Goal: Contribute content: Add original content to the website for others to see

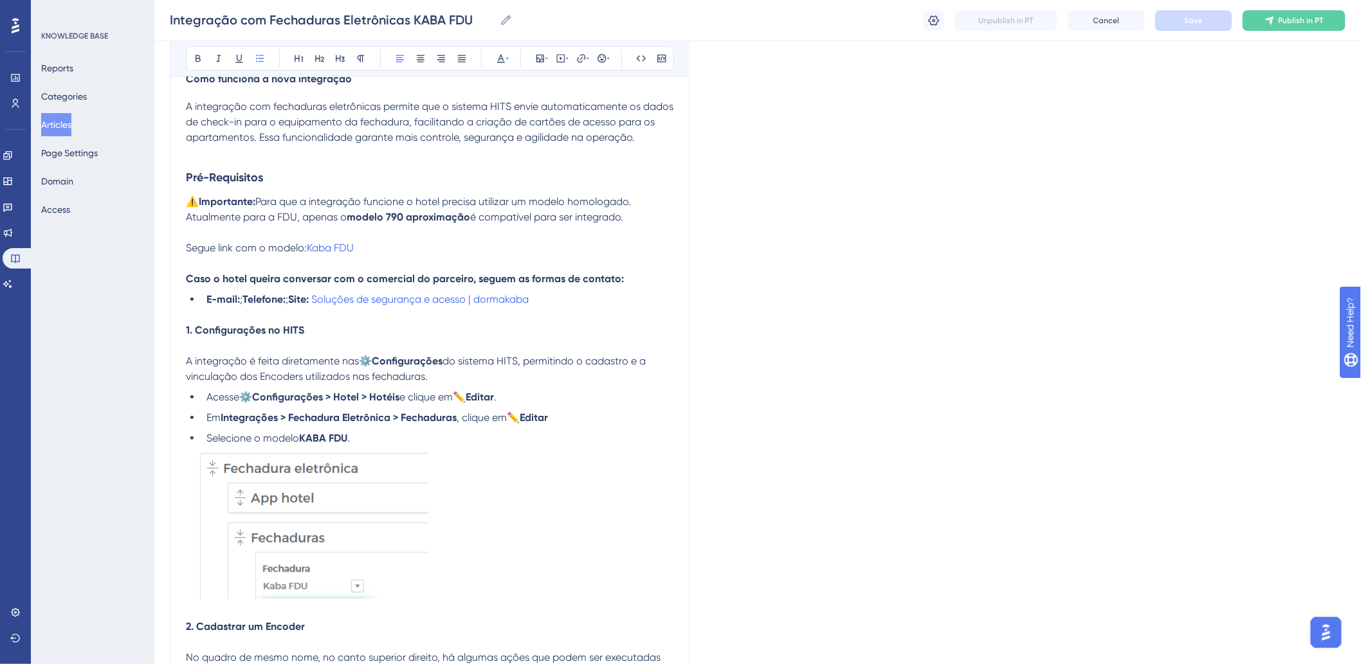
drag, startPoint x: 304, startPoint y: 300, endPoint x: 207, endPoint y: 300, distance: 96.5
click at [207, 300] on li "E-mail: ; Telefone: ; Site: Soluções de segurança e acesso | dormakaba" at bounding box center [437, 299] width 472 height 15
click at [1189, 17] on span "Save" at bounding box center [1194, 20] width 18 height 10
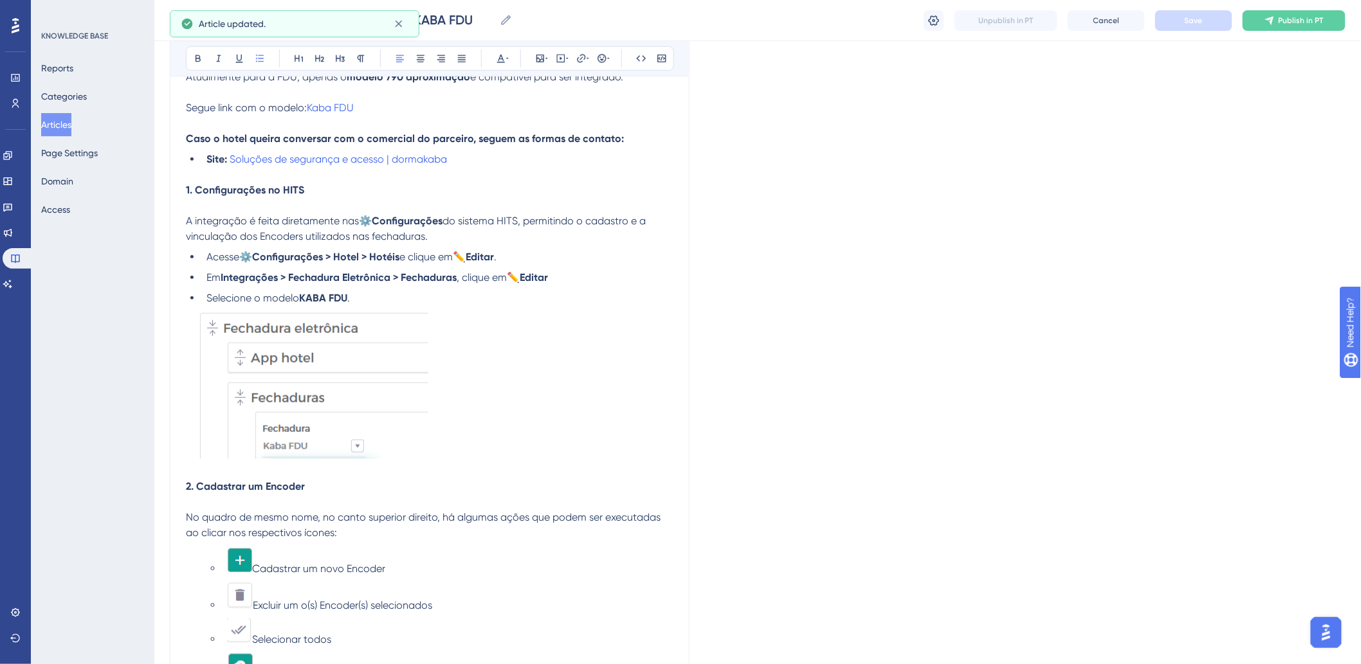
scroll to position [357, 0]
click at [245, 254] on strong "⚙️Configurações > Hotel > Hotéis" at bounding box center [319, 254] width 160 height 12
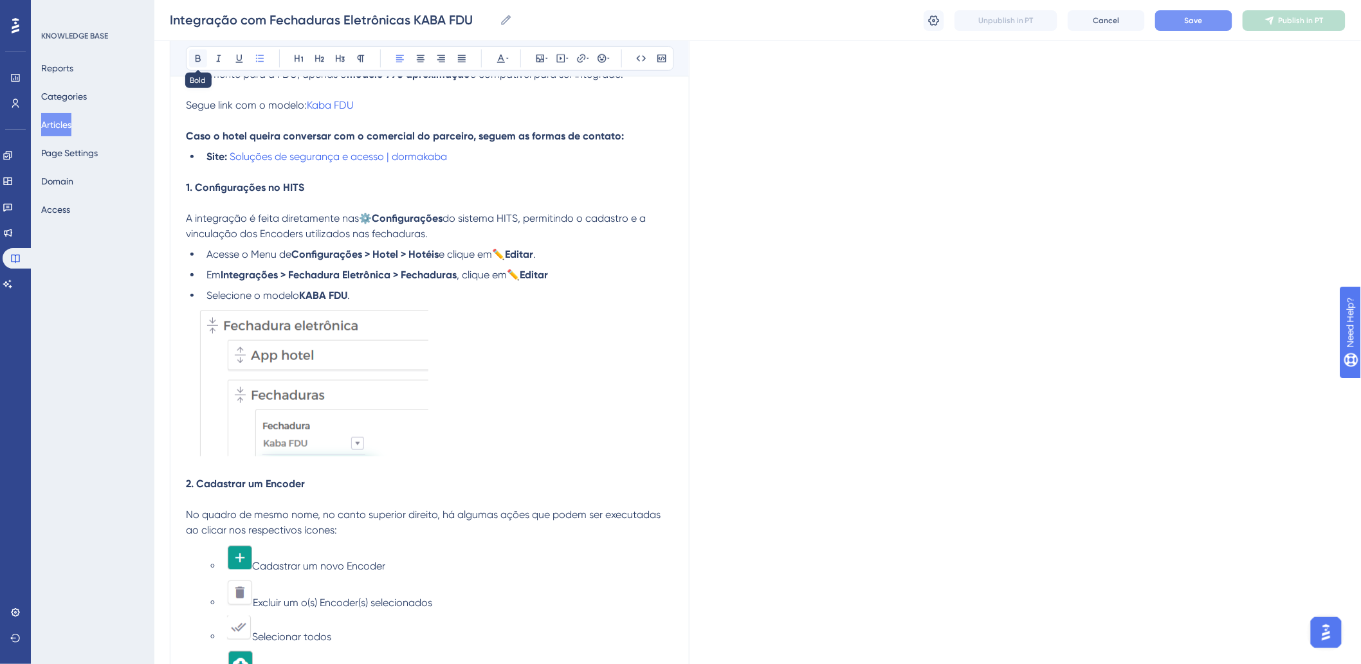
click at [196, 50] on button at bounding box center [198, 59] width 18 height 18
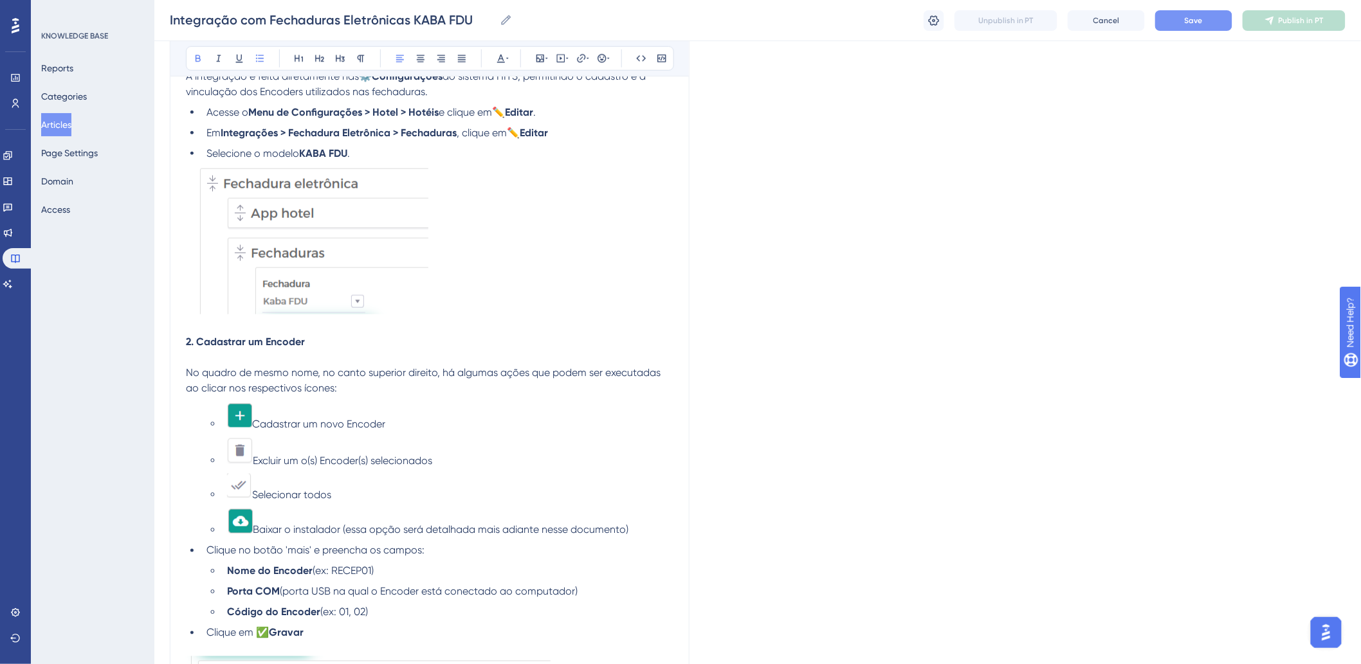
scroll to position [500, 0]
click at [201, 358] on p at bounding box center [430, 356] width 488 height 15
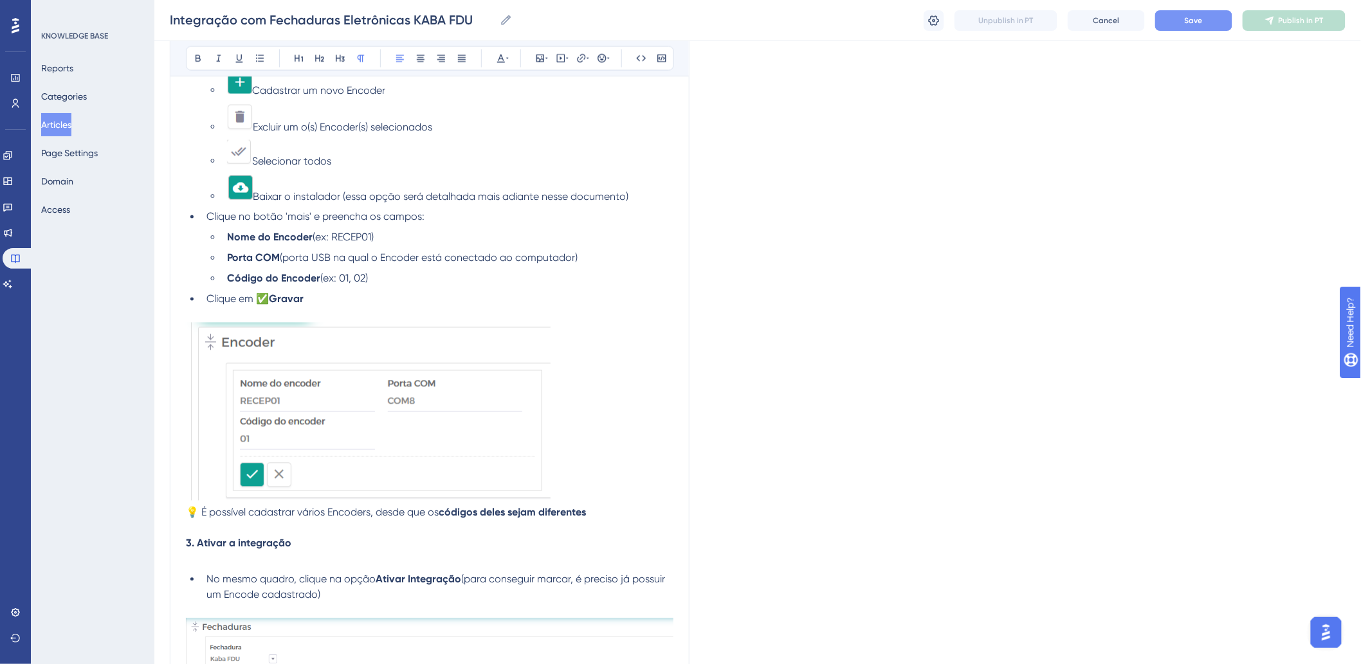
scroll to position [857, 0]
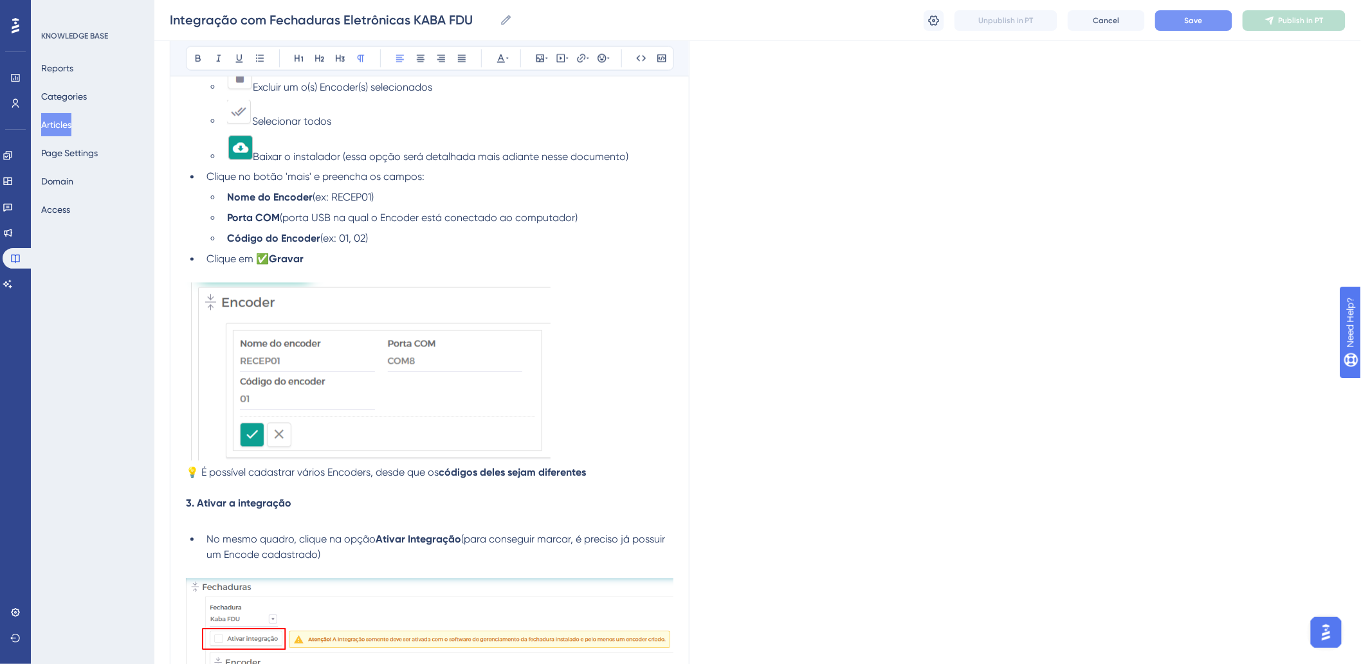
click at [313, 272] on p at bounding box center [430, 275] width 488 height 15
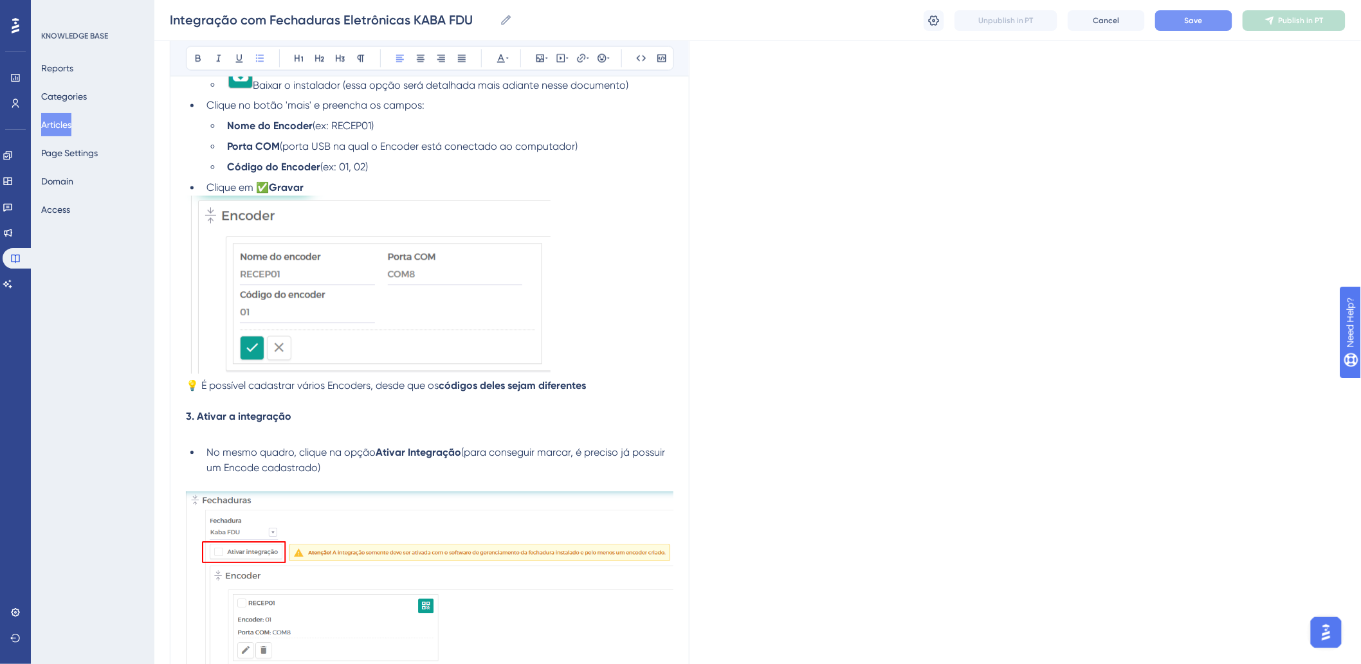
scroll to position [1000, 0]
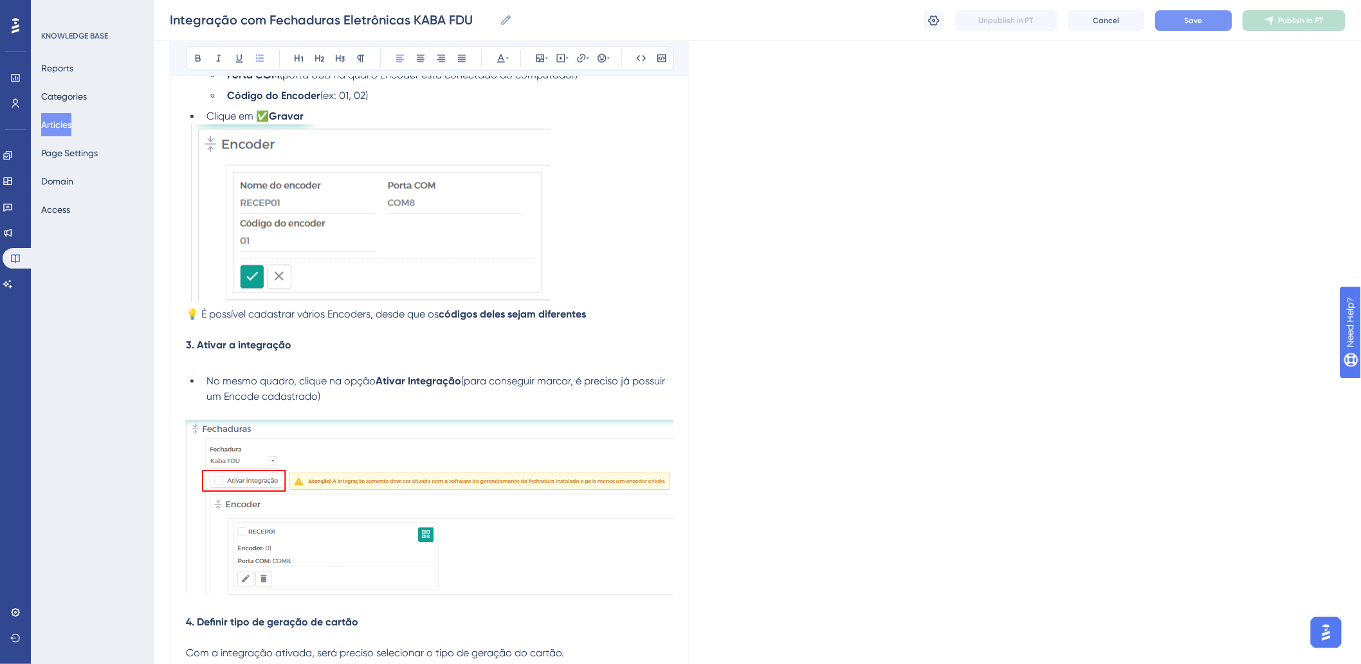
click at [291, 364] on p at bounding box center [430, 361] width 488 height 15
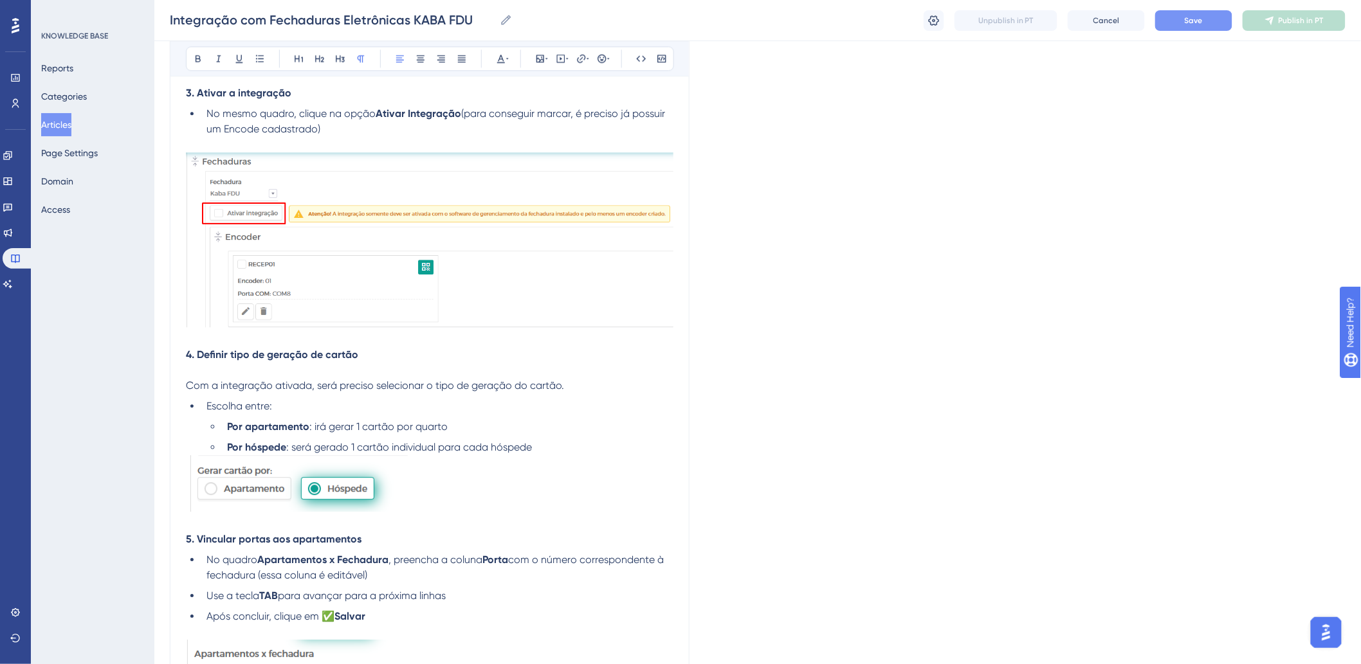
scroll to position [1286, 0]
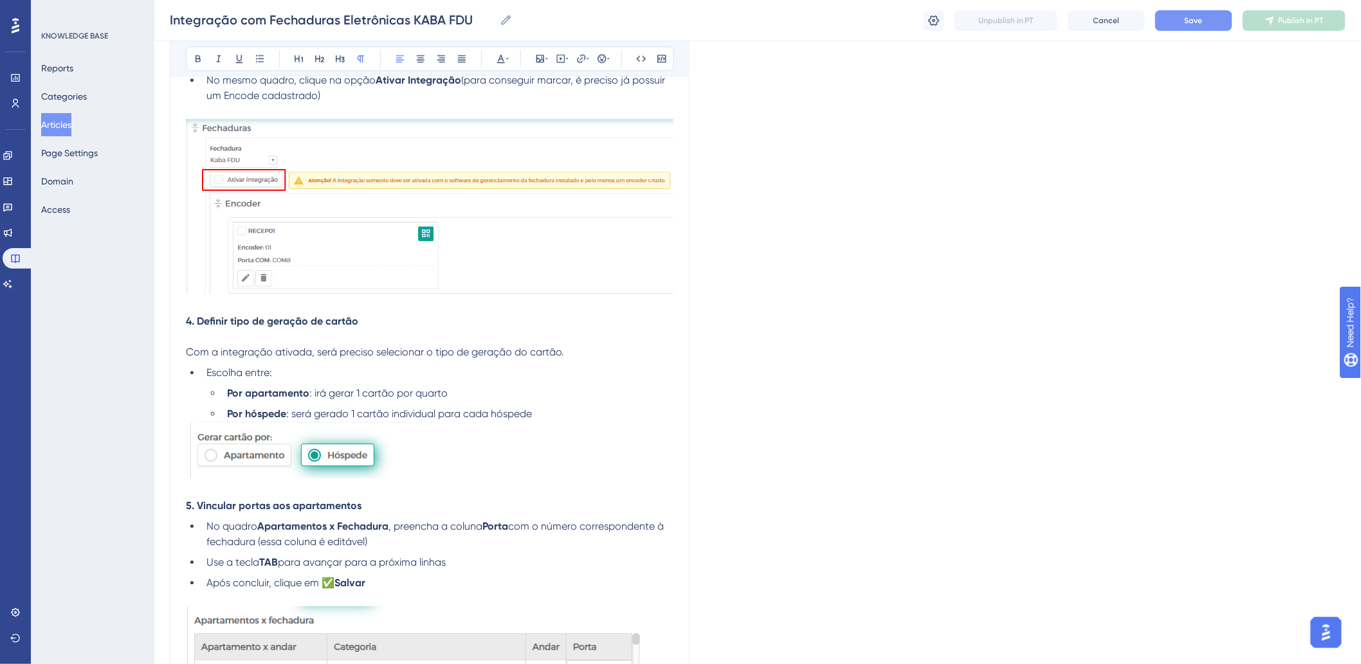
click at [275, 333] on p at bounding box center [430, 336] width 488 height 15
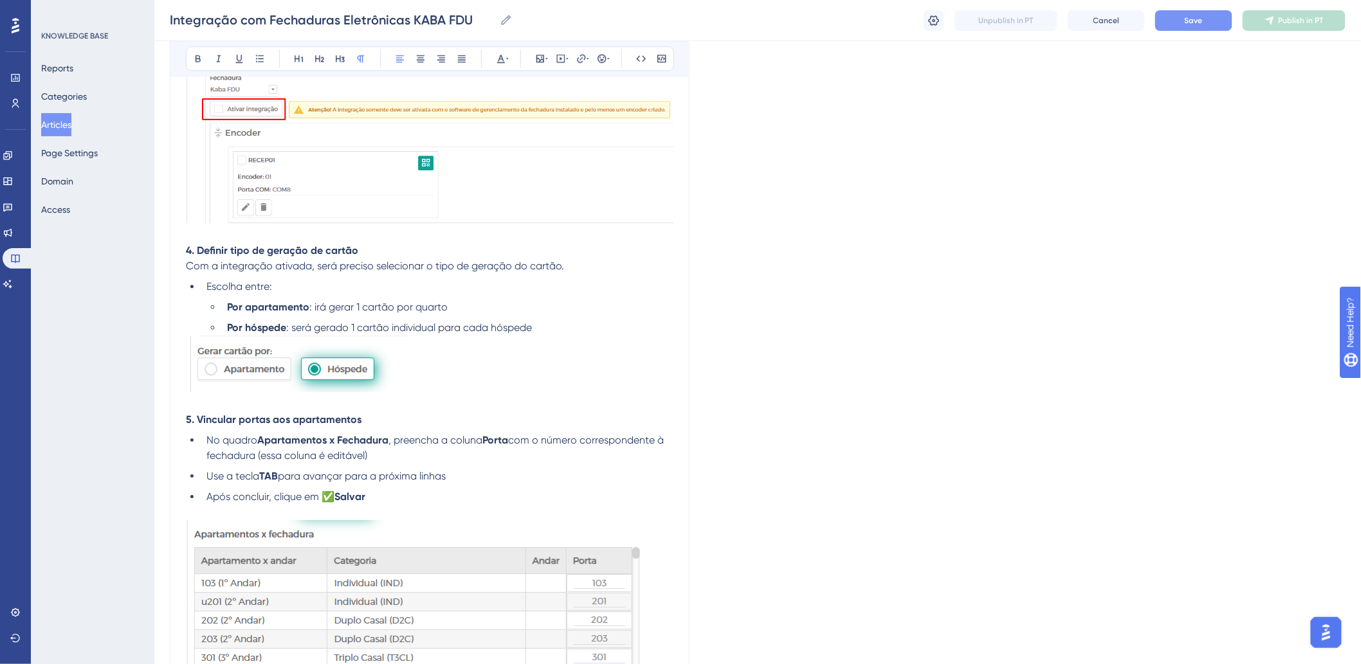
scroll to position [1358, 0]
click at [268, 399] on p at bounding box center [430, 403] width 488 height 15
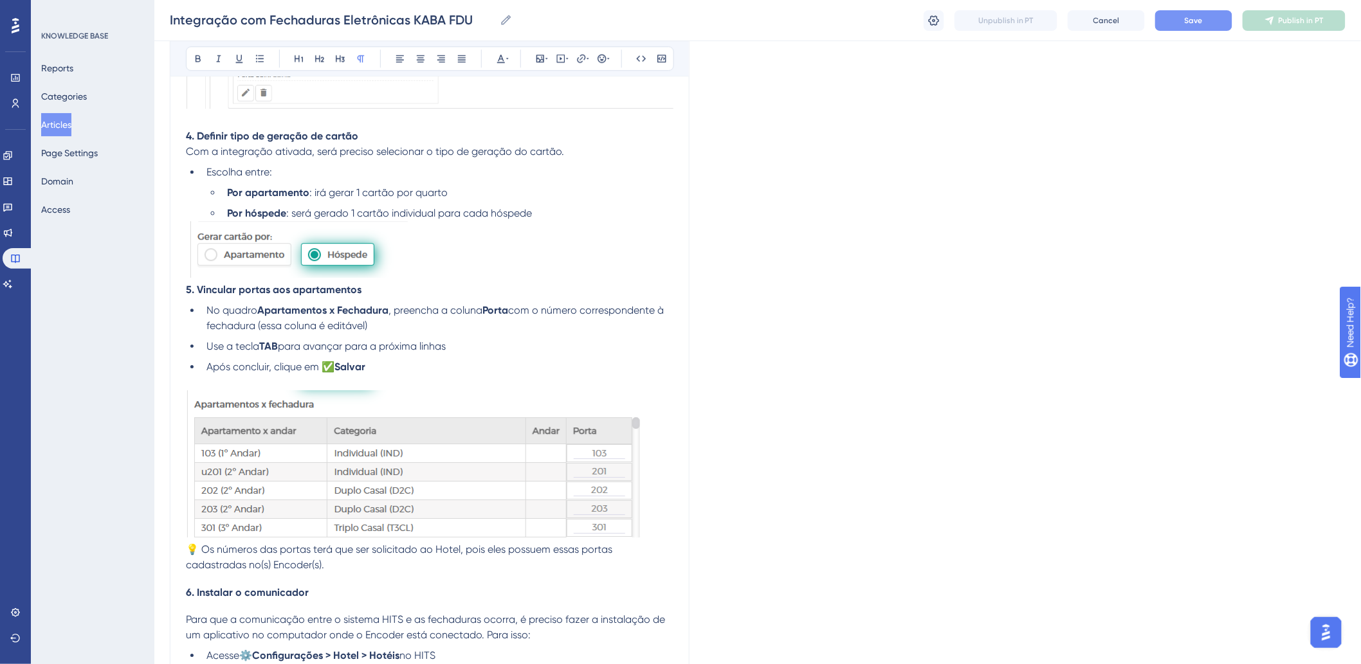
scroll to position [1501, 0]
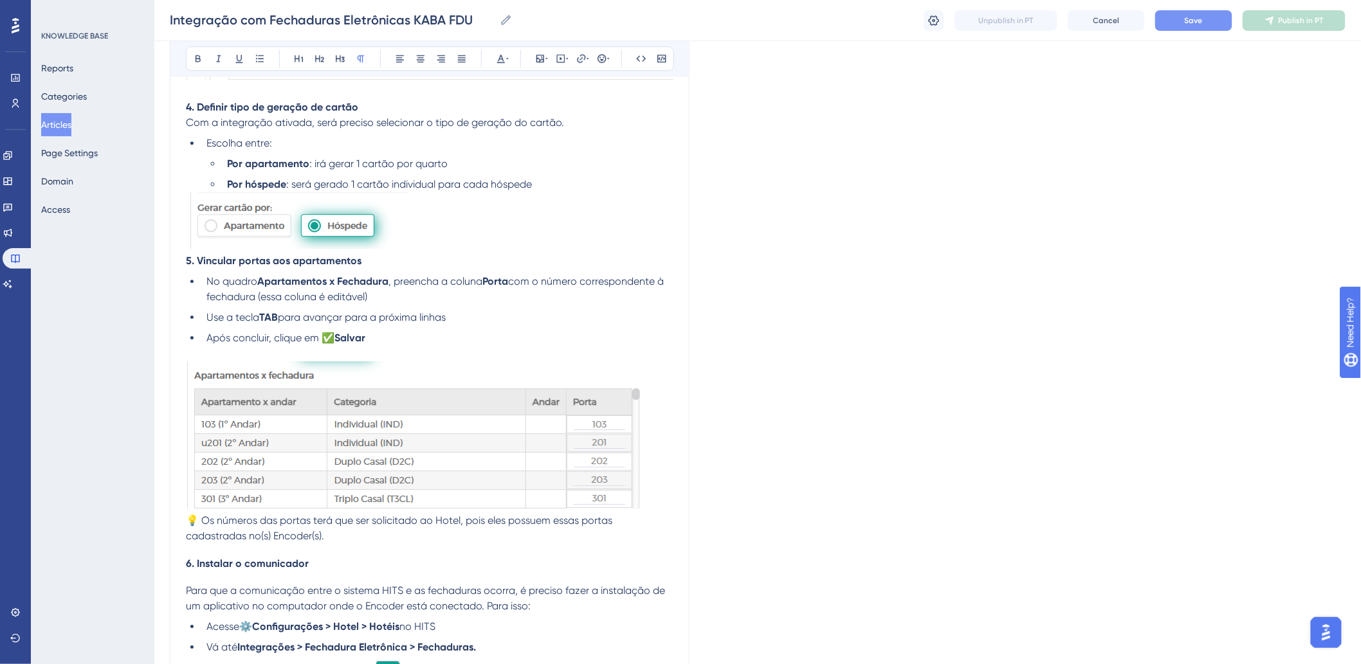
click at [268, 355] on p at bounding box center [430, 353] width 488 height 15
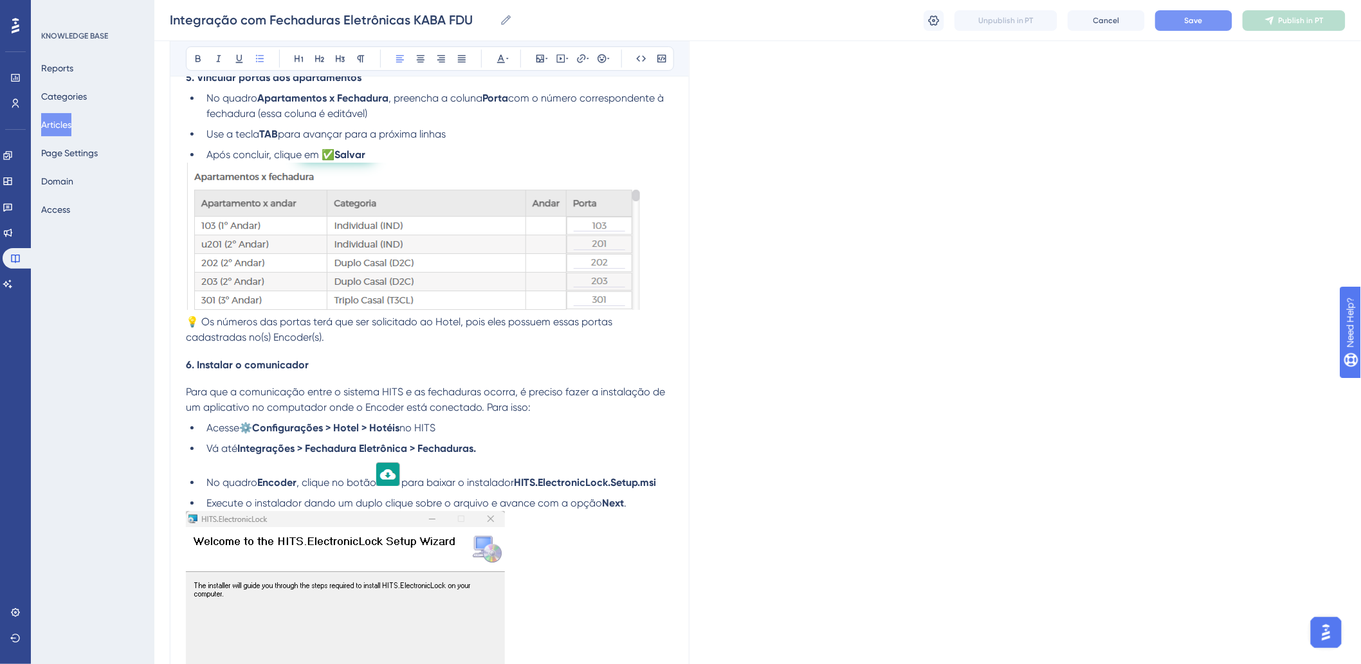
scroll to position [1715, 0]
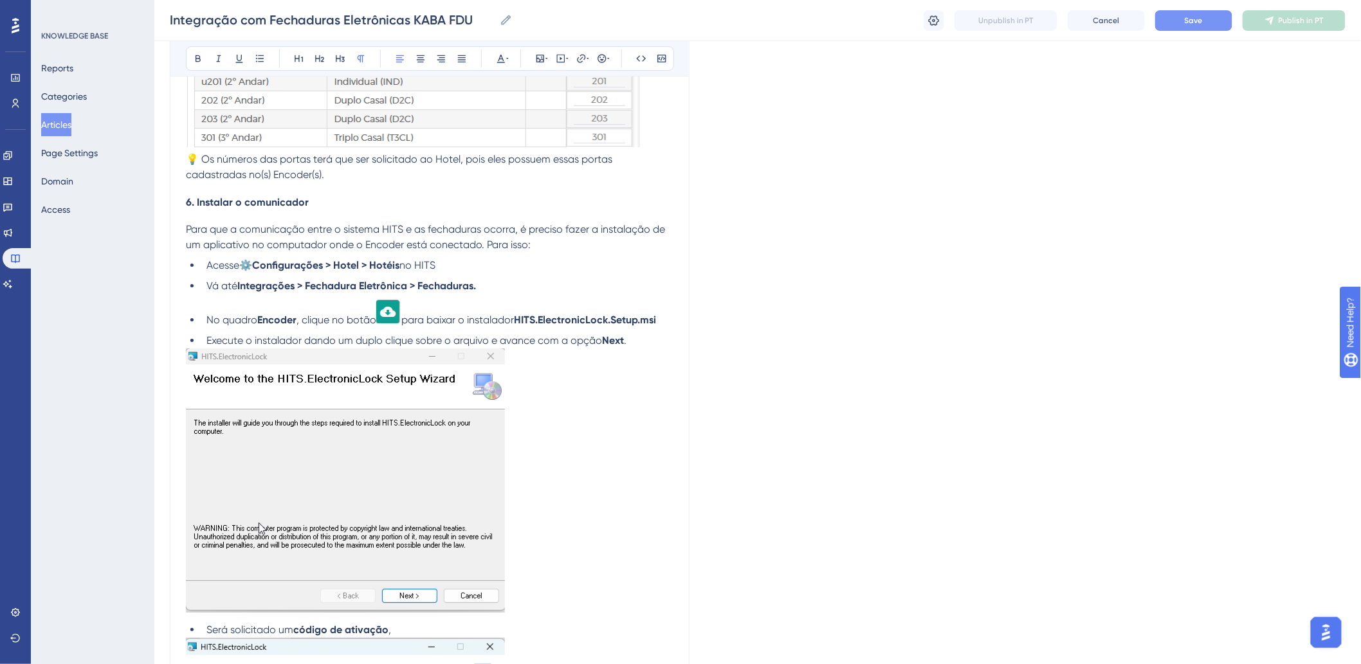
scroll to position [1858, 0]
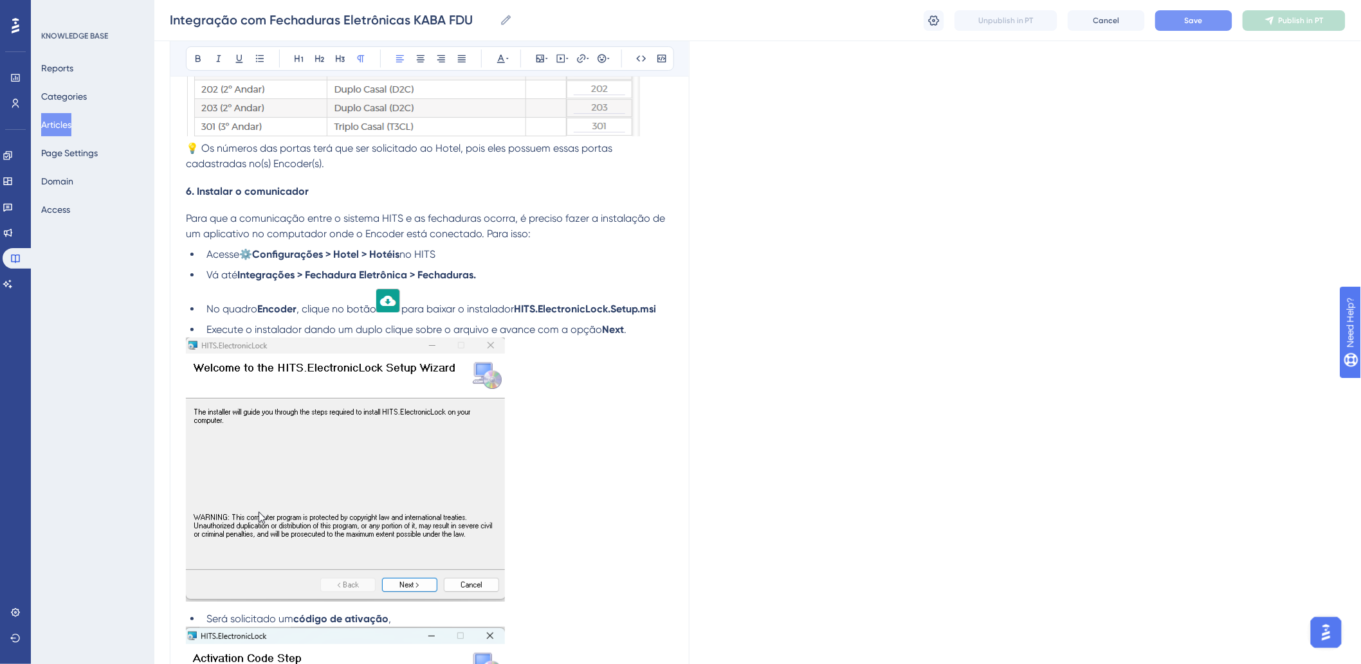
click at [246, 259] on strong "⚙️Configurações > Hotel > Hotéis" at bounding box center [319, 254] width 160 height 12
click at [200, 57] on icon at bounding box center [198, 58] width 5 height 7
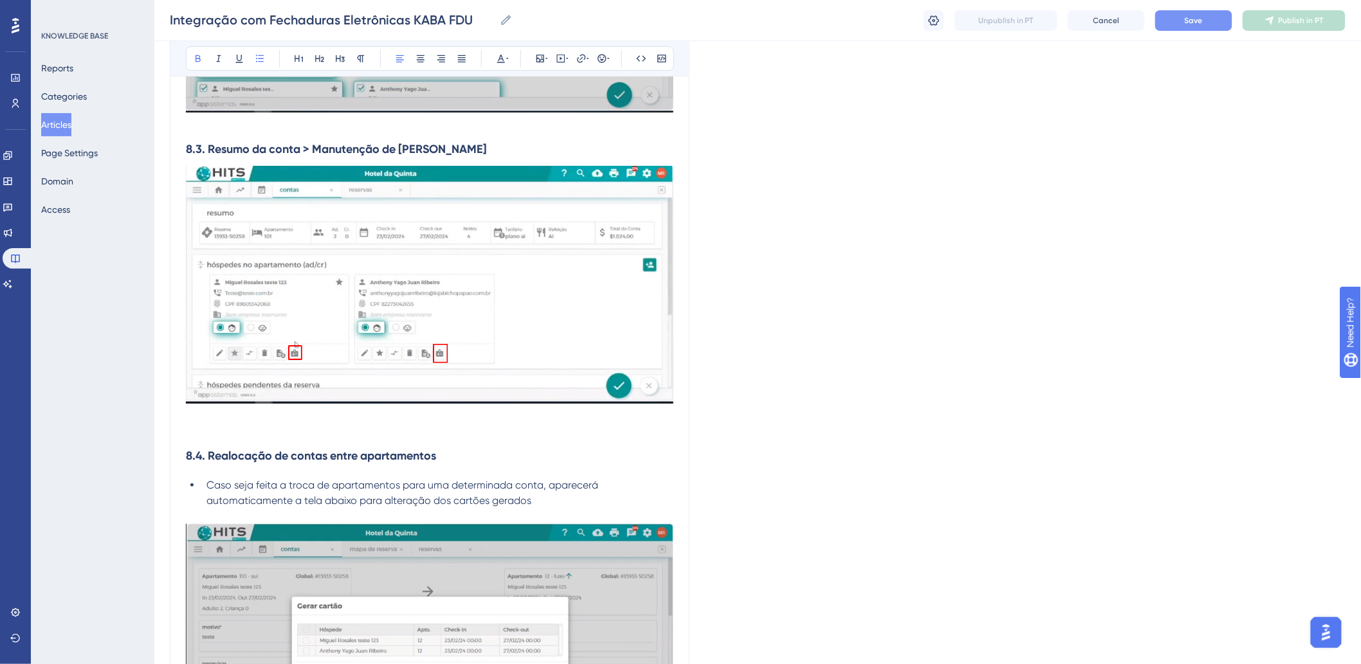
scroll to position [6218, 0]
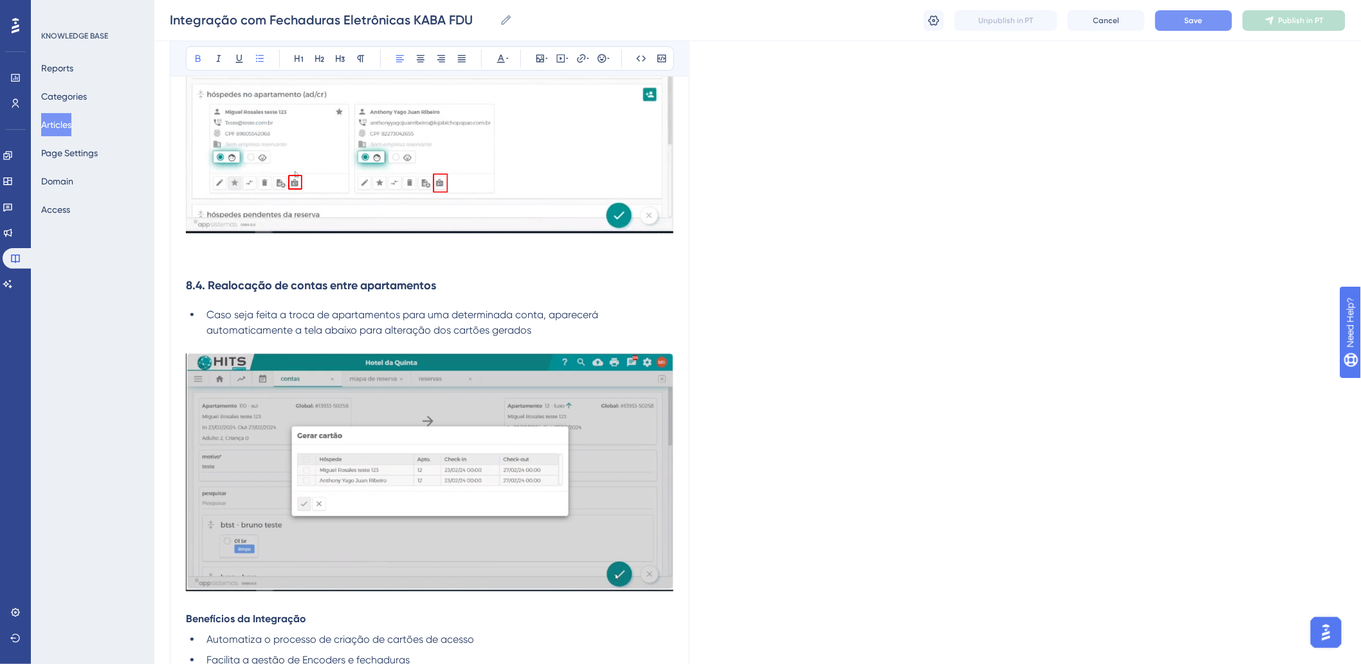
click at [356, 261] on p at bounding box center [430, 260] width 488 height 15
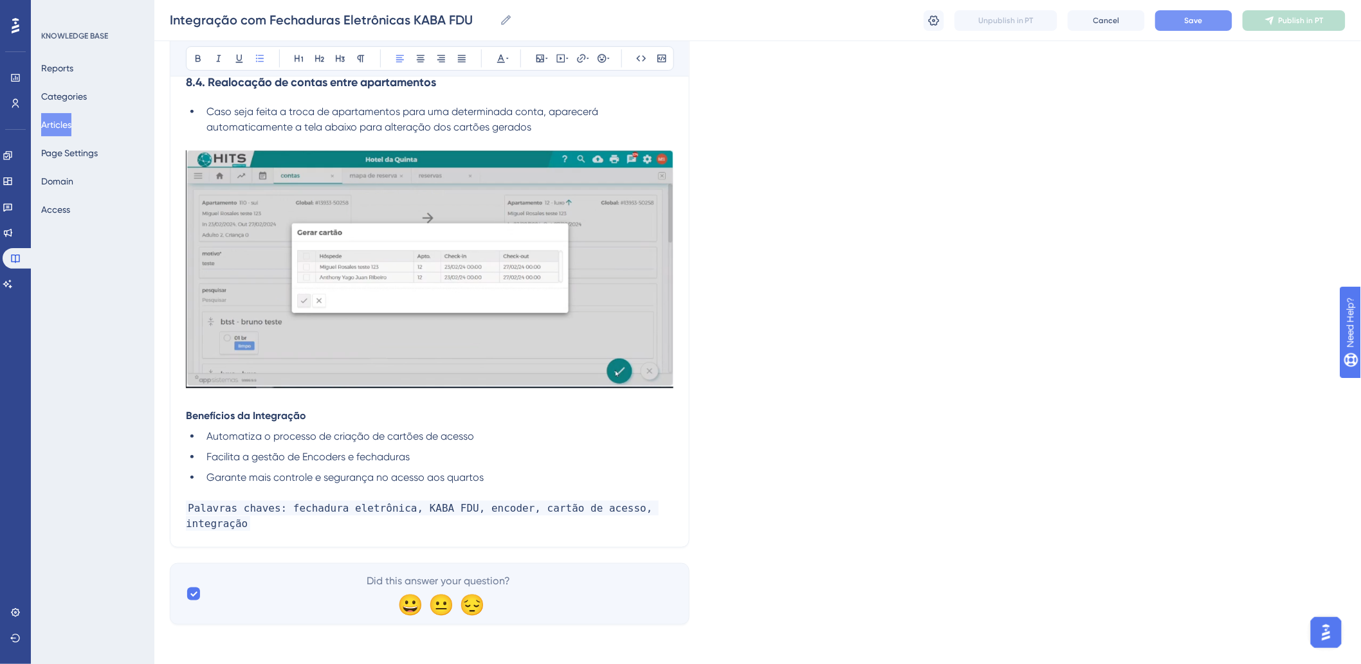
scroll to position [6398, 0]
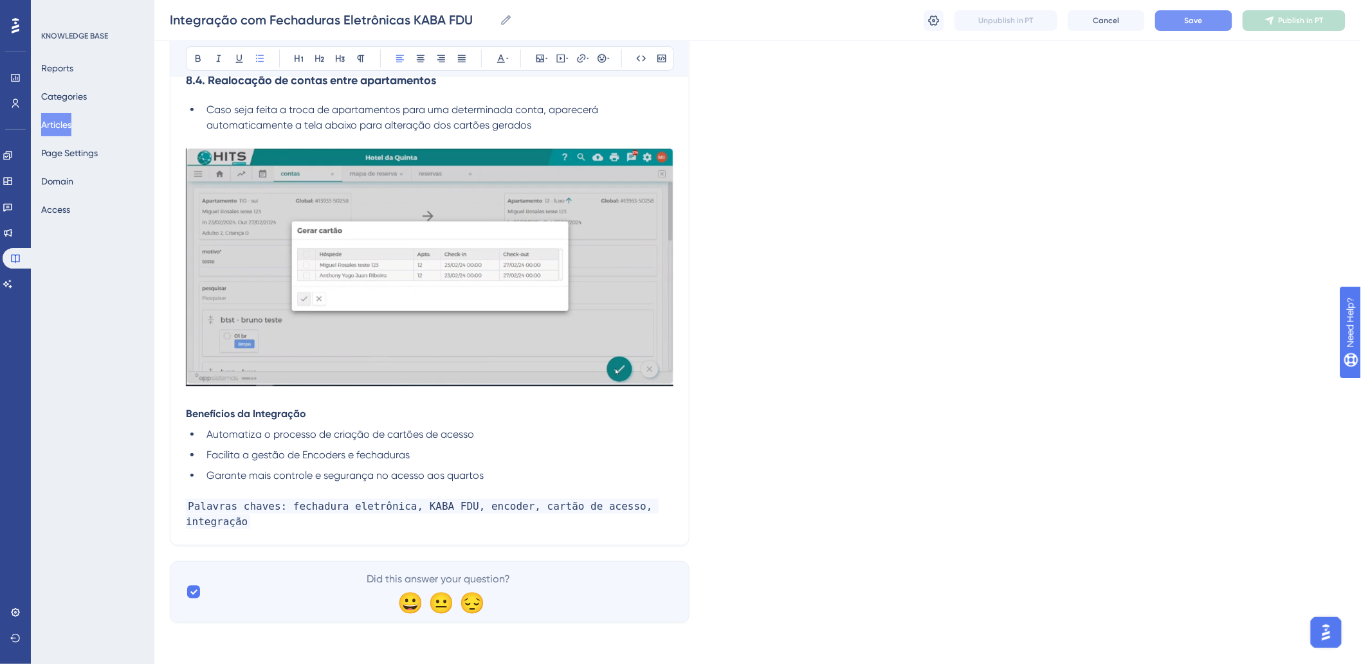
click at [1218, 33] on div "Integração com Fechaduras Eletrônicas KABA FDU Integração com Fechaduras Eletrô…" at bounding box center [757, 20] width 1207 height 41
click at [1216, 24] on button "Save" at bounding box center [1193, 20] width 77 height 21
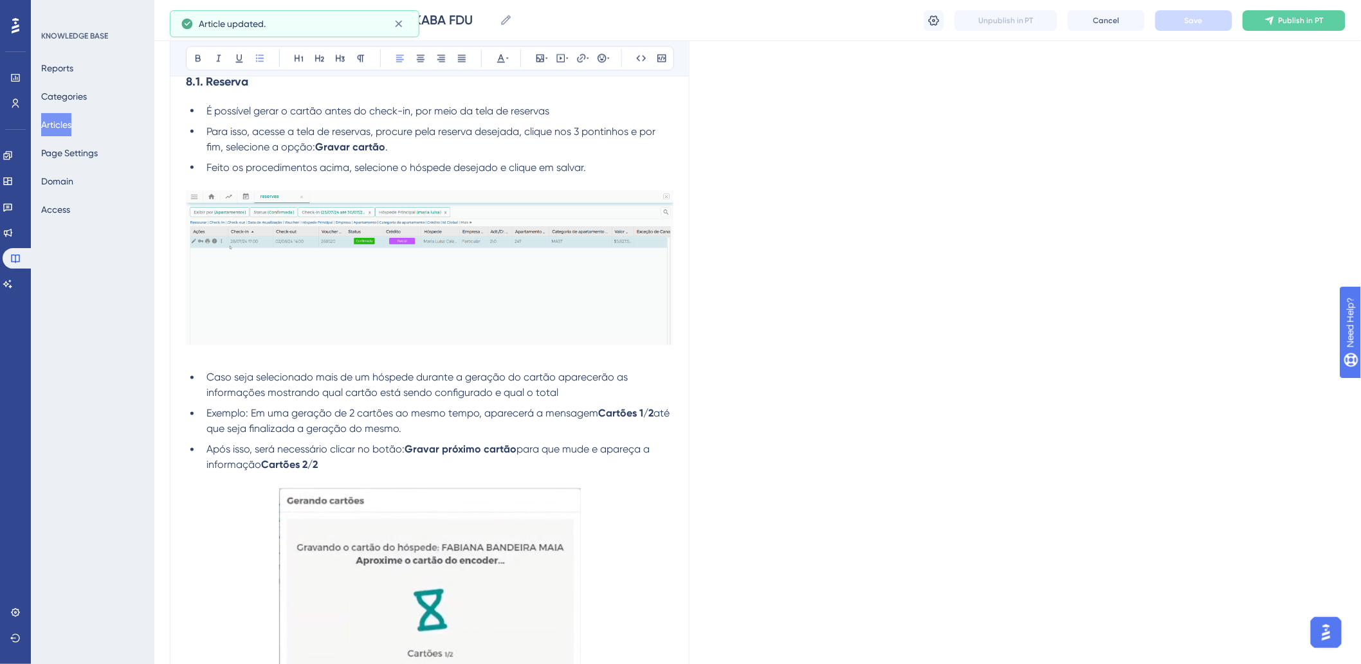
scroll to position [4897, 0]
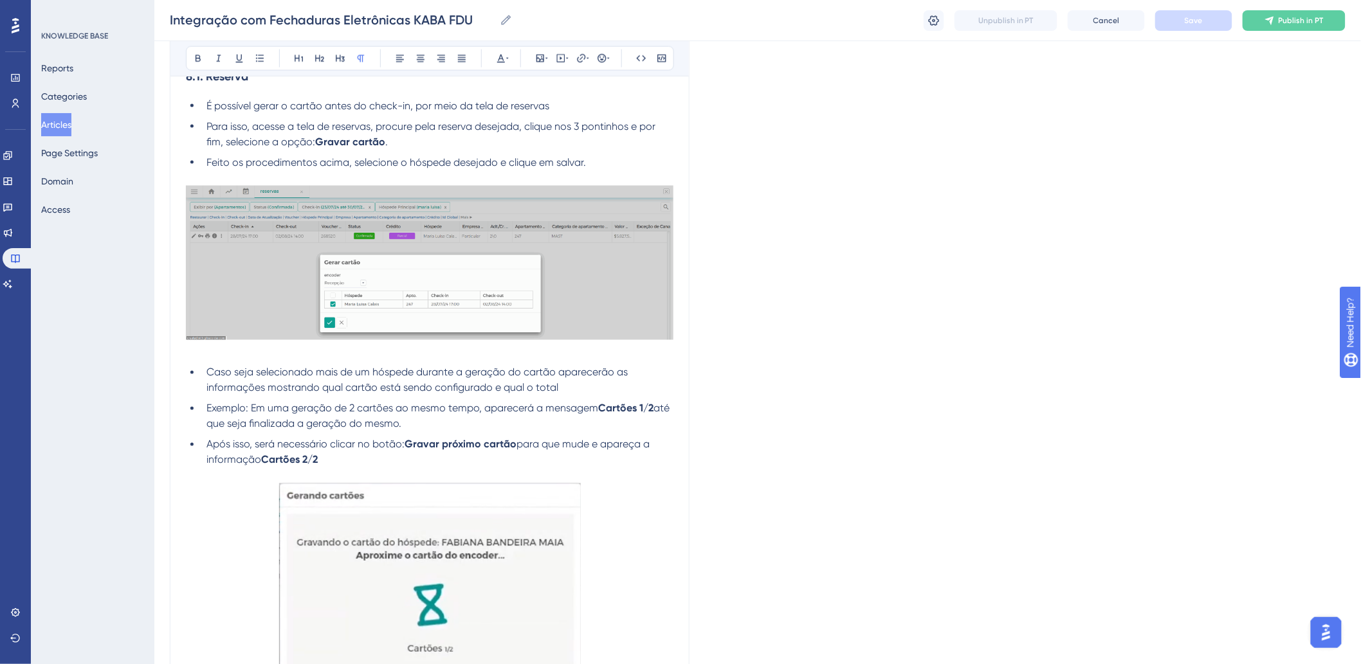
click at [280, 356] on p at bounding box center [430, 352] width 488 height 15
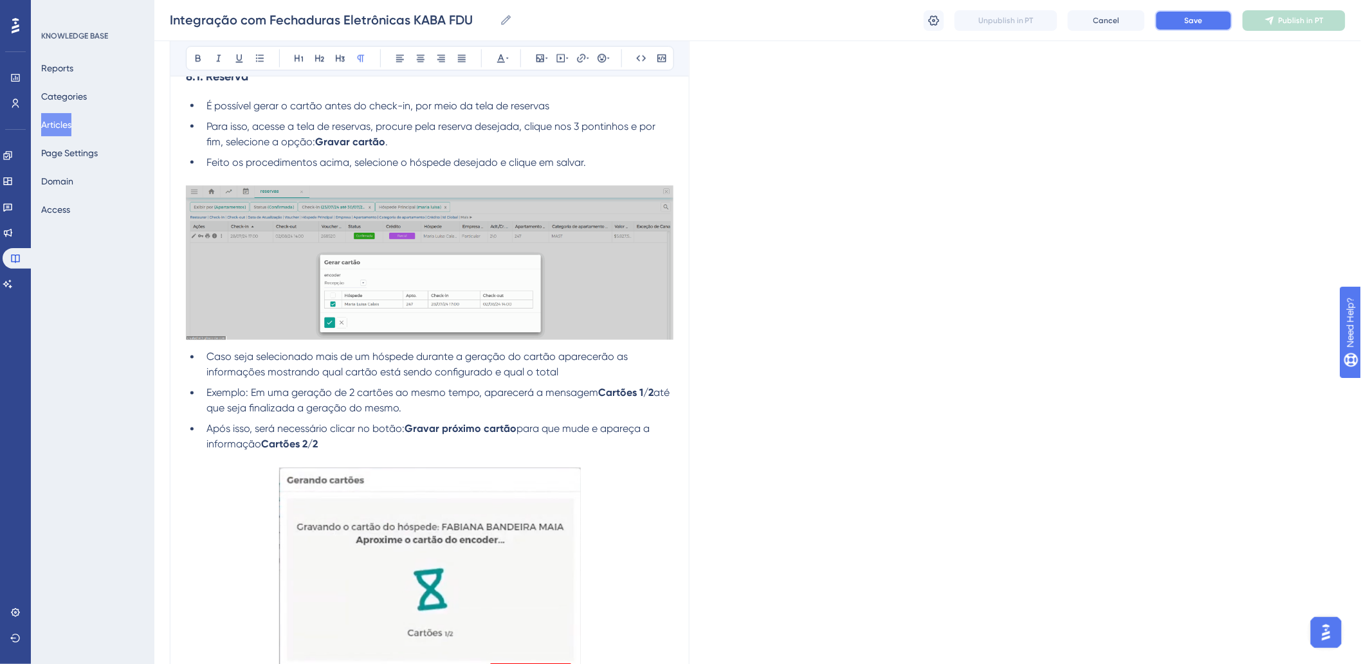
click at [1180, 14] on button "Save" at bounding box center [1193, 20] width 77 height 21
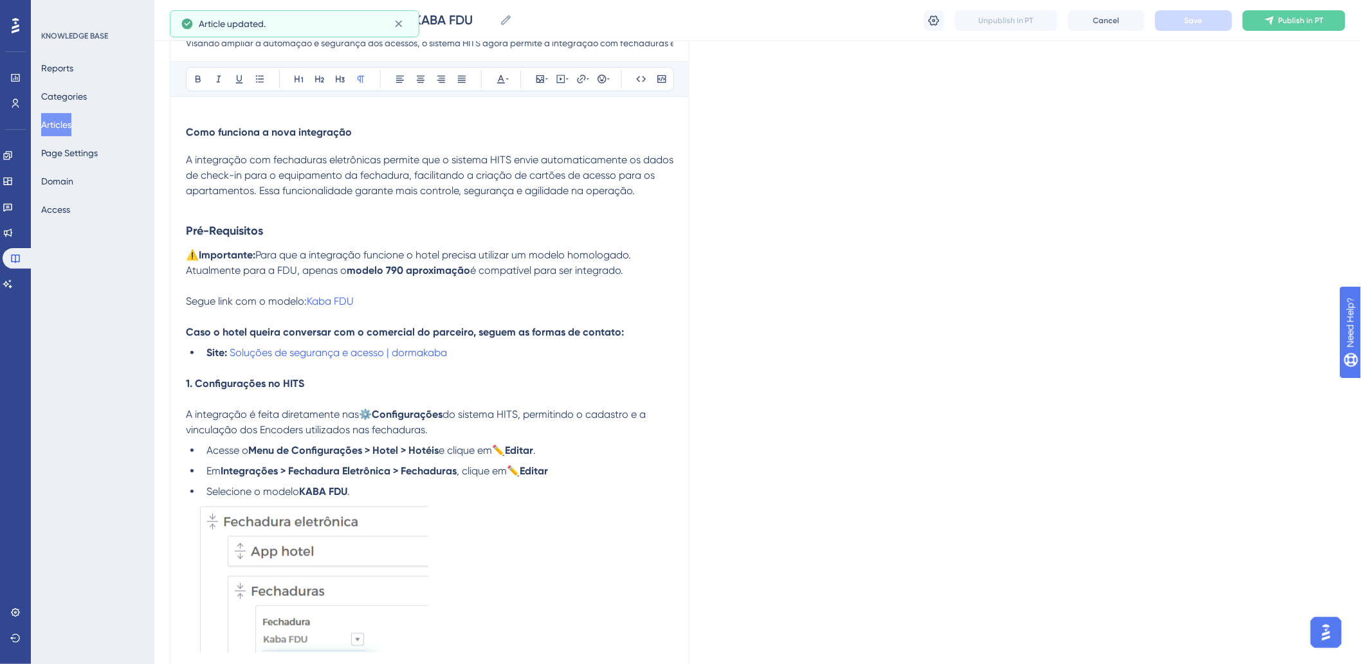
scroll to position [0, 0]
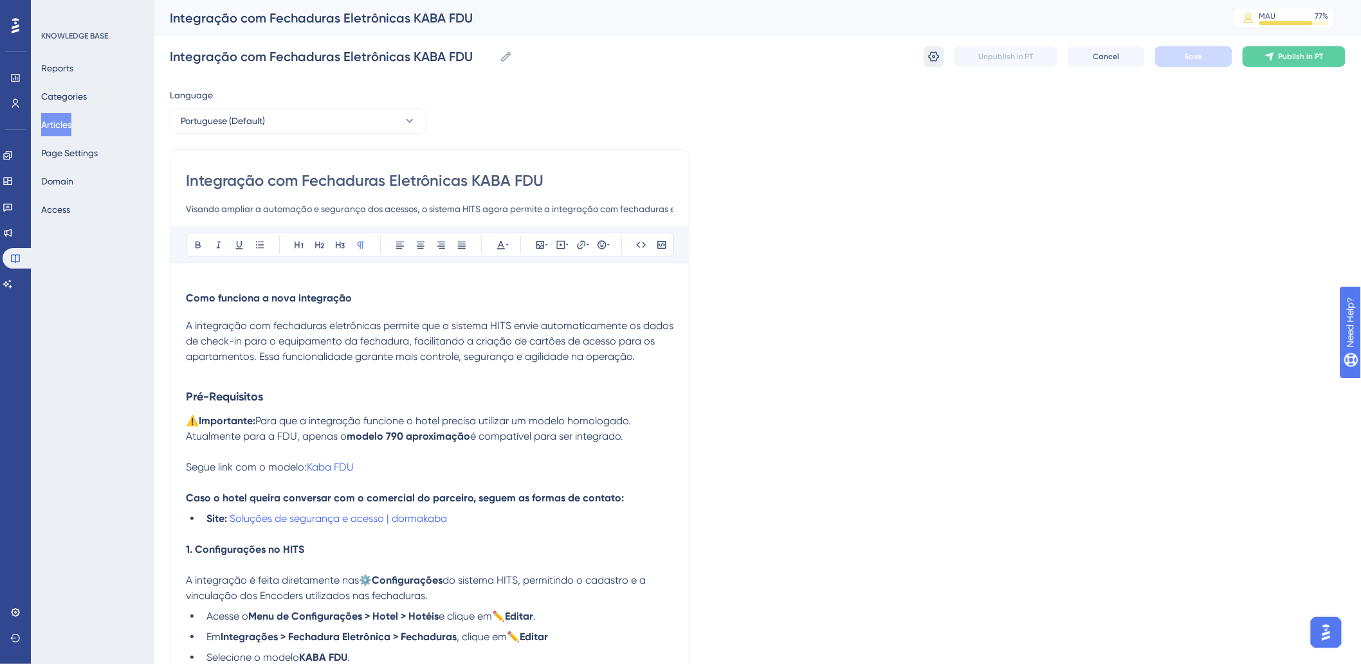
click at [933, 53] on icon at bounding box center [934, 56] width 13 height 13
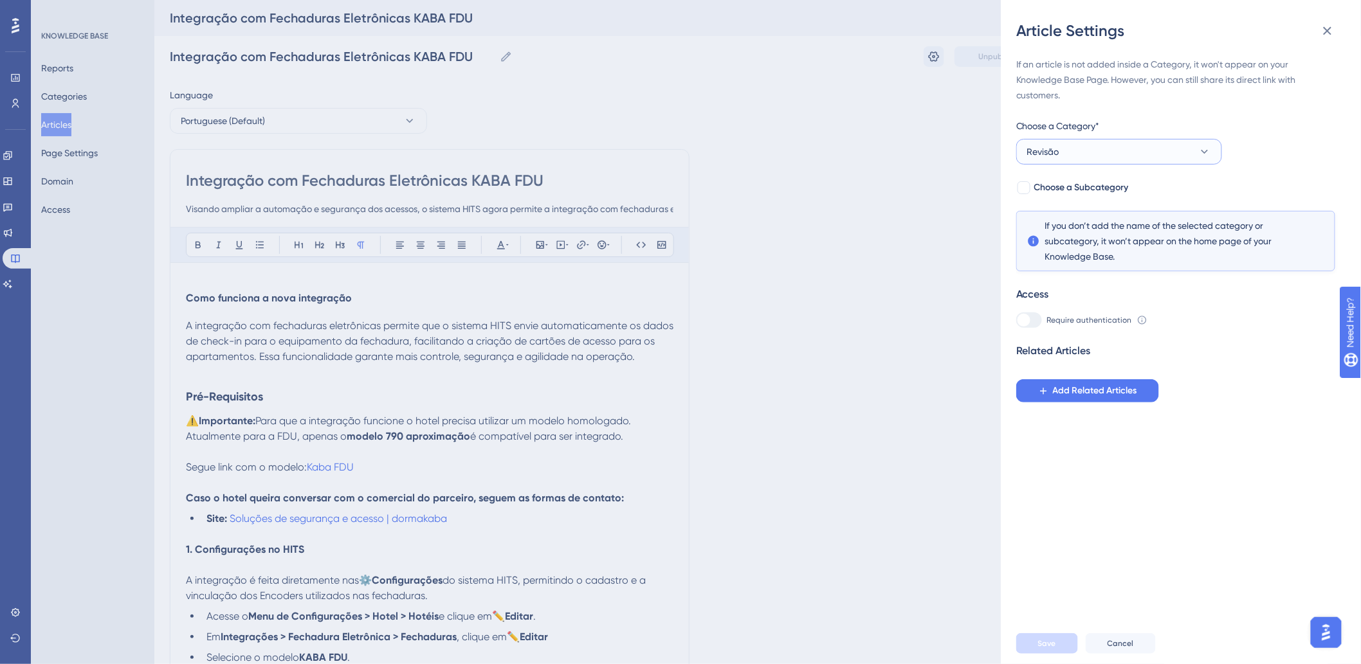
click at [1097, 140] on button "Revisão" at bounding box center [1119, 152] width 206 height 26
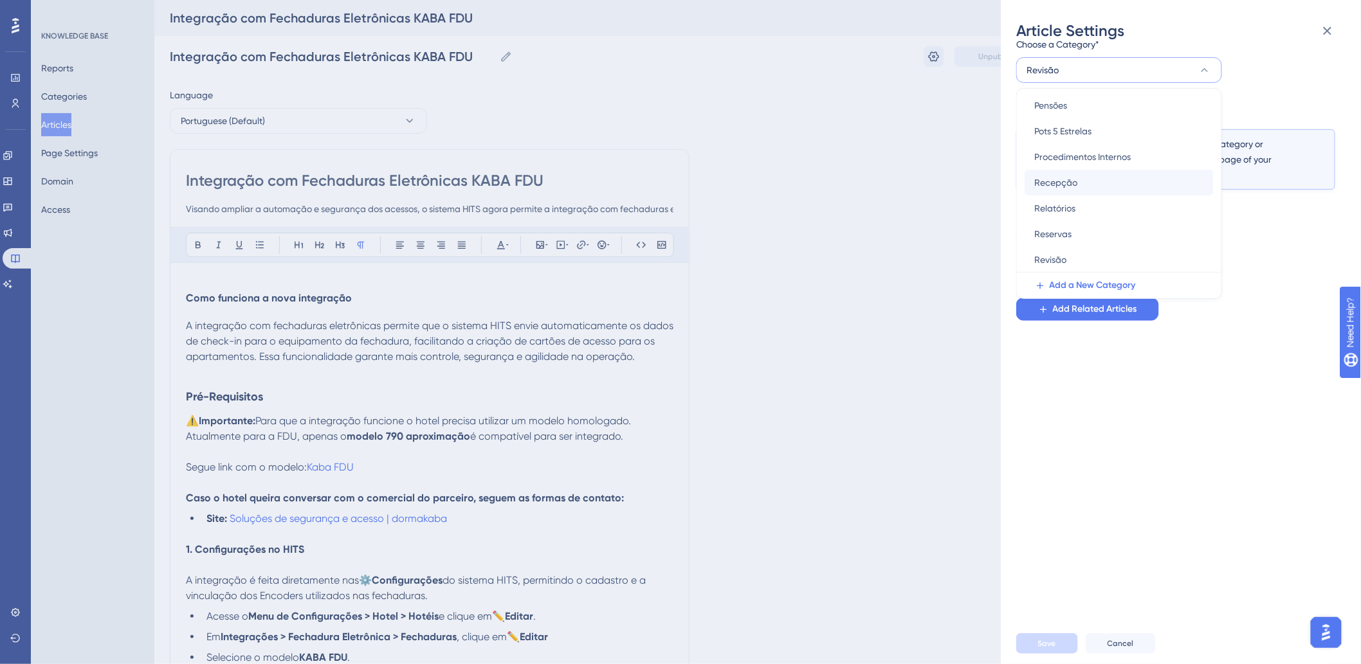
scroll to position [293, 0]
click at [1094, 227] on span "Procedimentos Internos" at bounding box center [1083, 228] width 96 height 15
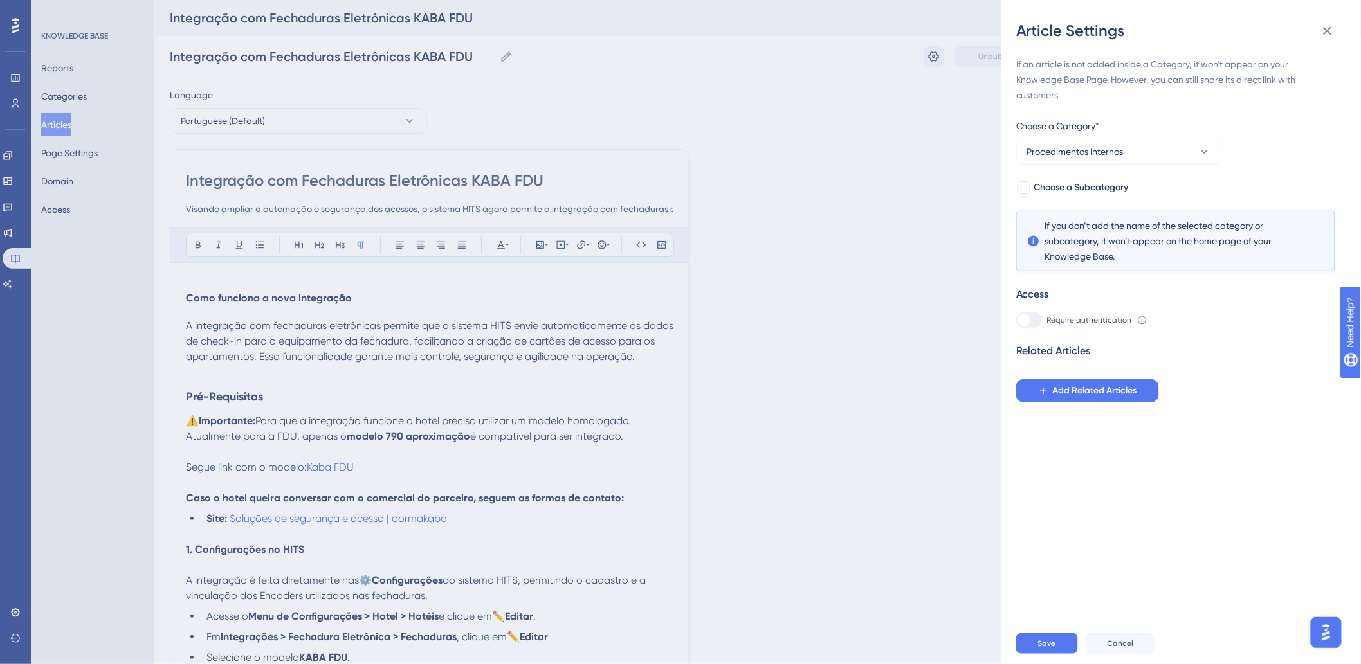
scroll to position [0, 0]
click at [1027, 188] on div at bounding box center [1024, 187] width 13 height 13
checkbox input "true"
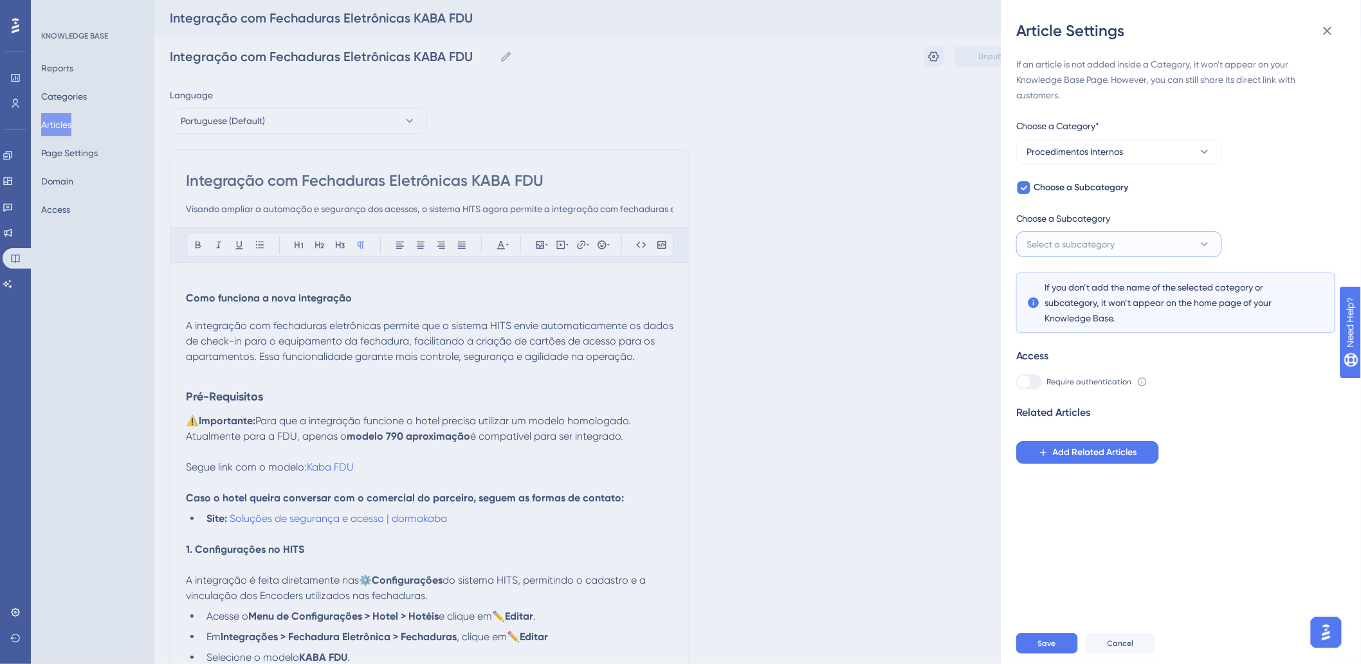
click at [1068, 241] on span "Select a subcategory" at bounding box center [1071, 244] width 88 height 15
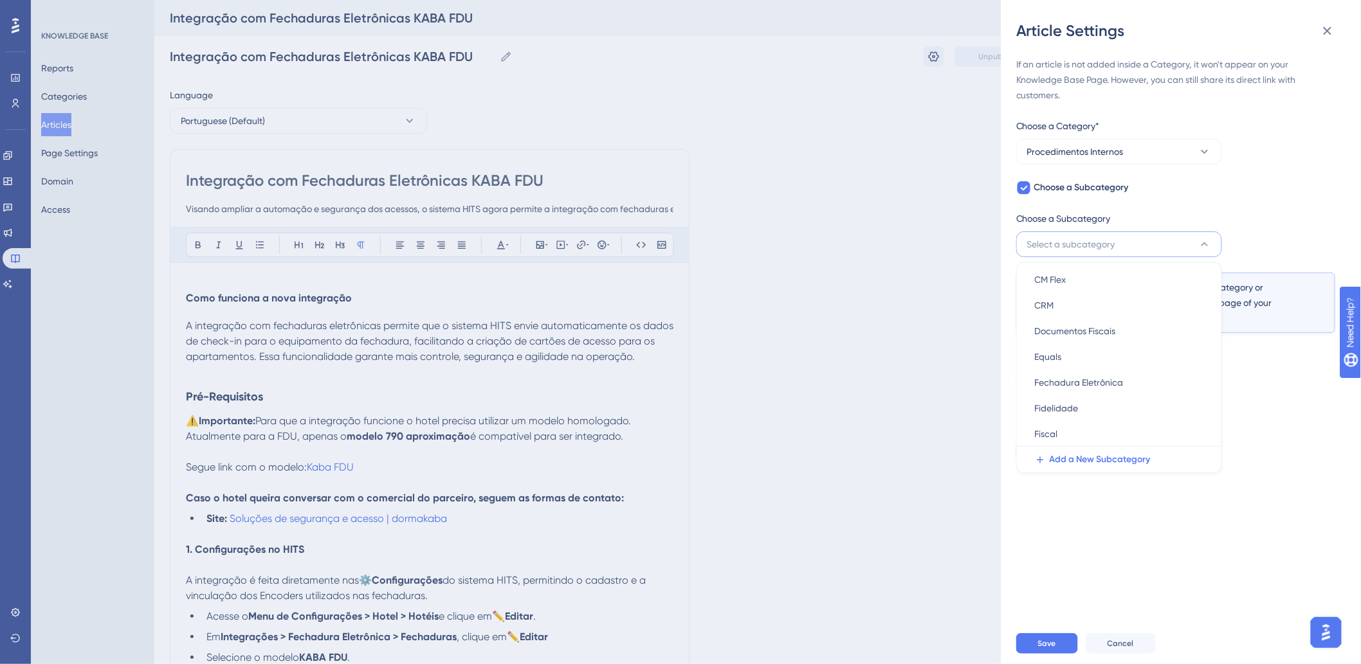
scroll to position [143, 0]
click at [1077, 342] on span "Fechadura Eletrônica" at bounding box center [1079, 346] width 89 height 15
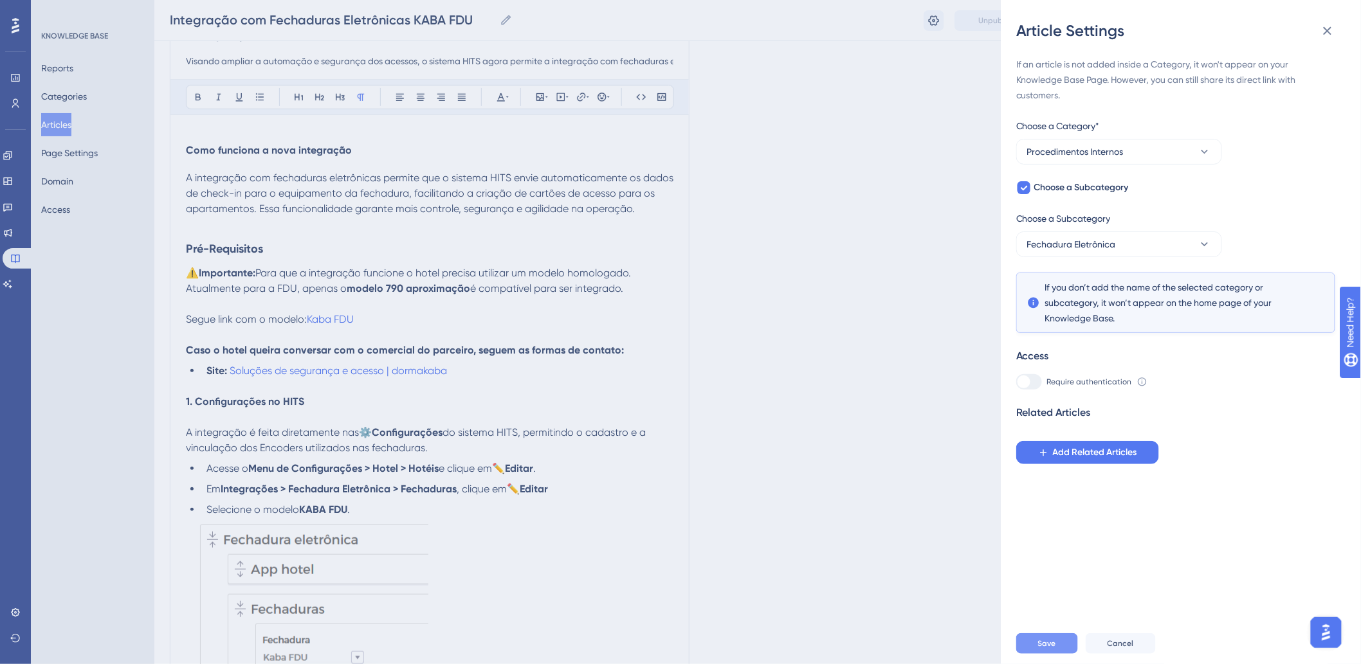
click at [1060, 650] on button "Save" at bounding box center [1047, 644] width 62 height 21
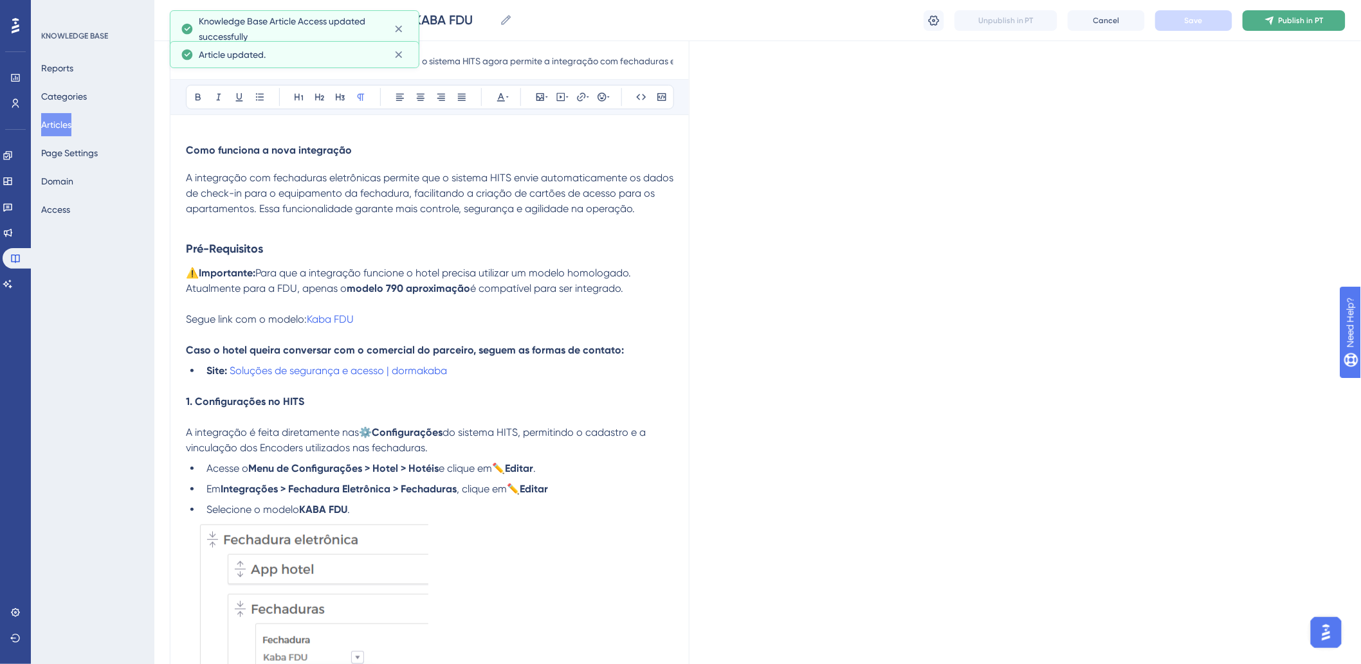
click at [1270, 23] on icon at bounding box center [1270, 20] width 10 height 10
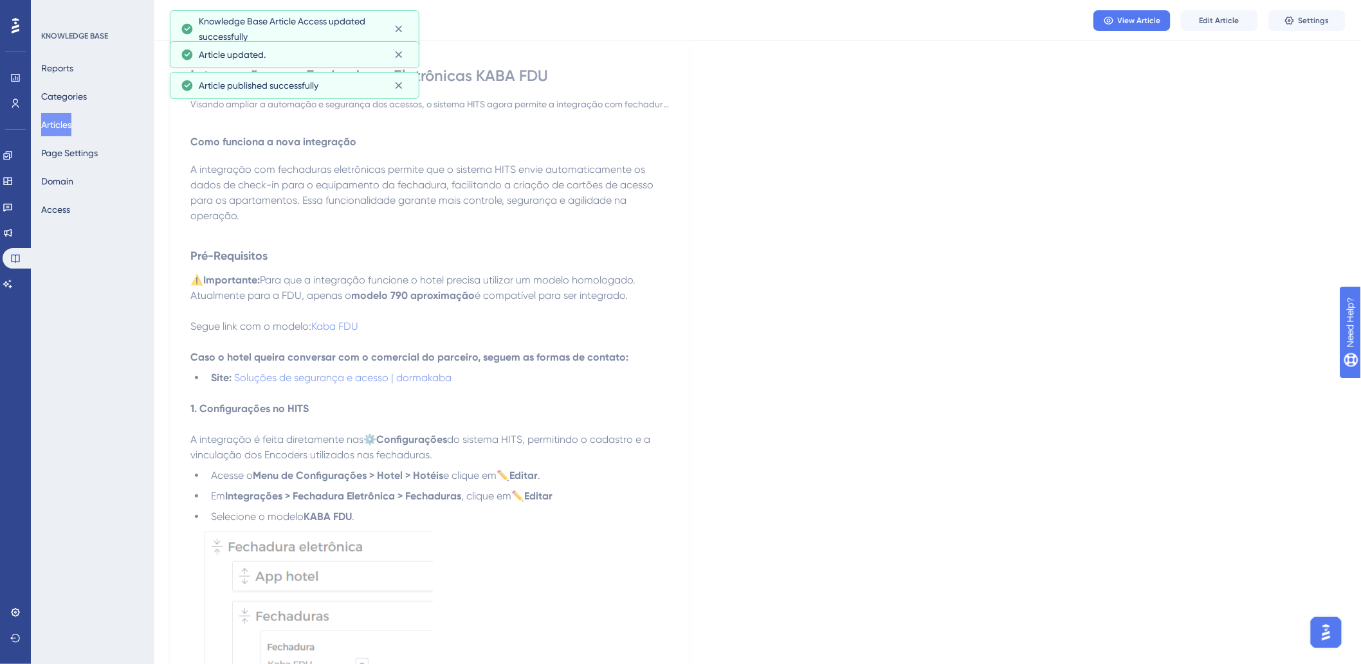
scroll to position [0, 0]
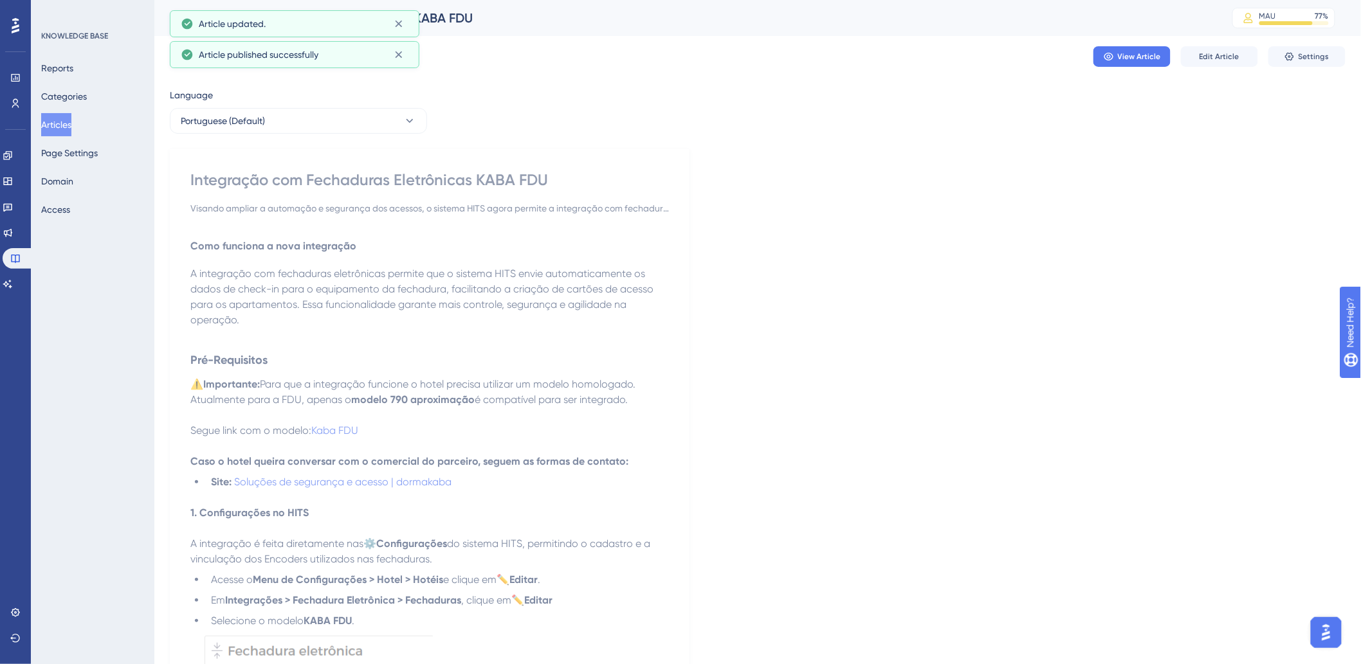
click at [51, 127] on button "Articles" at bounding box center [56, 124] width 30 height 23
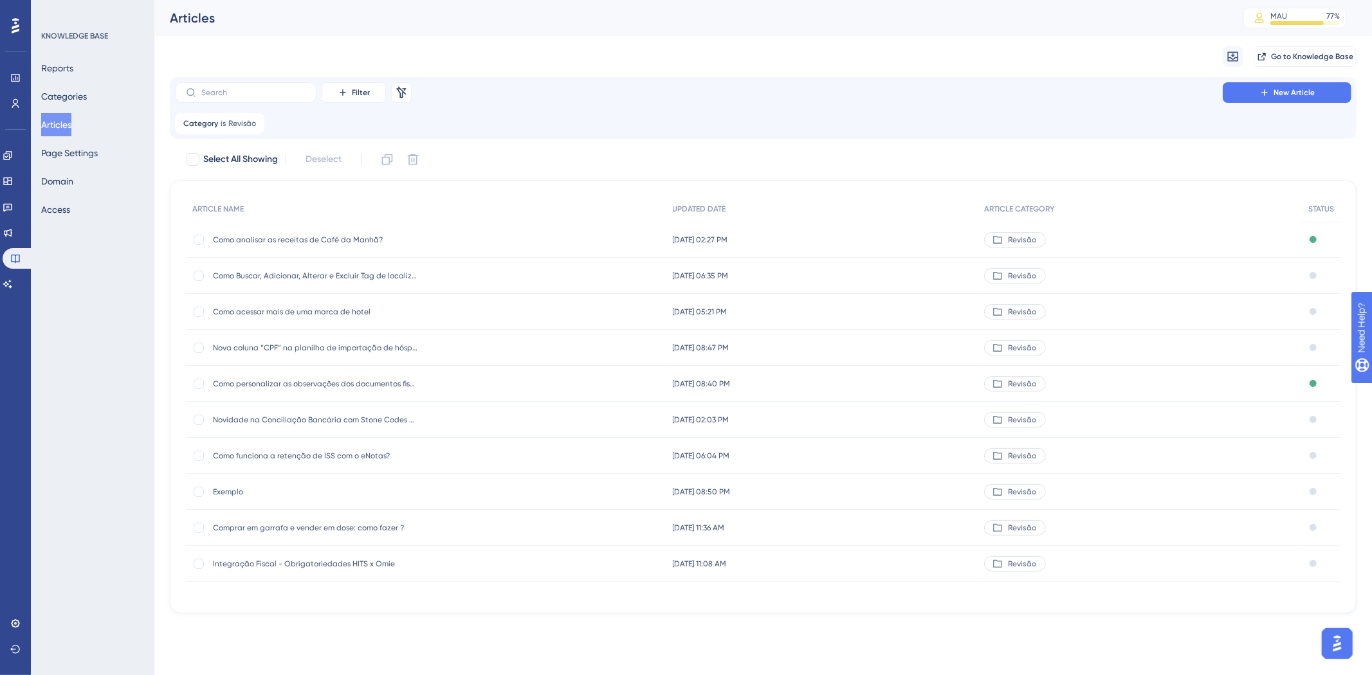
click at [322, 240] on span "Como analisar as receitas de Café da Manhã?" at bounding box center [316, 240] width 206 height 10
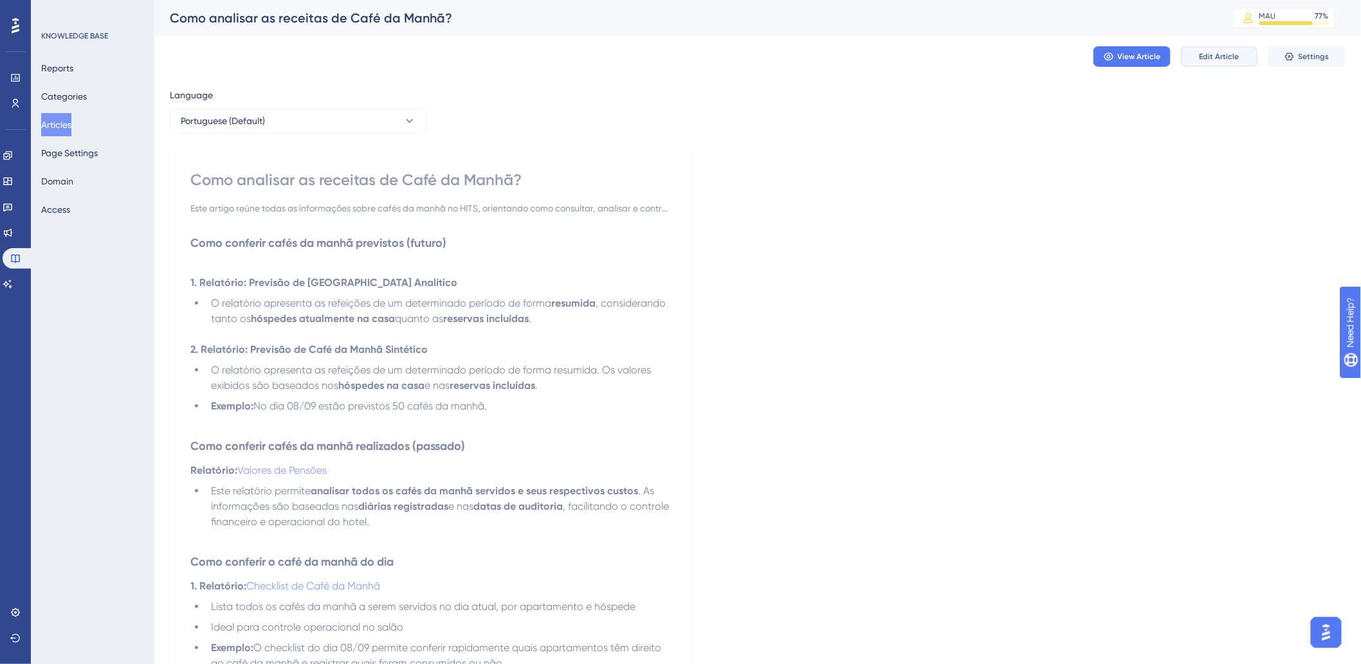
click at [1212, 49] on button "Edit Article" at bounding box center [1219, 56] width 77 height 21
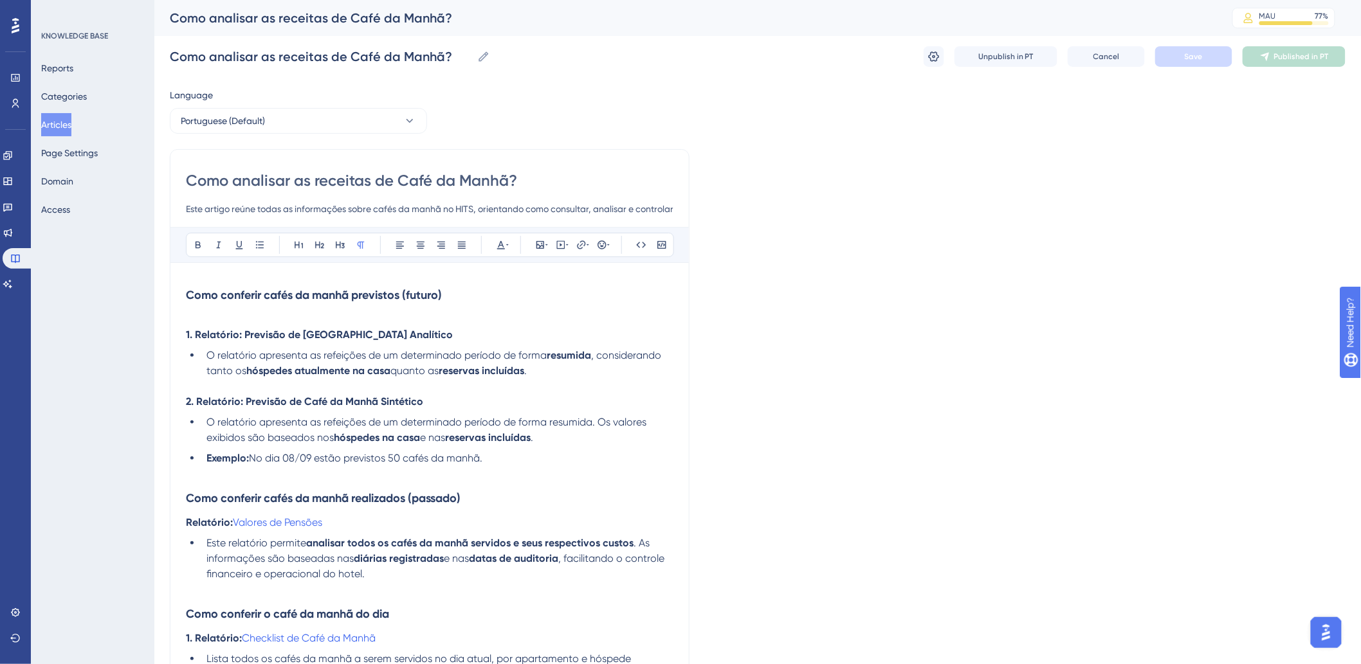
click at [519, 206] on input "Este artigo reúne todas as informações sobre cafés da manhã no HITS, orientando…" at bounding box center [430, 208] width 488 height 15
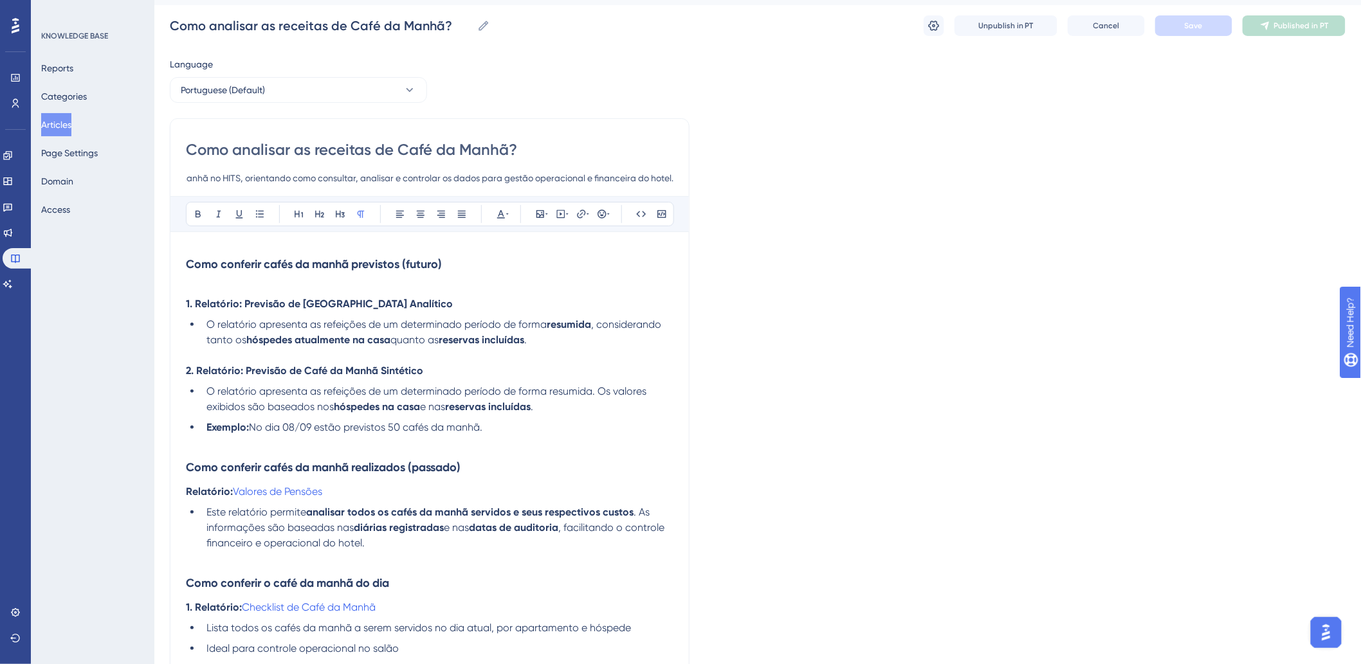
scroll to position [71, 0]
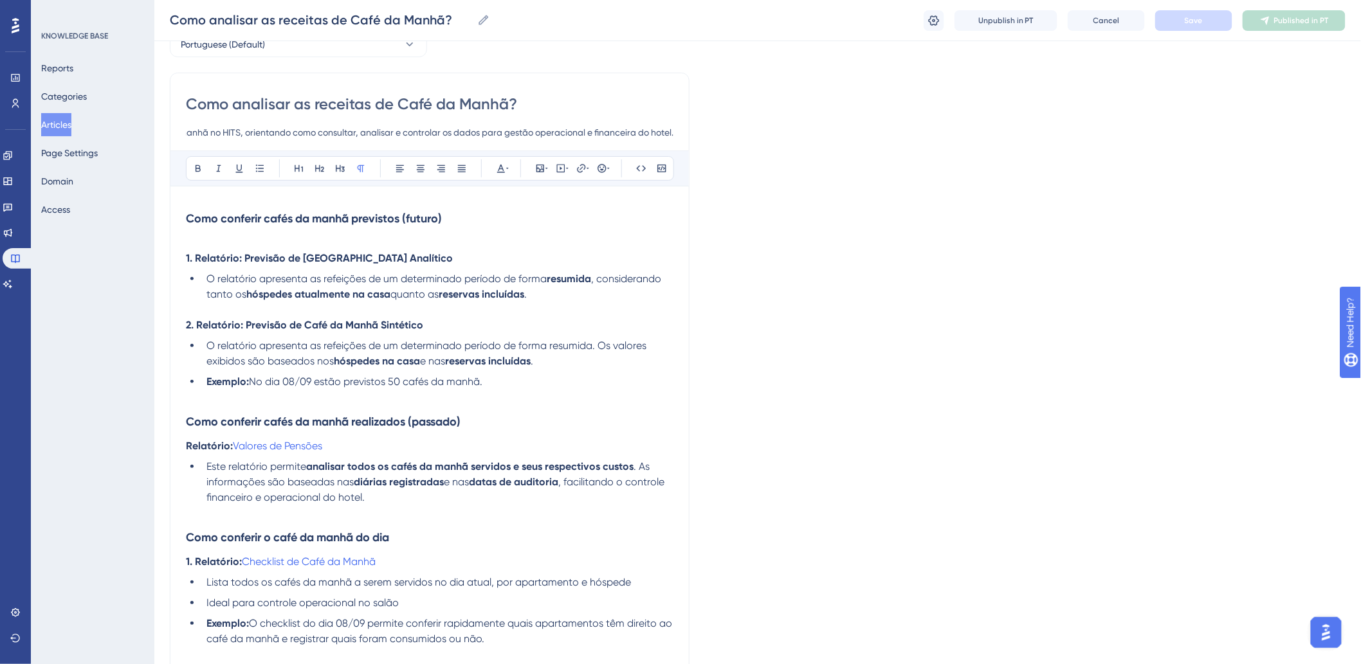
click at [244, 217] on strong "Como conferir cafés da manhã previstos (futuro)" at bounding box center [314, 219] width 256 height 14
click at [210, 224] on strong "Como conferir cafés da manhã previstos (futuro)" at bounding box center [314, 219] width 256 height 14
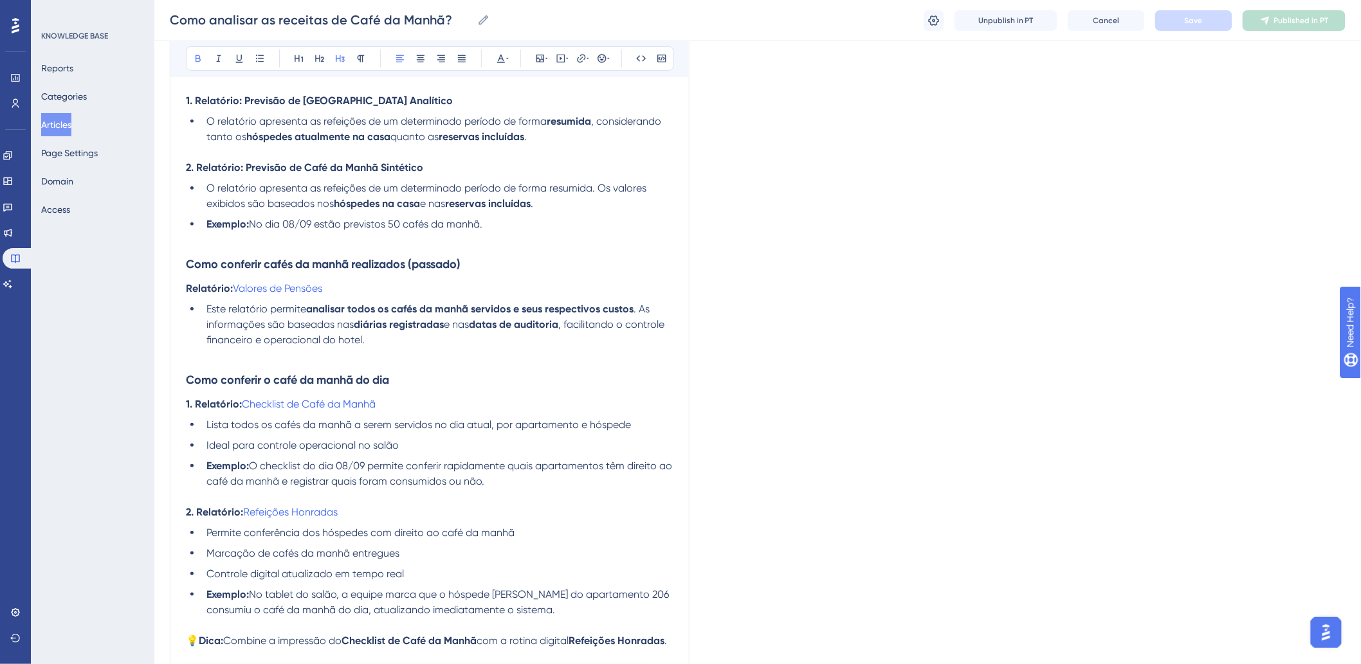
scroll to position [257, 0]
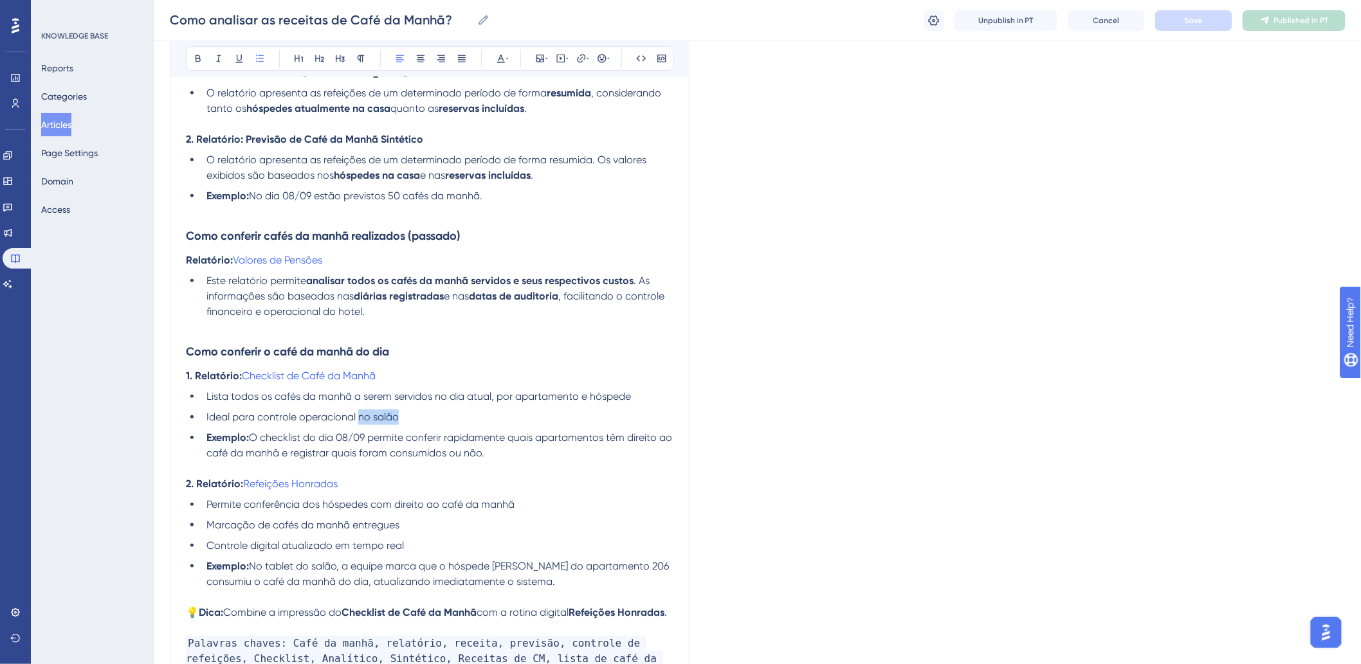
drag, startPoint x: 360, startPoint y: 416, endPoint x: 403, endPoint y: 415, distance: 42.5
click at [403, 414] on li "Ideal para controle operacional no salão" at bounding box center [437, 417] width 472 height 15
drag, startPoint x: 259, startPoint y: 432, endPoint x: 510, endPoint y: 450, distance: 252.2
click at [510, 450] on li "Exemplo: O checklist do dia 08/09 permite conferir rapidamente quais apartament…" at bounding box center [437, 445] width 472 height 31
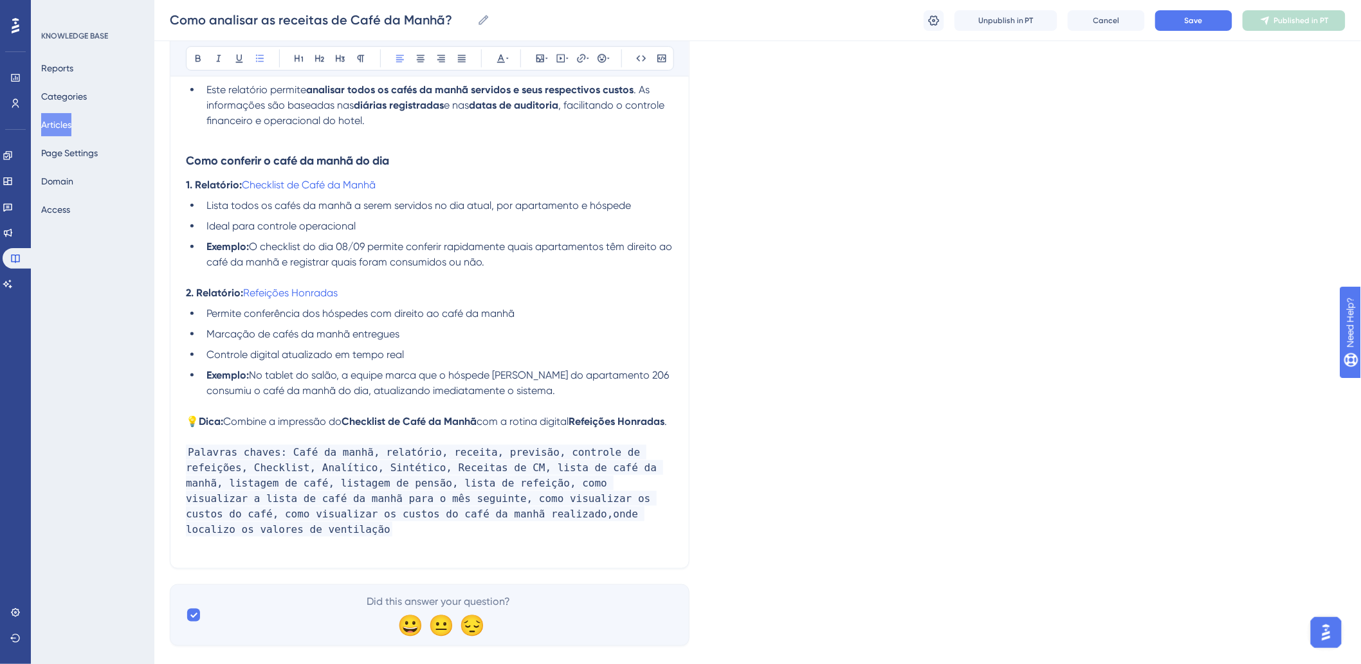
scroll to position [471, 0]
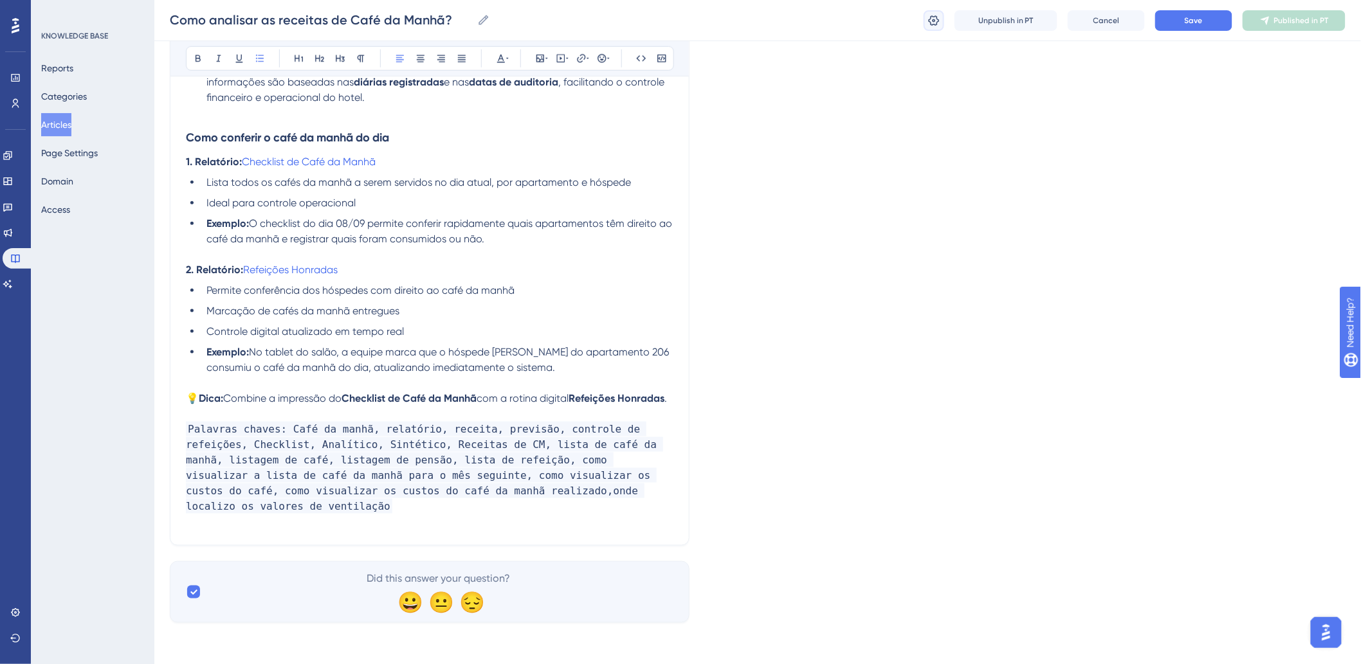
click at [926, 24] on button at bounding box center [934, 20] width 21 height 21
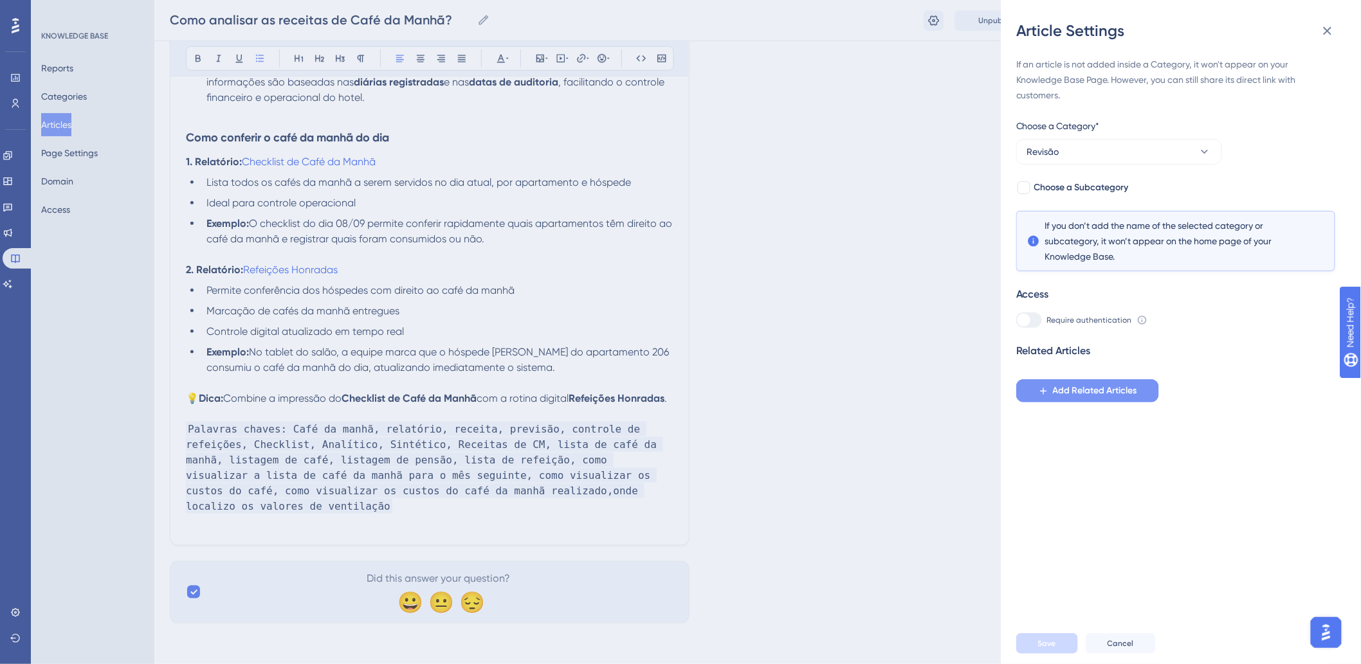
click at [1060, 391] on span "Add Related Articles" at bounding box center [1095, 390] width 84 height 15
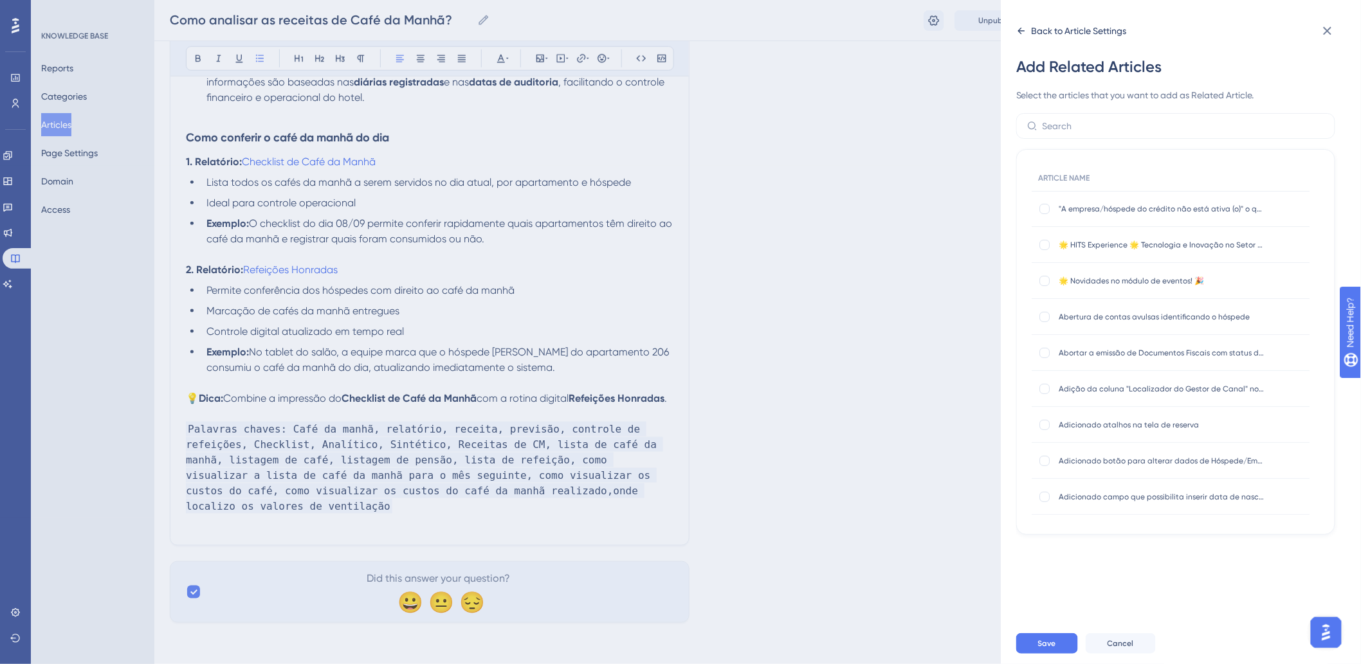
click at [1038, 28] on div "Back to Article Settings" at bounding box center [1079, 30] width 95 height 15
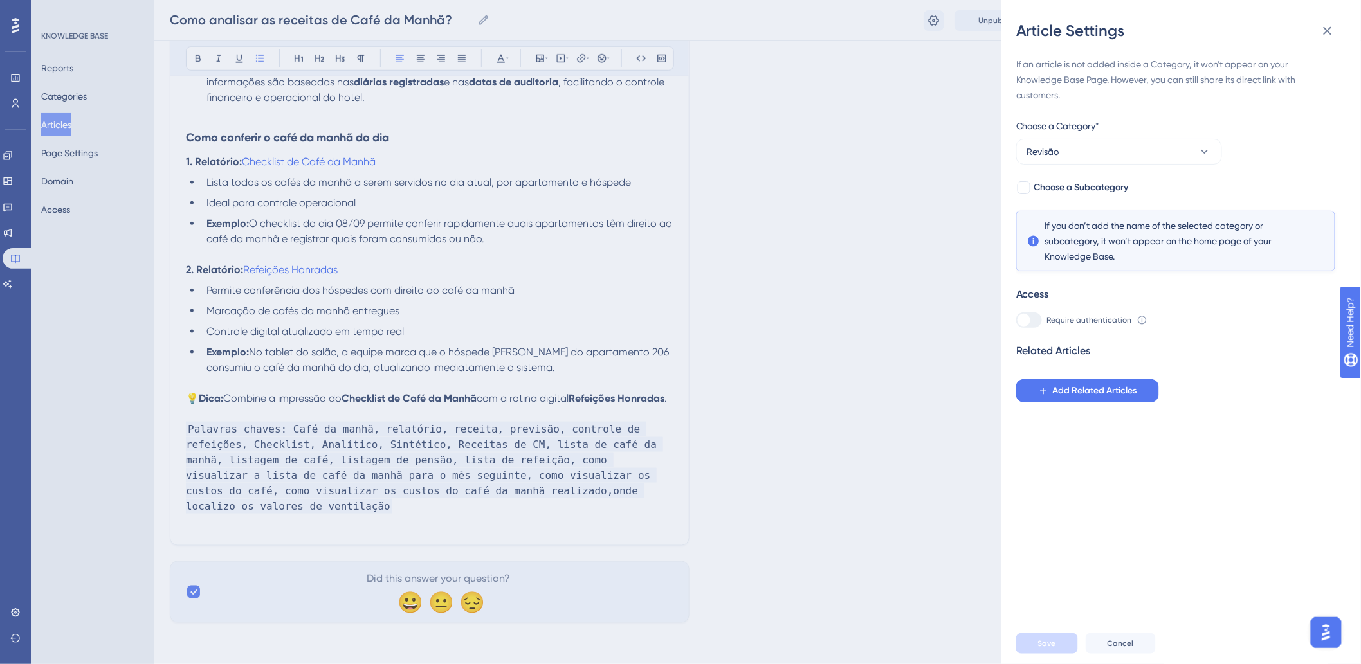
click at [785, 280] on div "Article Settings If an article is not added inside a Category, it won't appear …" at bounding box center [680, 332] width 1361 height 664
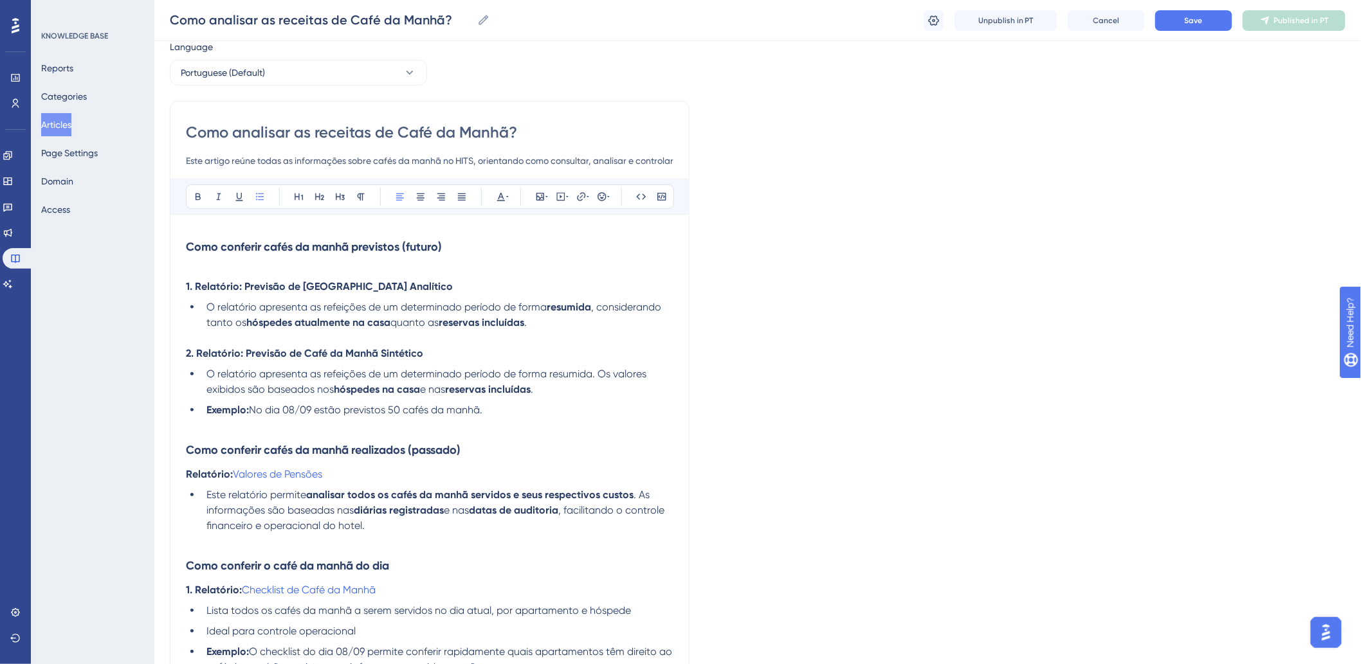
scroll to position [42, 0]
click at [357, 468] on p "Relatório: Valores de Pensões" at bounding box center [430, 475] width 488 height 15
click at [303, 357] on strong "2. Relatório: Previsão de Café da Manhã Sintético" at bounding box center [304, 354] width 237 height 12
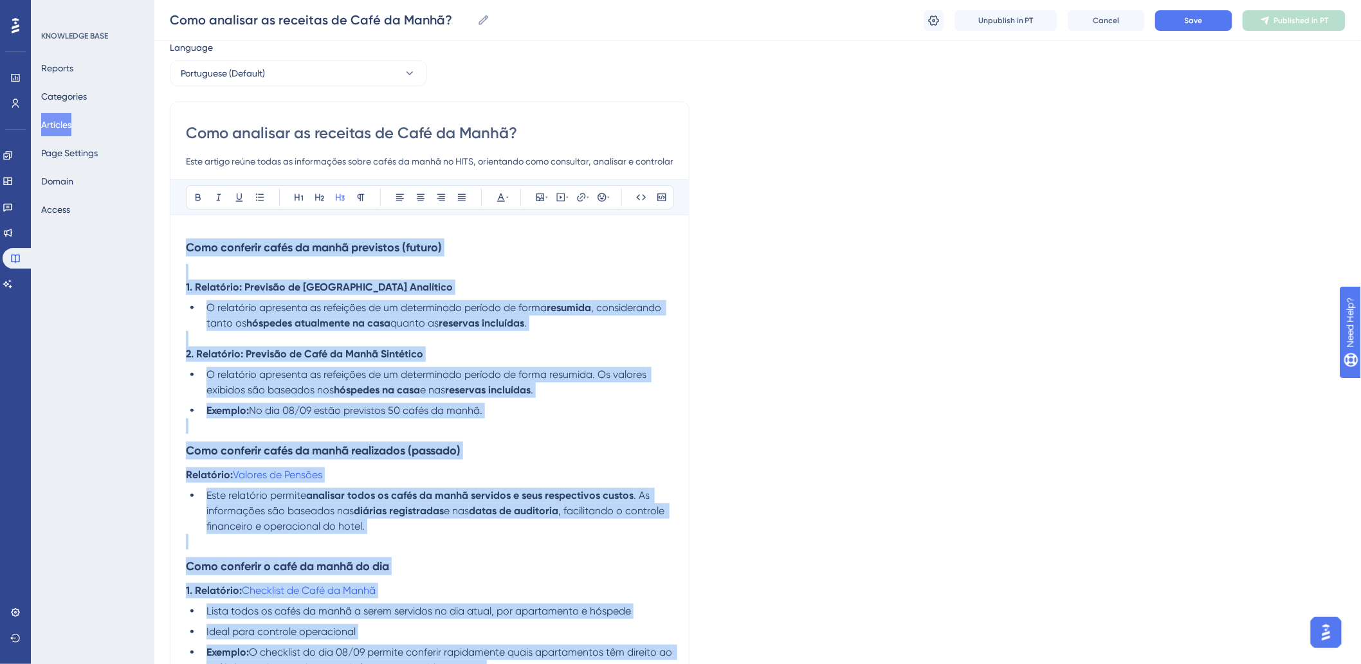
copy div "Lore ipsumdol sitam co adipi elitseddo (eiusmo) 9. Temporinc: Utlabore et Dolo …"
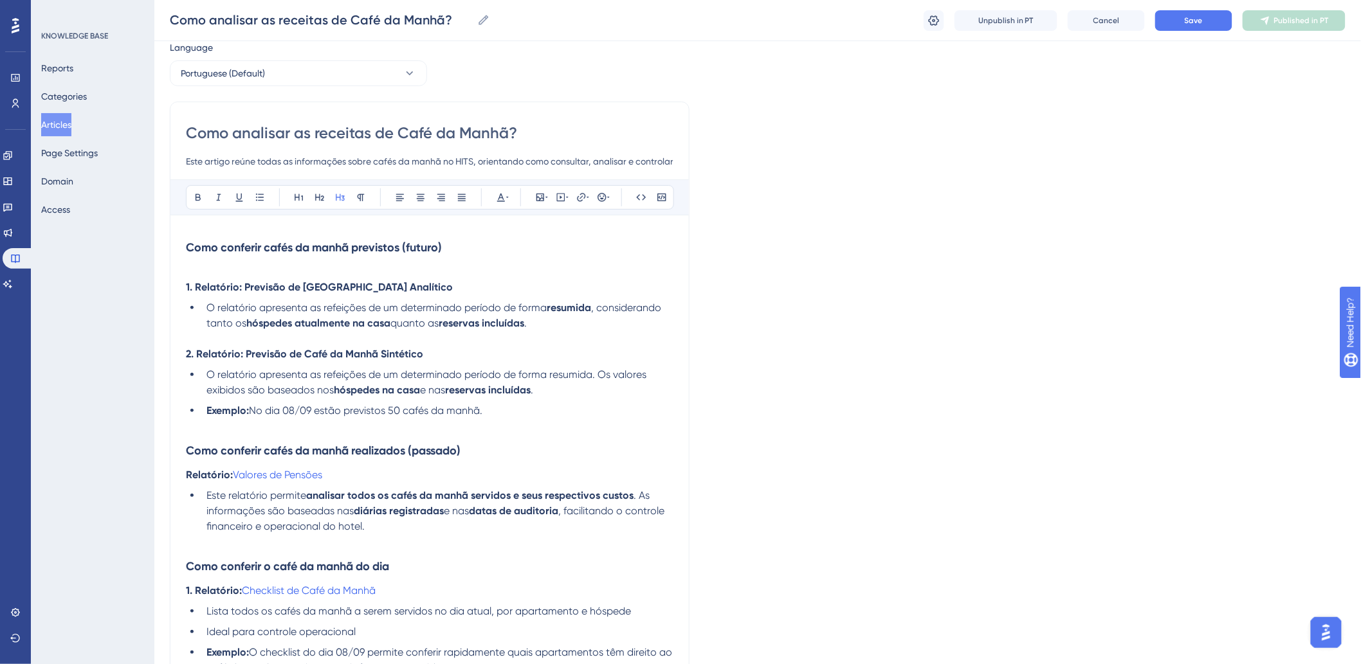
click at [279, 137] on input "Como analisar as receitas de Café da Manhã?" at bounding box center [430, 133] width 488 height 21
paste input "conferir cafés da manhã: previsão, realizados e controle do dia"
type input "Como conferir cafés da manhã: previsão, realizados e controle do dia"
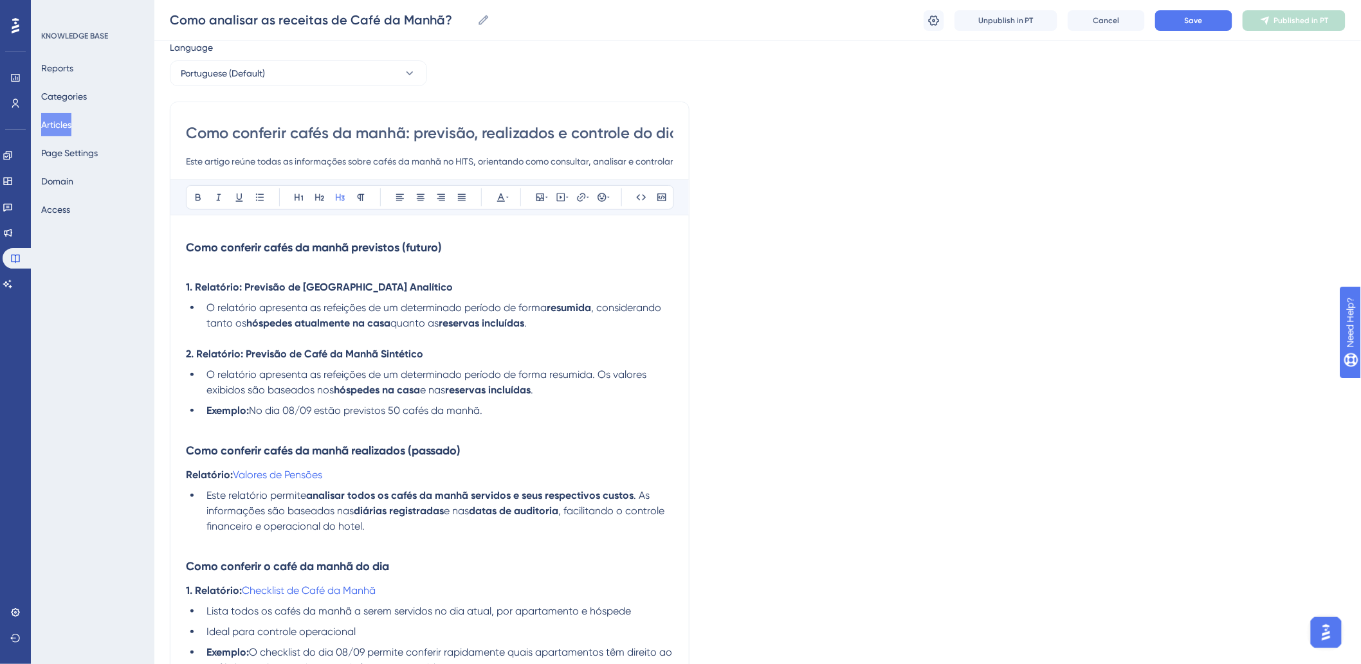
scroll to position [0, 7]
type input "Como conferir cafés da manhã: previsão, realizados e controle do dia"
click at [284, 131] on input "Como conferir cafés da manhã: previsão, realizados e controle do dia" at bounding box center [430, 133] width 488 height 21
type input "Como conferir pencafés da manhã: previsão, realizados e controle do dia"
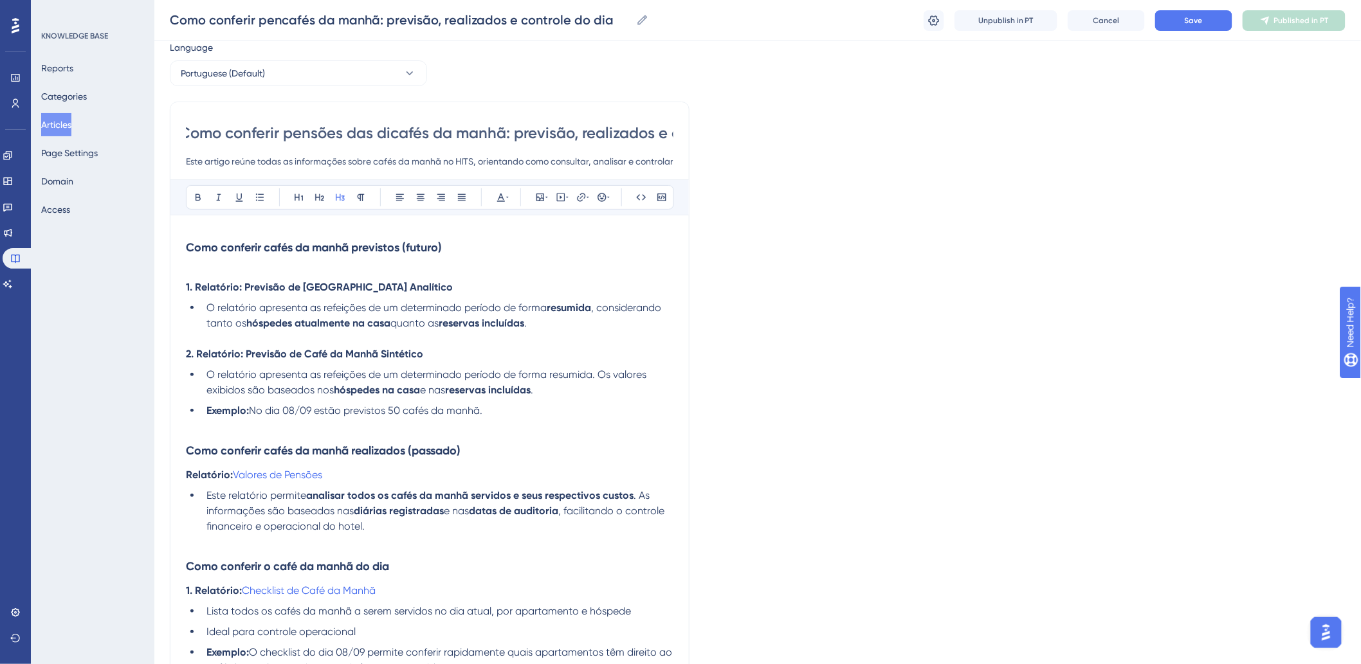
type input "Como conferir pensões das diacafés da manhã: previsão, realizados e controle do…"
type input "Como conferir pensões das dicafés da manhã: previsão, realizados e controle do …"
type input "Como conferir pensões das diárias cafés da manhã: previsão, realizados e contro…"
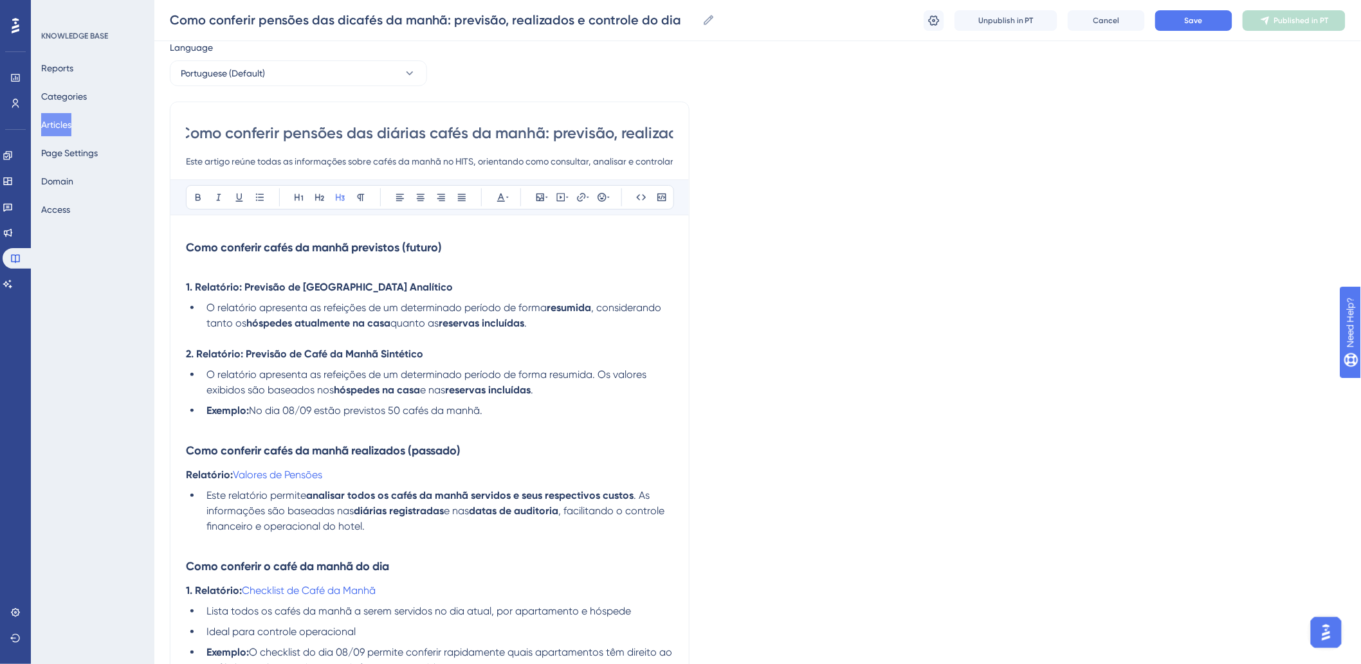
type input "Como conferir pensões das diárias cafés da manhã: previsão, realizados e contro…"
type input "Como conferir pensões das diárias como: cafés da manhã: previsão, realizados e …"
type input "Como conferir pensões das diárias como: cafés da manhã, : previsão, realizados …"
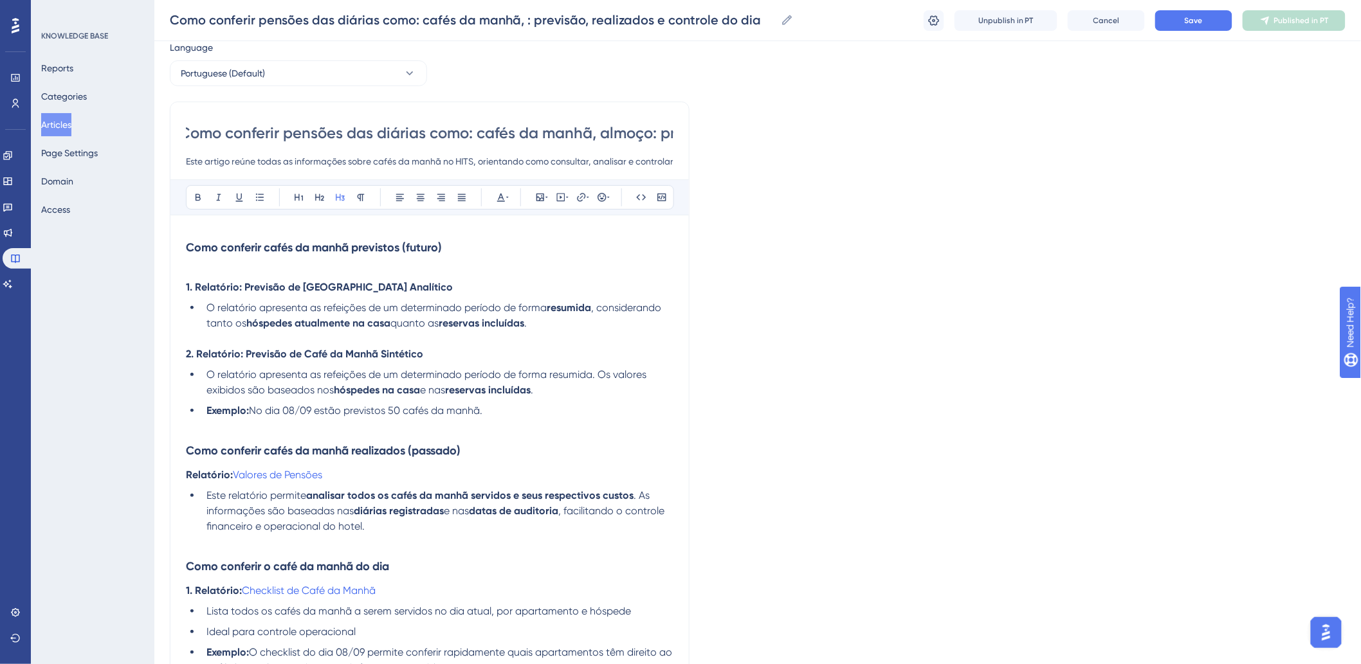
type input "Como conferir pensões das diárias como: cafés da manhã, almoços: previsão, real…"
type input "Como conferir pensões das diárias como: cafés da manhã, almoço: previsão, reali…"
type input "Como conferir pensões das diárias como: cafés da manhã, almoço, : previsão, rea…"
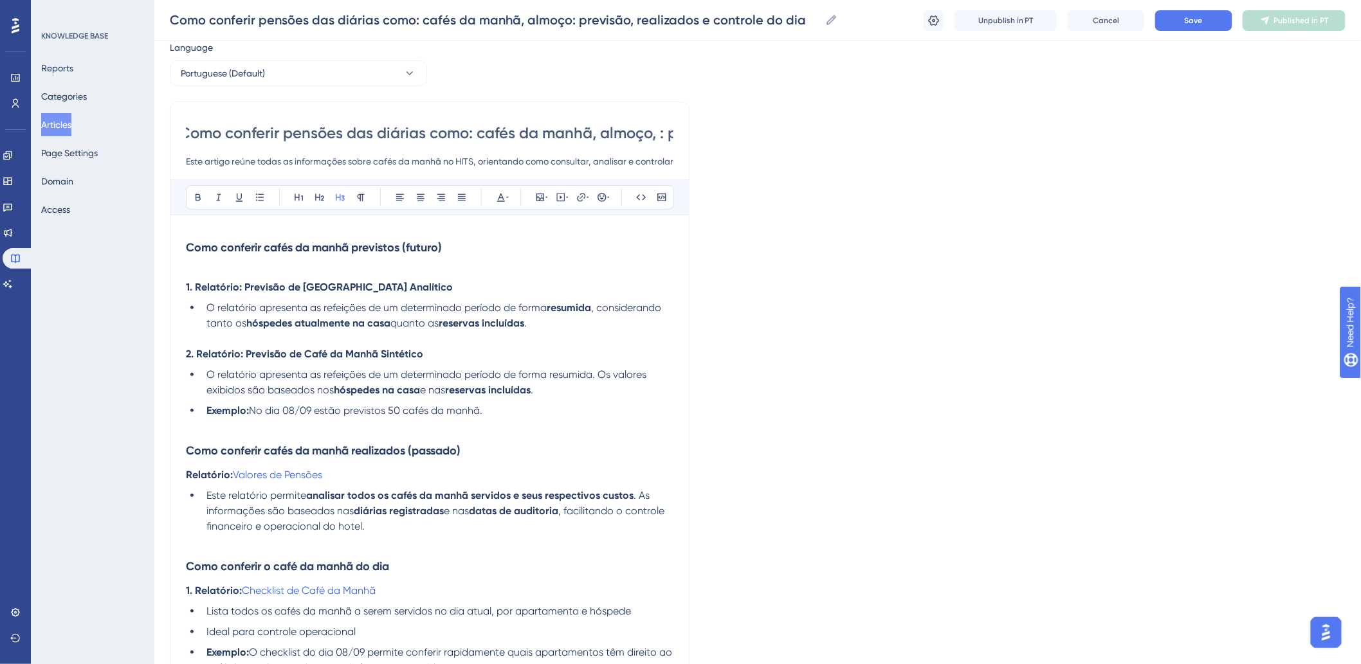
type input "Como conferir pensões das diárias como: cafés da manhã, almoço, : previsão, rea…"
type input "Como conferir pensões das diárias como: cafés da manhã, almoço, ja: previsão, r…"
type input "Como conferir pensões das diárias como: cafés da manhã, almoço, j: previsão, re…"
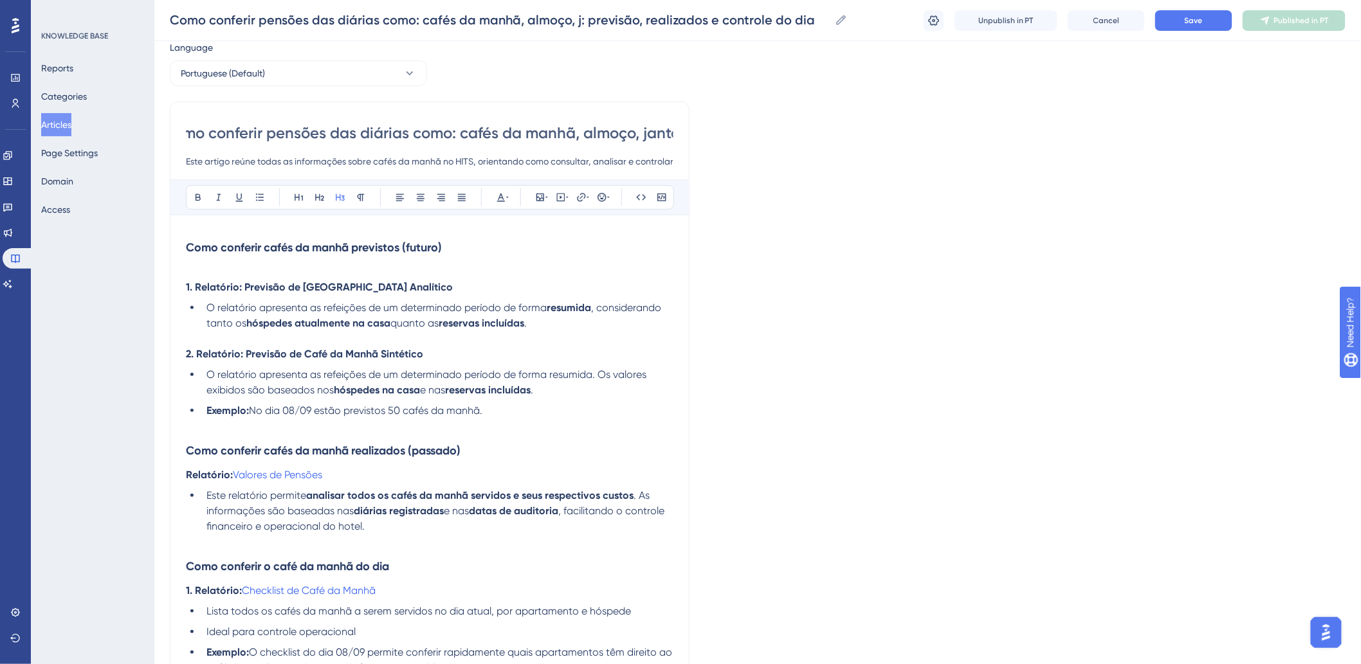
type input "Como conferir pensões das diárias como: cafés da manhã, almoço, jantar: previsã…"
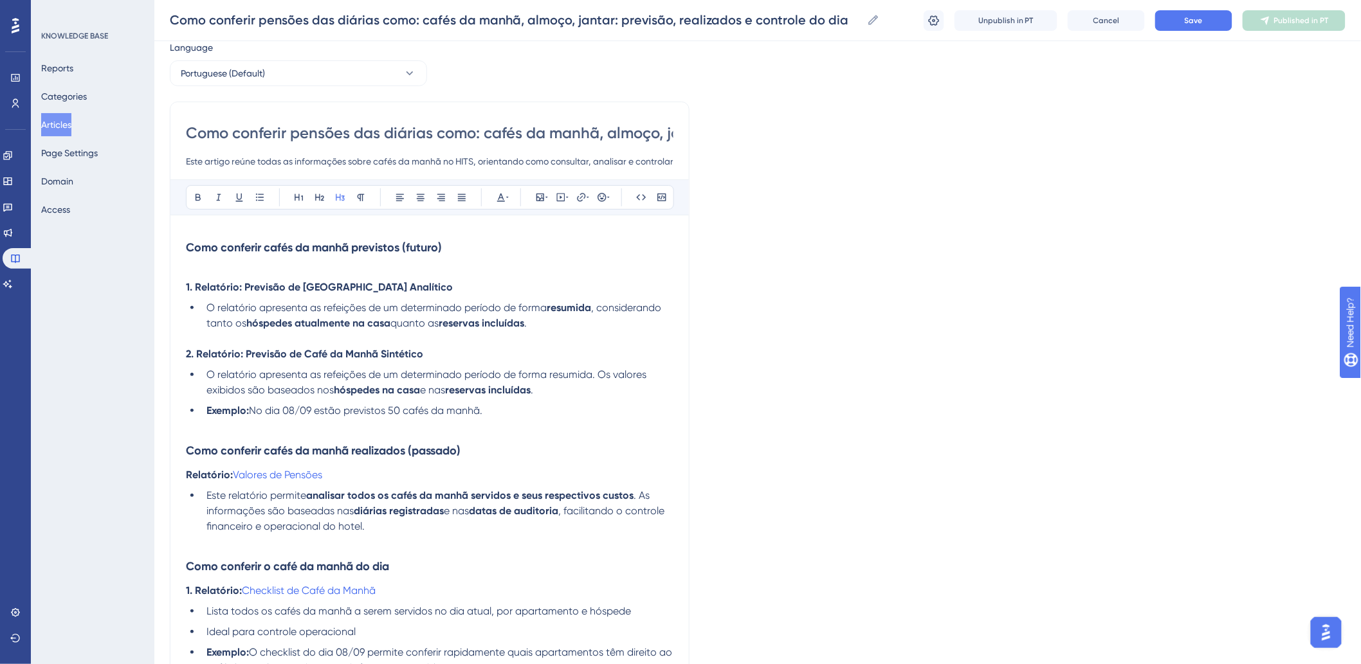
click at [383, 157] on input "Este artigo reúne todas as informações sobre cafés da manhã no HITS, orientando…" at bounding box center [430, 161] width 488 height 15
drag, startPoint x: 375, startPoint y: 161, endPoint x: 442, endPoint y: 162, distance: 66.9
click at [442, 162] on input "Este artigo reúne todas as informações sobre cafés da manhã no HITS, orientando…" at bounding box center [430, 161] width 488 height 15
type input "Este artigo reúne todas as informações sobre pensões no HITS, orientando como c…"
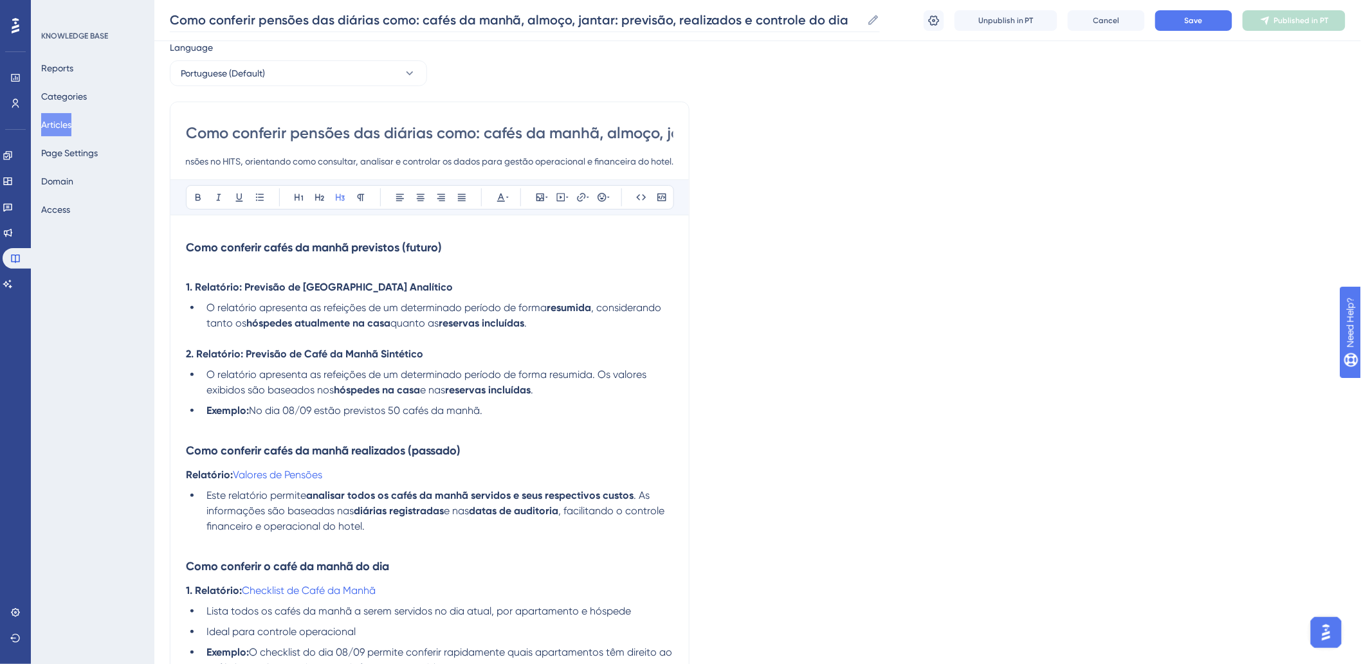
scroll to position [0, 0]
click at [257, 264] on p at bounding box center [430, 271] width 488 height 15
click at [243, 246] on strong "Como conferir cafés da manhã previstos (futuro)" at bounding box center [314, 248] width 256 height 14
click at [312, 267] on p at bounding box center [430, 271] width 488 height 15
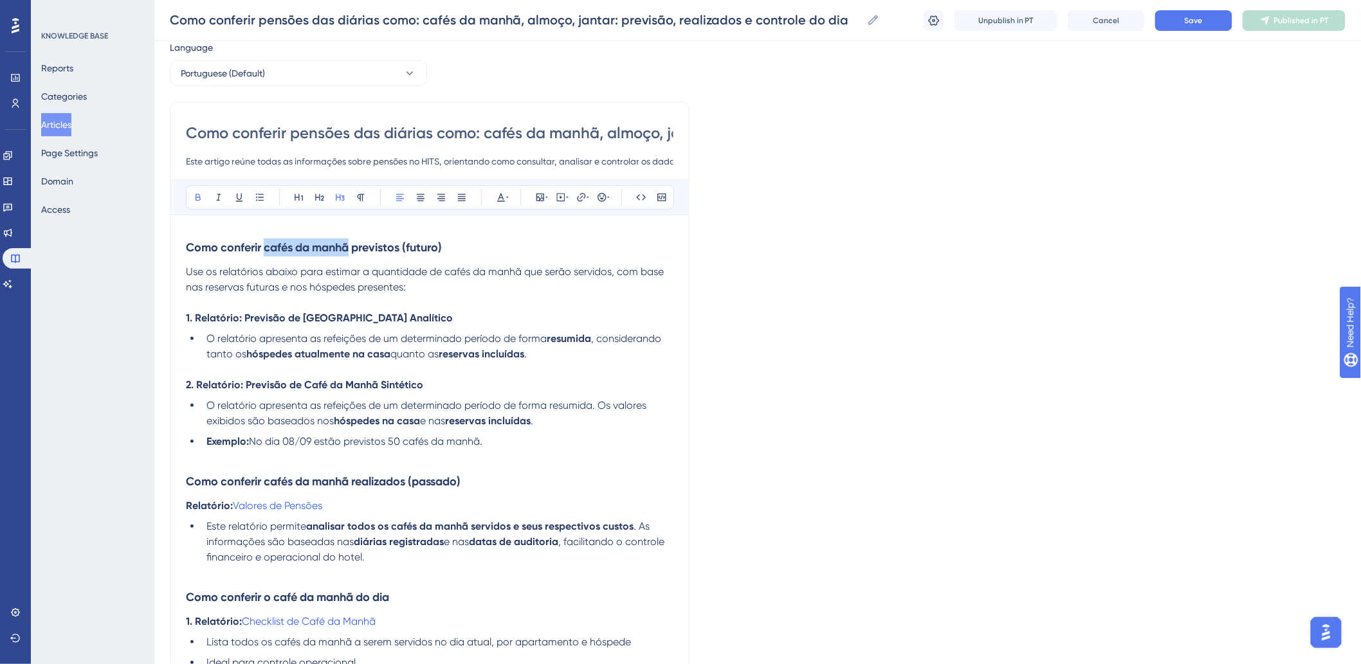
drag, startPoint x: 264, startPoint y: 246, endPoint x: 349, endPoint y: 246, distance: 85.6
click at [349, 246] on strong "Como conferir cafés da manhã previstos (futuro)" at bounding box center [314, 248] width 256 height 14
drag, startPoint x: 286, startPoint y: 317, endPoint x: 375, endPoint y: 313, distance: 88.9
click at [375, 313] on strong "1. Relatório: Previsão de [GEOGRAPHIC_DATA] Analítico" at bounding box center [319, 318] width 267 height 12
drag, startPoint x: 301, startPoint y: 383, endPoint x: 380, endPoint y: 381, distance: 79.1
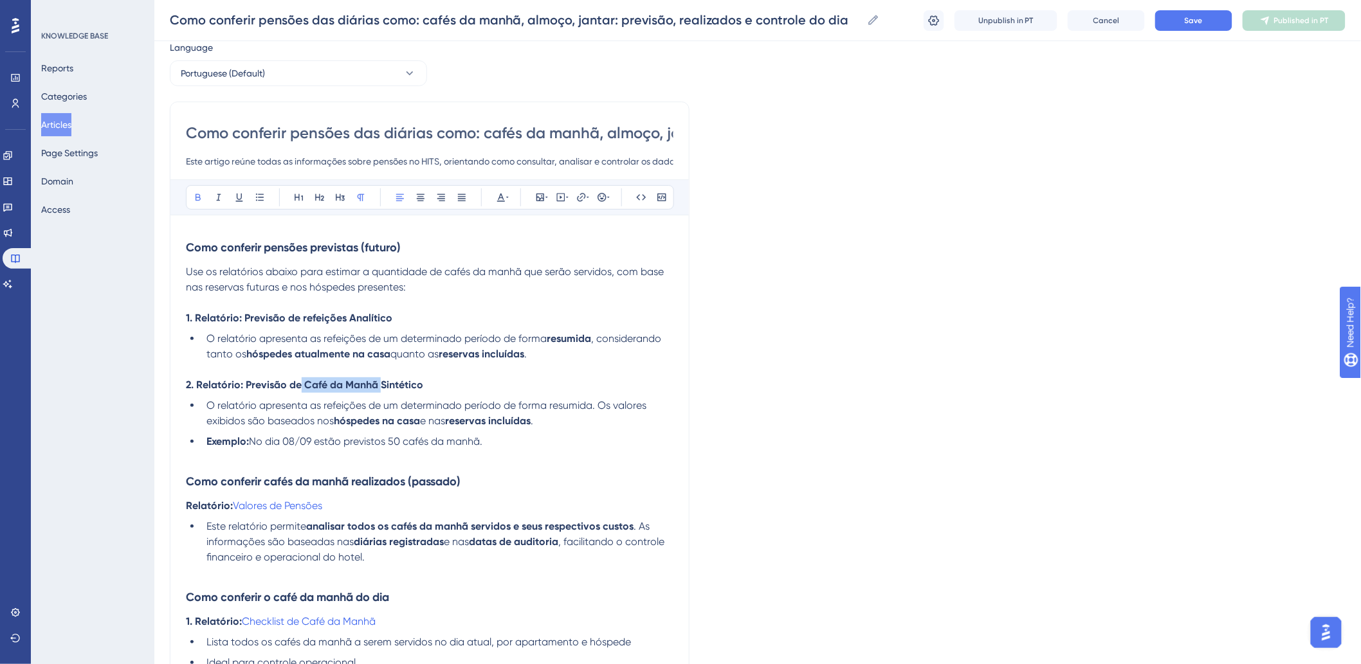
click at [380, 381] on strong "2. Relatório: Previsão de Café da Manhã Sintético" at bounding box center [304, 385] width 237 height 12
click at [346, 314] on strong "1. Relatório: Previsão de refeições Analítico" at bounding box center [289, 318] width 206 height 12
click at [266, 480] on strong "Como conferir cafés da manhã realizados (passado)" at bounding box center [323, 482] width 275 height 14
drag, startPoint x: 262, startPoint y: 478, endPoint x: 352, endPoint y: 484, distance: 90.2
click at [352, 484] on strong "Como conferir cafés da manhã realizados (passado)" at bounding box center [323, 482] width 275 height 14
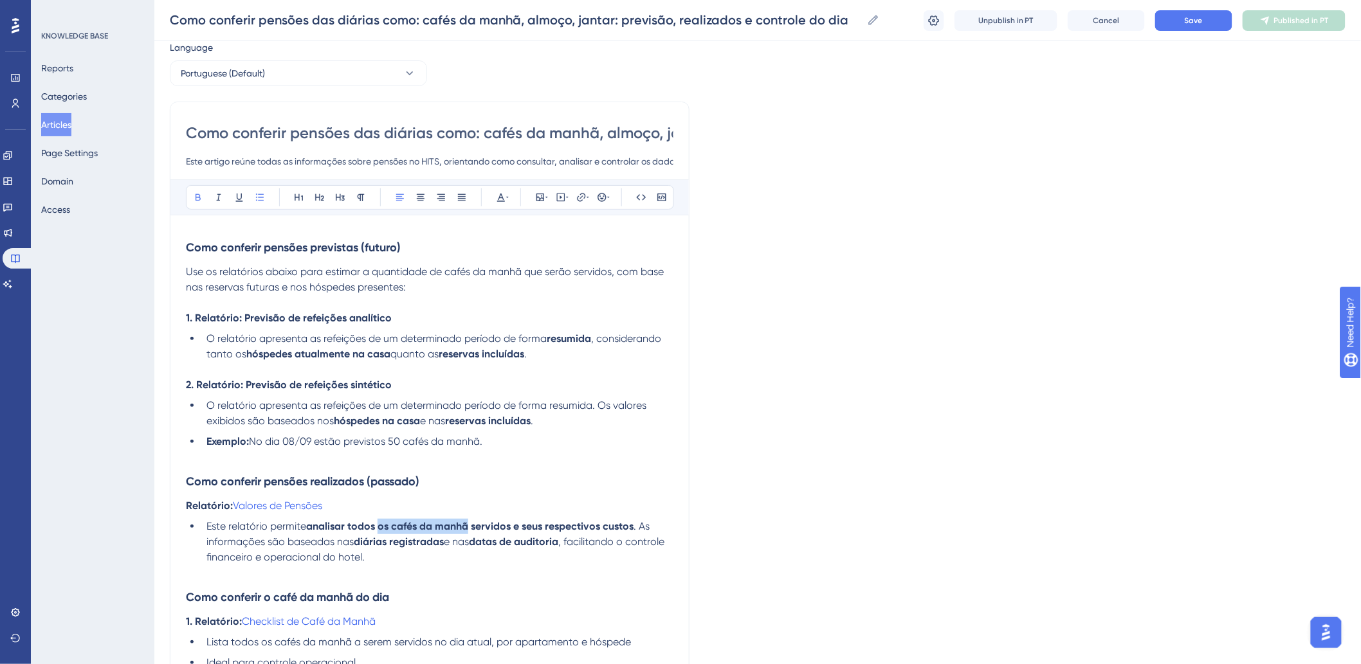
drag, startPoint x: 387, startPoint y: 526, endPoint x: 470, endPoint y: 527, distance: 83.0
click at [470, 527] on strong "analisar todos os cafés da manhã servidos e seus respectivos custos" at bounding box center [469, 526] width 327 height 12
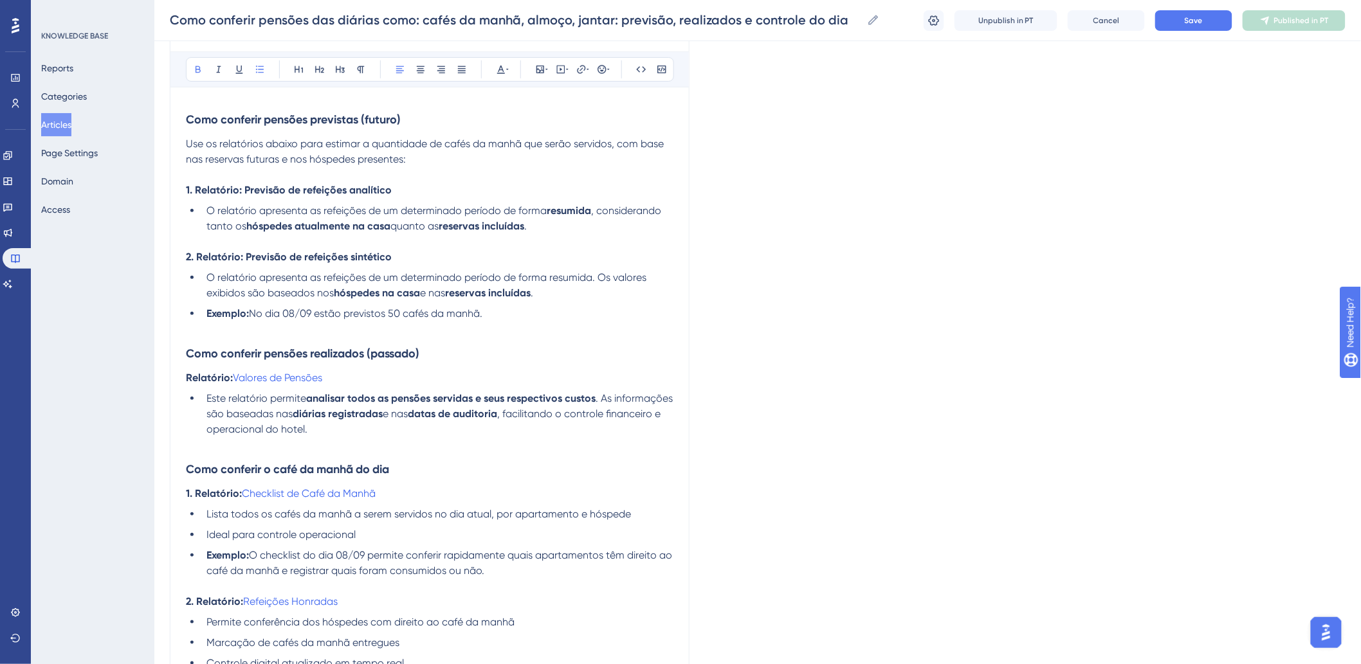
scroll to position [185, 0]
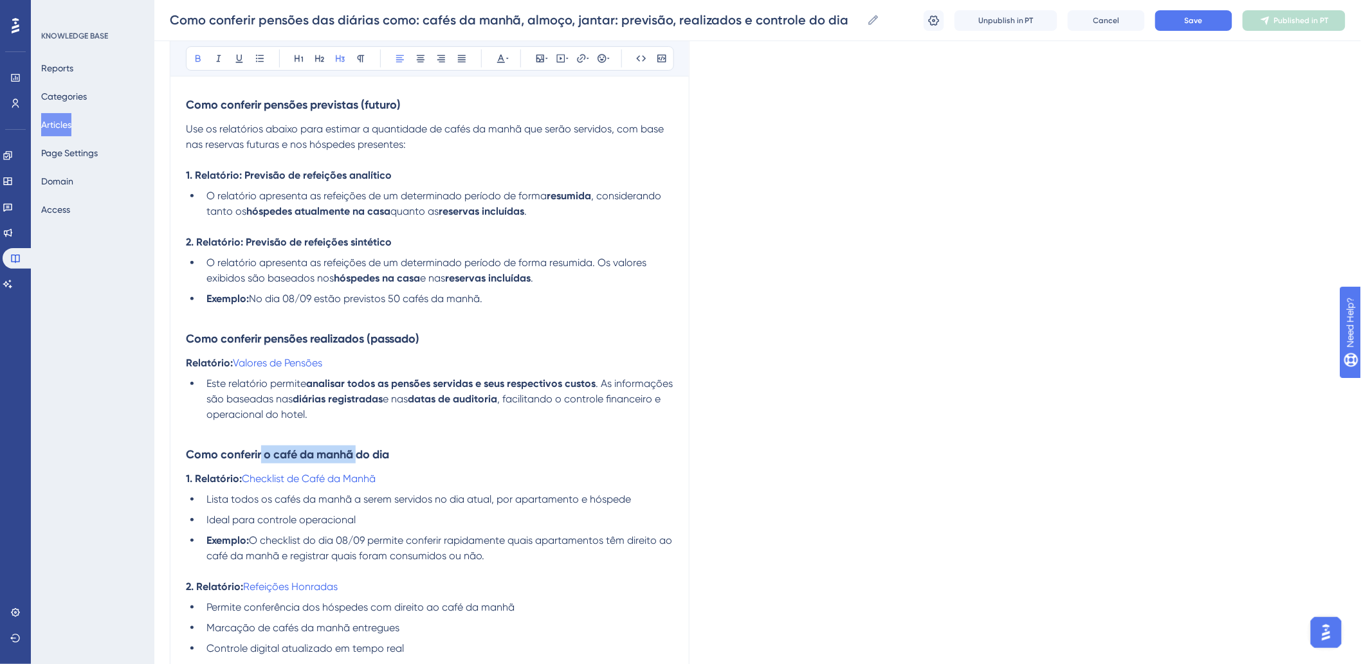
drag, startPoint x: 262, startPoint y: 455, endPoint x: 362, endPoint y: 455, distance: 99.7
click at [362, 455] on strong "Como conferir o café da manhã do dia" at bounding box center [287, 455] width 203 height 14
click at [361, 479] on span "Checklist de Café da Manhã" at bounding box center [309, 479] width 134 height 12
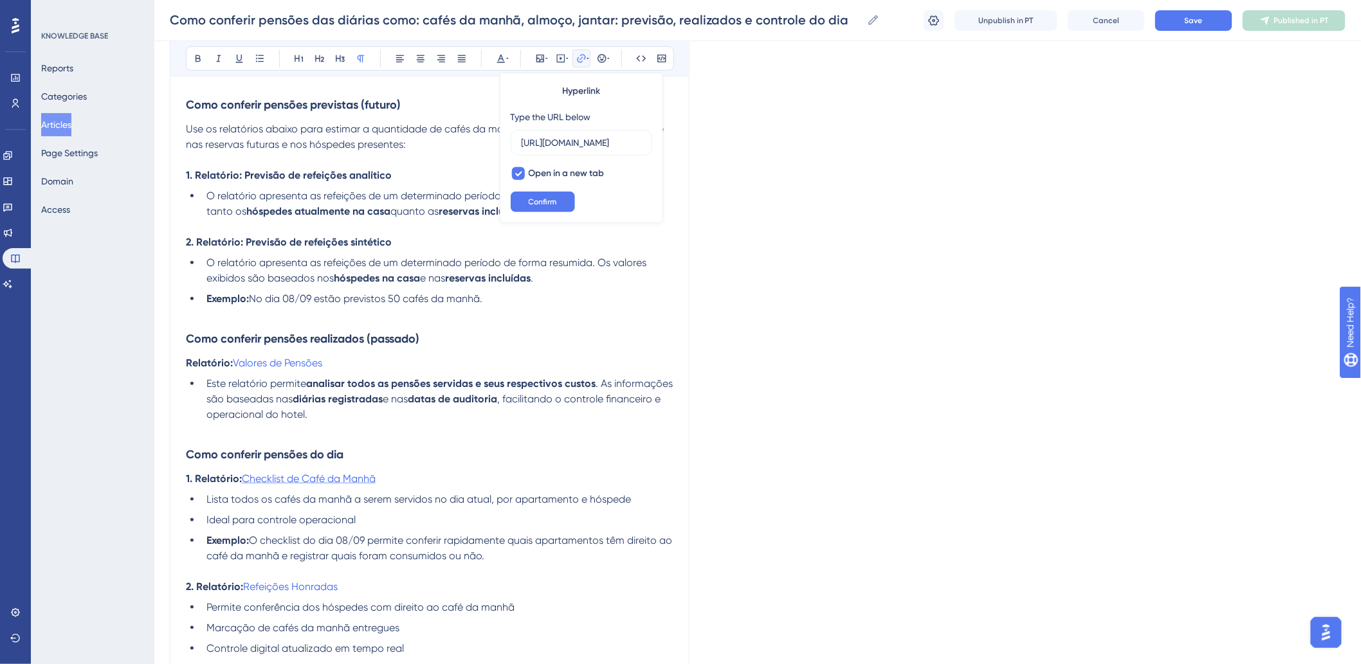
scroll to position [0, 266]
click at [376, 479] on span "Checklist de Café da Manhã" at bounding box center [309, 479] width 134 height 12
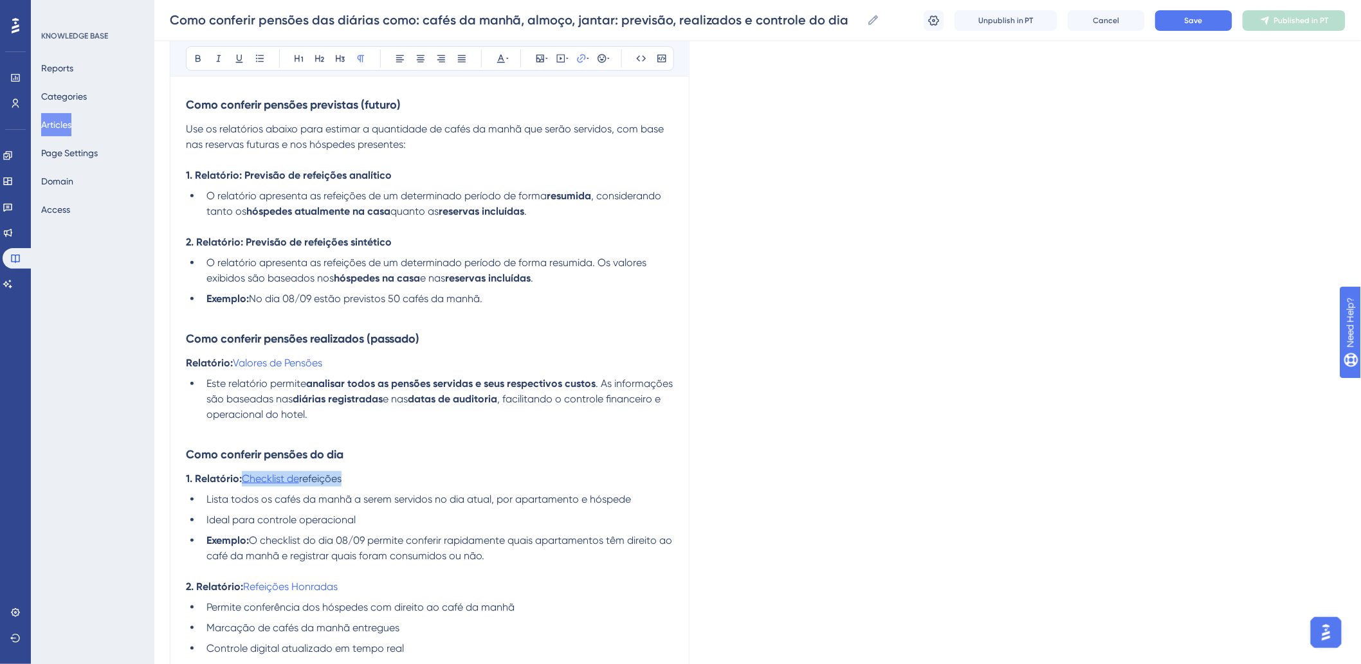
click at [273, 478] on span "Checklist de" at bounding box center [270, 479] width 57 height 12
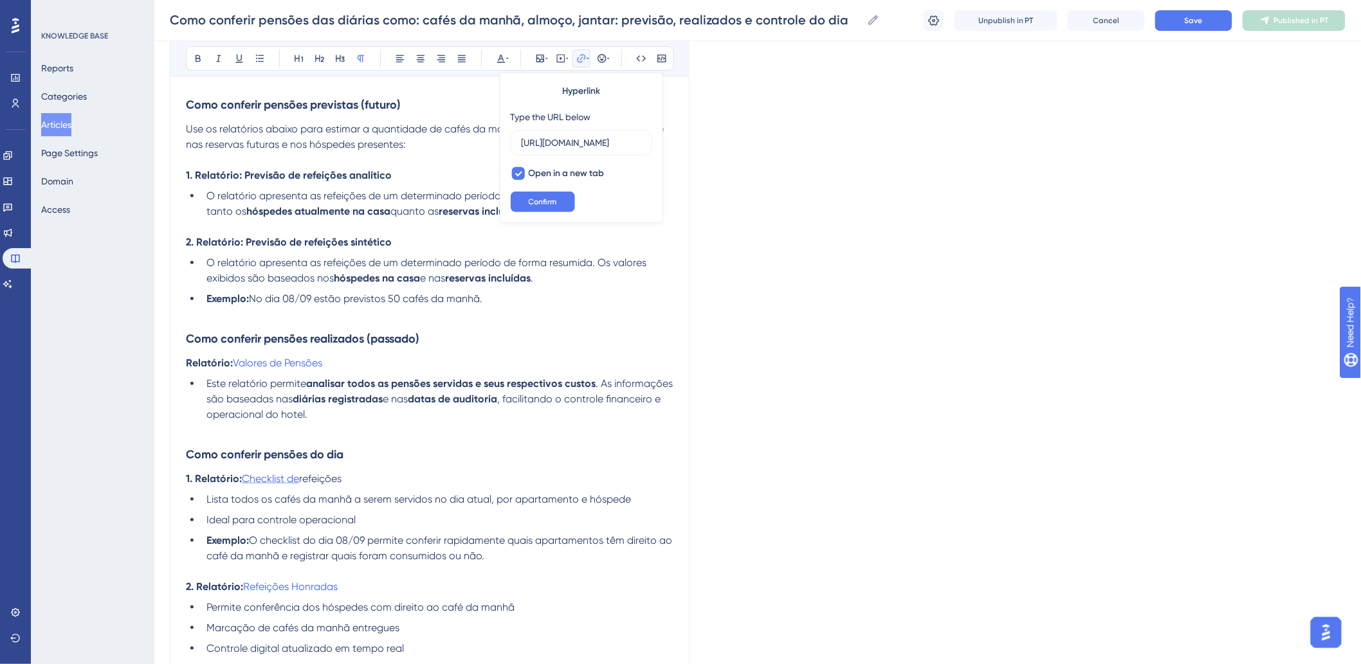
scroll to position [0, 266]
click at [551, 144] on input "[URL][DOMAIN_NAME]" at bounding box center [582, 143] width 120 height 14
click at [360, 473] on p "1. Relatório: Checklist de refeições" at bounding box center [430, 478] width 488 height 15
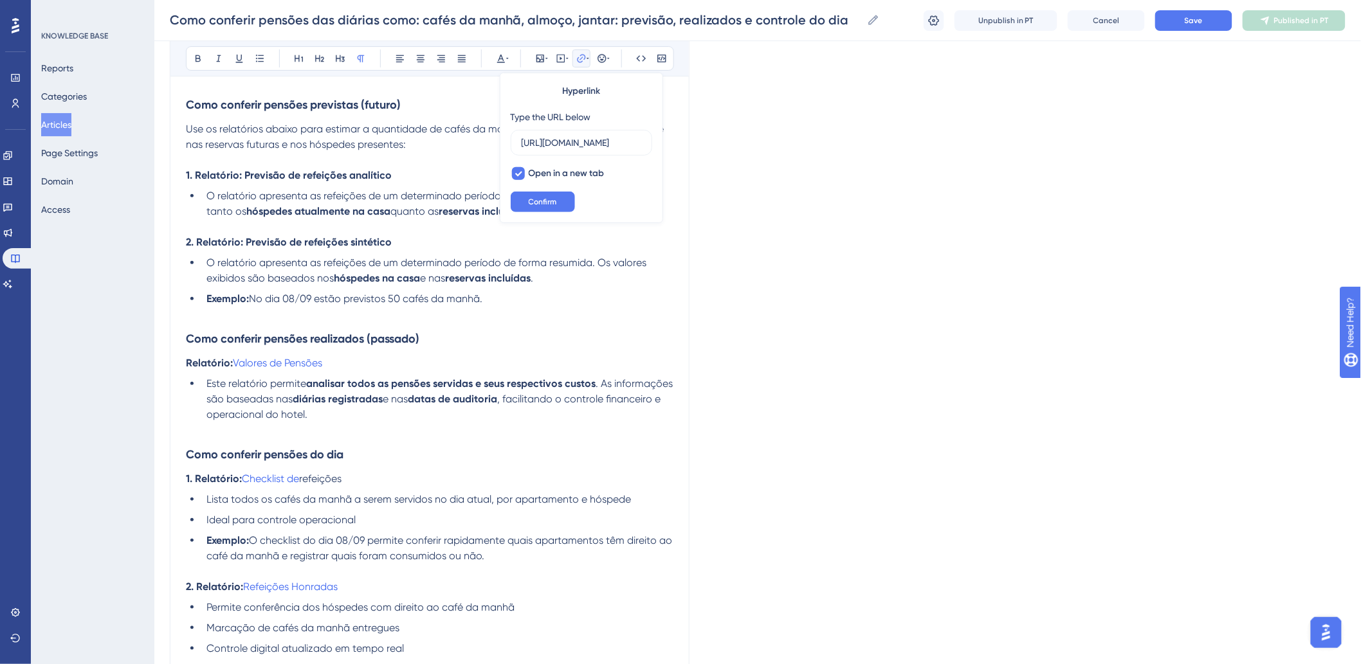
scroll to position [0, 0]
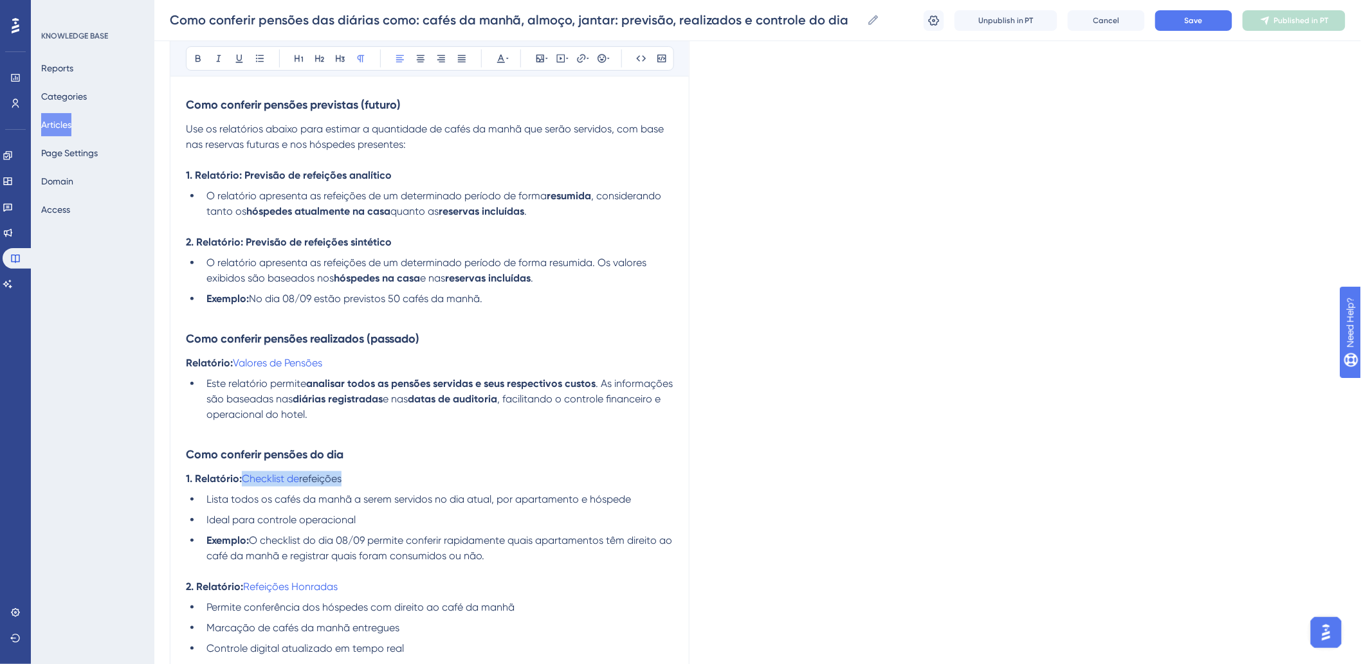
drag, startPoint x: 356, startPoint y: 476, endPoint x: 241, endPoint y: 478, distance: 114.5
click at [241, 478] on p "1. Relatório: Checklist de refeições" at bounding box center [430, 478] width 488 height 15
click at [581, 60] on icon at bounding box center [581, 58] width 10 height 10
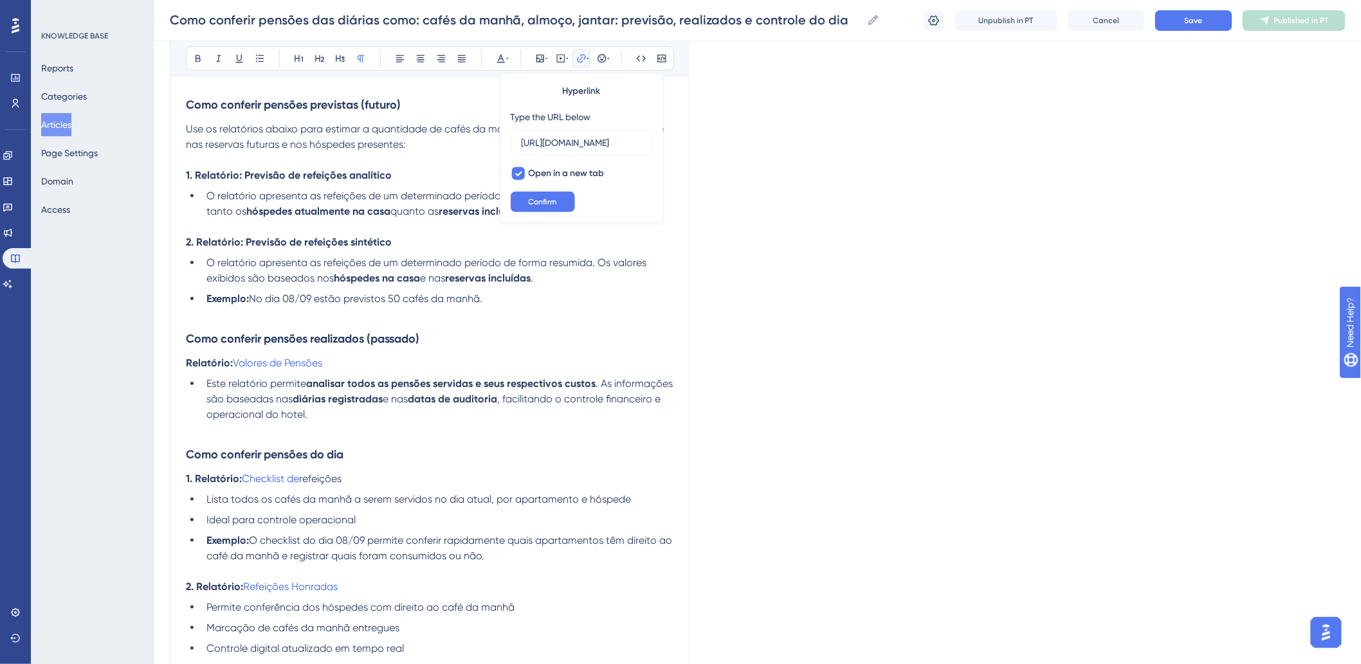
scroll to position [0, 266]
click at [582, 59] on icon at bounding box center [581, 58] width 10 height 10
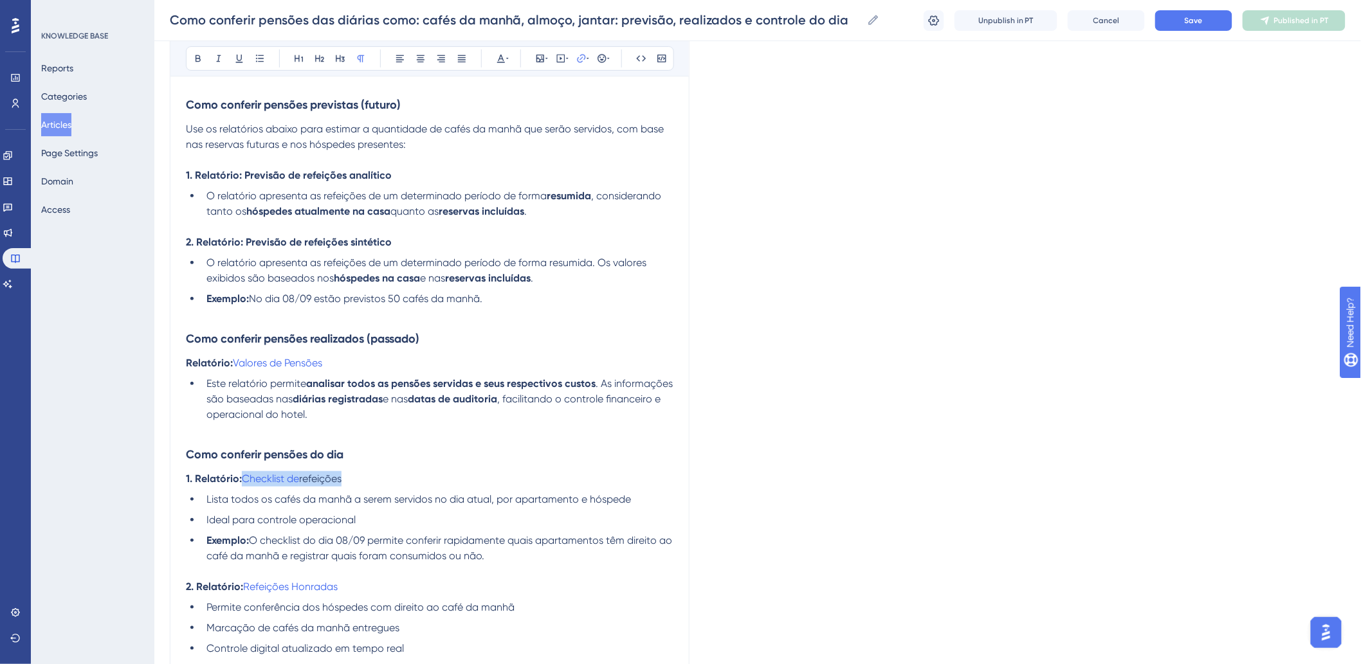
drag, startPoint x: 358, startPoint y: 485, endPoint x: 246, endPoint y: 485, distance: 112.6
click at [246, 484] on p "1. Relatório: Checklist de refeições" at bounding box center [430, 478] width 488 height 15
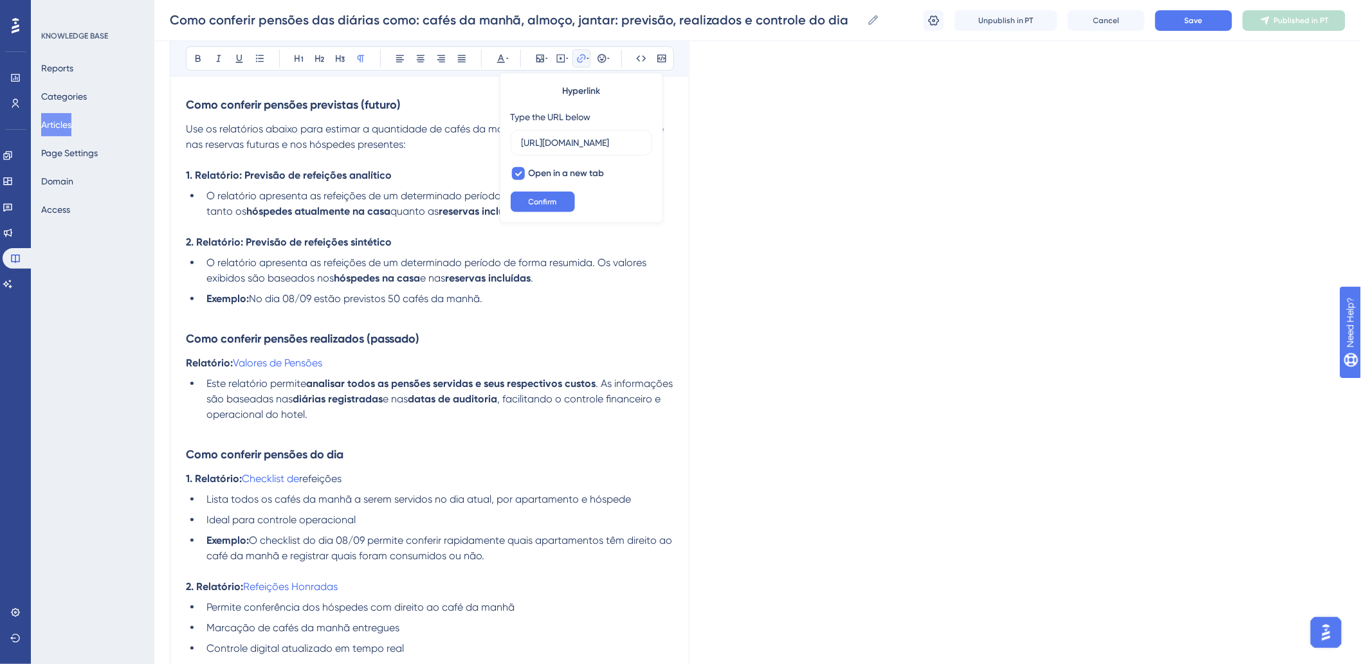
click at [579, 53] on icon at bounding box center [581, 58] width 10 height 10
click at [272, 484] on span "Checklist de" at bounding box center [270, 479] width 57 height 12
drag, startPoint x: 242, startPoint y: 480, endPoint x: 305, endPoint y: 477, distance: 63.2
click at [305, 477] on p "1. Relatório: Checklist de refeições" at bounding box center [430, 478] width 488 height 15
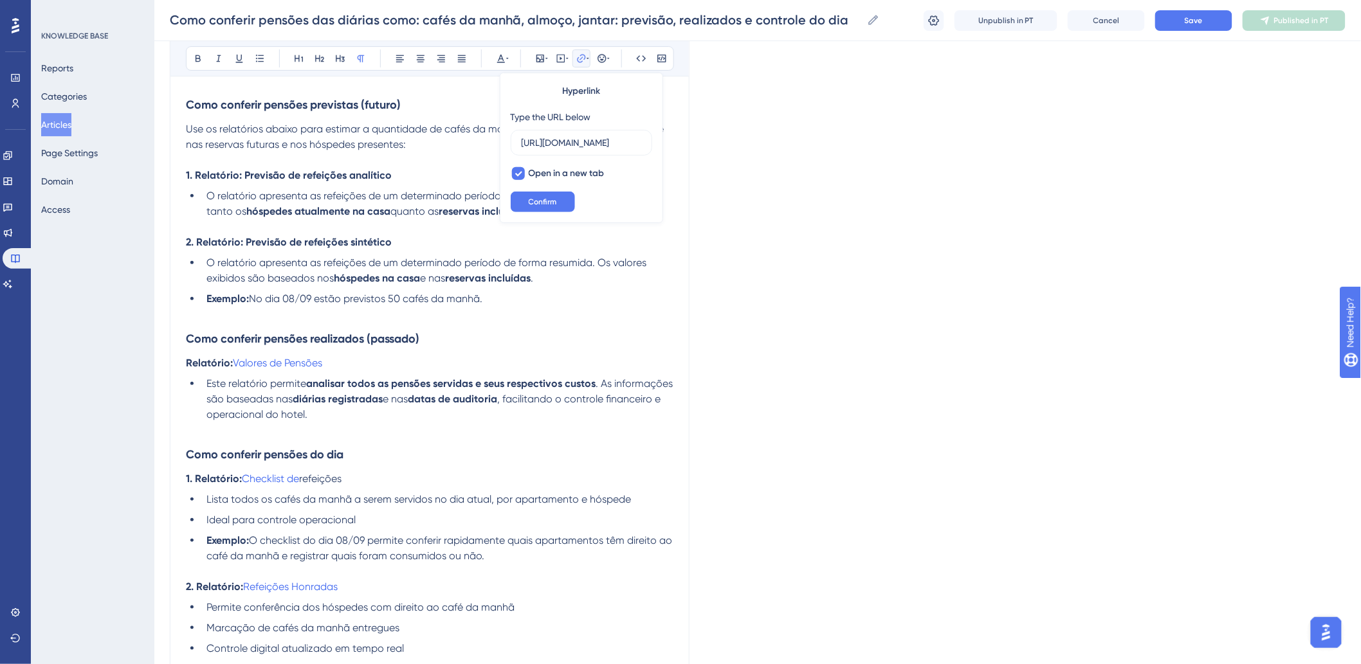
click at [580, 55] on icon at bounding box center [581, 58] width 10 height 10
drag, startPoint x: 361, startPoint y: 483, endPoint x: 378, endPoint y: 396, distance: 88.6
click at [290, 484] on p "1. Relatório: Checklist de refeições" at bounding box center [430, 478] width 488 height 15
click at [581, 62] on icon at bounding box center [581, 58] width 8 height 8
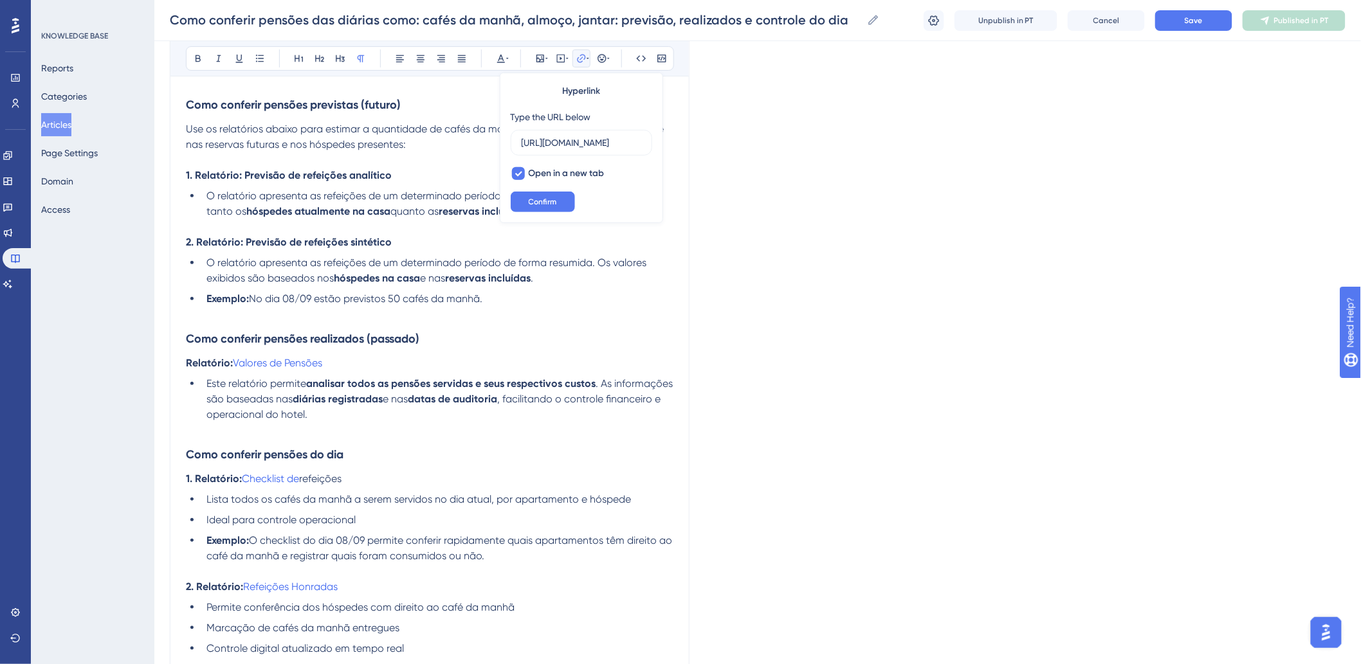
click at [581, 62] on icon at bounding box center [581, 58] width 8 height 8
click at [374, 485] on p "1. Relatório: Checklist de refeições" at bounding box center [430, 478] width 488 height 15
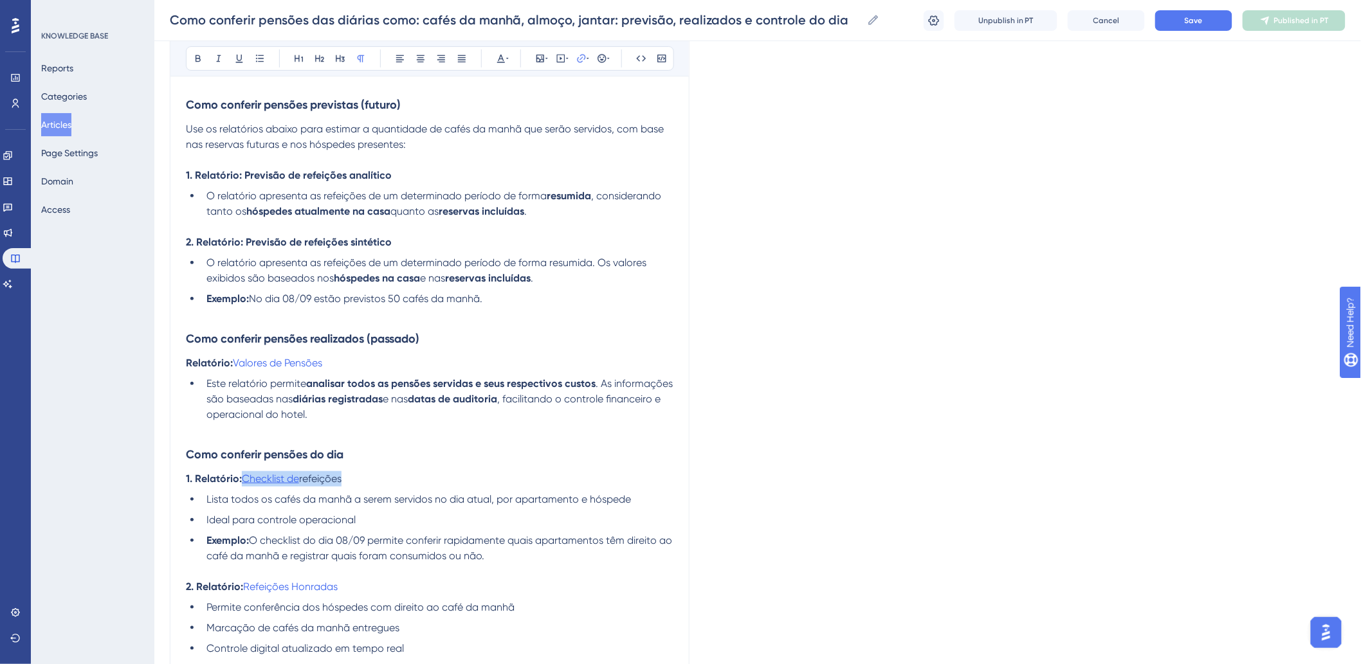
drag, startPoint x: 358, startPoint y: 483, endPoint x: 243, endPoint y: 484, distance: 115.1
click at [243, 484] on p "1. Relatório: Checklist de refeições" at bounding box center [430, 478] width 488 height 15
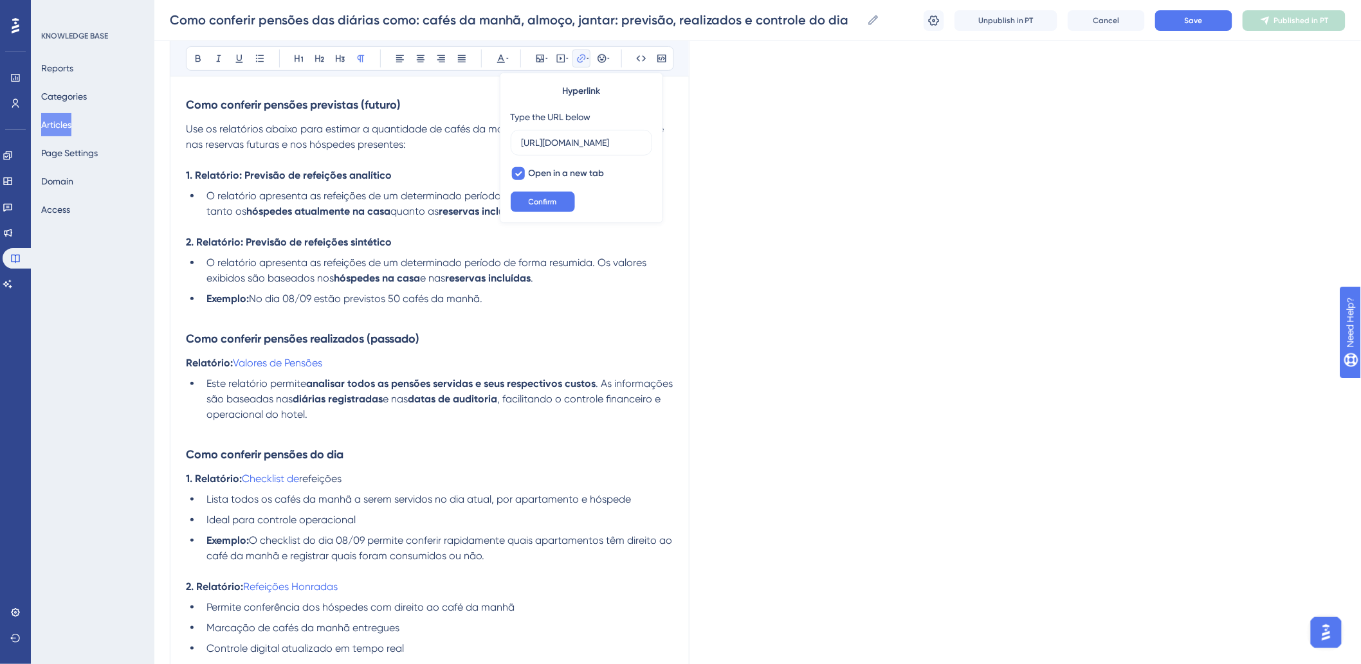
scroll to position [0, 262]
type input "[URL][DOMAIN_NAME]"
click at [413, 466] on h3 "Como conferir pensões do dia" at bounding box center [430, 454] width 488 height 33
click at [403, 479] on p "1. Relatório: Checklist de refeições" at bounding box center [430, 478] width 488 height 15
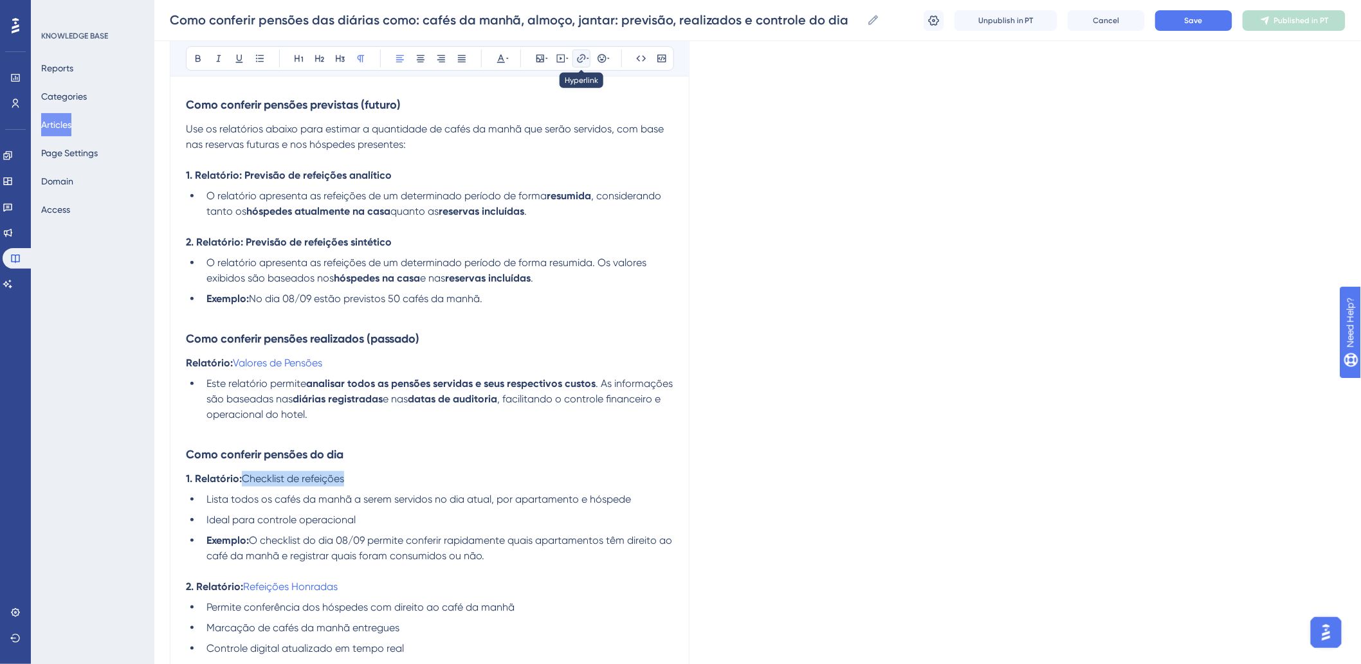
click at [581, 56] on icon at bounding box center [581, 58] width 10 height 10
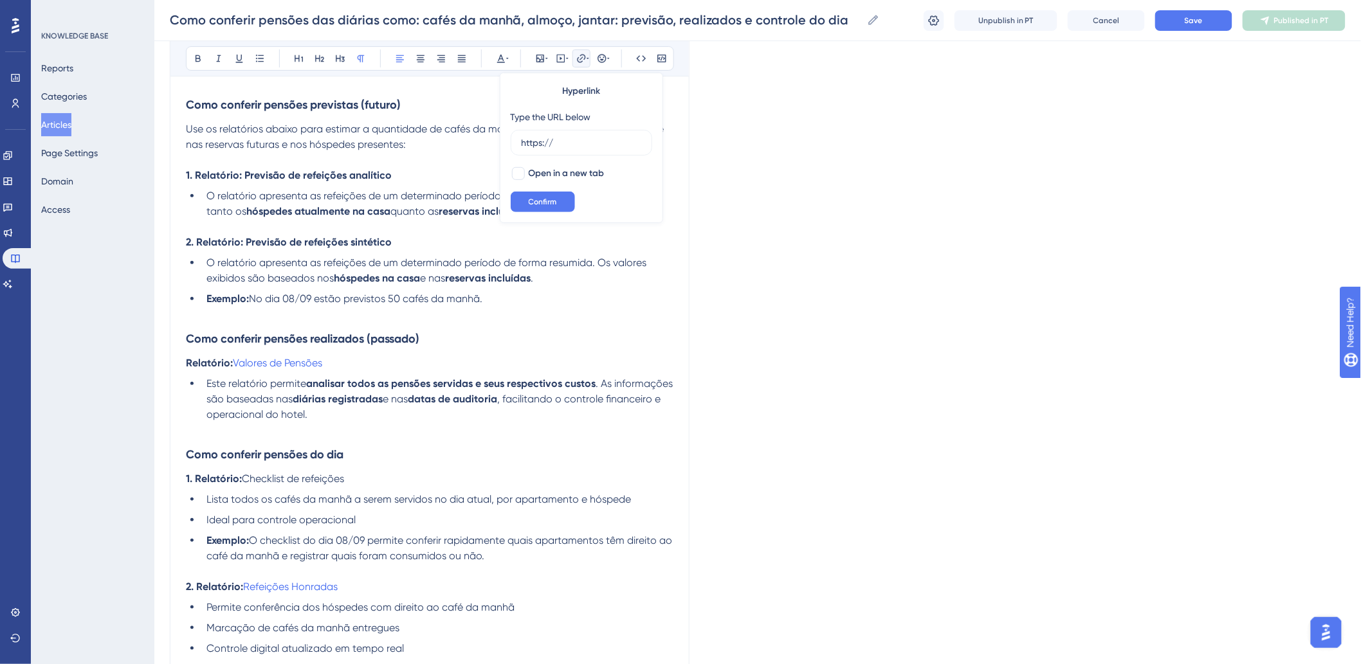
drag, startPoint x: 571, startPoint y: 145, endPoint x: 495, endPoint y: 139, distance: 75.5
click at [495, 139] on div "Bold Italic Underline Bullet Point Heading 1 Heading 2 Heading 3 Normal Align L…" at bounding box center [430, 442] width 488 height 810
click at [581, 65] on button at bounding box center [581, 59] width 18 height 18
type input "[URL][DOMAIN_NAME]"
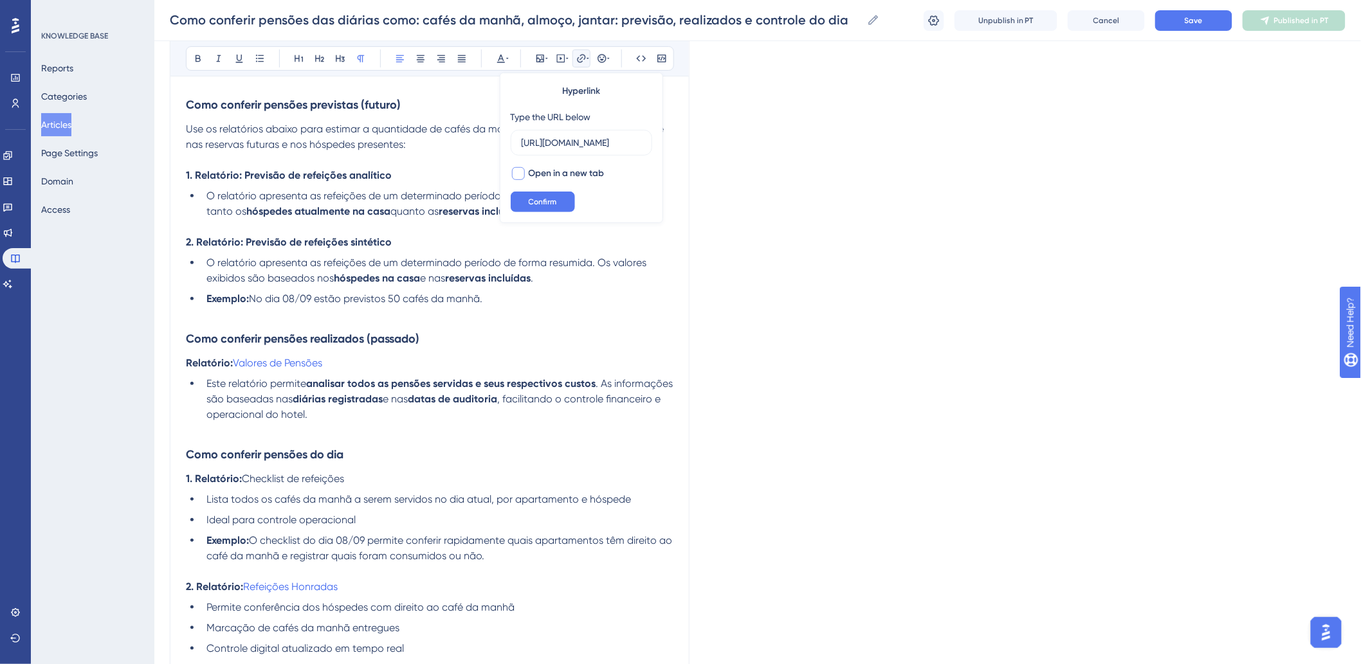
click at [560, 175] on span "Open in a new tab" at bounding box center [567, 173] width 76 height 15
checkbox input "true"
click at [550, 206] on span "Confirm" at bounding box center [543, 202] width 28 height 10
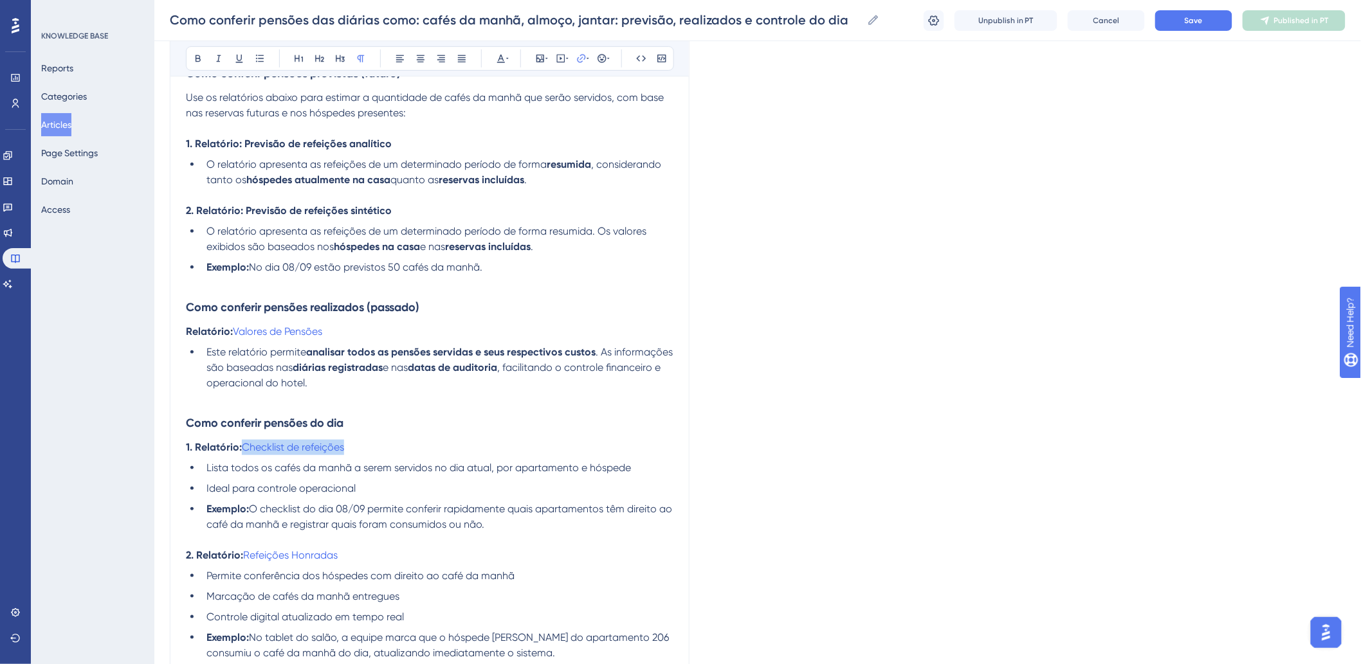
scroll to position [257, 0]
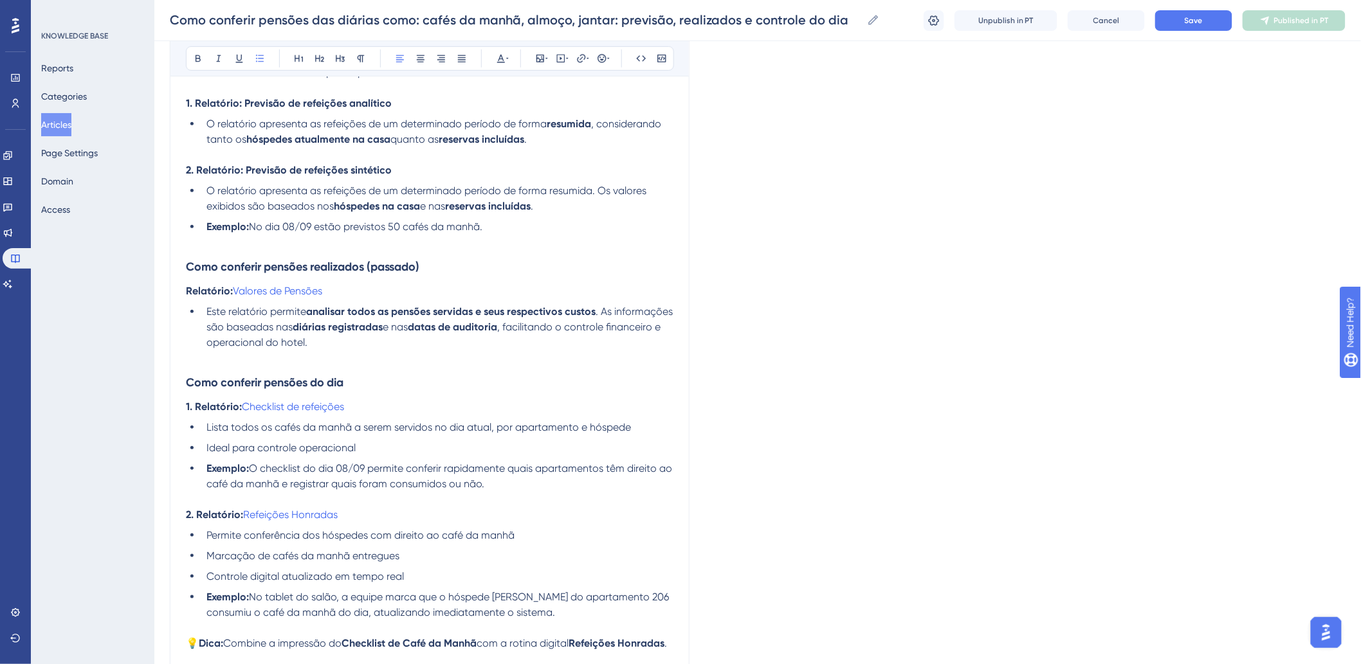
click at [397, 464] on span "O checklist do dia 08/09 permite conferir rapidamente quais apartamentos têm di…" at bounding box center [440, 476] width 468 height 28
drag, startPoint x: 221, startPoint y: 429, endPoint x: 269, endPoint y: 432, distance: 47.7
click at [269, 432] on span "Lista todos os cafés da manhã a serem servidos no dia atual, por apartamento e …" at bounding box center [418, 427] width 425 height 12
click at [264, 432] on span "Lista todos os cafés da manhã a serem servidos no dia atual, por apartamento e …" at bounding box center [418, 427] width 425 height 12
click at [265, 428] on span "Lista todos os cafés da manhã a serem servidos no dia atual, por apartamento e …" at bounding box center [418, 427] width 425 height 12
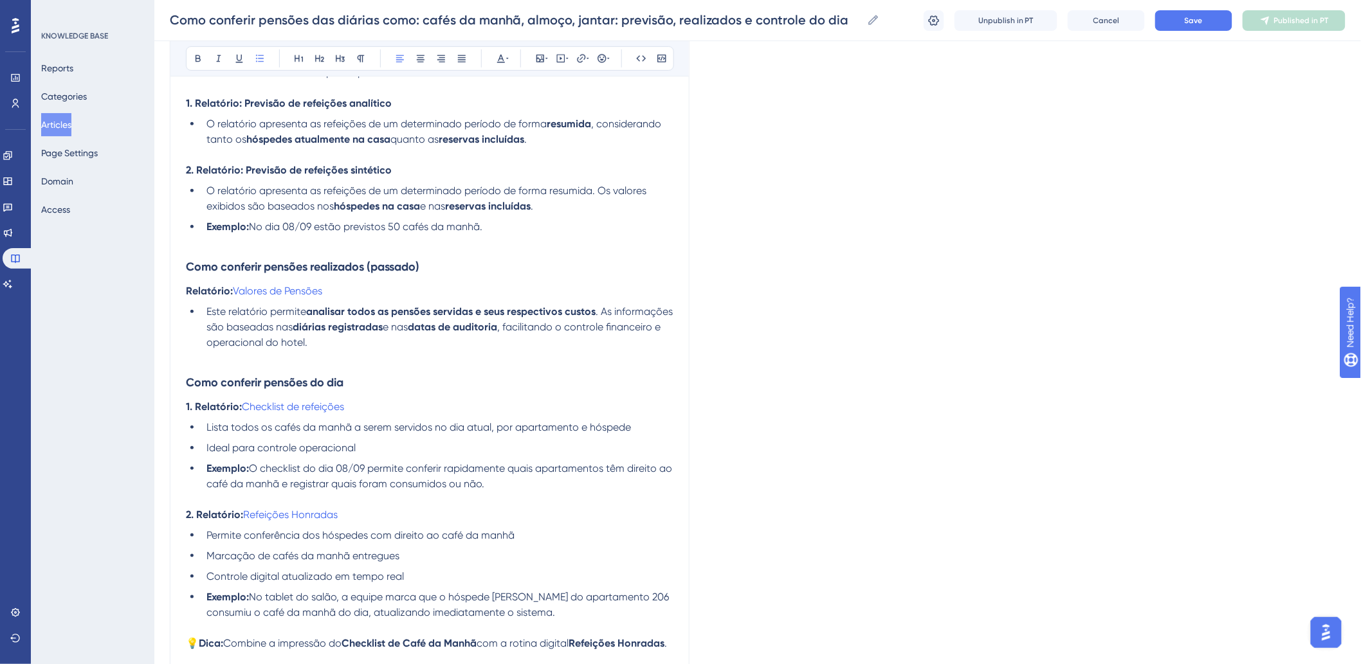
click at [349, 426] on span "Lista todos os cafés da manhã a serem servidos no dia atual, por apartamento e …" at bounding box center [418, 427] width 425 height 12
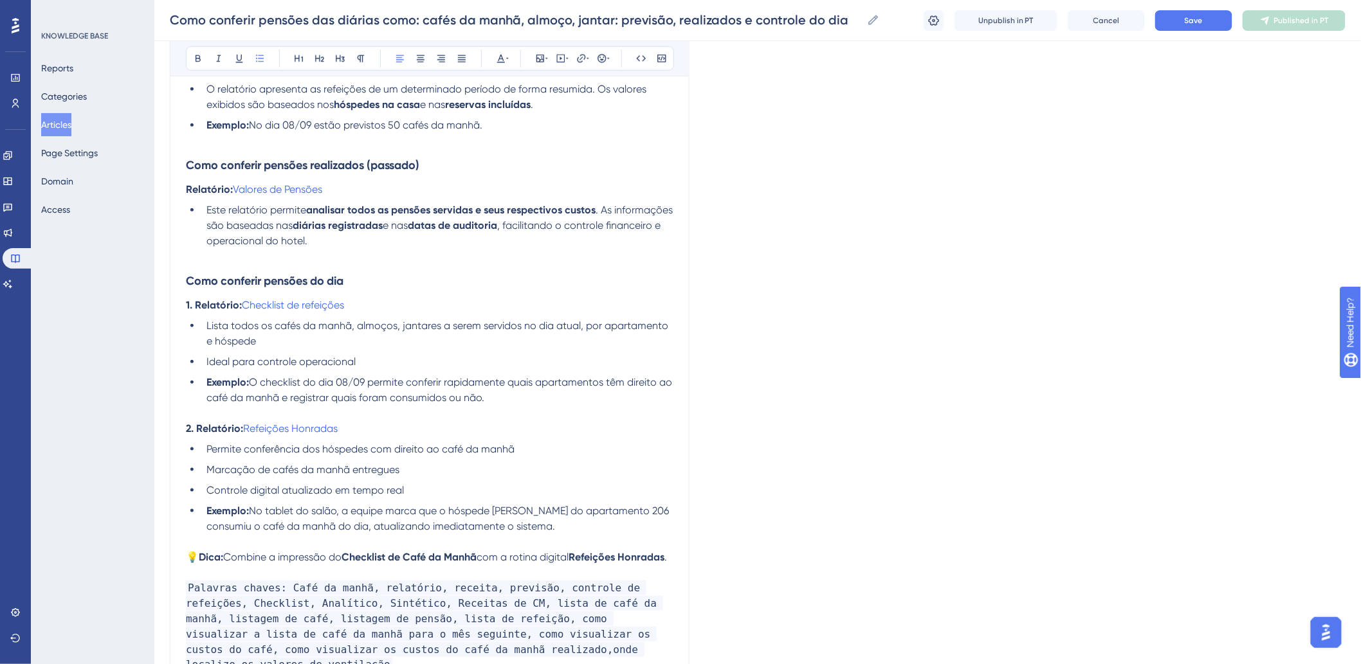
scroll to position [400, 0]
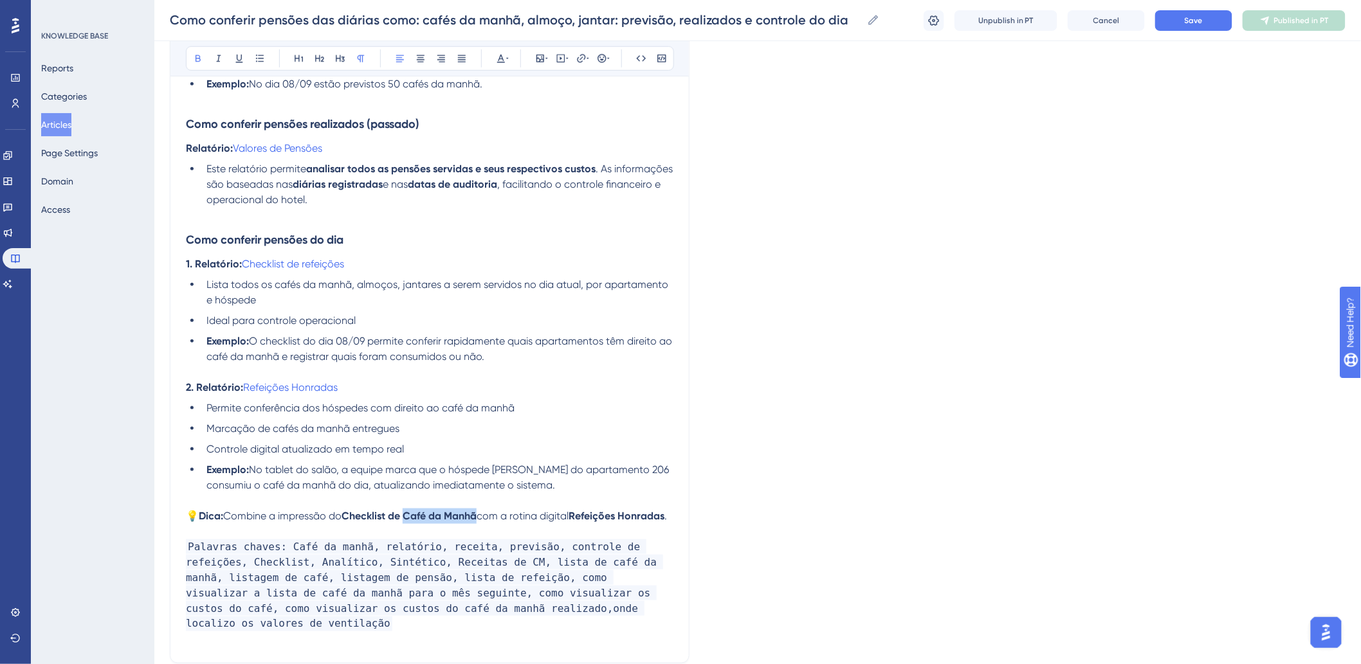
drag, startPoint x: 410, startPoint y: 518, endPoint x: 486, endPoint y: 518, distance: 75.9
click at [477, 518] on strong "Checklist de Café da Manhã" at bounding box center [409, 516] width 135 height 12
click at [1205, 29] on button "Save" at bounding box center [1193, 20] width 77 height 21
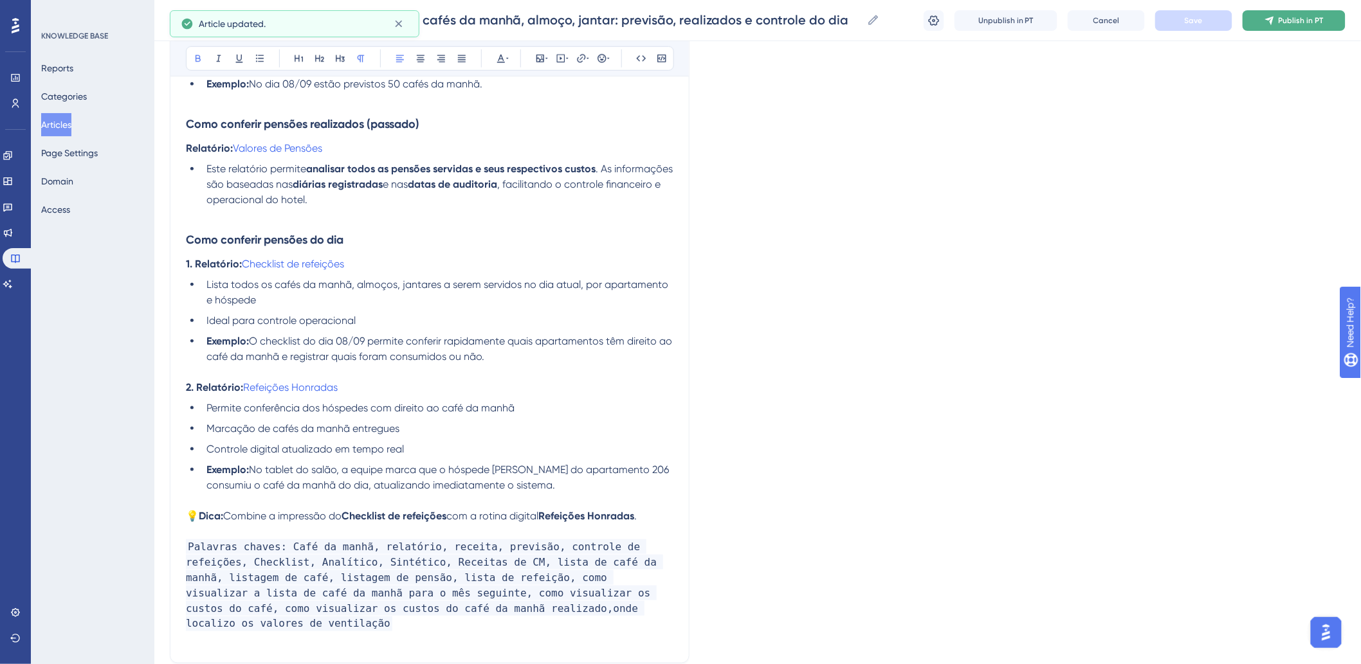
click at [1288, 24] on span "Publish in PT" at bounding box center [1301, 20] width 45 height 10
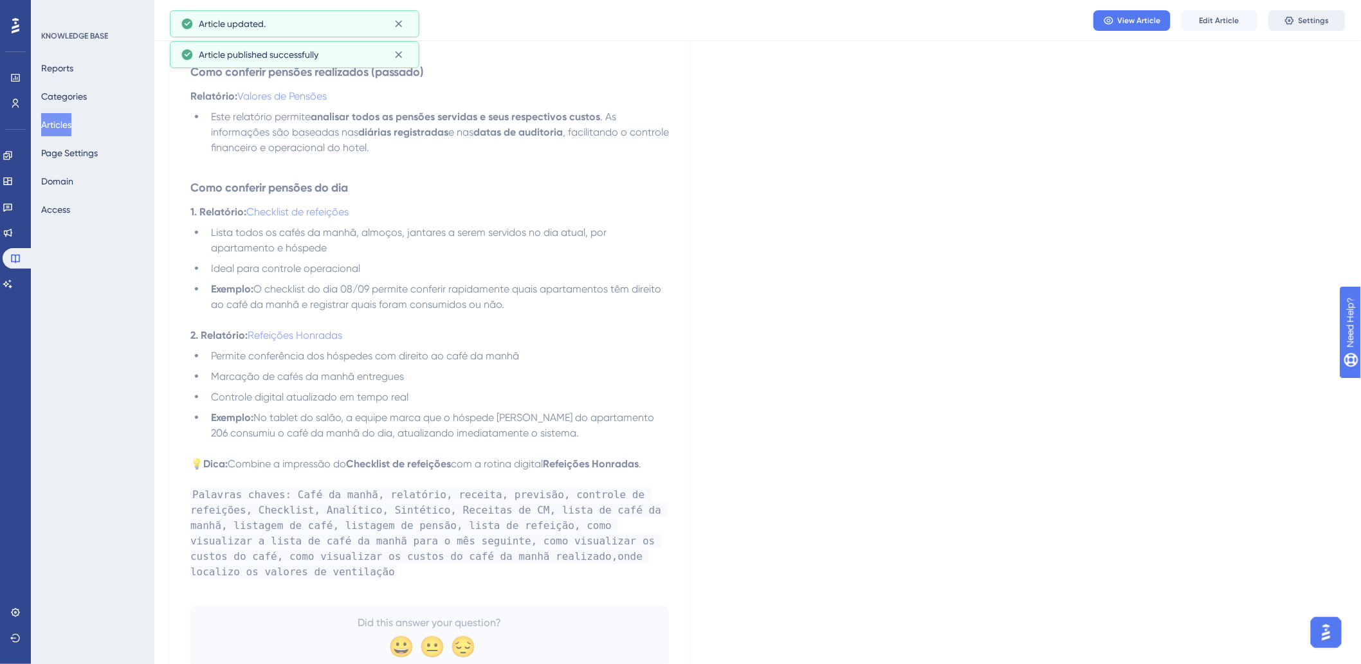
click at [1281, 21] on button "Settings" at bounding box center [1306, 20] width 77 height 21
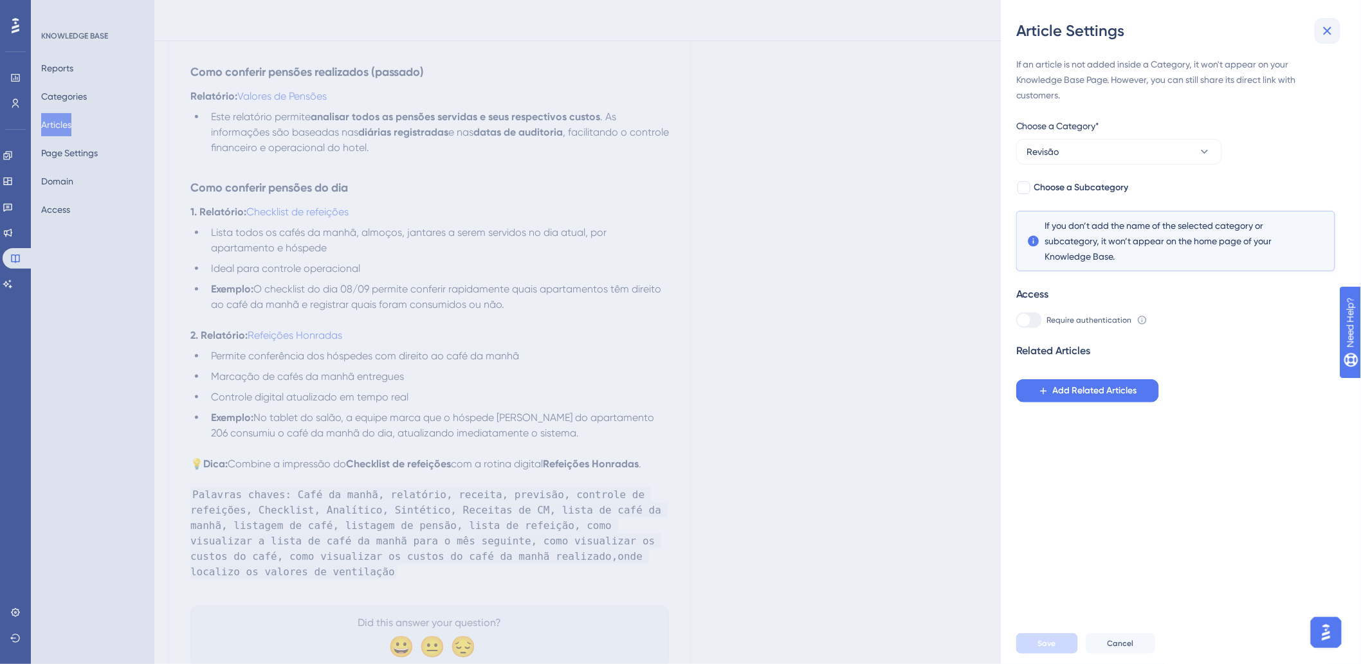
click at [1333, 33] on icon at bounding box center [1327, 30] width 15 height 15
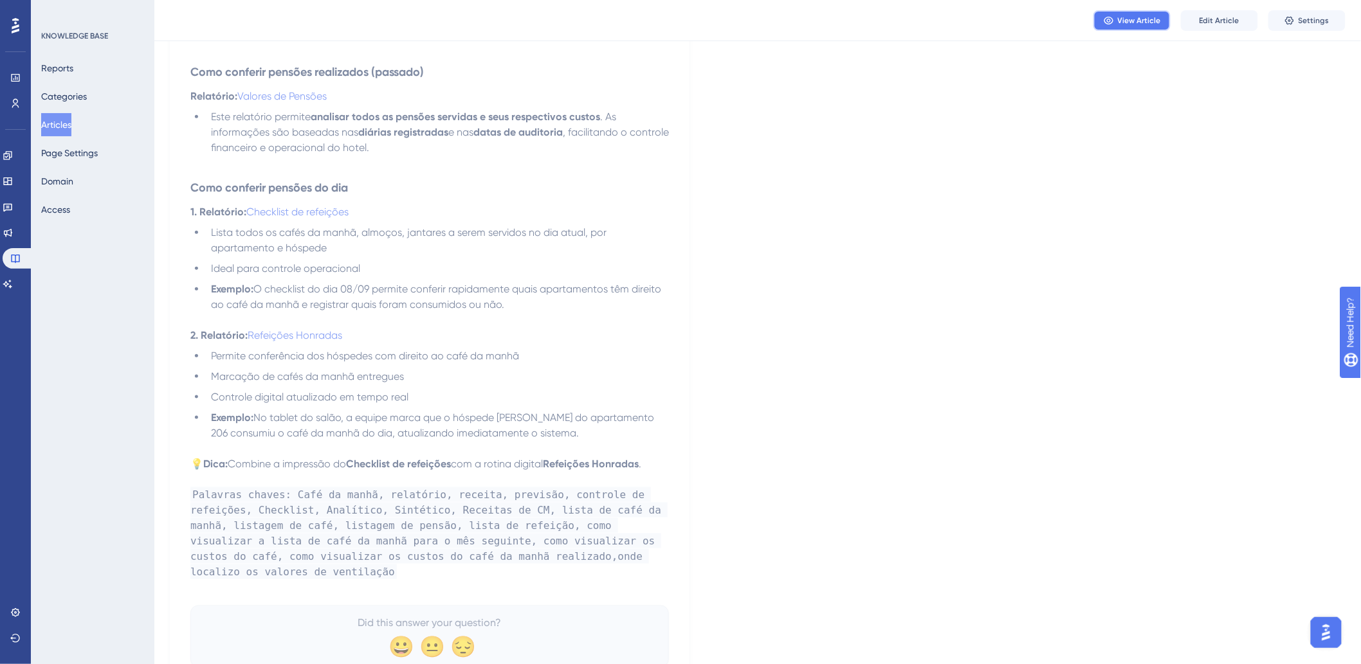
click at [1115, 22] on button "View Article" at bounding box center [1132, 20] width 77 height 21
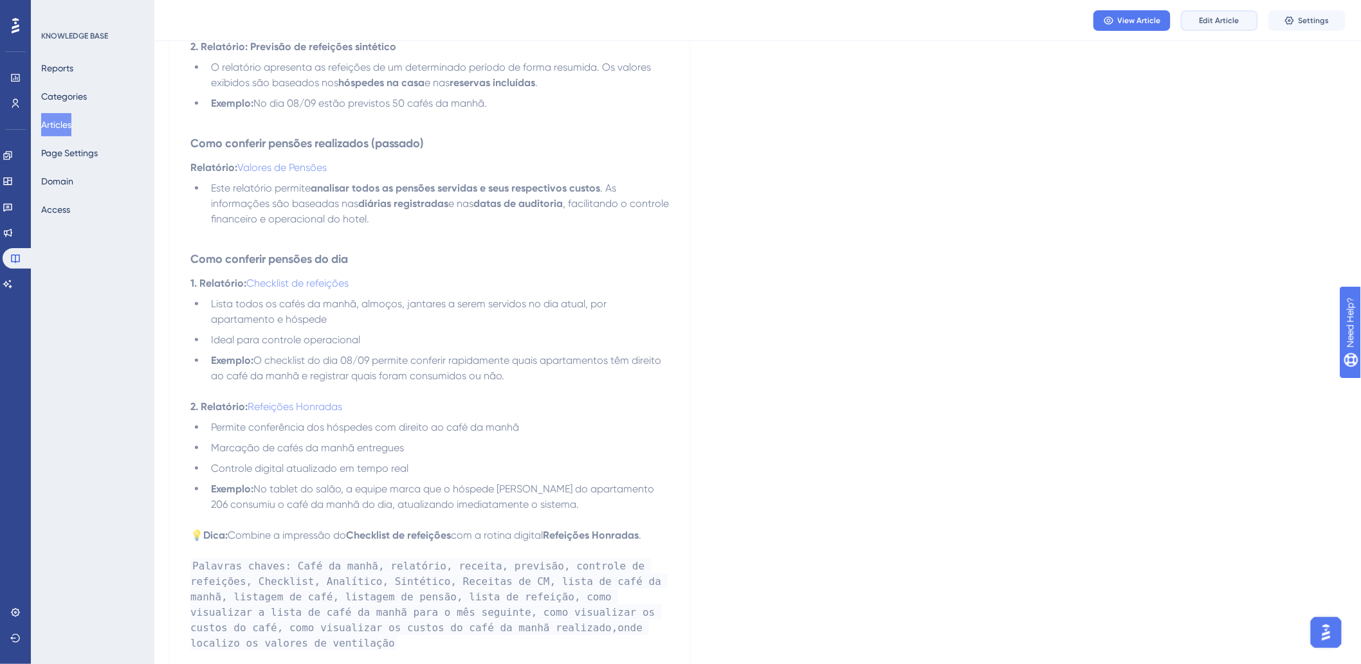
click at [1231, 17] on span "Edit Article" at bounding box center [1220, 20] width 40 height 10
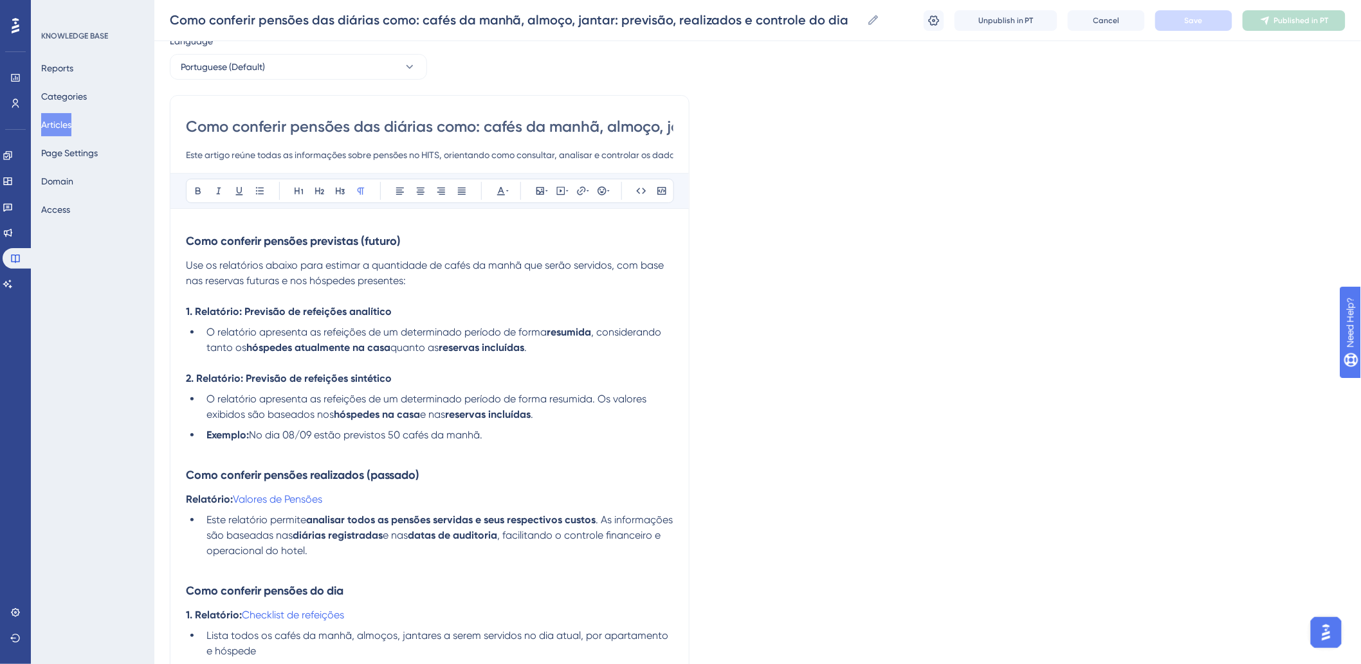
scroll to position [0, 0]
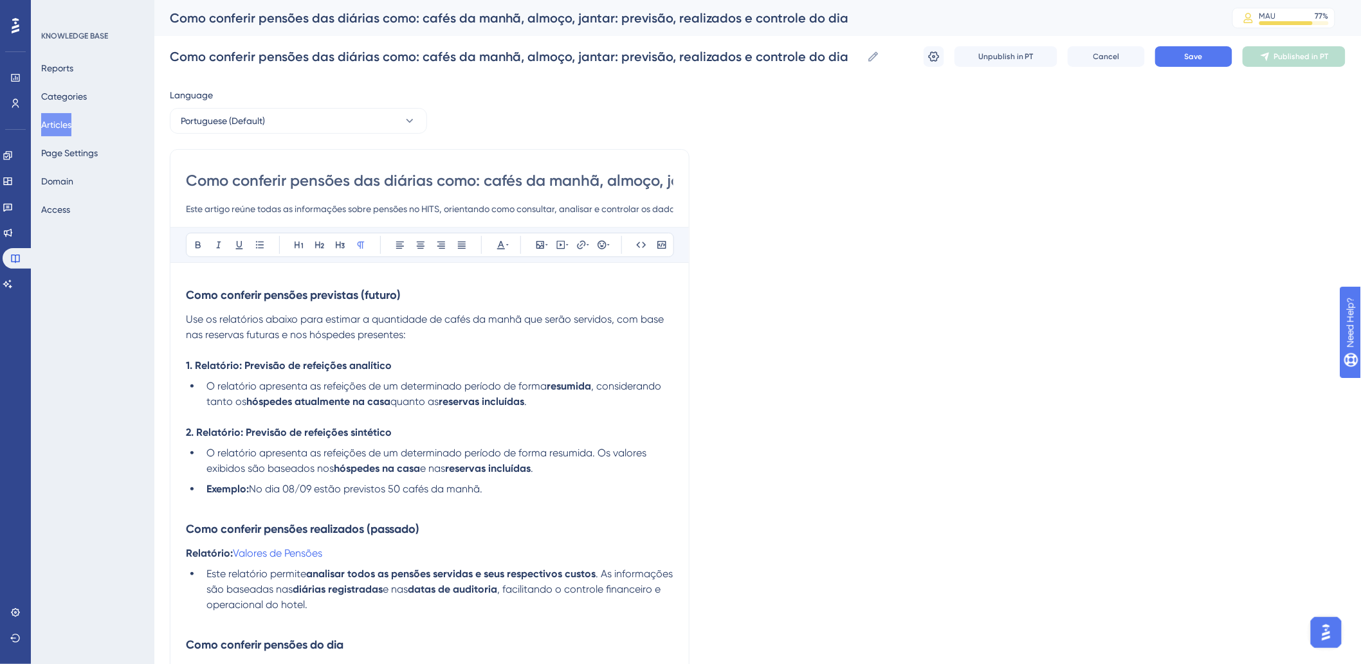
click at [596, 183] on input "Como conferir pensões das diárias como: cafés da manhã, almoço, jantar: previsã…" at bounding box center [430, 180] width 488 height 21
type input "Como conferir pensões das diárias como: cafés da manhã, almoço, jantar?"
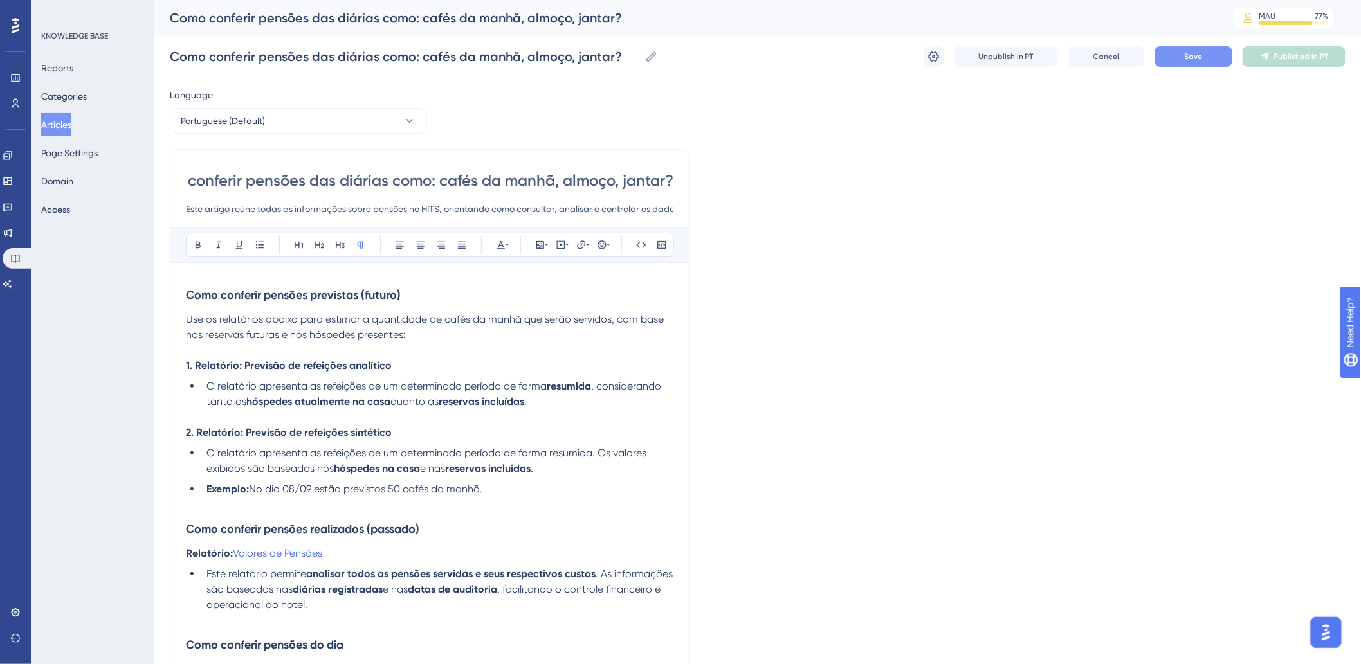
type input "Como conferir pensões das diárias como: cafés da manhã, almoço, jantar?"
click at [1219, 61] on button "Save" at bounding box center [1193, 56] width 77 height 21
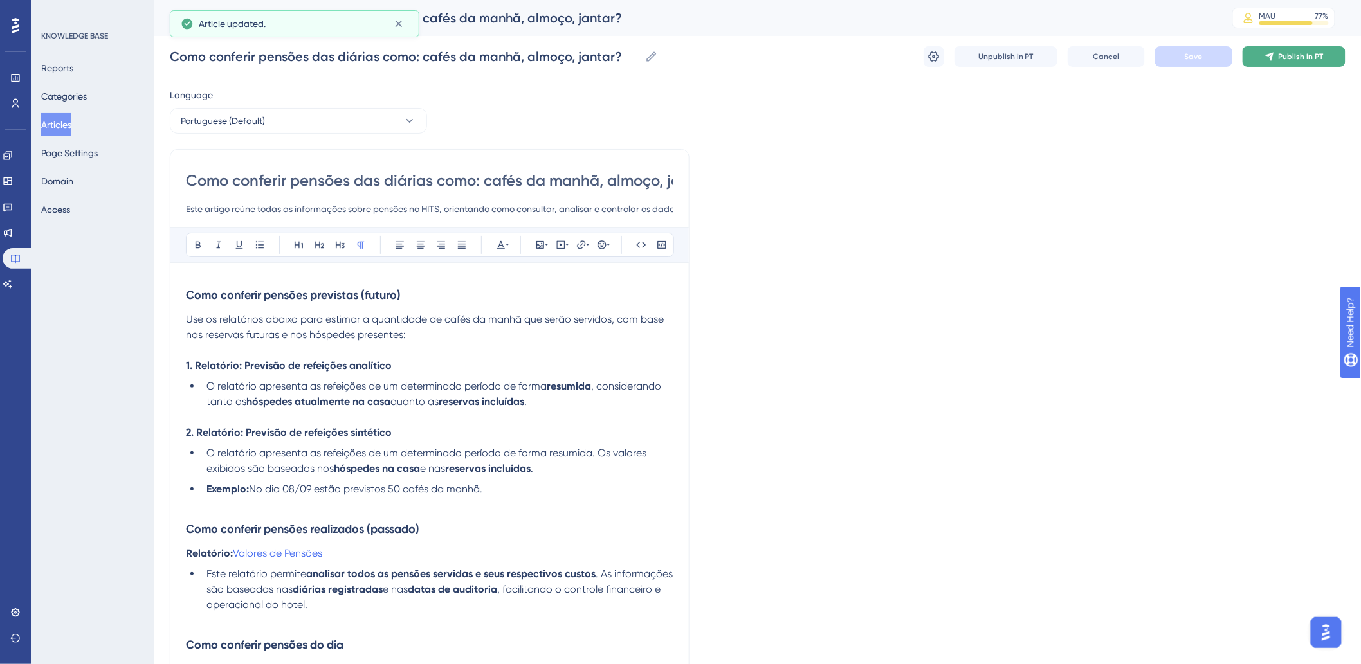
click at [1274, 60] on icon at bounding box center [1270, 56] width 10 height 10
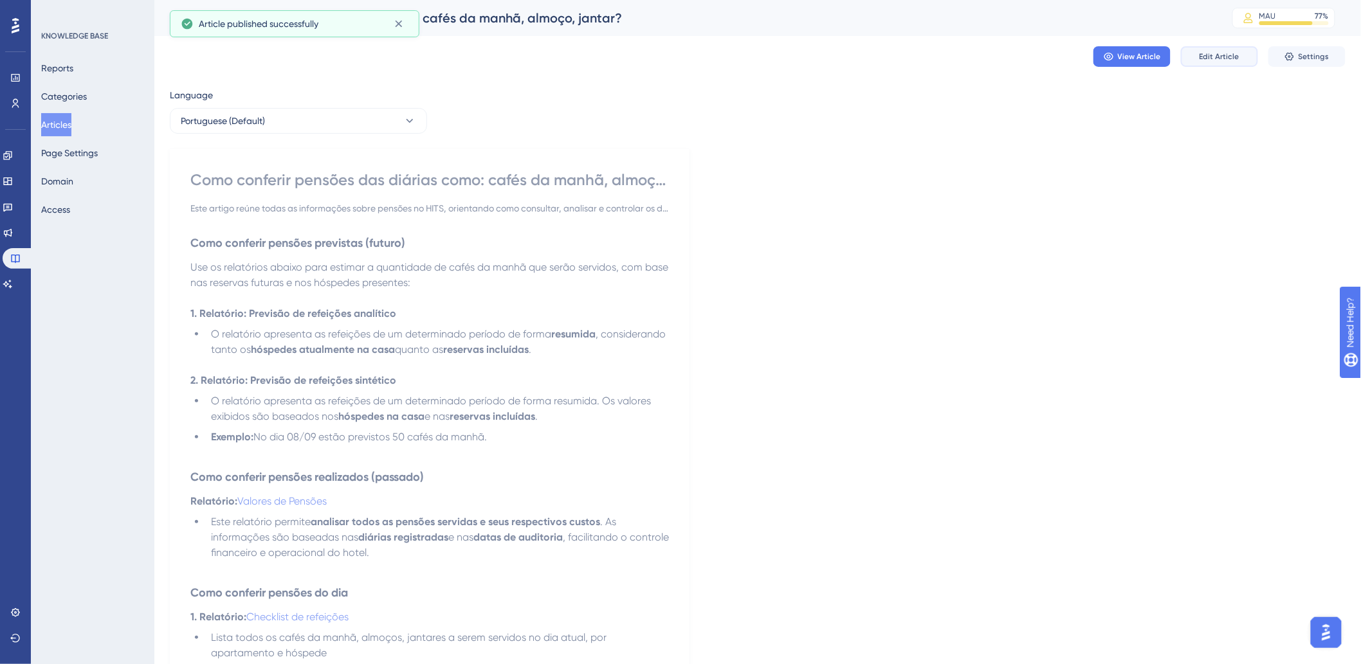
click at [1201, 56] on span "Edit Article" at bounding box center [1220, 56] width 40 height 10
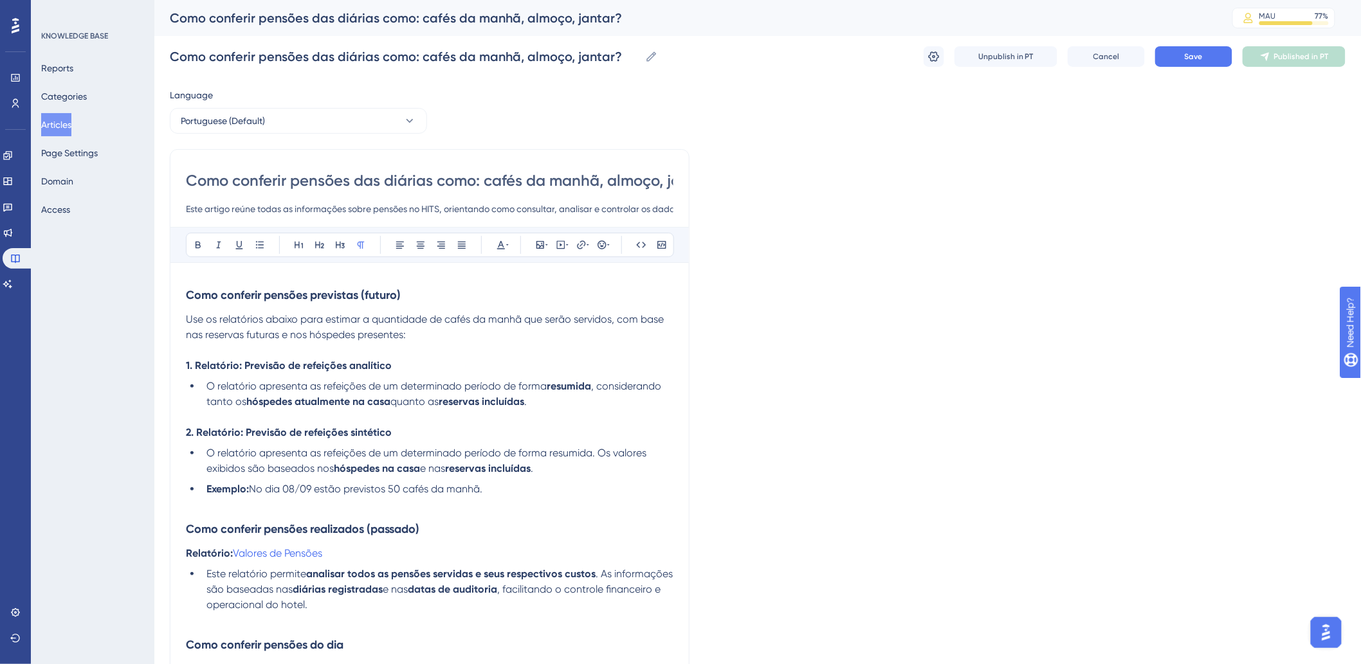
click at [459, 208] on input "Este artigo reúne todas as informações sobre pensões no HITS, orientando como c…" at bounding box center [430, 208] width 488 height 15
click at [937, 58] on icon at bounding box center [934, 56] width 13 height 13
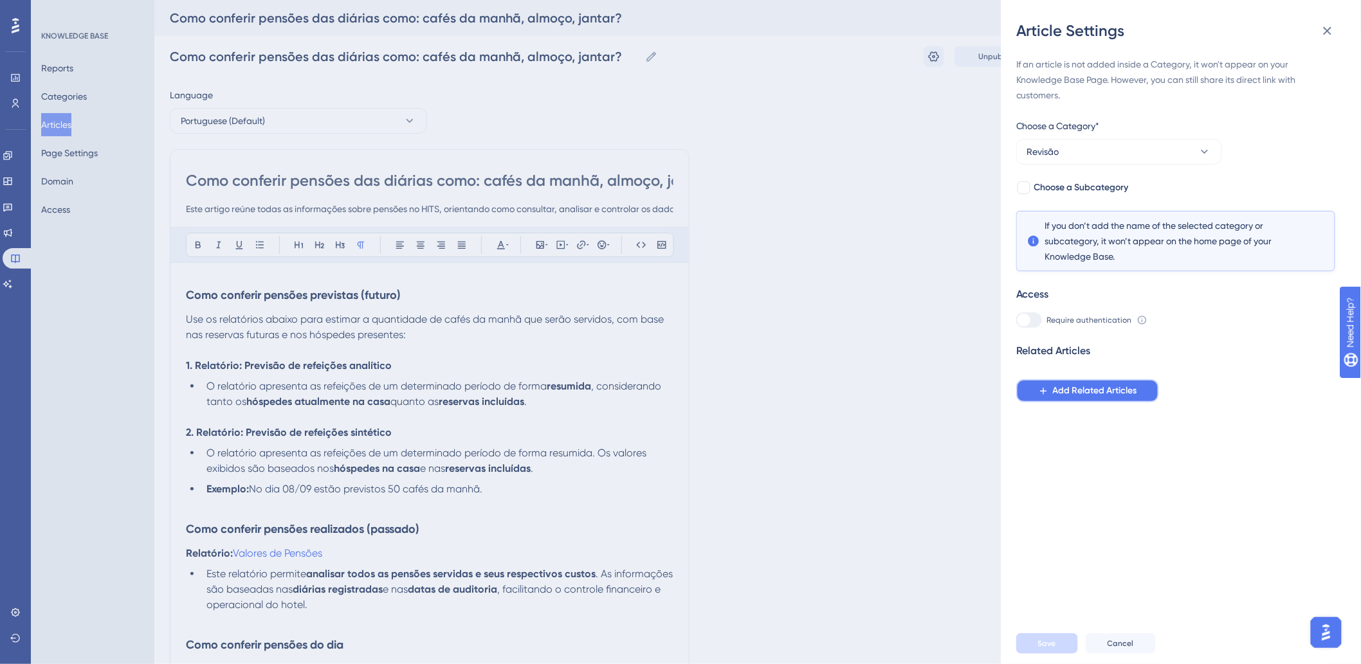
click at [1090, 389] on span "Add Related Articles" at bounding box center [1095, 390] width 84 height 15
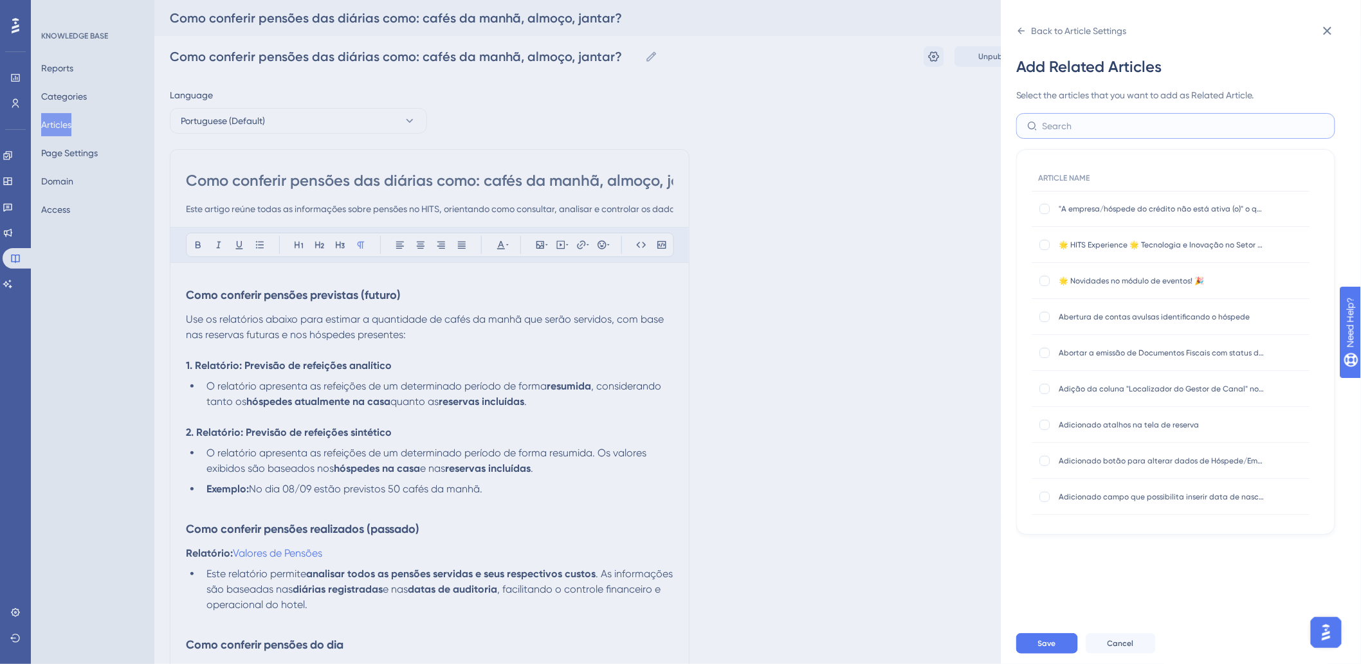
click at [1060, 126] on input "text" at bounding box center [1184, 126] width 282 height 14
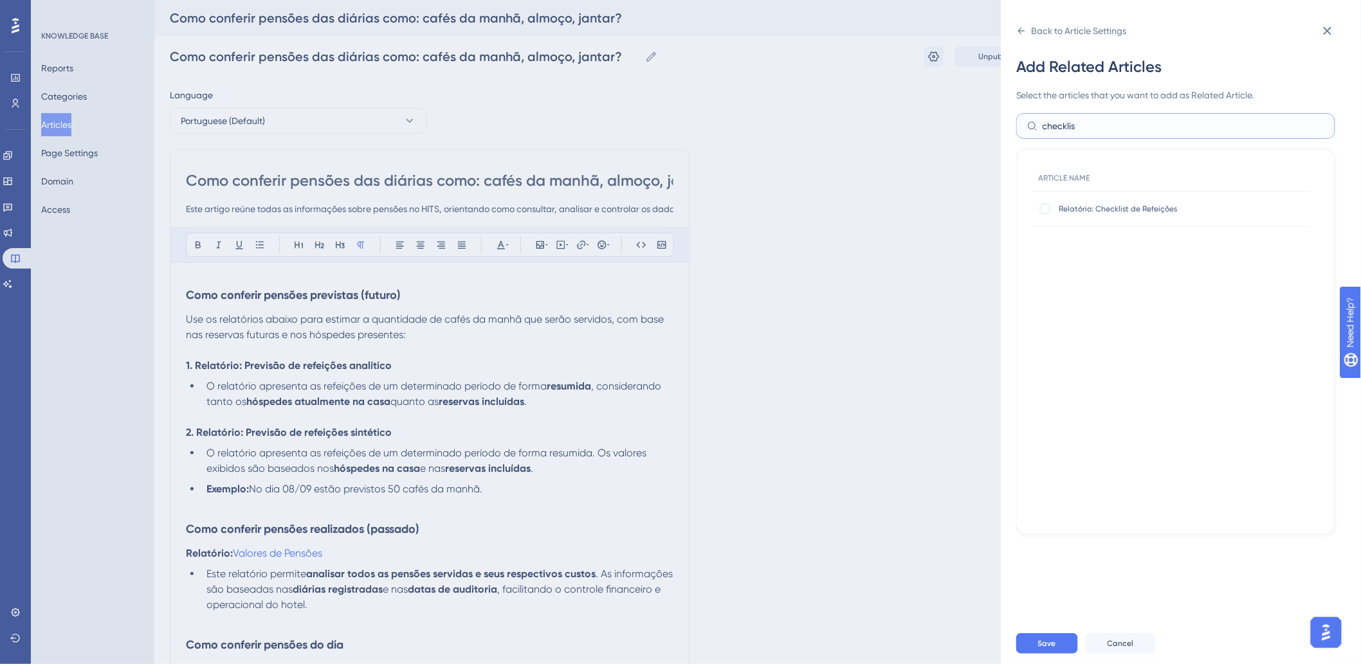
type input "checklis"
click at [1072, 210] on span "Relatório: Checklist de Refeições" at bounding box center [1162, 209] width 206 height 10
click at [1047, 210] on div at bounding box center [1045, 209] width 10 height 10
checkbox input "true"
click at [1091, 117] on label "checklis" at bounding box center [1175, 126] width 319 height 26
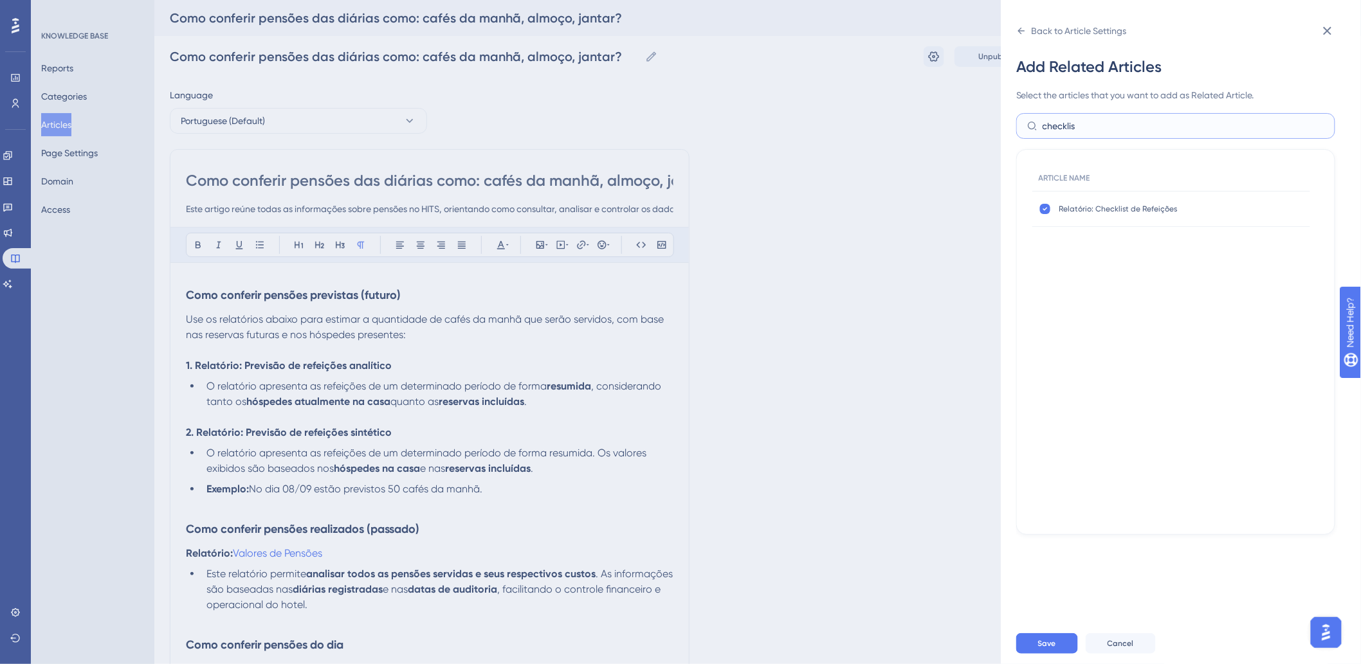
click at [1091, 119] on input "checklis" at bounding box center [1184, 126] width 282 height 14
click at [1083, 123] on input "checklis" at bounding box center [1184, 126] width 282 height 14
click at [1047, 649] on span "Save" at bounding box center [1047, 644] width 18 height 10
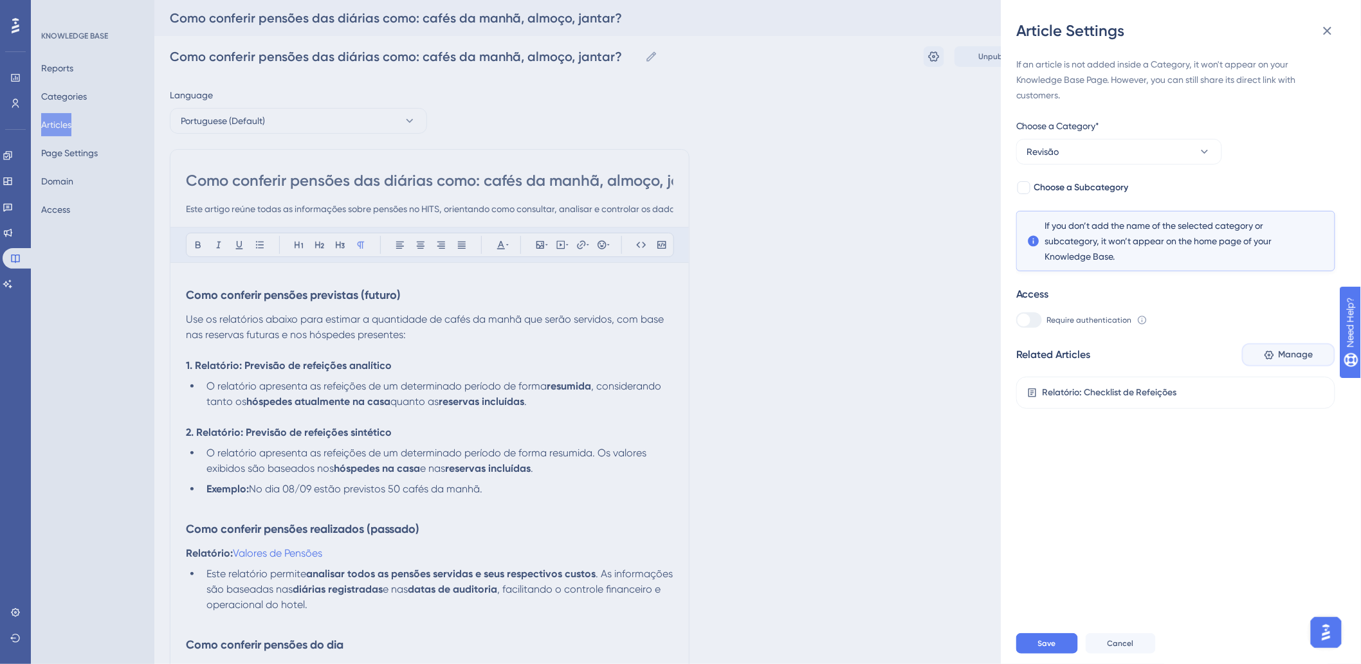
click at [1279, 356] on span "Manage" at bounding box center [1296, 354] width 35 height 15
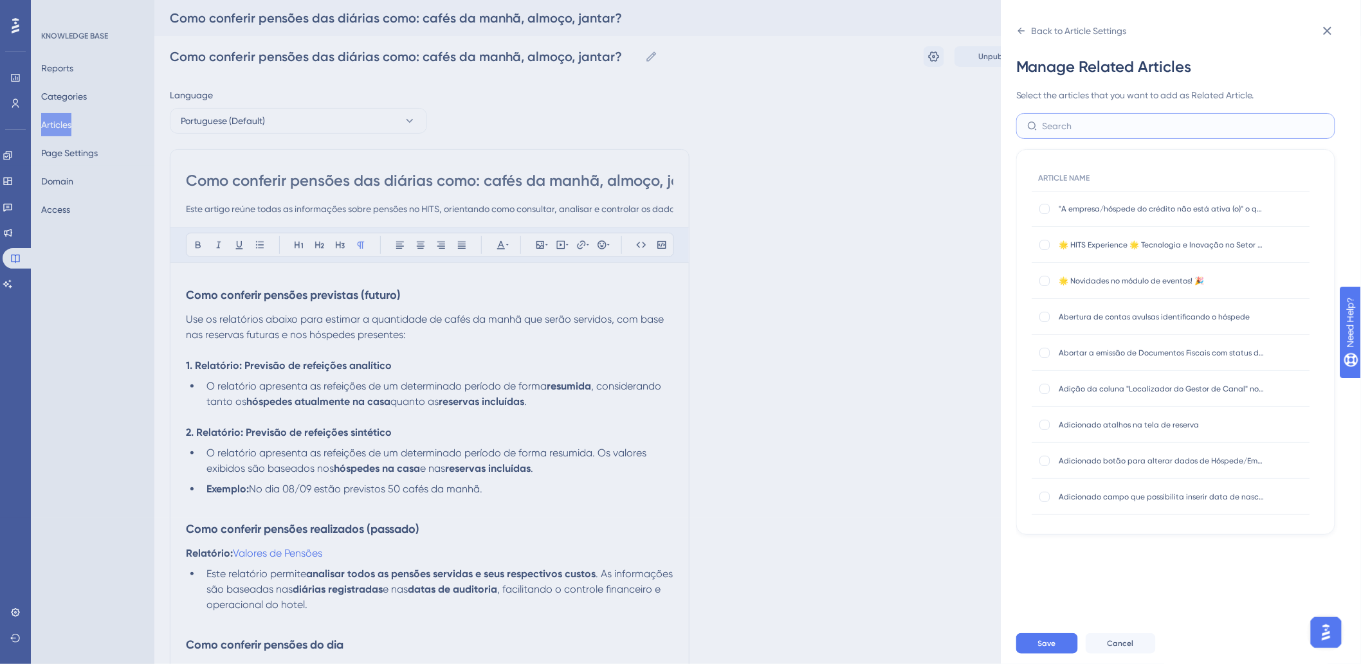
click at [1105, 125] on input "text" at bounding box center [1184, 126] width 282 height 14
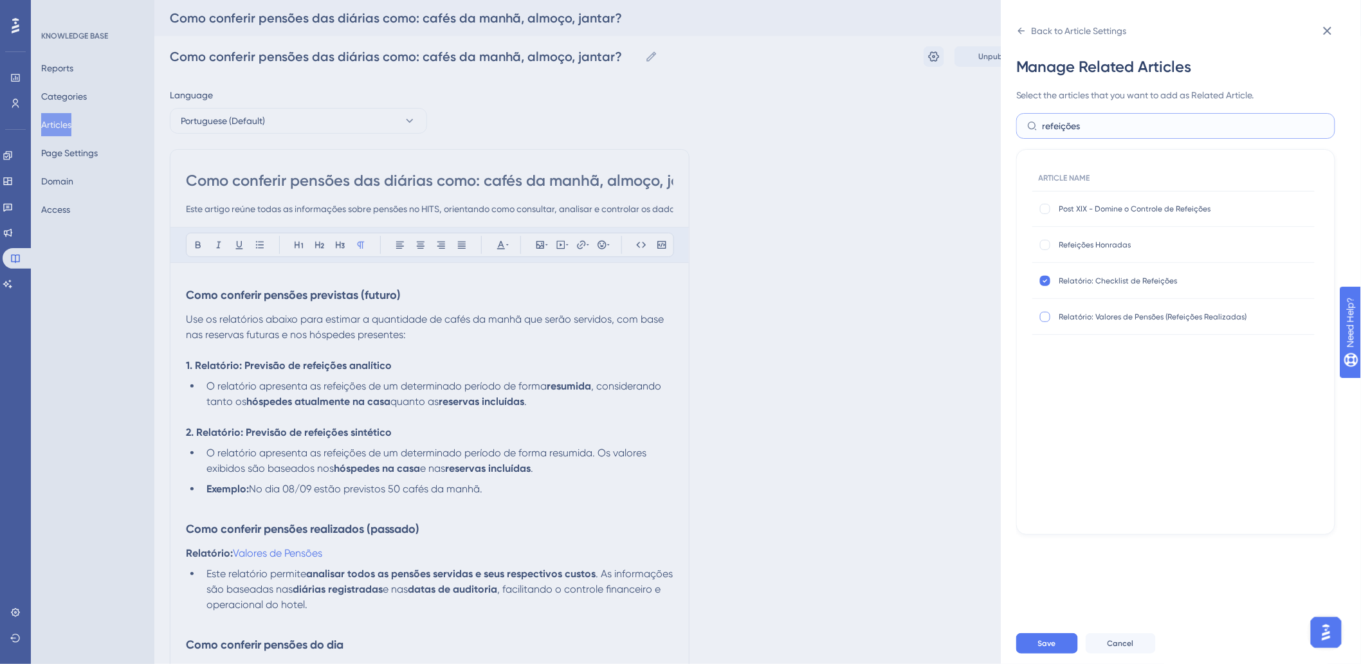
type input "refeições"
click at [1042, 320] on div at bounding box center [1045, 317] width 10 height 10
checkbox input "true"
click at [1043, 242] on div at bounding box center [1045, 245] width 10 height 10
checkbox input "true"
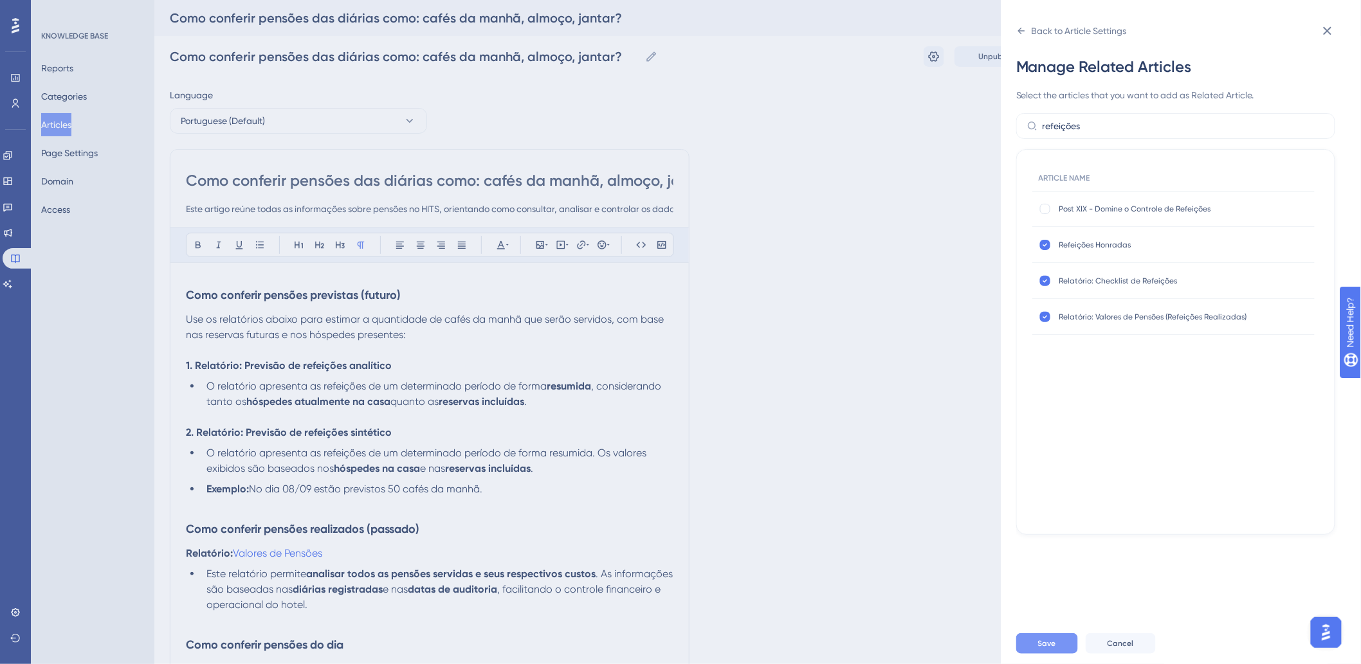
click at [1047, 654] on button "Save" at bounding box center [1047, 644] width 62 height 21
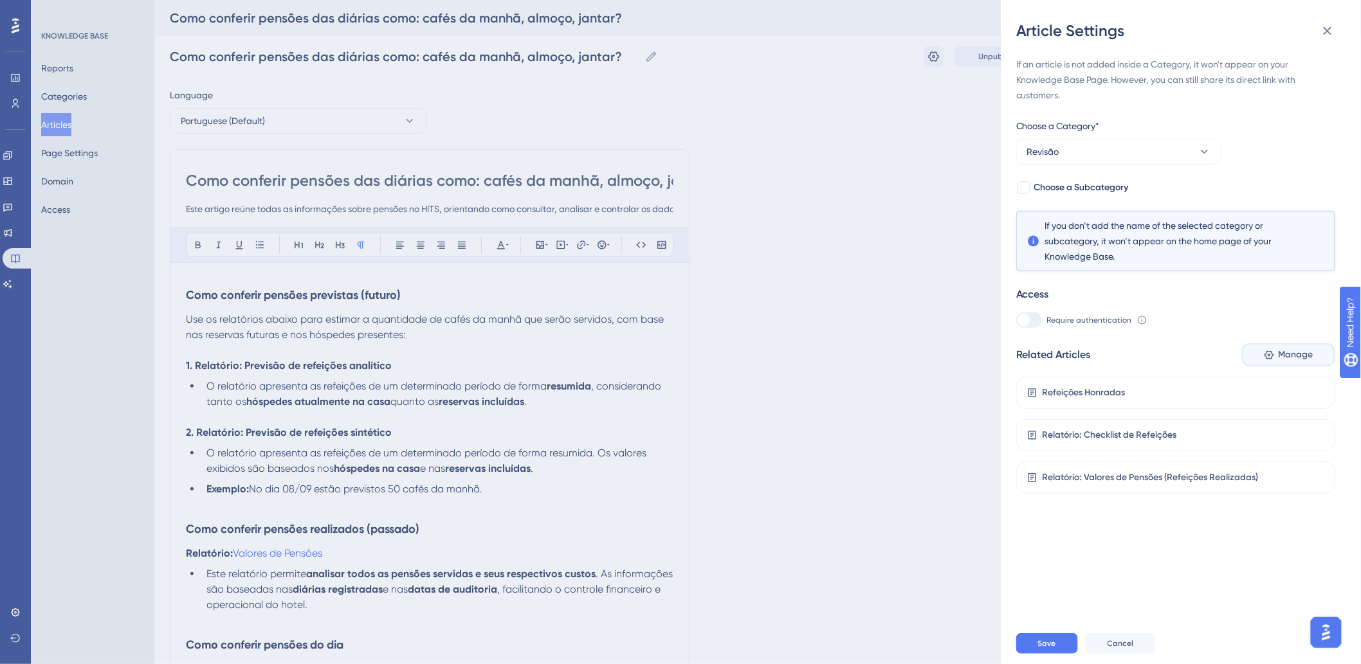
click at [1267, 354] on icon at bounding box center [1269, 355] width 11 height 11
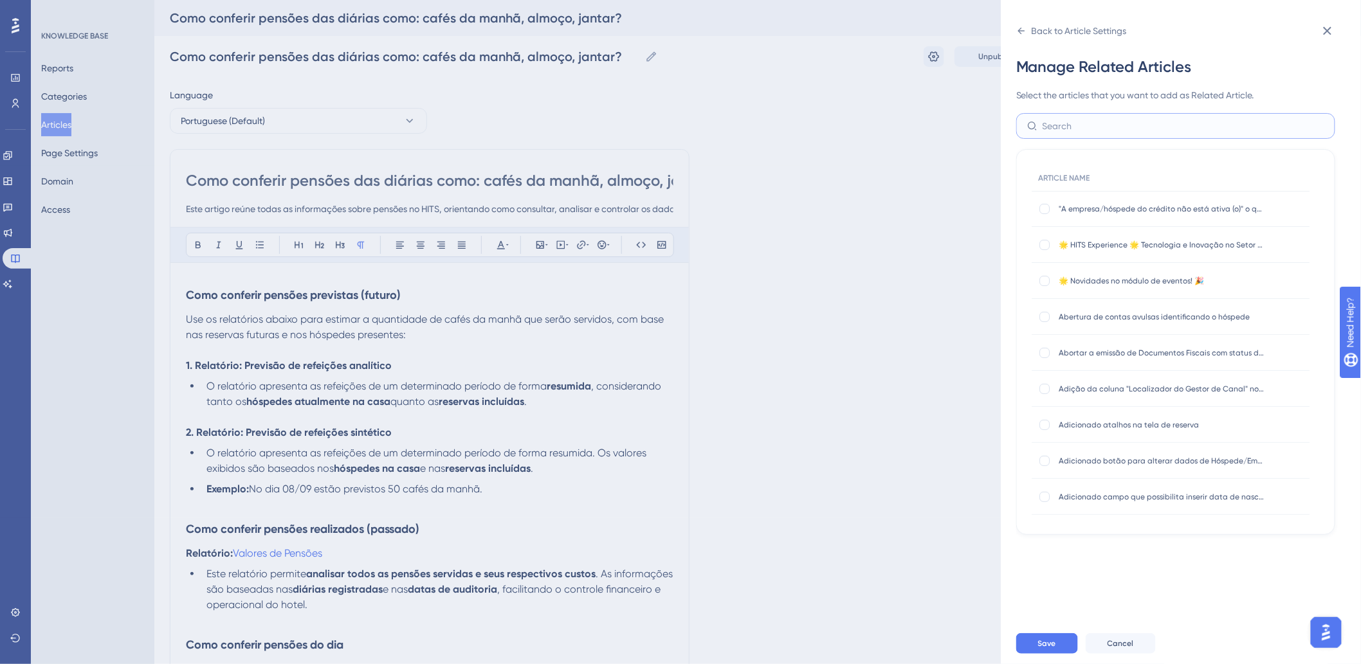
click at [1082, 129] on input "text" at bounding box center [1184, 126] width 282 height 14
type input "previsão"
click at [1043, 426] on div at bounding box center [1045, 425] width 10 height 10
checkbox input "true"
click at [1043, 461] on div at bounding box center [1045, 461] width 10 height 10
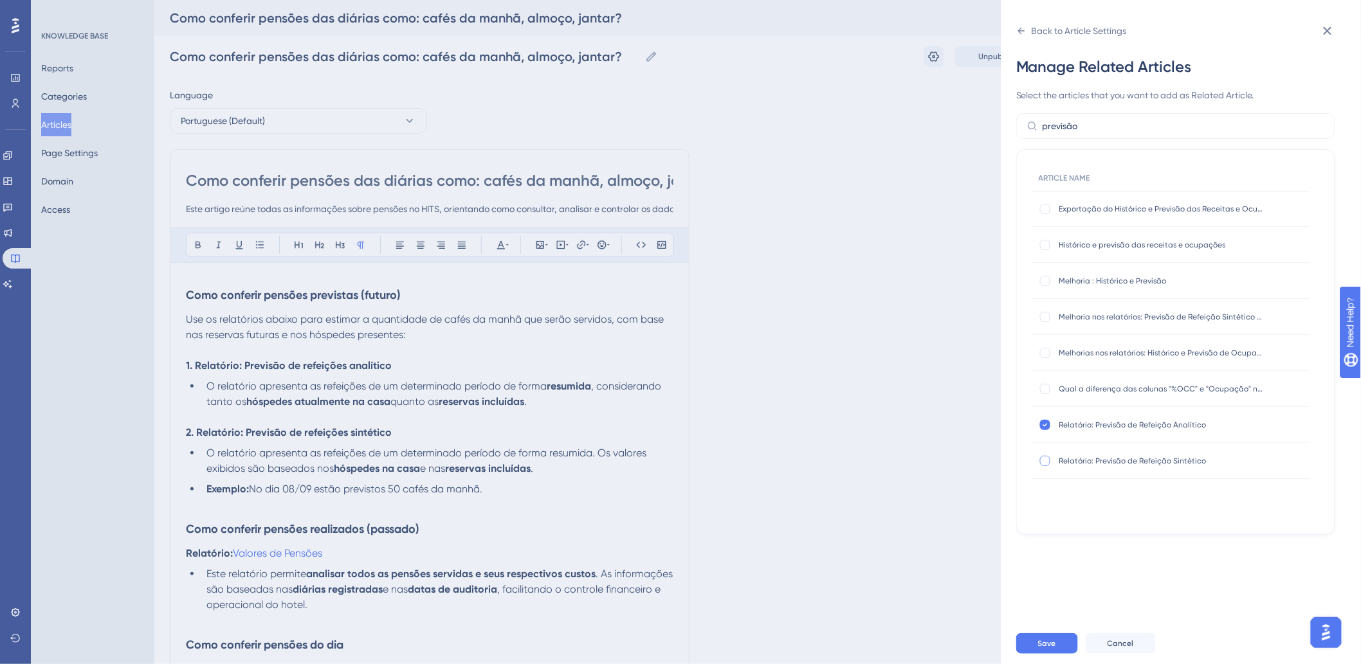
checkbox input "true"
click at [1044, 647] on button "Save" at bounding box center [1047, 644] width 62 height 21
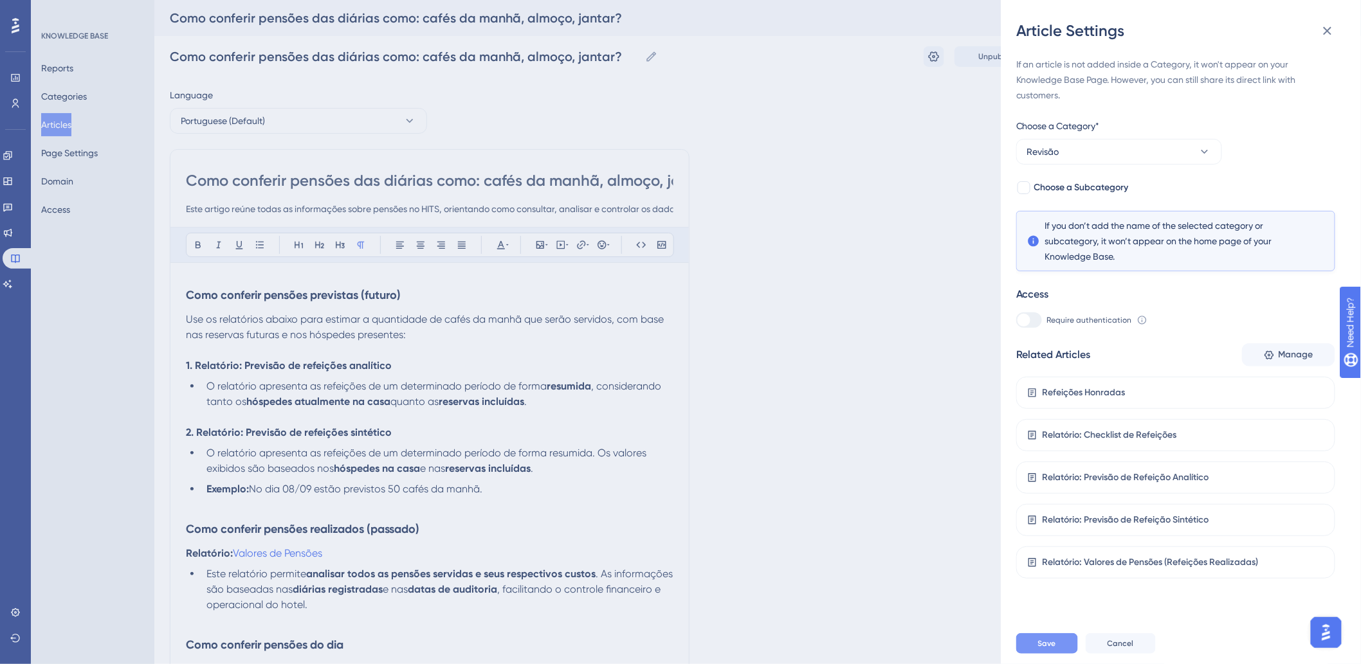
click at [1057, 654] on button "Save" at bounding box center [1047, 644] width 62 height 21
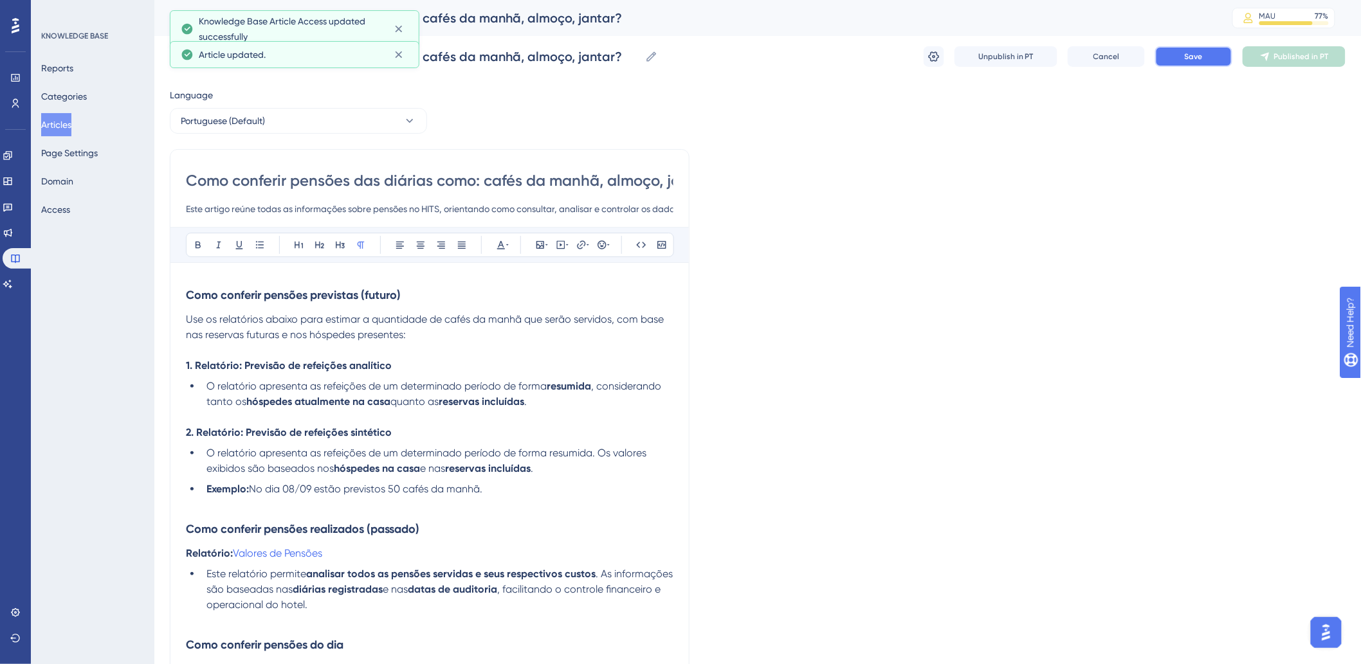
click at [1211, 51] on button "Save" at bounding box center [1193, 56] width 77 height 21
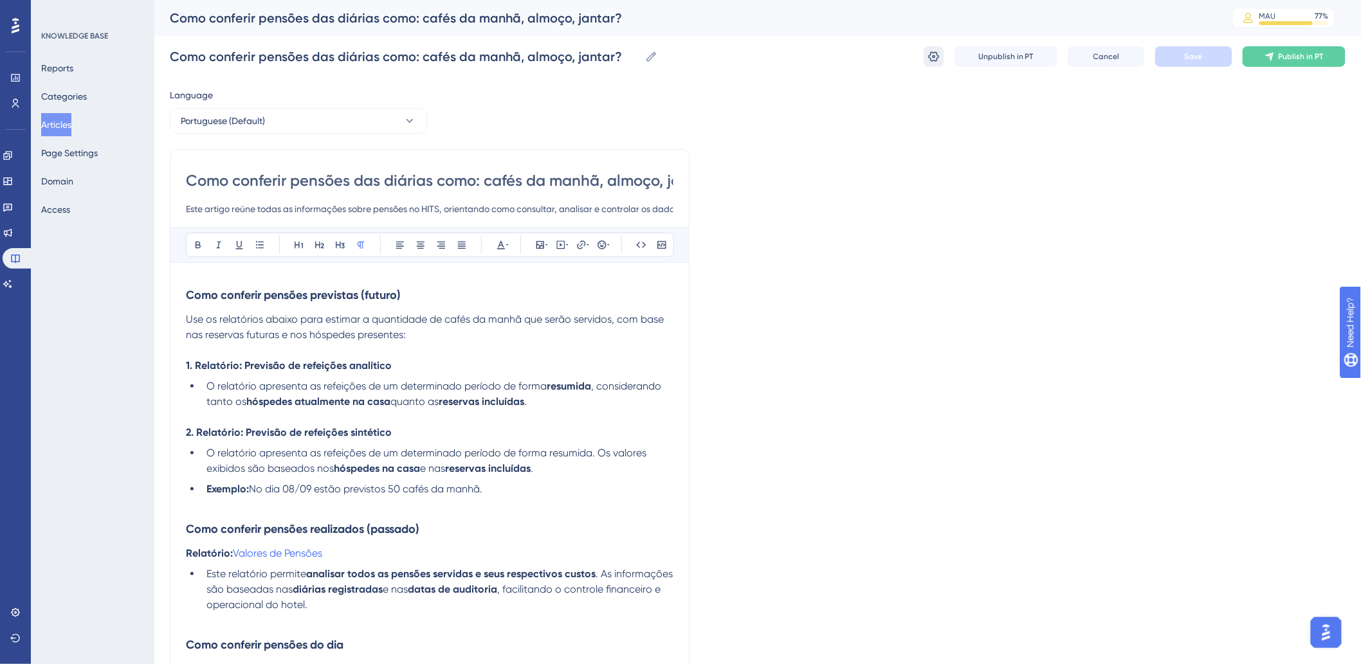
click at [931, 60] on icon at bounding box center [934, 56] width 13 height 13
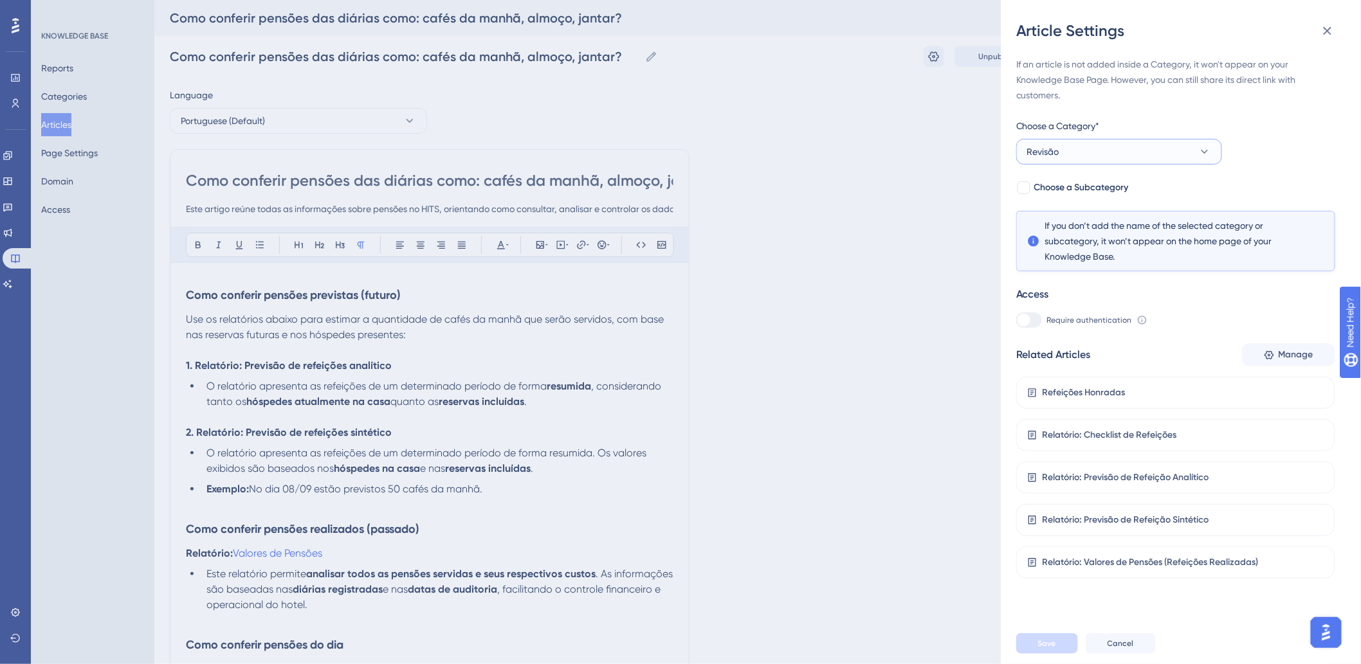
click at [1108, 153] on button "Revisão" at bounding box center [1119, 152] width 206 height 26
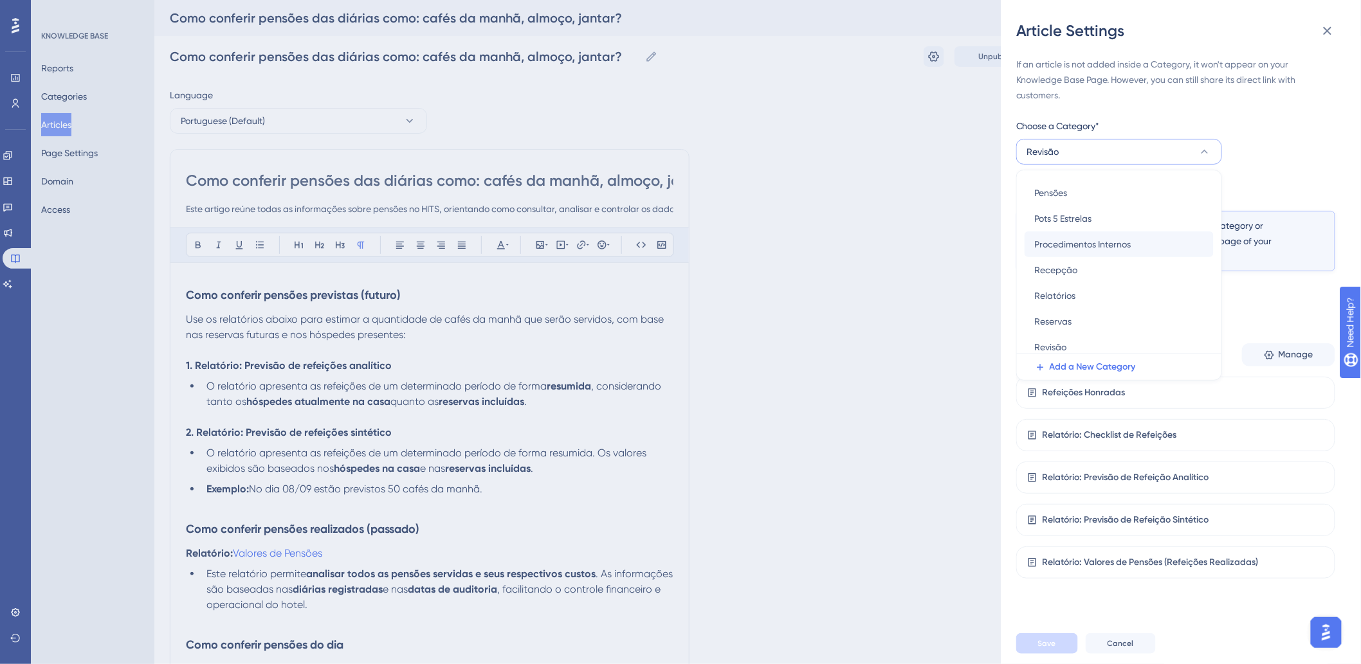
scroll to position [364, 0]
click at [1069, 291] on span "Relatórios" at bounding box center [1055, 289] width 41 height 15
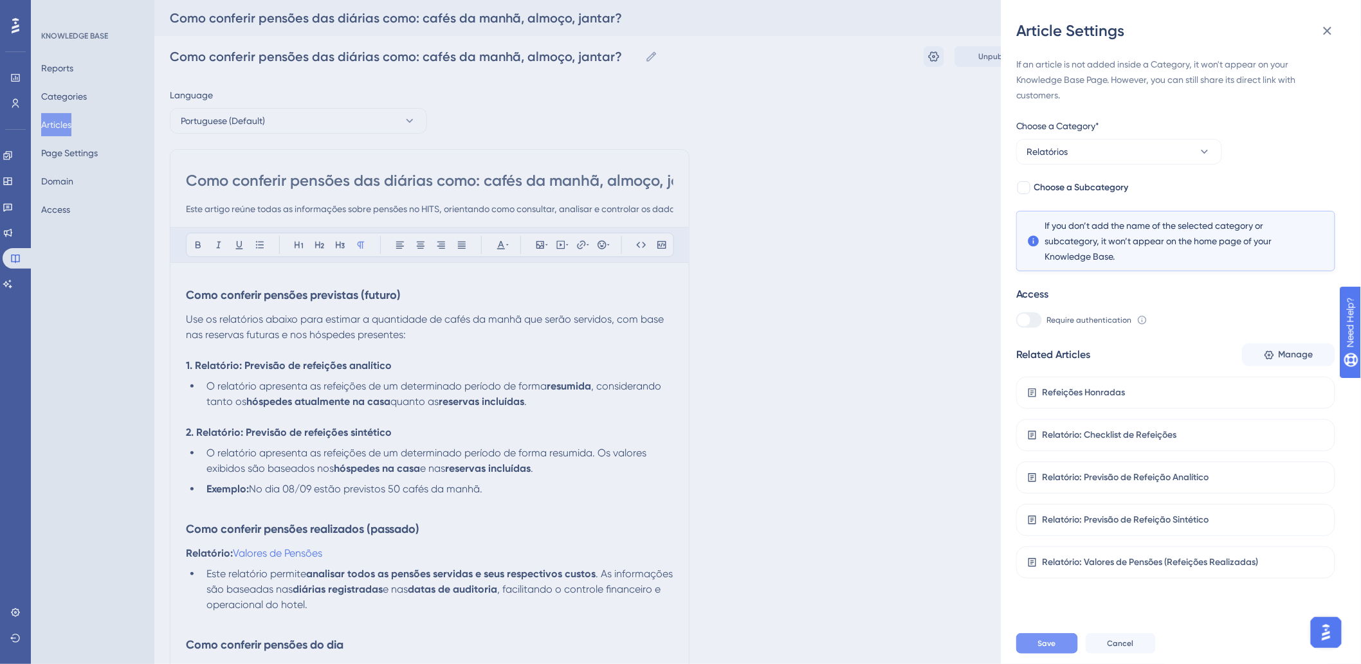
click at [1055, 649] on span "Save" at bounding box center [1047, 644] width 18 height 10
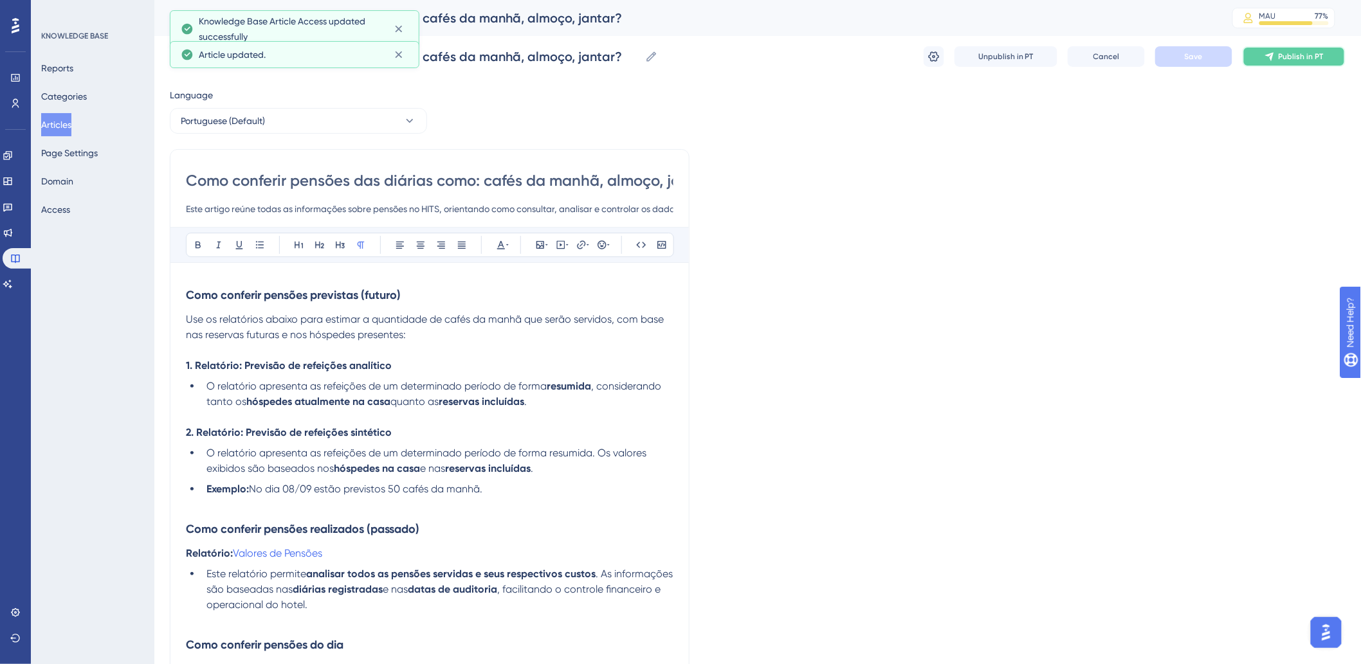
click at [1285, 48] on button "Publish in PT" at bounding box center [1294, 56] width 103 height 21
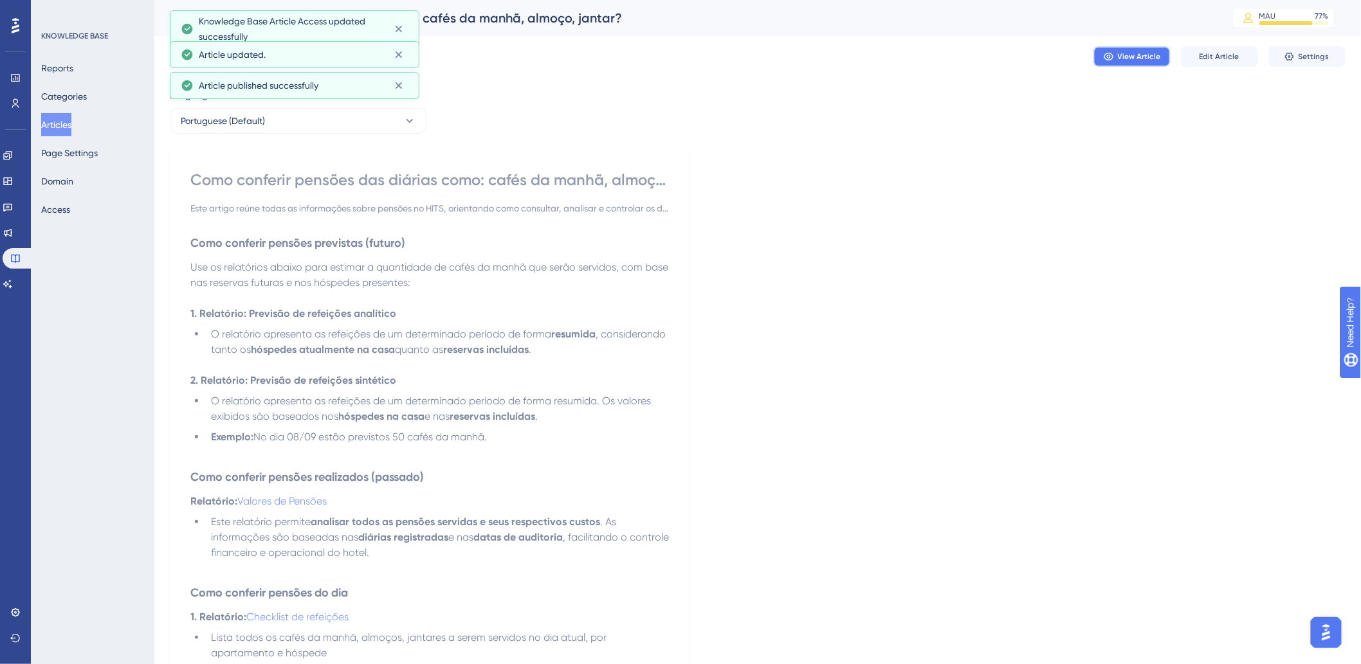
click at [1124, 58] on span "View Article" at bounding box center [1139, 56] width 43 height 10
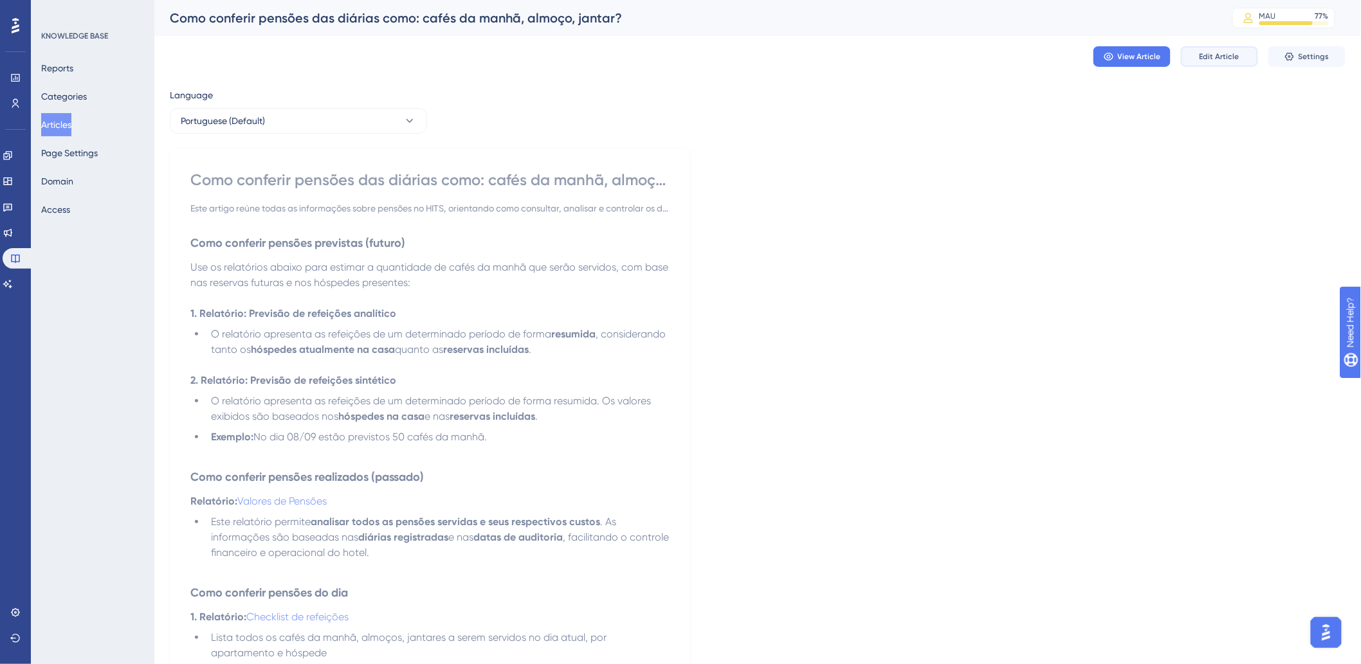
click at [1230, 55] on span "Edit Article" at bounding box center [1220, 56] width 40 height 10
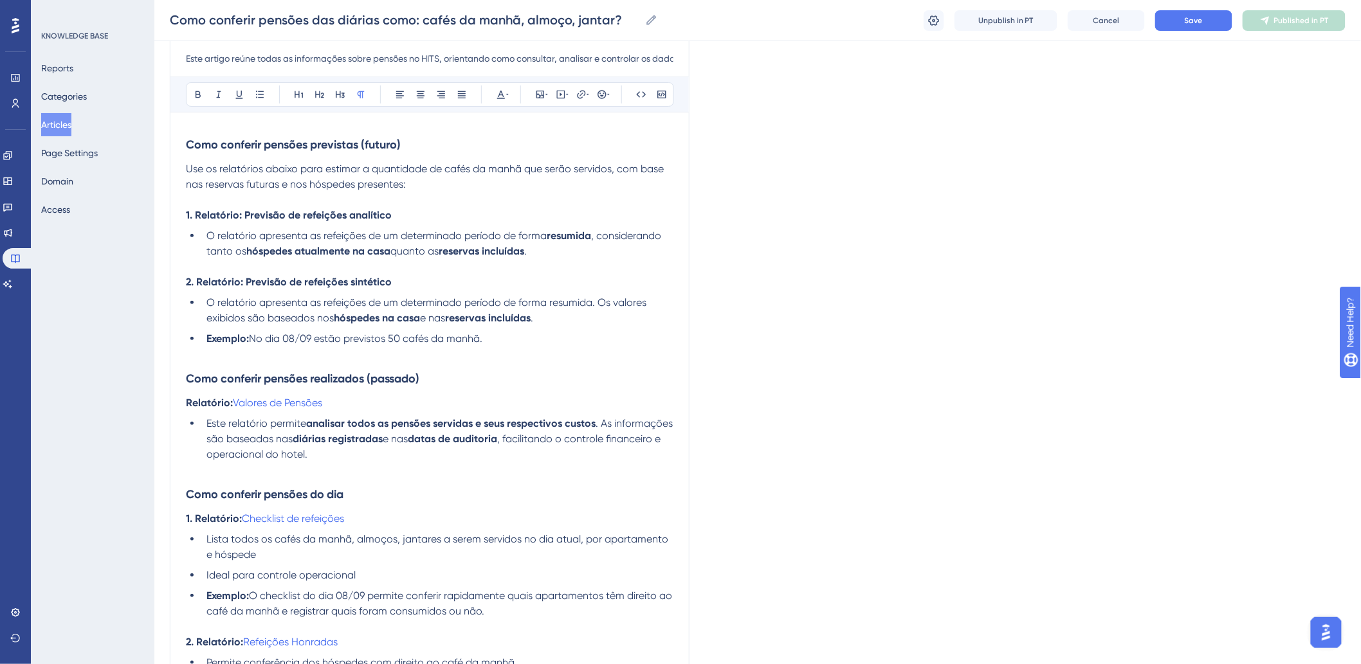
scroll to position [73, 0]
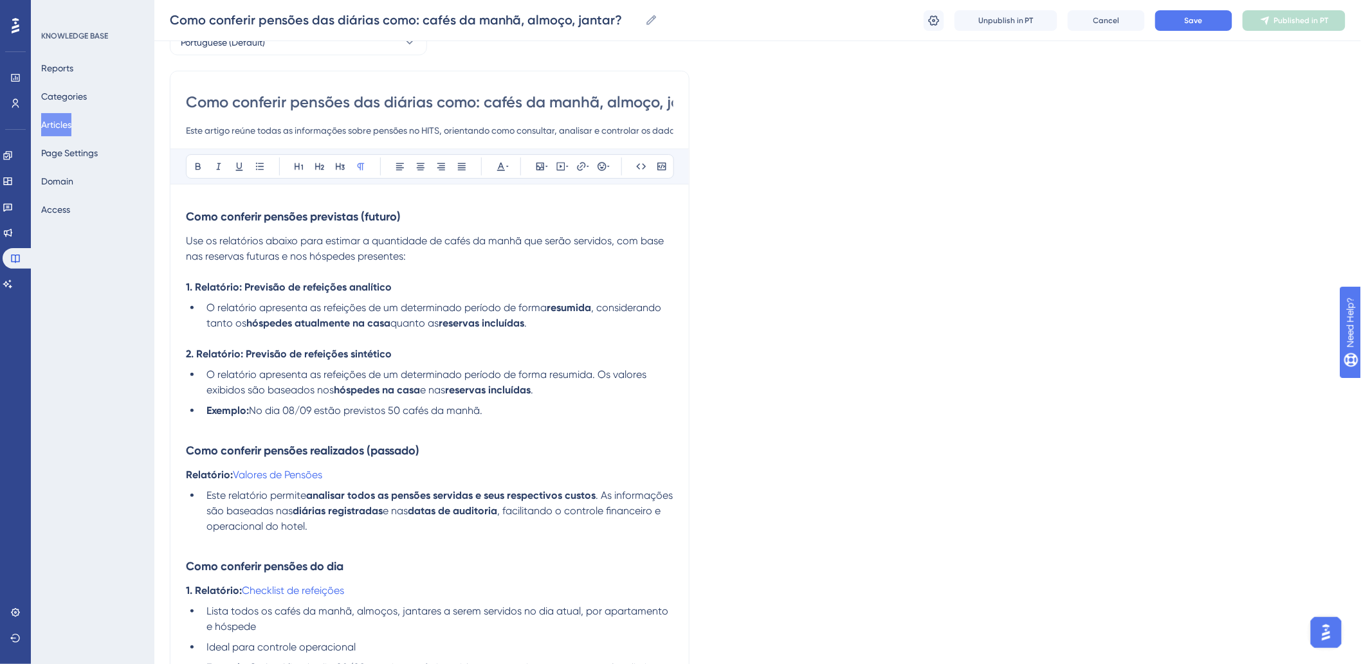
click at [446, 239] on span "Use os relatórios abaixo para estimar a quantidade de cafés da manhã que serão …" at bounding box center [426, 249] width 480 height 28
drag, startPoint x: 253, startPoint y: 259, endPoint x: 538, endPoint y: 256, distance: 285.0
click at [538, 256] on p "Use os relatórios abaixo para estimar a quantidade de refeições (café da manhã,…" at bounding box center [430, 248] width 488 height 31
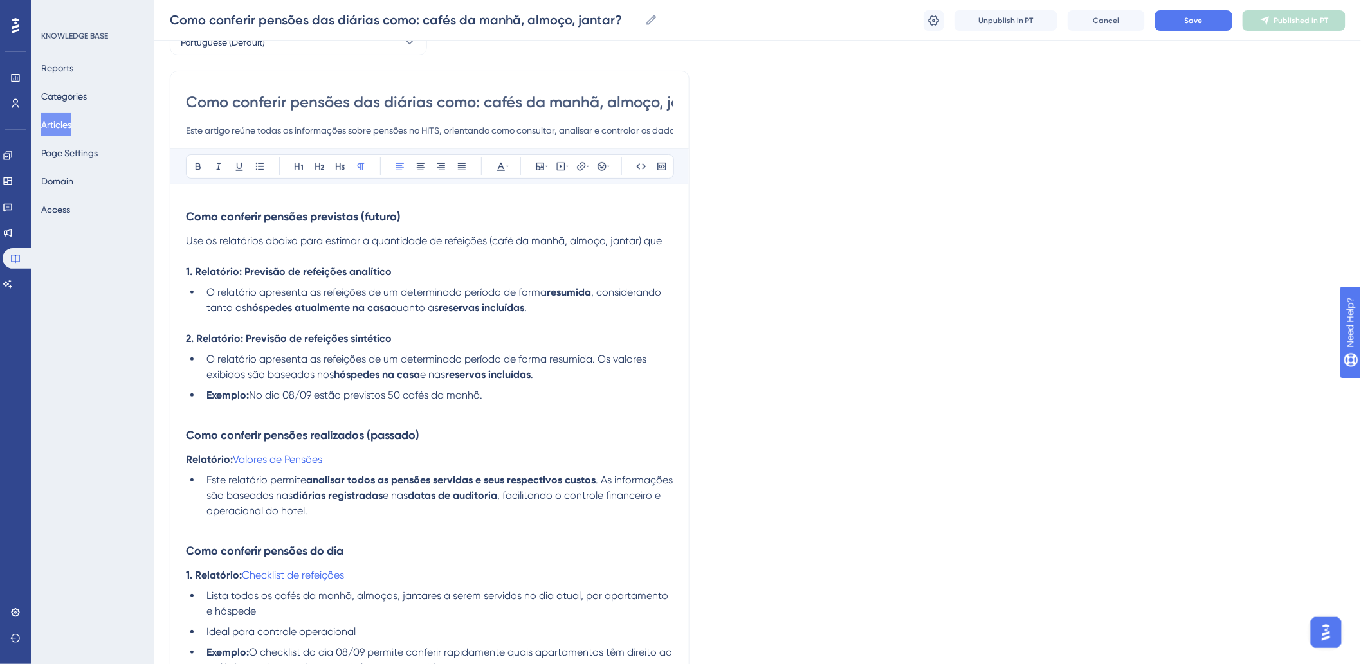
click at [348, 241] on span "Use os relatórios abaixo para estimar a quantidade de refeições (café da manhã,…" at bounding box center [424, 241] width 476 height 12
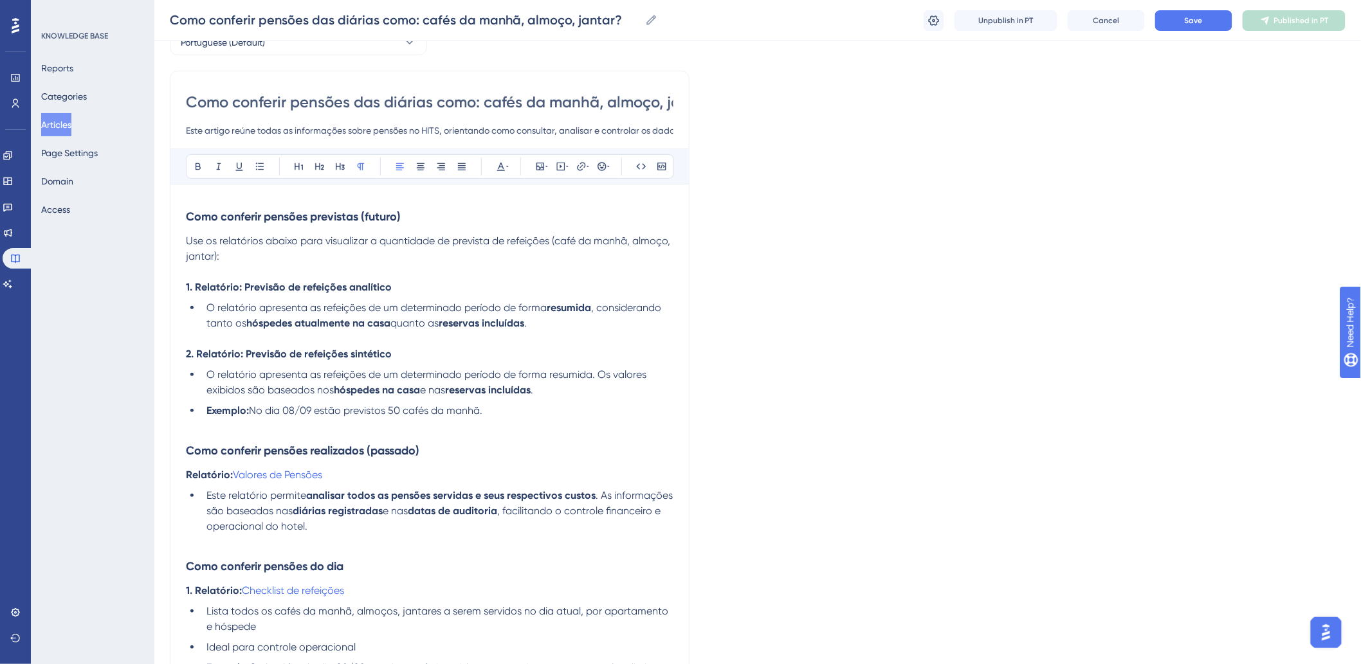
click at [578, 297] on div "Como conferir pensões previstas (futuro) Use os relatórios abaixo para visualiz…" at bounding box center [430, 587] width 488 height 774
click at [561, 370] on span "O relatório apresenta as refeições de um determinado período de forma resumida.…" at bounding box center [427, 383] width 443 height 28
click at [201, 165] on icon at bounding box center [198, 166] width 10 height 10
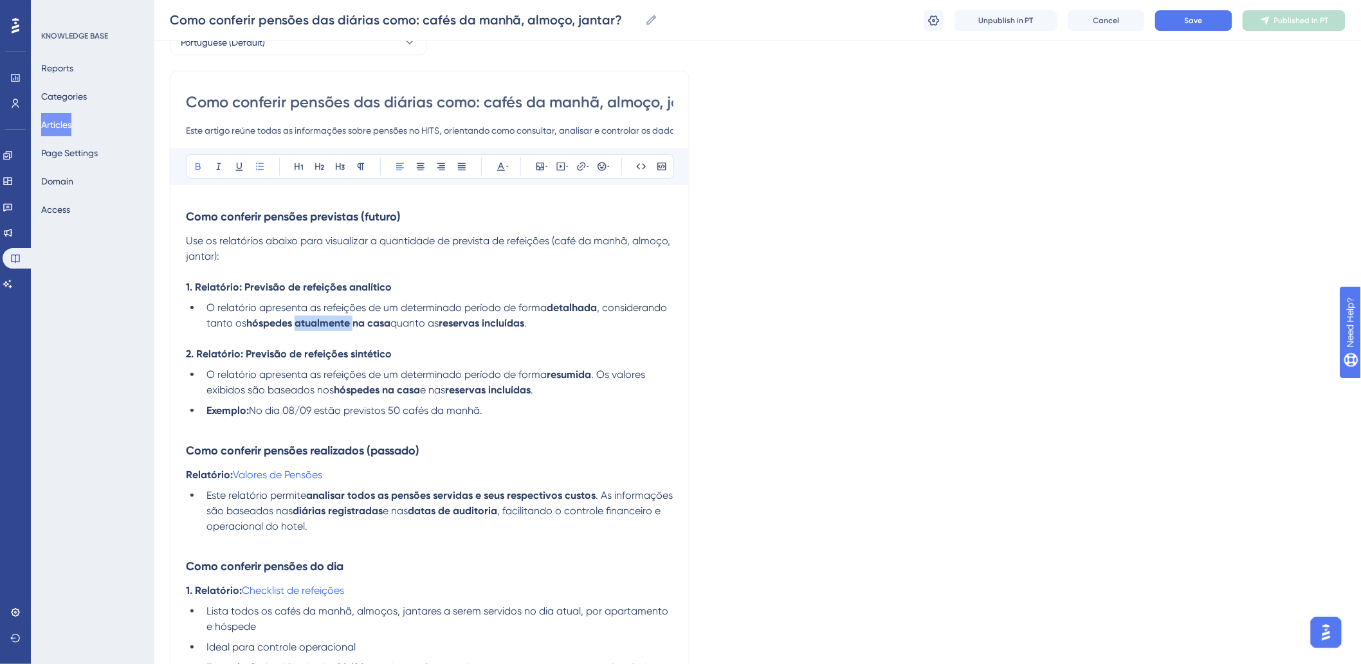
drag, startPoint x: 297, startPoint y: 322, endPoint x: 354, endPoint y: 322, distance: 57.2
click at [354, 322] on strong "hóspedes atualmente na casa" at bounding box center [318, 323] width 144 height 12
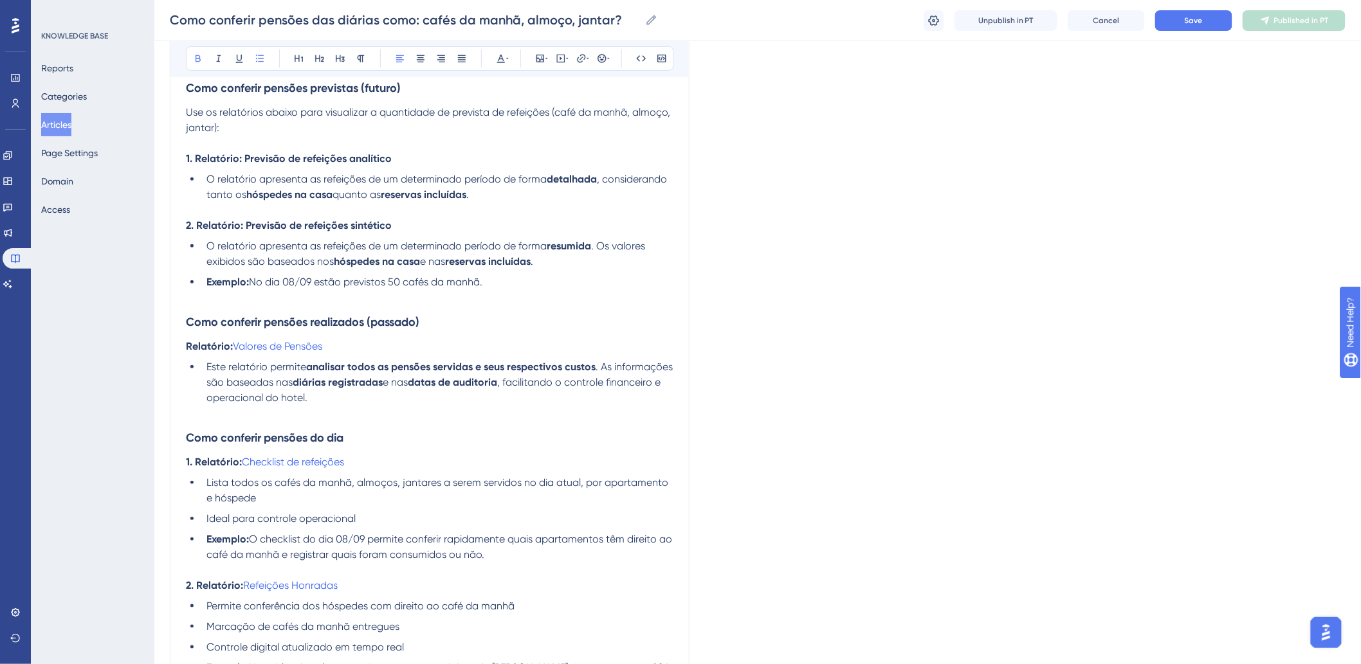
scroll to position [216, 0]
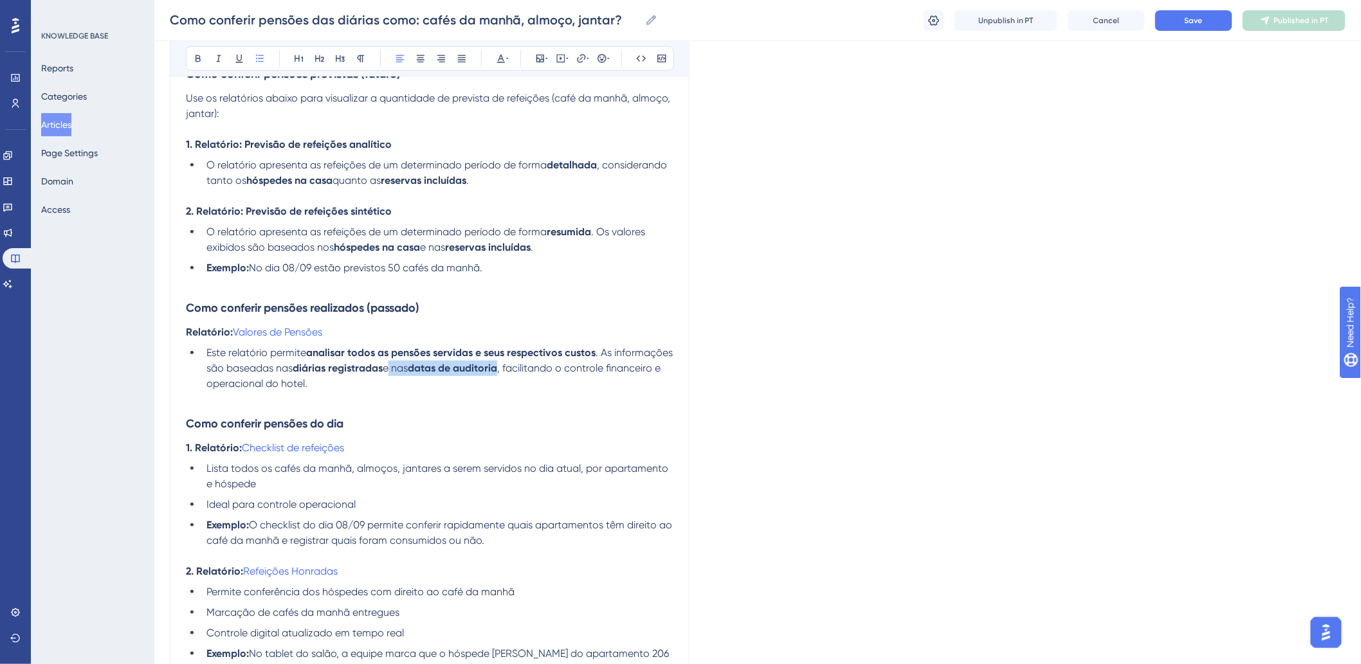
drag, startPoint x: 448, startPoint y: 369, endPoint x: 566, endPoint y: 367, distance: 118.4
click at [566, 367] on li "Este relatório permite analisar todos as pensões servidas e seus respectivos cu…" at bounding box center [437, 368] width 472 height 46
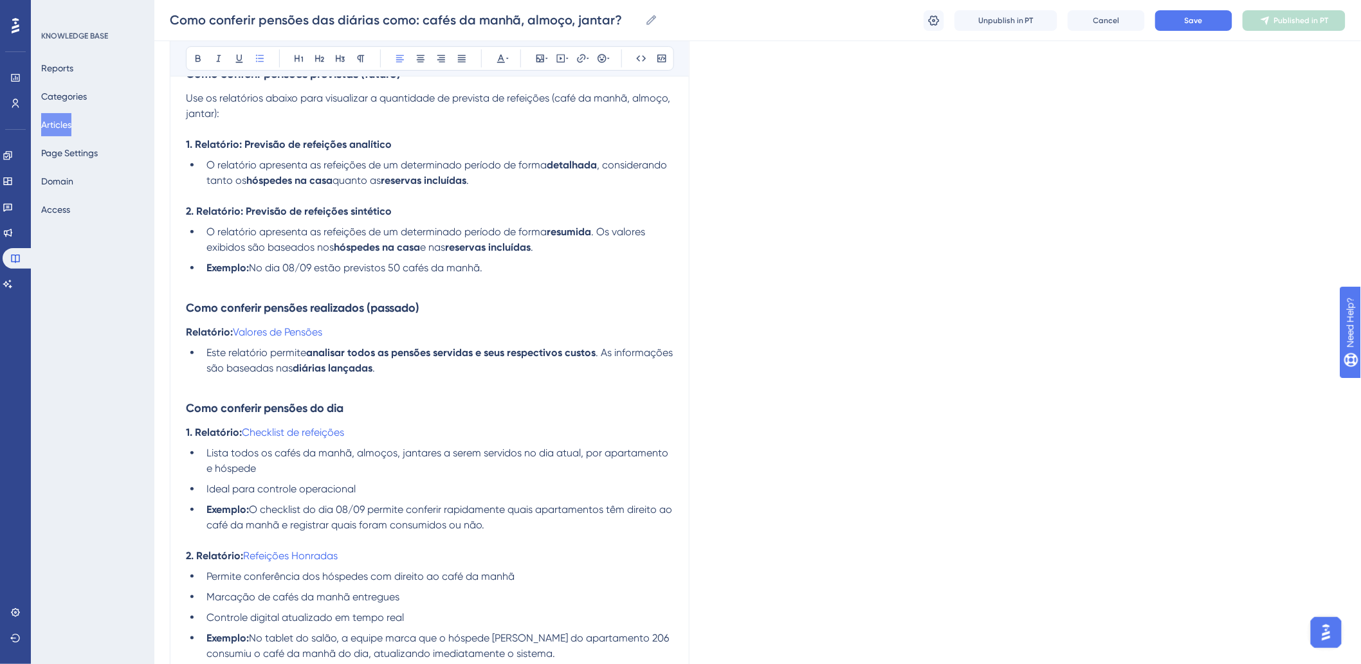
scroll to position [288, 0]
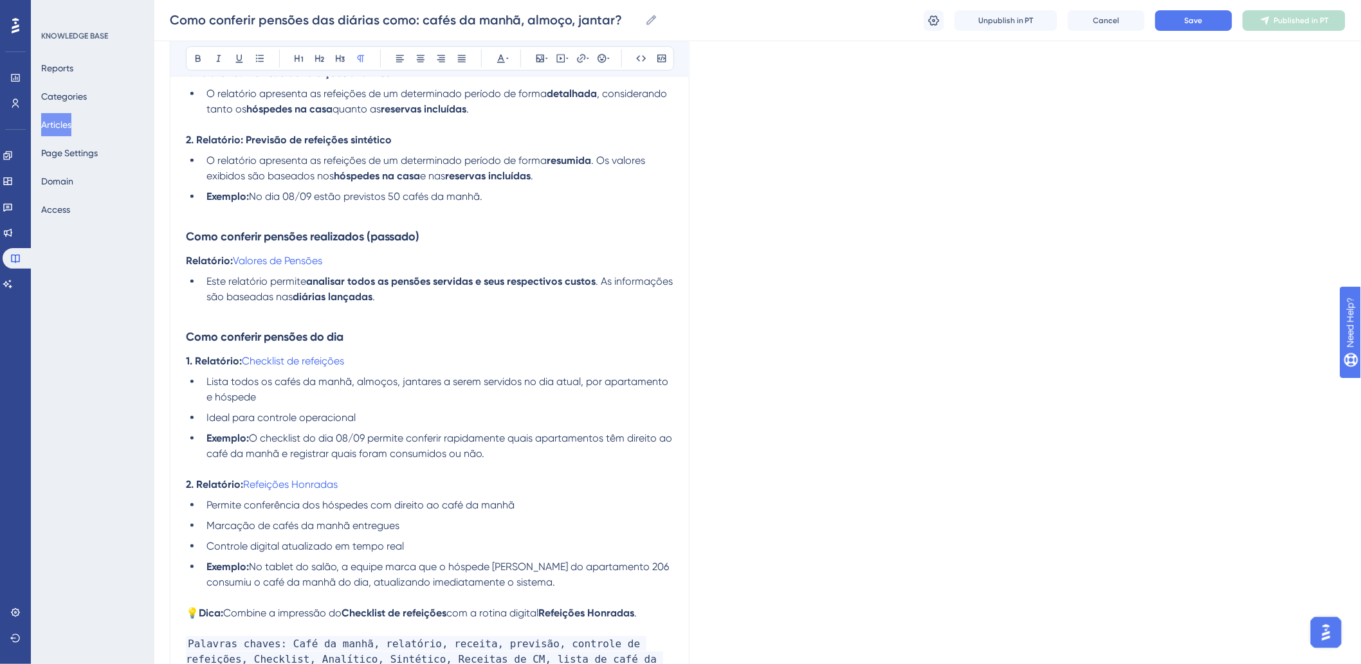
click at [207, 318] on p at bounding box center [430, 312] width 488 height 15
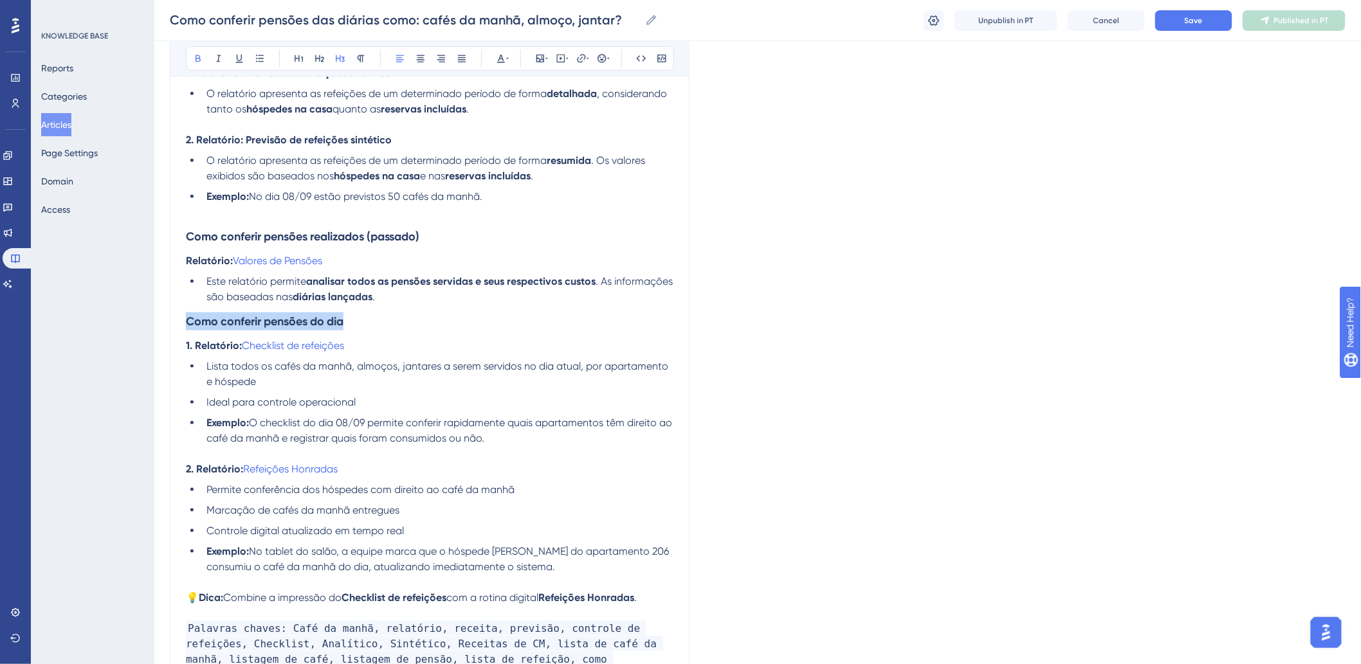
drag, startPoint x: 358, startPoint y: 320, endPoint x: 180, endPoint y: 311, distance: 178.4
click at [180, 311] on div "Como conferir pensões das diárias como: cafés da manhã, almoço, jantar? Este ar…" at bounding box center [430, 301] width 520 height 889
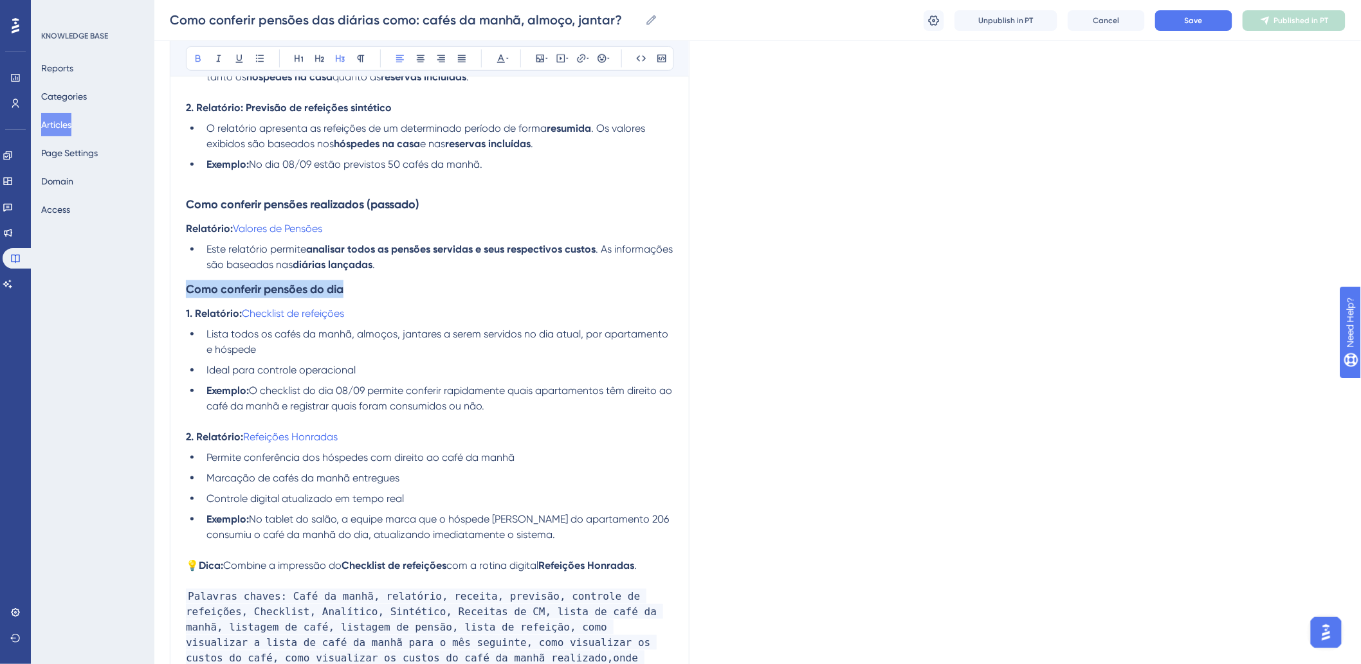
scroll to position [359, 0]
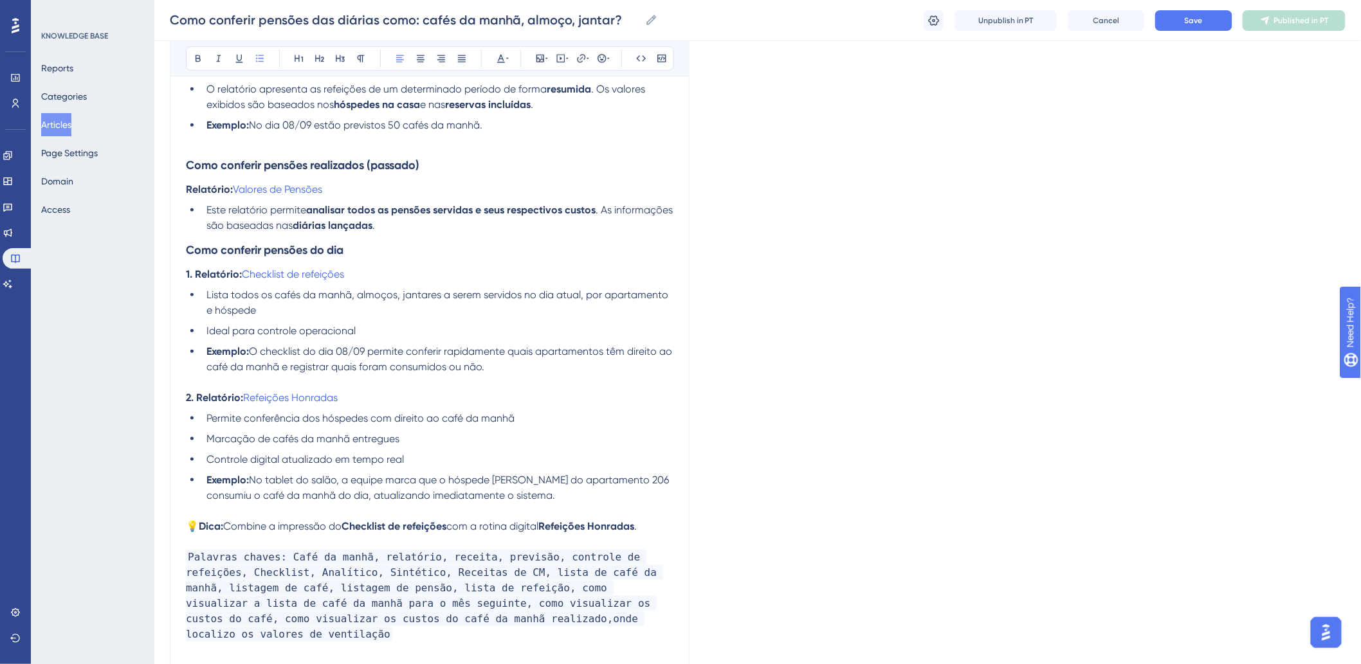
click at [545, 296] on span "Lista todos os cafés da manhã, almoços, jantares a serem servidos no dia atual,…" at bounding box center [438, 303] width 464 height 28
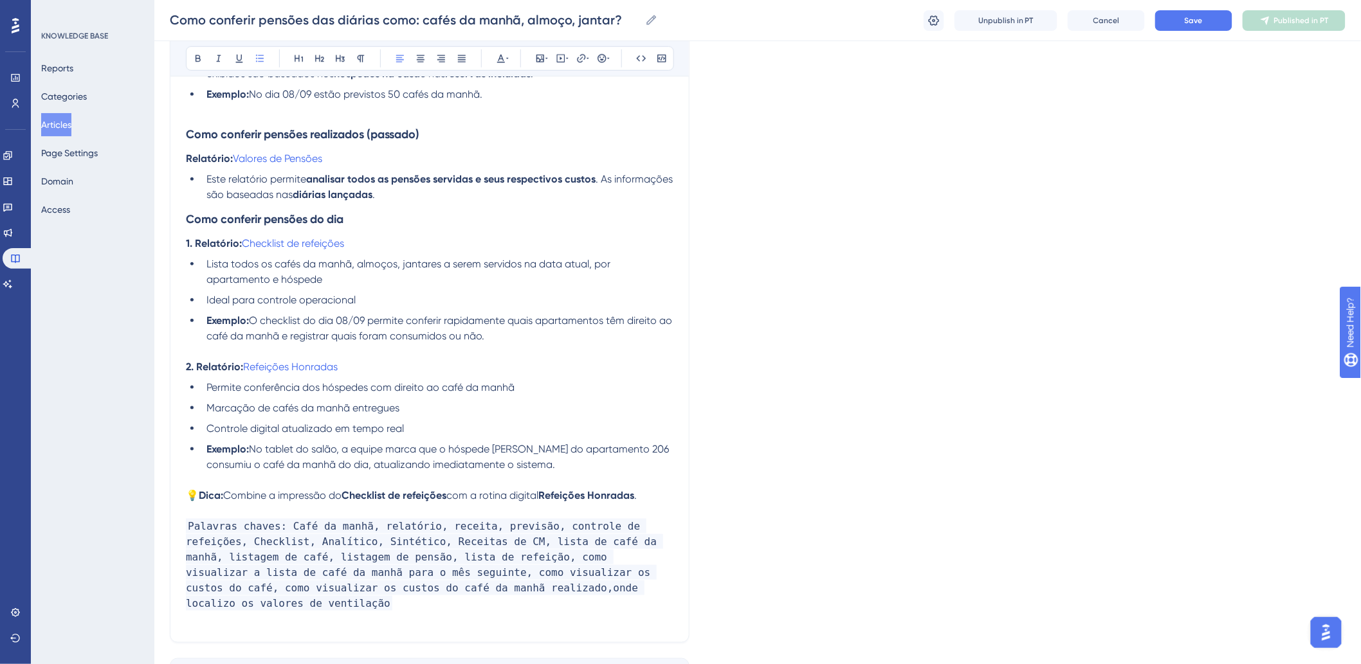
scroll to position [431, 0]
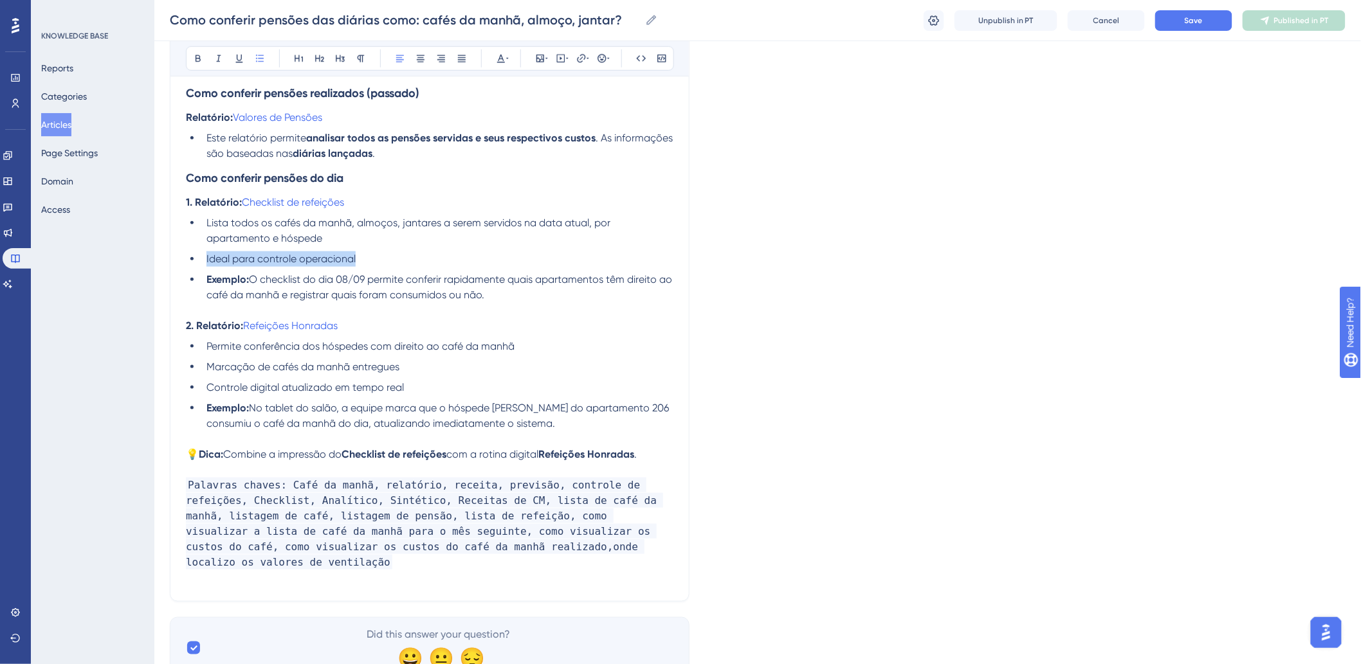
drag, startPoint x: 371, startPoint y: 255, endPoint x: 201, endPoint y: 261, distance: 169.3
click at [201, 261] on li "Ideal para controle operacional" at bounding box center [437, 259] width 472 height 15
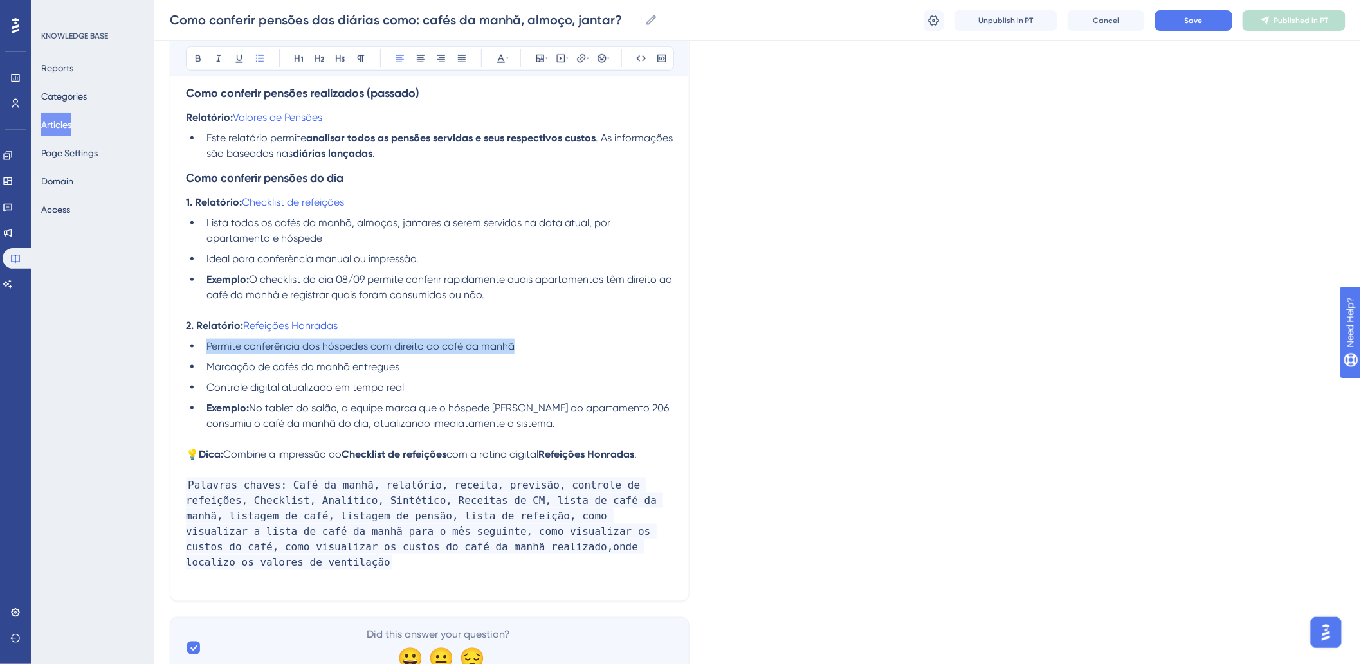
drag, startPoint x: 206, startPoint y: 349, endPoint x: 549, endPoint y: 345, distance: 342.9
click at [549, 345] on li "Permite conferência dos hóspedes com direito ao café da manhã" at bounding box center [437, 346] width 472 height 15
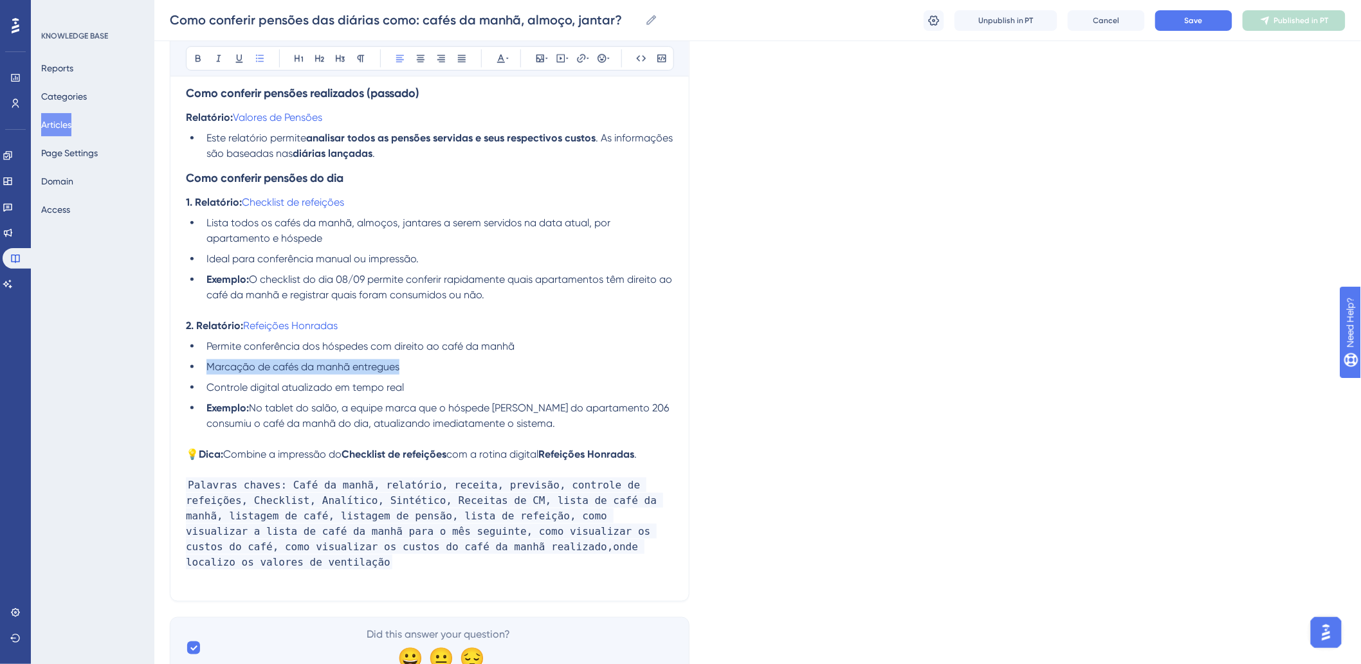
drag, startPoint x: 207, startPoint y: 365, endPoint x: 446, endPoint y: 365, distance: 239.3
click at [446, 365] on li "Marcação de cafés da manhã entregues" at bounding box center [437, 367] width 472 height 15
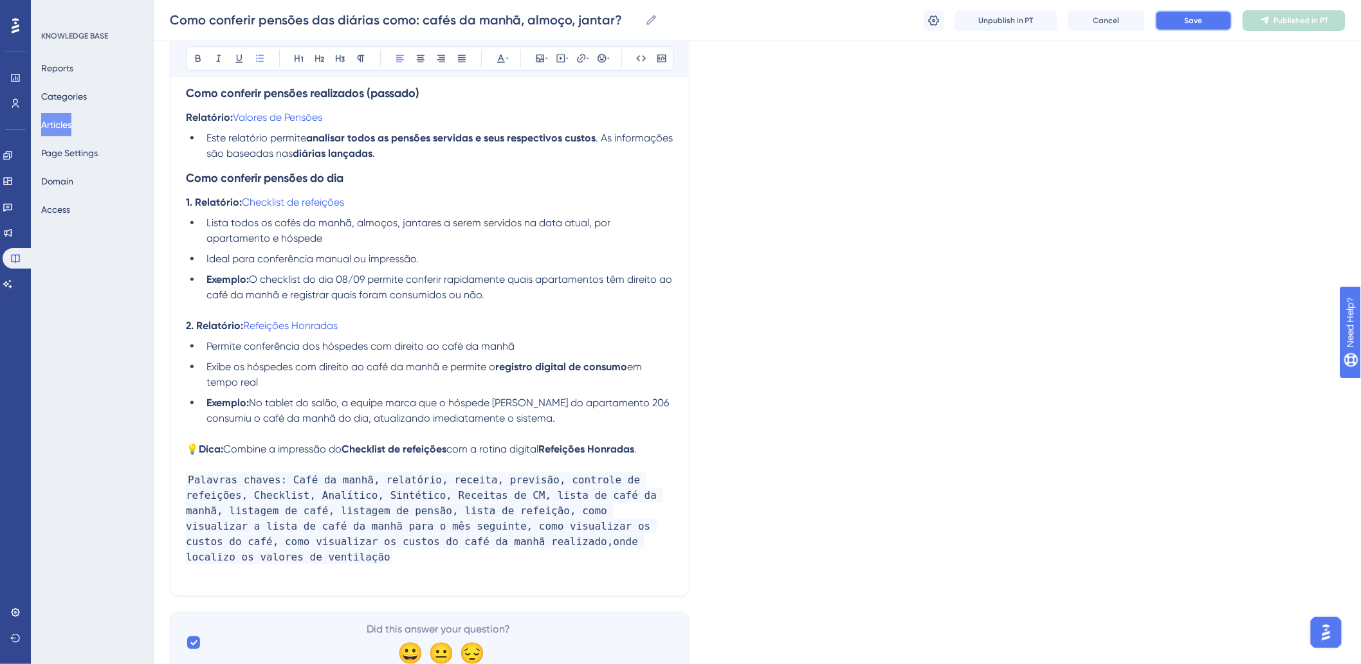
click at [1206, 17] on button "Save" at bounding box center [1193, 20] width 77 height 21
click at [279, 324] on span "Refeições Honradas" at bounding box center [290, 326] width 95 height 12
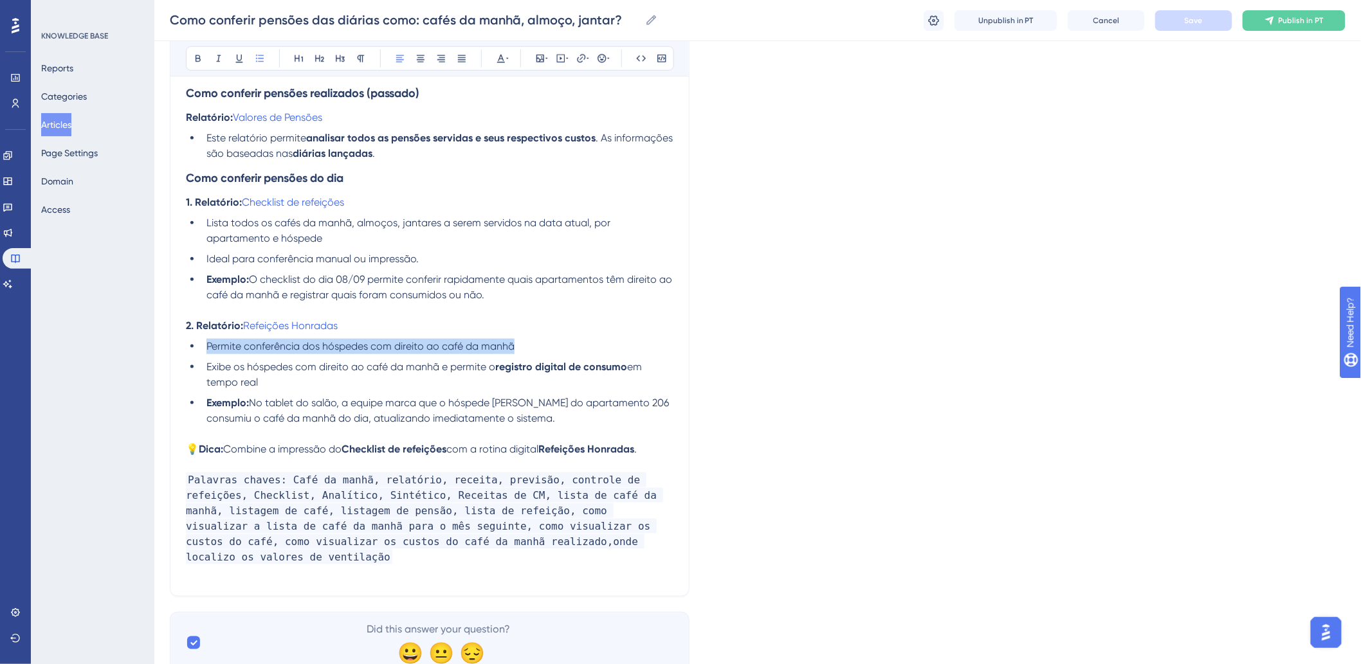
drag, startPoint x: 206, startPoint y: 347, endPoint x: 536, endPoint y: 341, distance: 330.0
click at [536, 341] on li "Permite conferência dos hóspedes com direito ao café da manhã" at bounding box center [437, 346] width 472 height 15
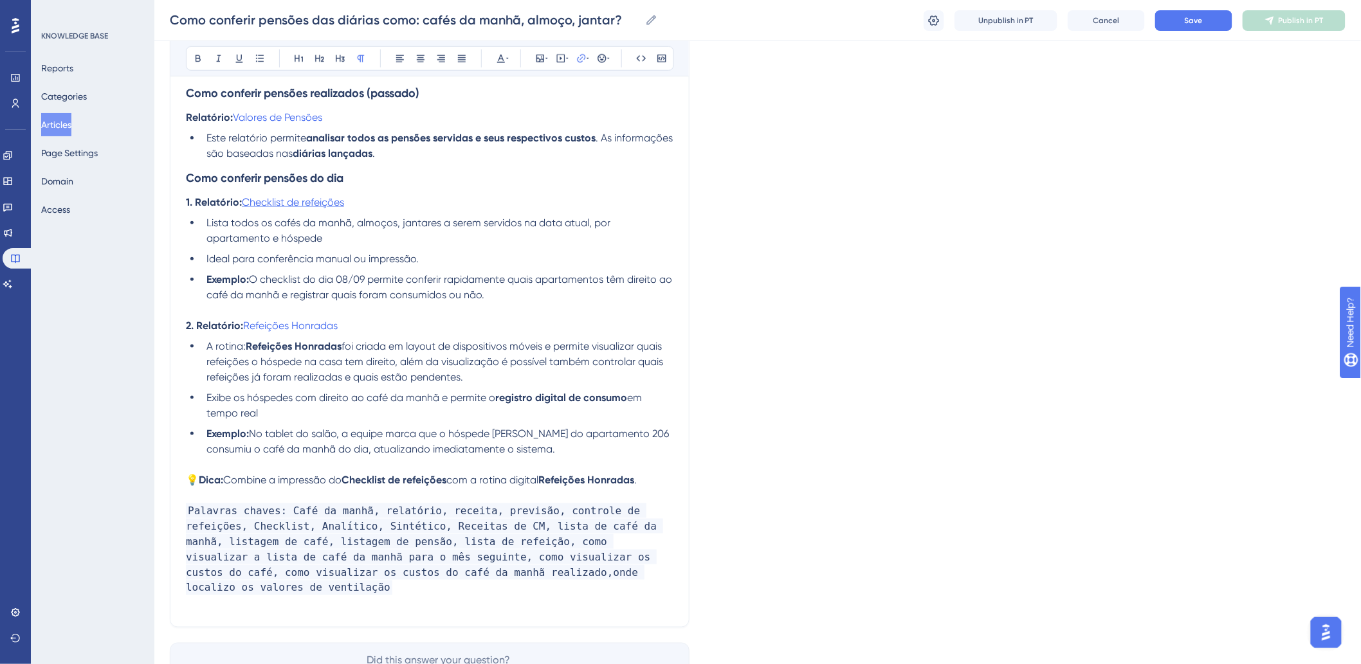
click at [305, 196] on span "Checklist de refeições" at bounding box center [293, 202] width 102 height 12
click at [1214, 15] on button "Save" at bounding box center [1193, 20] width 77 height 21
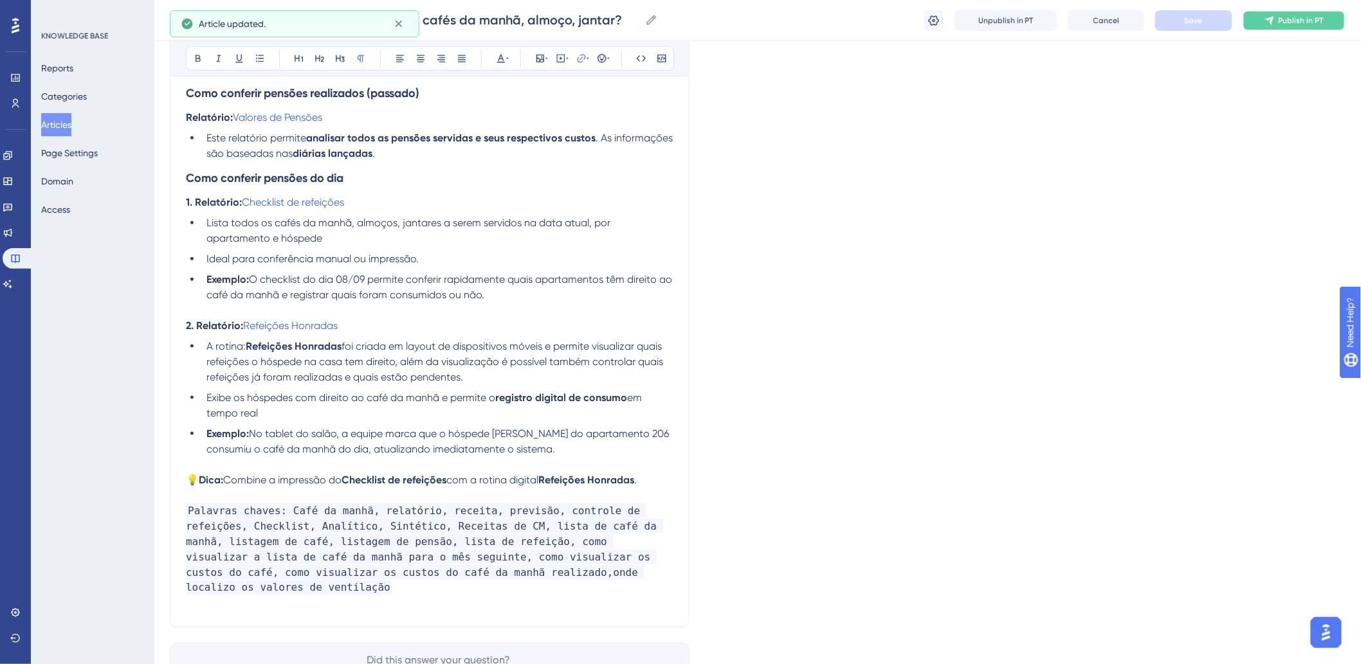
click at [1292, 17] on span "Publish in PT" at bounding box center [1301, 20] width 45 height 10
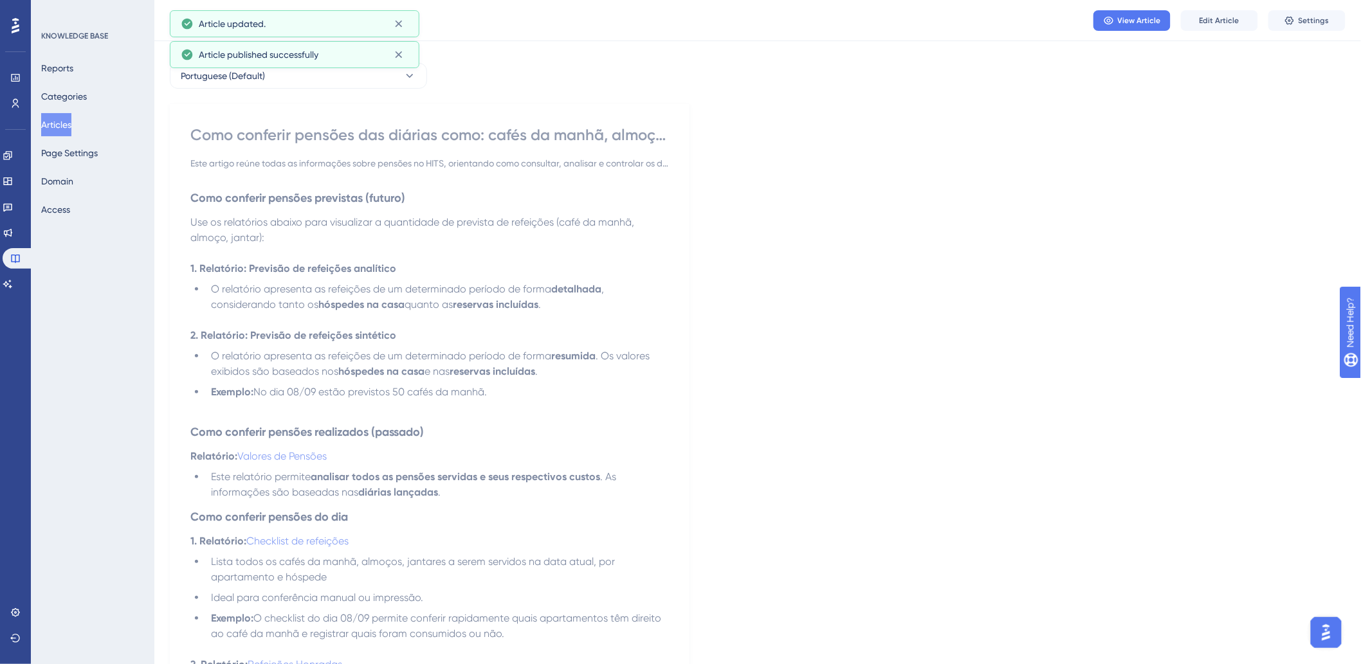
scroll to position [0, 0]
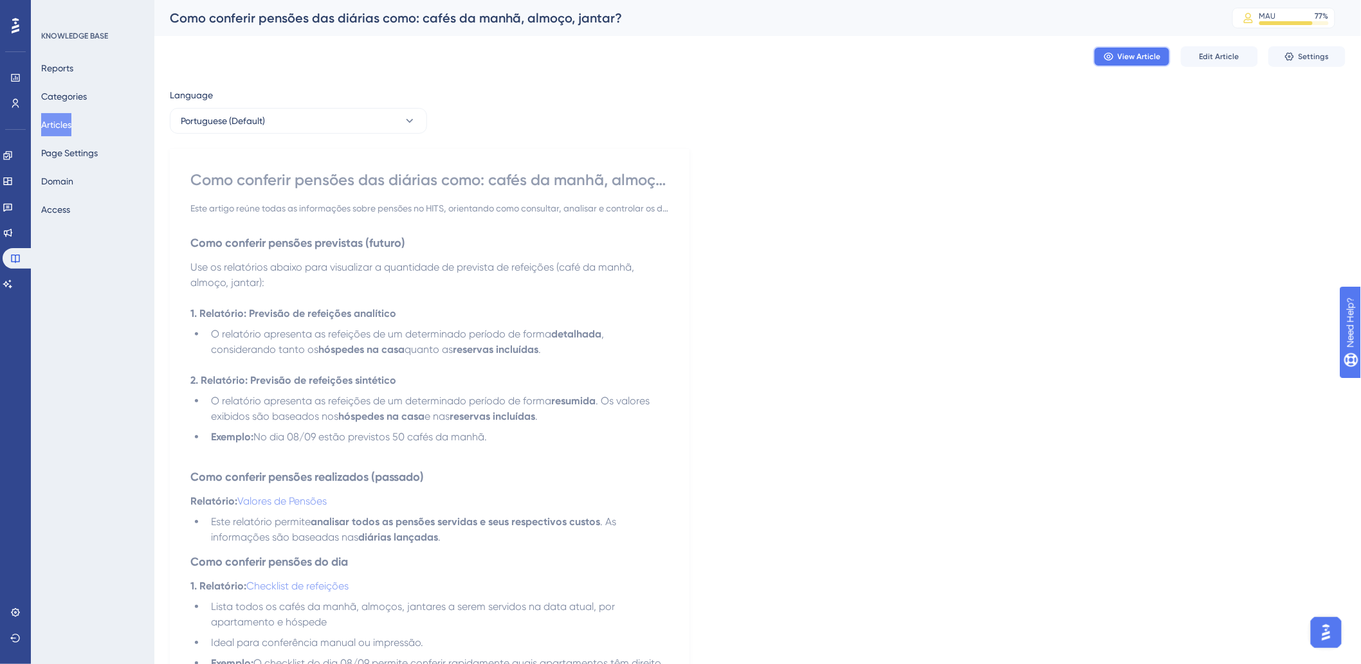
click at [1103, 48] on button "View Article" at bounding box center [1132, 56] width 77 height 21
click at [1233, 62] on button "Edit Article" at bounding box center [1219, 56] width 77 height 21
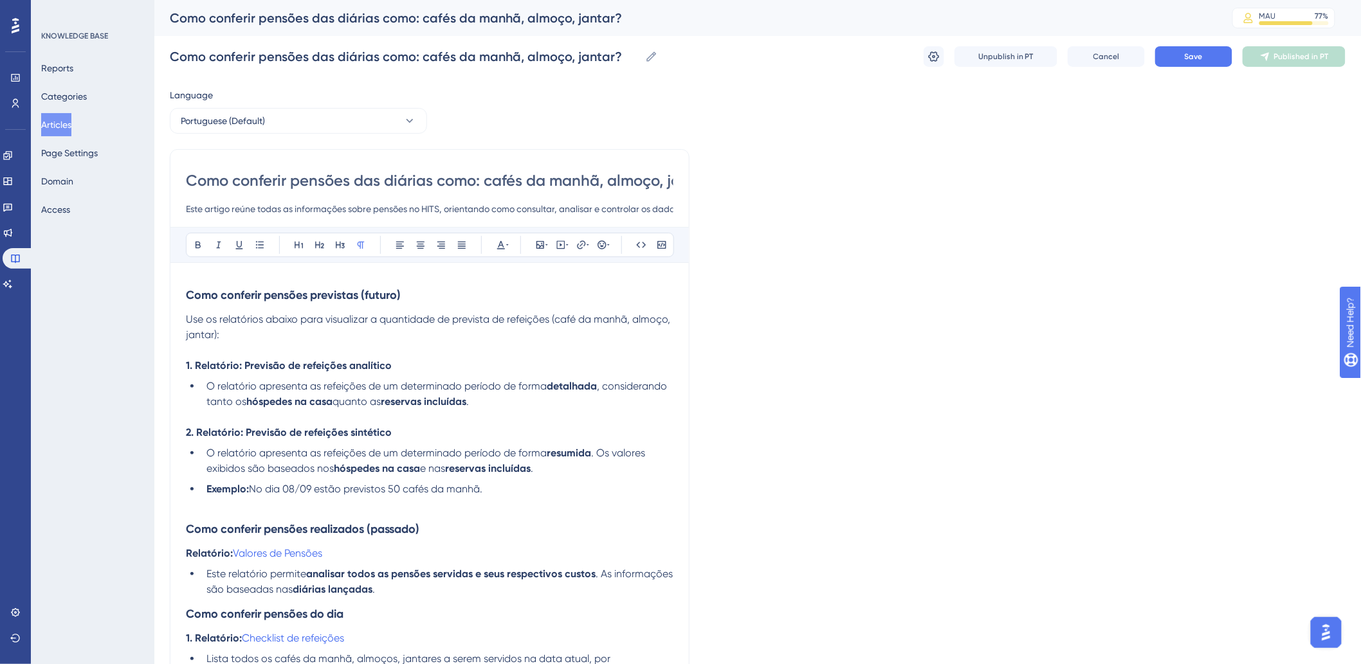
click at [419, 205] on input "Este artigo reúne todas as informações sobre pensões no HITS, orientando como c…" at bounding box center [430, 208] width 488 height 15
type input "Este artigo reúne todas as informações sobre pensões do HITS, orientando como c…"
click at [1192, 63] on button "Save" at bounding box center [1193, 56] width 77 height 21
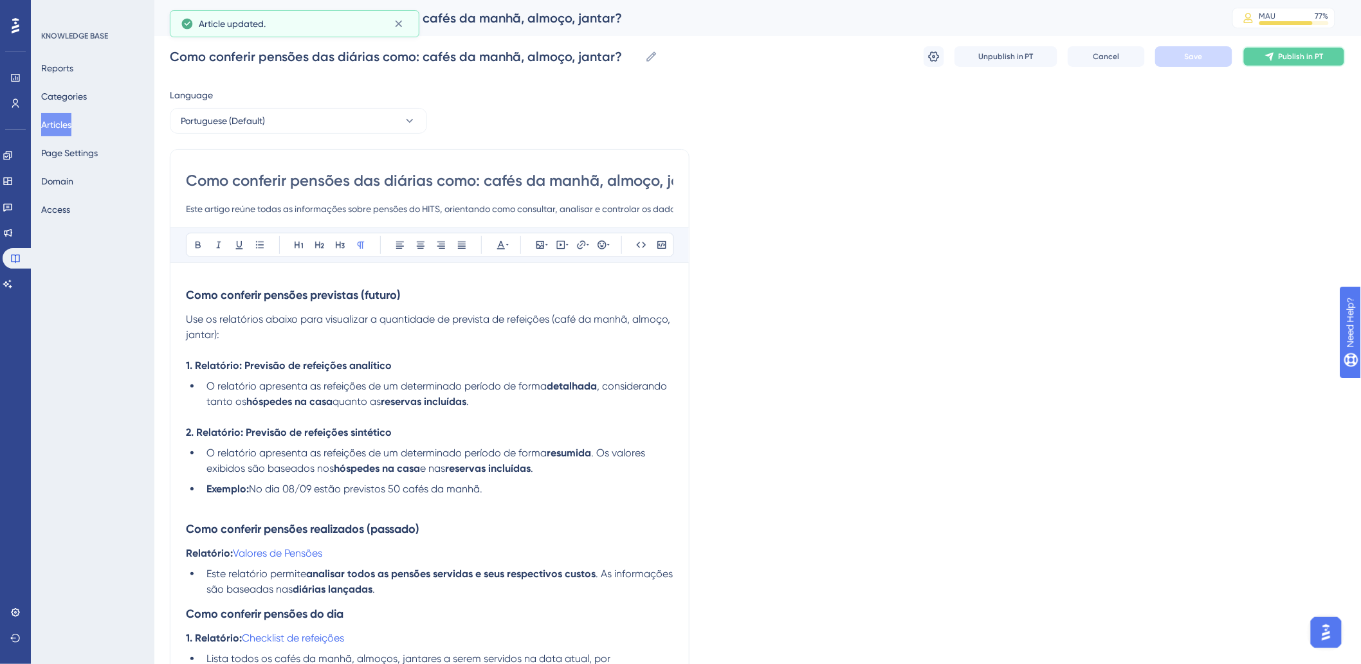
click at [1285, 59] on span "Publish in PT" at bounding box center [1301, 56] width 45 height 10
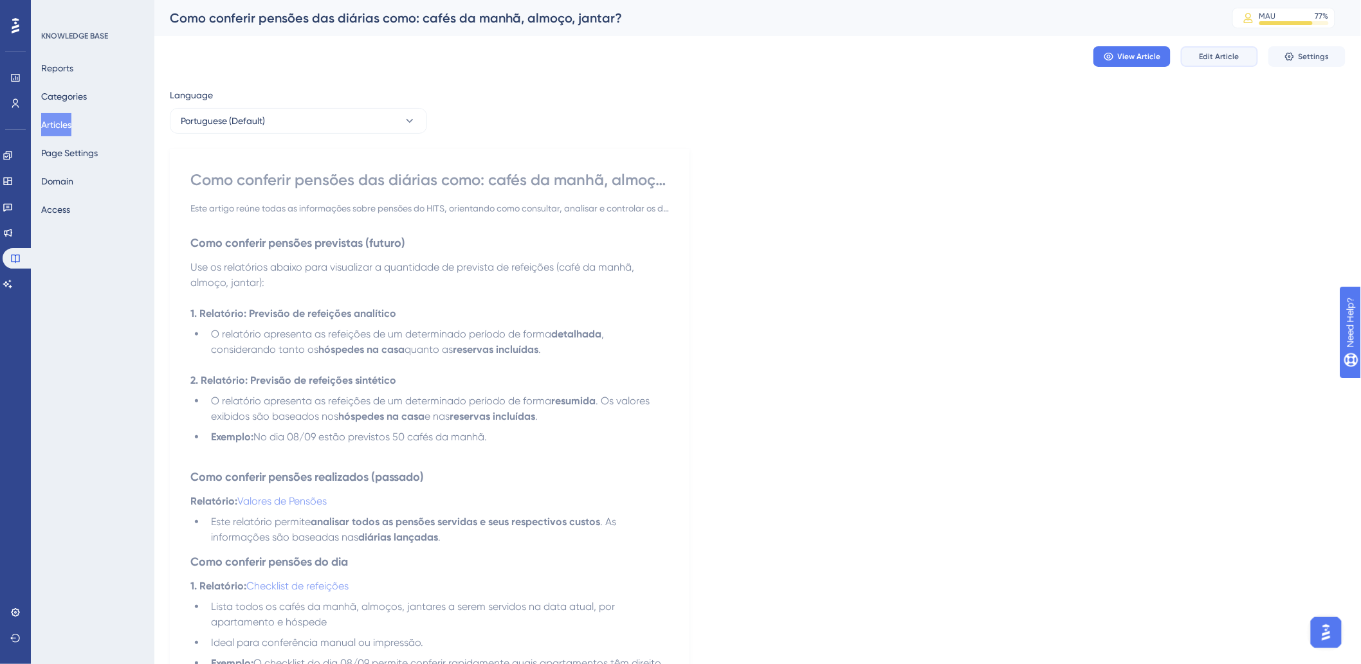
click at [1239, 54] on button "Edit Article" at bounding box center [1219, 56] width 77 height 21
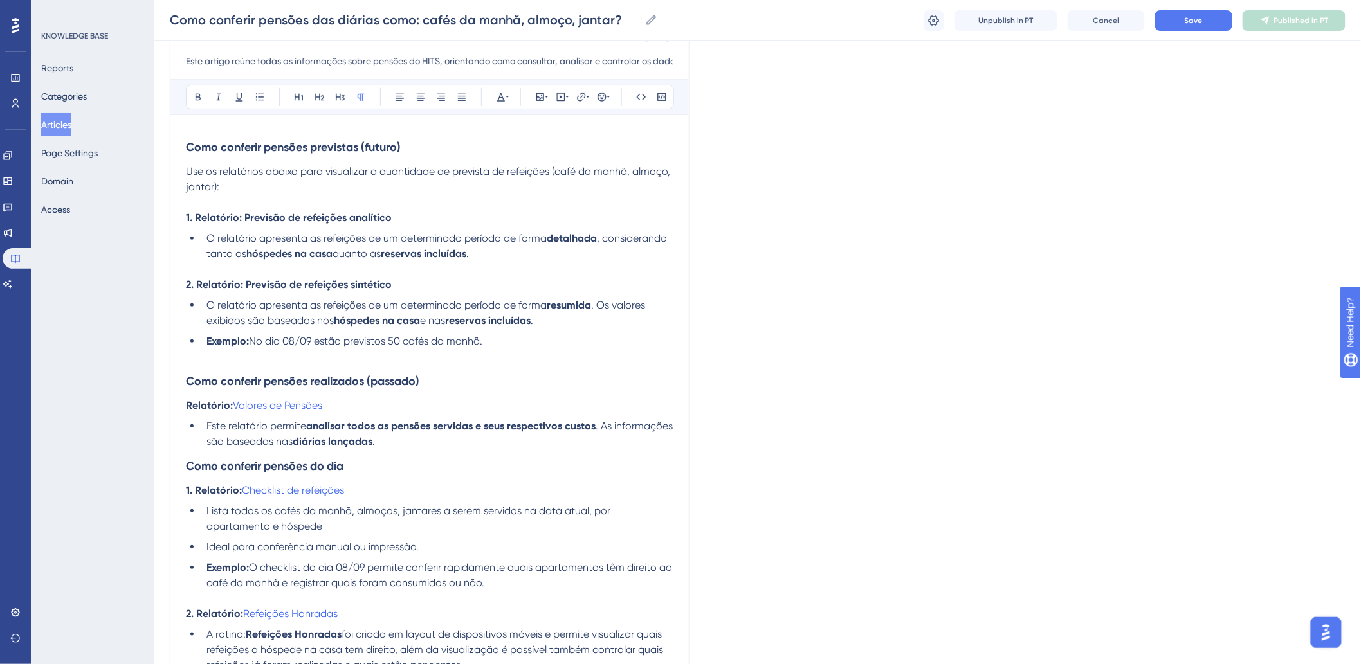
scroll to position [140, 0]
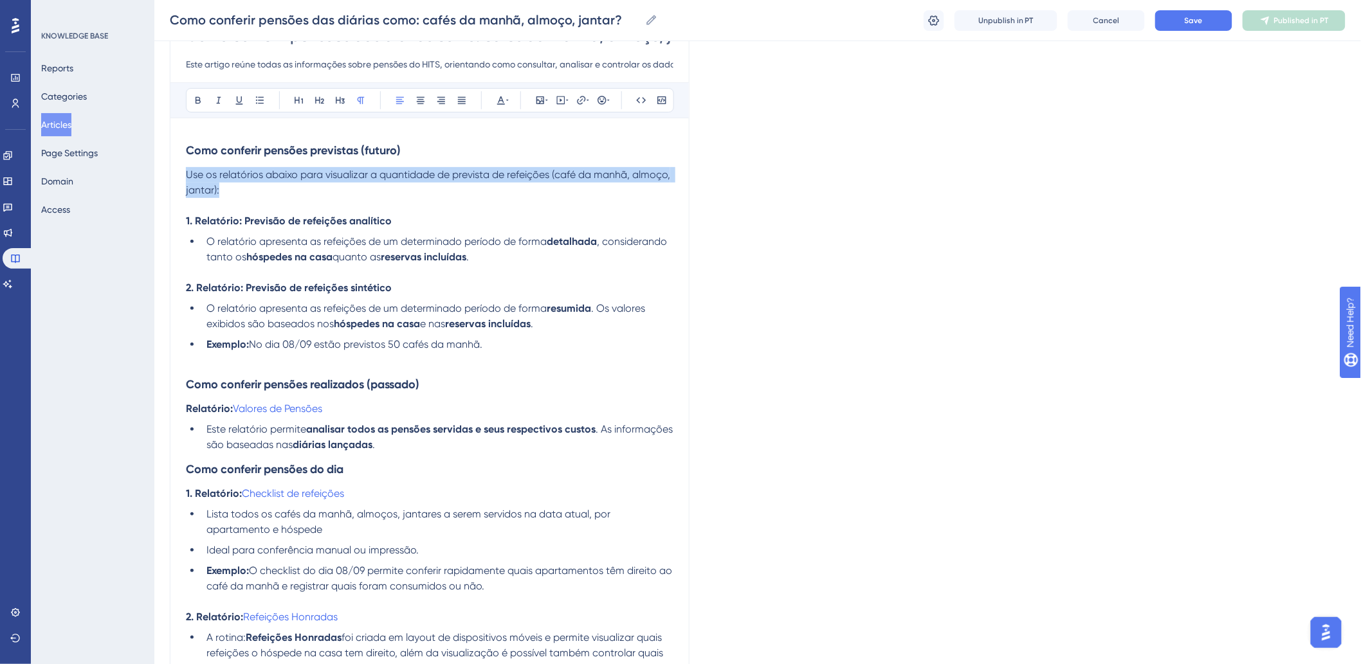
drag, startPoint x: 185, startPoint y: 174, endPoint x: 232, endPoint y: 187, distance: 48.5
click at [232, 187] on p "Use os relatórios abaixo para visualizar a quantidade de prevista de refeições …" at bounding box center [430, 182] width 488 height 31
copy span "Use os relatórios abaixo para visualizar a quantidade de prevista de refeições …"
click at [255, 190] on p "Use os relatórios abaixo para visualizar a quantidade de prevista de refeições …" at bounding box center [430, 182] width 488 height 31
drag, startPoint x: 187, startPoint y: 172, endPoint x: 246, endPoint y: 189, distance: 61.5
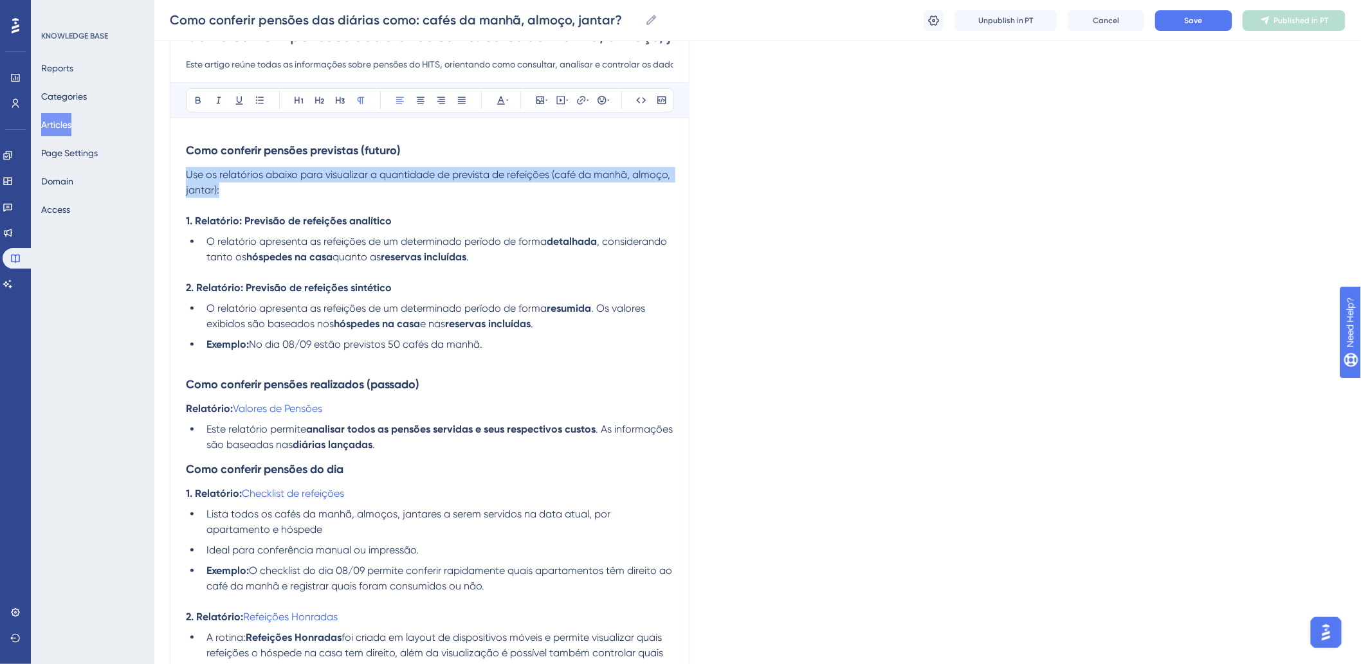
click at [246, 189] on p "Use os relatórios abaixo para visualizar a quantidade de prevista de refeições …" at bounding box center [430, 182] width 488 height 31
paste div
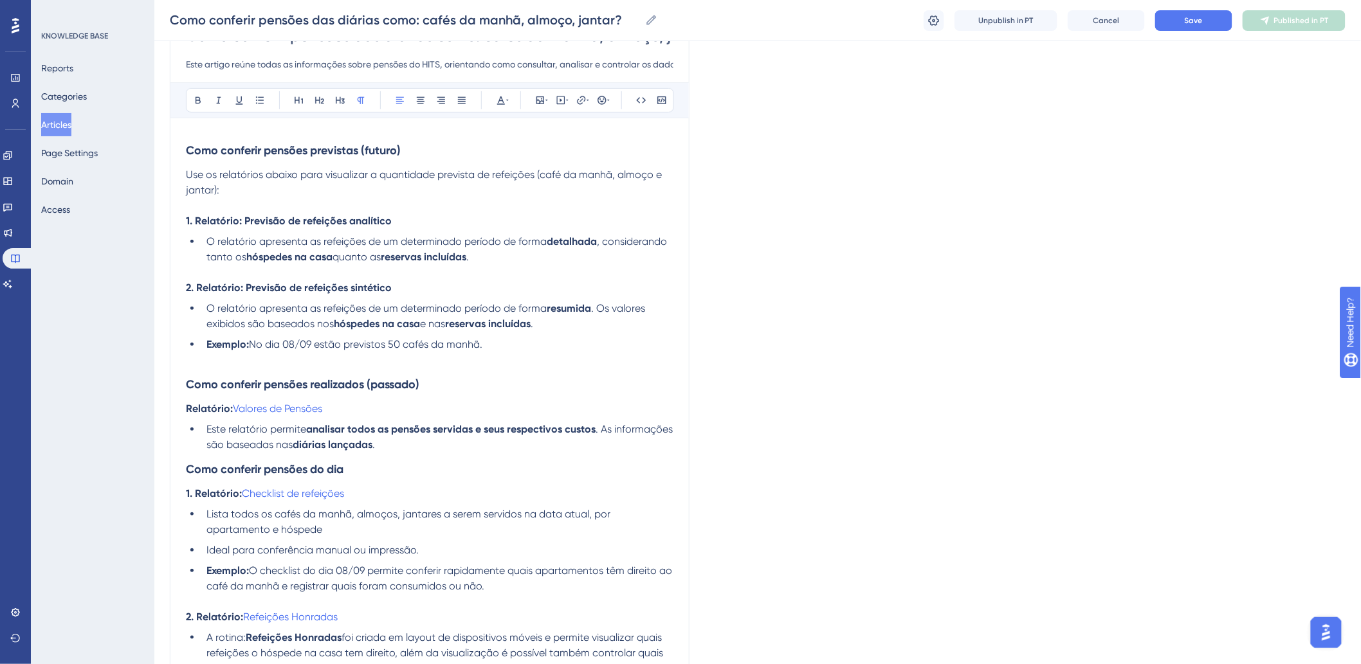
click at [427, 221] on p "1. Relatório: Previsão de refeições analítico" at bounding box center [430, 221] width 488 height 15
click at [245, 217] on strong "1. Relatório: Previsão de refeições analítico" at bounding box center [289, 221] width 206 height 12
drag, startPoint x: 394, startPoint y: 219, endPoint x: 195, endPoint y: 213, distance: 199.5
click at [195, 214] on p "1. Relatório: Previsão de refeições analítico" at bounding box center [430, 221] width 488 height 15
click at [1171, 14] on button "Save" at bounding box center [1193, 20] width 77 height 21
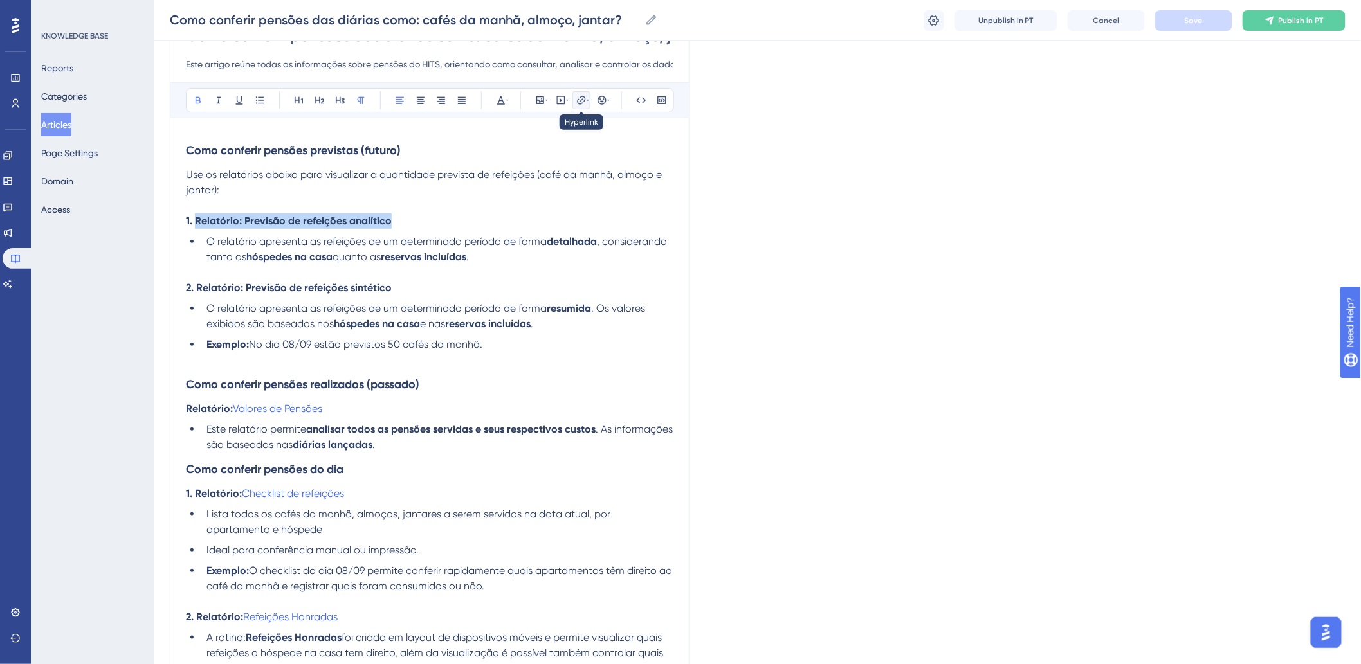
click at [582, 96] on icon at bounding box center [581, 100] width 8 height 8
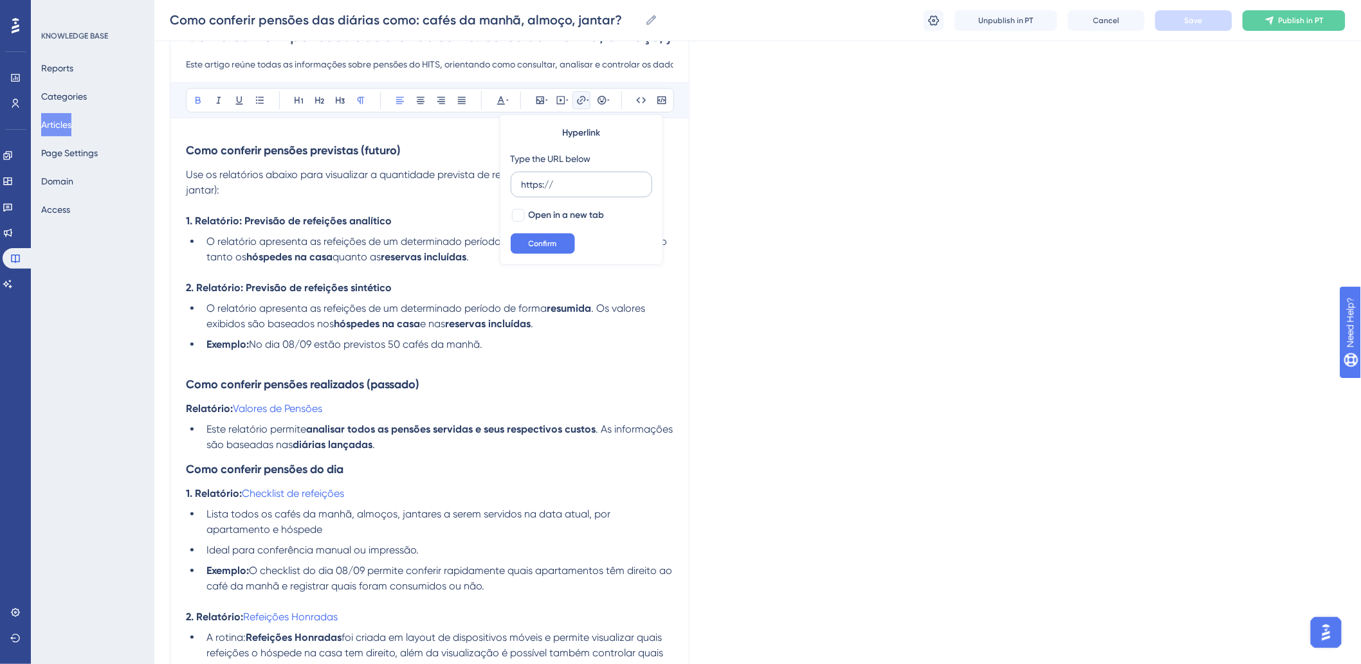
drag, startPoint x: 597, startPoint y: 182, endPoint x: 510, endPoint y: 178, distance: 87.0
click at [511, 178] on label "https://" at bounding box center [582, 185] width 142 height 26
click at [522, 178] on input "https://" at bounding box center [582, 185] width 120 height 14
type input "[URL][DOMAIN_NAME]"
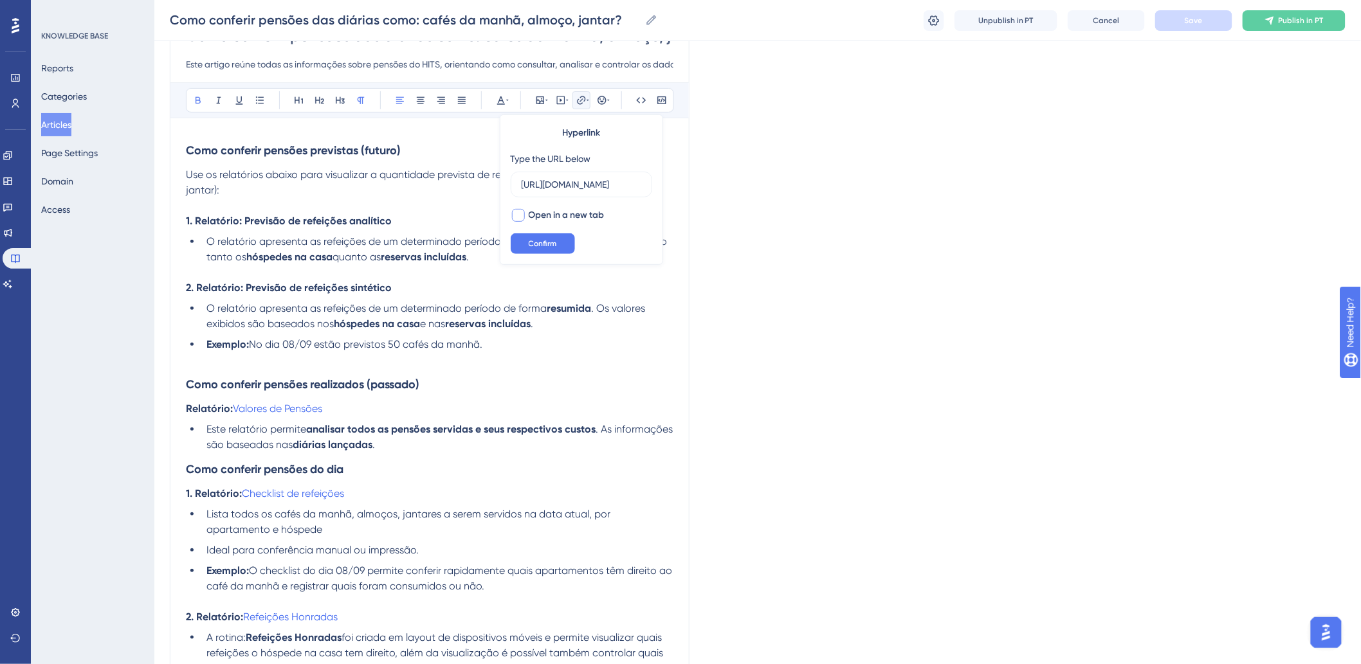
click at [541, 208] on span "Open in a new tab" at bounding box center [567, 215] width 76 height 15
checkbox input "true"
click at [544, 240] on span "Confirm" at bounding box center [543, 244] width 28 height 10
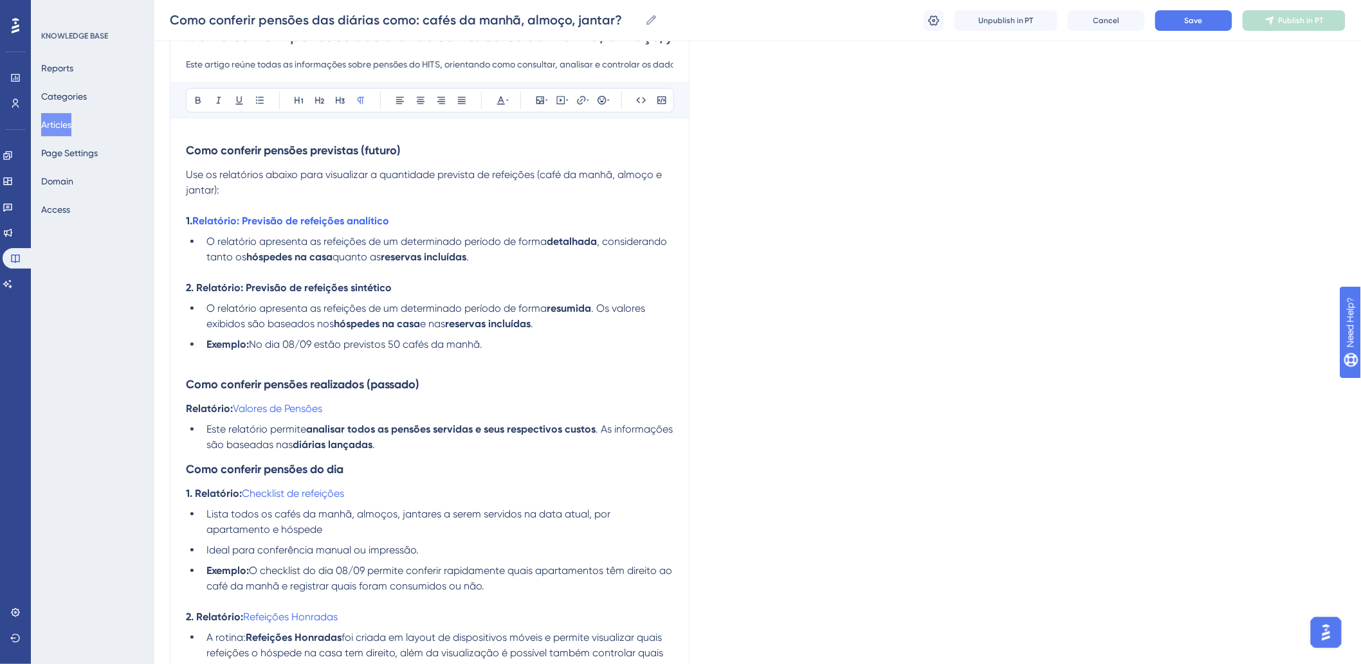
click at [495, 273] on p at bounding box center [430, 272] width 488 height 15
drag, startPoint x: 390, startPoint y: 290, endPoint x: 197, endPoint y: 288, distance: 193.0
click at [197, 288] on p "2. Relatório: Previsão de refeições sintético" at bounding box center [430, 287] width 488 height 15
click at [587, 101] on icon at bounding box center [588, 100] width 3 height 10
drag, startPoint x: 593, startPoint y: 185, endPoint x: 499, endPoint y: 184, distance: 94.6
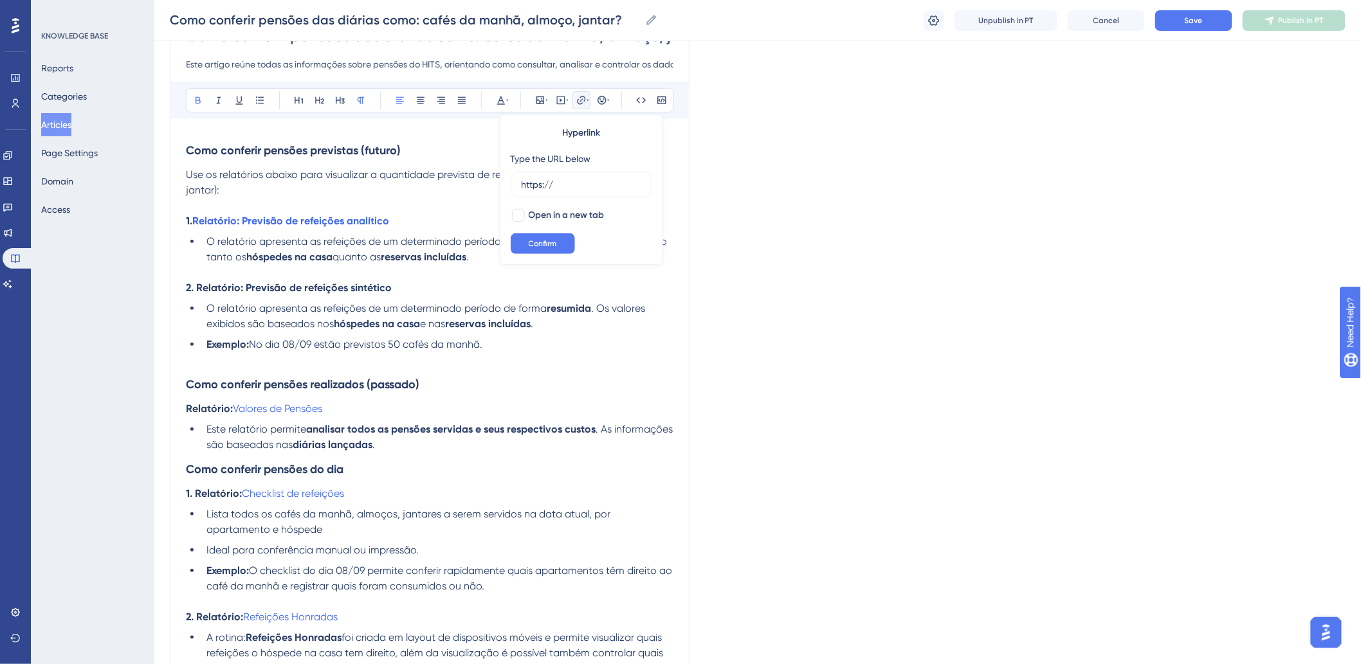
click at [499, 184] on div "Bold Italic Underline Bullet Point Heading 1 Heading 2 Heading 3 Normal Align L…" at bounding box center [430, 492] width 488 height 821
click at [578, 104] on icon at bounding box center [581, 100] width 10 height 10
type input "[URL][DOMAIN_NAME]"
click at [572, 214] on span "Open in a new tab" at bounding box center [567, 215] width 76 height 15
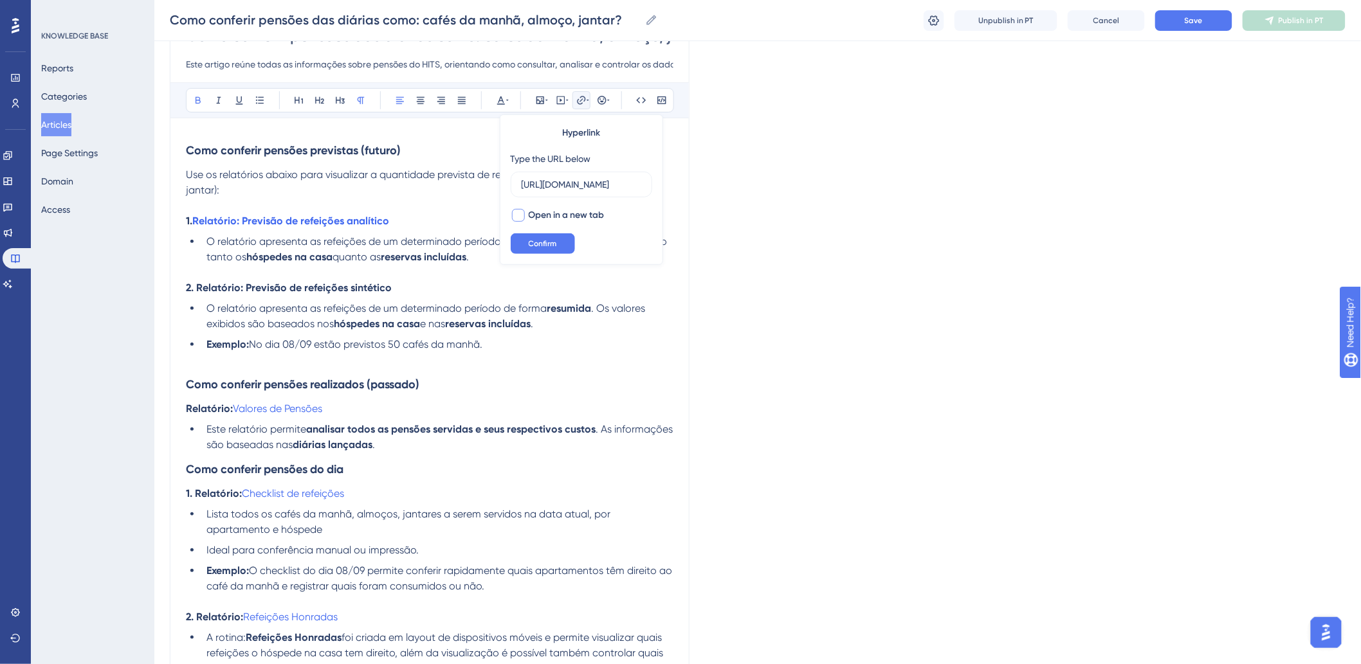
checkbox input "true"
click at [548, 243] on span "Confirm" at bounding box center [543, 244] width 28 height 10
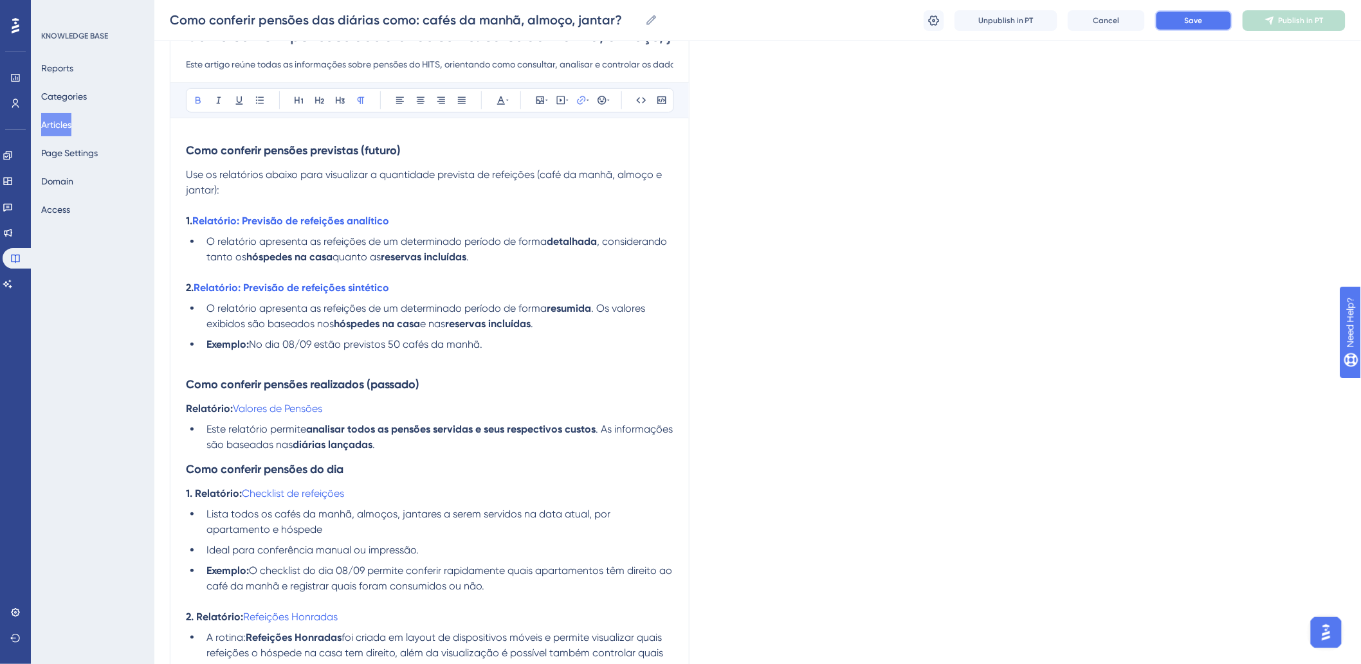
click at [1180, 15] on button "Save" at bounding box center [1193, 20] width 77 height 21
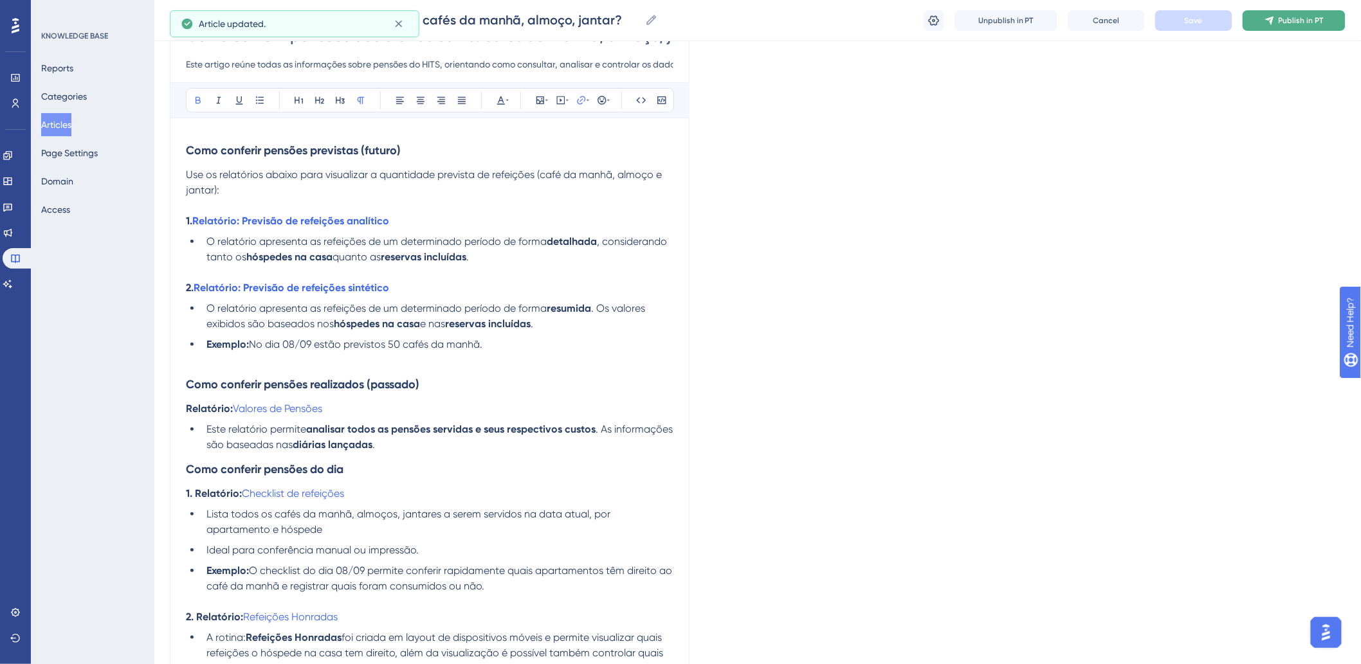
click at [1280, 16] on span "Publish in PT" at bounding box center [1301, 20] width 45 height 10
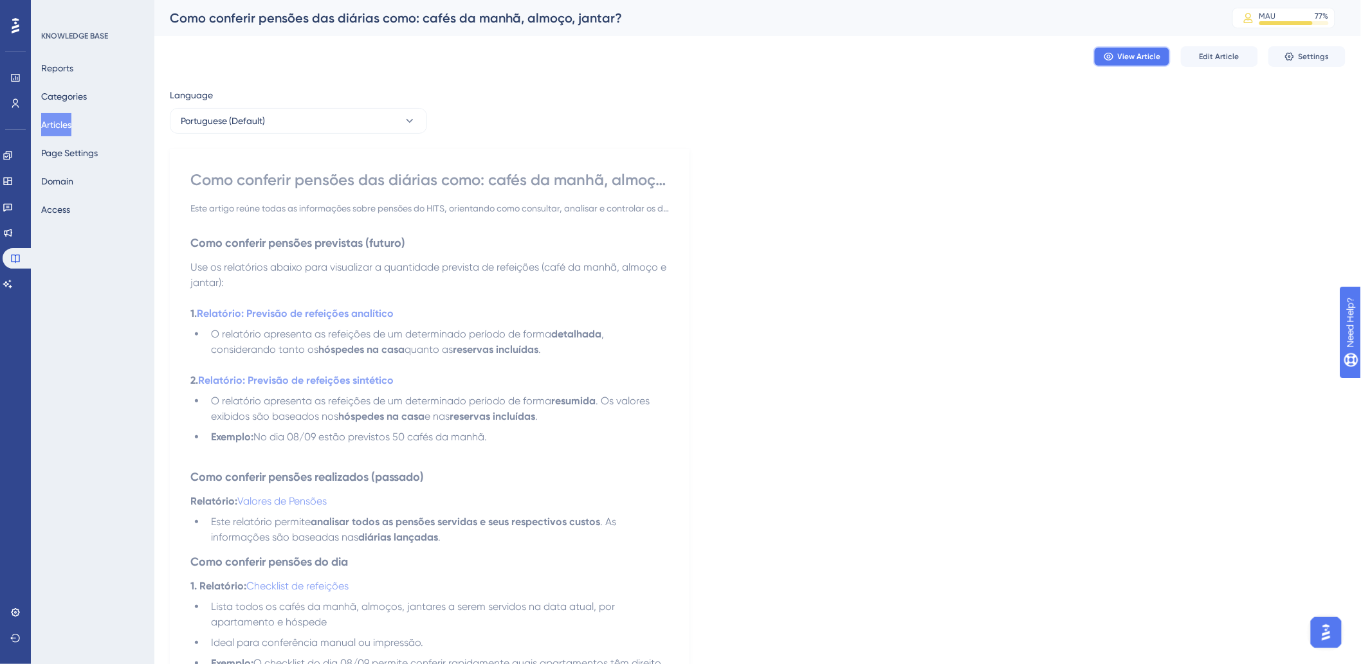
click at [1110, 53] on icon at bounding box center [1109, 56] width 10 height 10
click at [59, 125] on button "Articles" at bounding box center [56, 124] width 30 height 23
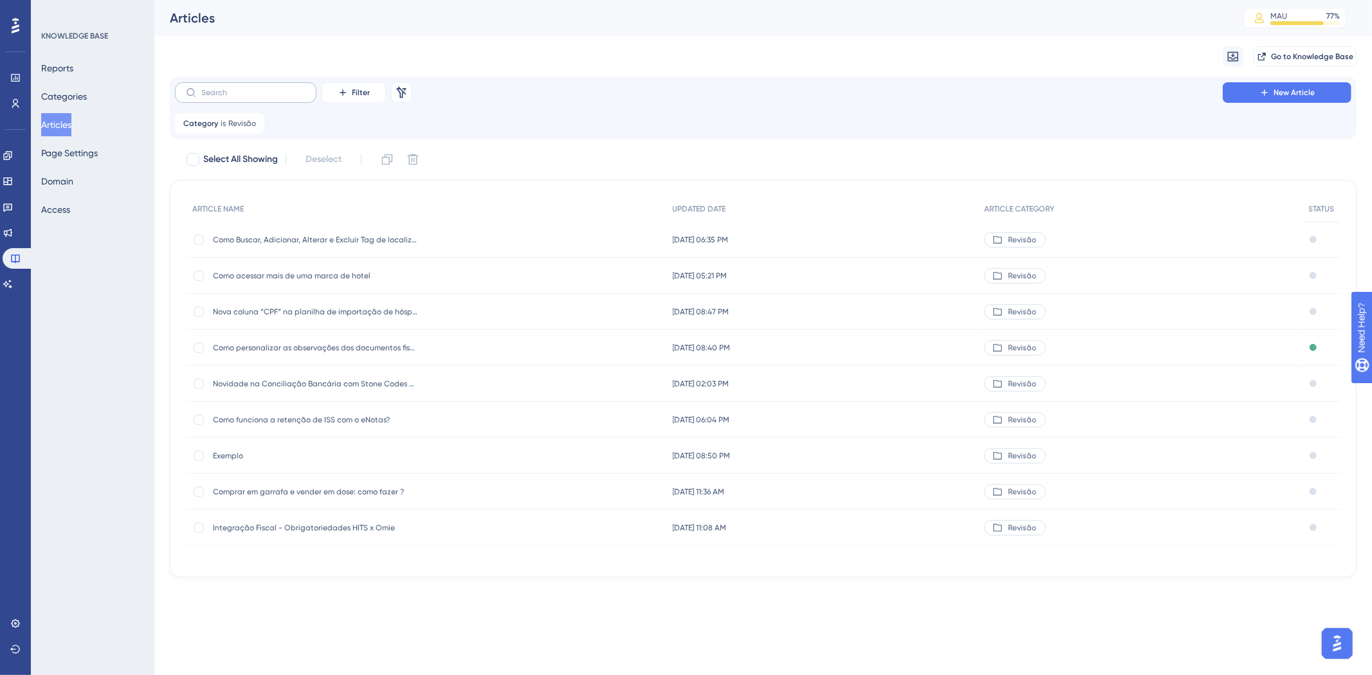
click at [270, 99] on label at bounding box center [246, 92] width 142 height 21
click at [270, 97] on input "text" at bounding box center [253, 92] width 104 height 9
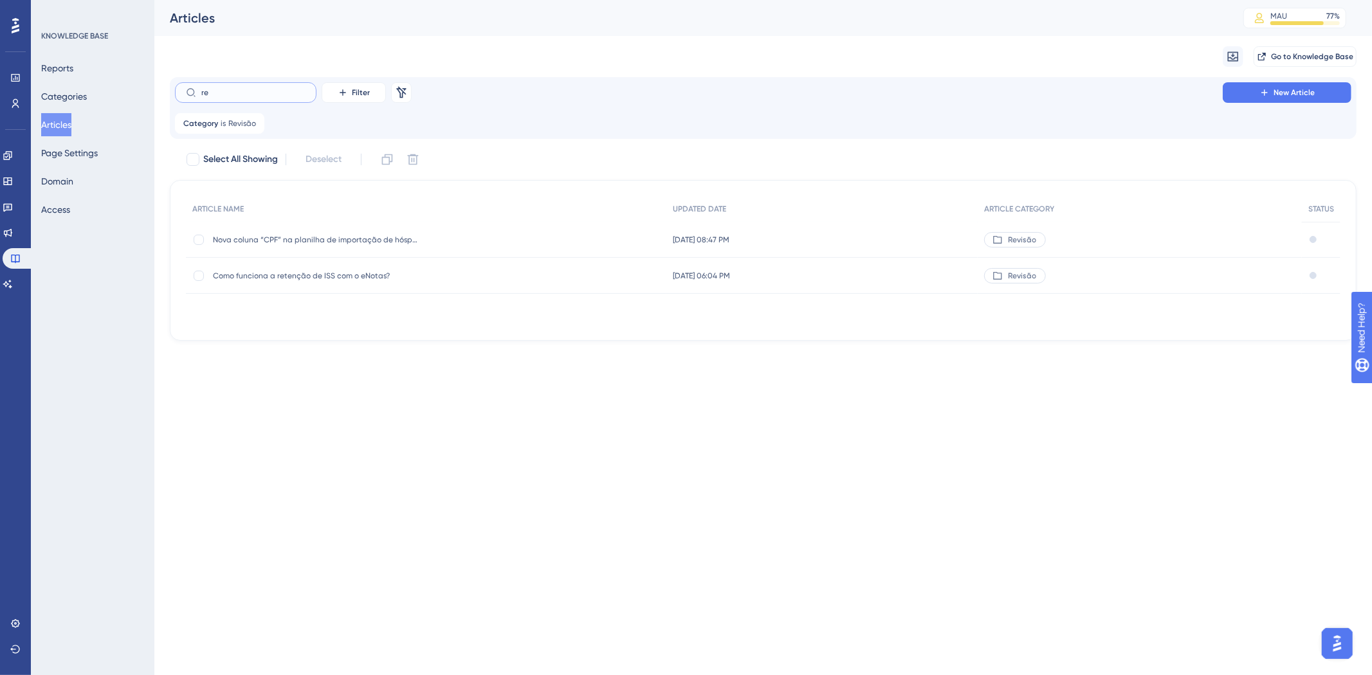
type input "rei"
checkbox input "true"
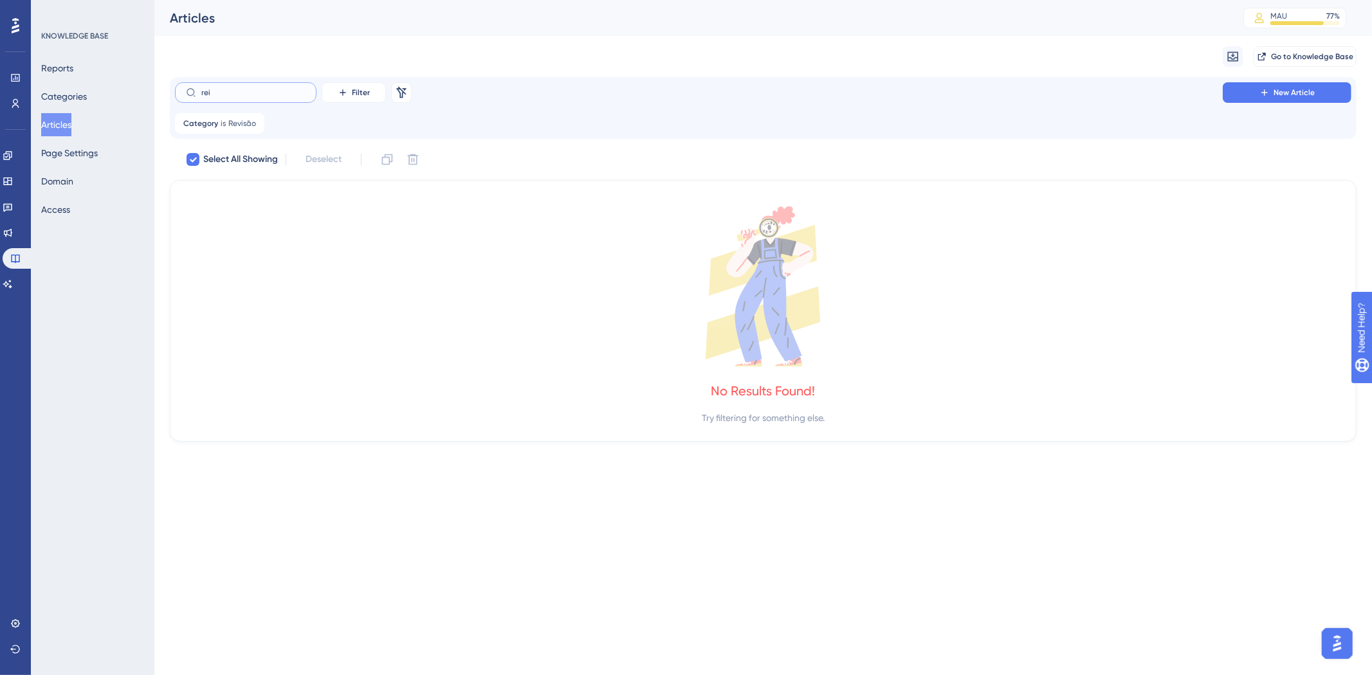
type input "re"
checkbox input "false"
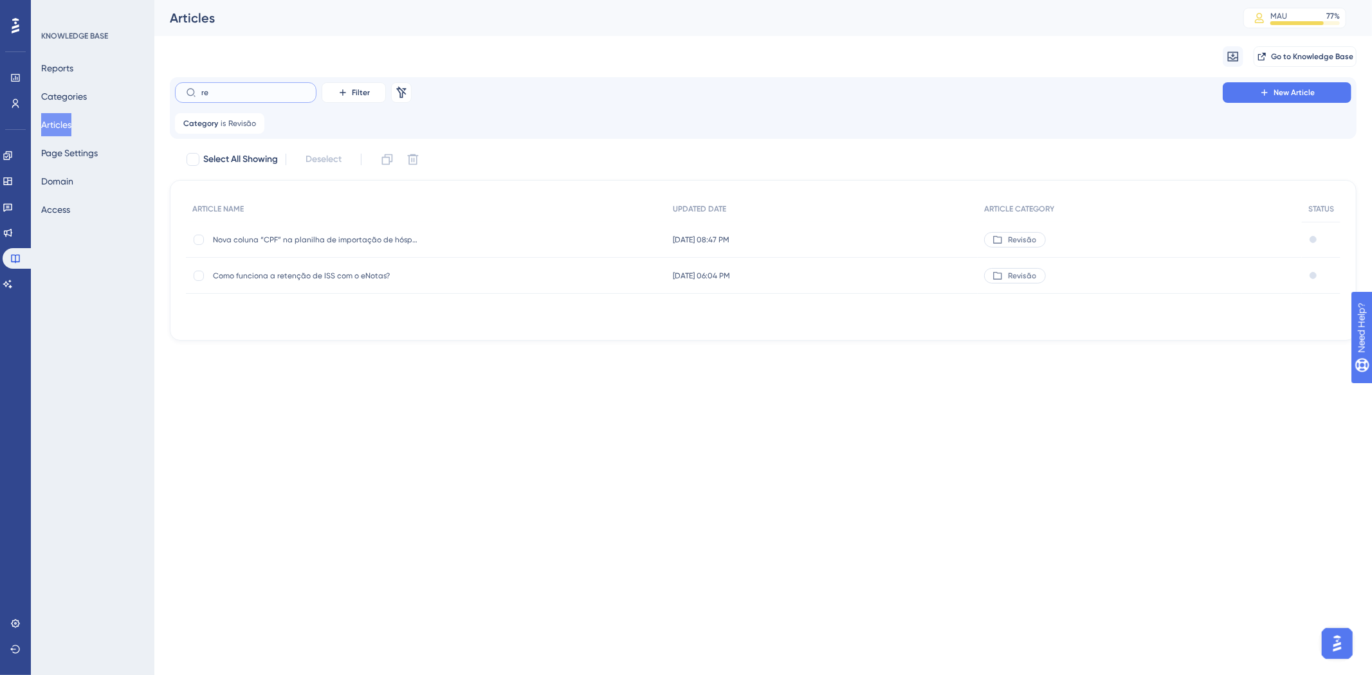
type input "ref"
checkbox input "true"
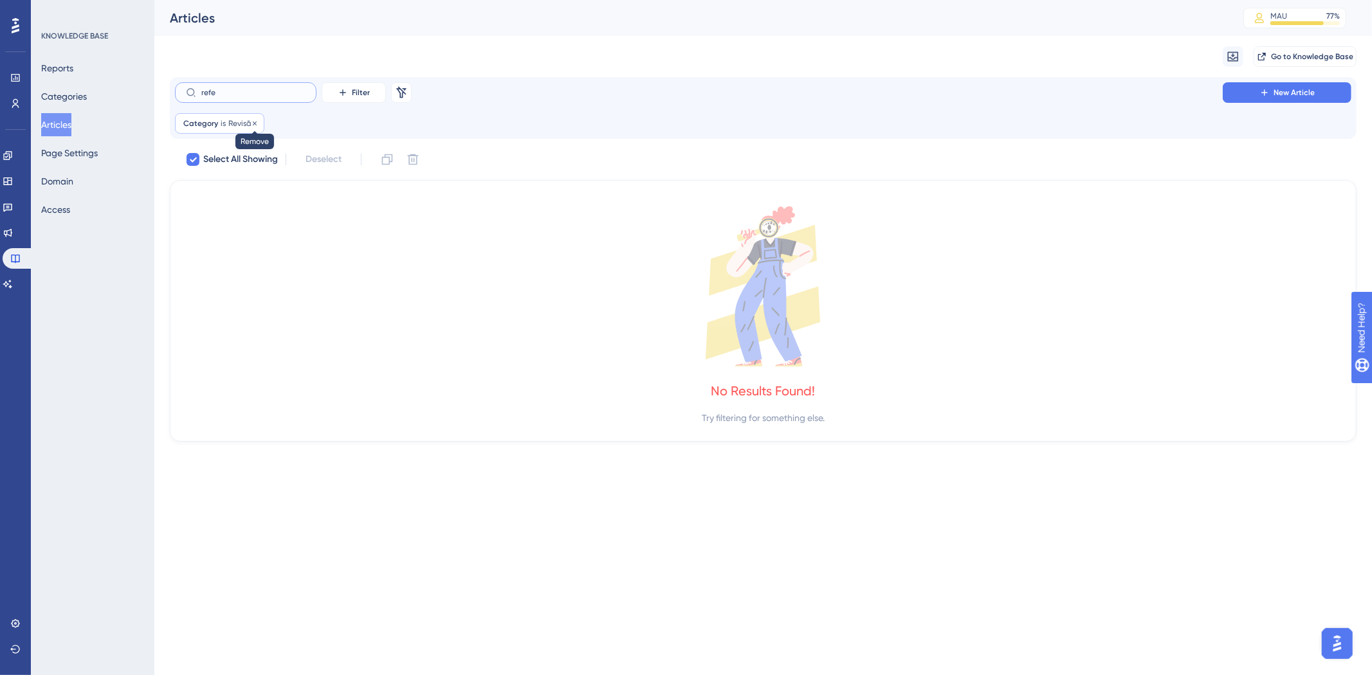
type input "refe"
click at [255, 121] on icon at bounding box center [255, 123] width 4 height 4
checkbox input "false"
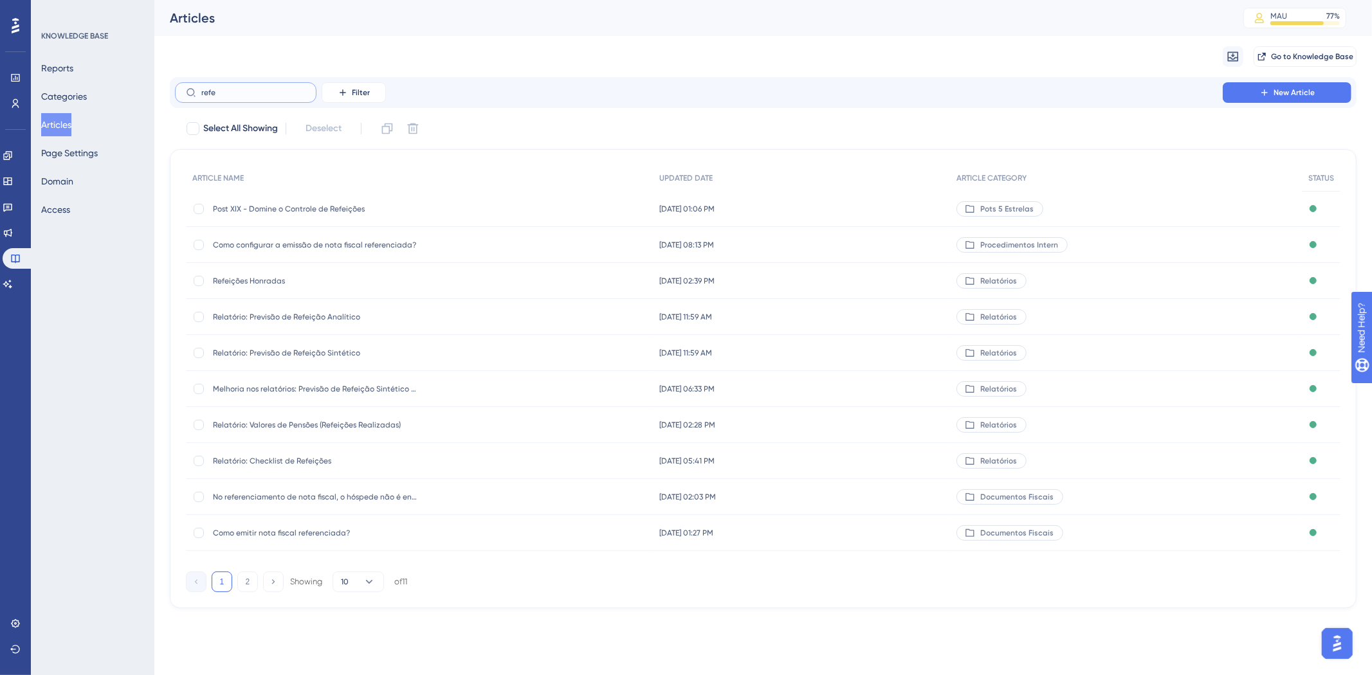
click at [252, 94] on input "refe" at bounding box center [253, 92] width 104 height 9
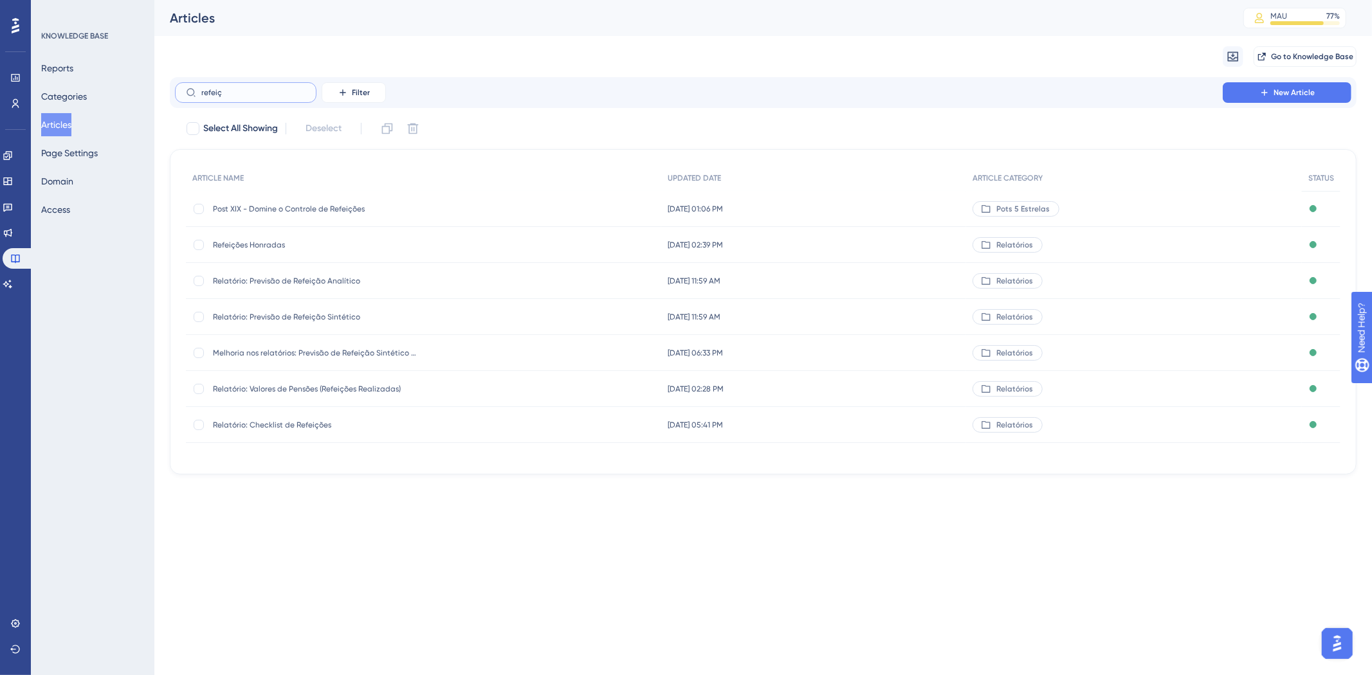
type input "refeiç"
click at [294, 284] on span "Relatório: Previsão de Refeição Analítico" at bounding box center [316, 281] width 206 height 10
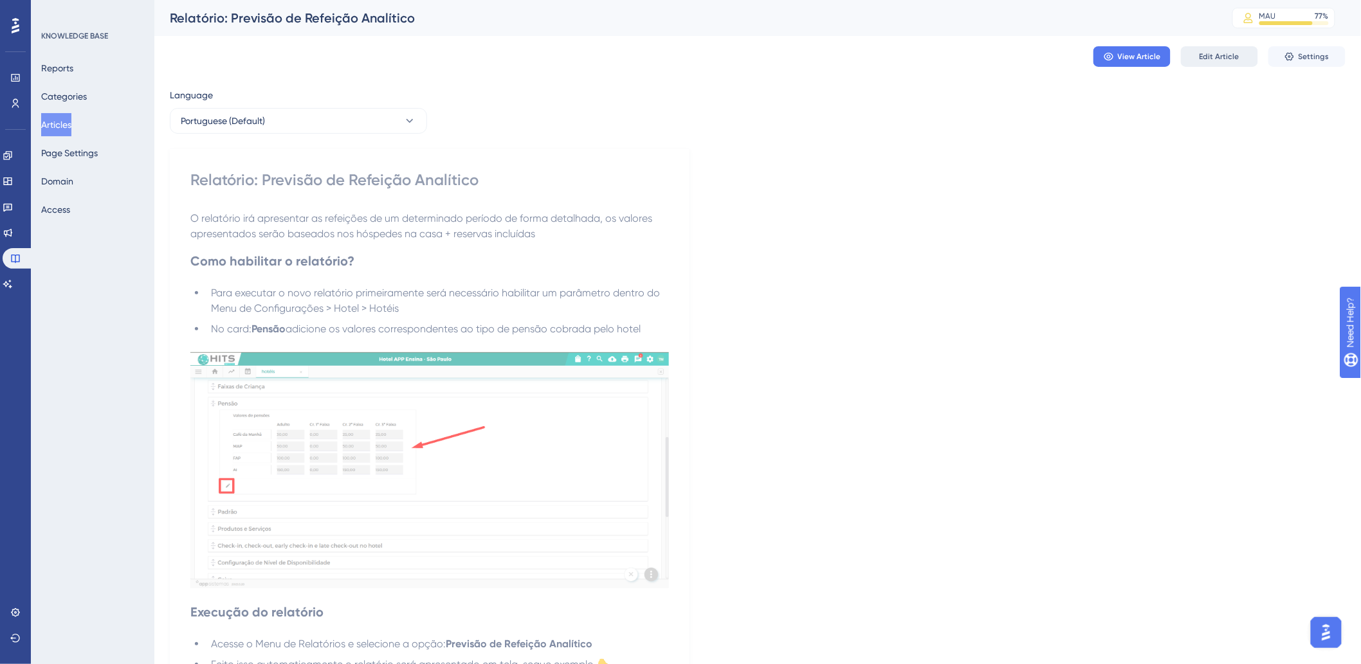
click at [1210, 56] on span "Edit Article" at bounding box center [1220, 56] width 40 height 10
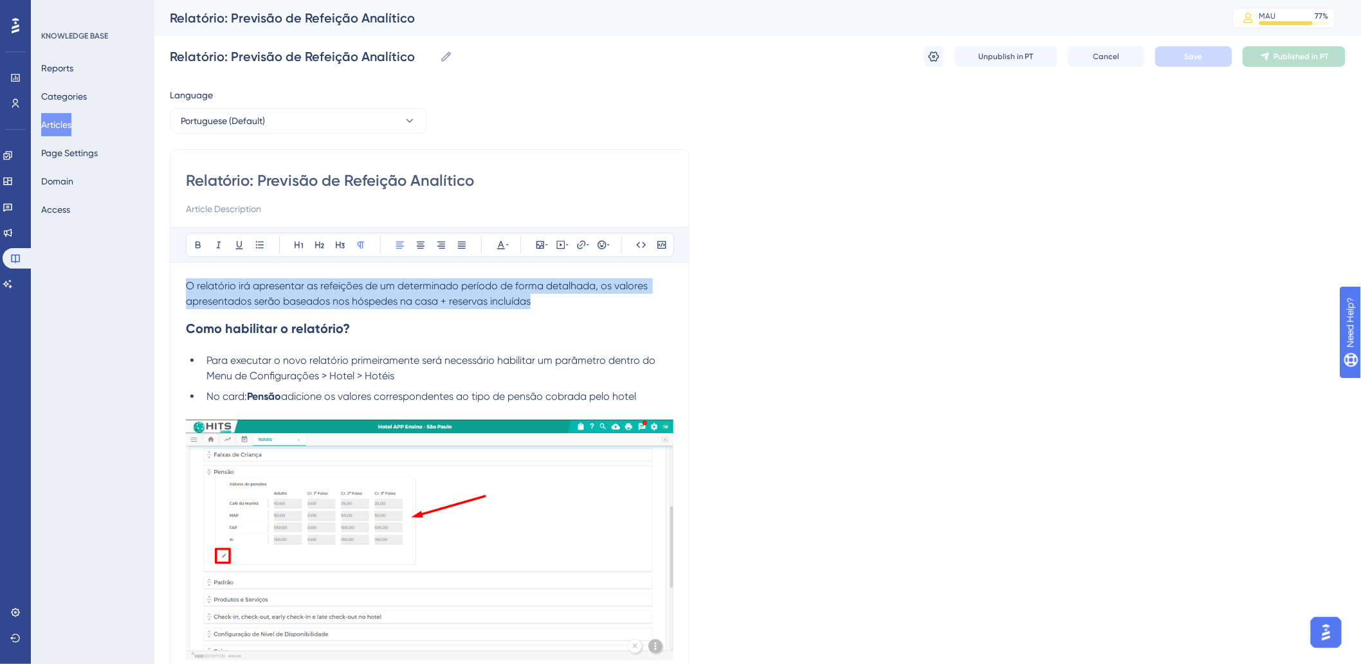
drag, startPoint x: 528, startPoint y: 299, endPoint x: 151, endPoint y: 271, distance: 378.0
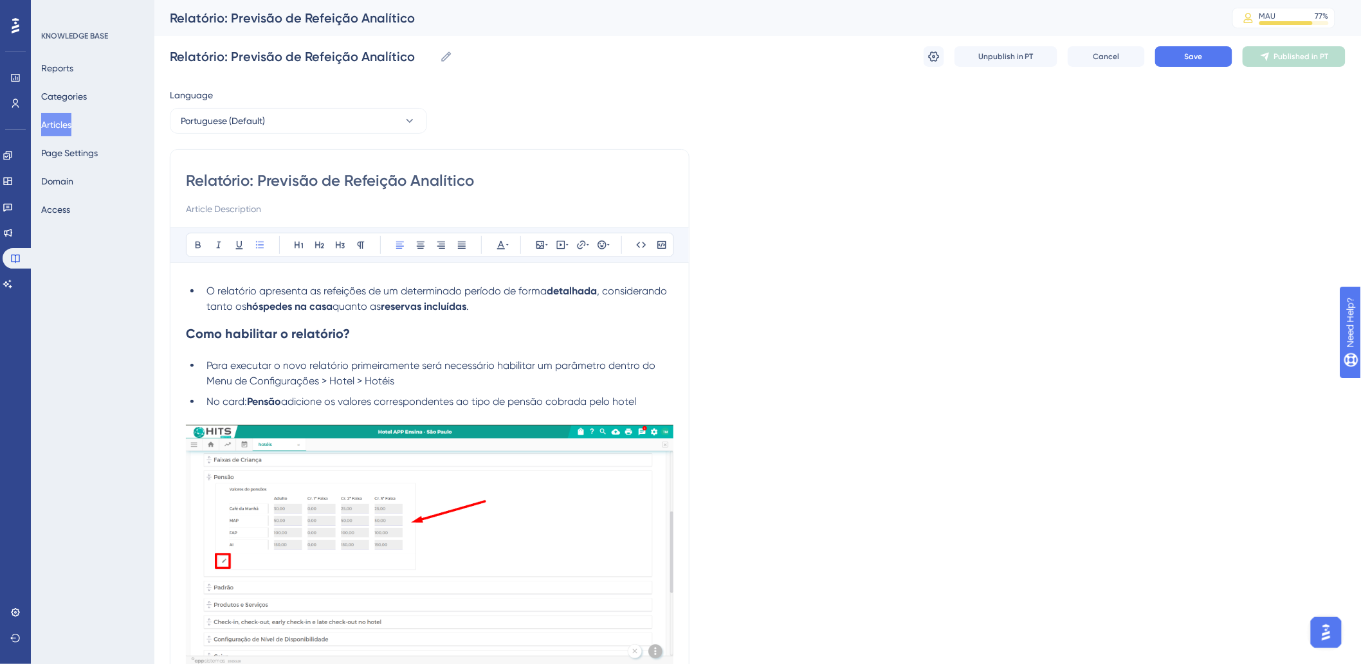
click at [206, 287] on span "O relatório apresenta as refeições de um determinado período de forma" at bounding box center [376, 291] width 340 height 12
click at [329, 213] on input at bounding box center [430, 208] width 488 height 15
paste input "O relatório apresenta as refeições de um determinado período de forma detalhada…"
type input "O relatório apresenta as refeições de um determinado período de forma detalhada…"
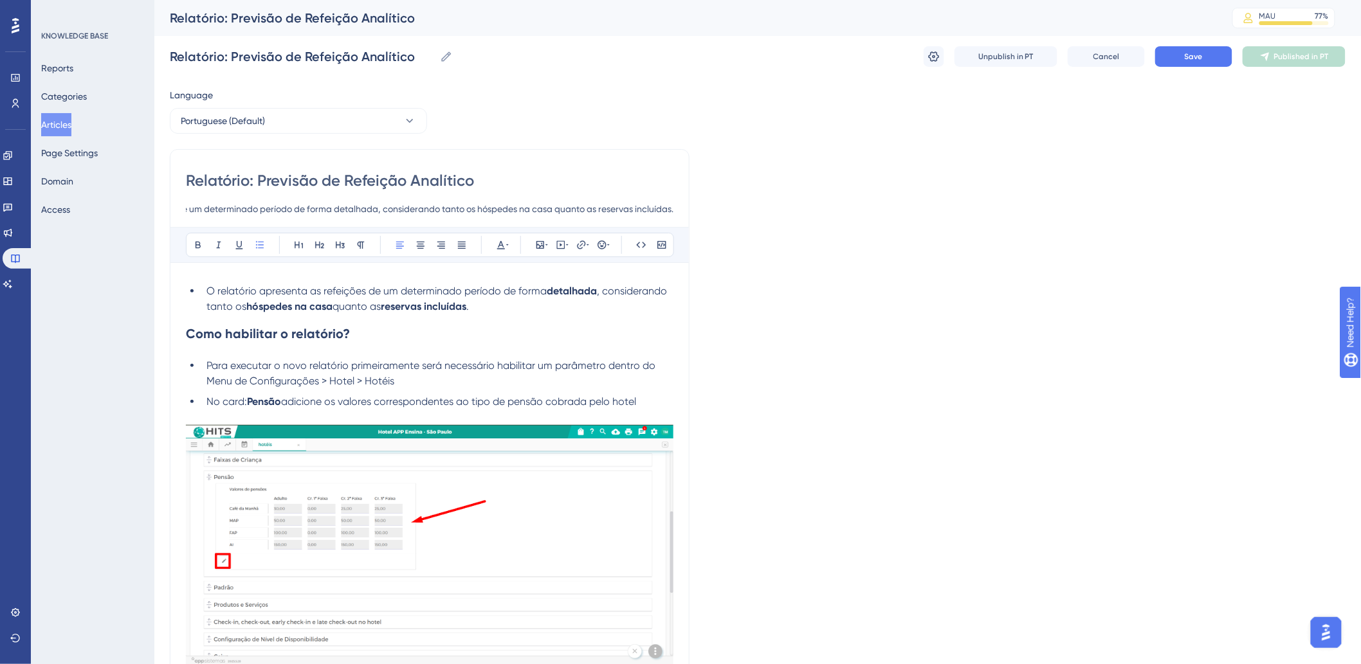
scroll to position [0, 0]
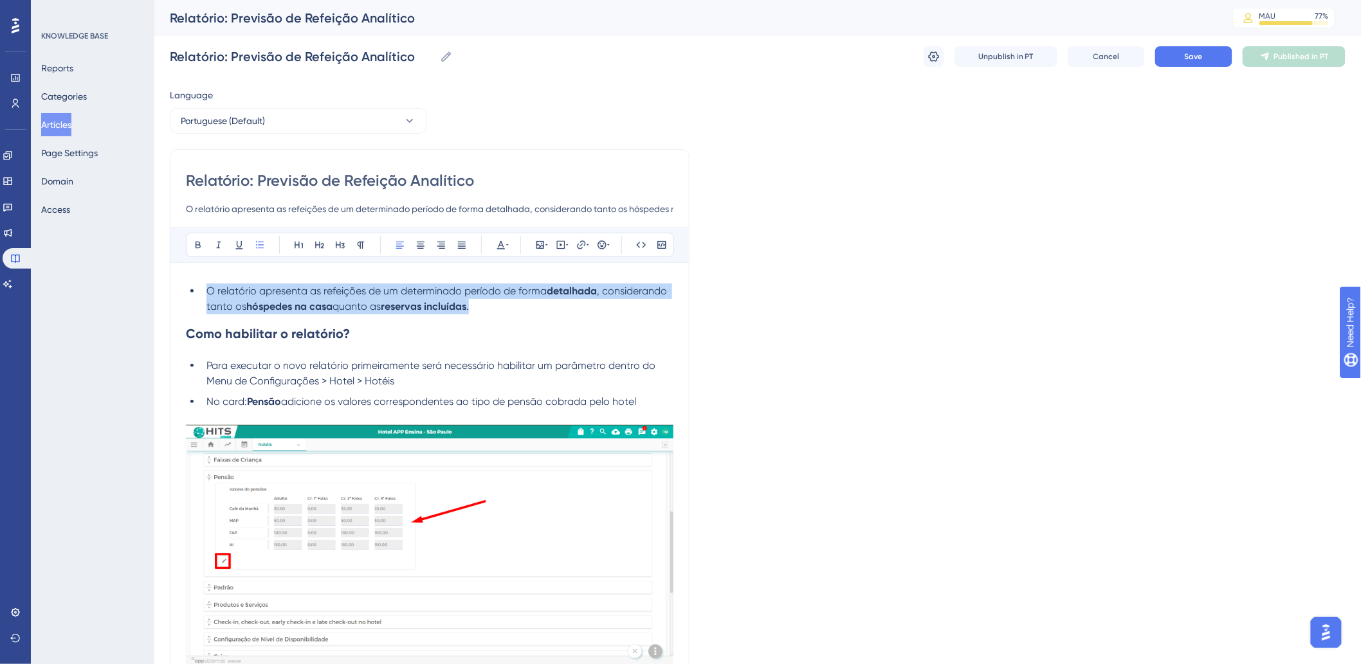
drag, startPoint x: 482, startPoint y: 305, endPoint x: 194, endPoint y: 292, distance: 289.1
click at [201, 292] on li "O relatório apresenta as refeições de um determinado período de forma detalhada…" at bounding box center [437, 299] width 472 height 31
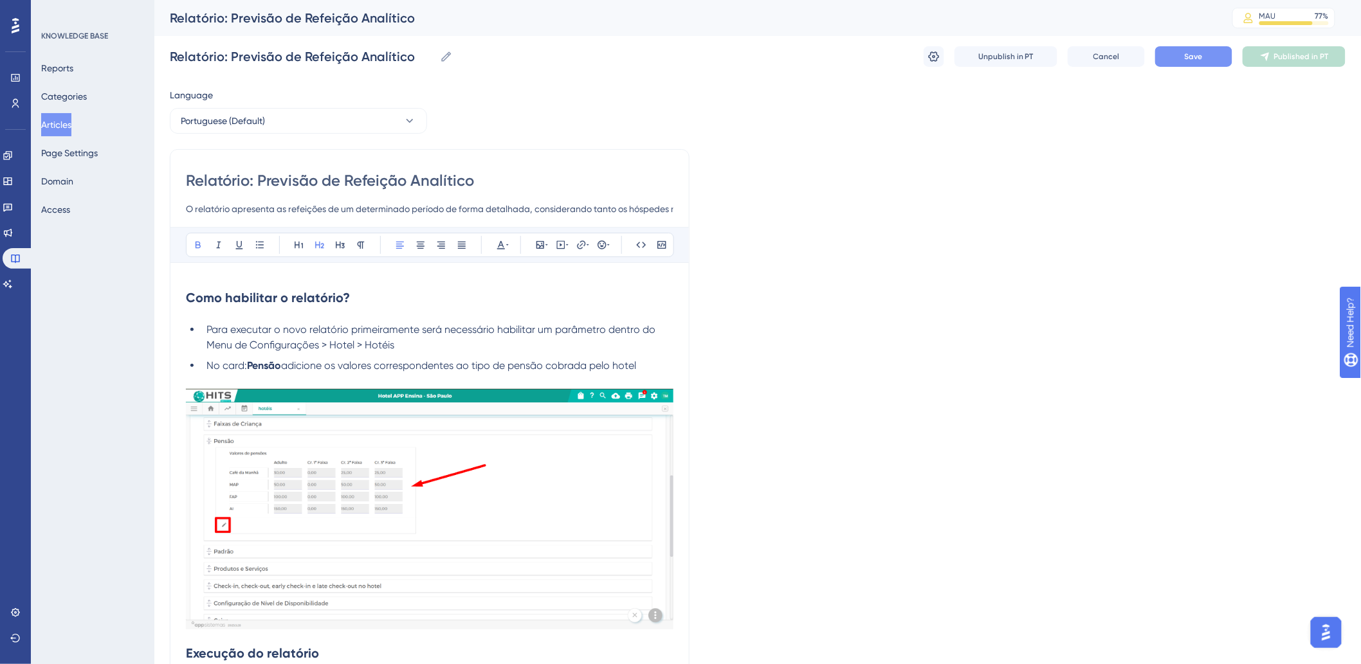
click at [1224, 50] on button "Save" at bounding box center [1193, 56] width 77 height 21
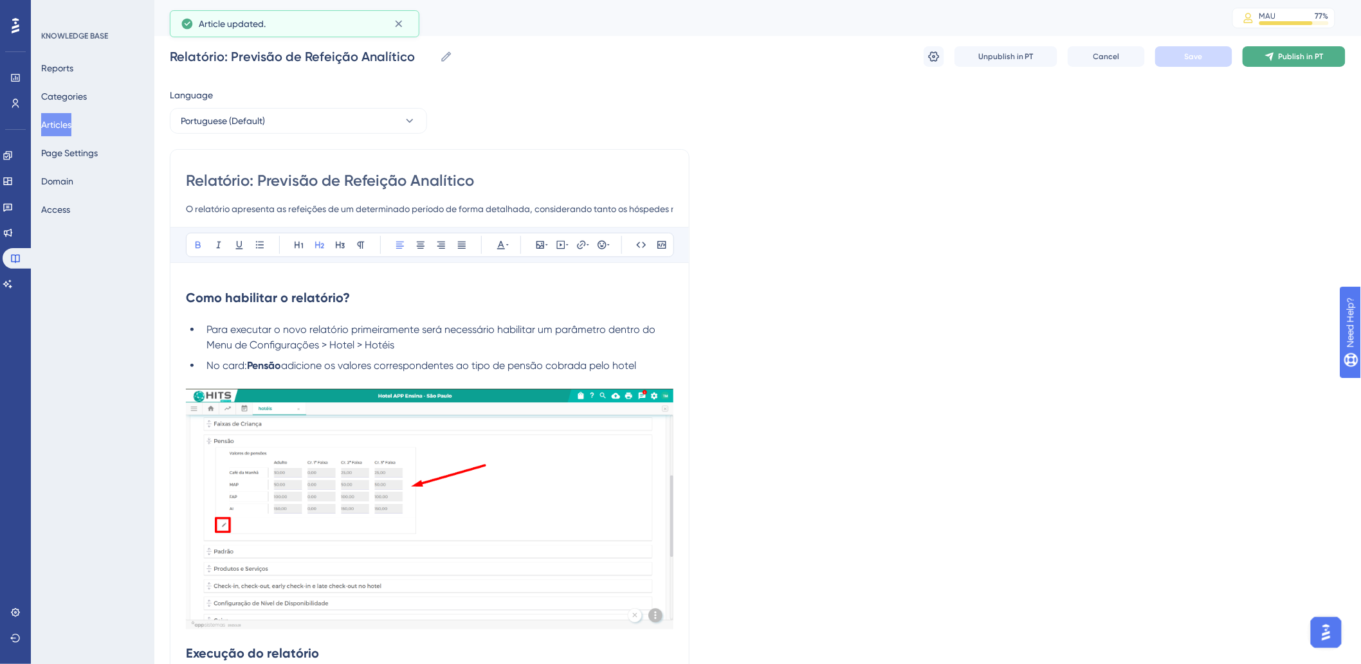
click at [1288, 60] on span "Publish in PT" at bounding box center [1301, 56] width 45 height 10
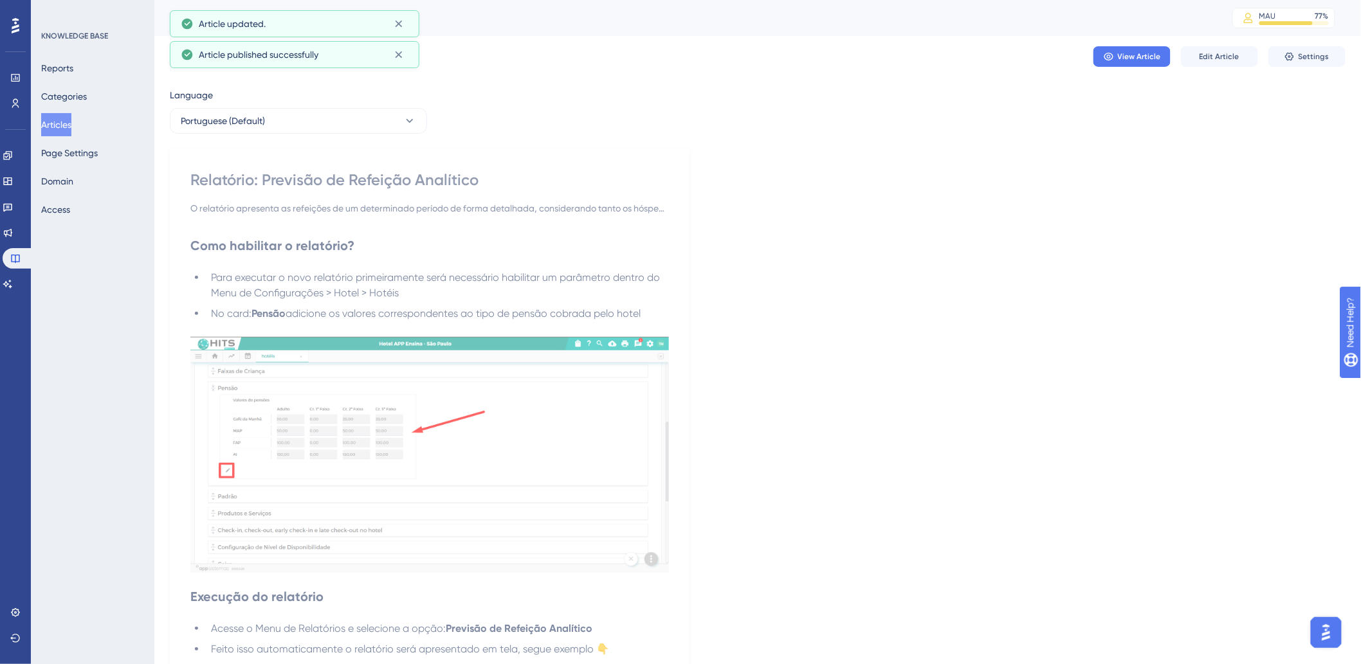
click at [71, 127] on button "Articles" at bounding box center [56, 124] width 30 height 23
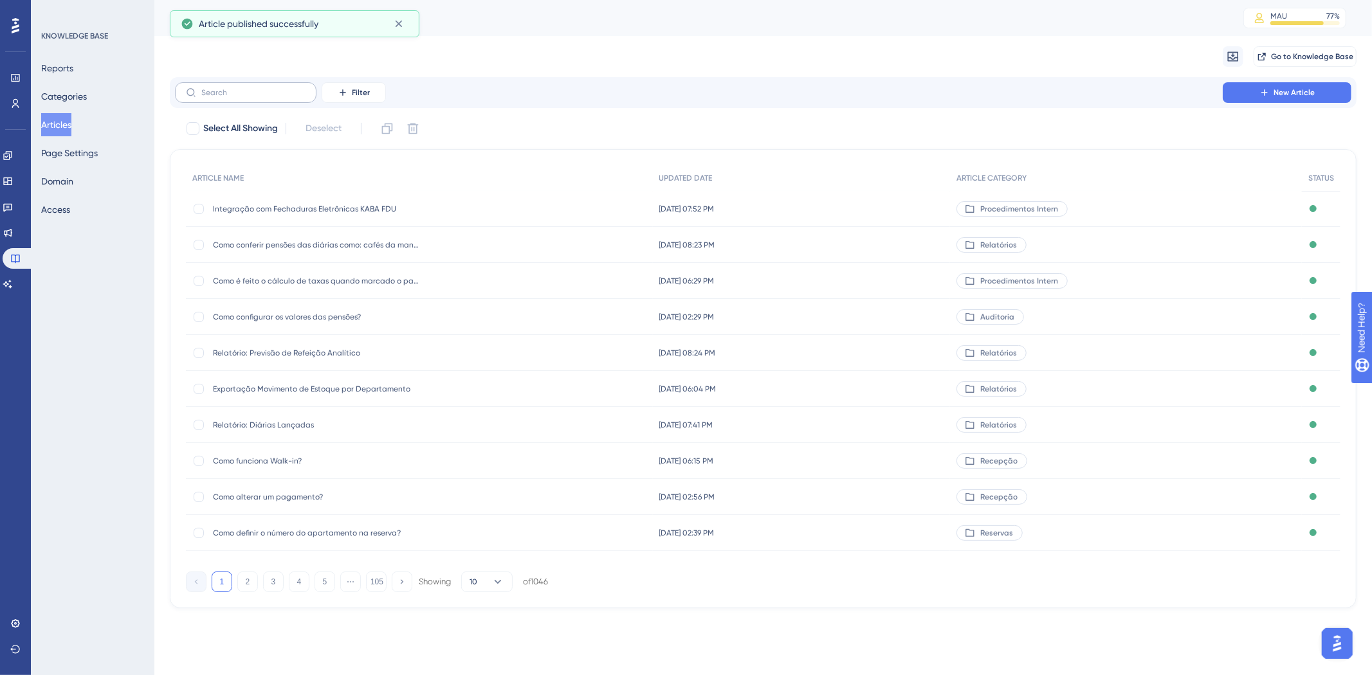
click at [241, 87] on label at bounding box center [246, 92] width 142 height 21
click at [241, 88] on input "text" at bounding box center [253, 92] width 104 height 9
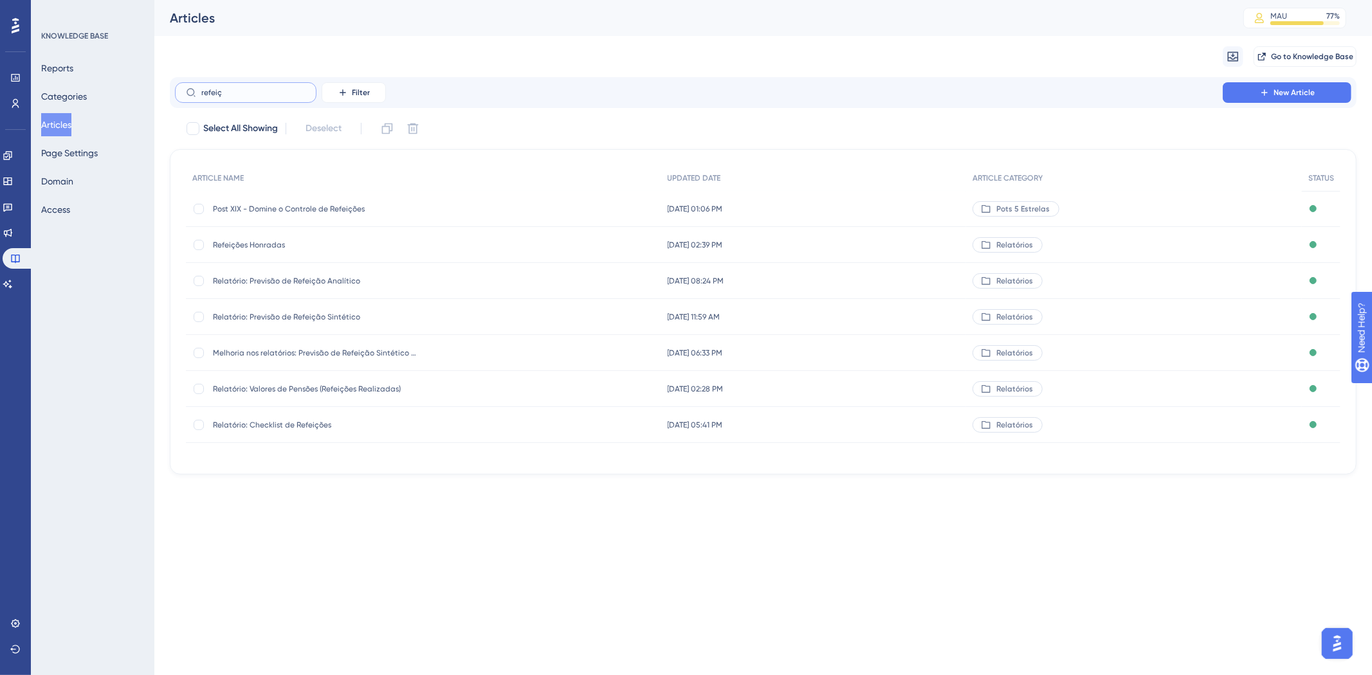
type input "refeiç"
click at [298, 314] on span "Relatório: Previsão de Refeição Sintético" at bounding box center [316, 317] width 206 height 10
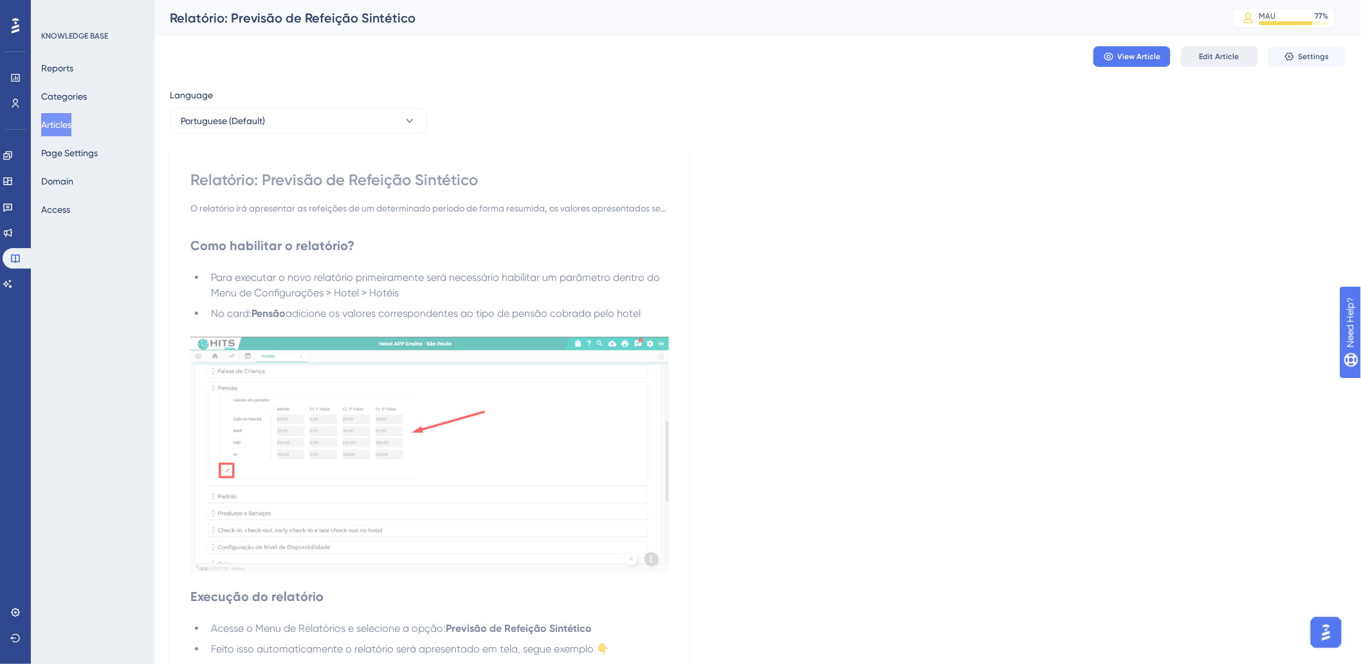
click at [1229, 57] on span "Edit Article" at bounding box center [1220, 56] width 40 height 10
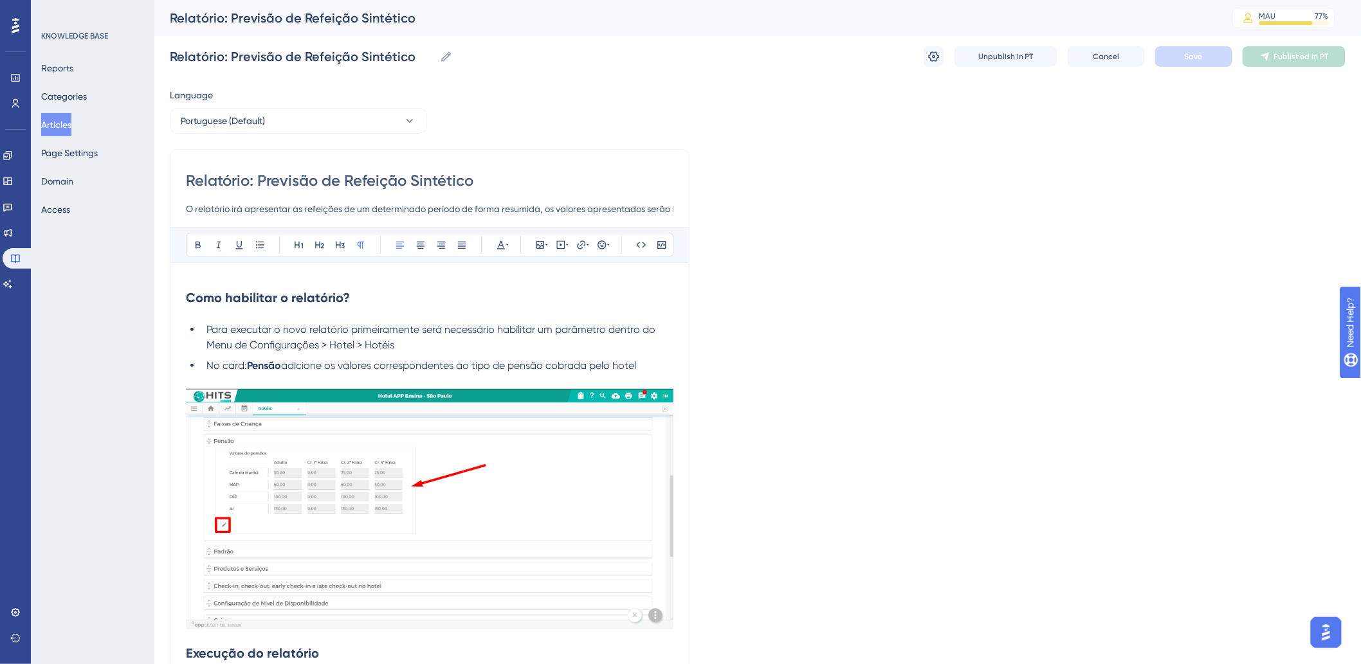
scroll to position [60, 0]
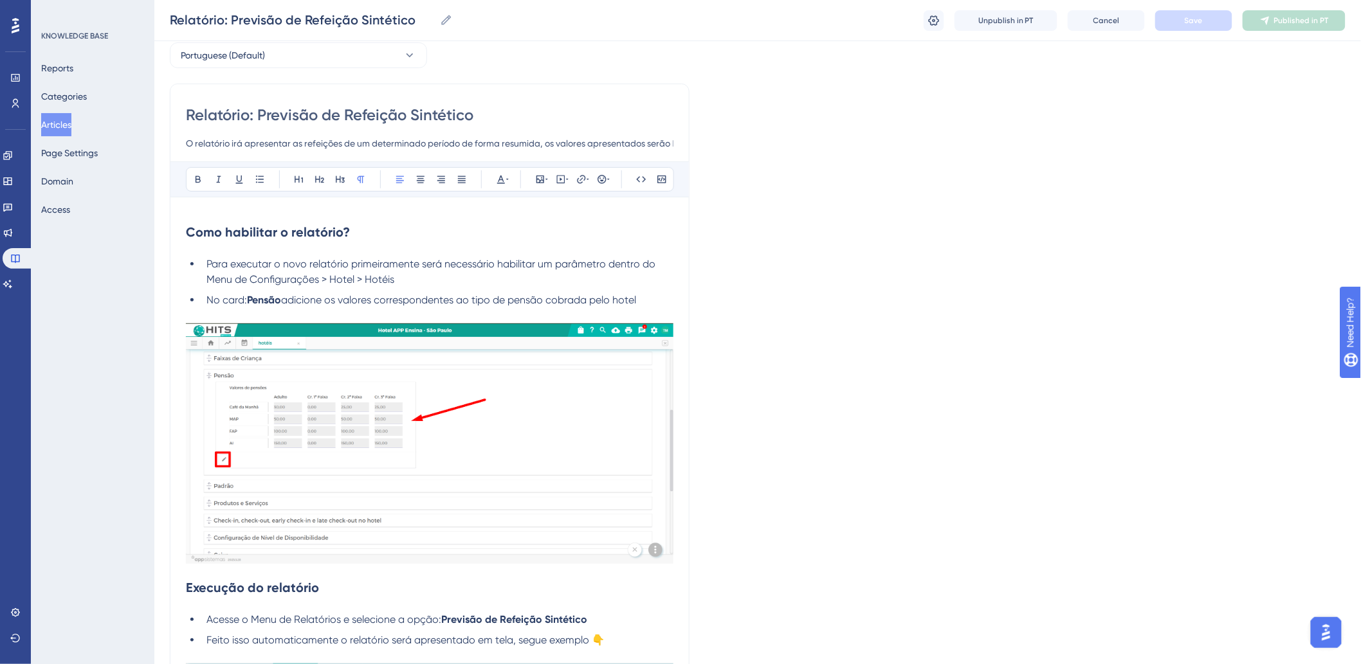
click at [444, 142] on input "O relatório irá apresentar as refeições de um determinado período de forma resu…" at bounding box center [430, 143] width 488 height 15
paste input "apresenta as refeições de um determinado período de forma detalhada, consideran…"
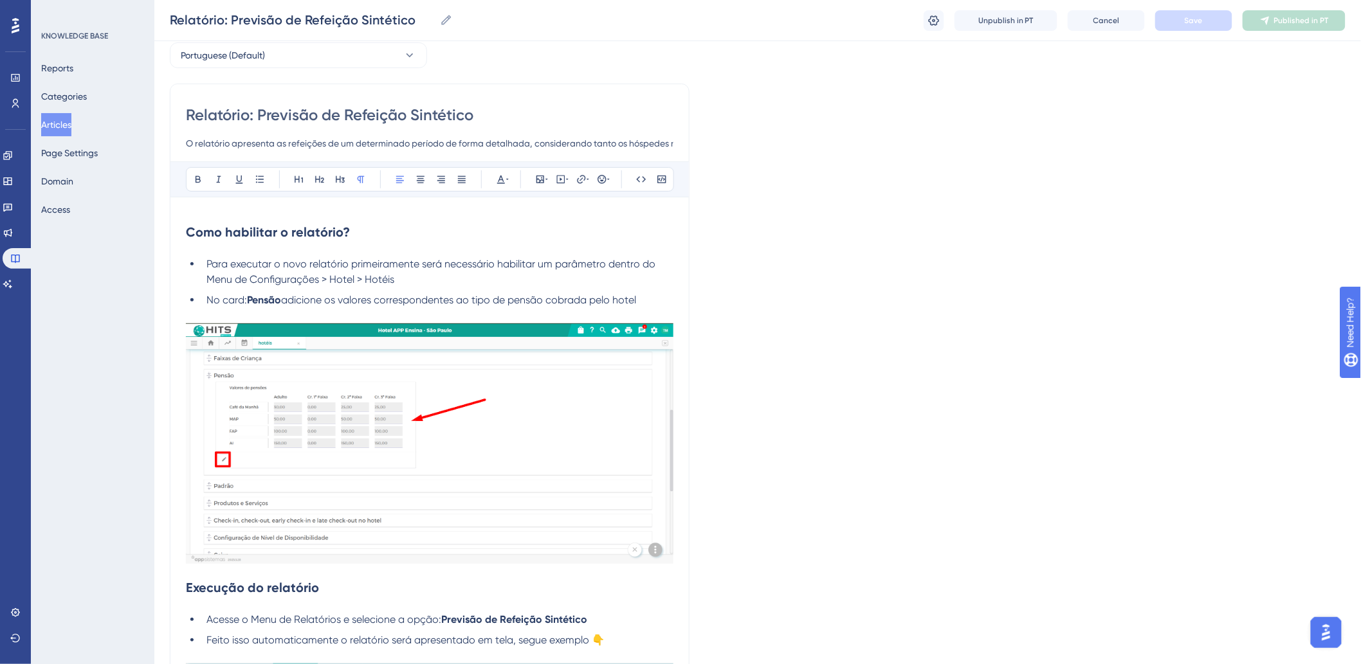
scroll to position [0, 155]
click at [352, 143] on input "O relatório apresenta as refeições de um determinado período de forma detalhada…" at bounding box center [430, 143] width 488 height 15
type input "O relatório apresenta as refeições de um determinado período de forma resumida,…"
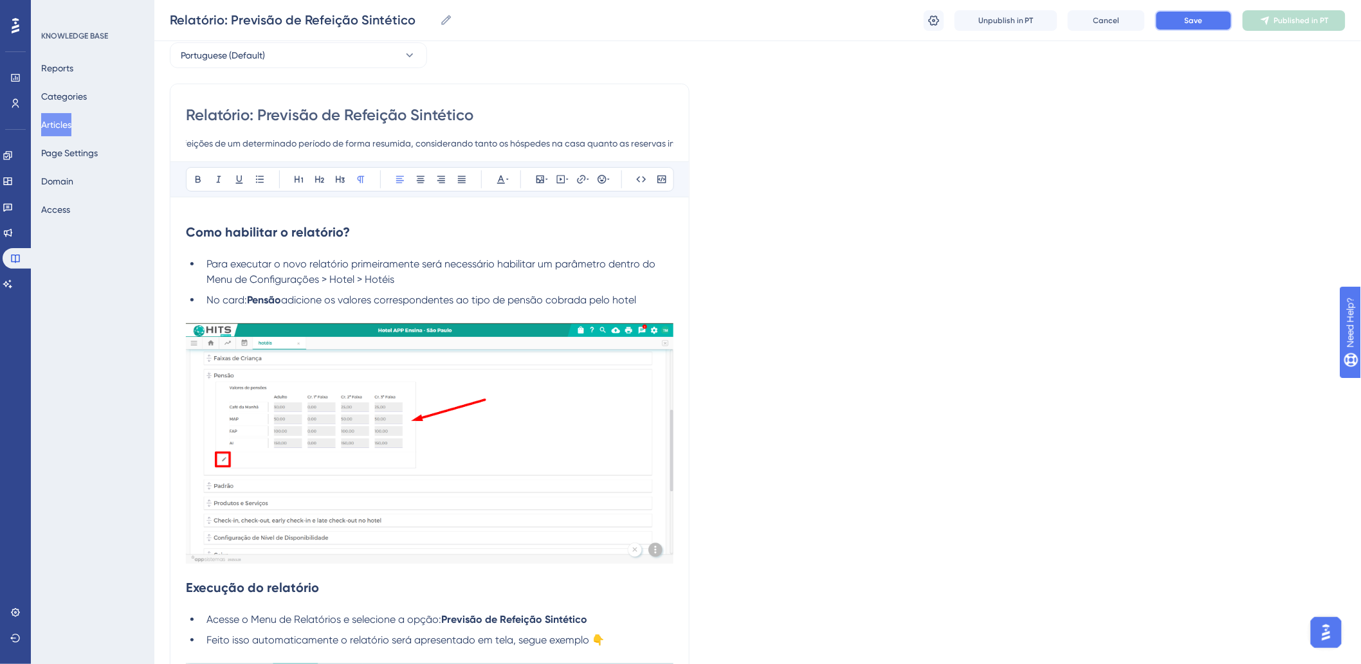
click at [1166, 23] on button "Save" at bounding box center [1193, 20] width 77 height 21
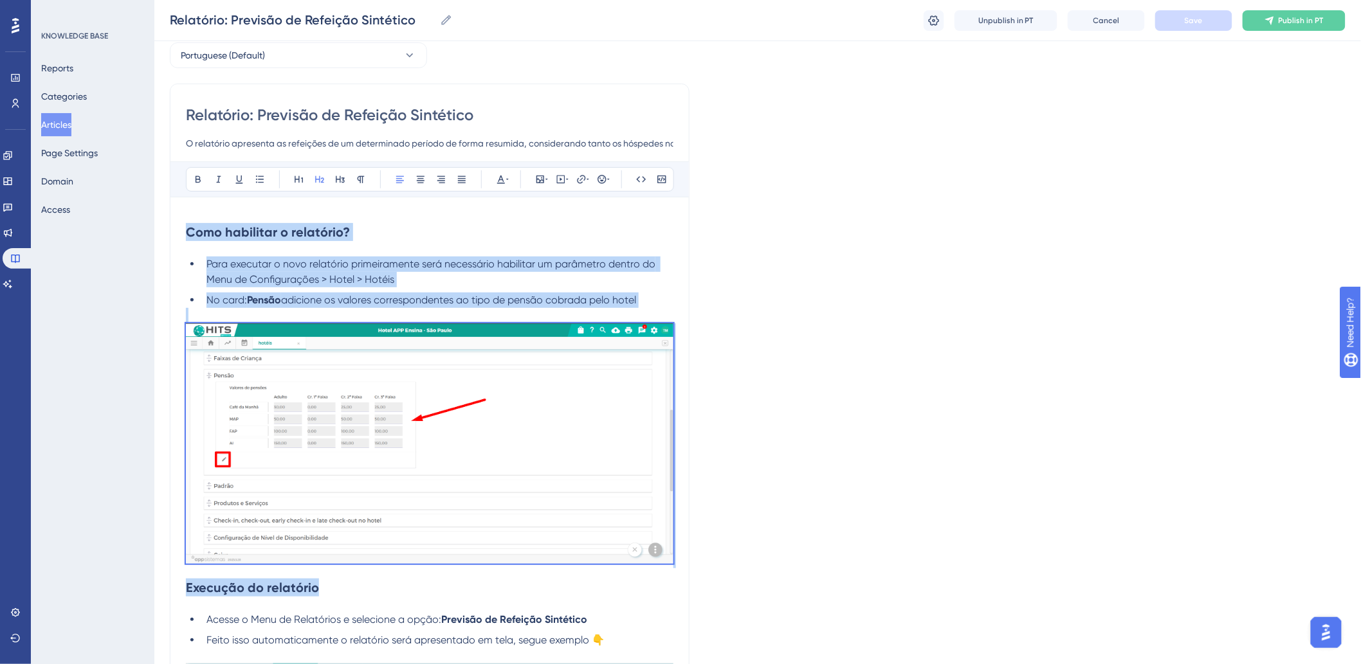
drag, startPoint x: 189, startPoint y: 233, endPoint x: 692, endPoint y: 574, distance: 607.7
click at [692, 573] on div "Language Portuguese (Default) Relatório: Previsão de Refeição Sintético O relat…" at bounding box center [758, 551] width 1176 height 1059
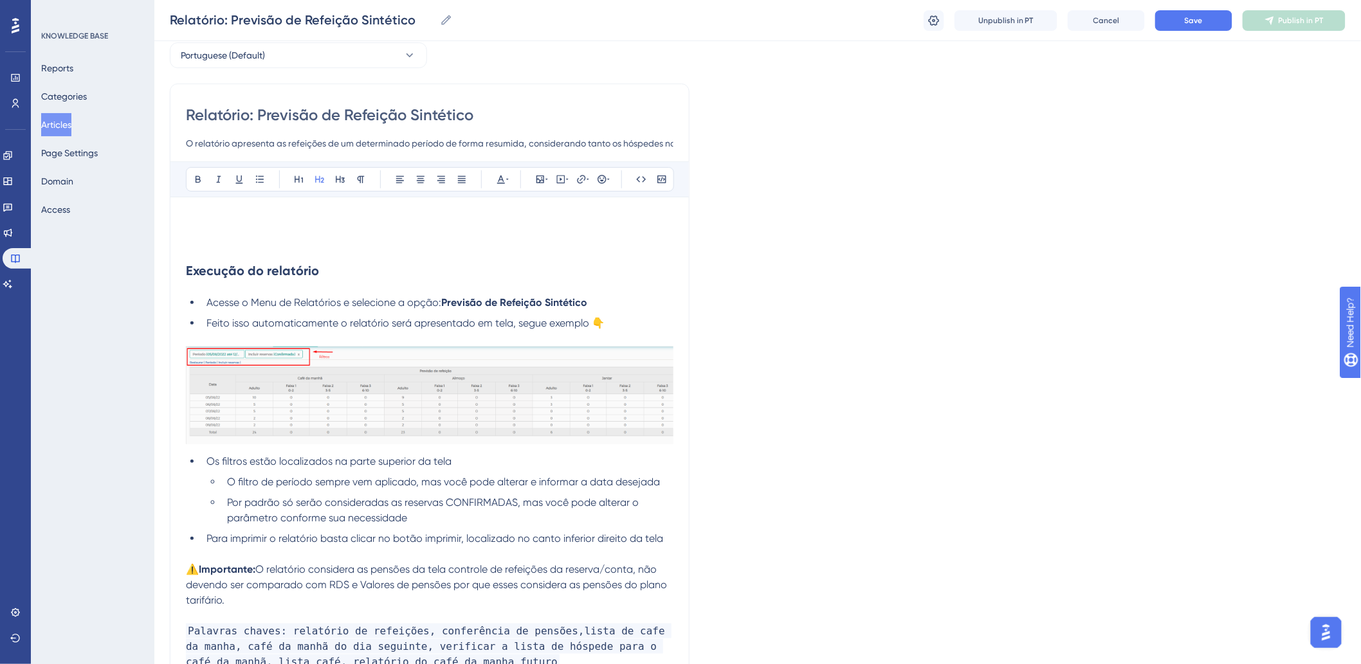
scroll to position [22, 0]
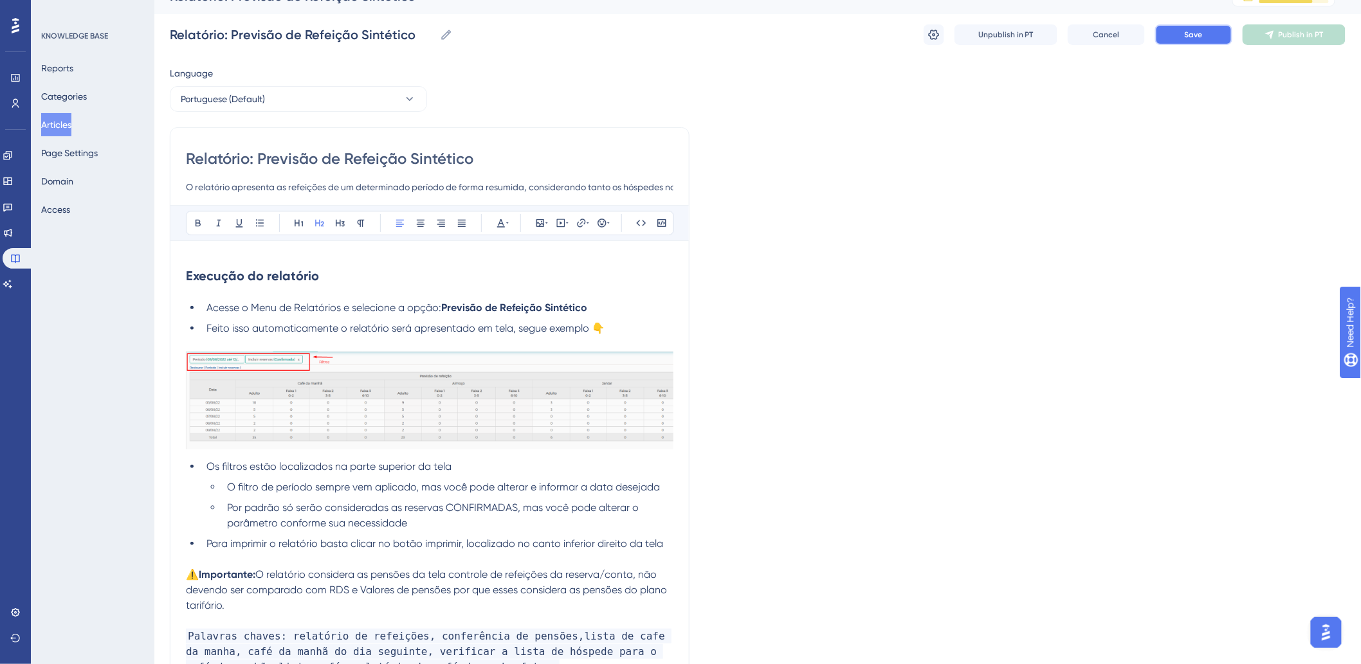
click at [1187, 30] on span "Save" at bounding box center [1194, 35] width 18 height 10
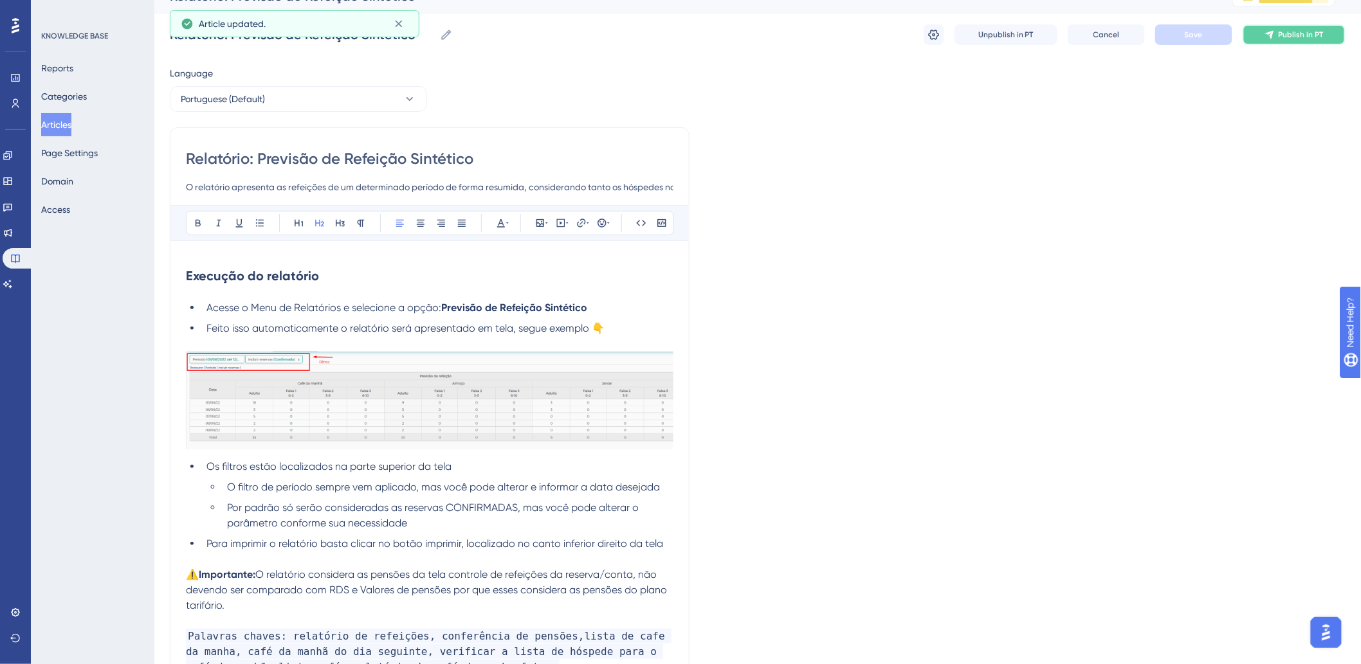
click at [1278, 28] on button "Publish in PT" at bounding box center [1294, 34] width 103 height 21
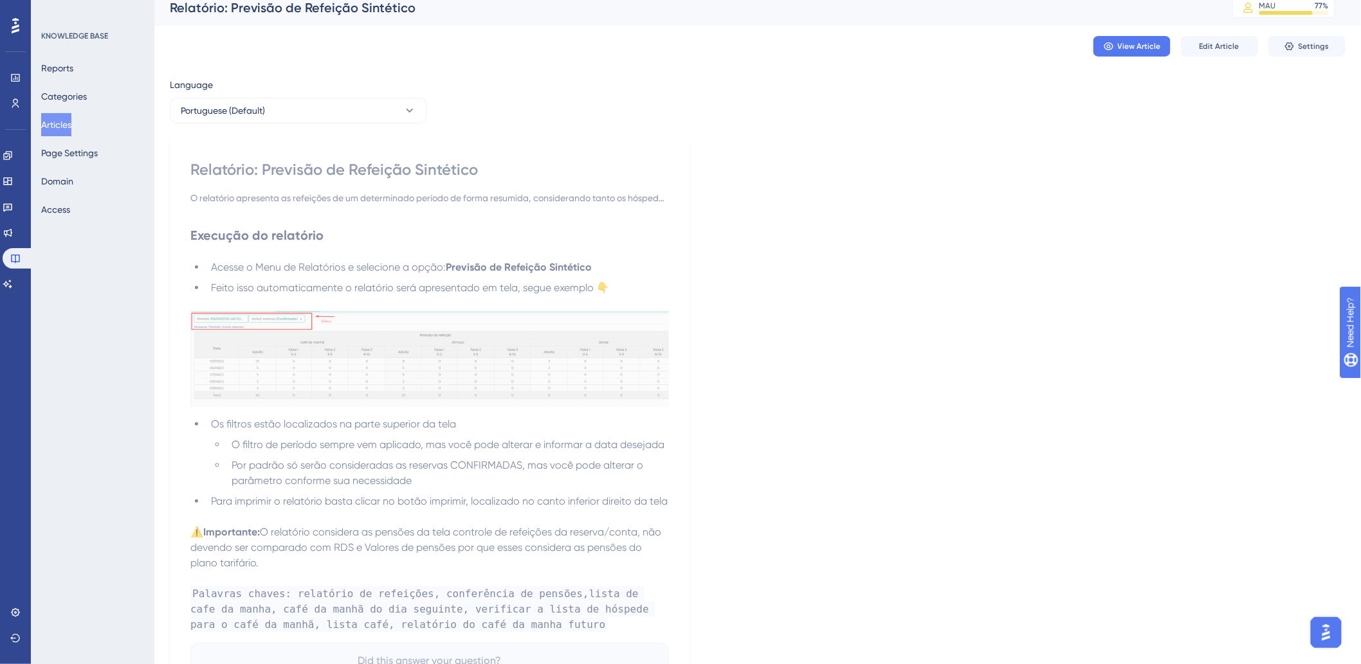
scroll to position [0, 0]
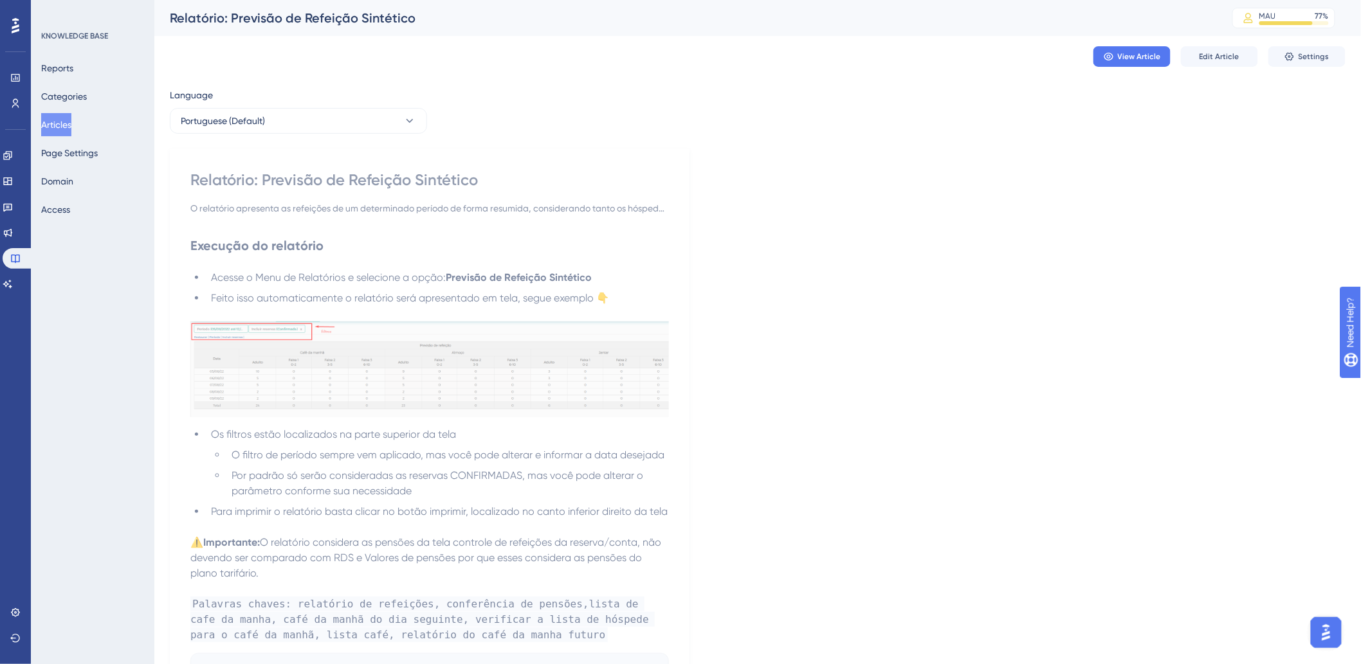
click at [65, 124] on button "Articles" at bounding box center [56, 124] width 30 height 23
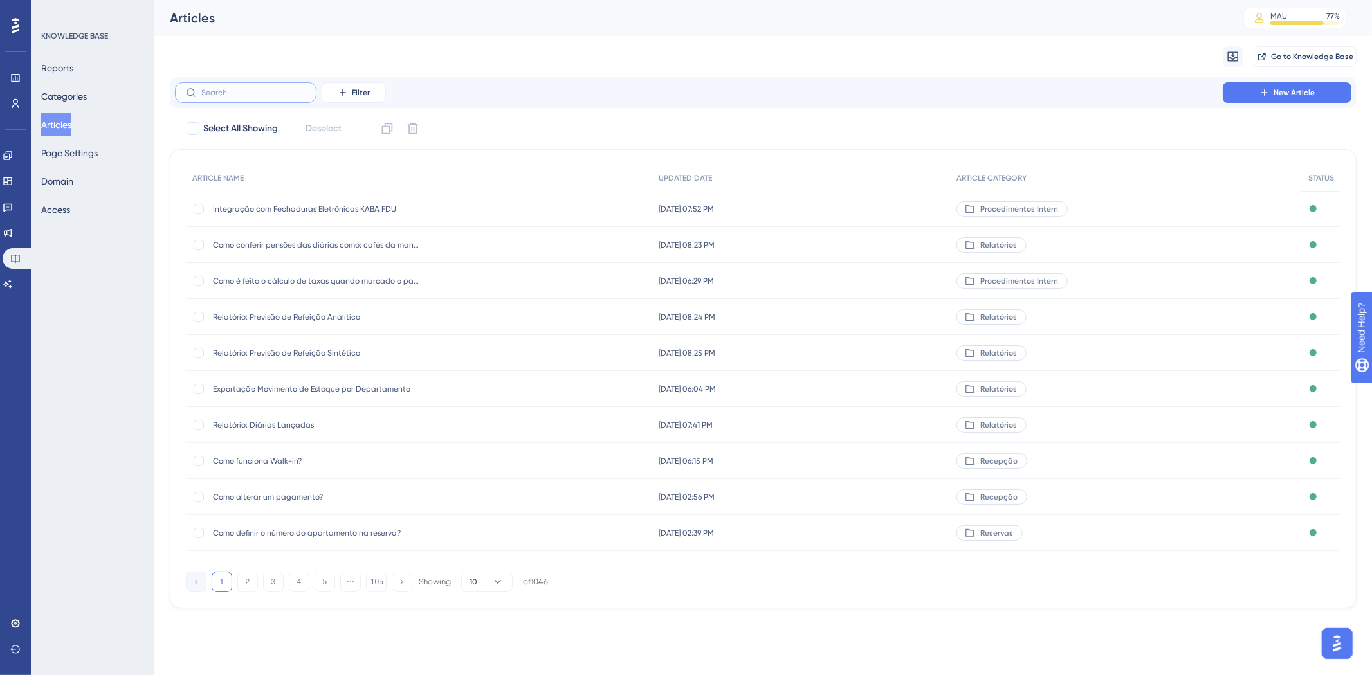
click at [251, 93] on input "text" at bounding box center [253, 92] width 104 height 9
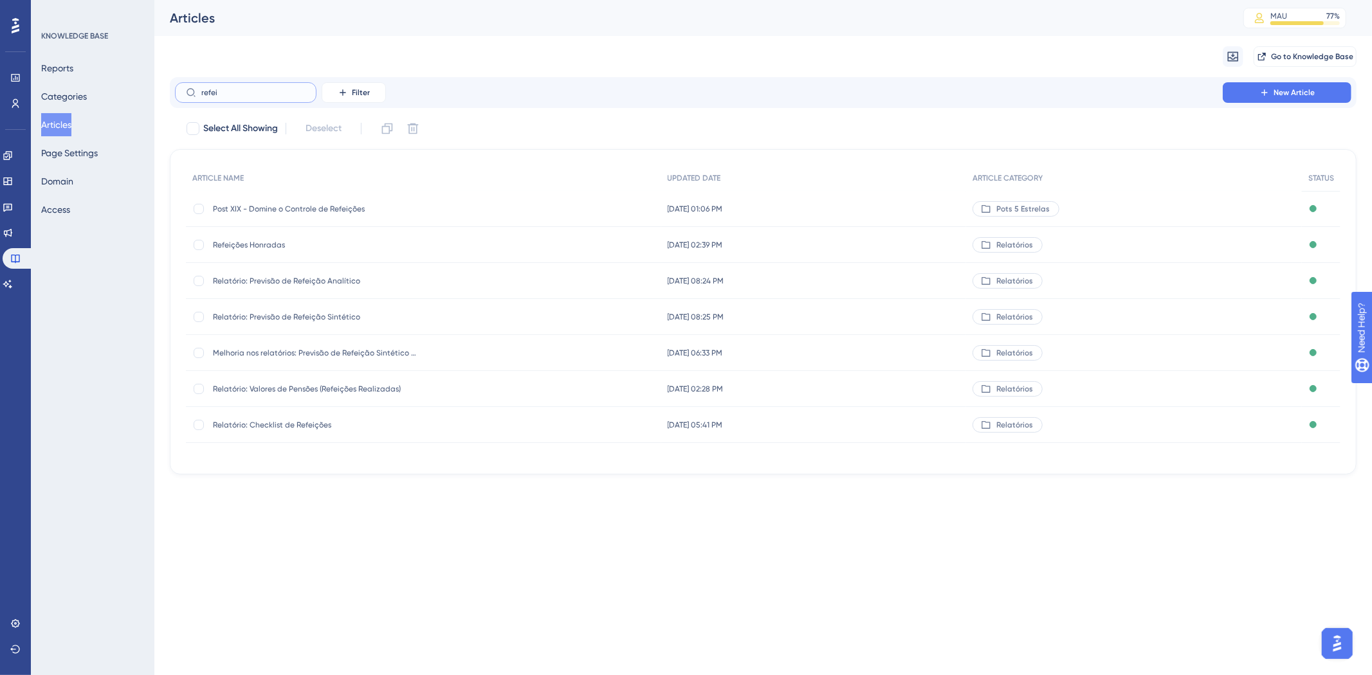
type input "refei"
click at [273, 273] on div "Relatório: Previsão de Refeição Analítico Relatório: Previsão de Refeição Analí…" at bounding box center [316, 281] width 206 height 36
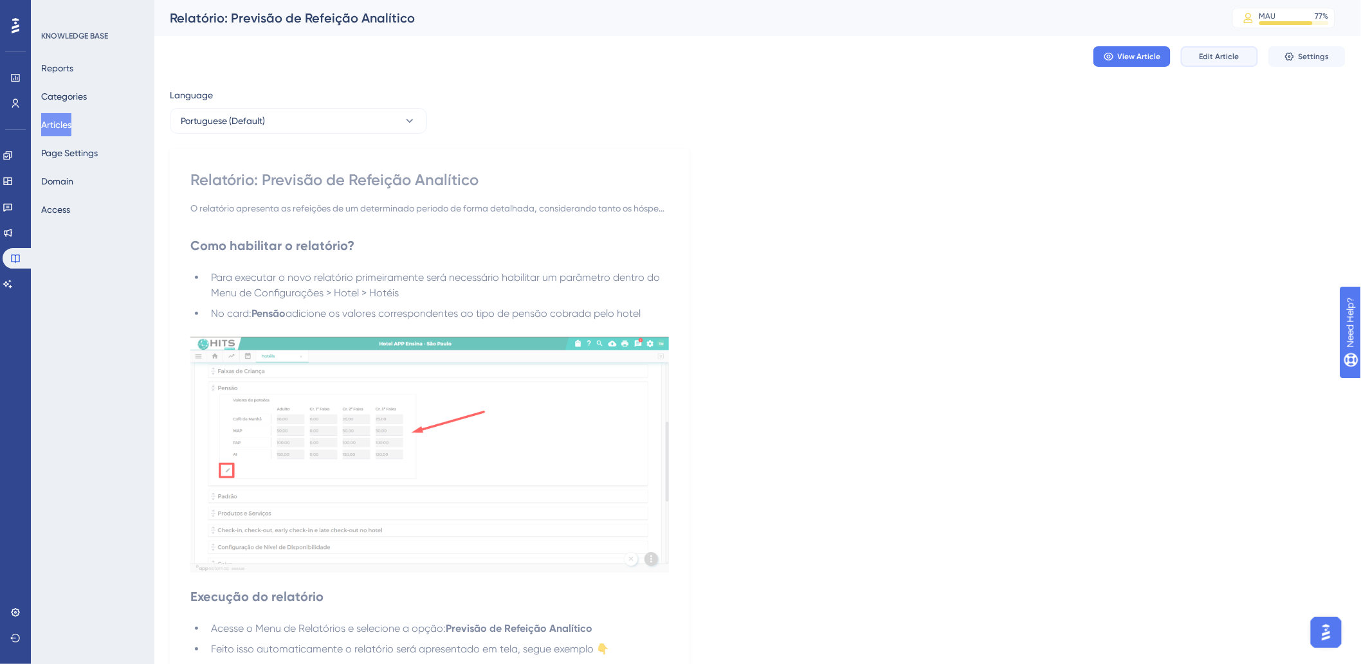
click at [1223, 60] on span "Edit Article" at bounding box center [1220, 56] width 40 height 10
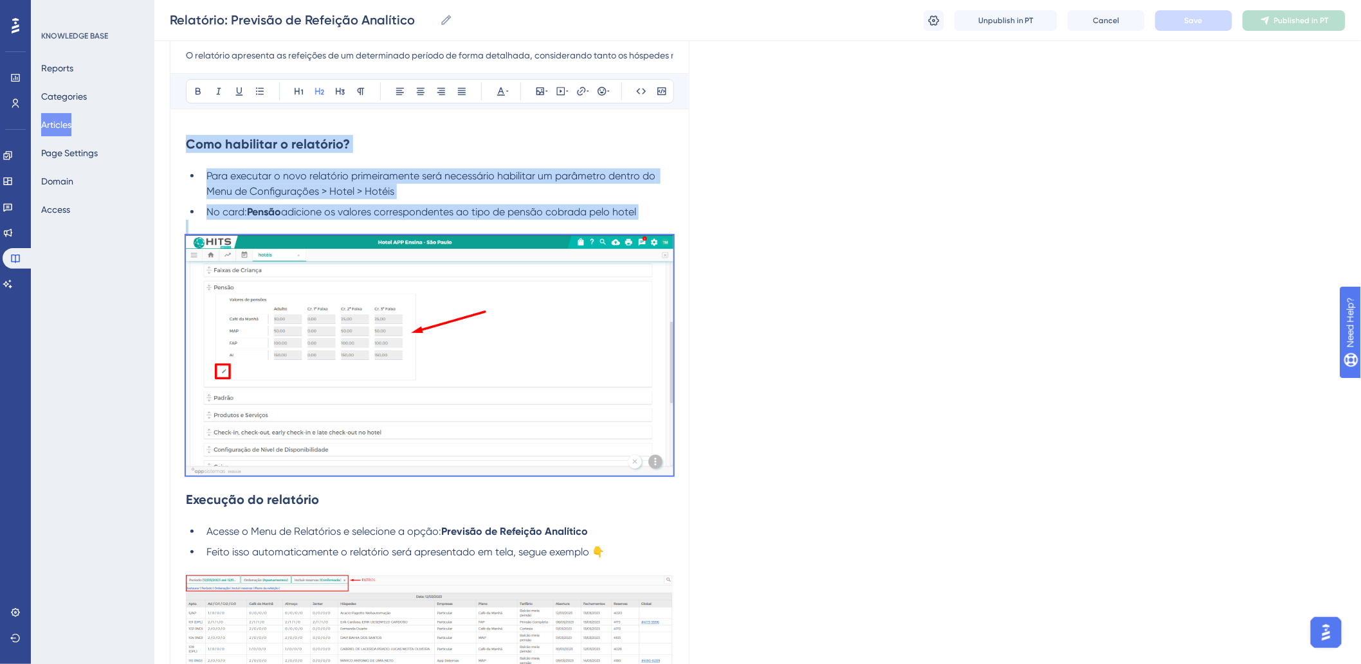
drag, startPoint x: 188, startPoint y: 145, endPoint x: 686, endPoint y: 479, distance: 599.4
click at [686, 479] on div "Relatório: Previsão de Refeição Analítico O relatório apresenta as refeições de…" at bounding box center [430, 558] width 520 height 1126
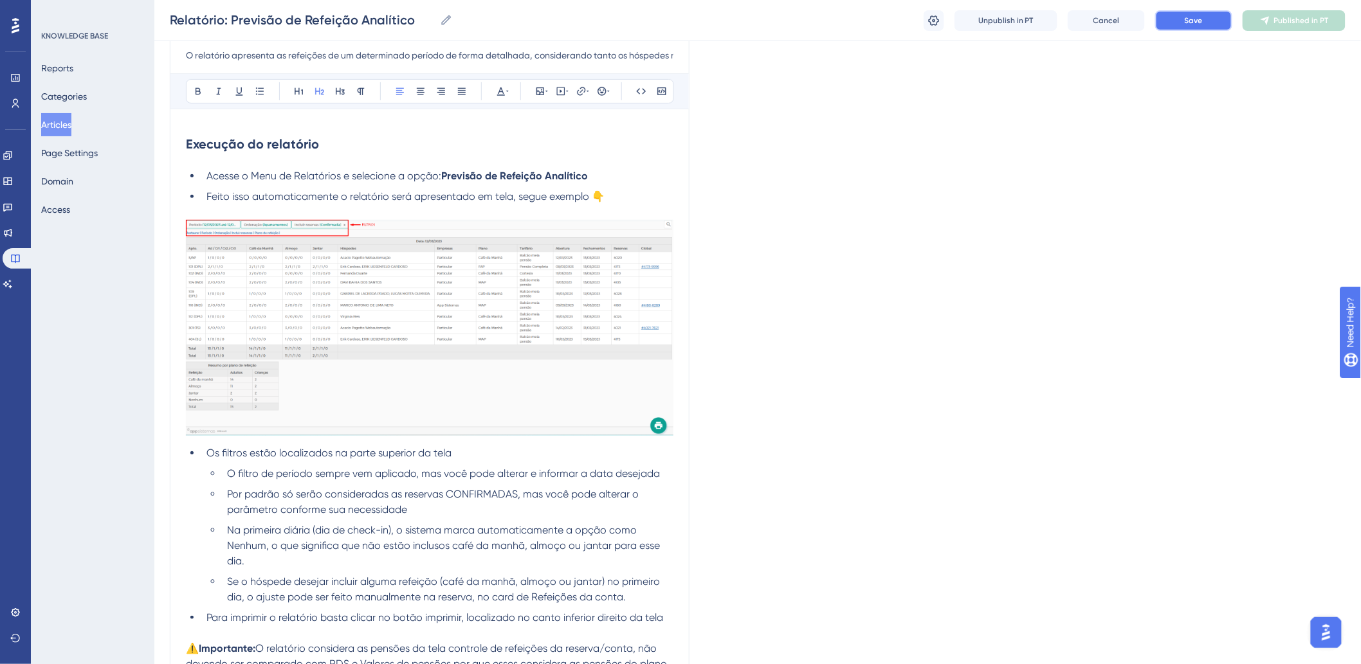
click at [1200, 29] on button "Save" at bounding box center [1193, 20] width 77 height 21
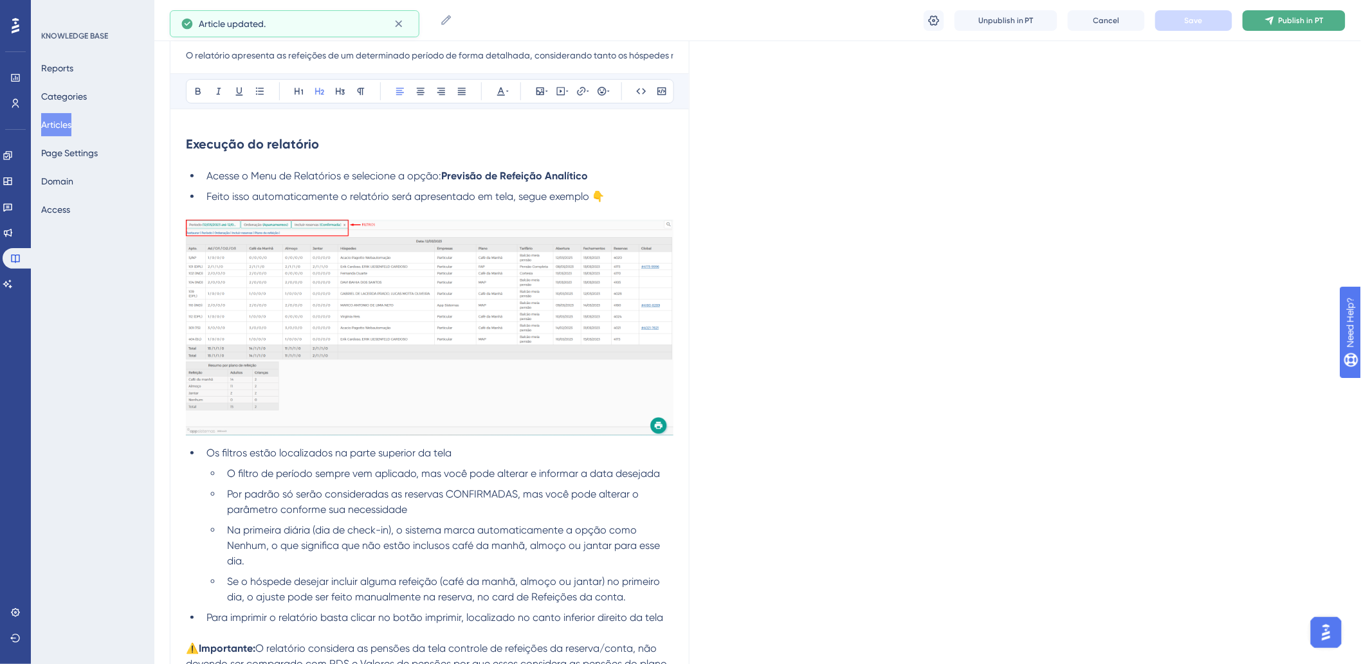
click at [1288, 20] on span "Publish in PT" at bounding box center [1301, 20] width 45 height 10
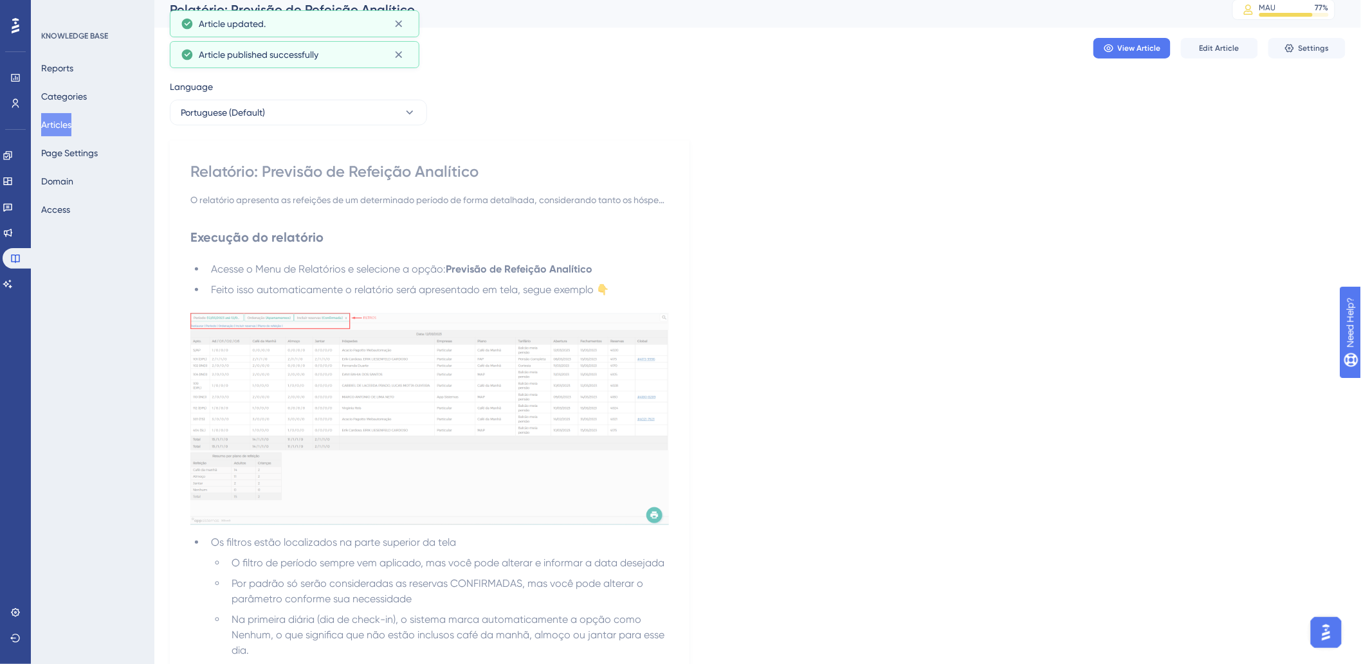
scroll to position [0, 0]
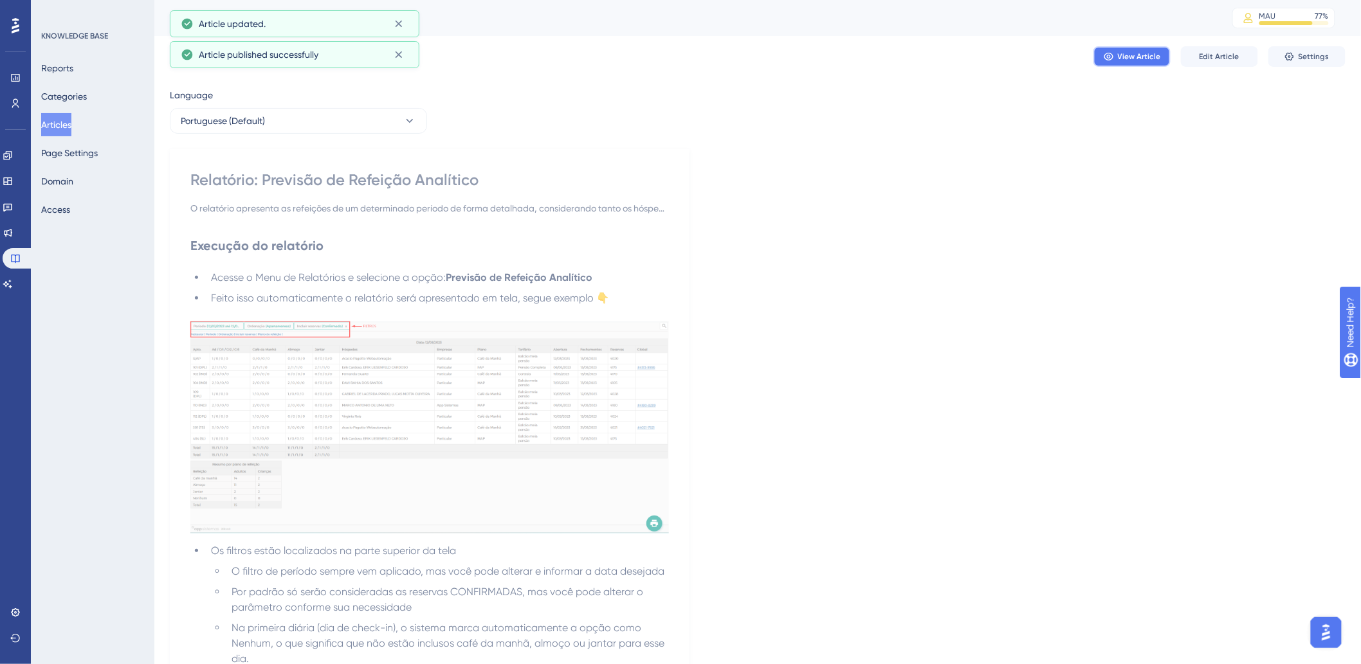
click at [1113, 59] on icon at bounding box center [1109, 56] width 10 height 10
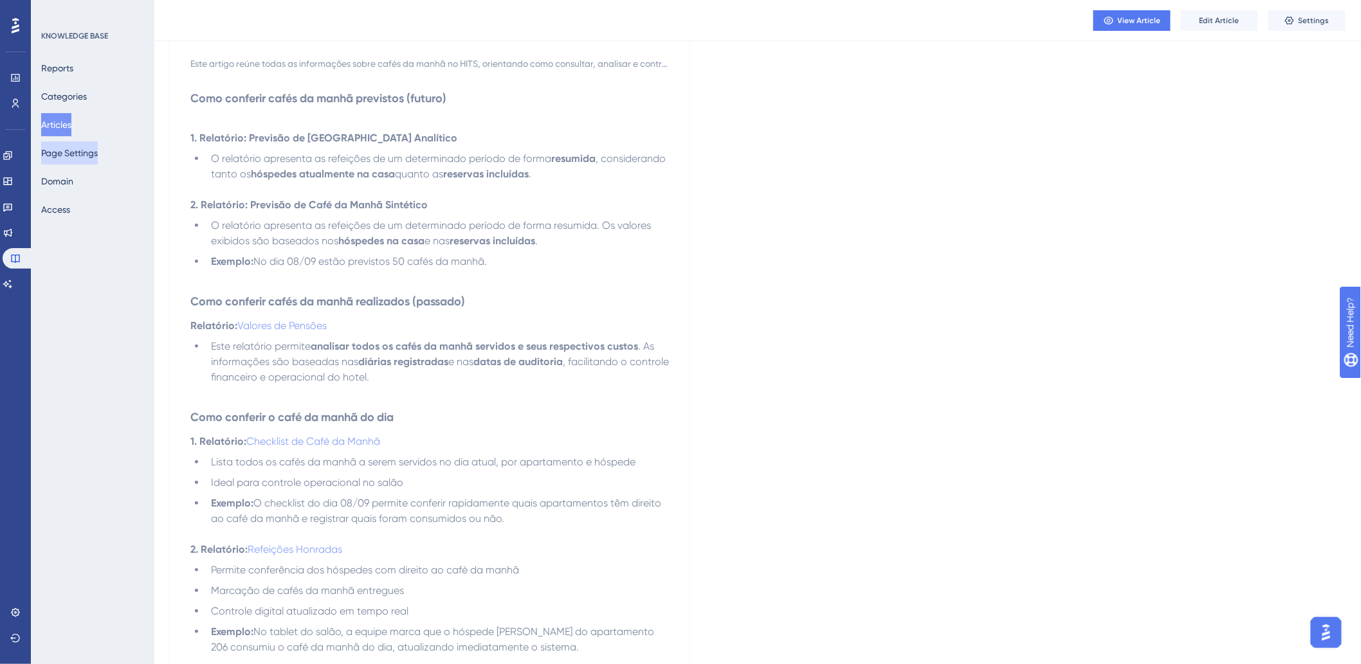
click at [58, 124] on button "Articles" at bounding box center [56, 124] width 30 height 23
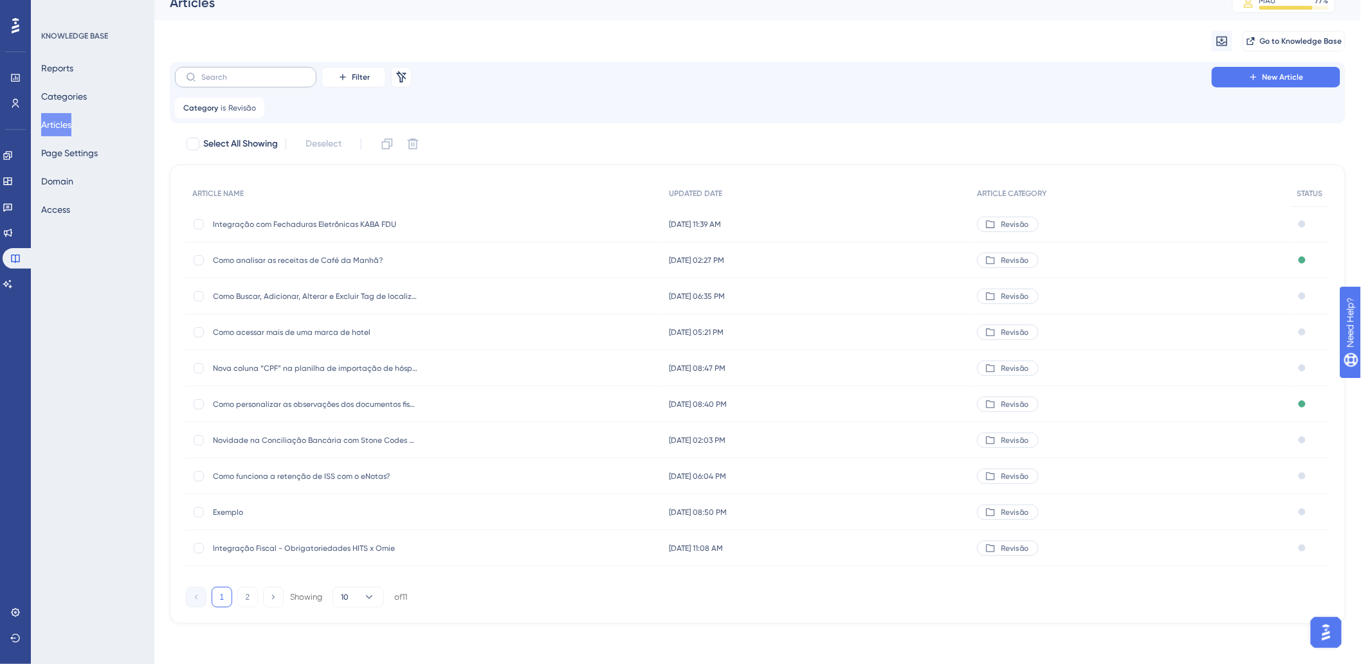
click at [253, 107] on icon at bounding box center [255, 108] width 8 height 8
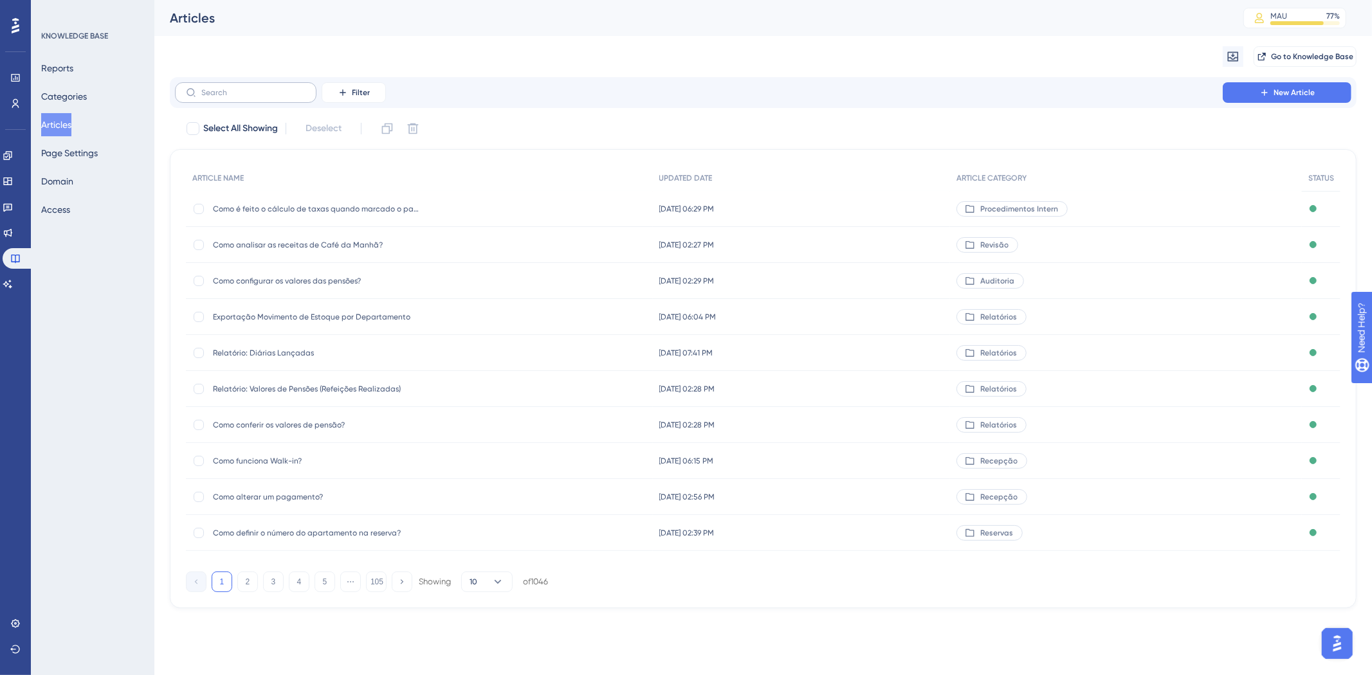
click at [249, 84] on label at bounding box center [246, 92] width 142 height 21
click at [249, 88] on input "text" at bounding box center [253, 92] width 104 height 9
paste input "Relatório: Previsão de Refeição Sintético"
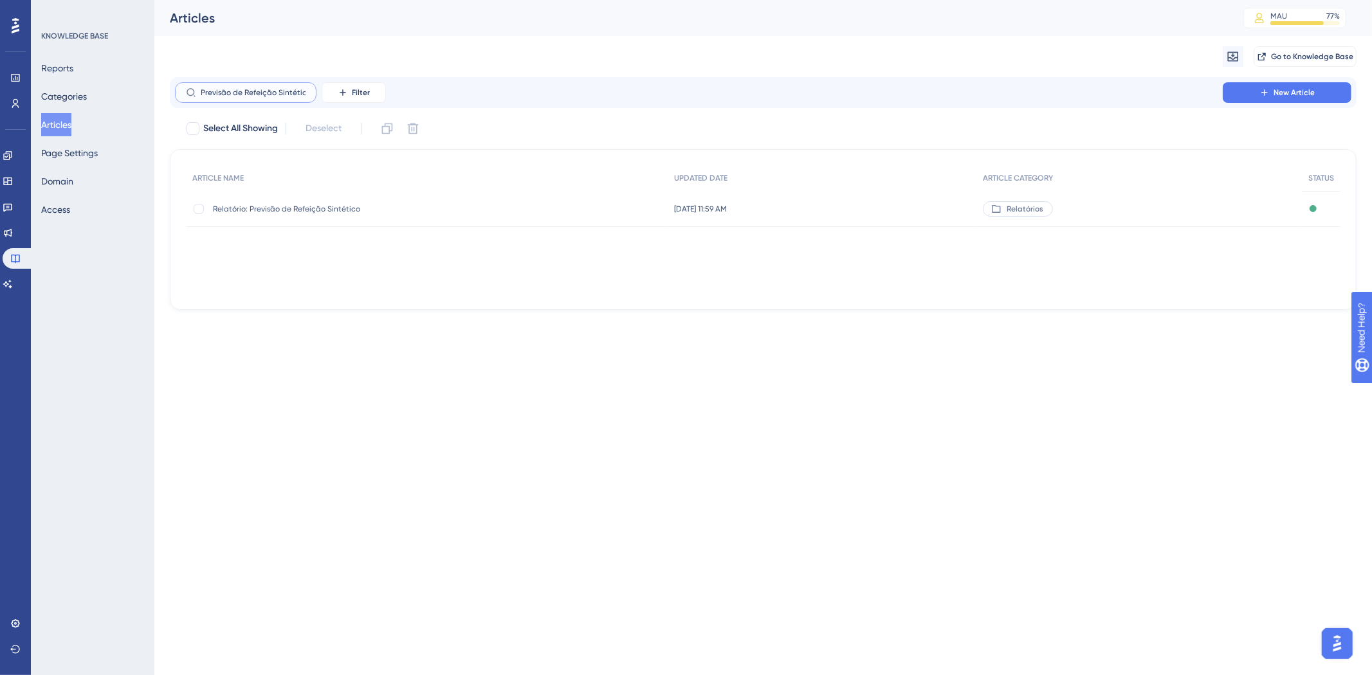
type input "Relatório: Previsão de Refeição Sintético"
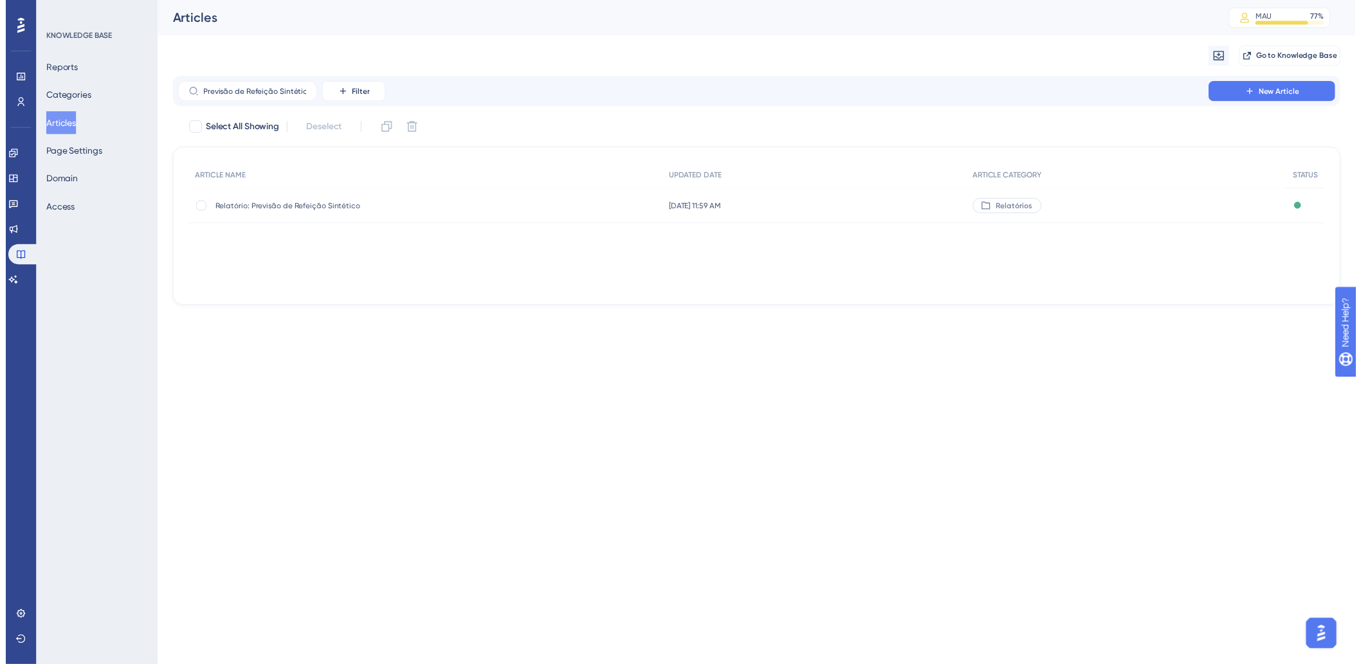
scroll to position [0, 0]
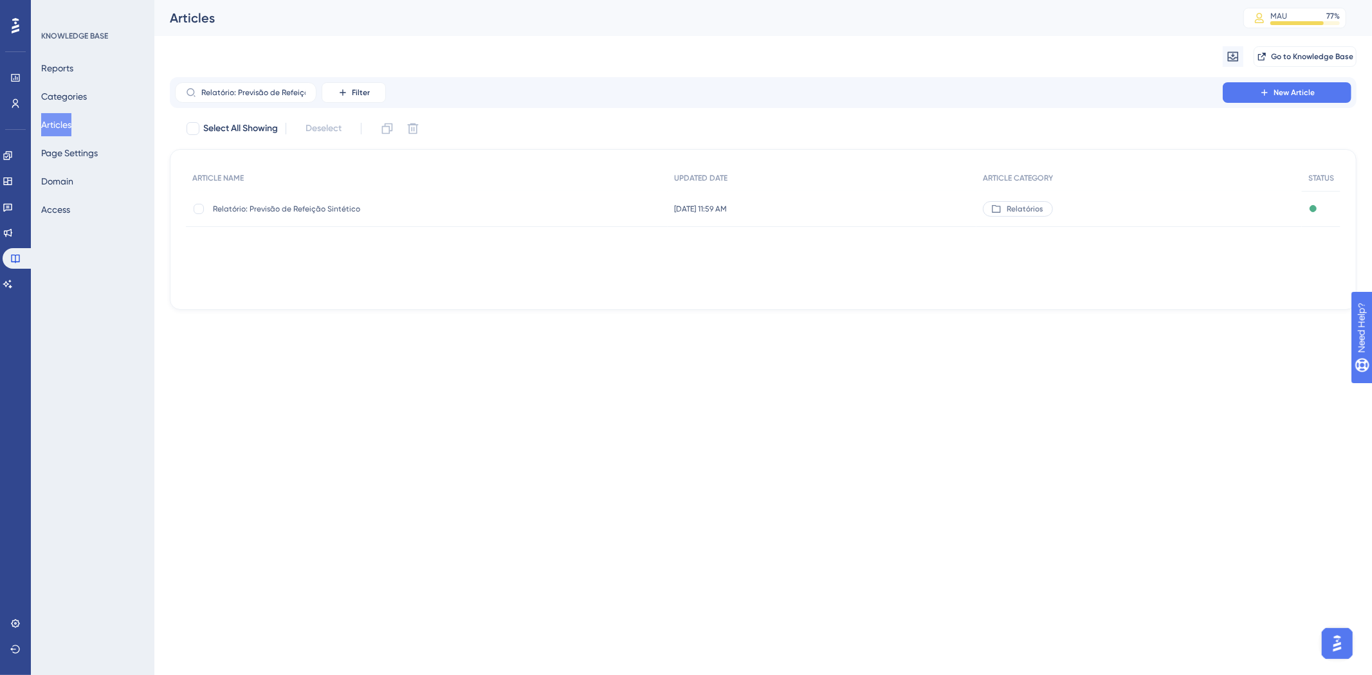
click at [316, 212] on span "Relatório: Previsão de Refeição Sintético" at bounding box center [316, 209] width 206 height 10
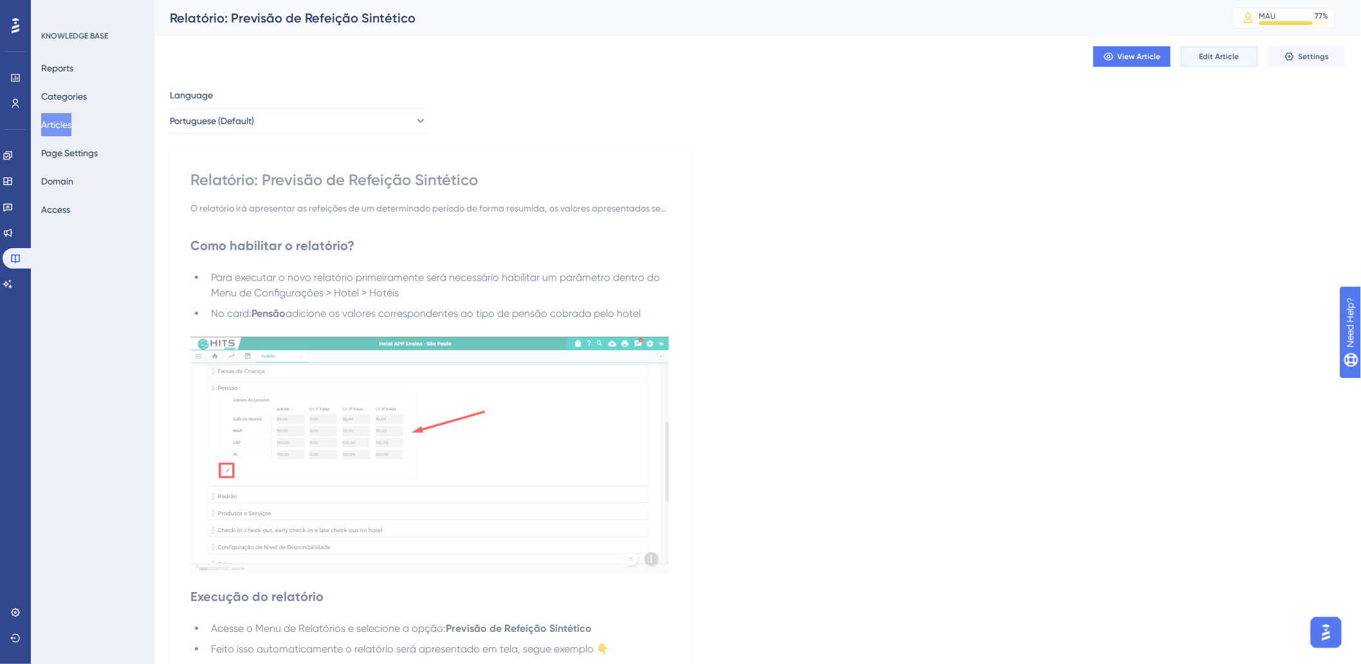
click at [1220, 56] on span "Edit Article" at bounding box center [1220, 56] width 40 height 10
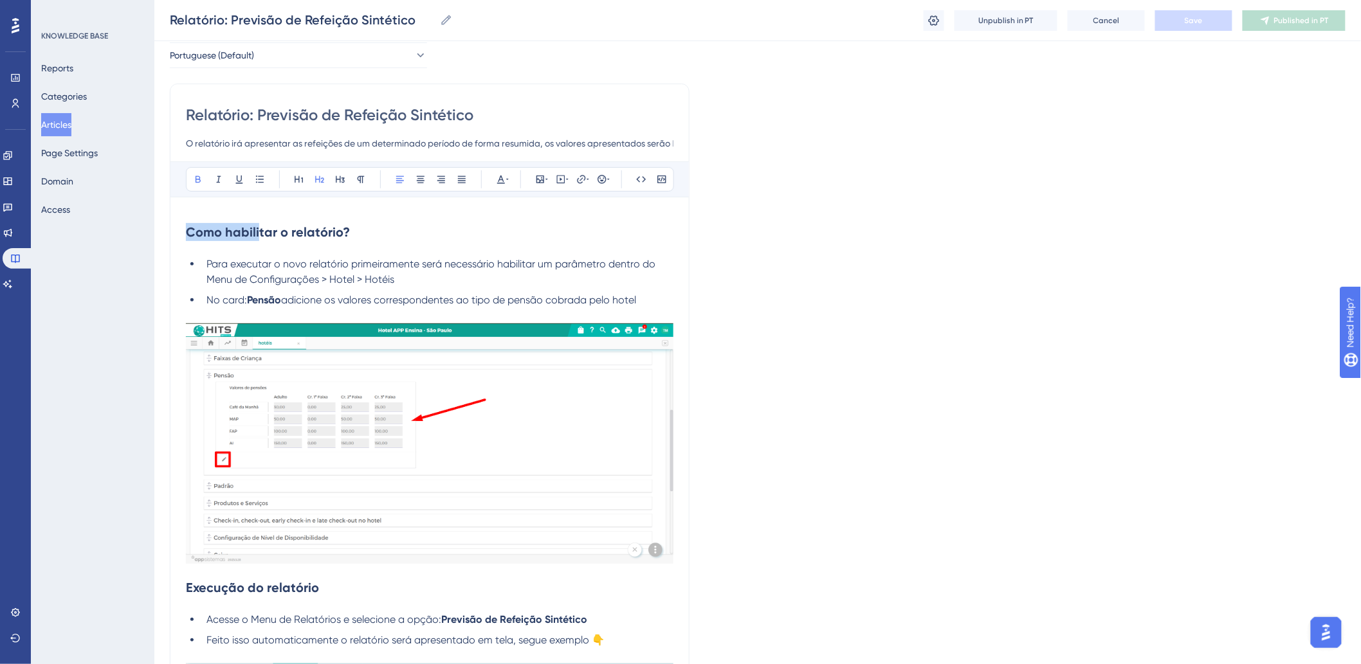
drag, startPoint x: 188, startPoint y: 233, endPoint x: 329, endPoint y: 240, distance: 141.0
click at [258, 241] on h2 "Como habilitar o relatório?" at bounding box center [430, 232] width 488 height 39
click at [407, 243] on h2 "Como habilitar o relatório?" at bounding box center [430, 232] width 488 height 39
drag, startPoint x: 492, startPoint y: 344, endPoint x: 654, endPoint y: 544, distance: 257.5
click at [654, 544] on div "Como habilitar o relatório? Para executar o novo relatório primeiramente será n…" at bounding box center [430, 600] width 488 height 774
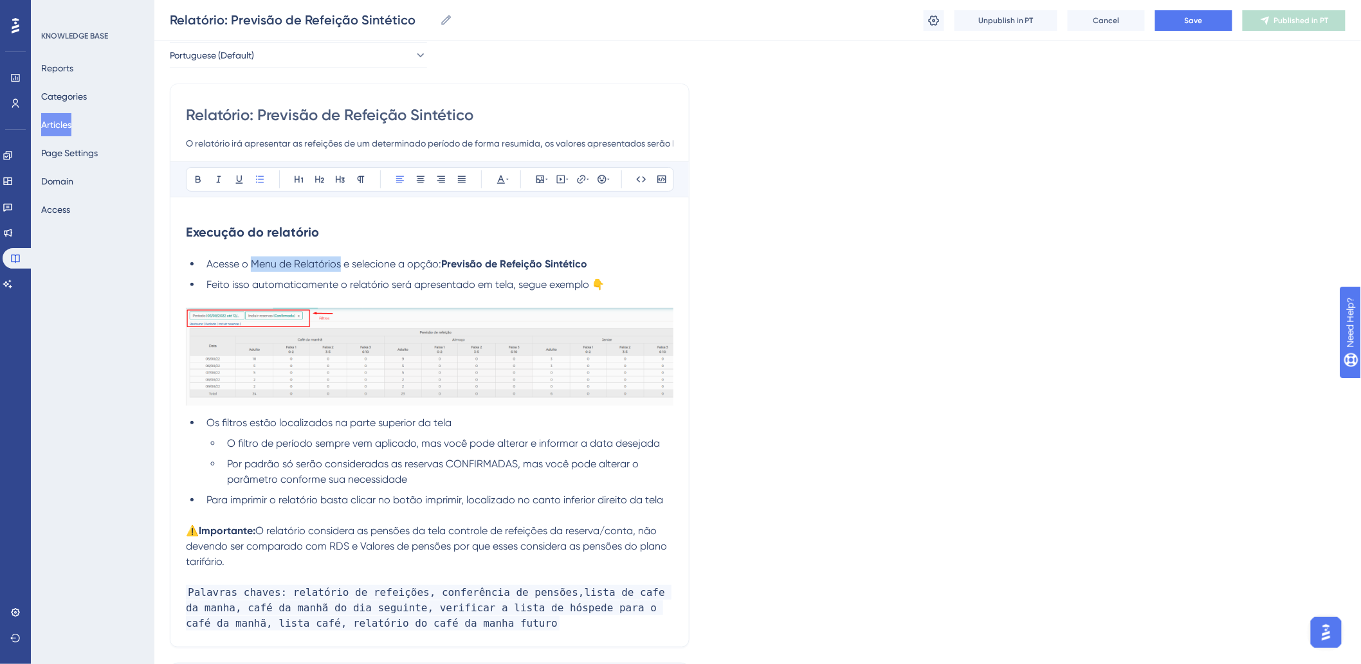
drag, startPoint x: 249, startPoint y: 264, endPoint x: 339, endPoint y: 262, distance: 90.1
click at [339, 262] on span "Acesse o Menu de Relatórios e selecione a opção:" at bounding box center [323, 264] width 235 height 12
click at [200, 177] on icon at bounding box center [198, 179] width 5 height 7
click at [258, 298] on p at bounding box center [430, 300] width 488 height 15
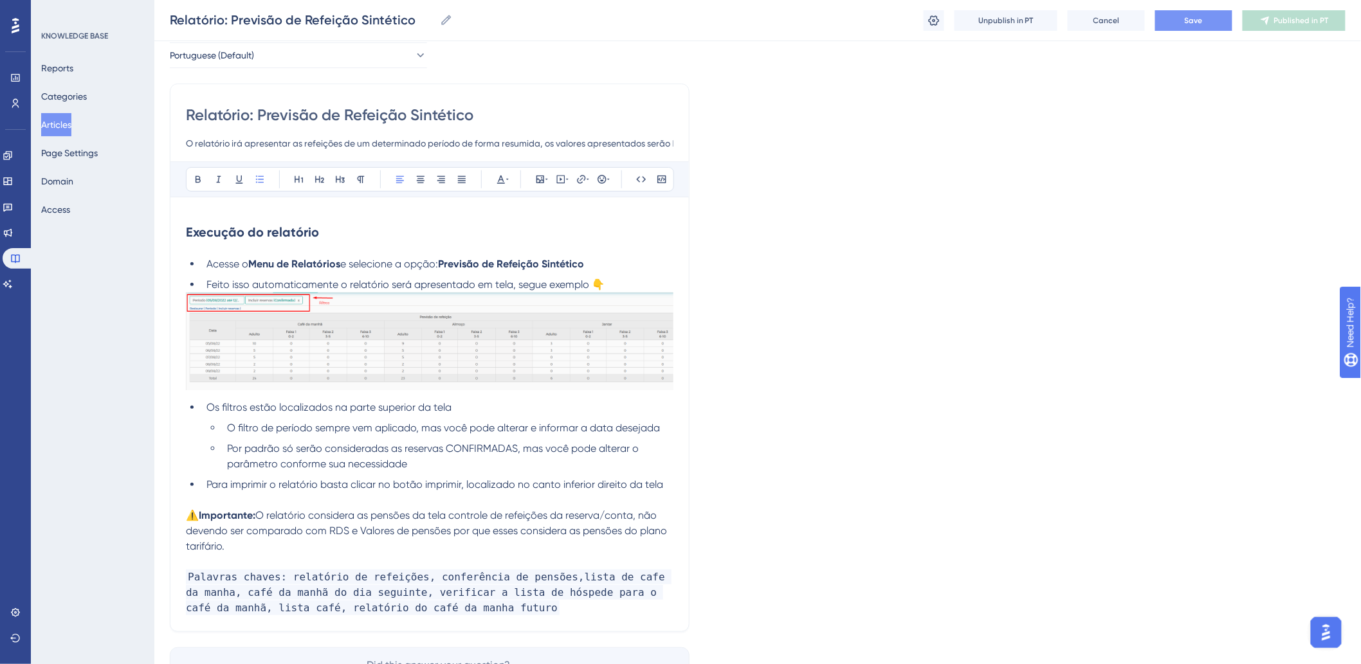
click at [1213, 23] on button "Save" at bounding box center [1193, 20] width 77 height 21
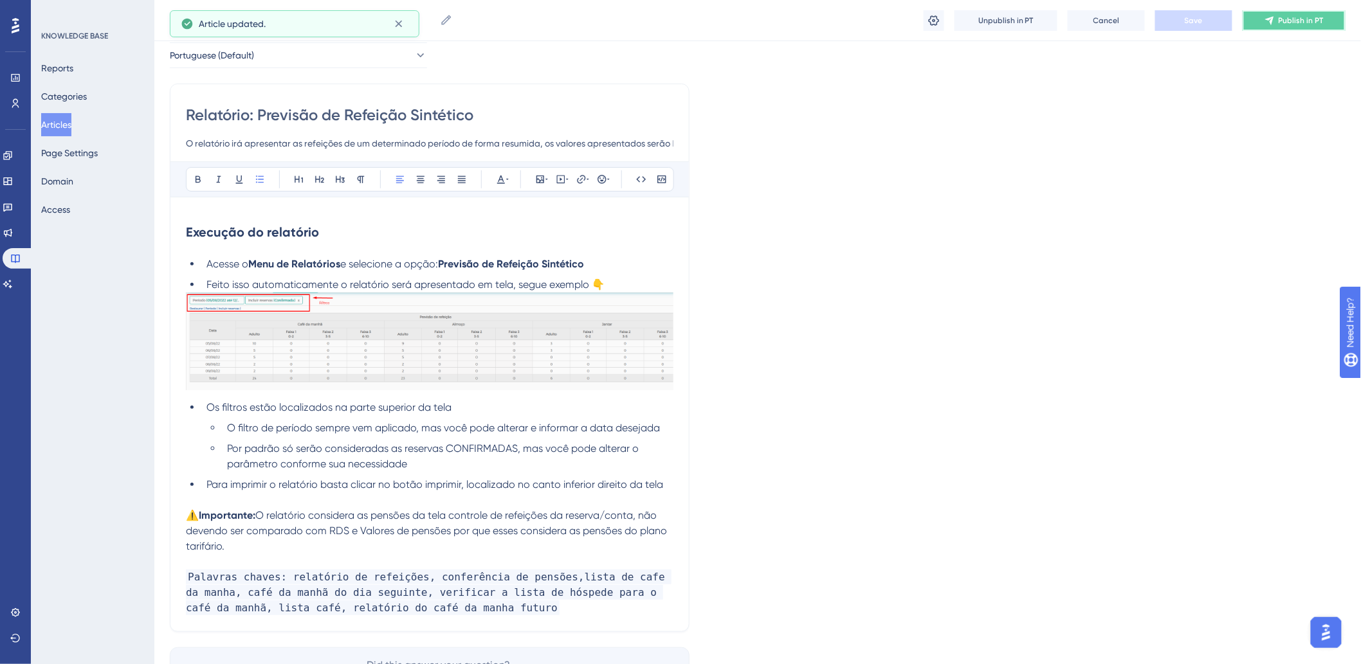
click at [1276, 17] on button "Publish in PT" at bounding box center [1294, 20] width 103 height 21
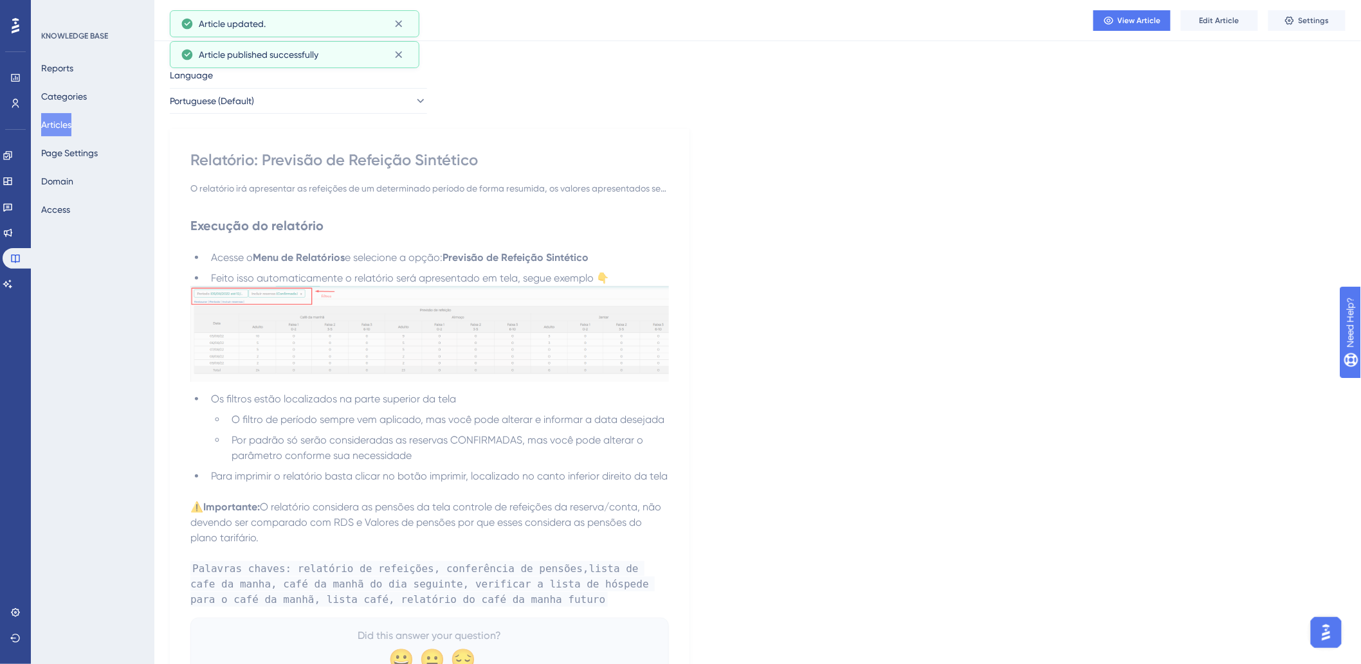
scroll to position [0, 0]
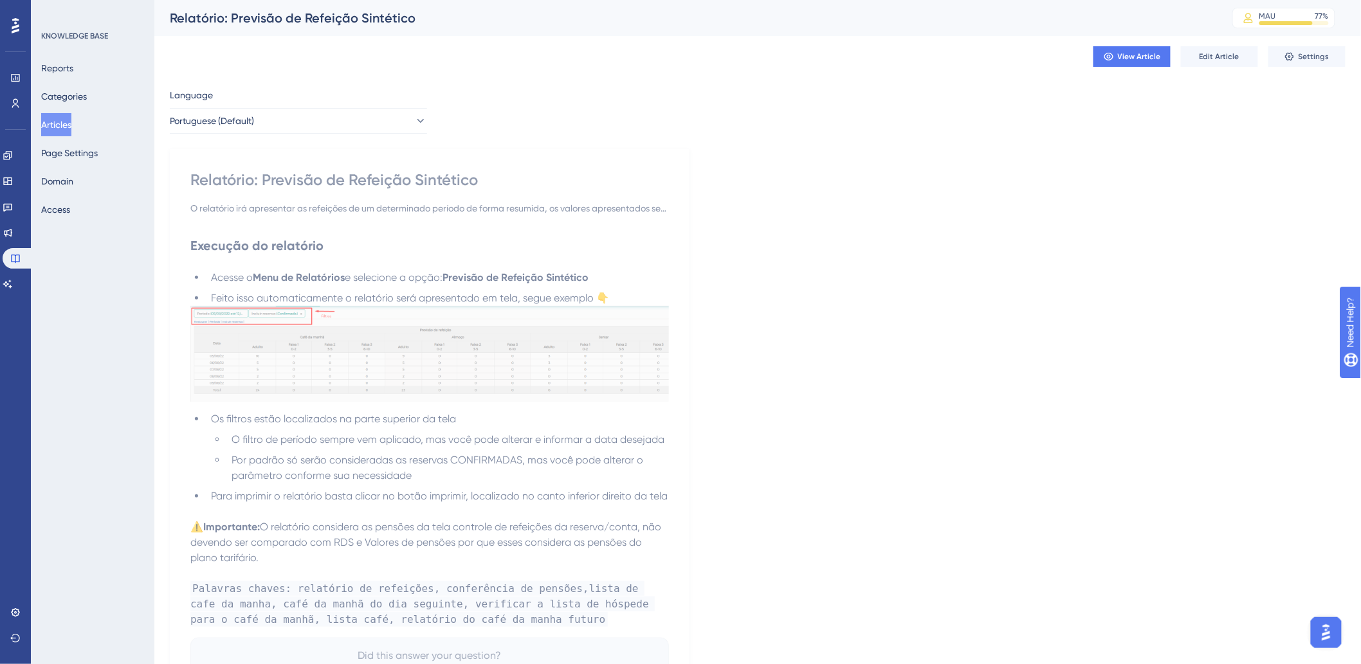
click at [59, 126] on button "Articles" at bounding box center [56, 124] width 30 height 23
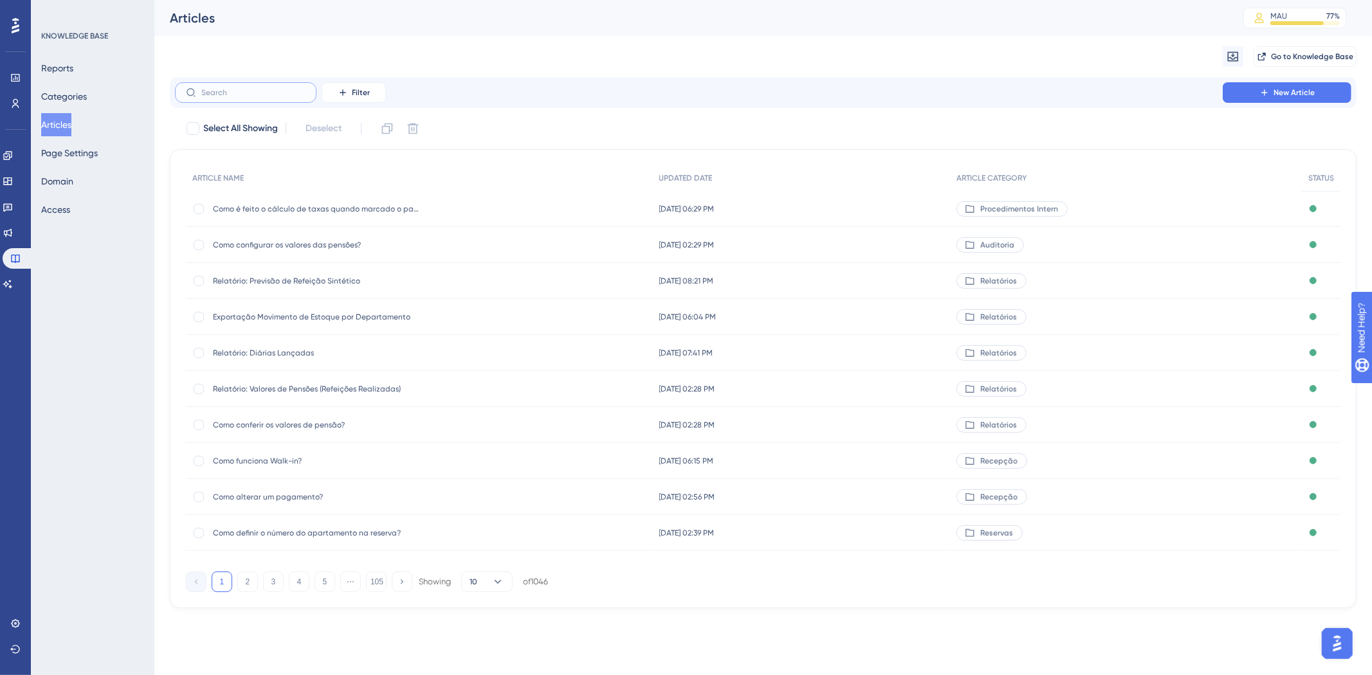
click at [282, 91] on input "text" at bounding box center [253, 92] width 104 height 9
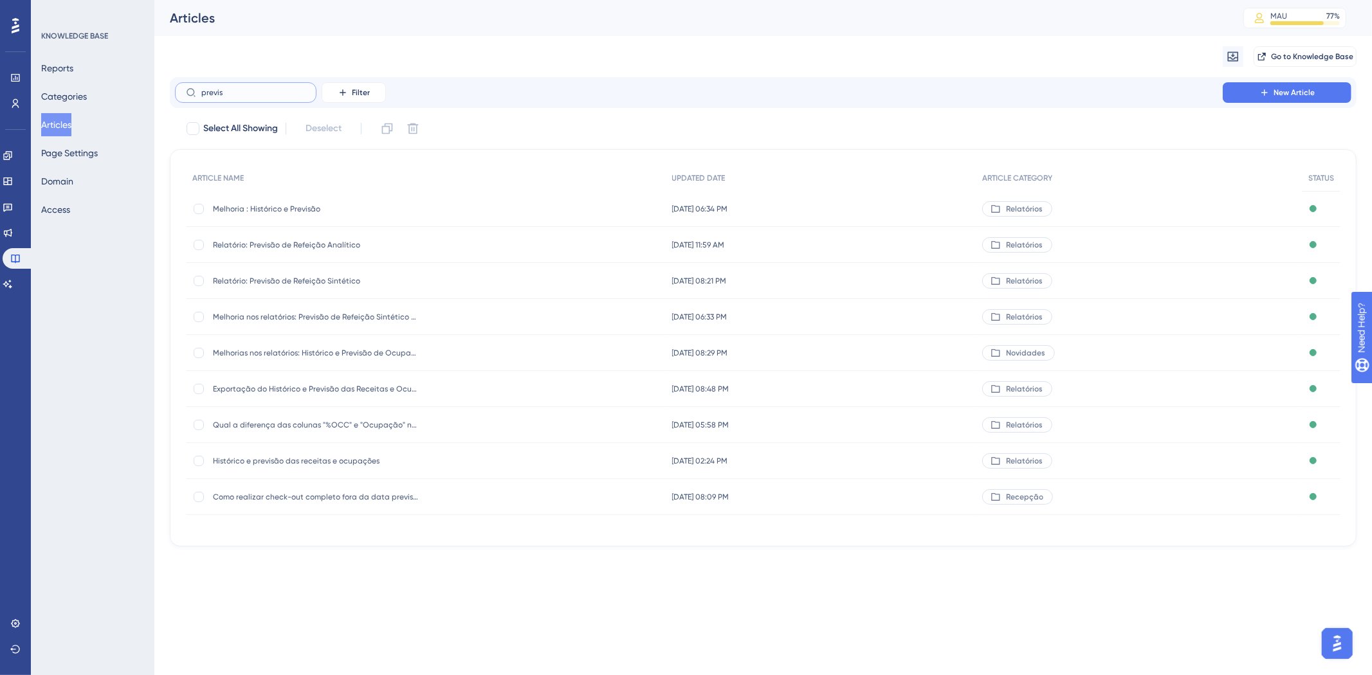
type input "previsa"
checkbox input "true"
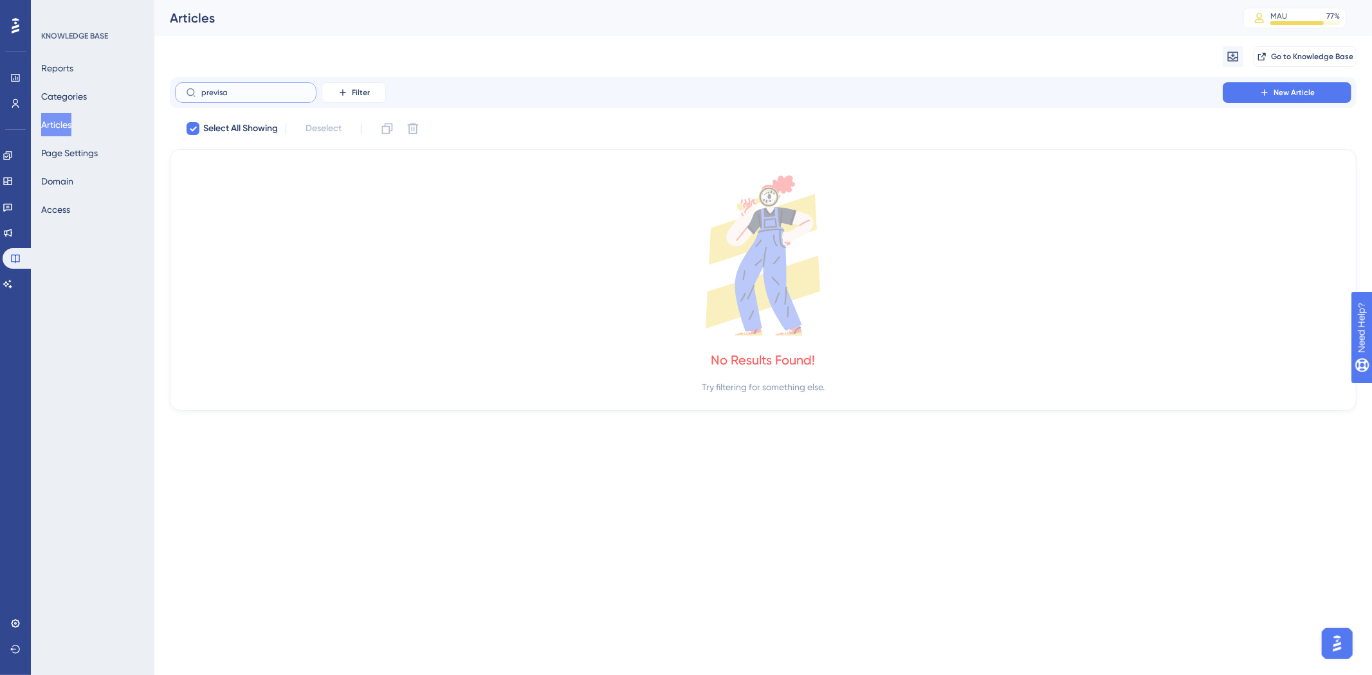
type input "previs"
checkbox input "false"
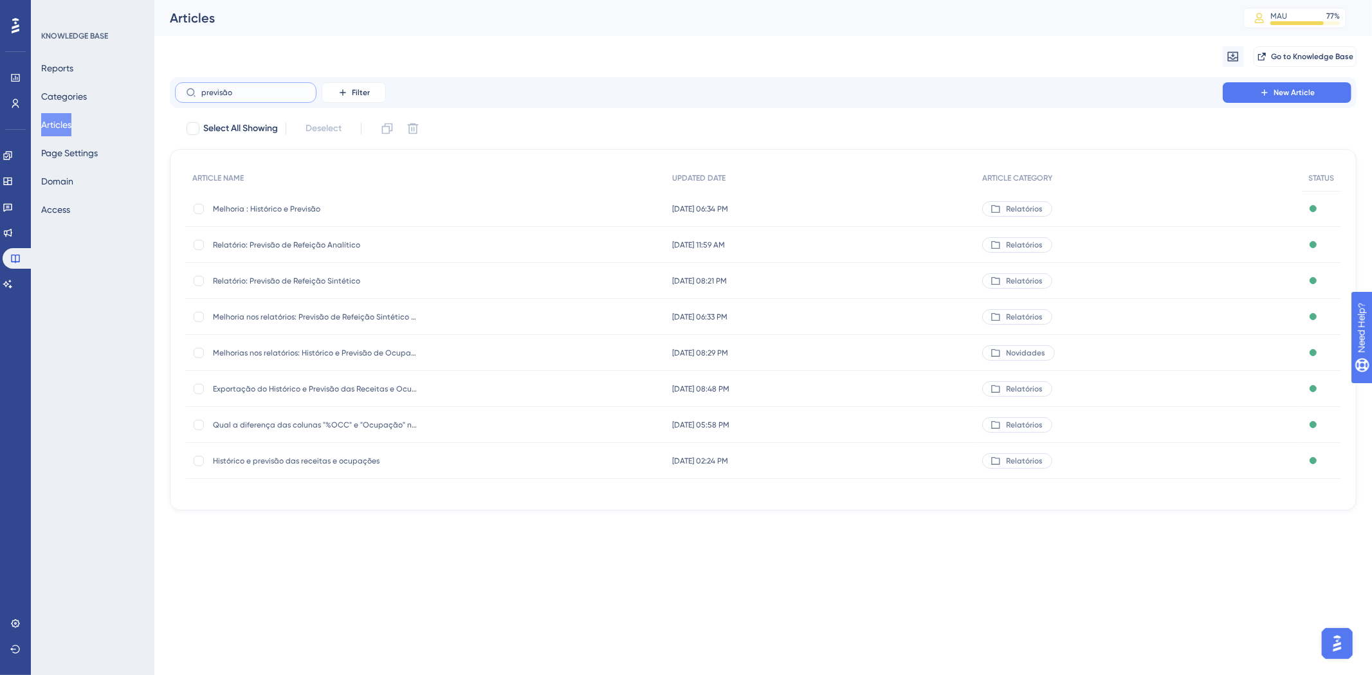
type input "previsão"
click at [307, 277] on span "Relatório: Previsão de Refeição Sintético" at bounding box center [316, 281] width 206 height 10
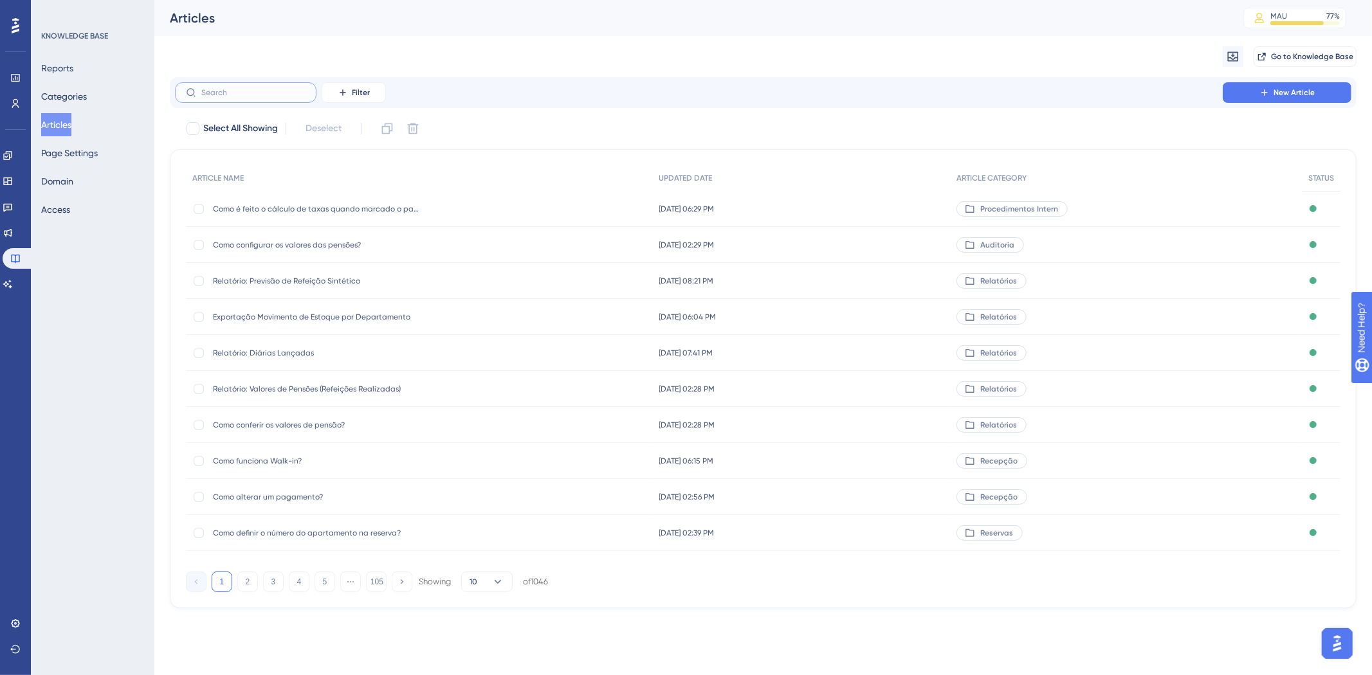
click at [274, 94] on input "text" at bounding box center [253, 92] width 104 height 9
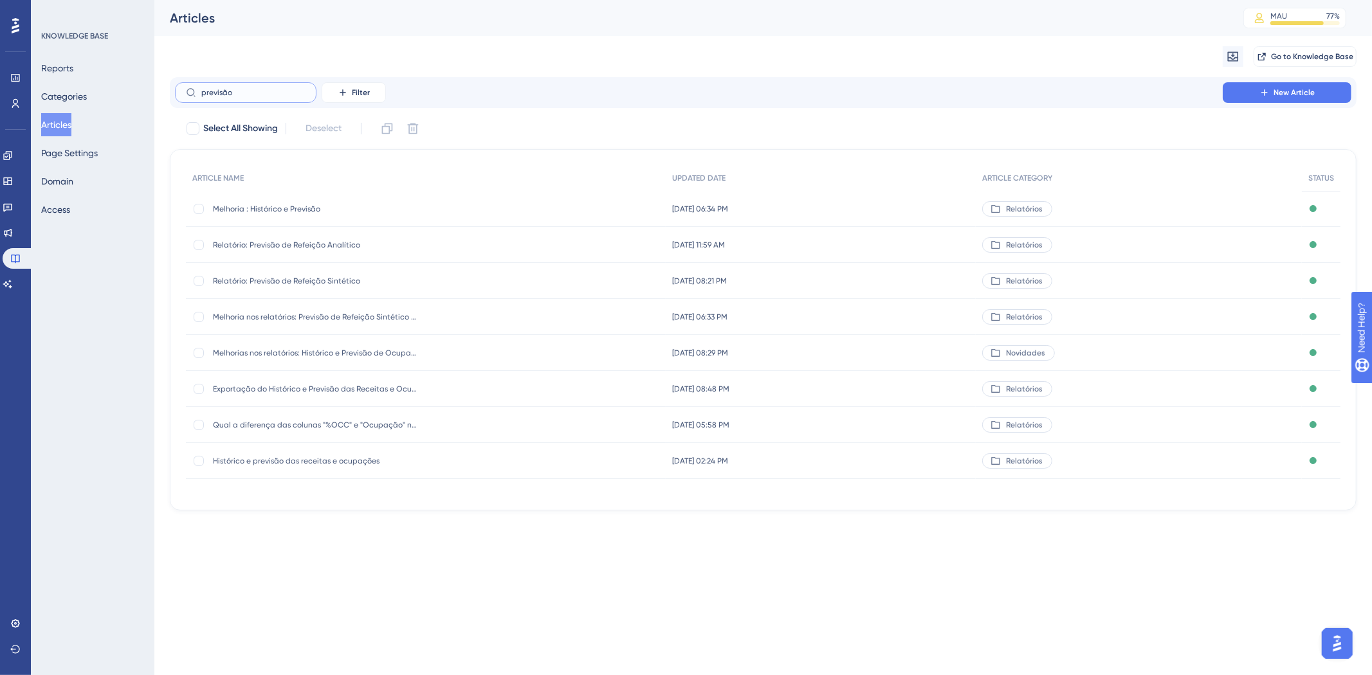
type input "previsão"
click at [320, 242] on span "Relatório: Previsão de Refeição Analítico" at bounding box center [316, 245] width 206 height 10
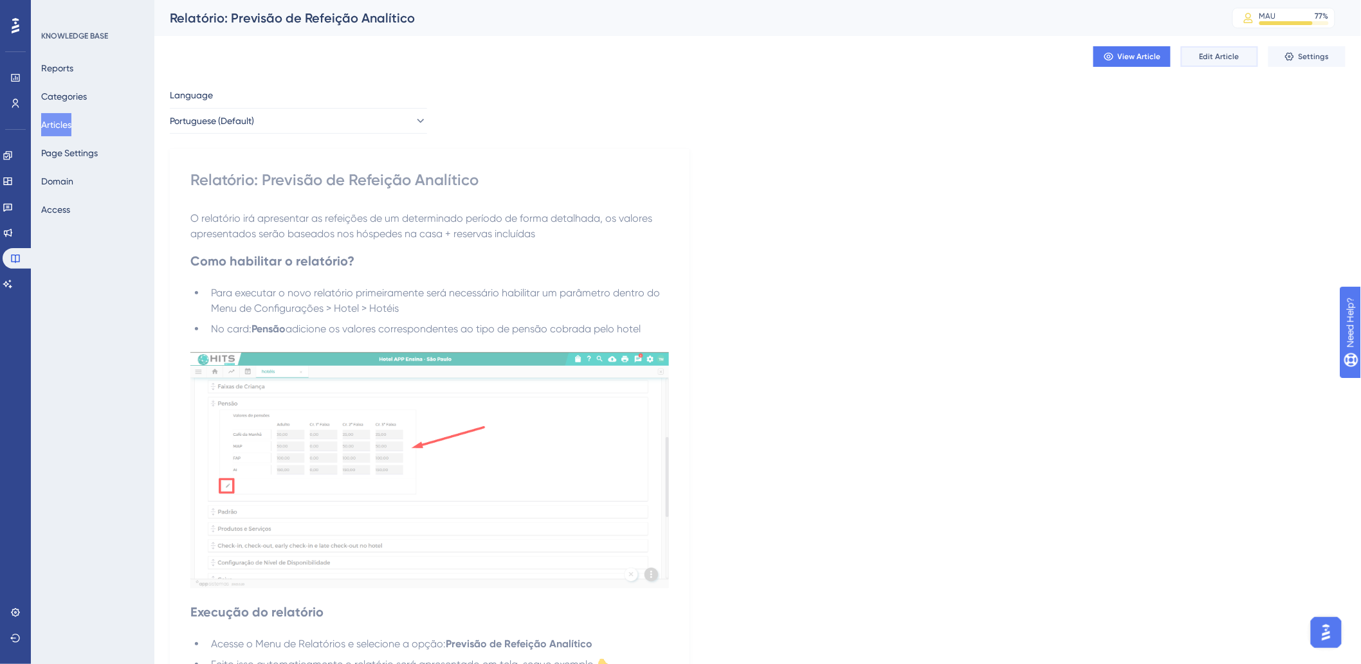
click at [1227, 51] on span "Edit Article" at bounding box center [1220, 56] width 40 height 10
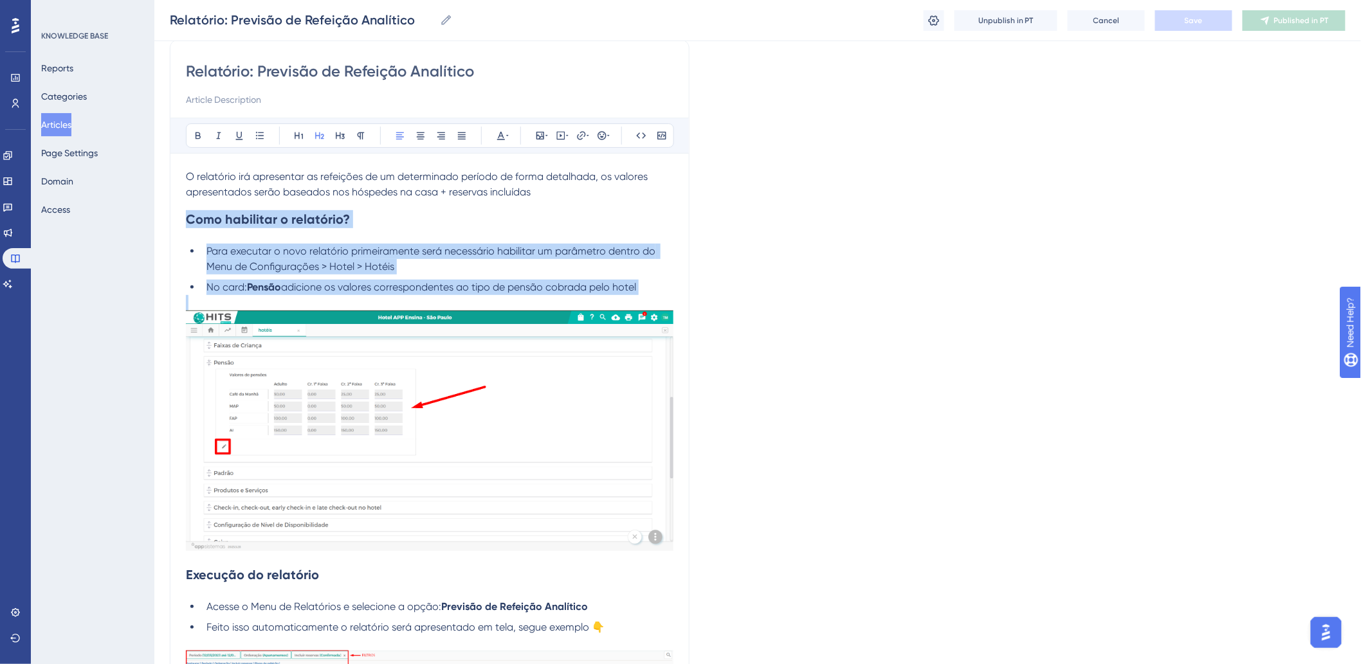
scroll to position [107, 0]
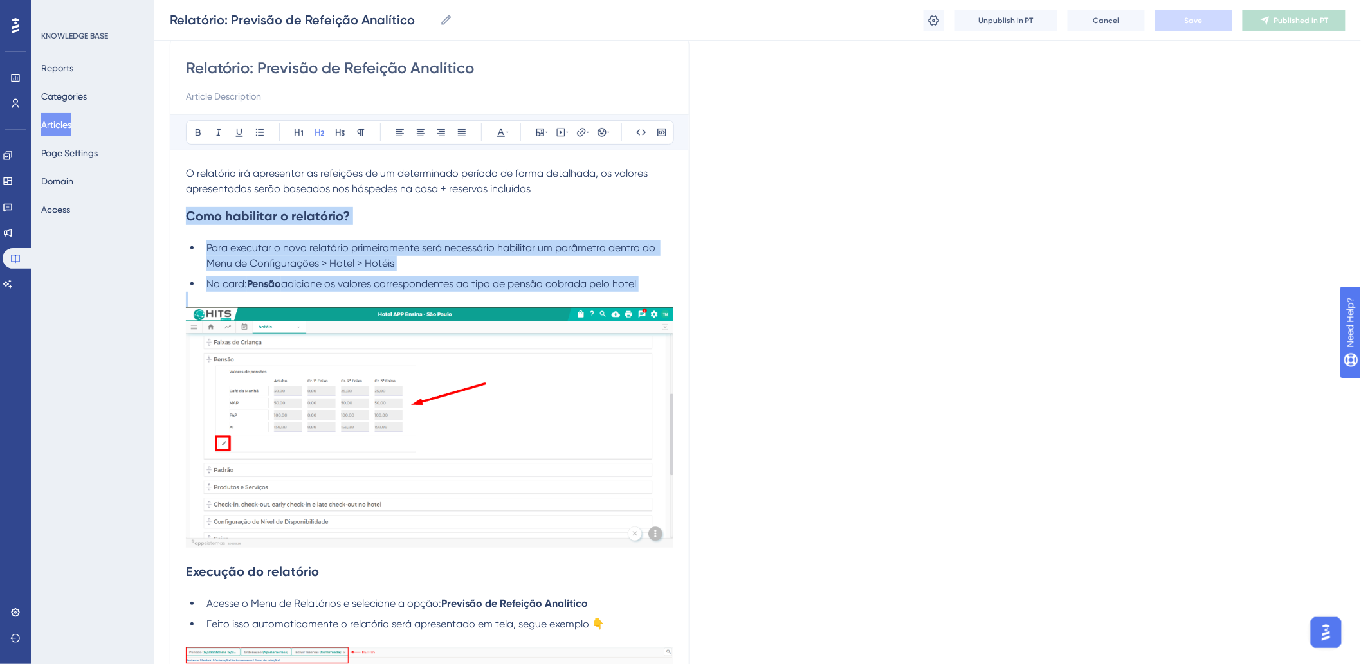
drag, startPoint x: 187, startPoint y: 286, endPoint x: 372, endPoint y: 394, distance: 214.5
click at [372, 394] on div "O relatório irá apresentar as refeições de um determinado período de forma deta…" at bounding box center [430, 671] width 488 height 1011
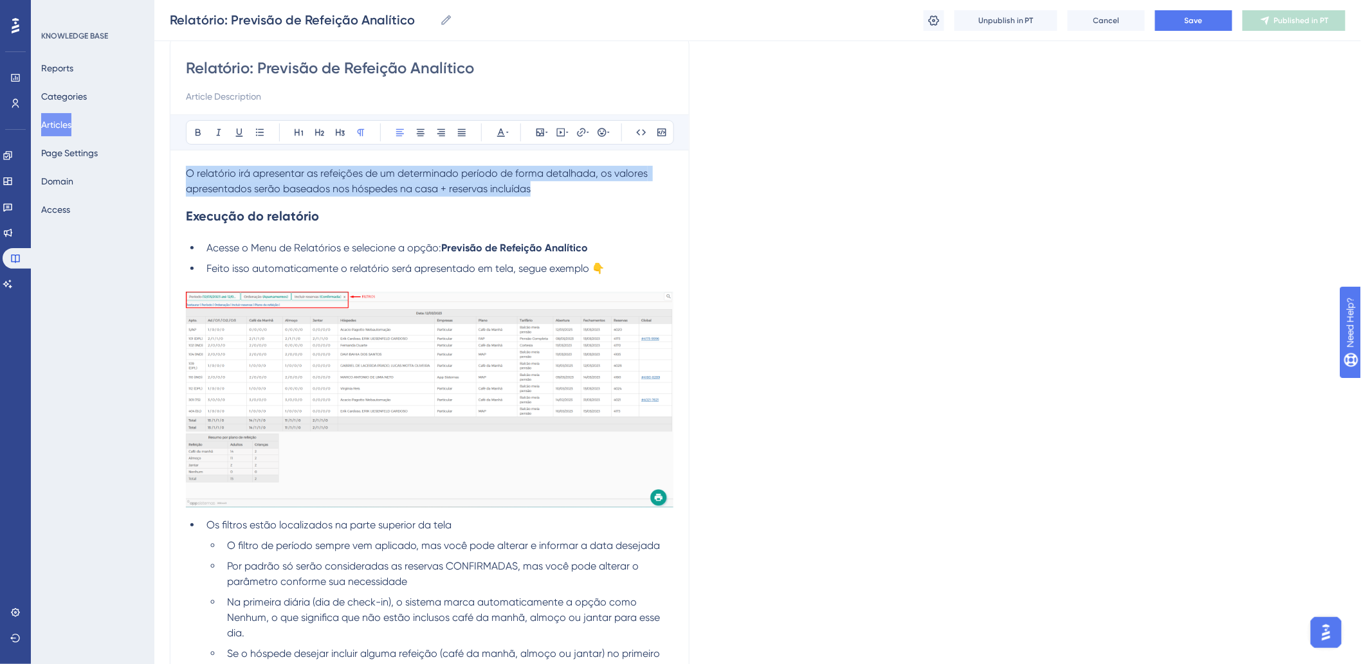
copy span "O relatório irá apresentar as refeições de um determinado período de forma deta…"
drag, startPoint x: 446, startPoint y: 188, endPoint x: 444, endPoint y: 204, distance: 15.6
click at [446, 188] on span "O relatório irá apresentar as refeições de um determinado período de forma deta…" at bounding box center [418, 181] width 464 height 28
click at [452, 179] on p "O relatório irá apresentar as refeições de um determinado período de forma deta…" at bounding box center [430, 181] width 488 height 31
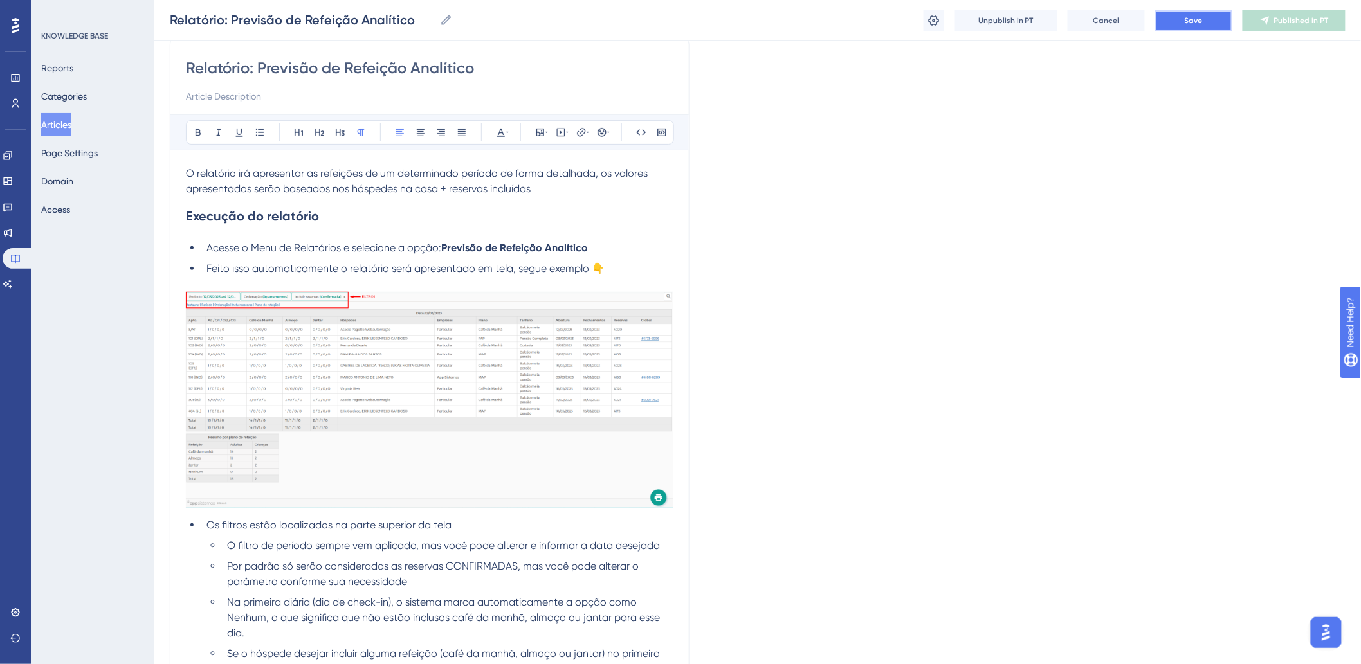
click at [1200, 23] on span "Save" at bounding box center [1194, 20] width 18 height 10
click at [1266, 28] on button "Publish in PT" at bounding box center [1294, 20] width 103 height 21
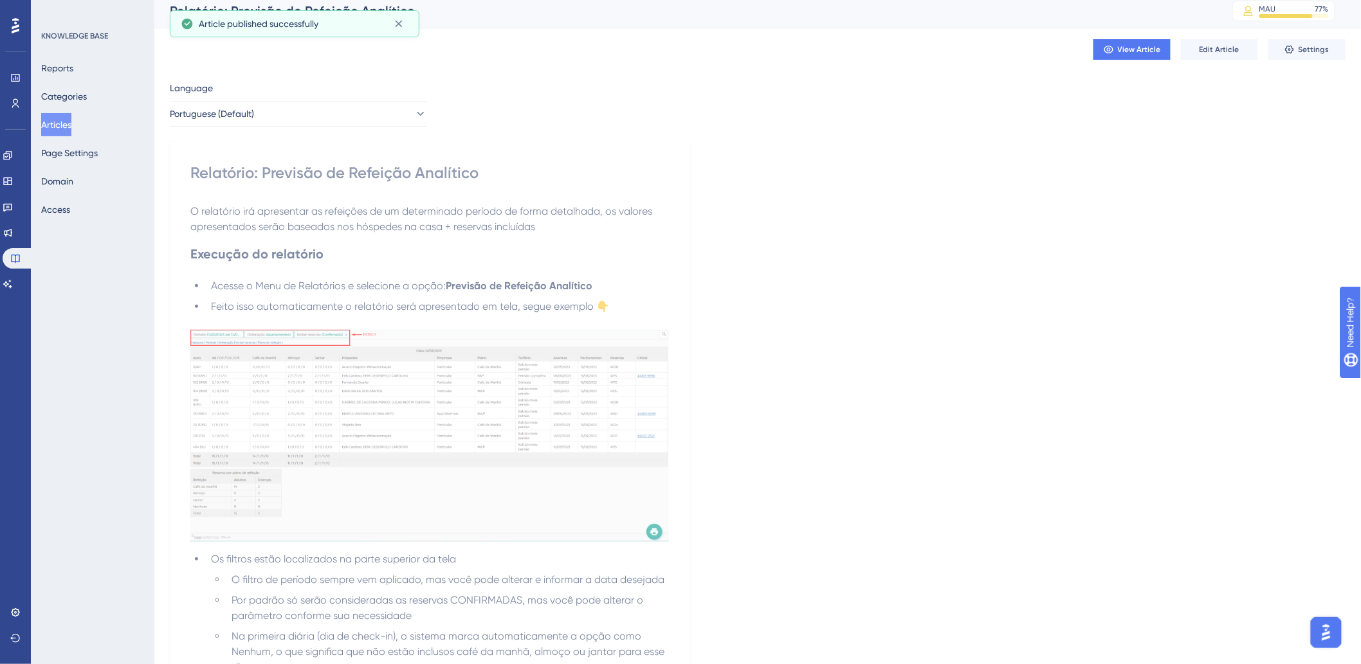
scroll to position [0, 0]
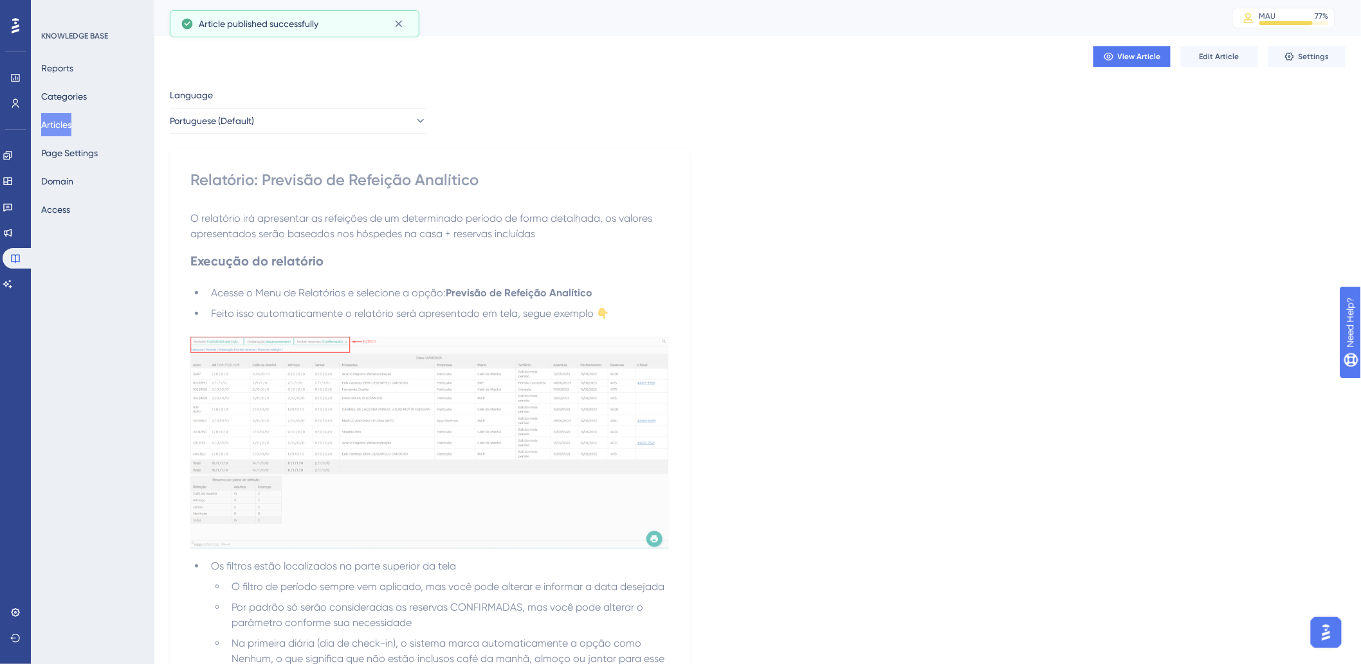
click at [71, 124] on button "Articles" at bounding box center [56, 124] width 30 height 23
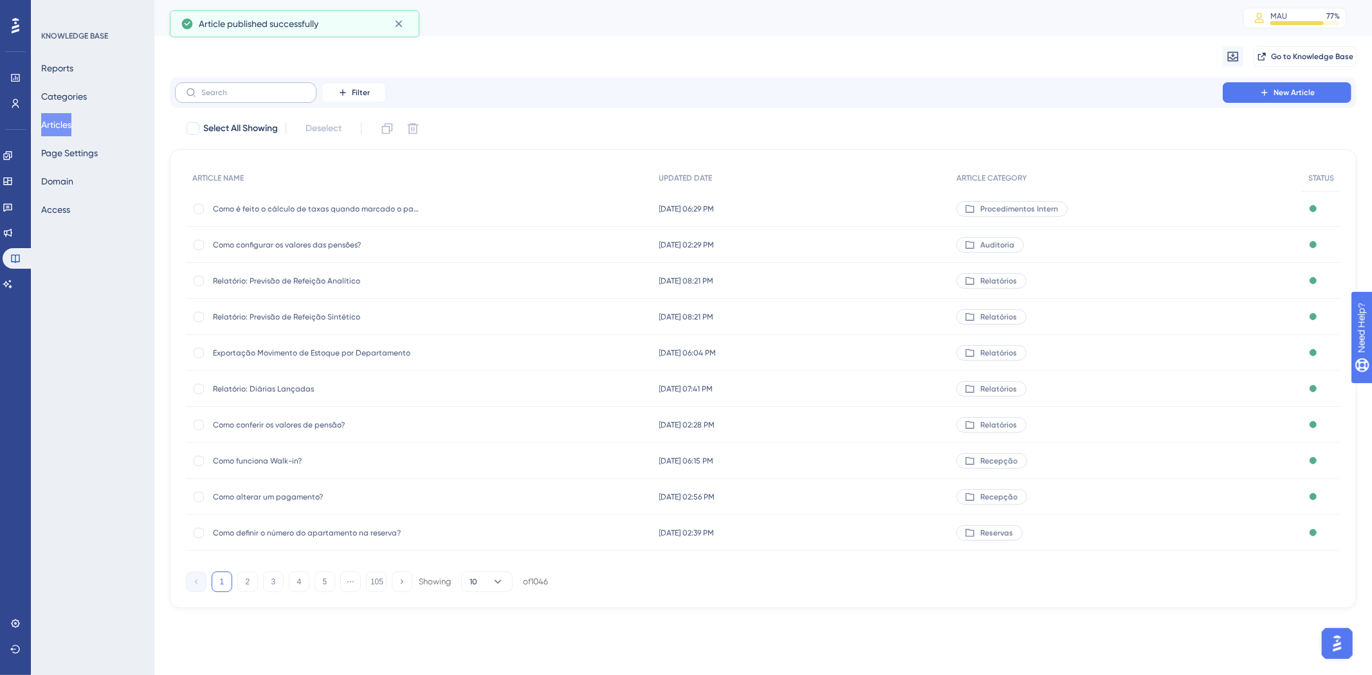
click at [248, 100] on label at bounding box center [246, 92] width 142 height 21
click at [248, 97] on input "text" at bounding box center [253, 92] width 104 height 9
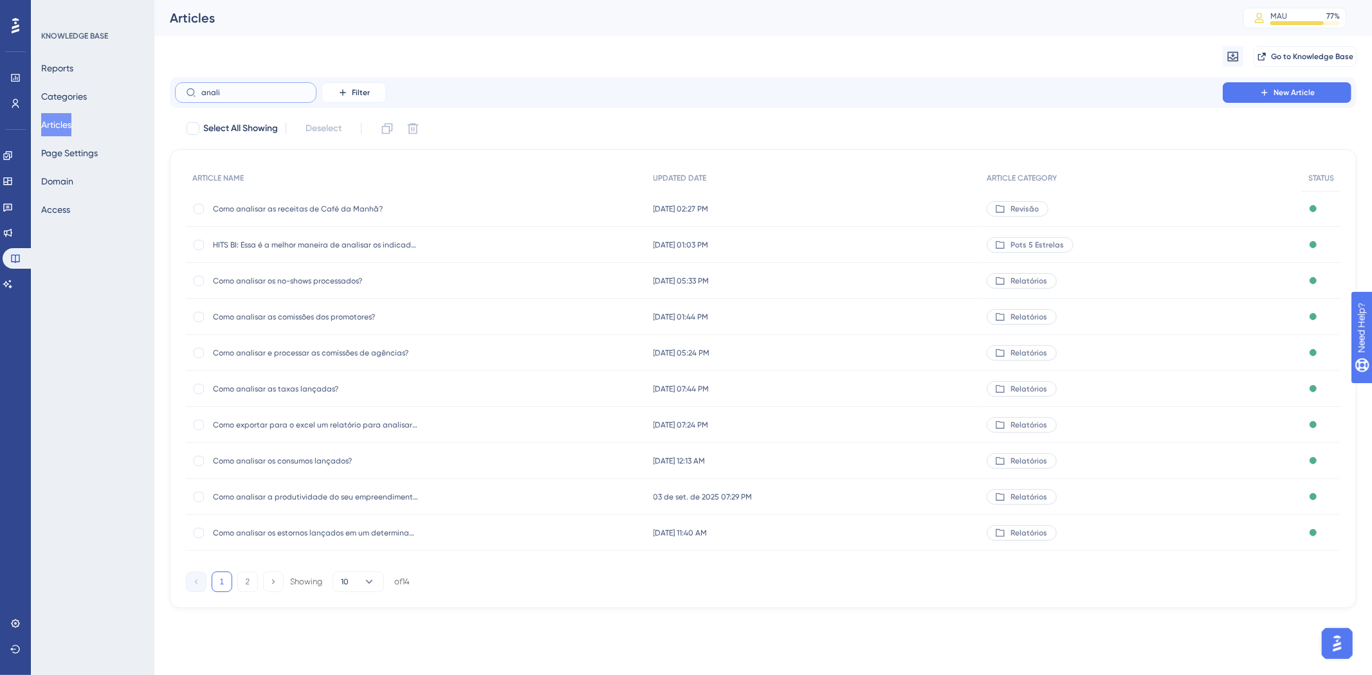
type input "analit"
checkbox input "true"
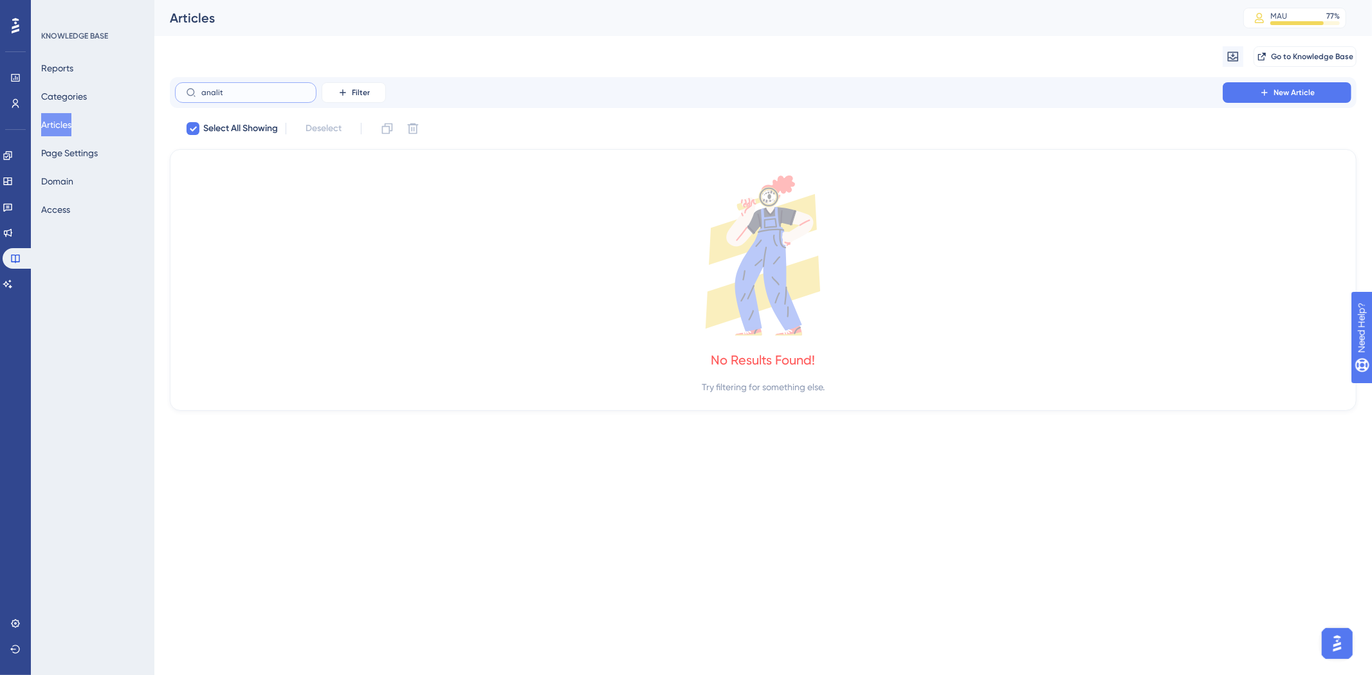
type input "anali"
checkbox input "false"
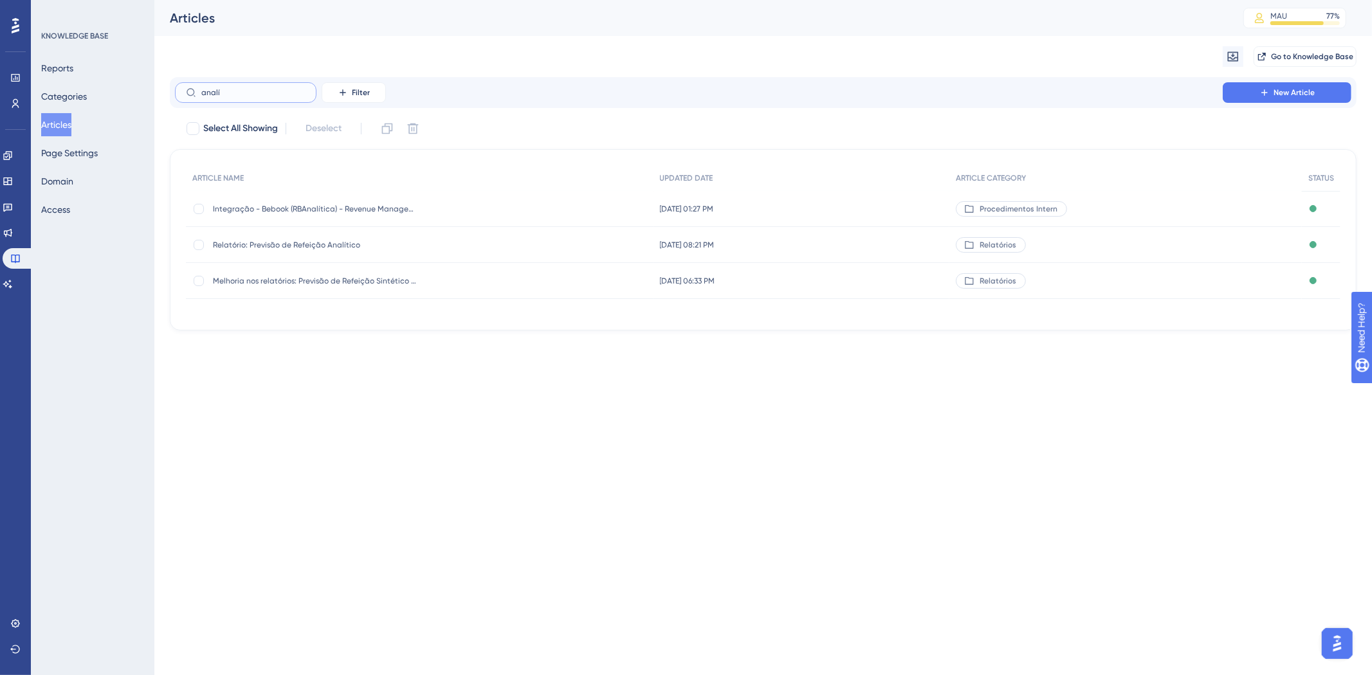
type input "analí"
click at [268, 248] on span "Relatório: Previsão de Refeição Analítico" at bounding box center [316, 245] width 206 height 10
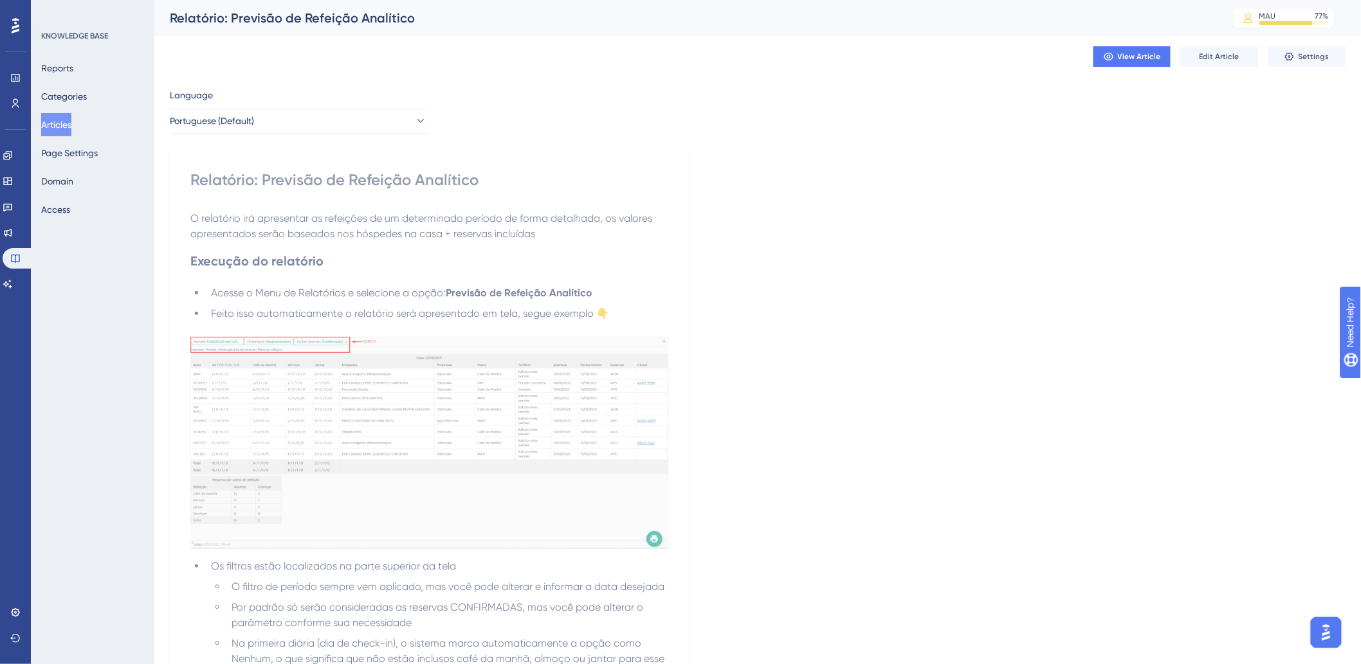
click at [55, 123] on button "Articles" at bounding box center [56, 124] width 30 height 23
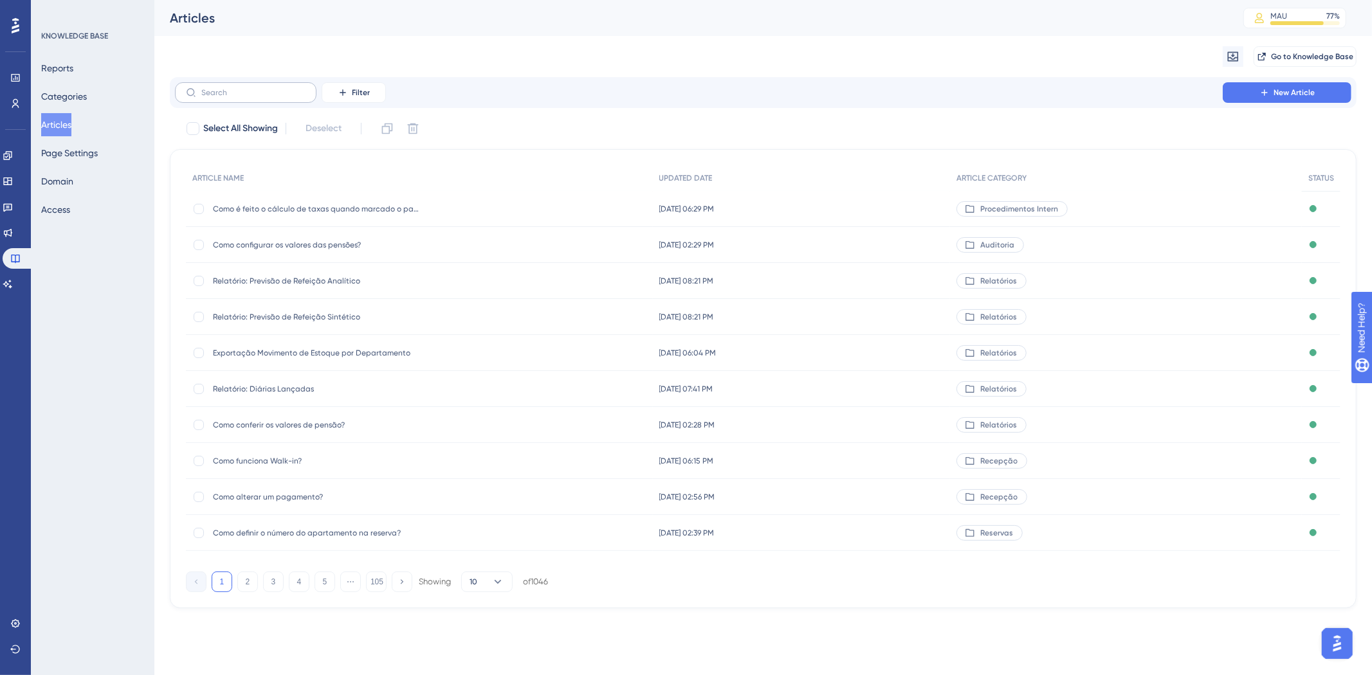
click at [252, 84] on label at bounding box center [246, 92] width 142 height 21
click at [252, 88] on input "text" at bounding box center [253, 92] width 104 height 9
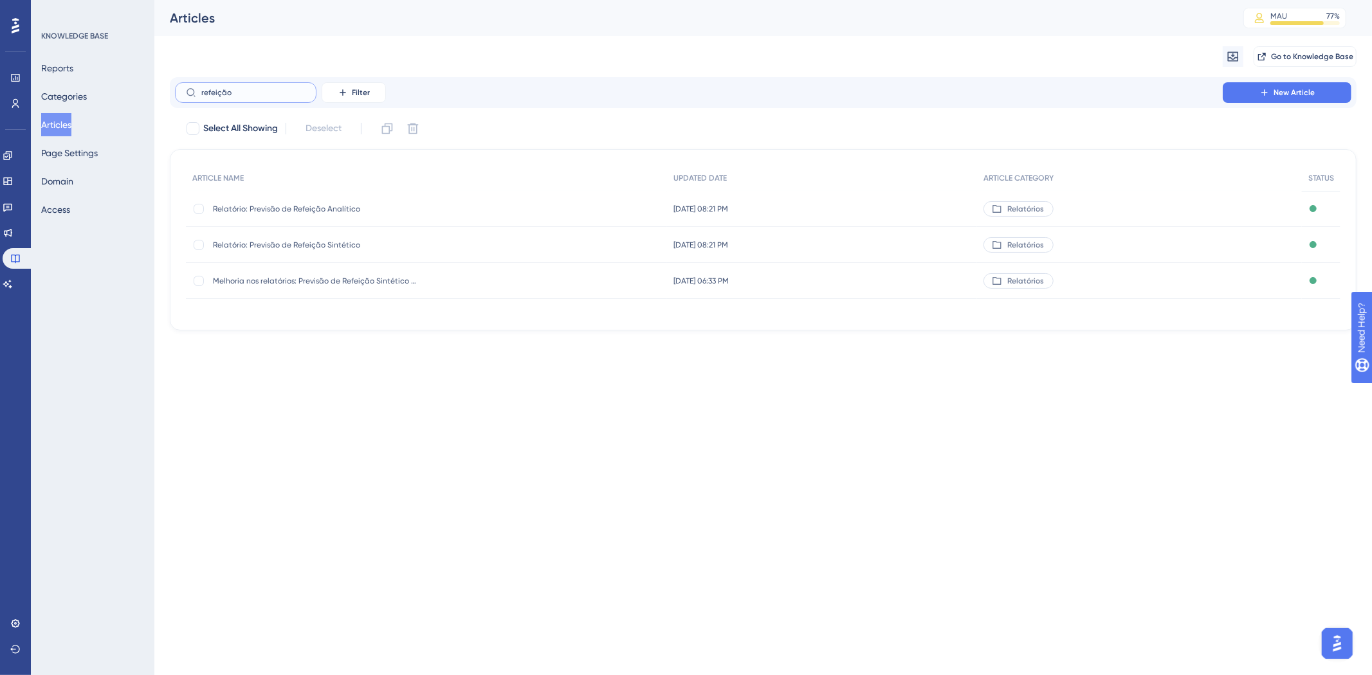
type input "refeição"
click at [287, 246] on span "Relatório: Previsão de Refeição Sintético" at bounding box center [316, 245] width 206 height 10
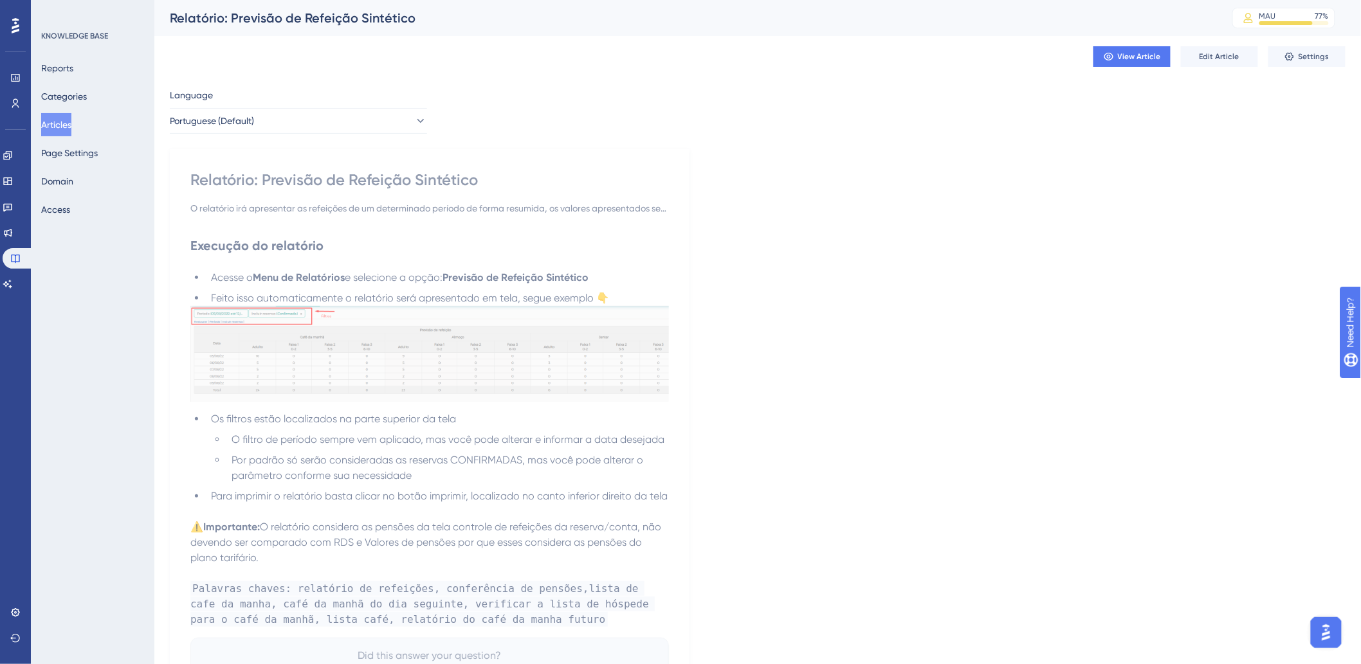
click at [376, 210] on div "O relatório irá apresentar as refeições de um determinado período de forma resu…" at bounding box center [429, 208] width 479 height 15
click at [1248, 65] on button "Edit Article" at bounding box center [1219, 56] width 77 height 21
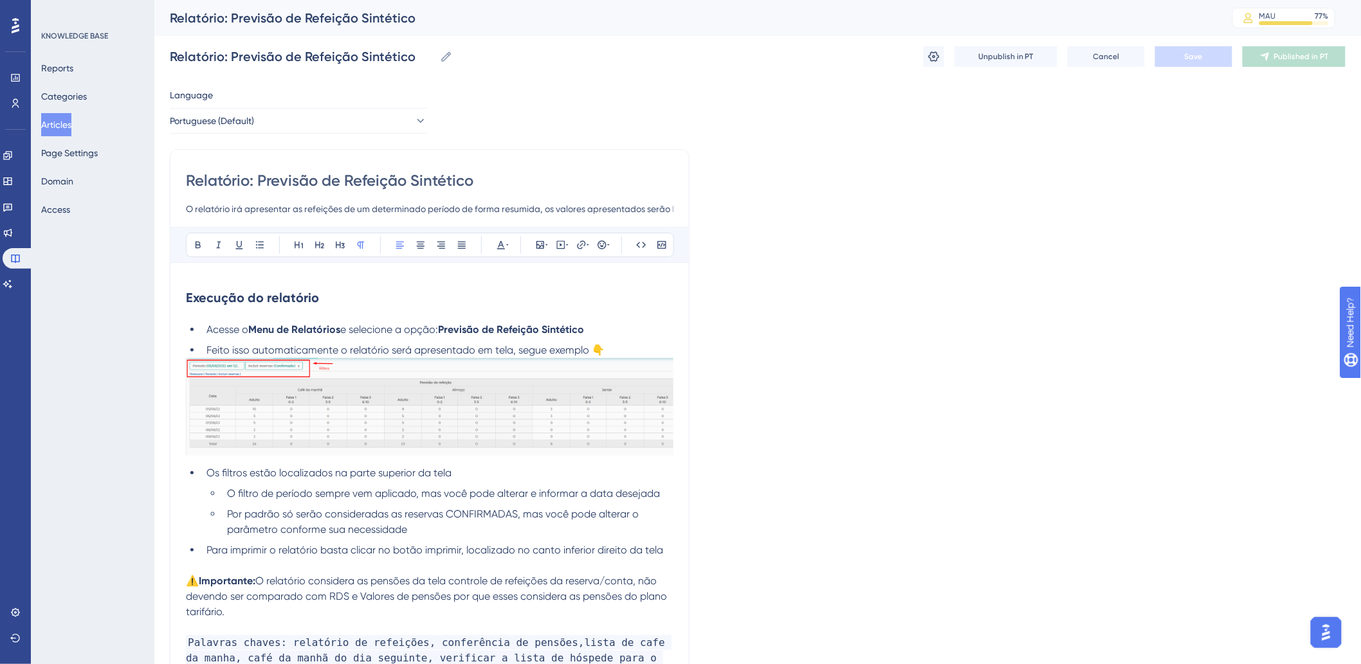
click at [277, 209] on input "O relatório irá apresentar as refeições de um determinado período de forma resu…" at bounding box center [430, 208] width 488 height 15
click at [68, 123] on button "Articles" at bounding box center [56, 124] width 30 height 23
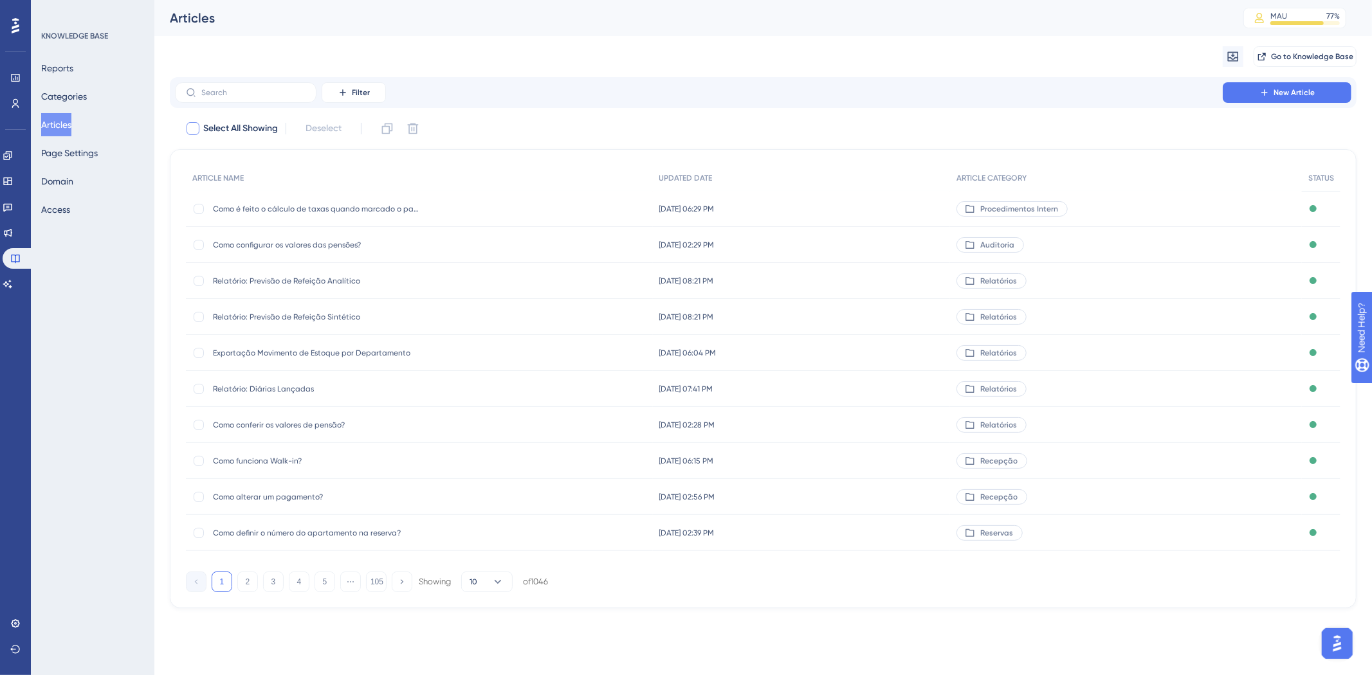
click at [255, 124] on span "Select All Showing" at bounding box center [240, 128] width 75 height 15
checkbox input "true"
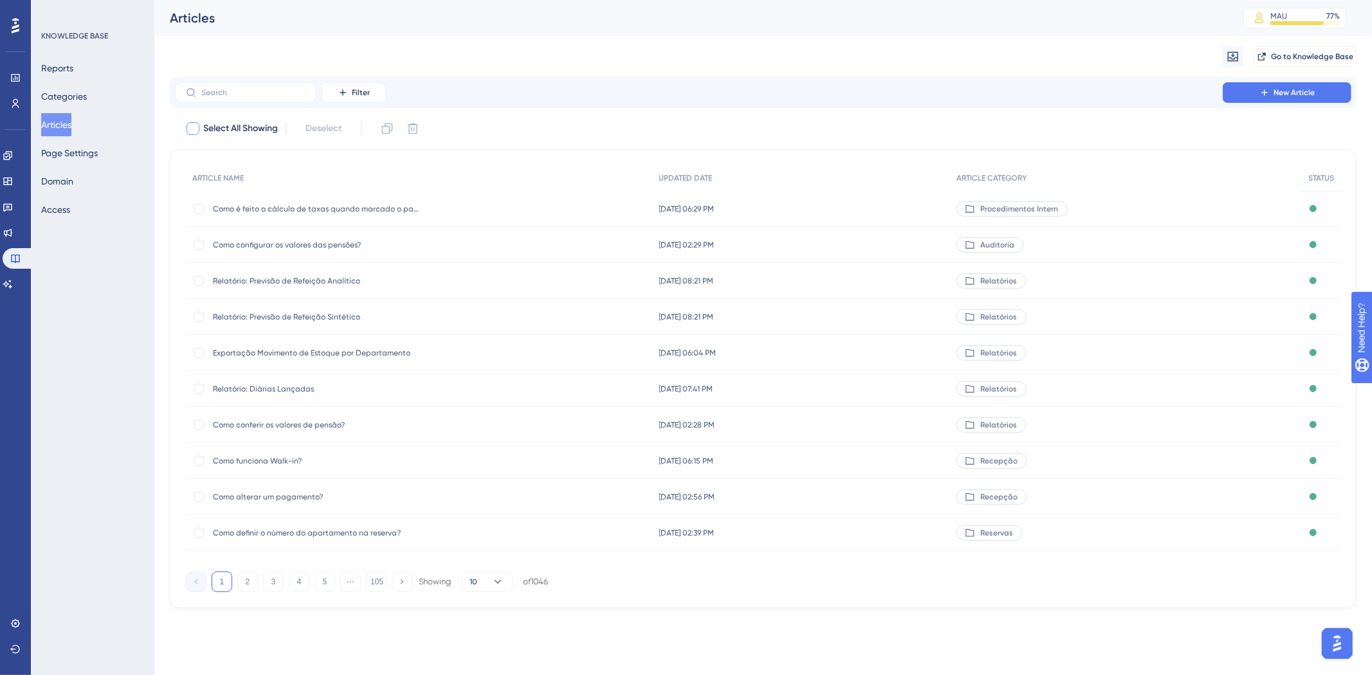
checkbox input "true"
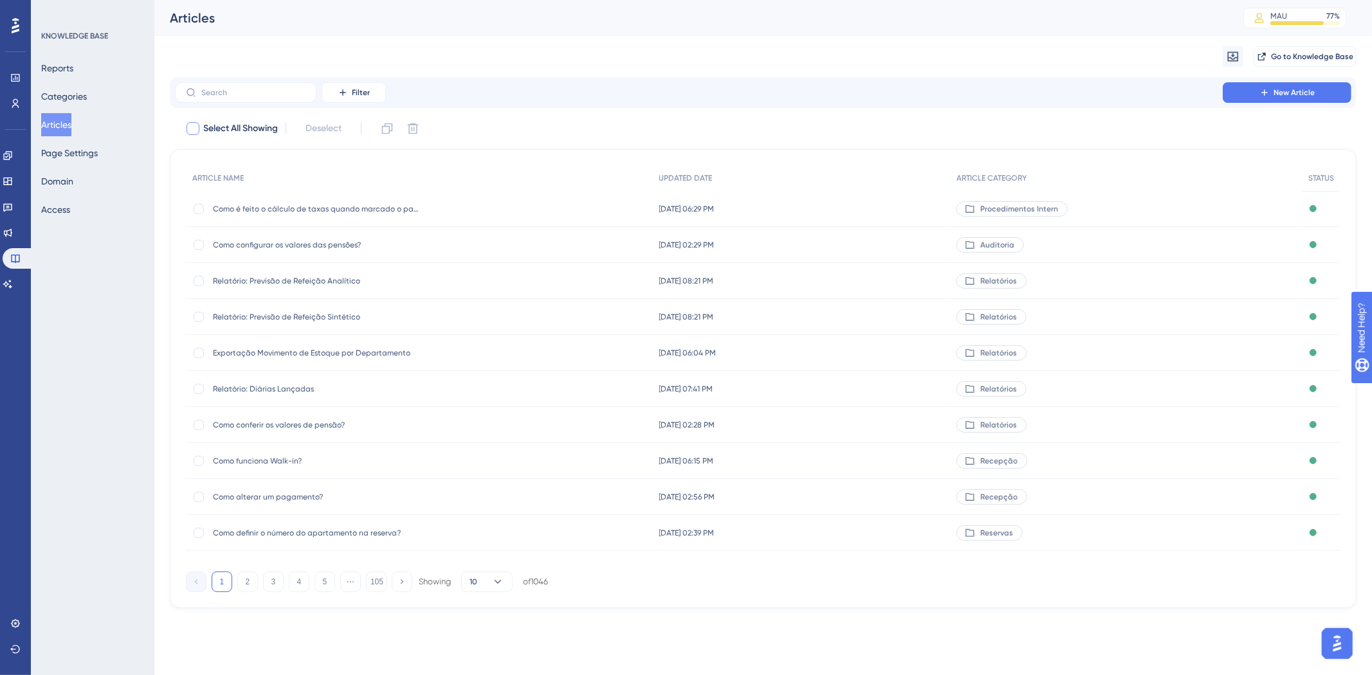
checkbox input "true"
click at [258, 130] on span "Select All Showing" at bounding box center [240, 128] width 75 height 15
checkbox input "false"
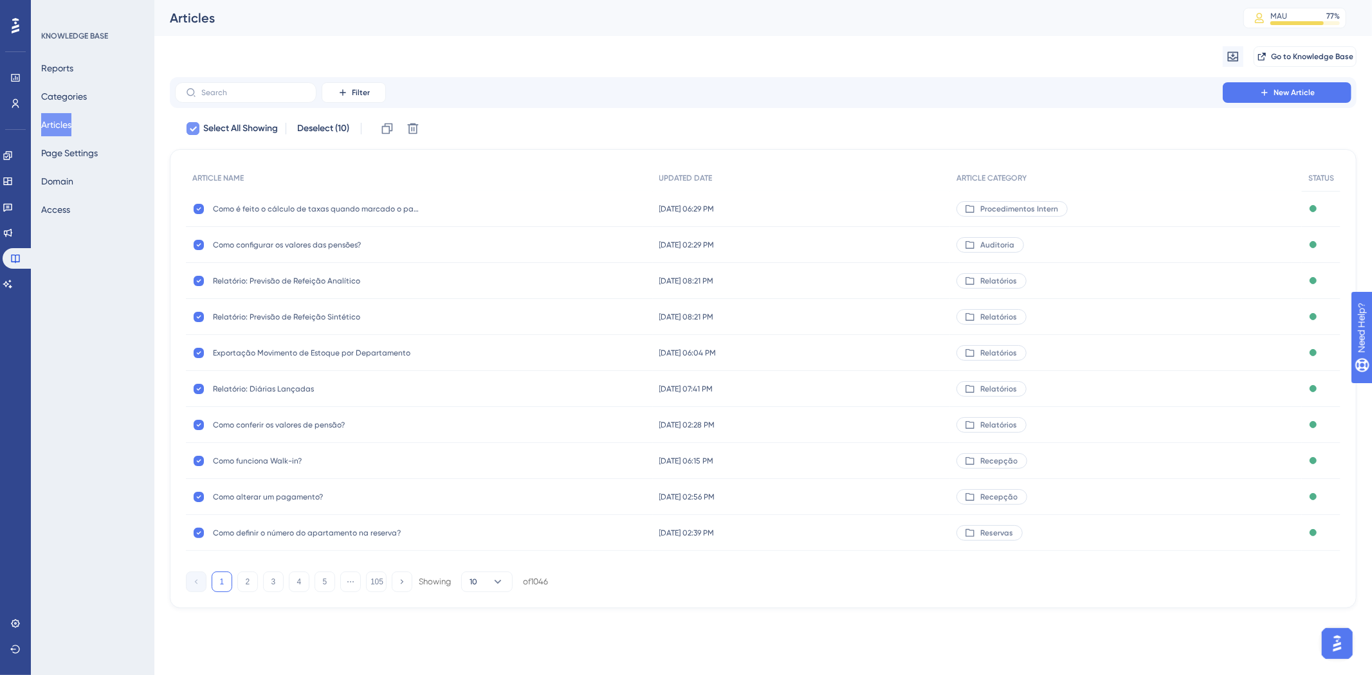
checkbox input "false"
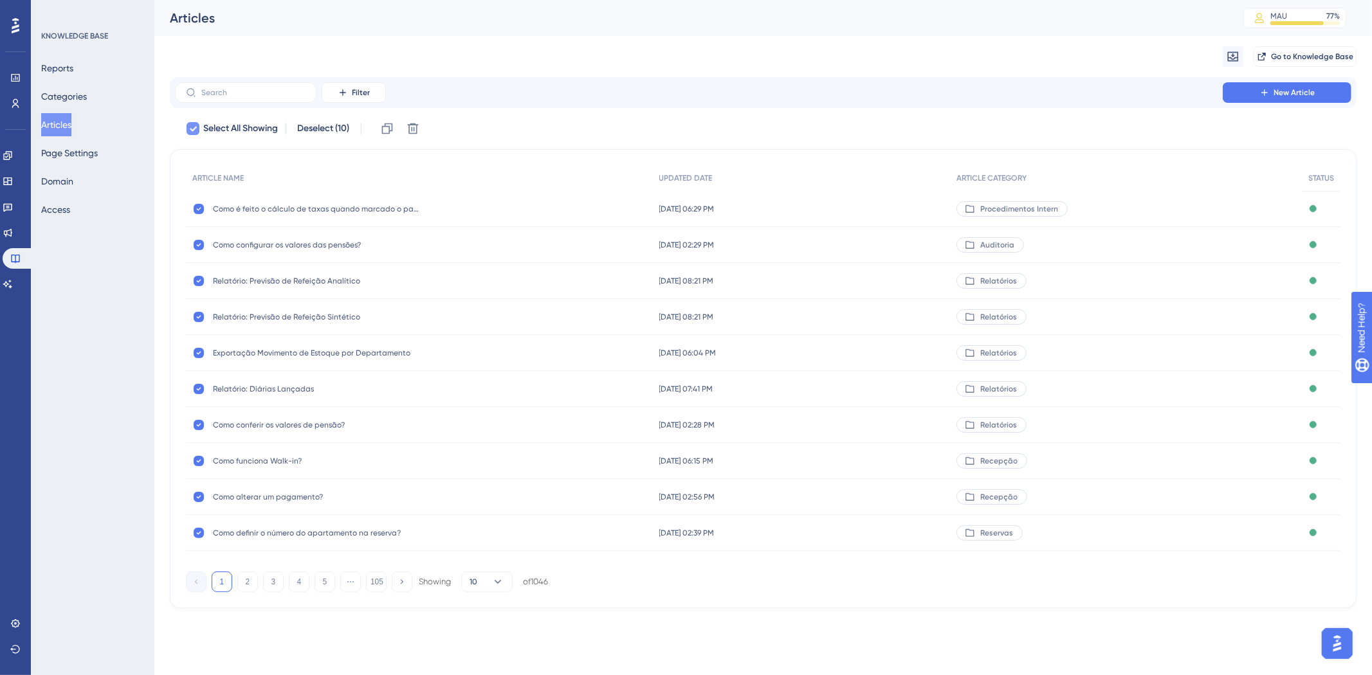
checkbox input "false"
click at [372, 87] on button "Filter" at bounding box center [354, 92] width 64 height 21
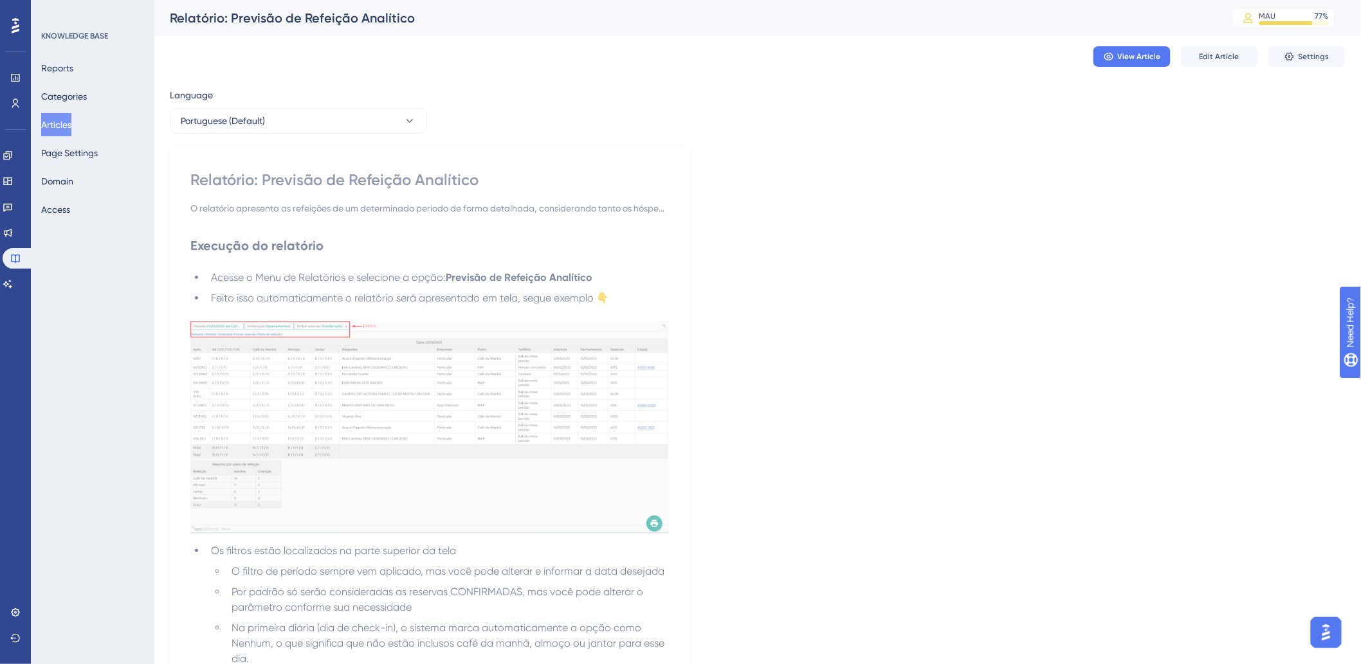
click at [68, 120] on button "Articles" at bounding box center [56, 124] width 30 height 23
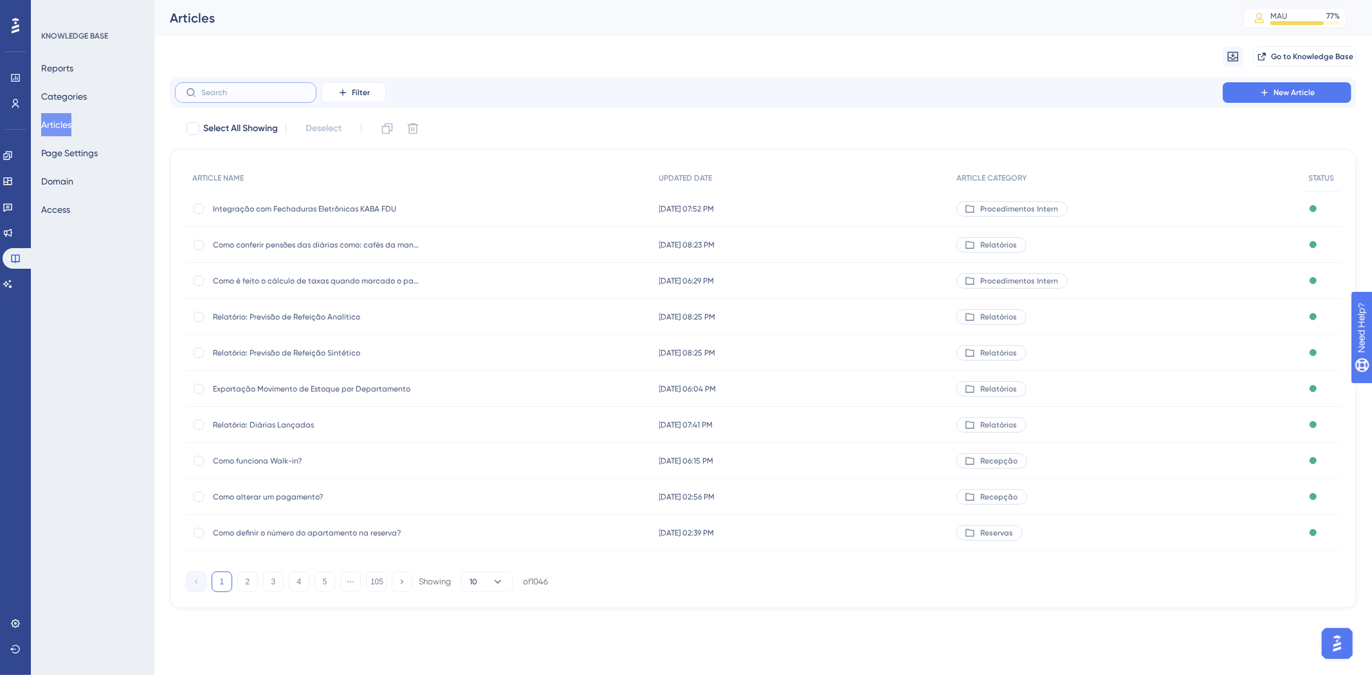
click at [292, 93] on input "text" at bounding box center [253, 92] width 104 height 9
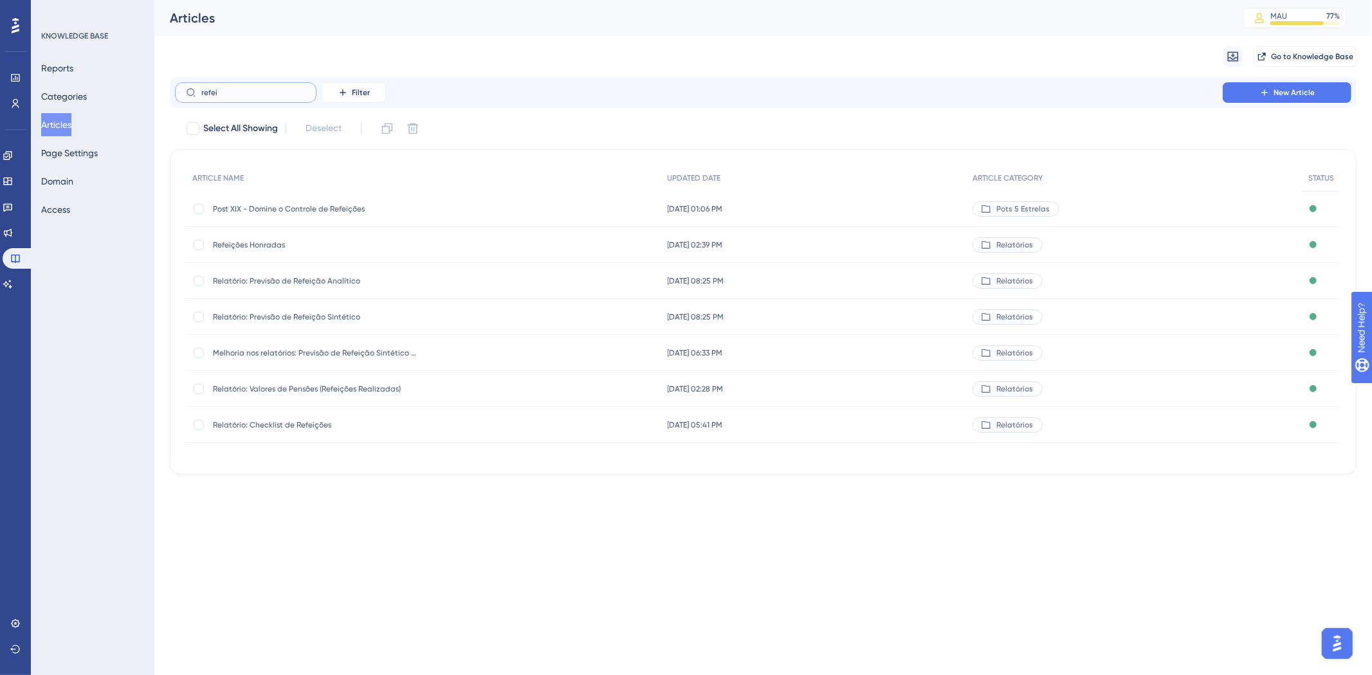
type input "refei"
click at [280, 279] on span "Relatório: Previsão de Refeição Analítico" at bounding box center [316, 281] width 206 height 10
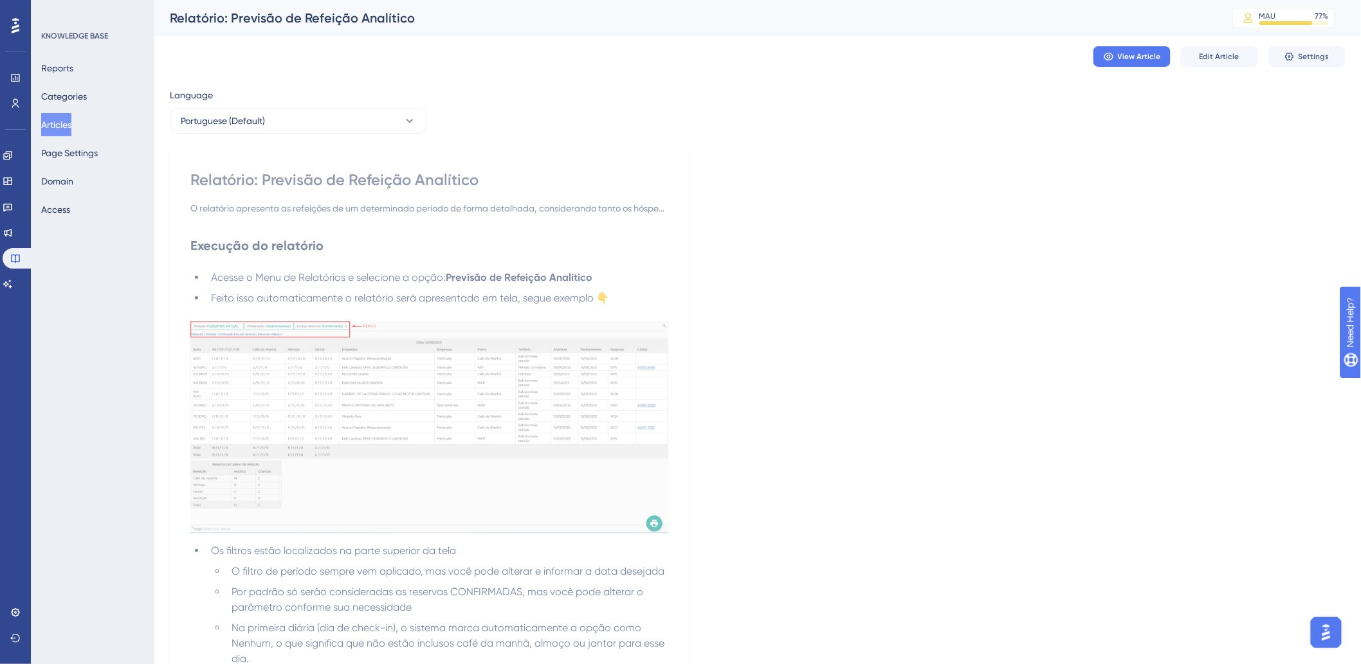
click at [1227, 45] on div "View Article Edit Article Settings" at bounding box center [758, 56] width 1176 height 41
click at [1227, 57] on span "Edit Article" at bounding box center [1220, 56] width 40 height 10
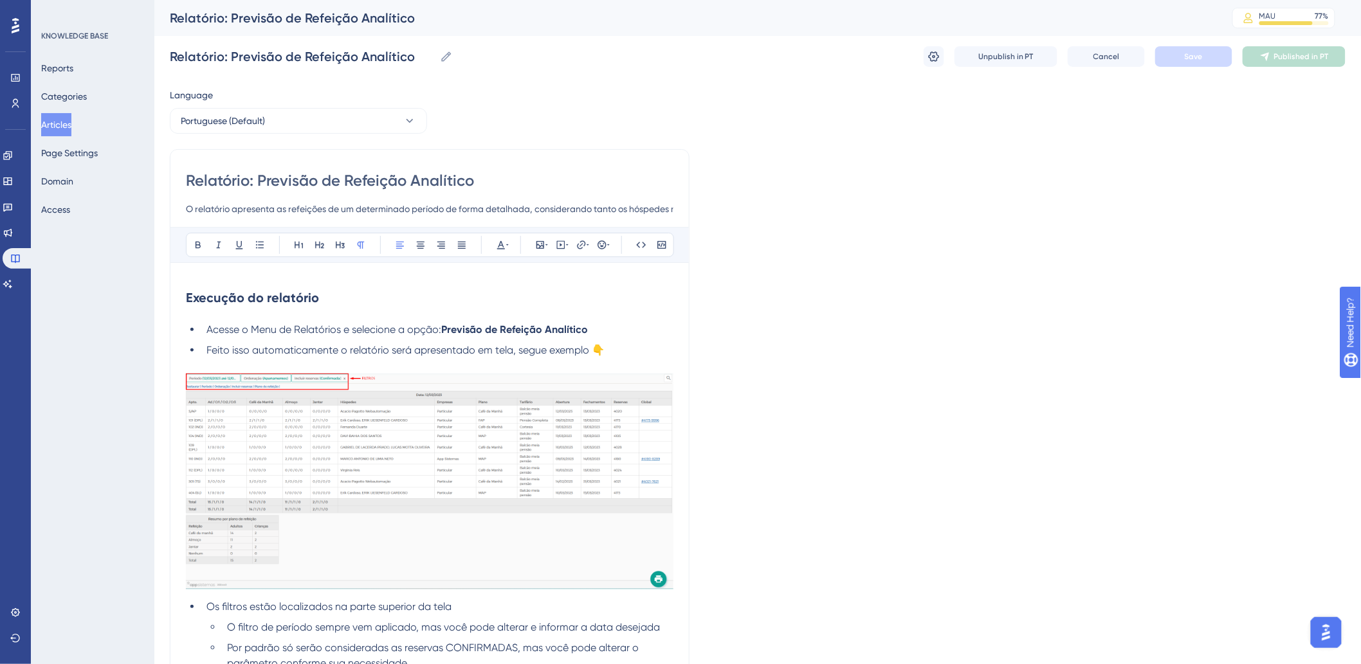
scroll to position [21, 0]
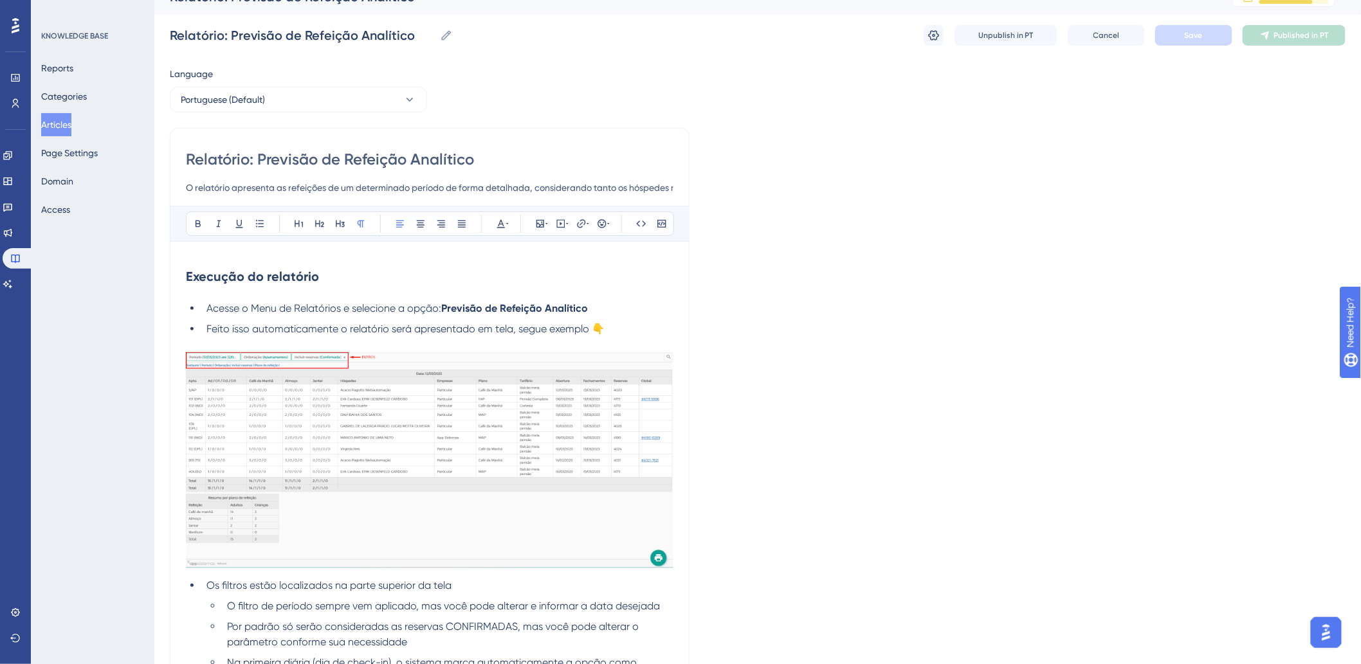
click at [336, 178] on div "Relatório: Previsão de Refeição Analítico O relatório apresenta as refeições de…" at bounding box center [430, 172] width 488 height 46
click at [331, 188] on input "O relatório apresenta as refeições de um determinado período de forma detalhada…" at bounding box center [430, 187] width 488 height 15
paste input "Ele é utilizado para prever a quantidade de pessoas esperadas nas refeições em …"
type input "O relatório apresenta as refeições de um determinado período de forma detalhada…"
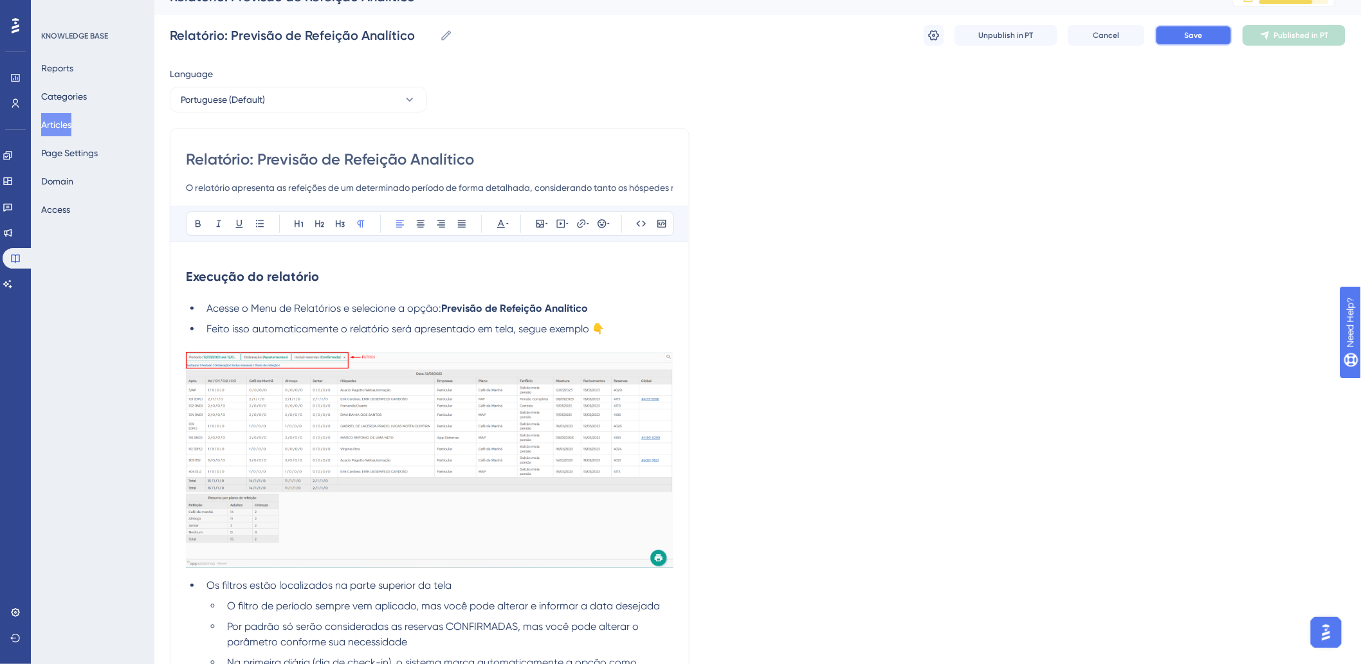
click at [1202, 37] on span "Save" at bounding box center [1194, 35] width 18 height 10
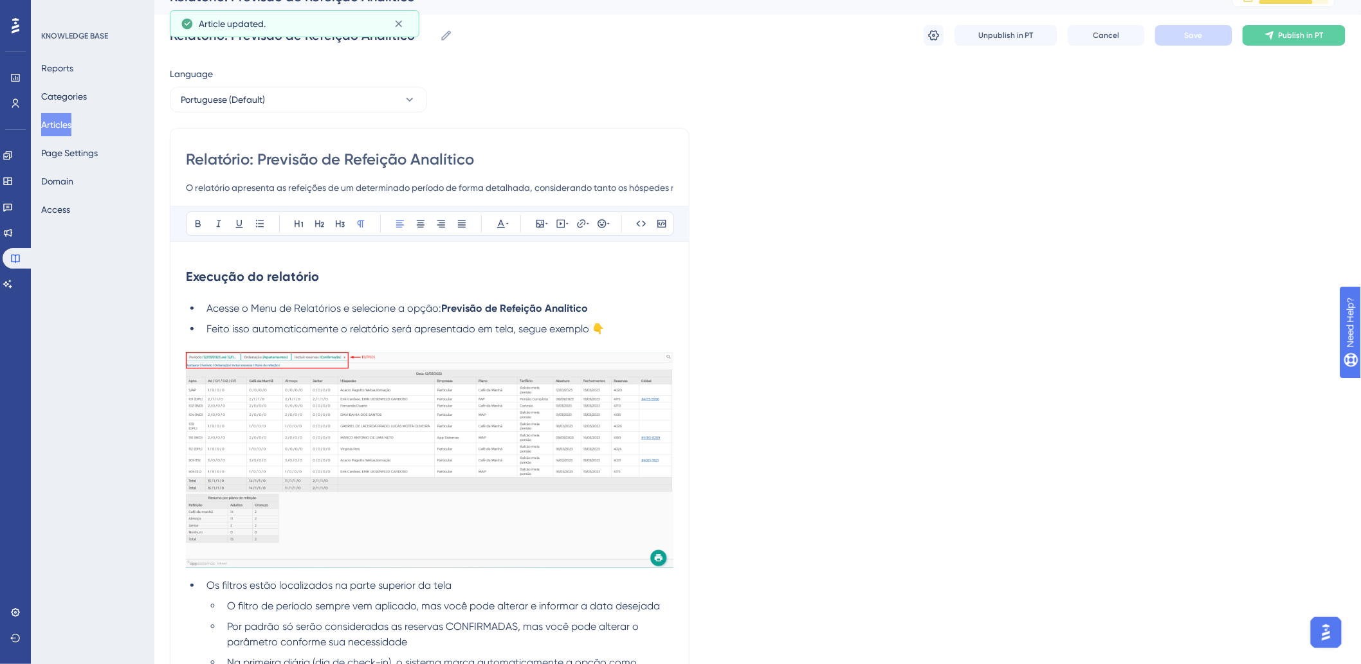
click at [1262, 36] on button "Publish in PT" at bounding box center [1294, 35] width 103 height 21
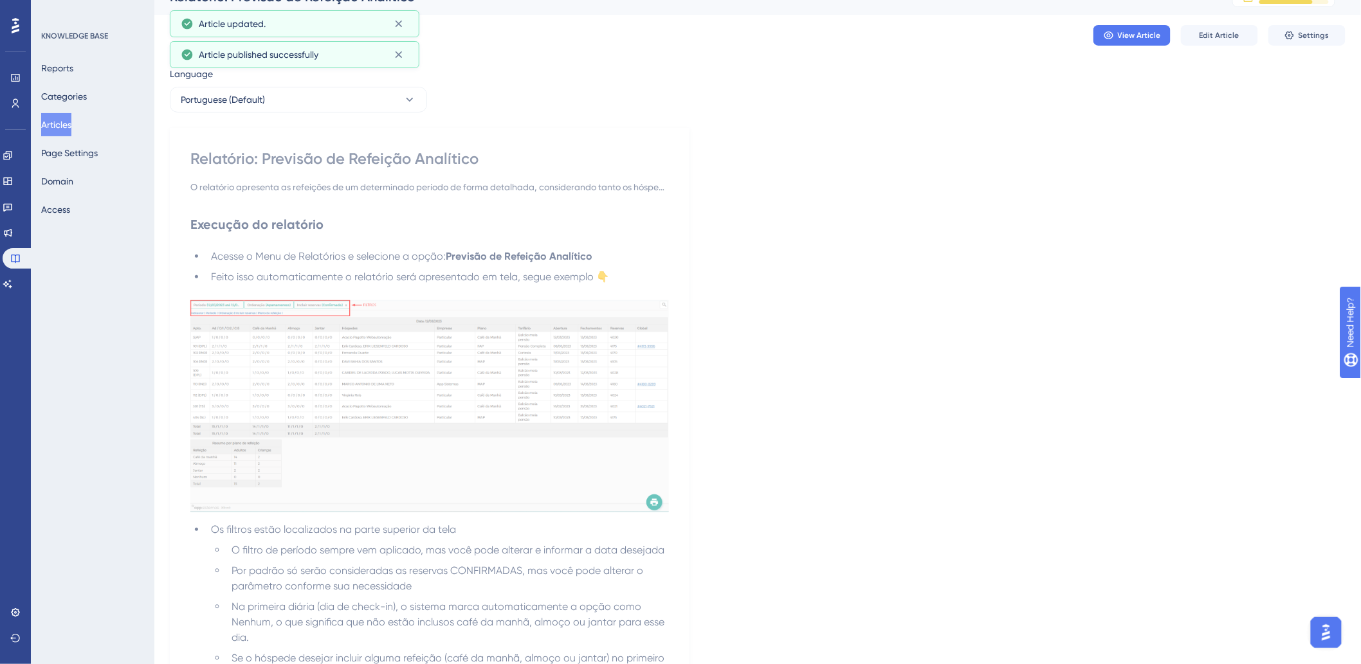
click at [68, 125] on button "Articles" at bounding box center [56, 124] width 30 height 23
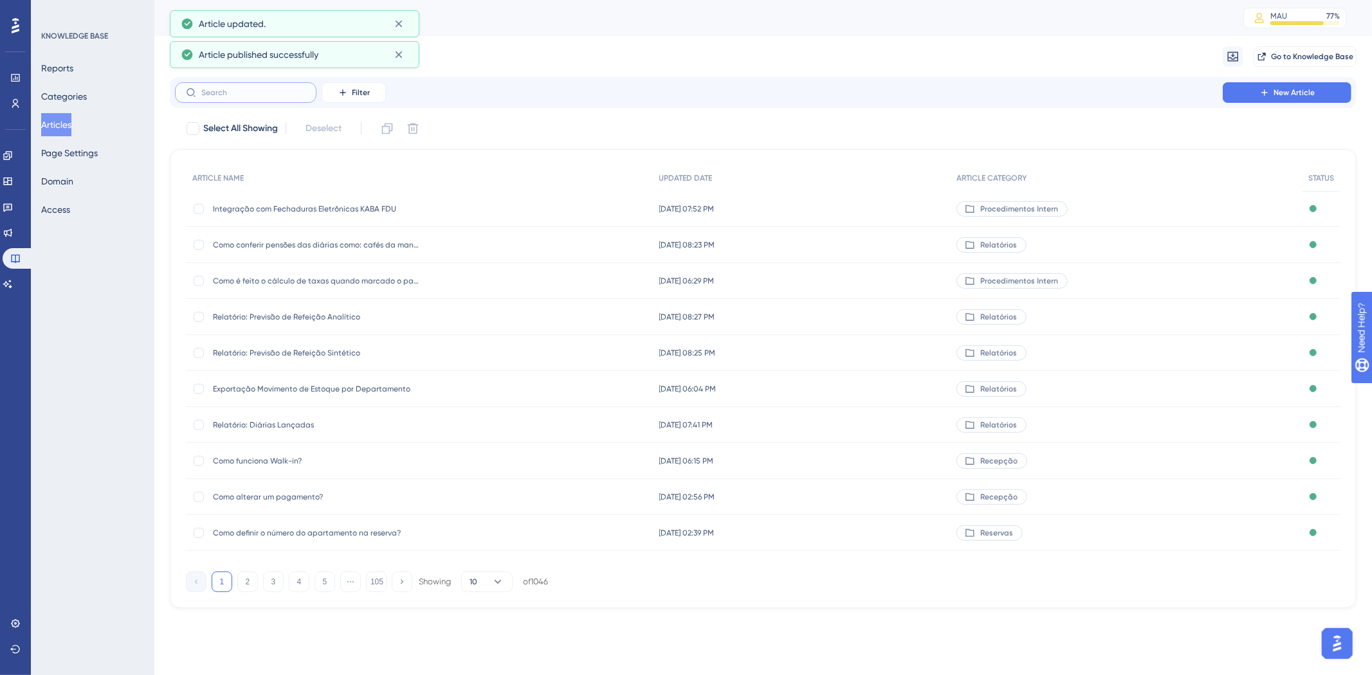
click at [273, 93] on input "text" at bounding box center [253, 92] width 104 height 9
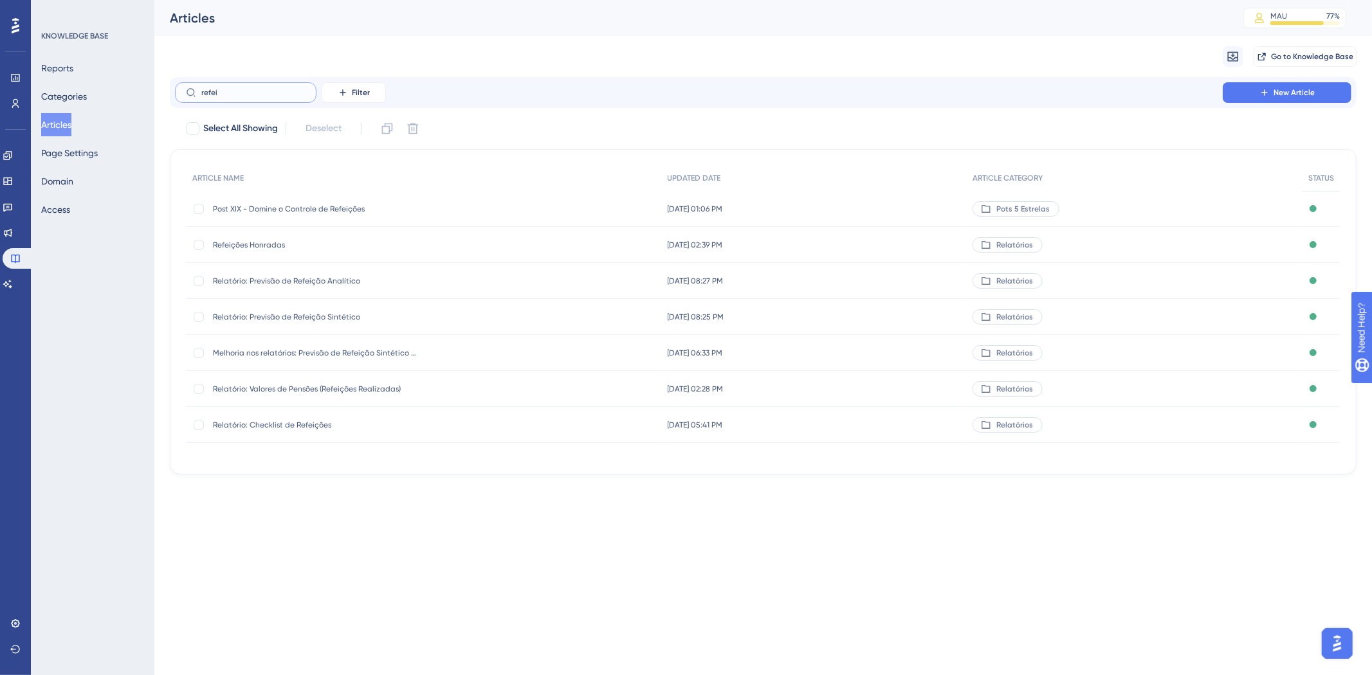
type input "refei"
click at [305, 315] on span "Relatório: Previsão de Refeição Sintético" at bounding box center [316, 317] width 206 height 10
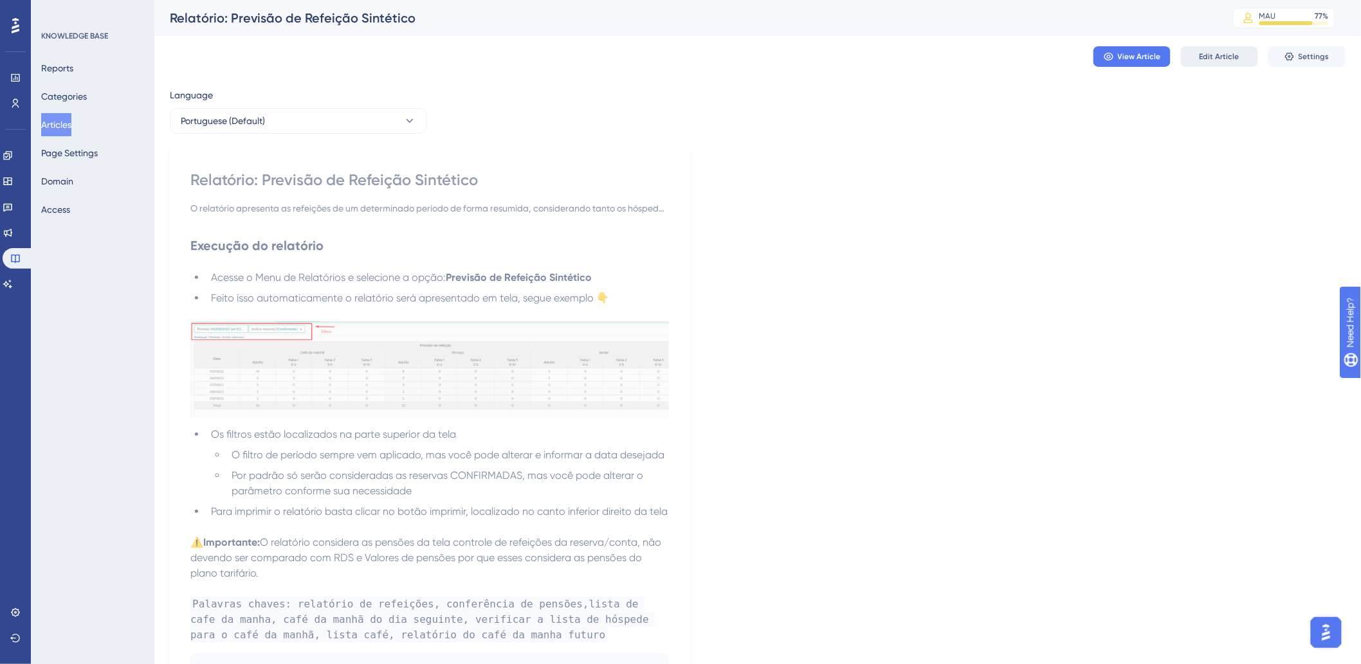
click at [1216, 61] on span "Edit Article" at bounding box center [1220, 56] width 40 height 10
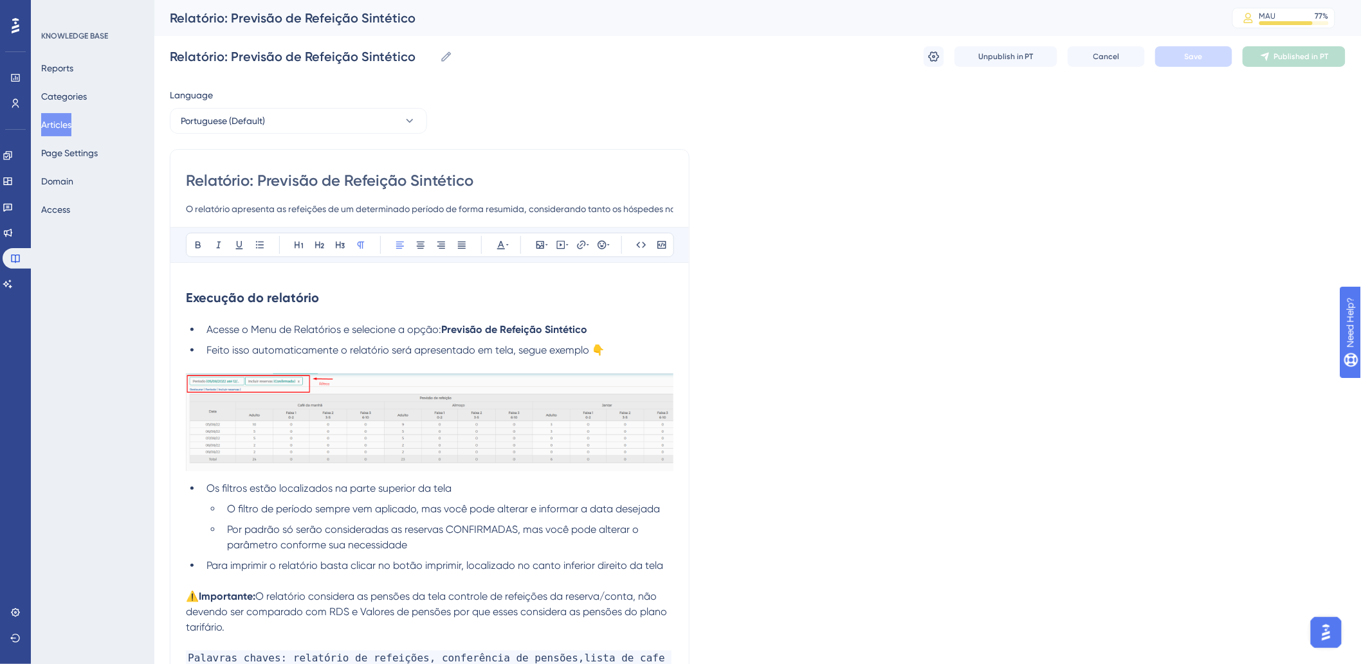
click at [578, 207] on input "O relatório apresenta as refeições de um determinado período de forma resumida,…" at bounding box center [430, 208] width 488 height 15
paste input "detalhada, considerando tanto os hóspedes na casa quanto as reservas incluídas.…"
click at [493, 210] on input "O relatório apresenta as refeições de um determinado período de forma detalhada…" at bounding box center [430, 208] width 488 height 15
type input "O relatório apresenta as refeições de um determinado período de forma resumida,…"
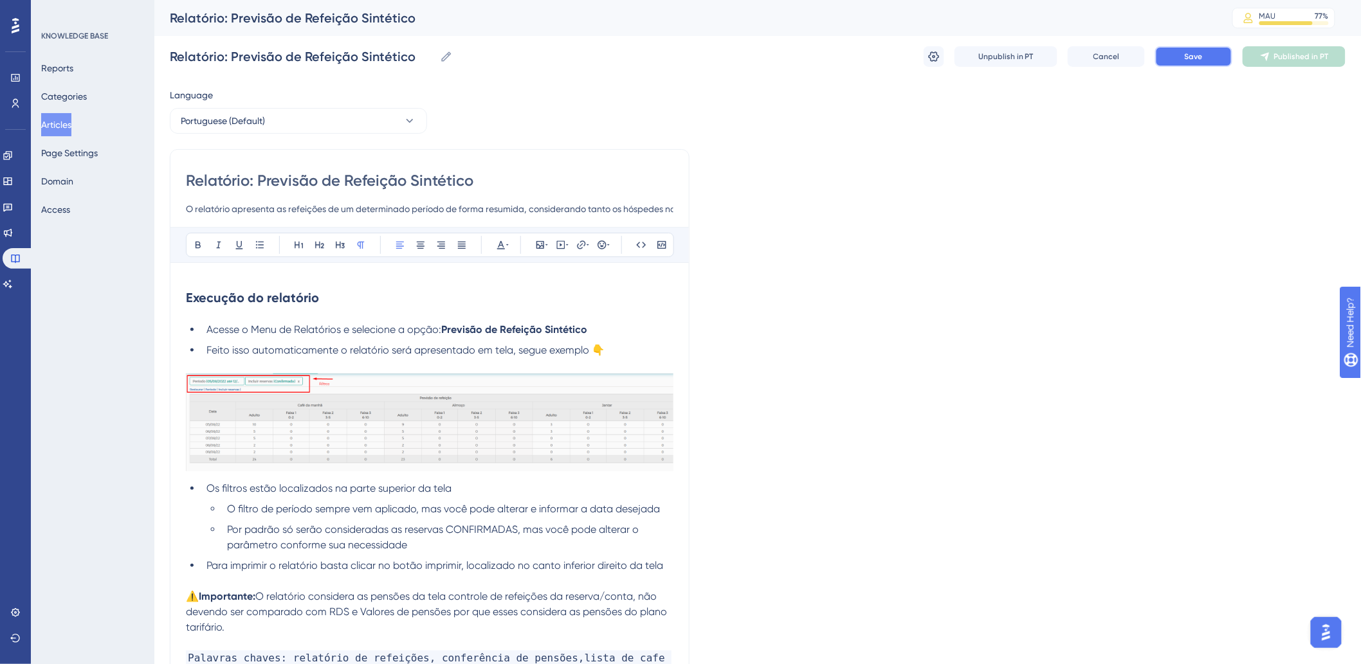
click at [1187, 55] on span "Save" at bounding box center [1194, 56] width 18 height 10
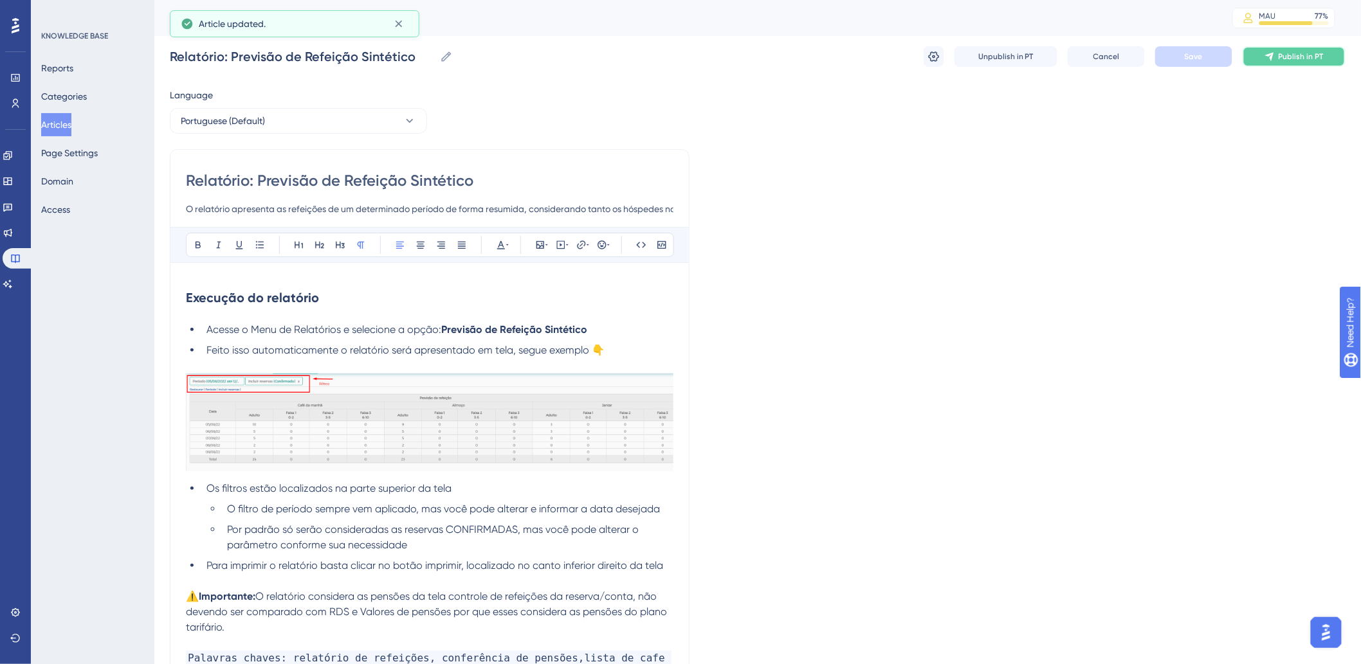
click at [1299, 58] on span "Publish in PT" at bounding box center [1301, 56] width 45 height 10
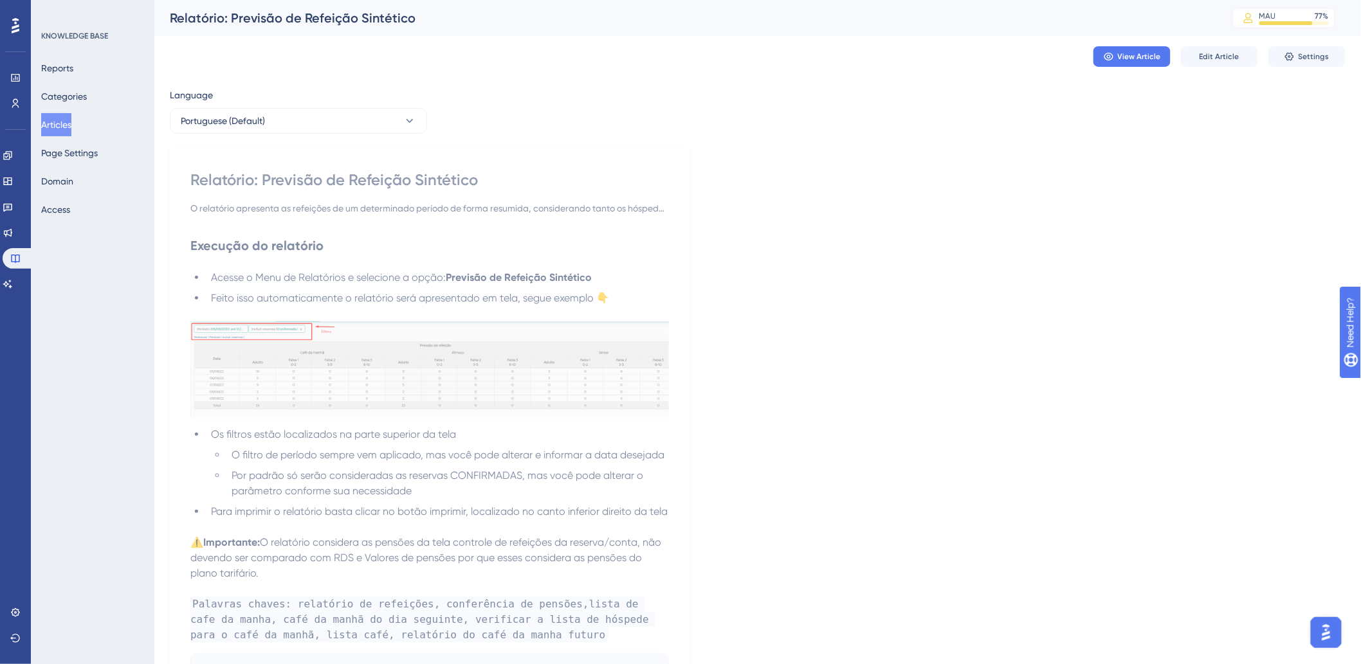
click at [71, 122] on button "Articles" at bounding box center [56, 124] width 30 height 23
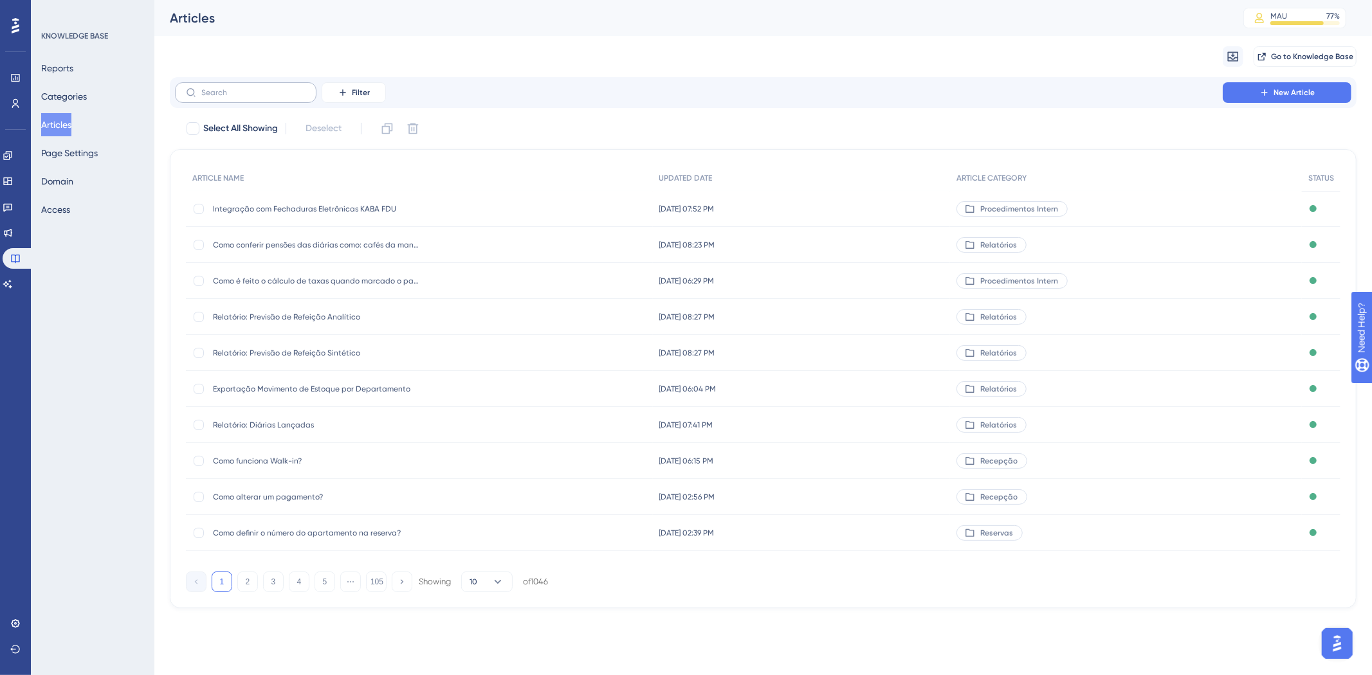
click at [274, 98] on label at bounding box center [246, 92] width 142 height 21
click at [274, 97] on input "text" at bounding box center [253, 92] width 104 height 9
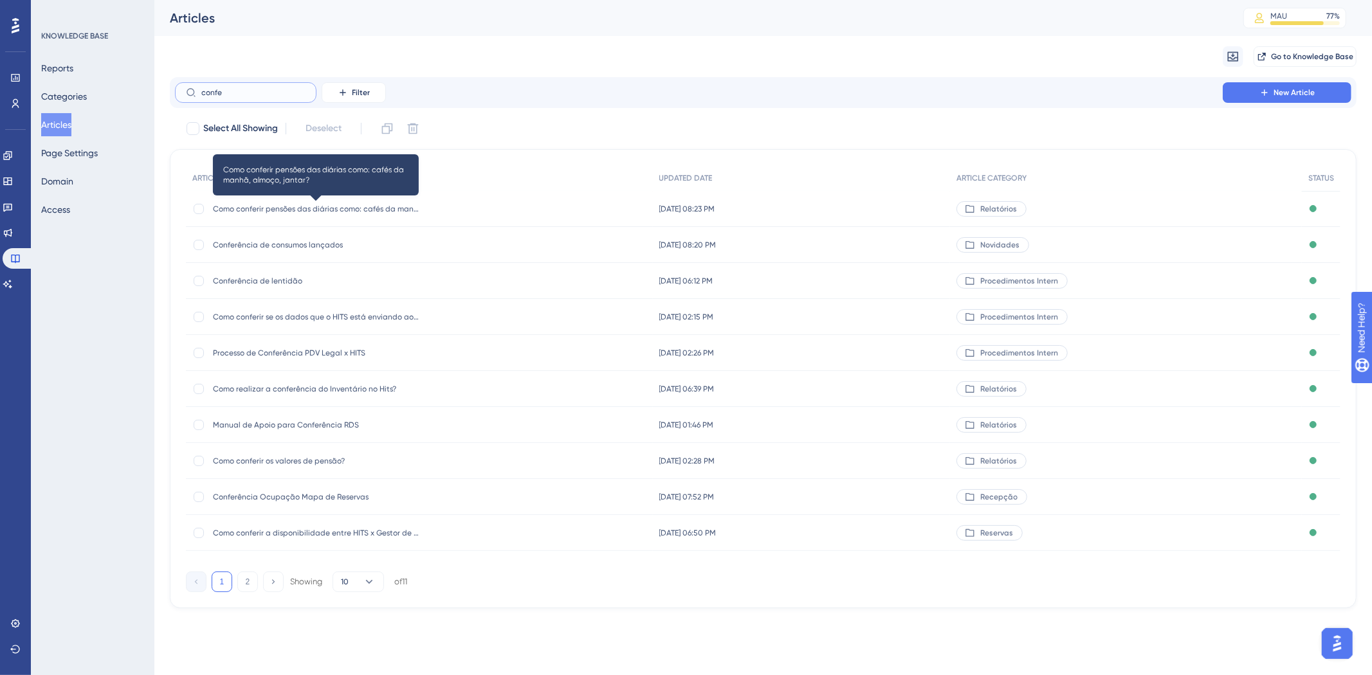
type input "confe"
click at [381, 206] on span "Como conferir pensões das diárias como: cafés da manhã, almoço, jantar?" at bounding box center [316, 209] width 206 height 10
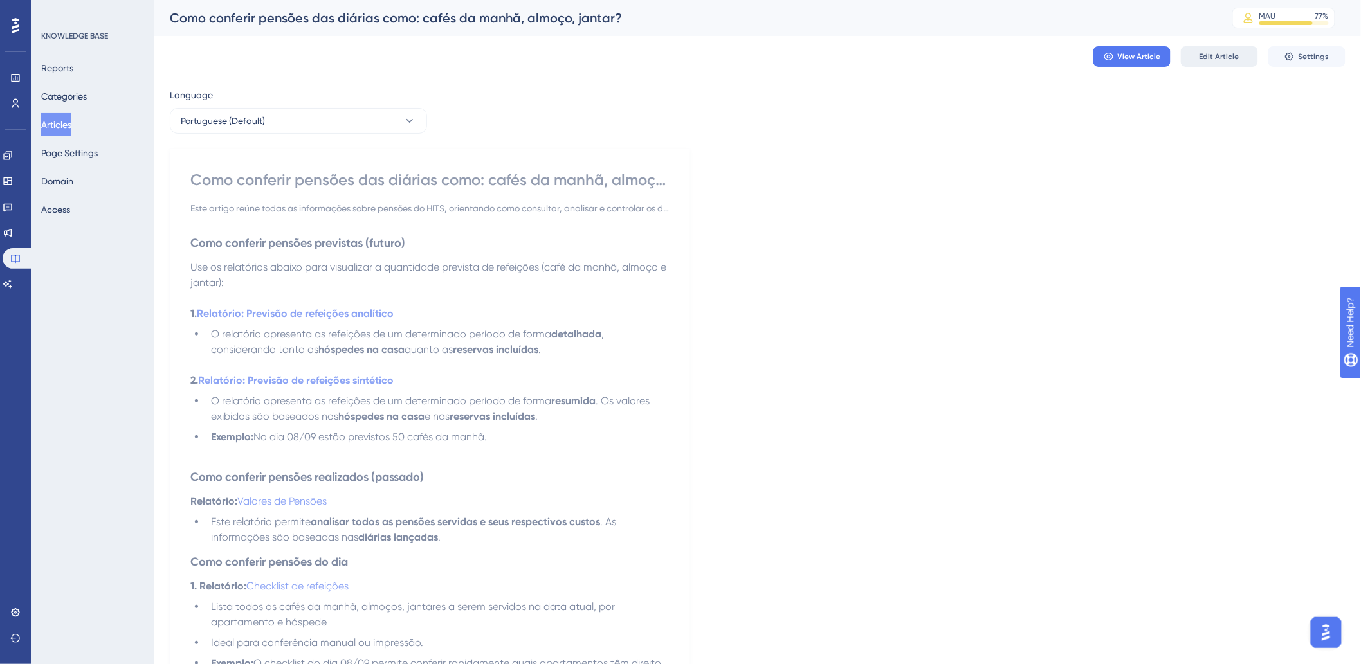
click at [1194, 59] on button "Edit Article" at bounding box center [1219, 56] width 77 height 21
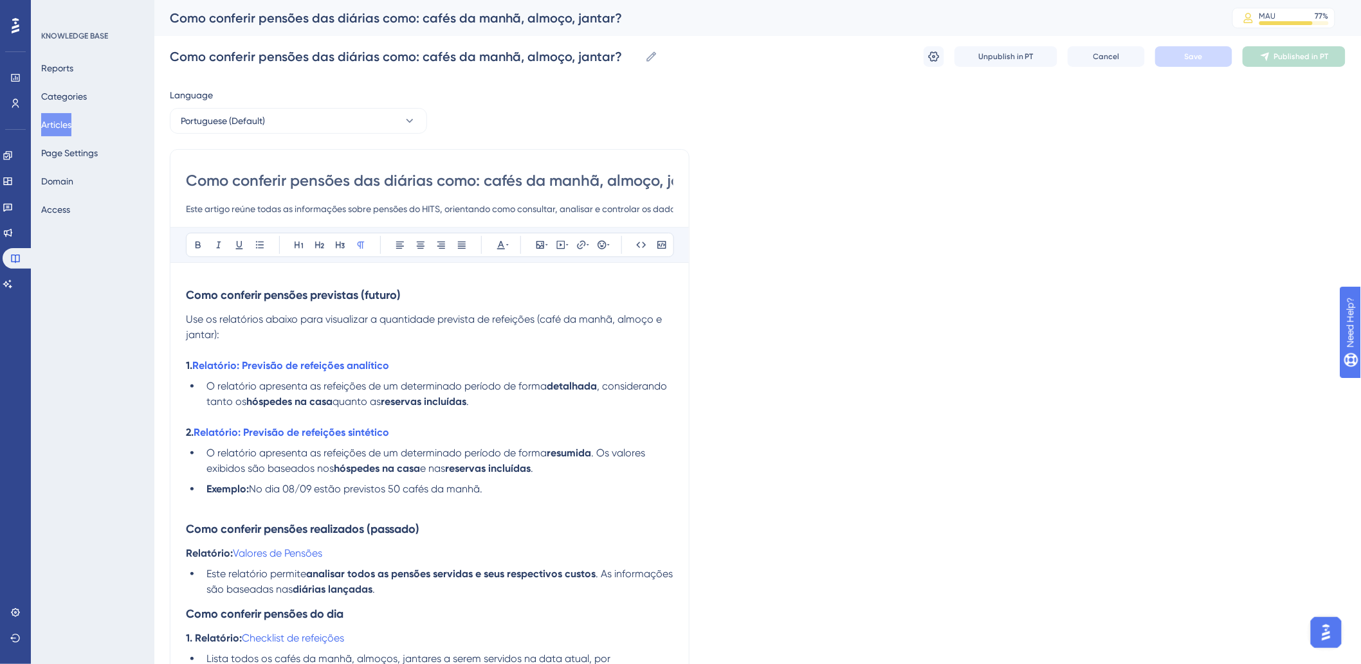
click at [398, 178] on input "Como conferir pensões das diárias como: cafés da manhã, almoço, jantar?" at bounding box center [430, 180] width 488 height 21
type input "Como conferir pensões das como: cafés da manhã, almoço, jantar?"
type input "Como conferir pensões como: cafés da manhã, almoço, jantar?"
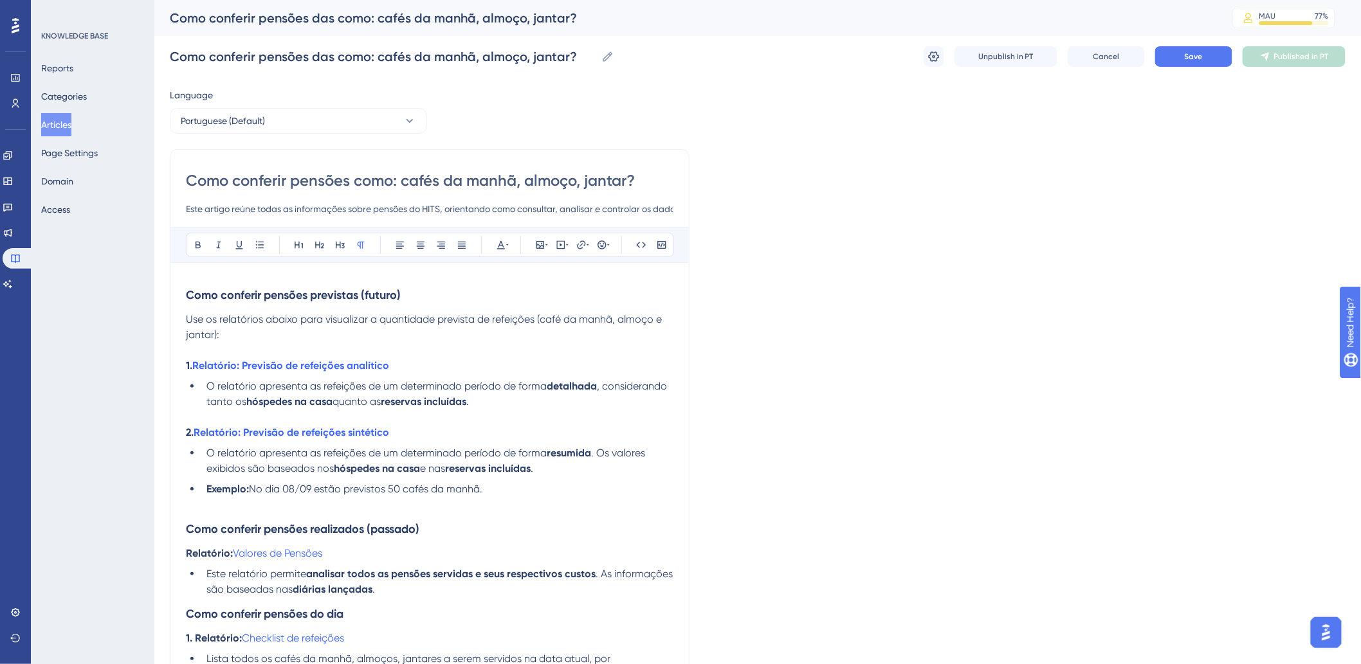
type input "Como conferir pensões como: cafés da manhã, almoço, jantar?"
type input "Como conferir pensões cafés da manhã, almoço, jantar?"
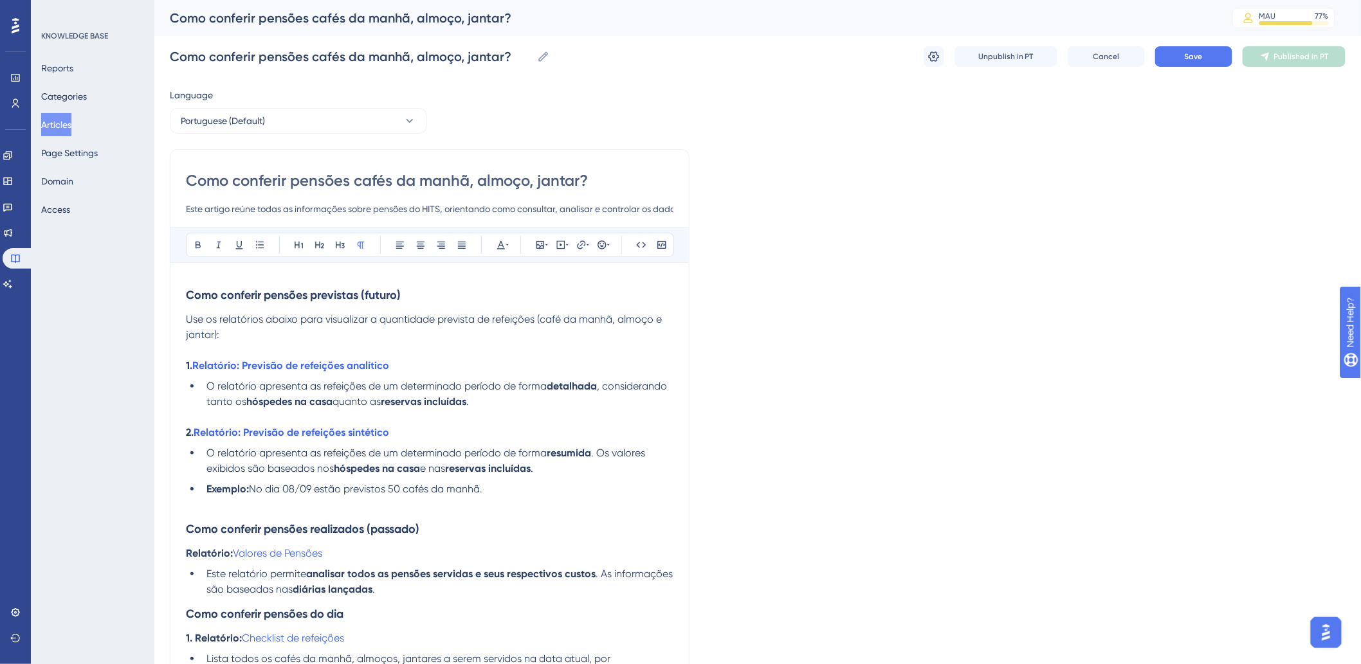
type input "Como conferir pensões (cafés da manhã, almoço, jantar?"
type input "Como conferir pensões (cafés da manhã, almoço ejantar?"
type input "Como conferir pensões (cafés da manhã, almoço e/jantar?"
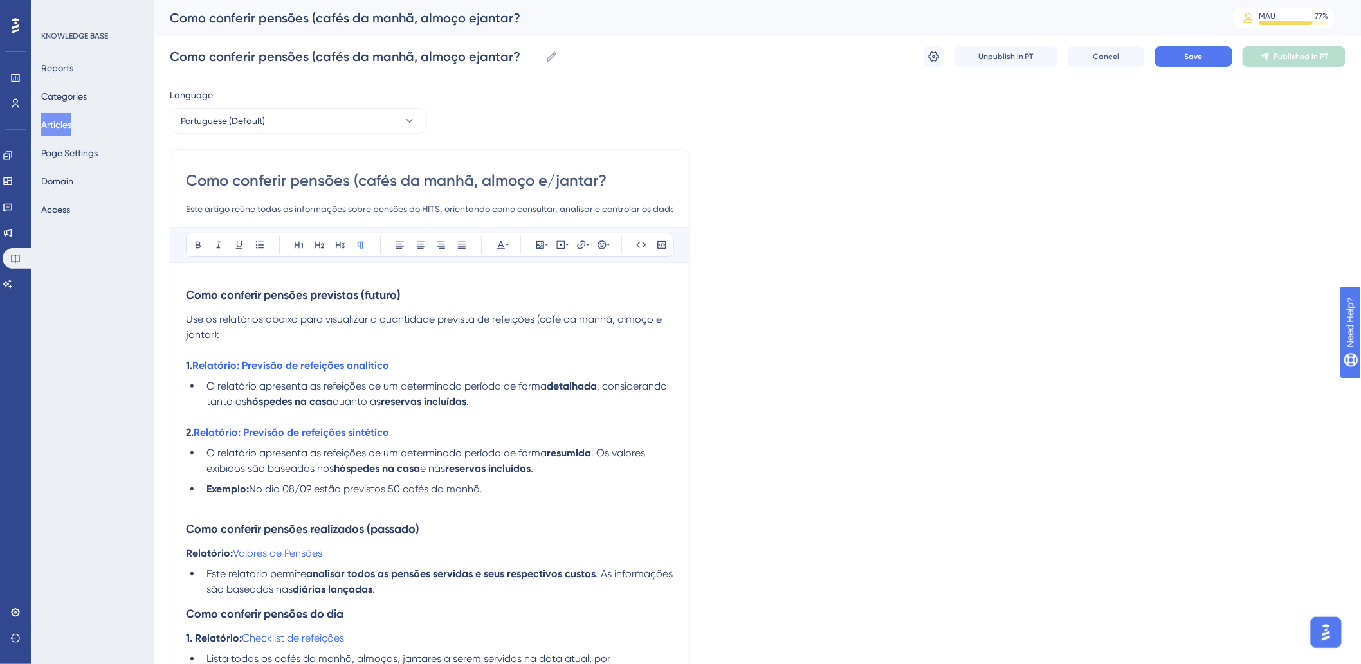
type input "Como conferir pensões (cafés da manhã, almoço e/jantar?"
type input "Como conferir pensões (cafés da manhã, almoço e/ou jantar?"
type input "Como conferir pensões (cafés da manhã, almoço e/ou jantar)?"
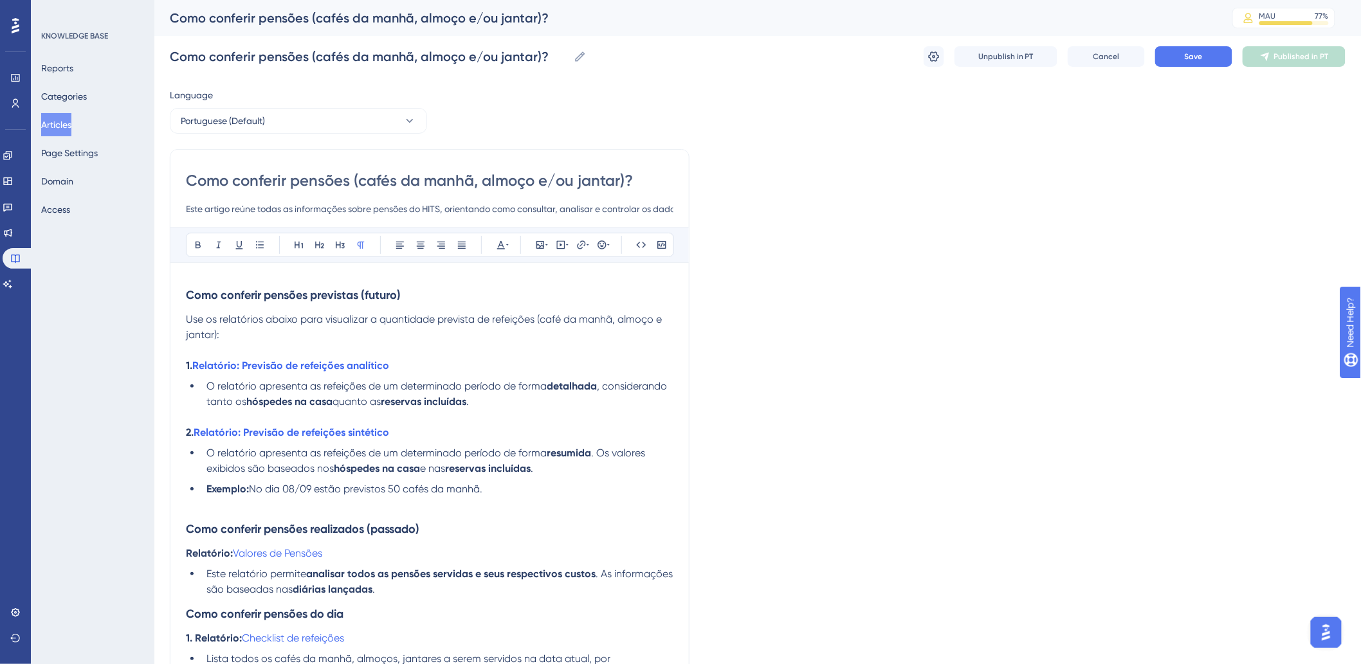
type input "Como conferir pensões (cafés da manhã, almoço e/ou jantar)?"
click at [511, 405] on li "O relatório apresenta as refeições de um determinado período de forma detalhada…" at bounding box center [437, 394] width 472 height 31
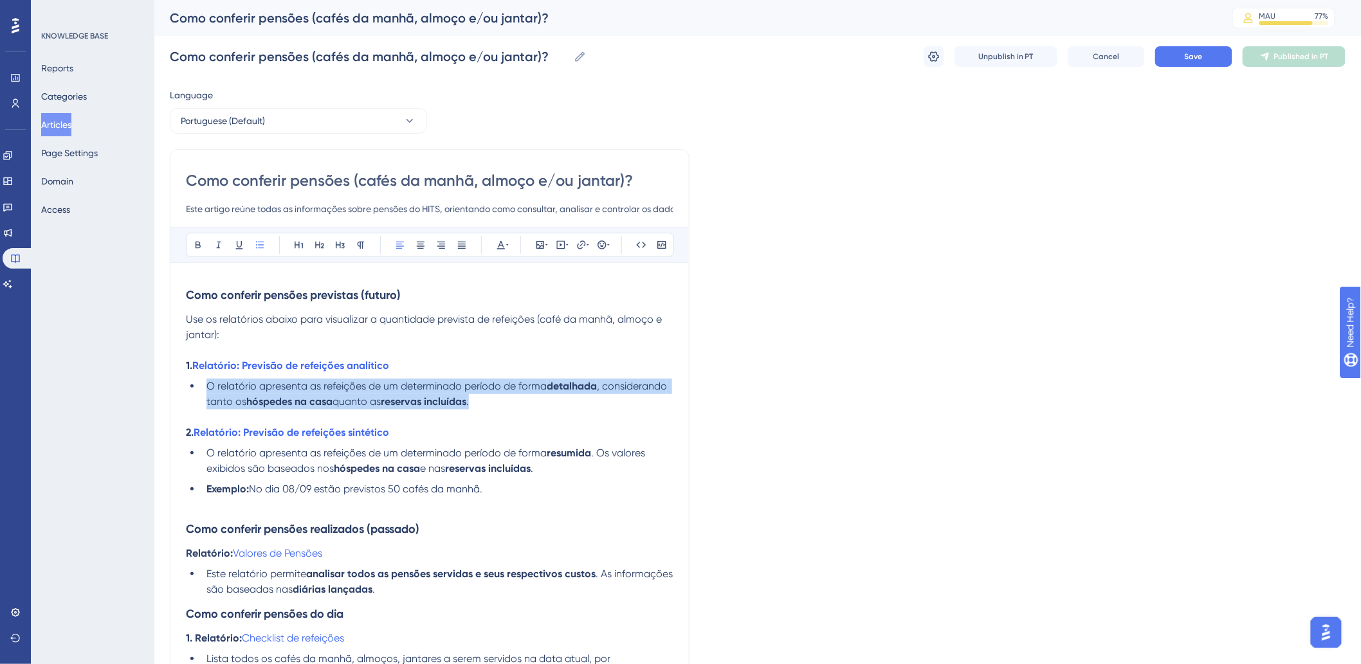
drag, startPoint x: 499, startPoint y: 405, endPoint x: 205, endPoint y: 392, distance: 294.9
click at [205, 392] on li "O relatório apresenta as refeições de um determinado período de forma detalhada…" at bounding box center [437, 394] width 472 height 31
drag, startPoint x: 468, startPoint y: 381, endPoint x: 488, endPoint y: 394, distance: 23.4
click at [468, 381] on span "O relatório apresenta as refeições de um determinado período de forma" at bounding box center [376, 386] width 340 height 12
drag, startPoint x: 487, startPoint y: 399, endPoint x: 192, endPoint y: 384, distance: 295.6
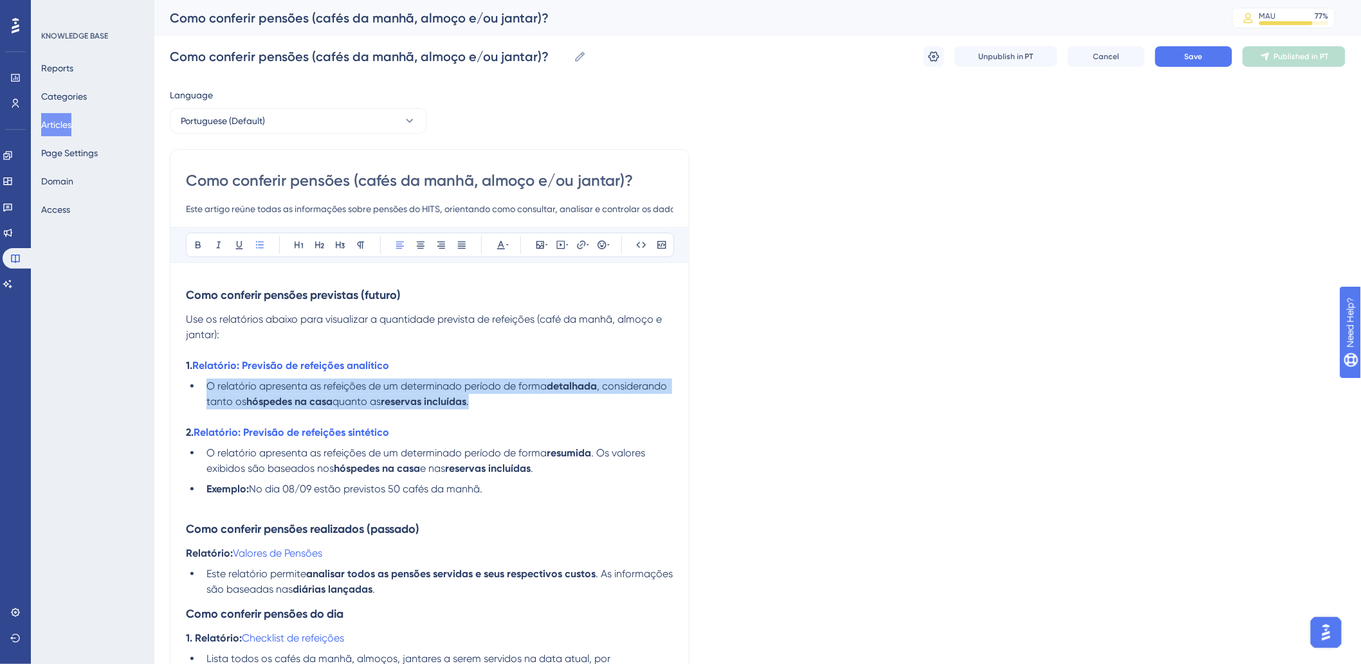
click at [201, 384] on li "O relatório apresenta as refeições de um determinado período de forma detalhada…" at bounding box center [437, 394] width 472 height 31
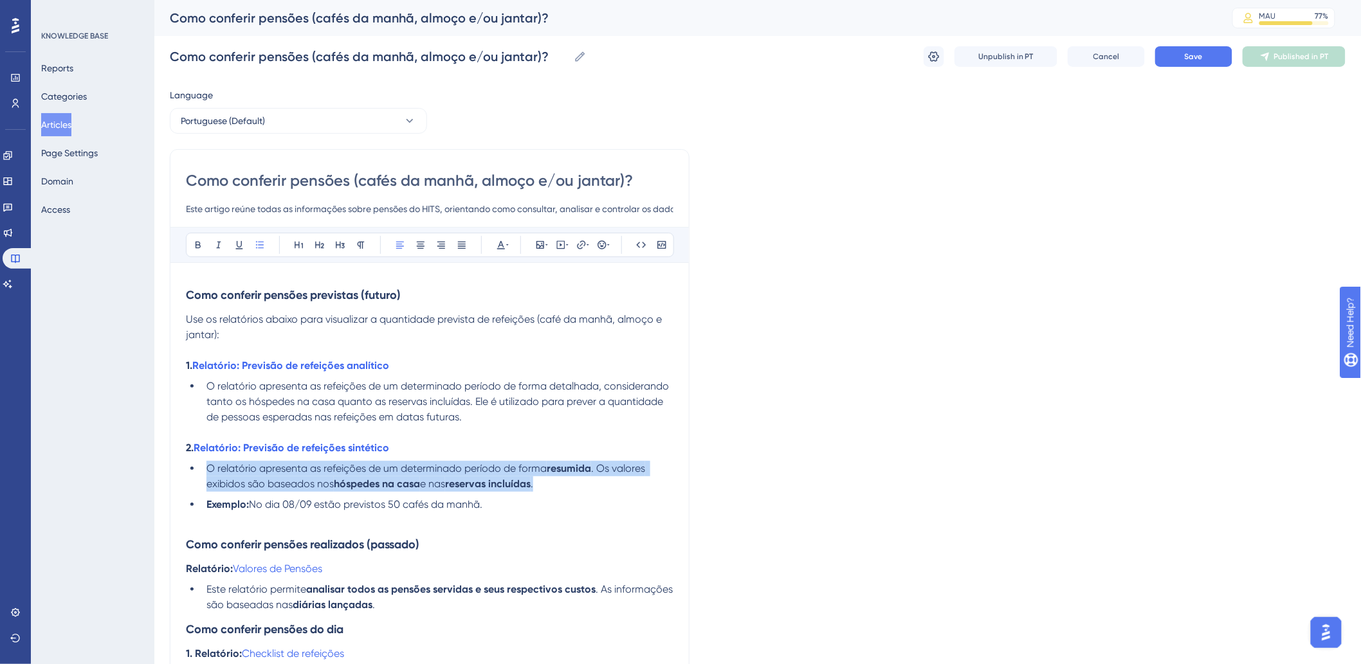
drag, startPoint x: 560, startPoint y: 486, endPoint x: 190, endPoint y: 474, distance: 370.1
click at [186, 473] on ul "O relatório apresenta as refeições de um determinado período de forma resumida …" at bounding box center [430, 486] width 488 height 51
paste div
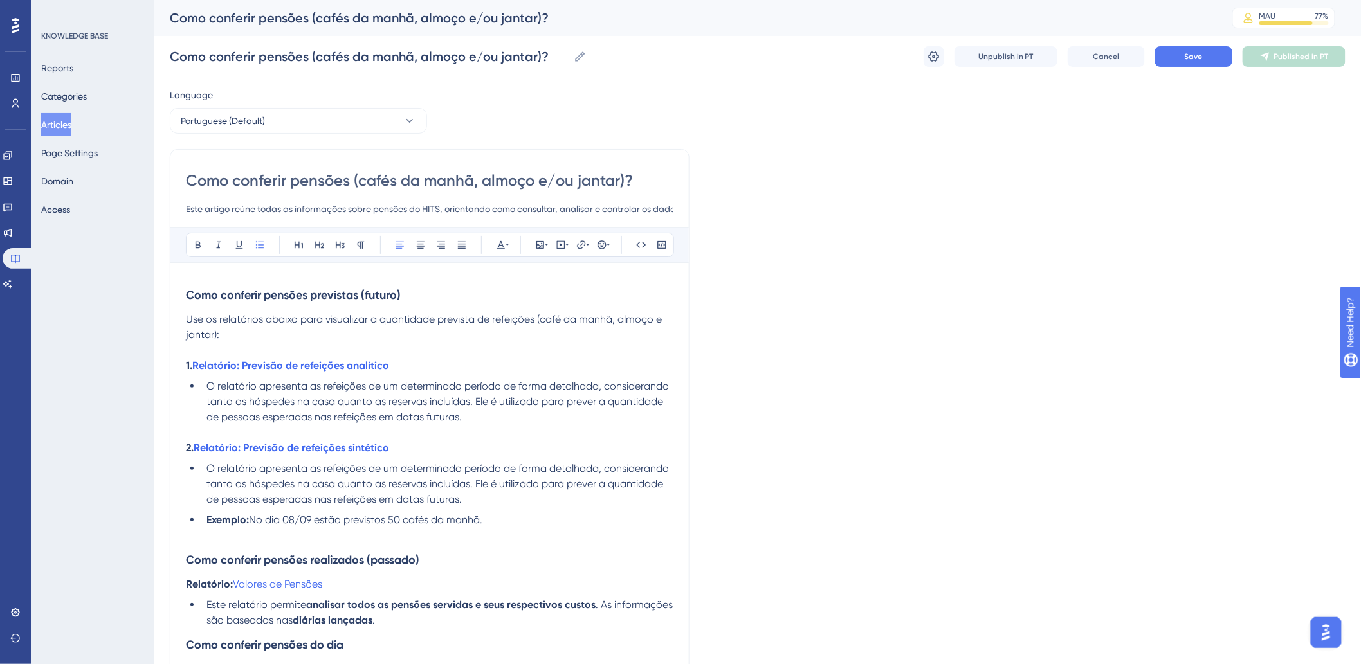
click at [576, 467] on span "O relatório apresenta as refeições de um determinado período de forma detalhada…" at bounding box center [438, 483] width 465 height 43
click at [1167, 61] on button "Save" at bounding box center [1193, 56] width 77 height 21
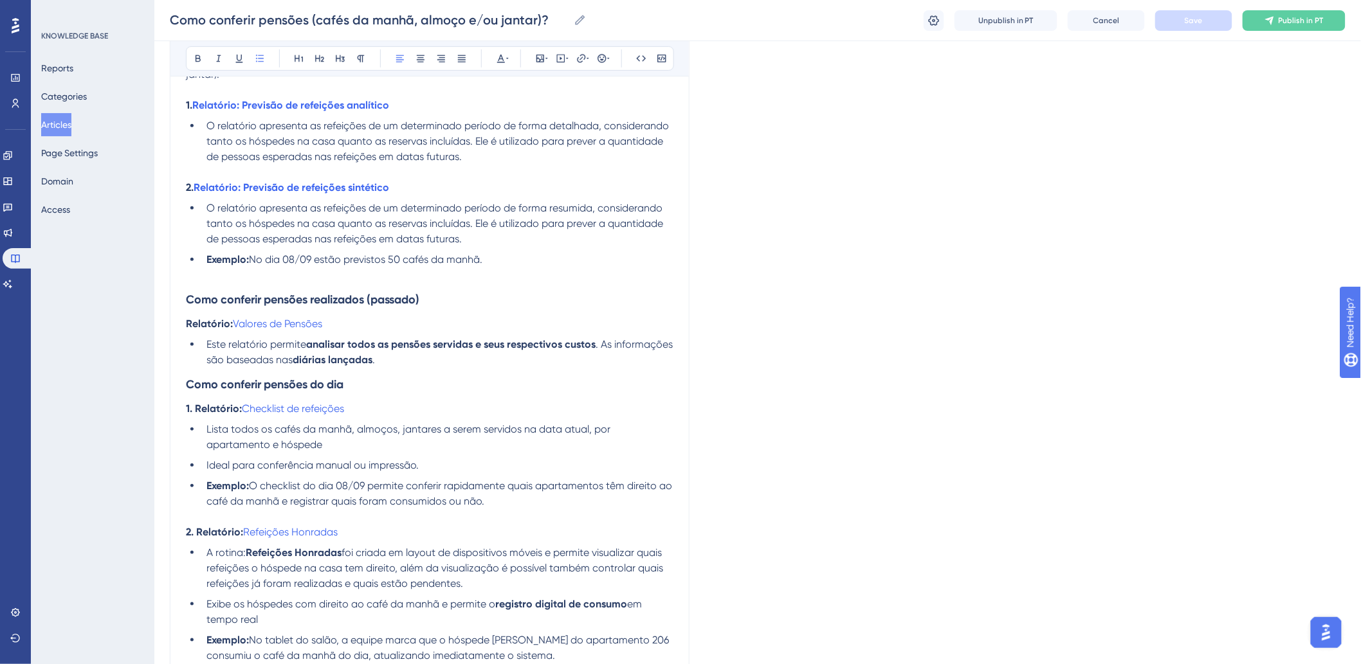
scroll to position [286, 0]
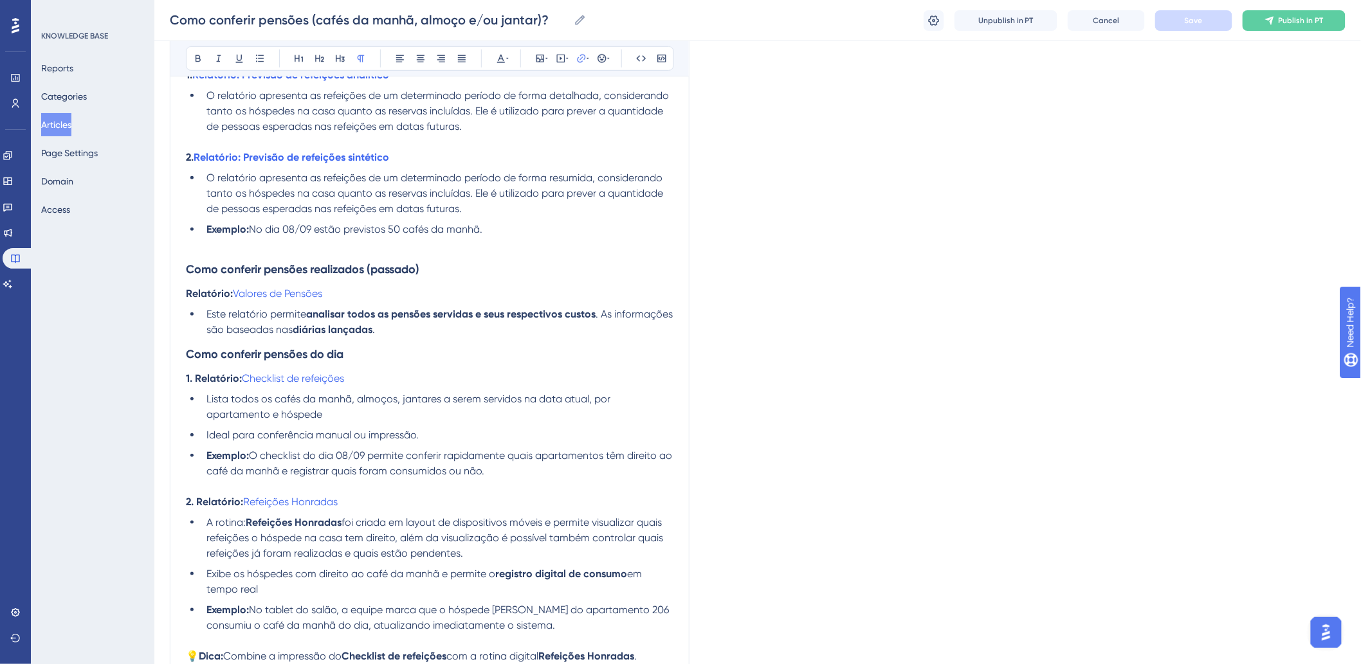
drag, startPoint x: 277, startPoint y: 291, endPoint x: 212, endPoint y: 332, distance: 76.9
click at [212, 332] on span ". As informações são baseadas nas" at bounding box center [440, 322] width 469 height 28
click at [257, 293] on span "Valores de Pensões" at bounding box center [277, 294] width 89 height 12
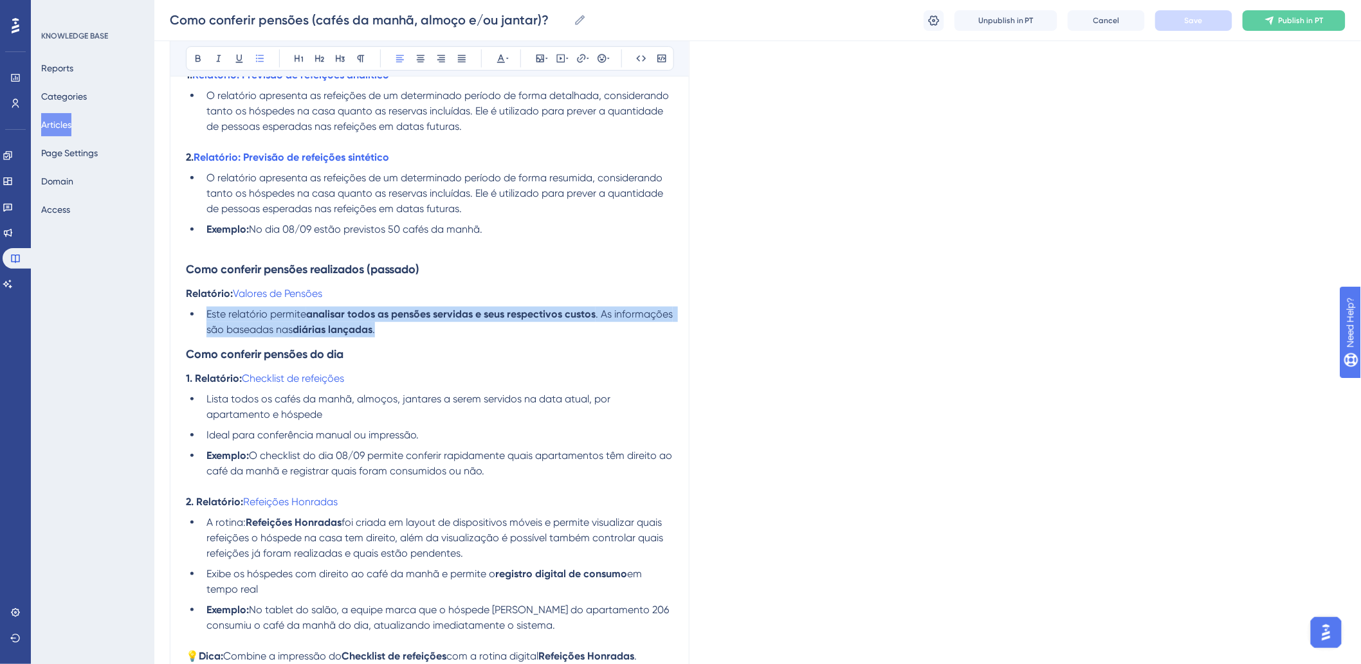
drag, startPoint x: 220, startPoint y: 313, endPoint x: 480, endPoint y: 325, distance: 260.8
click at [480, 325] on li "Este relatório permite analisar todos as pensões servidas e seus respectivos cu…" at bounding box center [437, 322] width 472 height 31
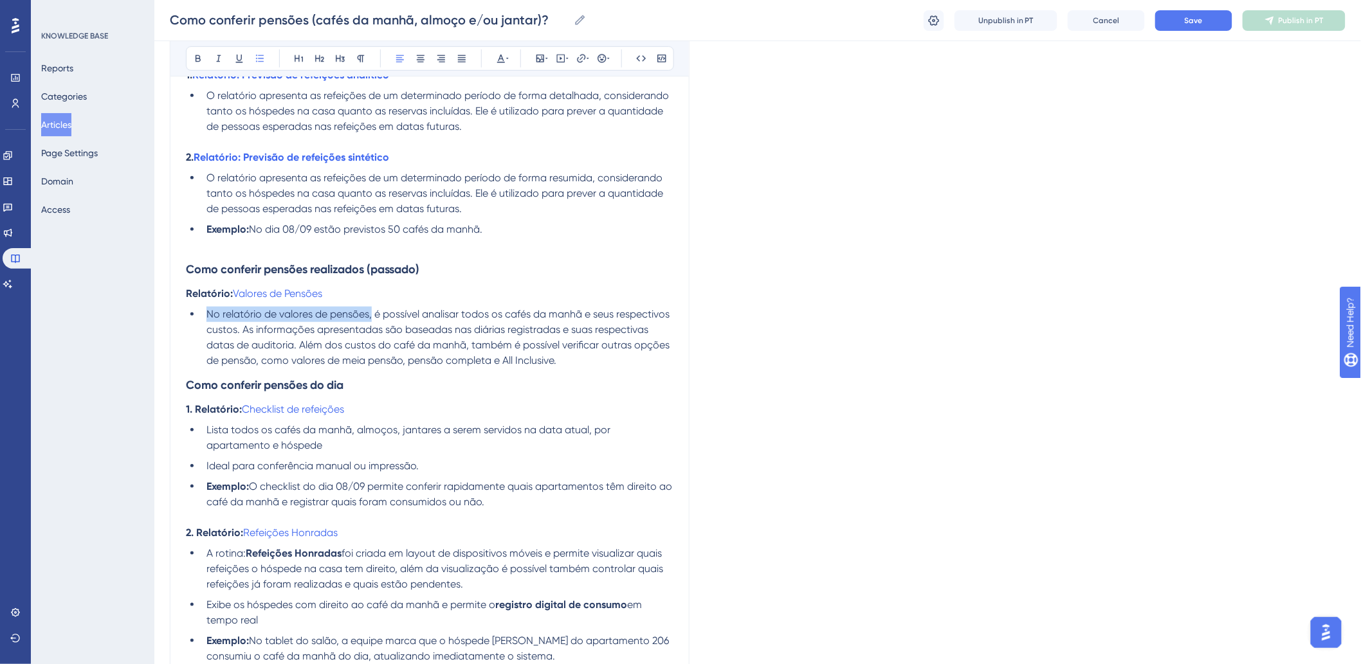
drag, startPoint x: 373, startPoint y: 313, endPoint x: 207, endPoint y: 318, distance: 166.0
click at [207, 318] on span "No relatório de valores de pensões, é possível analisar todos os cafés da manhã…" at bounding box center [439, 337] width 466 height 59
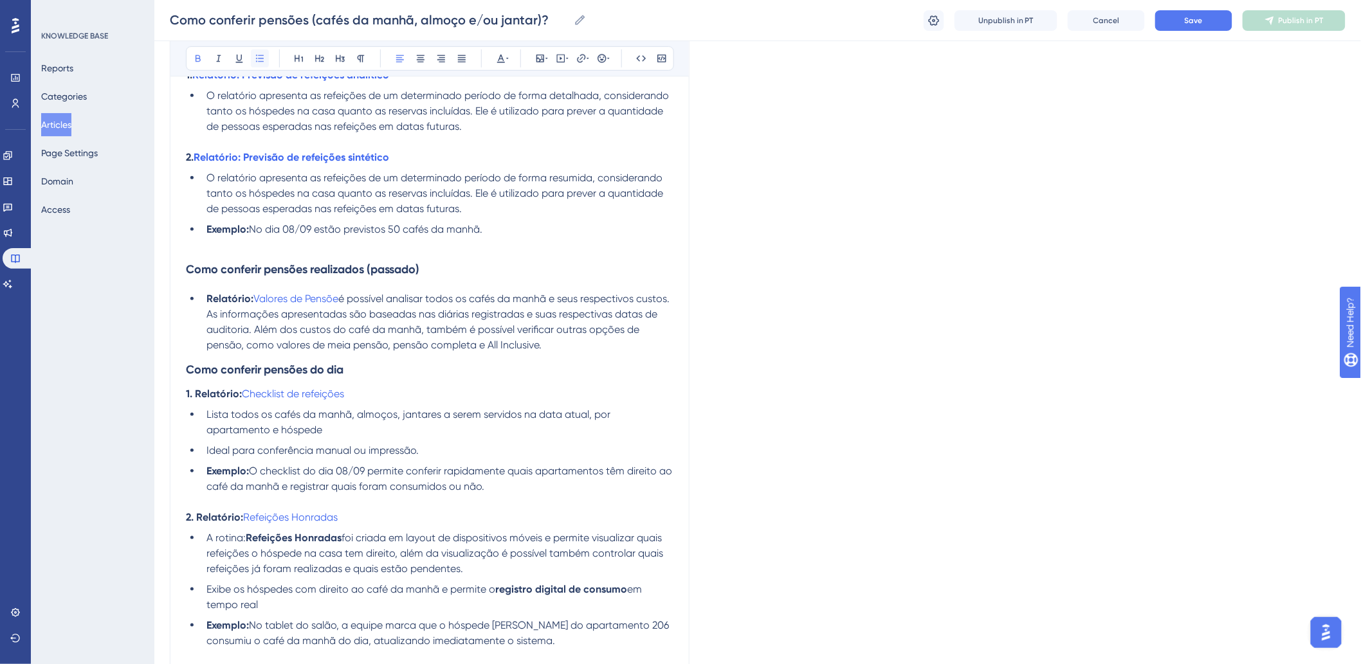
click at [258, 62] on icon at bounding box center [260, 58] width 10 height 10
click at [322, 298] on span "Valores de Pensõe" at bounding box center [295, 299] width 85 height 12
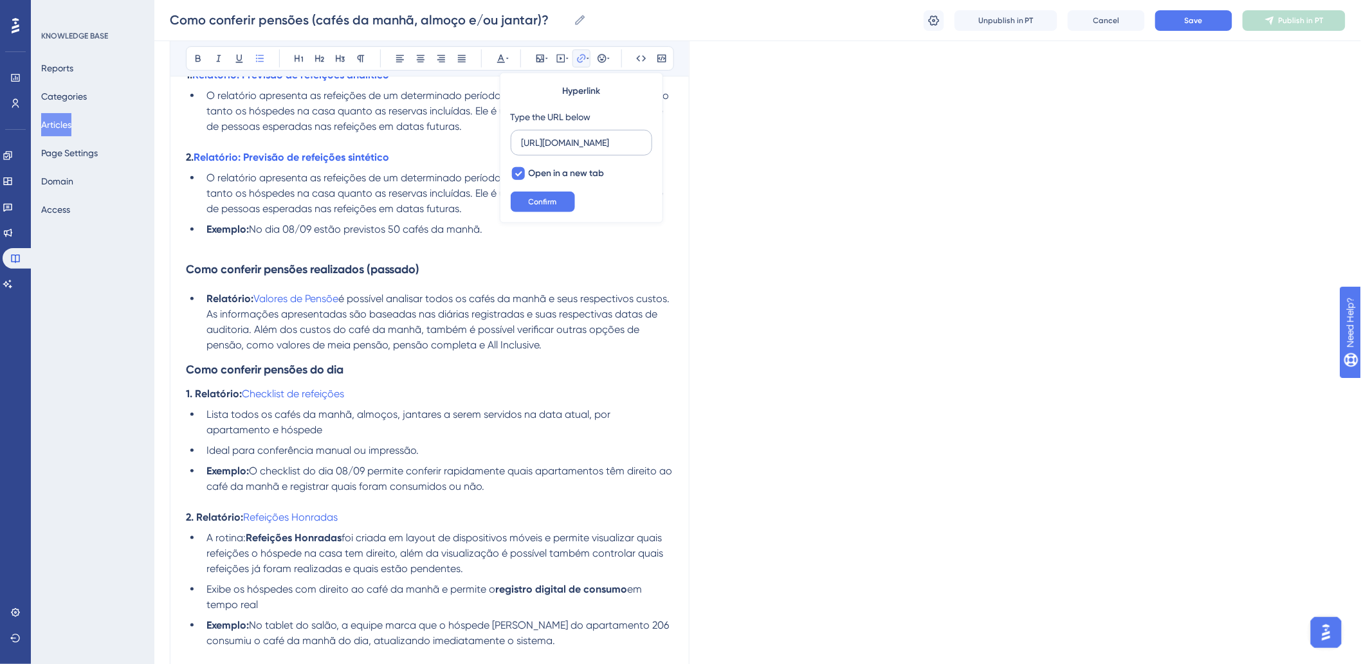
scroll to position [0, 0]
click at [430, 338] on li "Relatório: Valores de Pensõe é possível analisar todos os cafés da manhã e seus…" at bounding box center [437, 322] width 472 height 62
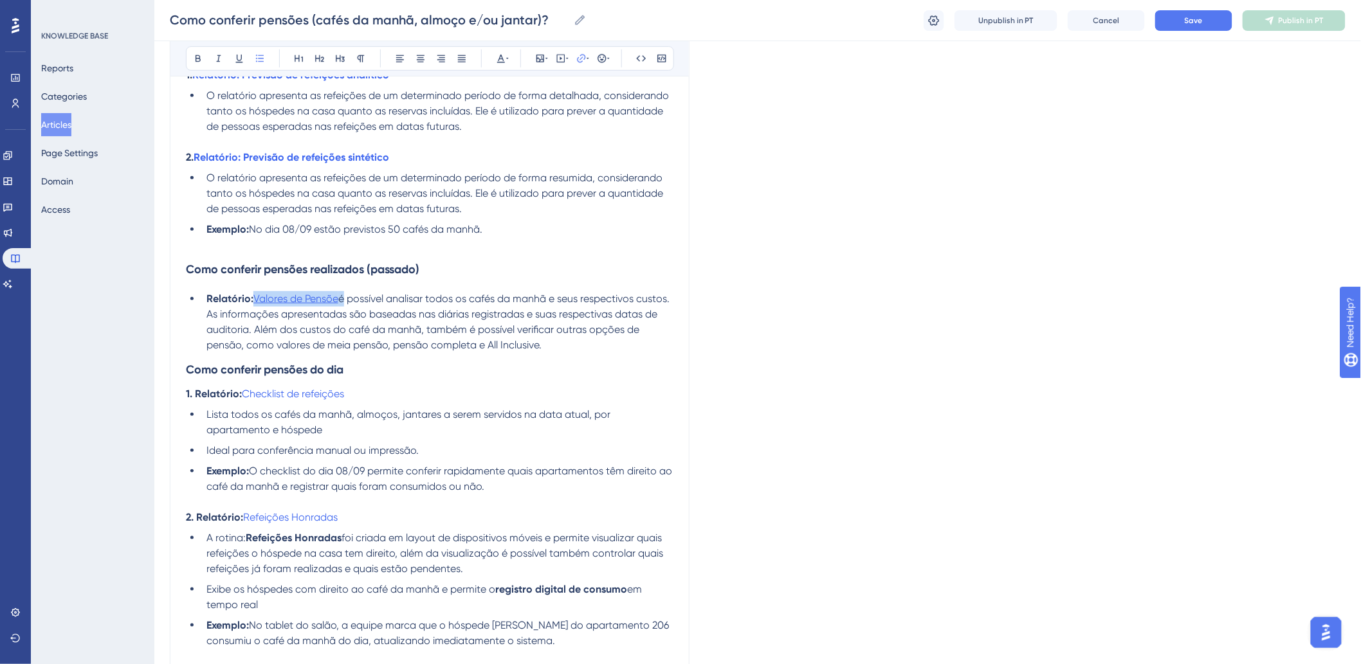
drag, startPoint x: 343, startPoint y: 298, endPoint x: 257, endPoint y: 298, distance: 85.6
click at [257, 298] on li "Relatório: Valores de Pensõe é possível analisar todos os cafés da manhã e seus…" at bounding box center [437, 322] width 472 height 62
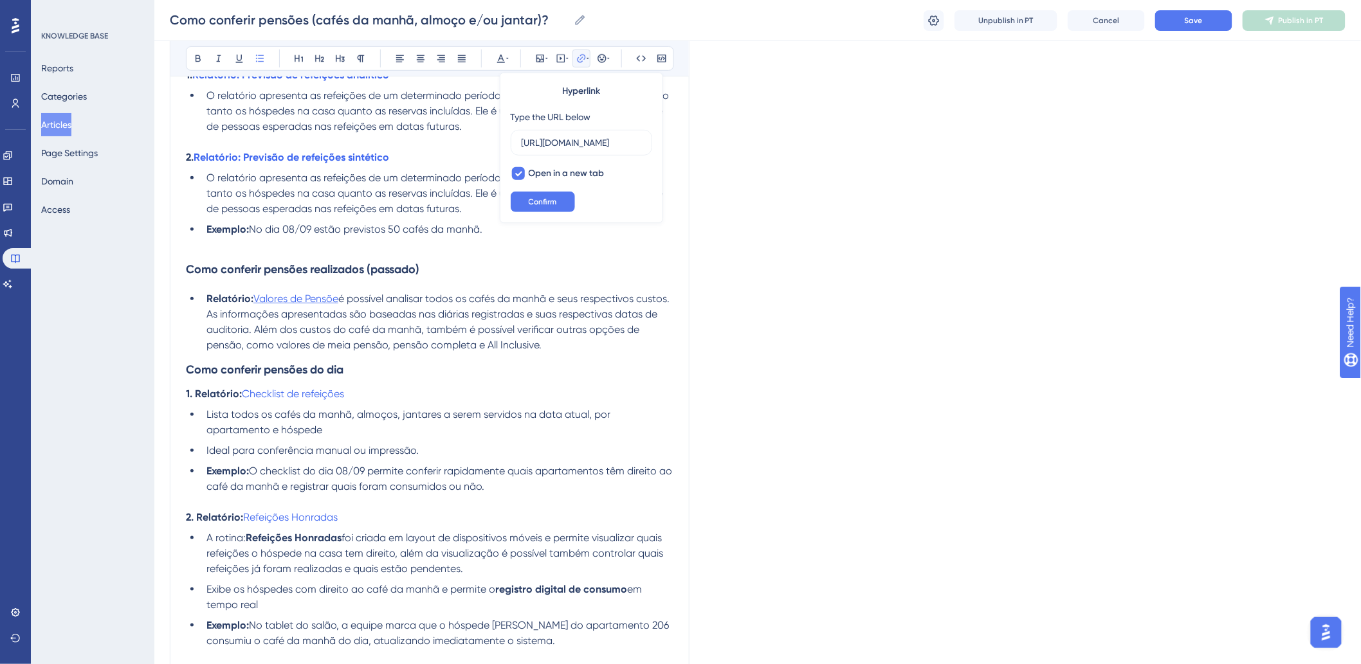
scroll to position [0, 346]
drag, startPoint x: 500, startPoint y: 345, endPoint x: 457, endPoint y: 334, distance: 44.5
click at [497, 344] on span "é possível analisar todos os cafés da manhã e seus respectivos custos. As infor…" at bounding box center [439, 322] width 466 height 59
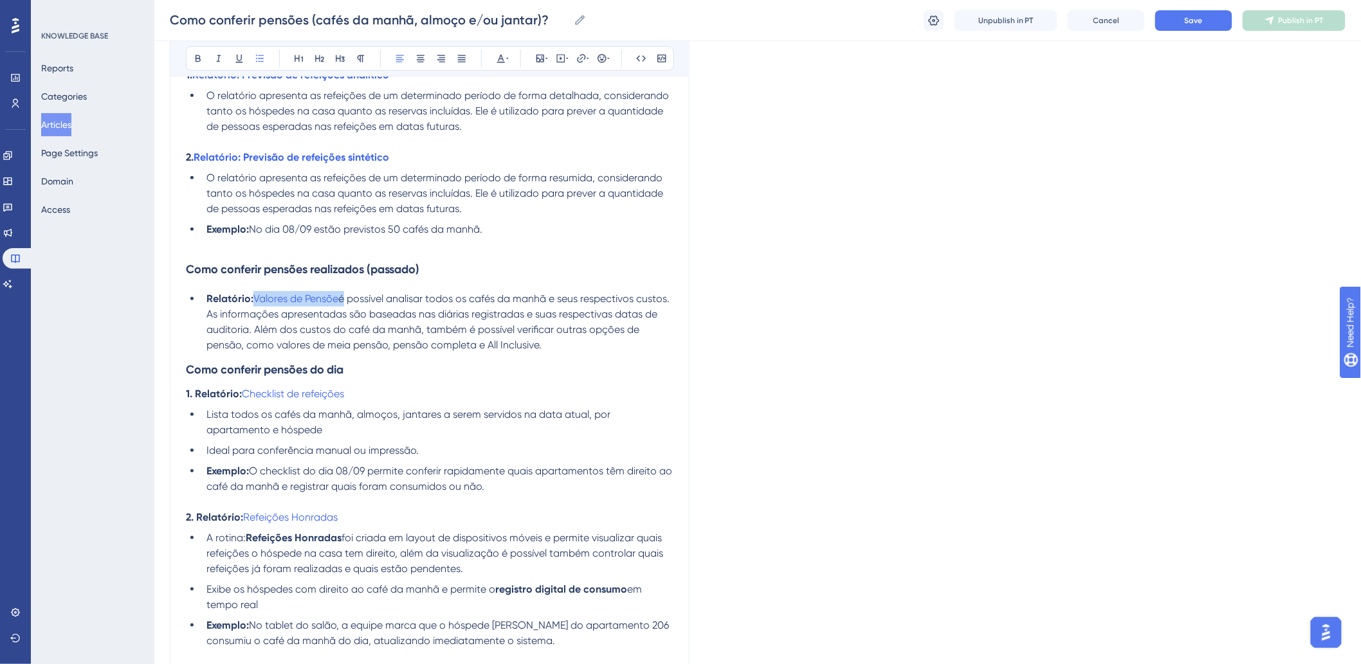
drag, startPoint x: 342, startPoint y: 298, endPoint x: 252, endPoint y: 299, distance: 90.1
click at [252, 299] on li "Relatório: Valores de Pensõe é possível analisar todos os cafés da manhã e seus…" at bounding box center [437, 322] width 472 height 62
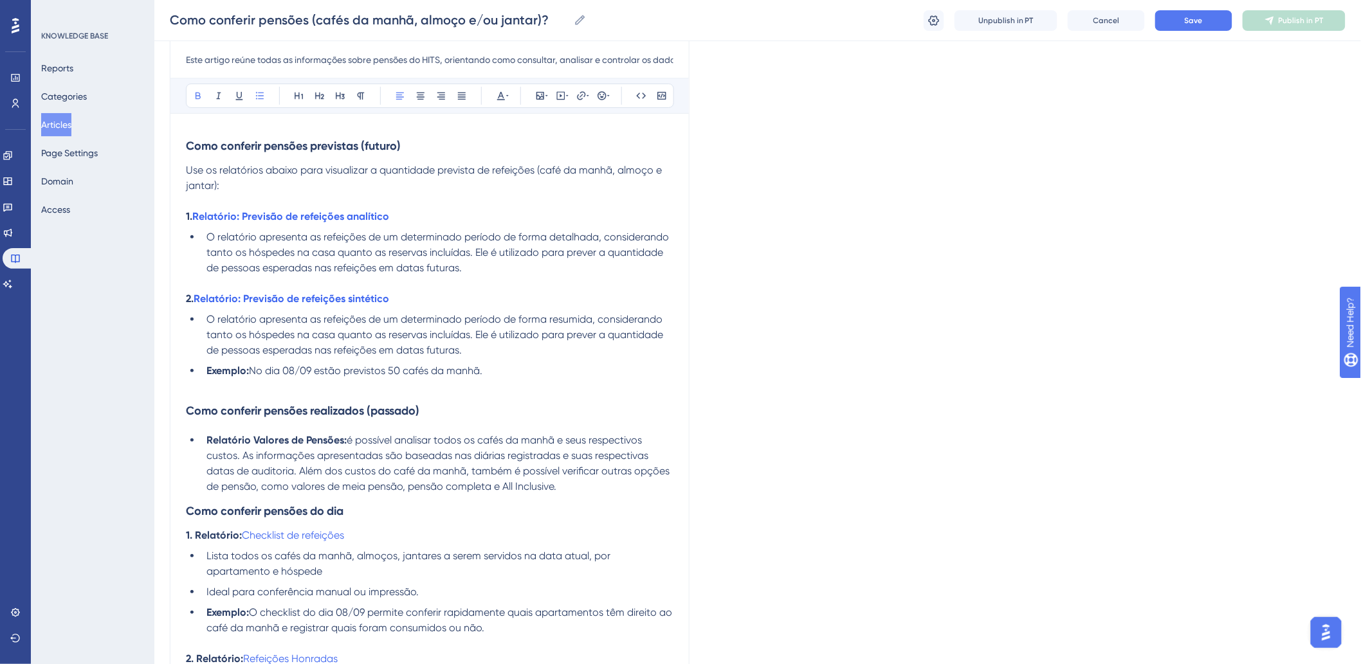
scroll to position [143, 0]
click at [202, 439] on li "Relatório Valores de Pensões: é possível analisar todos os cafés da manhã e seu…" at bounding box center [437, 465] width 472 height 62
click at [268, 98] on button at bounding box center [260, 97] width 18 height 18
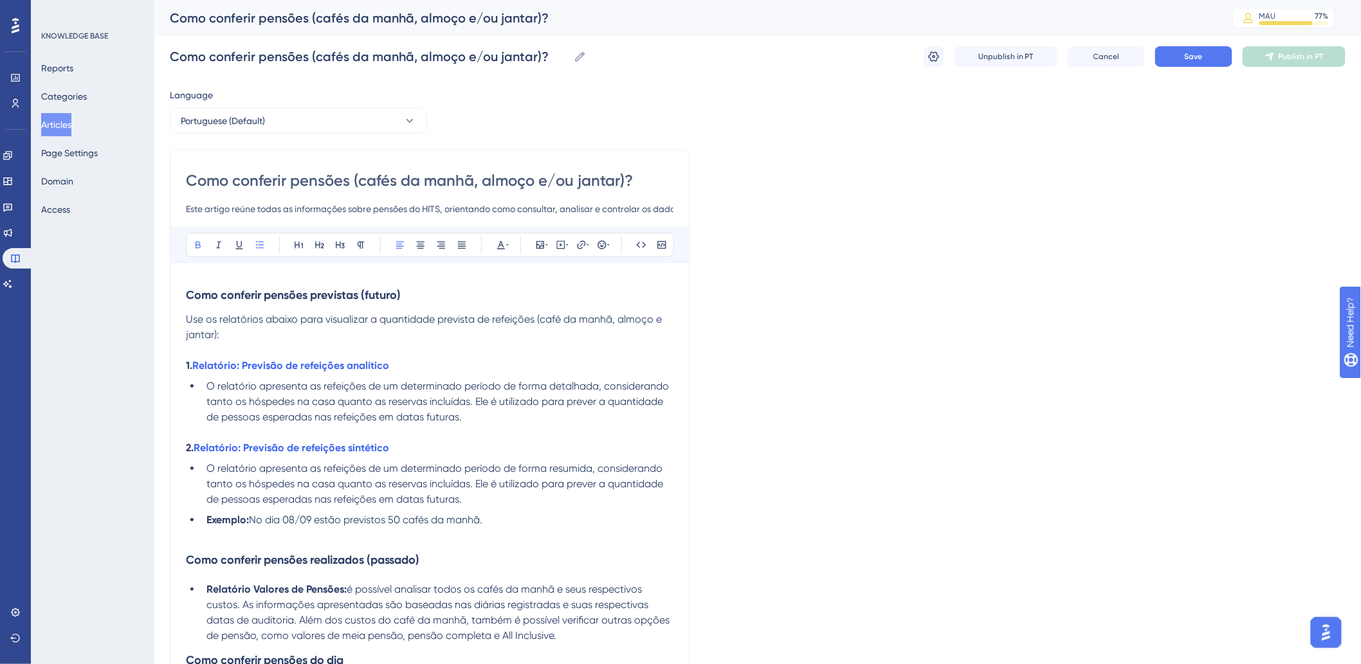
scroll to position [71, 0]
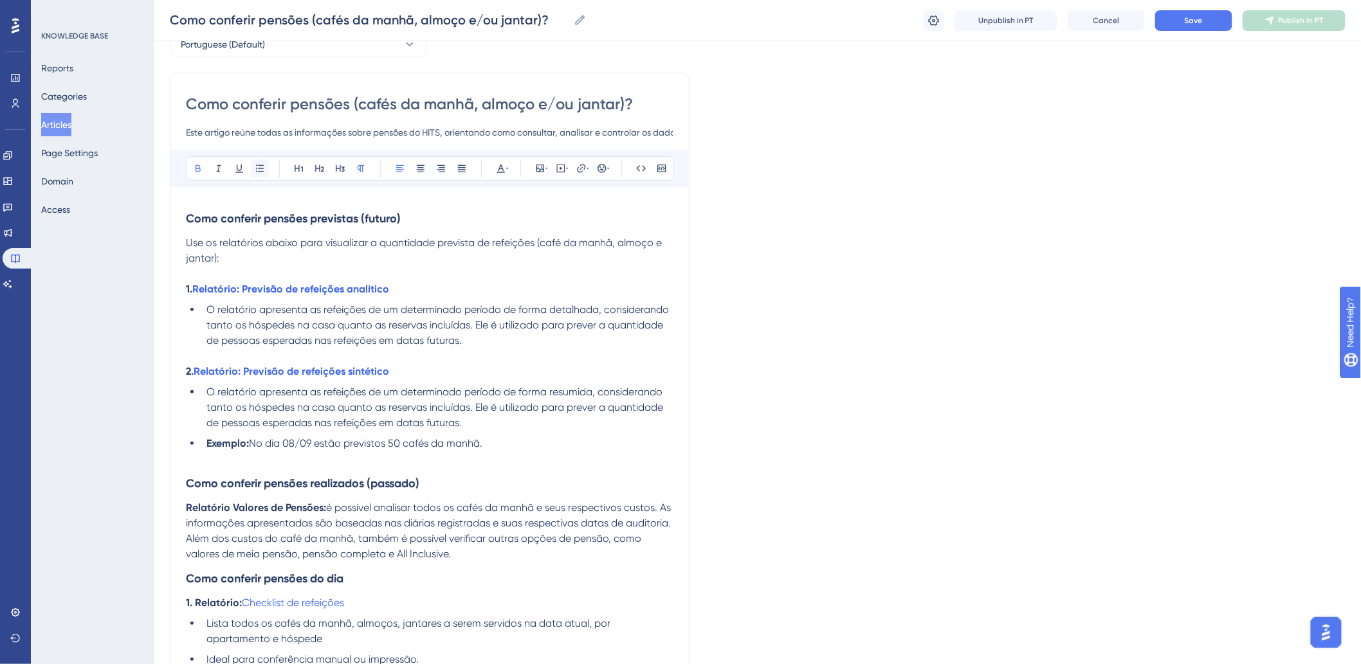
click at [257, 171] on icon at bounding box center [260, 168] width 8 height 7
click at [582, 166] on icon at bounding box center [581, 168] width 10 height 10
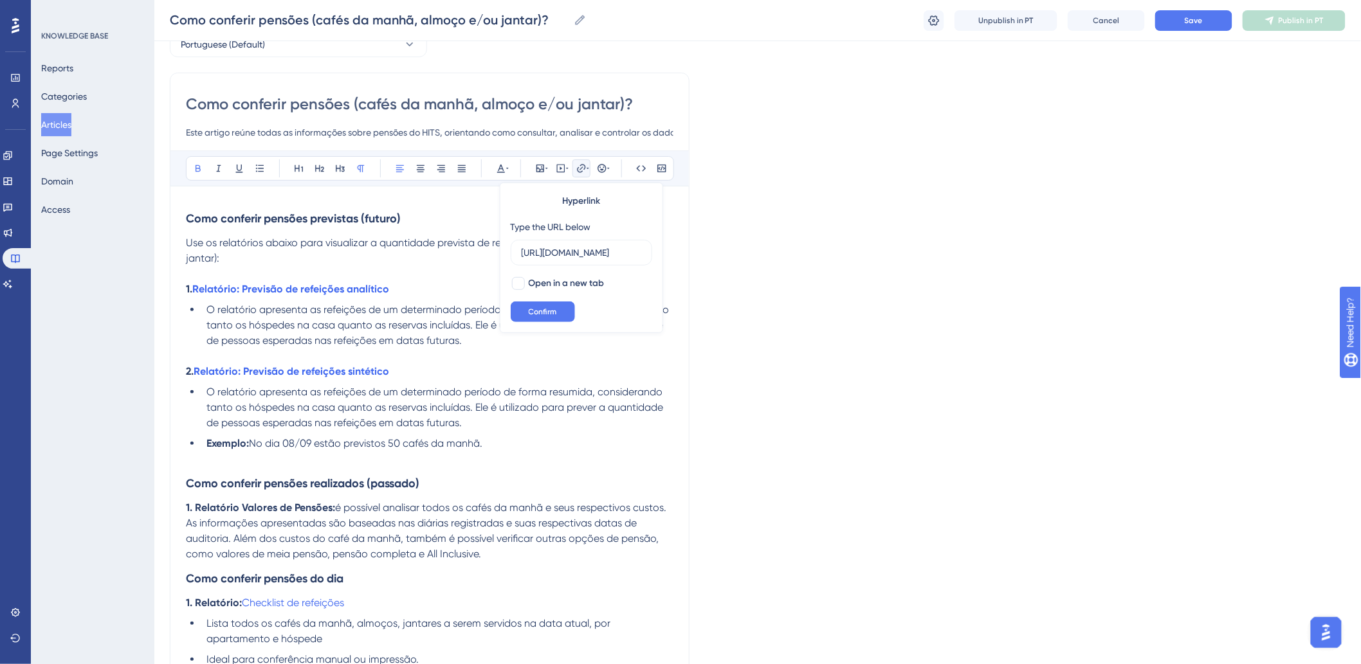
scroll to position [0, 346]
type input "[URL][DOMAIN_NAME]"
click at [589, 286] on span "Open in a new tab" at bounding box center [567, 283] width 76 height 15
checkbox input "true"
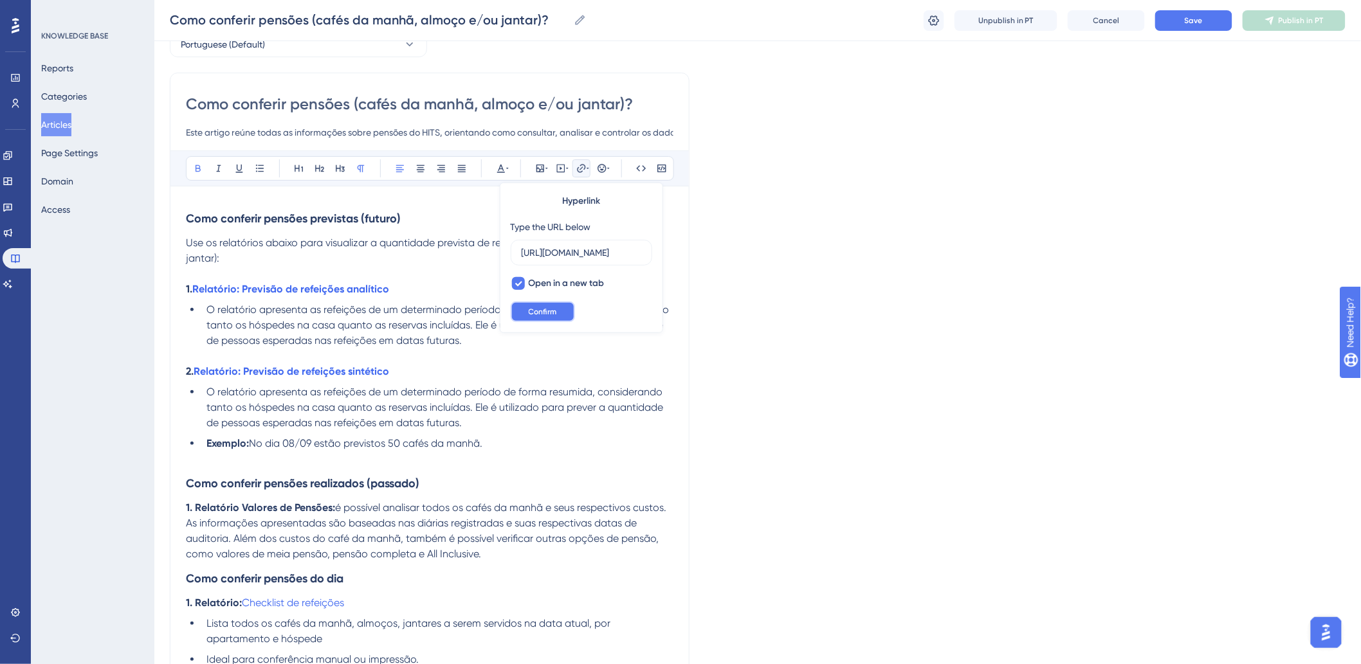
click at [556, 307] on span "Confirm" at bounding box center [543, 312] width 28 height 10
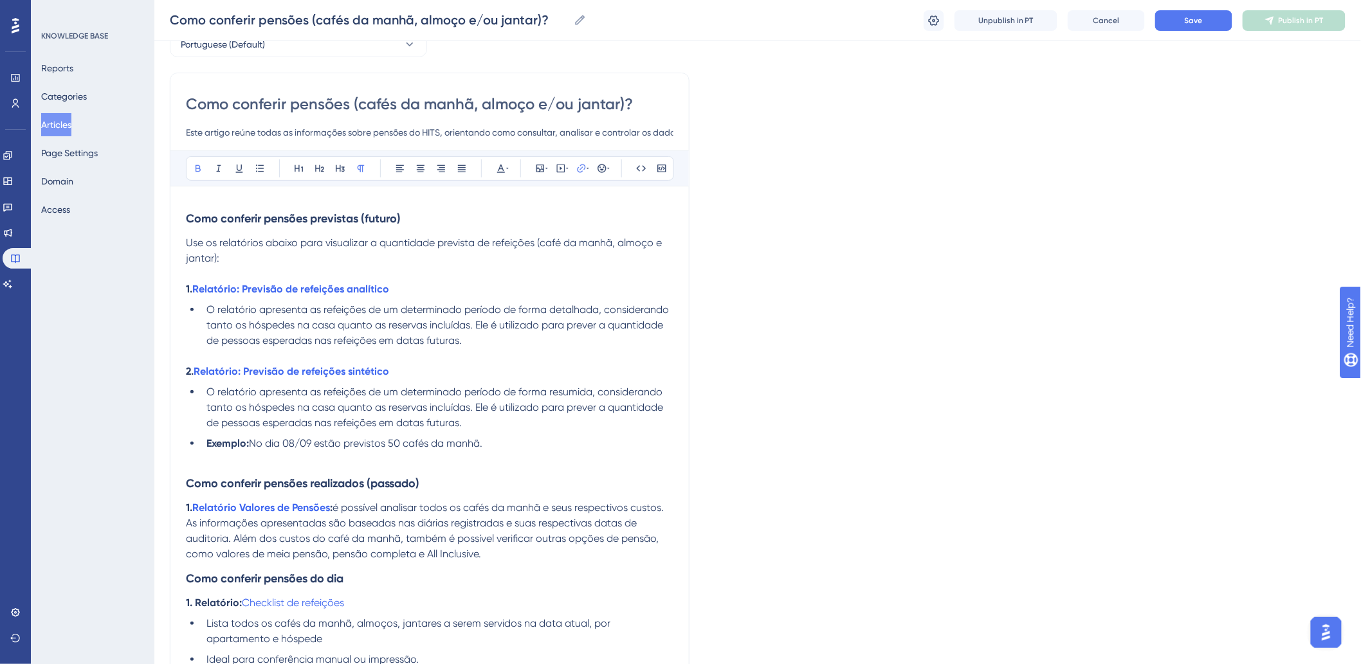
click at [338, 509] on span "é possível analisar todos os cafés da manhã e seus respectivos custos. As infor…" at bounding box center [426, 531] width 480 height 59
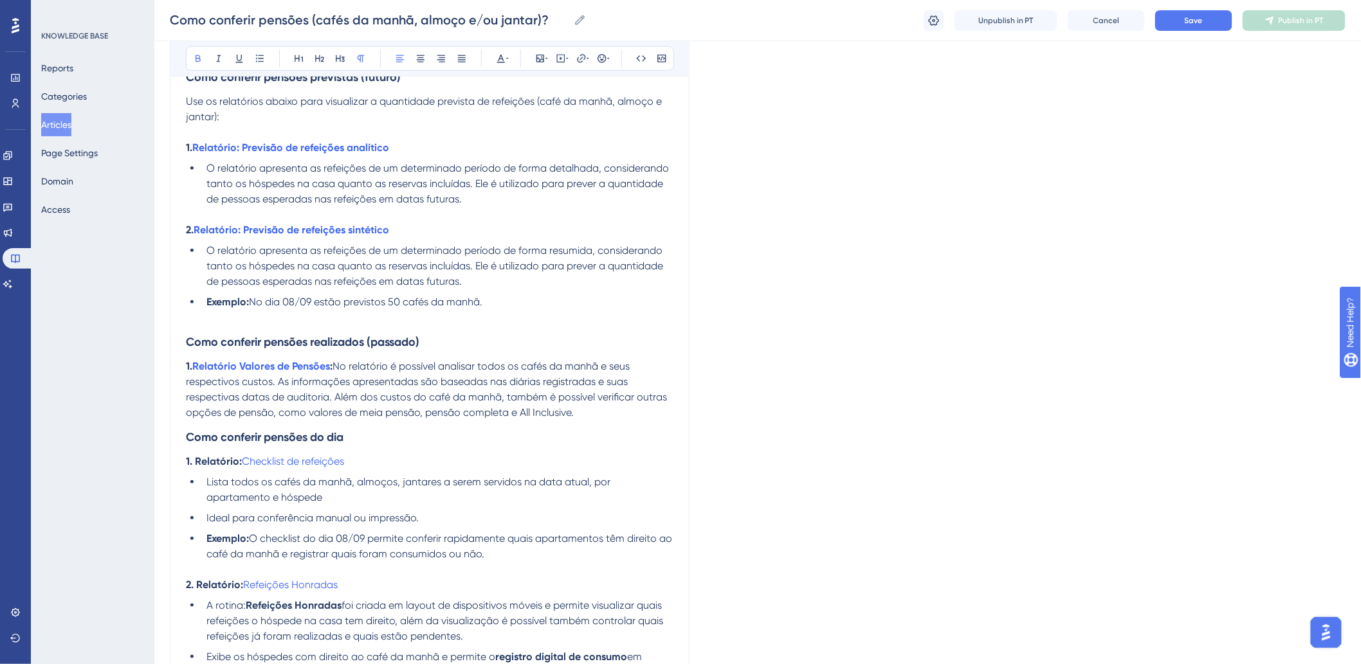
scroll to position [214, 0]
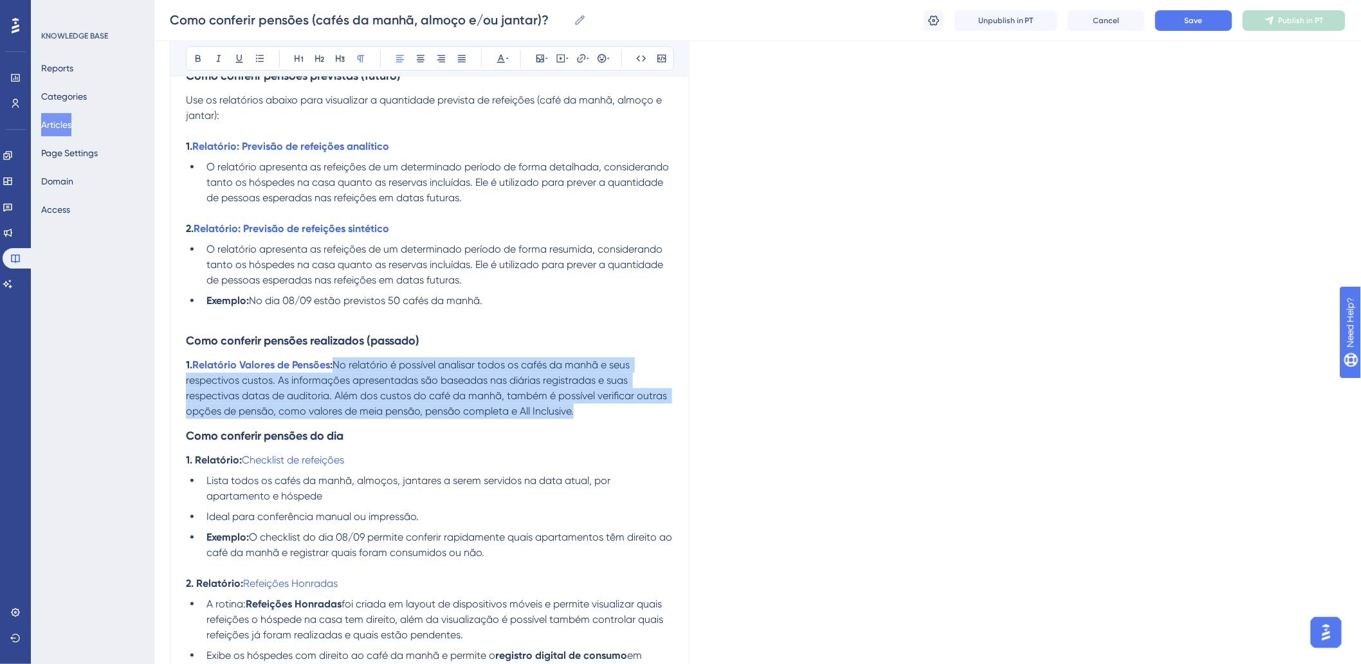
drag, startPoint x: 339, startPoint y: 363, endPoint x: 614, endPoint y: 405, distance: 278.5
click at [614, 405] on p "1. Relatório Valores de Pensões : No relatório é possível analisar todos os caf…" at bounding box center [430, 389] width 488 height 62
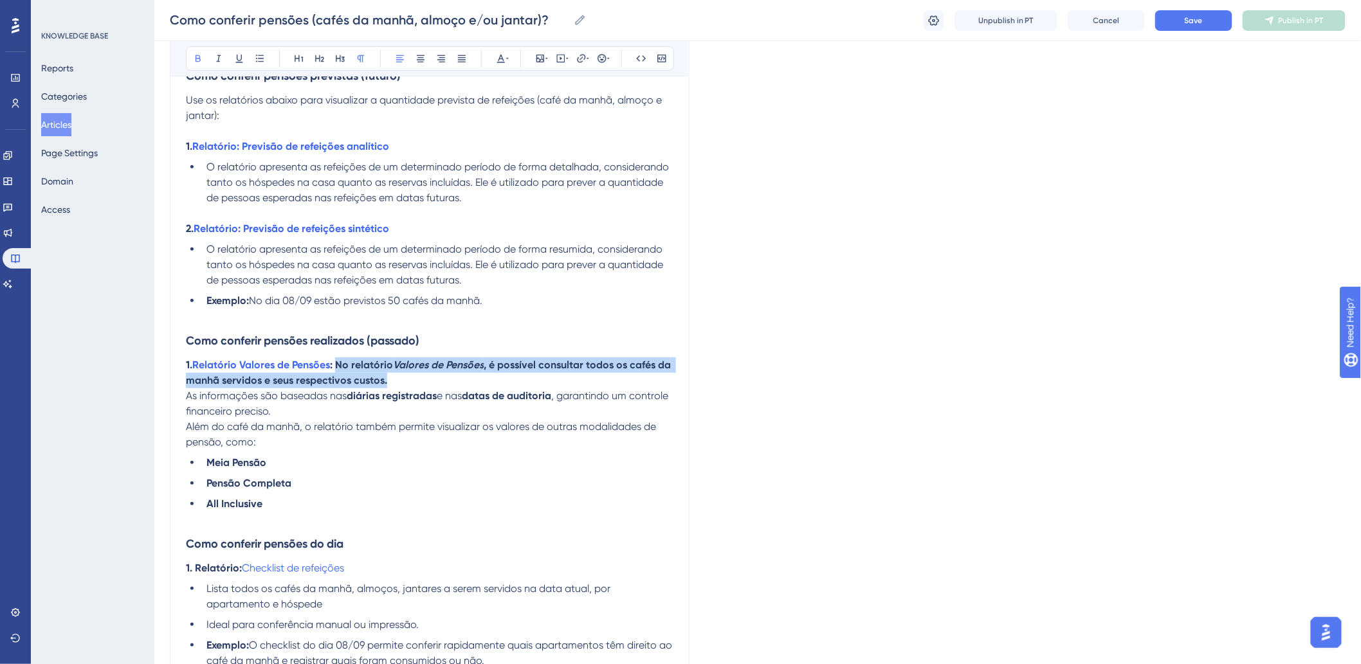
drag, startPoint x: 341, startPoint y: 364, endPoint x: 470, endPoint y: 387, distance: 130.6
click at [470, 387] on p "1. Relatório Valores de Pensões : No relatório Valores de Pensões , é possível …" at bounding box center [430, 389] width 488 height 62
click at [201, 60] on icon at bounding box center [198, 58] width 10 height 10
click at [453, 364] on em "Valores de Pensões" at bounding box center [432, 365] width 89 height 12
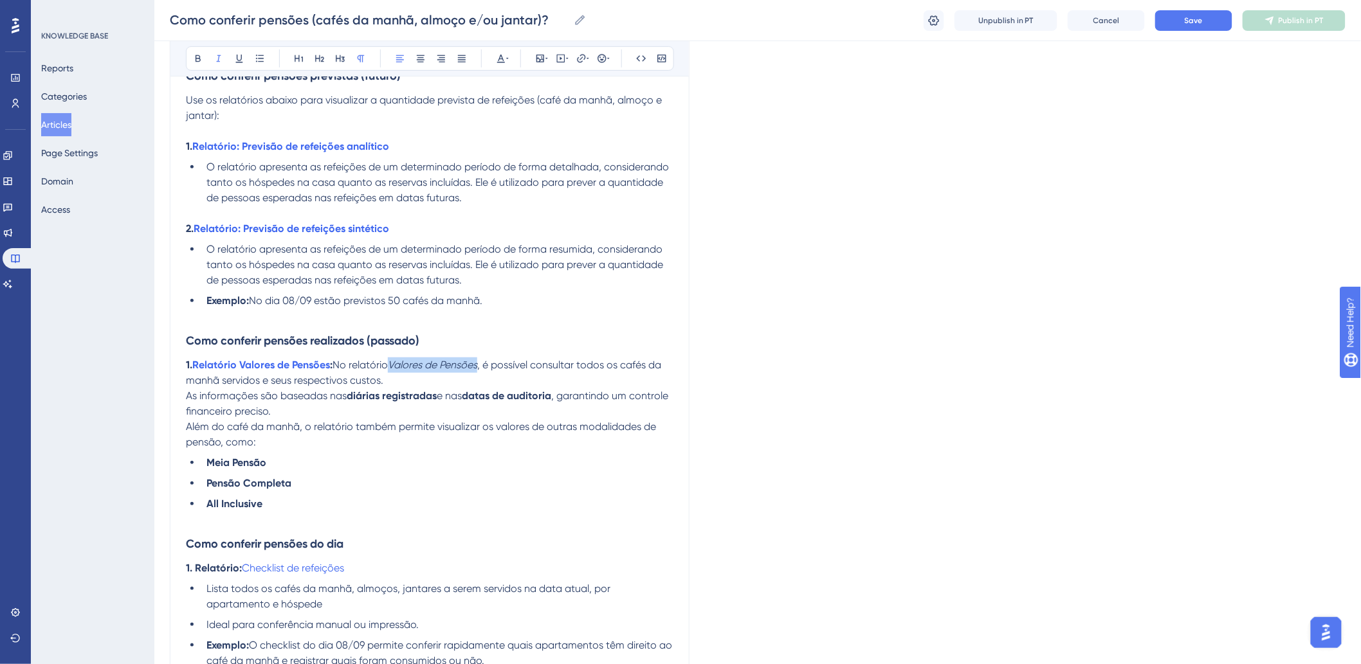
drag, startPoint x: 397, startPoint y: 364, endPoint x: 484, endPoint y: 364, distance: 87.5
click at [477, 364] on em "Valores de Pensões" at bounding box center [432, 365] width 89 height 12
click at [219, 62] on icon at bounding box center [219, 58] width 10 height 10
click at [193, 56] on icon at bounding box center [198, 58] width 10 height 10
click at [510, 363] on span ", é possível consultar todos os cafés da manhã servidos e seus respectivos cust…" at bounding box center [425, 373] width 479 height 28
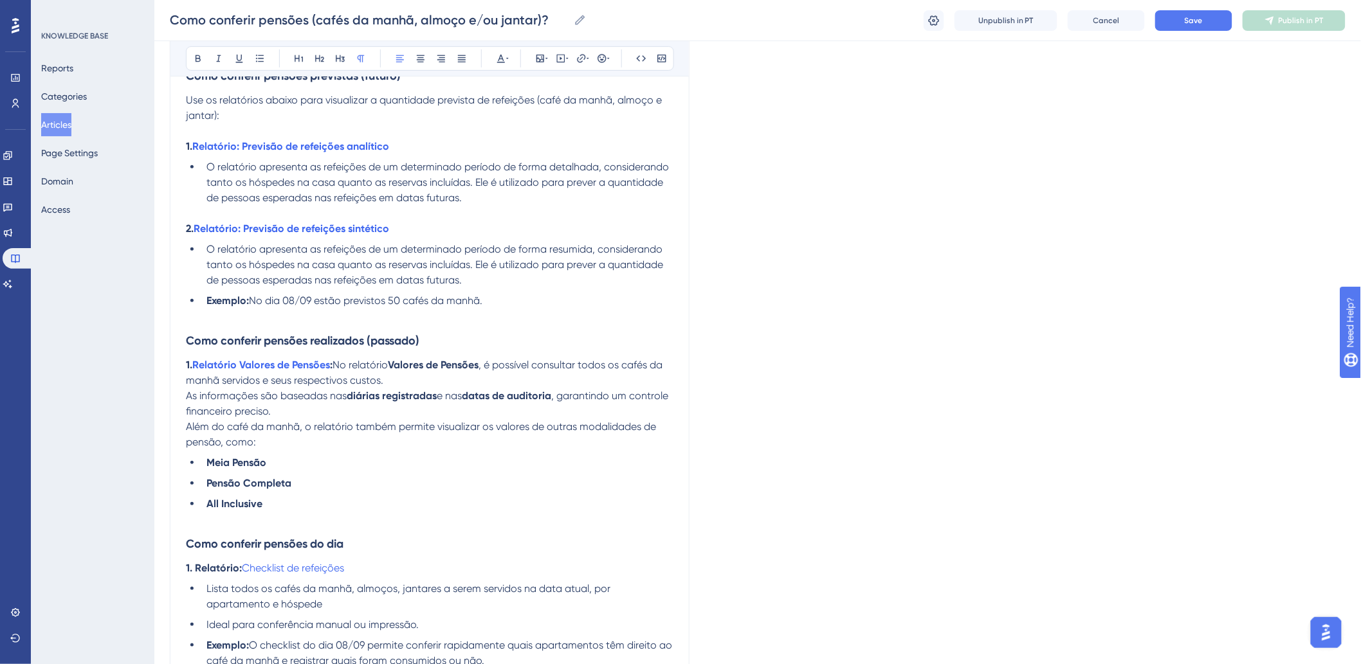
click at [401, 377] on p "1. Relatório Valores de Pensões : No relatório Valores de Pensões , é possível …" at bounding box center [430, 389] width 488 height 62
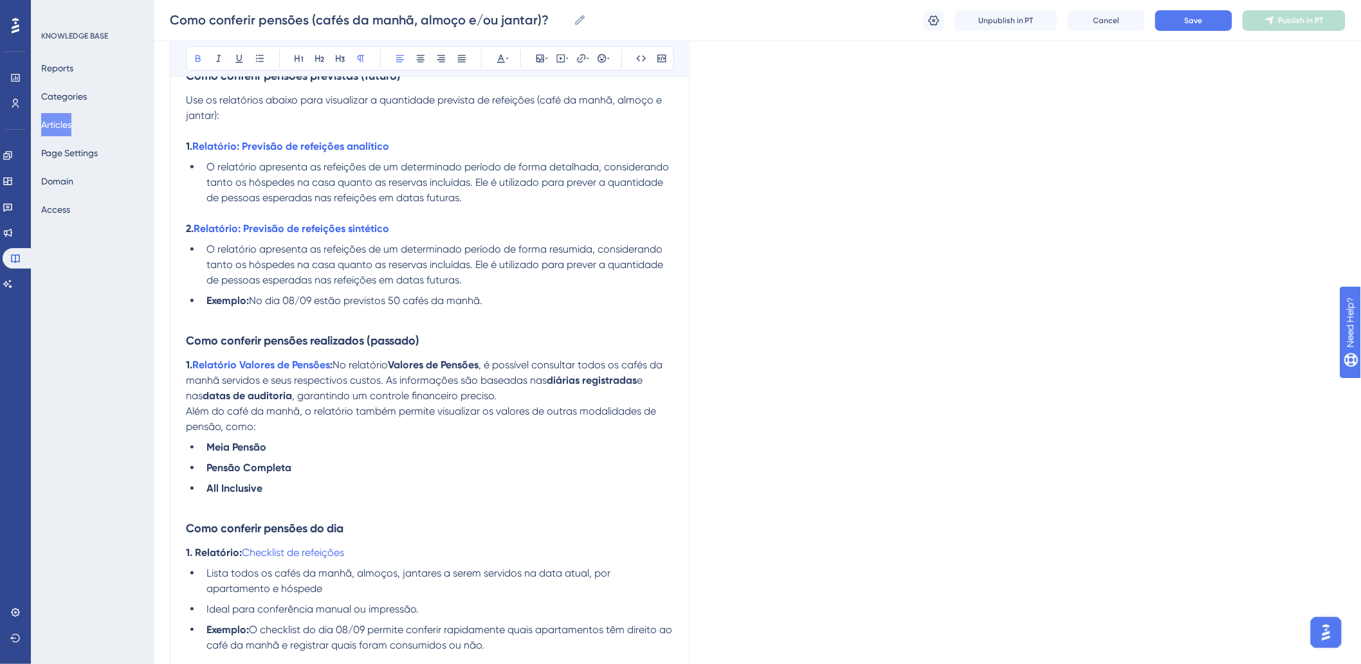
click at [592, 380] on strong "diárias registradas" at bounding box center [592, 380] width 90 height 12
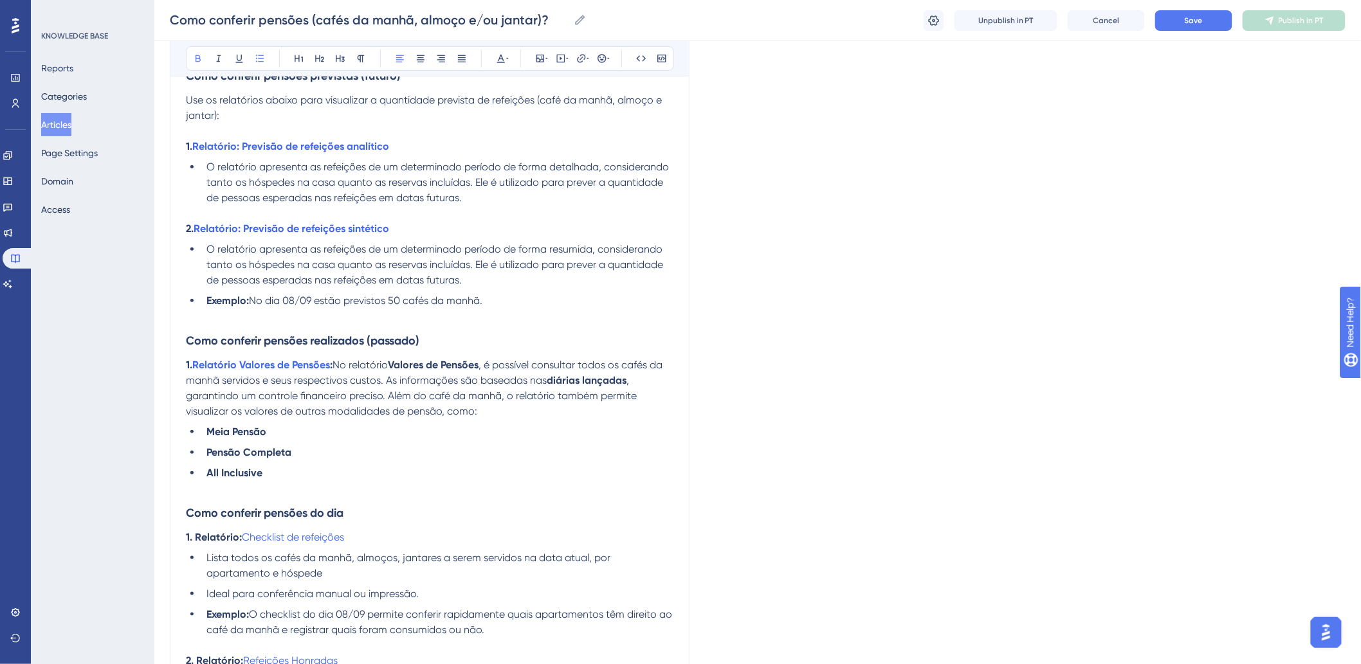
click at [535, 410] on p "1. Relatório Valores de Pensões : No relatório Valores de Pensões , é possível …" at bounding box center [430, 389] width 488 height 62
click at [219, 381] on span ", é possível consultar todos os cafés da manhã servidos e seus respectivos cust…" at bounding box center [425, 373] width 479 height 28
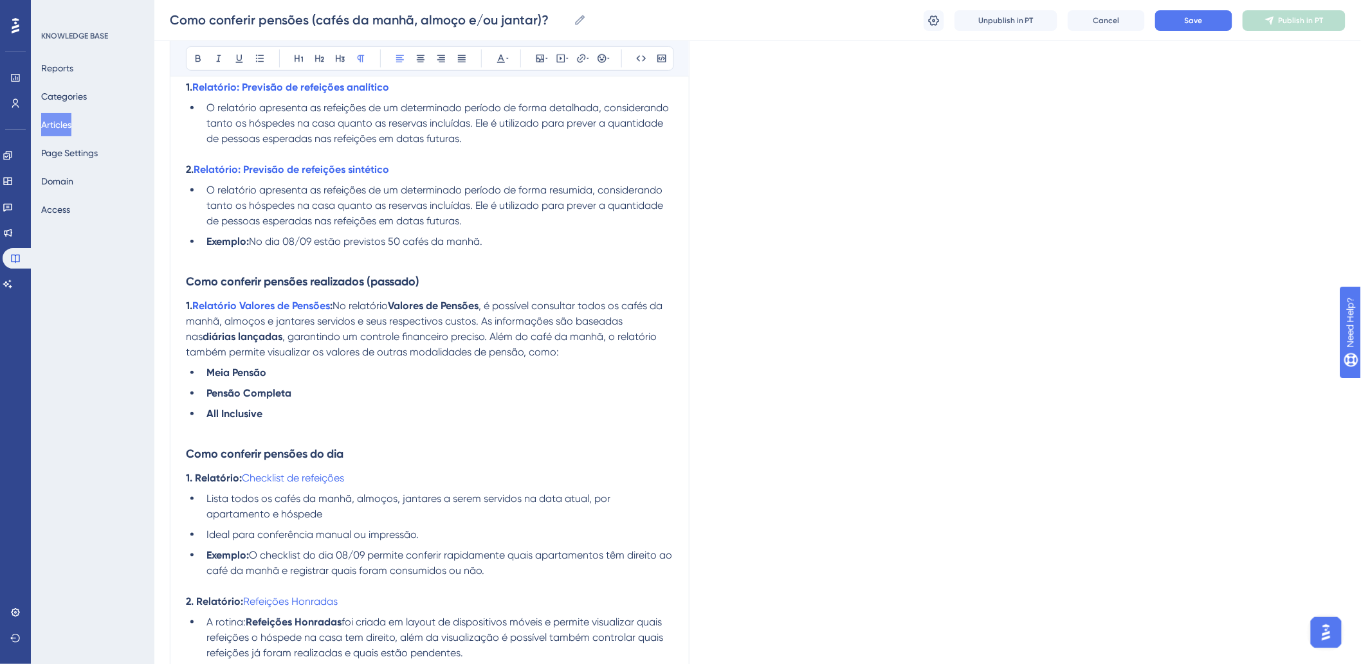
scroll to position [286, 0]
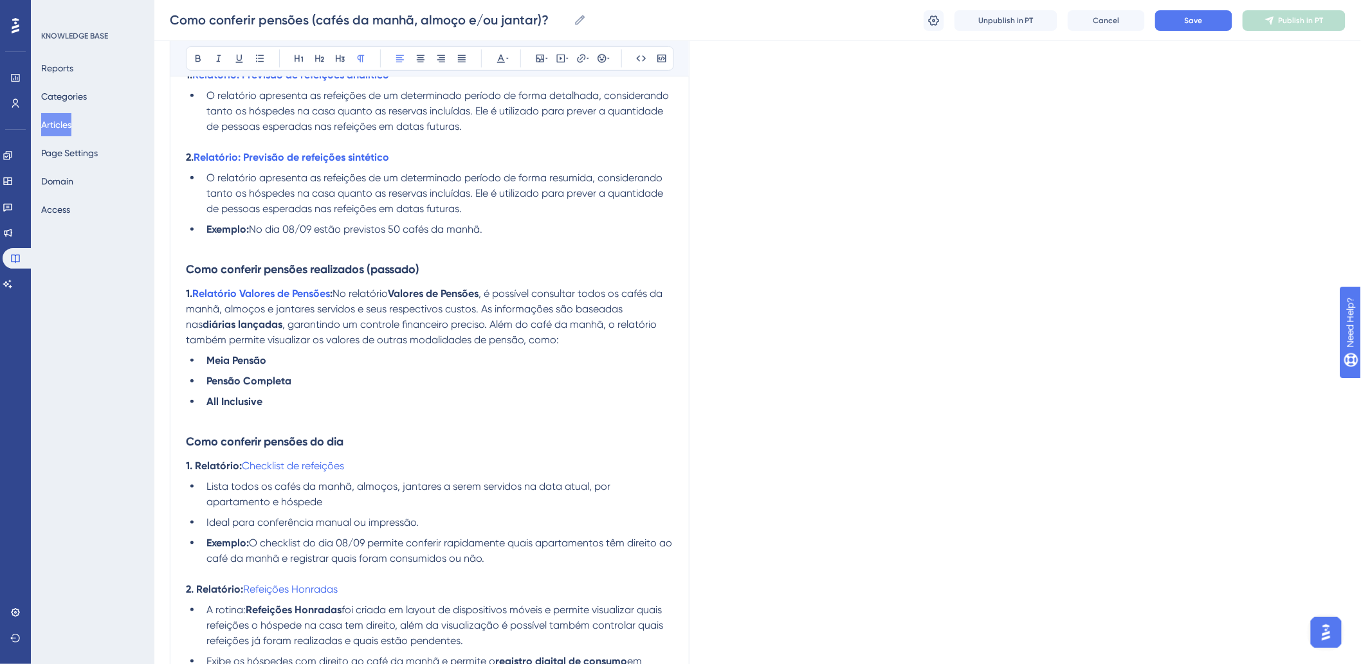
click at [357, 440] on h3 "Como conferir pensões do dia" at bounding box center [430, 441] width 488 height 33
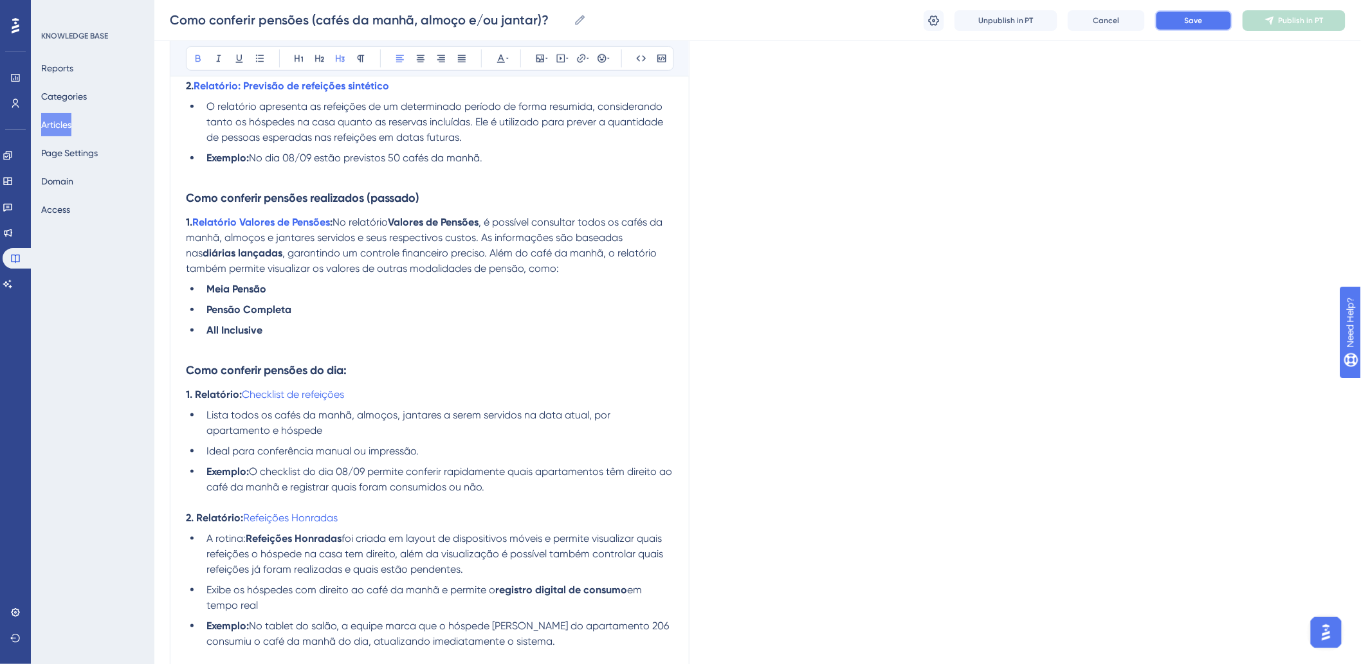
click at [1198, 26] on button "Save" at bounding box center [1193, 20] width 77 height 21
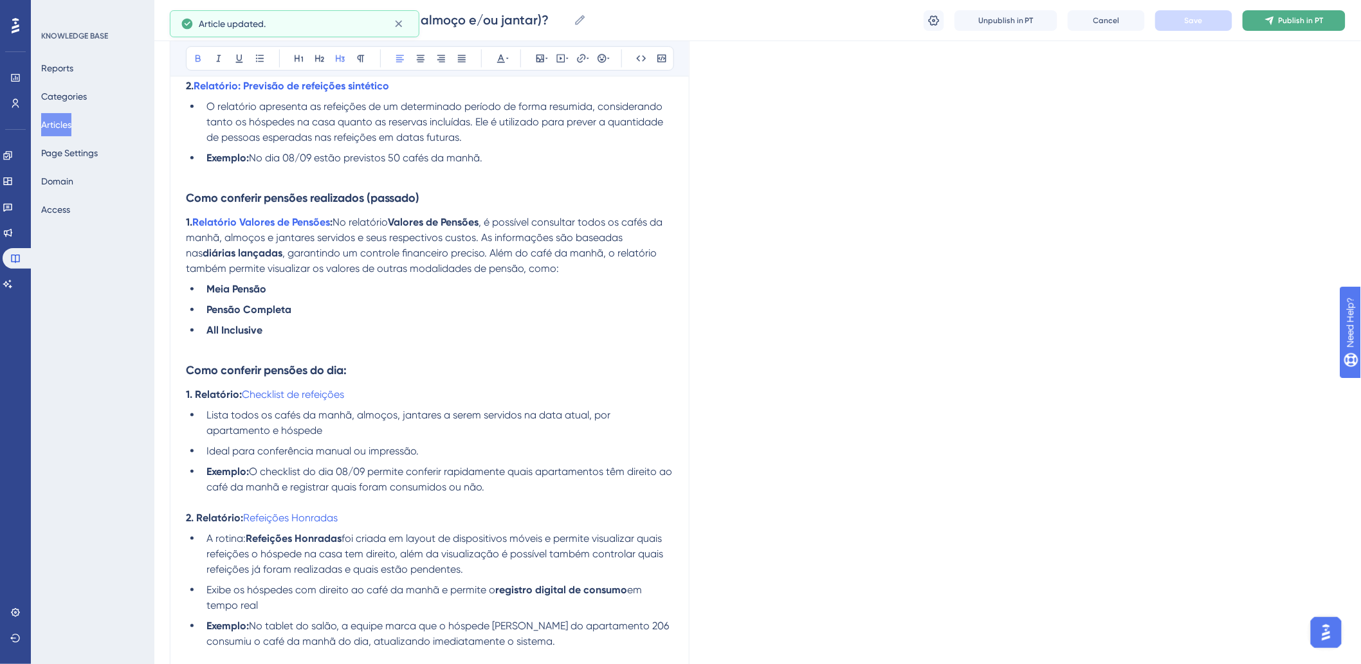
click at [1299, 24] on button "Publish in PT" at bounding box center [1294, 20] width 103 height 21
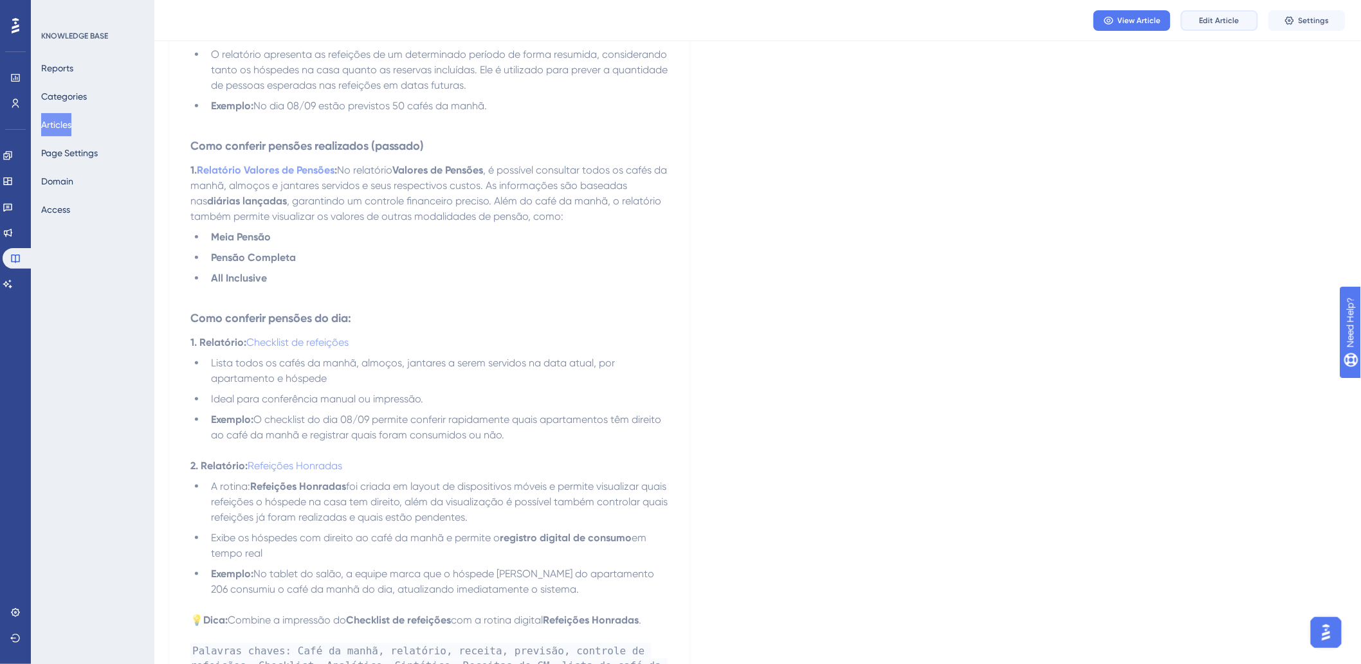
click at [1214, 15] on span "Edit Article" at bounding box center [1220, 20] width 40 height 10
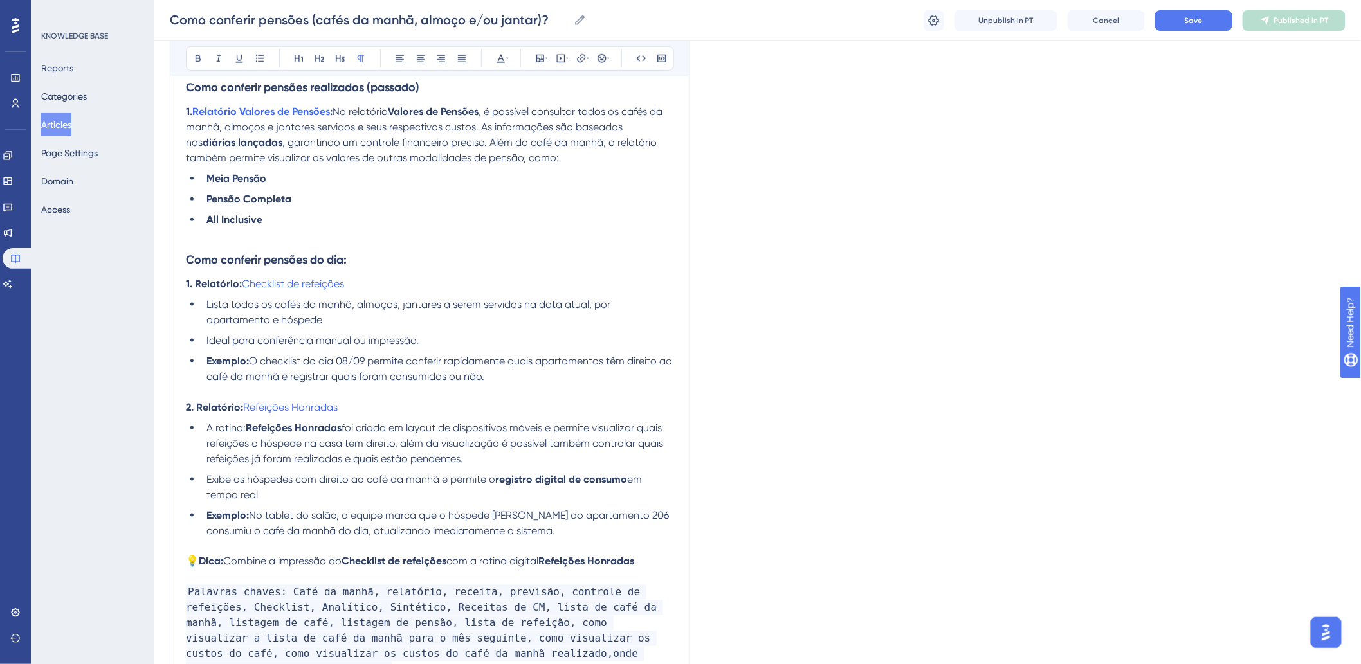
scroll to position [539, 0]
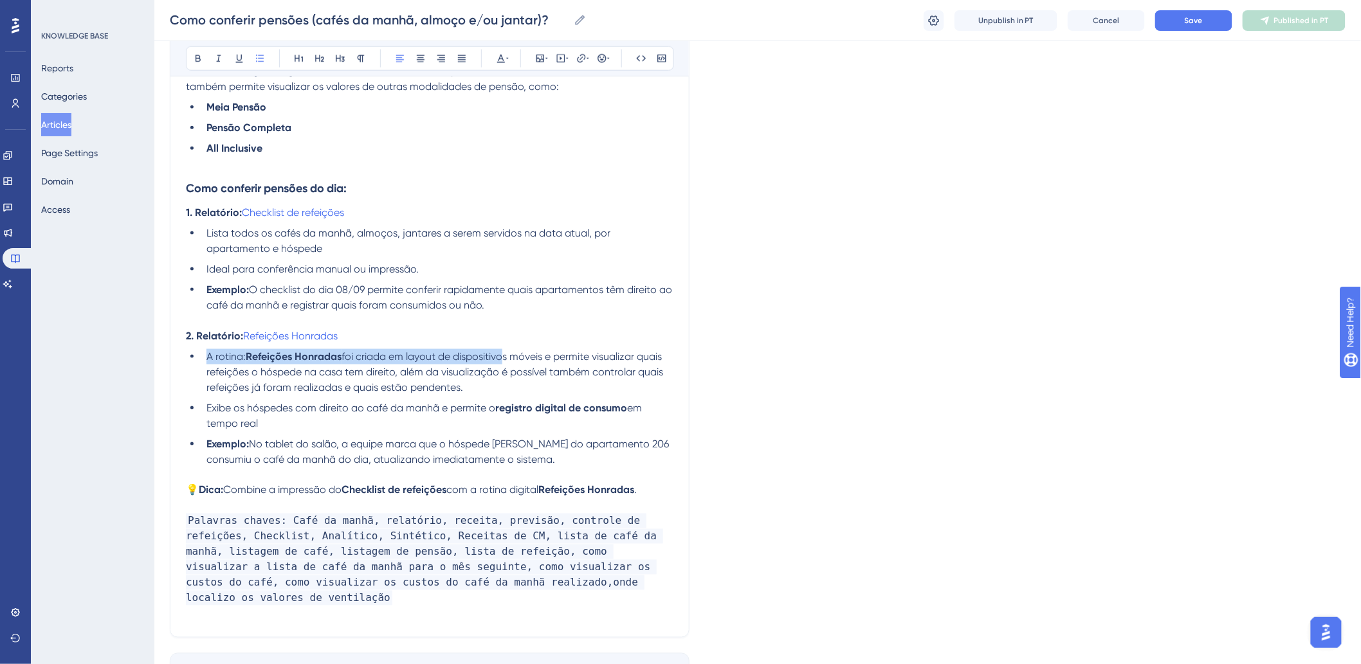
drag, startPoint x: 206, startPoint y: 356, endPoint x: 500, endPoint y: 358, distance: 294.0
click at [500, 358] on li "A rotina: Refeições Honradas foi criada em layout de dispositivos móveis e perm…" at bounding box center [437, 372] width 472 height 46
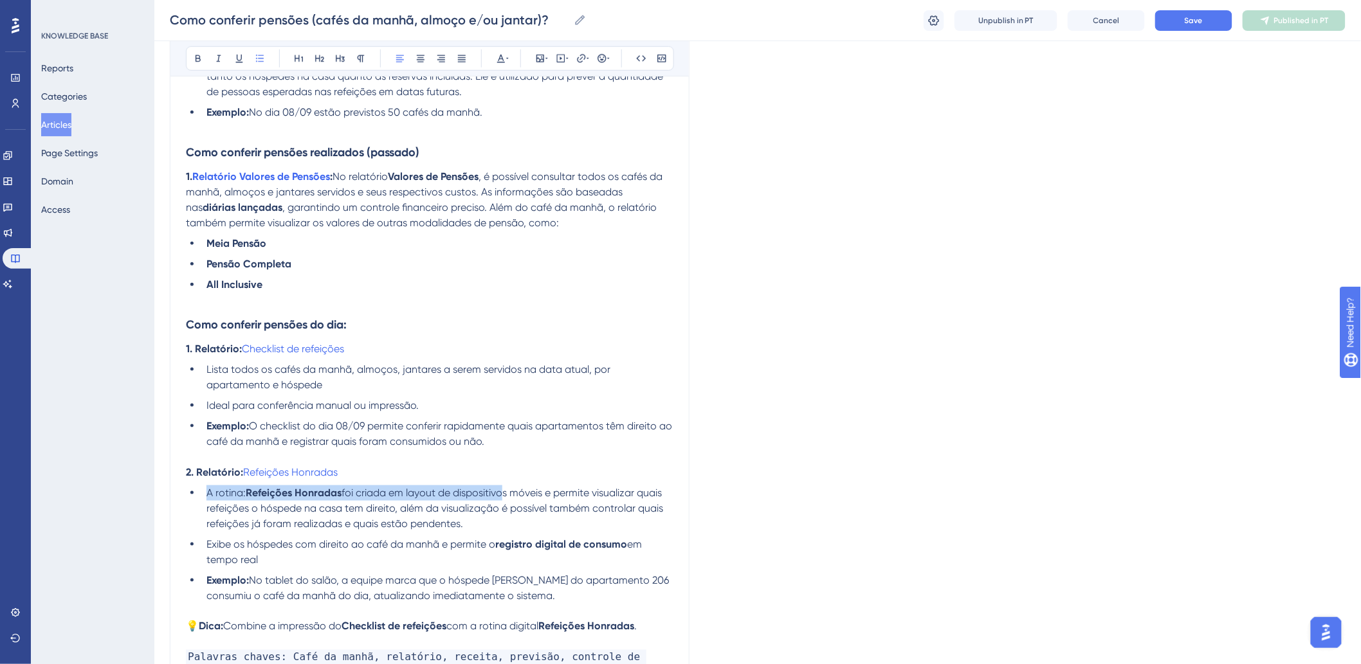
scroll to position [396, 0]
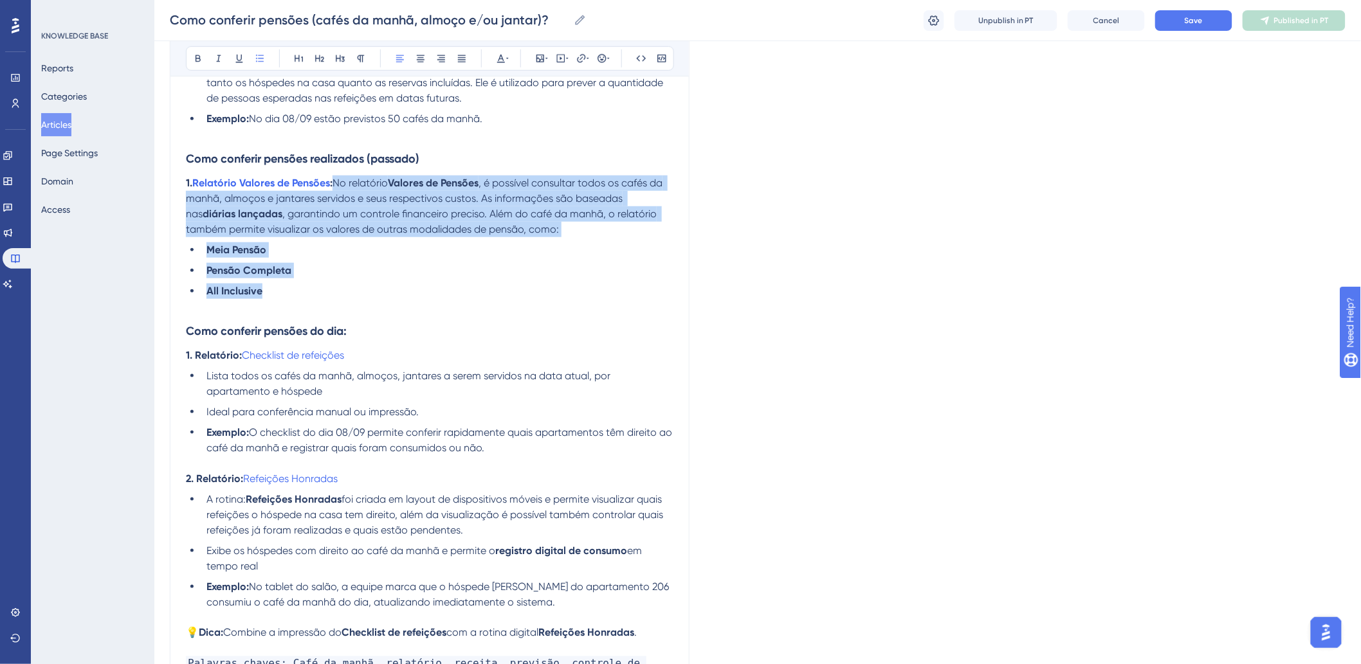
drag, startPoint x: 284, startPoint y: 288, endPoint x: 339, endPoint y: 188, distance: 113.7
click at [339, 188] on div "Como conferir pensões previstas (futuro) Use os relatórios abaixo para visualiz…" at bounding box center [430, 321] width 488 height 888
copy div "No relatório Valores de Pensões , é possível consultar todos os cafés da manhã,…"
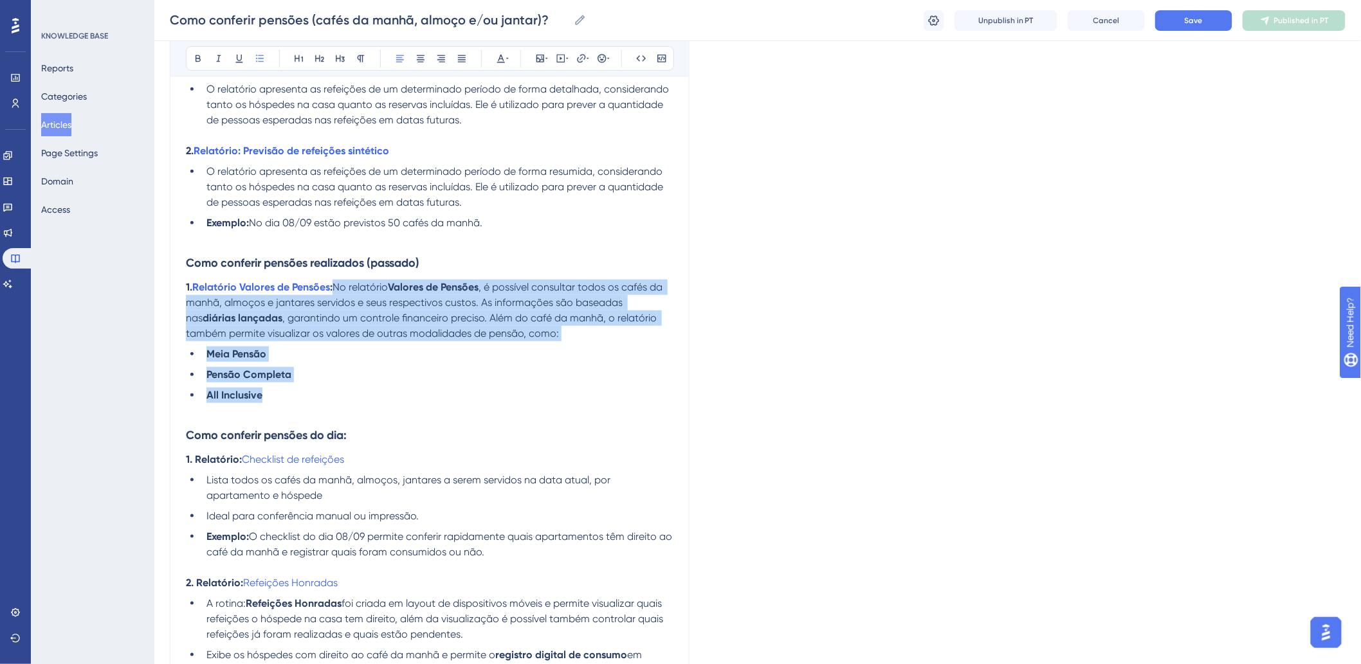
scroll to position [253, 0]
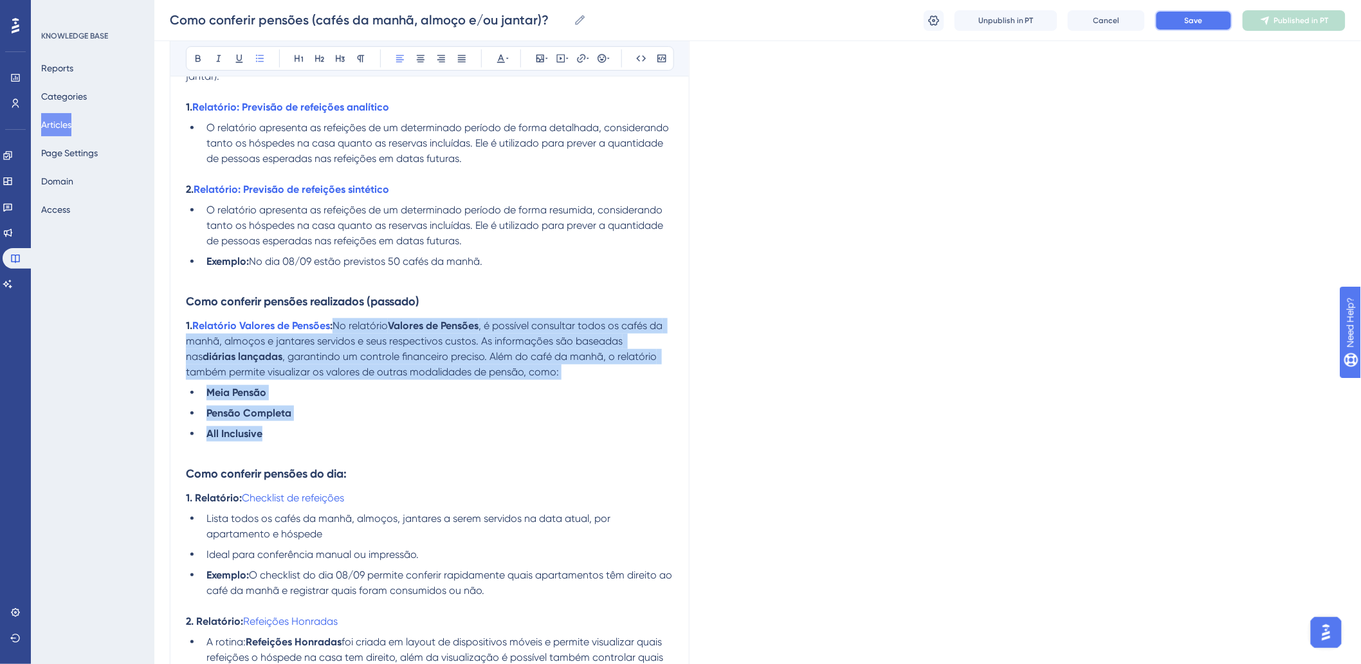
click at [1163, 24] on button "Save" at bounding box center [1193, 20] width 77 height 21
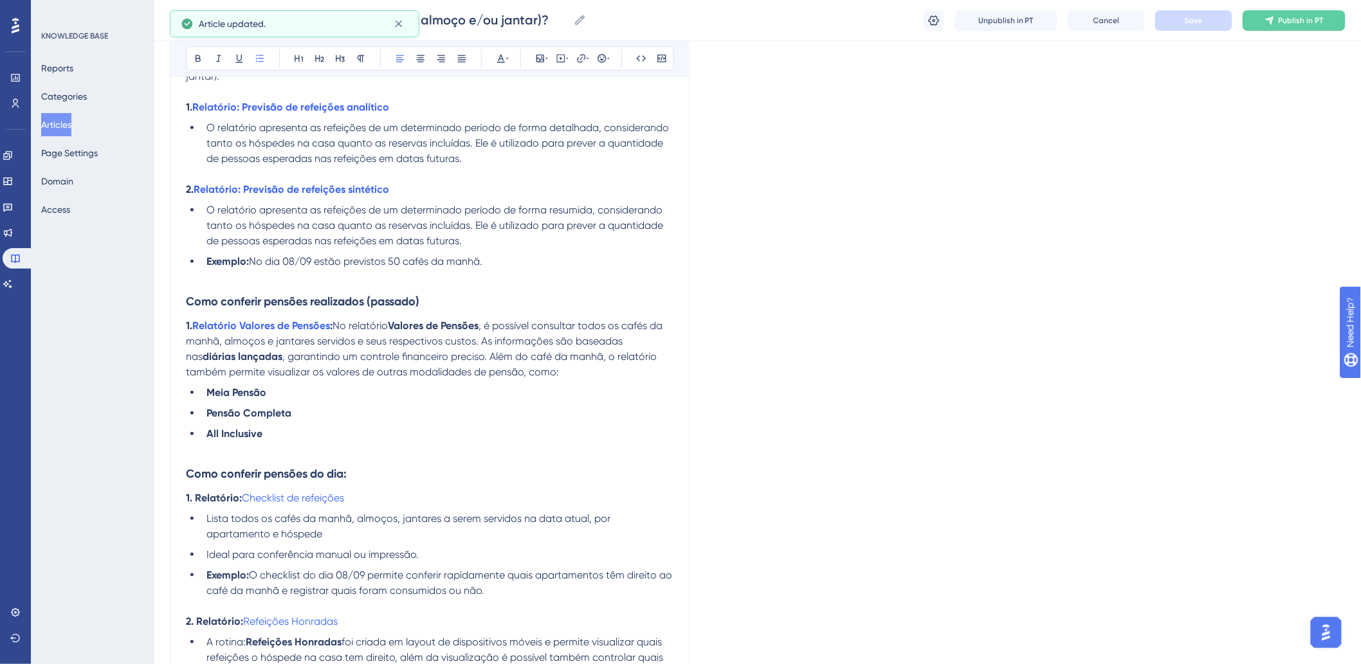
click at [499, 224] on span "O relatório apresenta as refeições de um determinado período de forma resumida,…" at bounding box center [435, 225] width 459 height 43
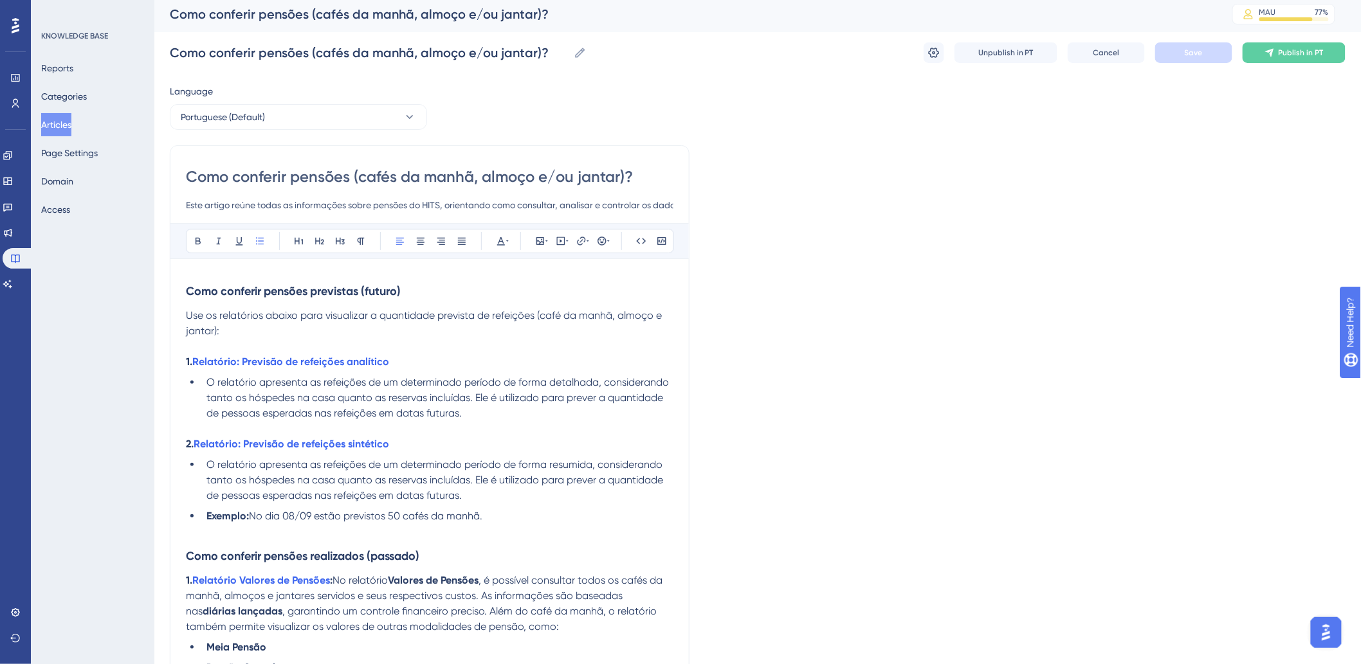
scroll to position [0, 0]
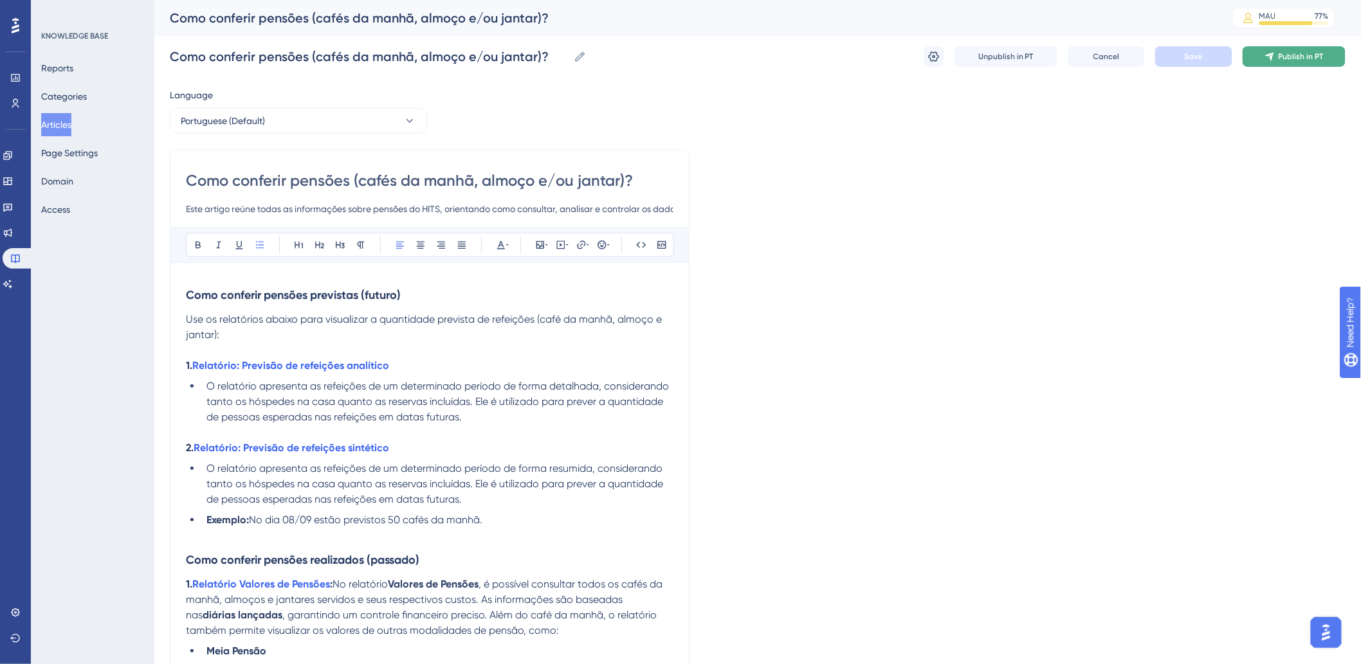
click at [1281, 58] on span "Publish in PT" at bounding box center [1301, 56] width 45 height 10
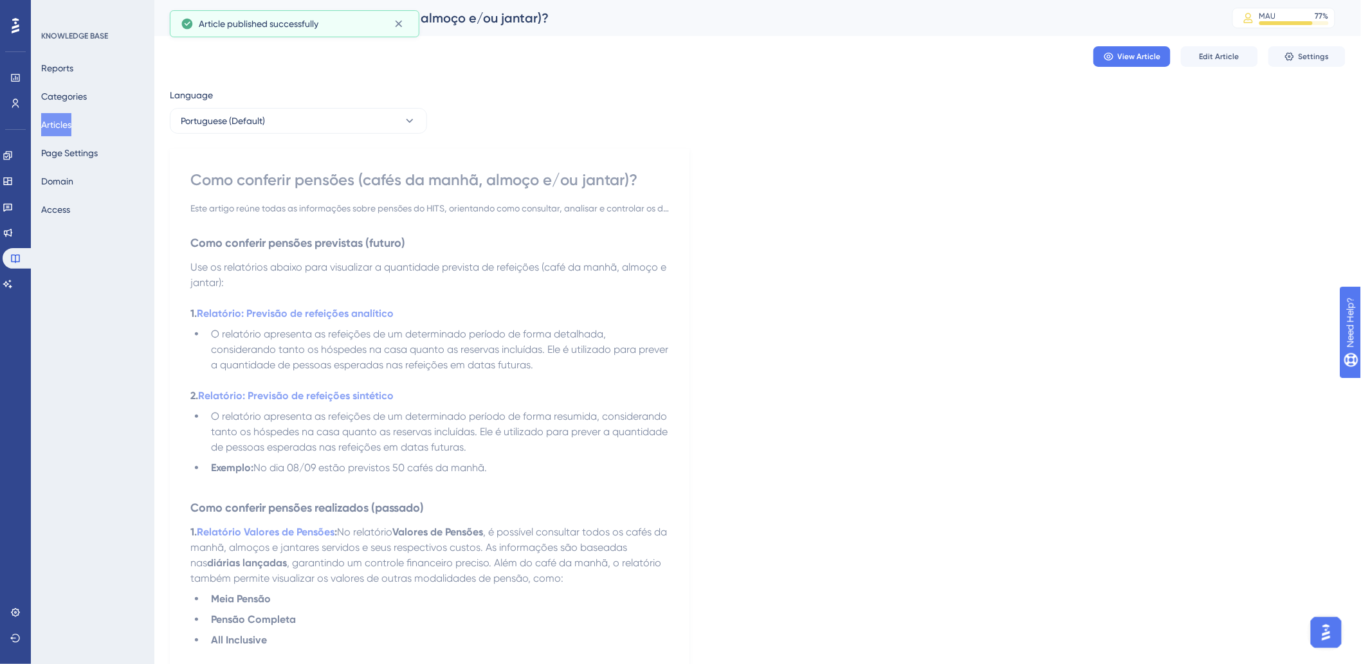
click at [71, 120] on button "Articles" at bounding box center [56, 124] width 30 height 23
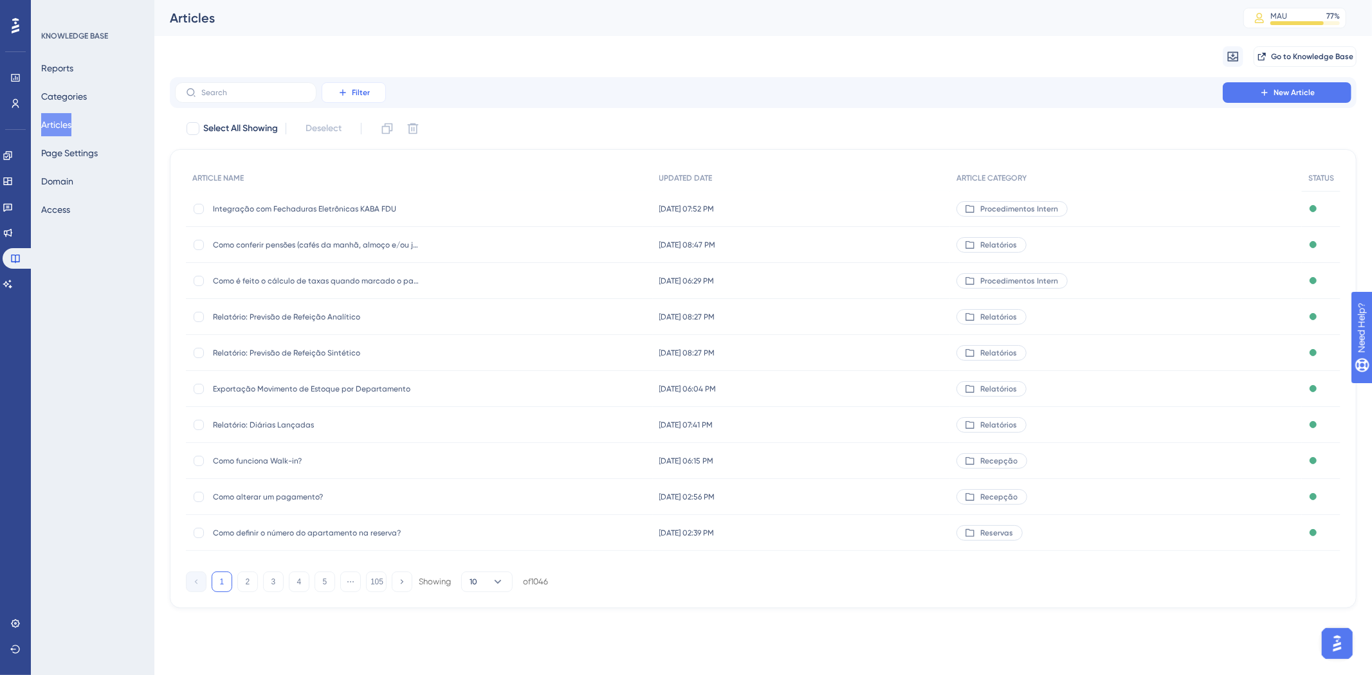
click at [352, 91] on span "Filter" at bounding box center [361, 92] width 18 height 10
click at [363, 206] on span "Category" at bounding box center [359, 206] width 39 height 15
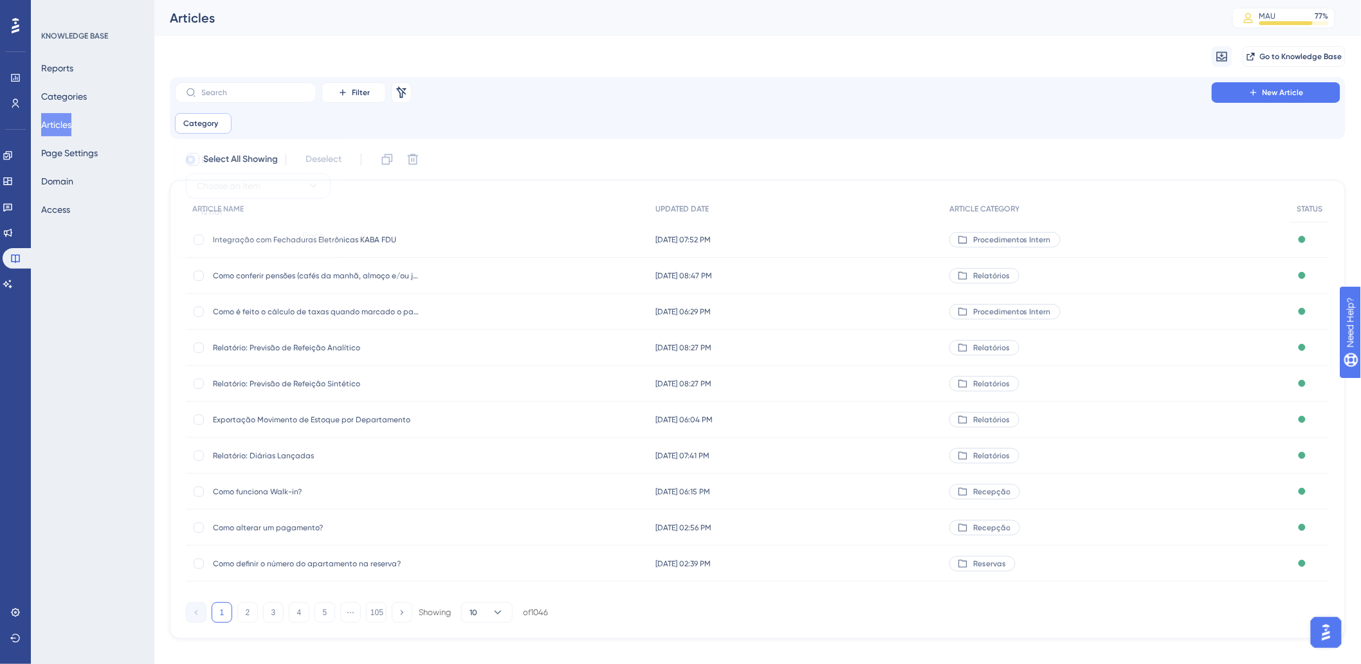
click at [227, 190] on span "Choose an item" at bounding box center [229, 185] width 64 height 15
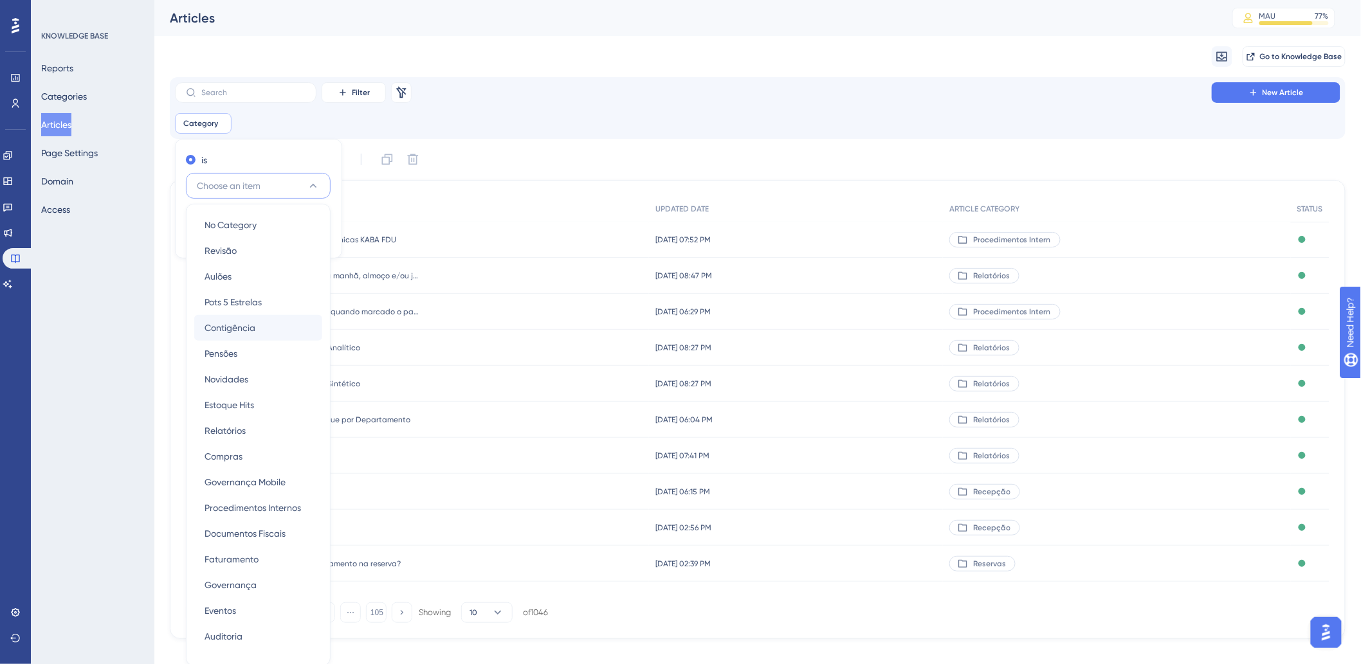
scroll to position [75, 0]
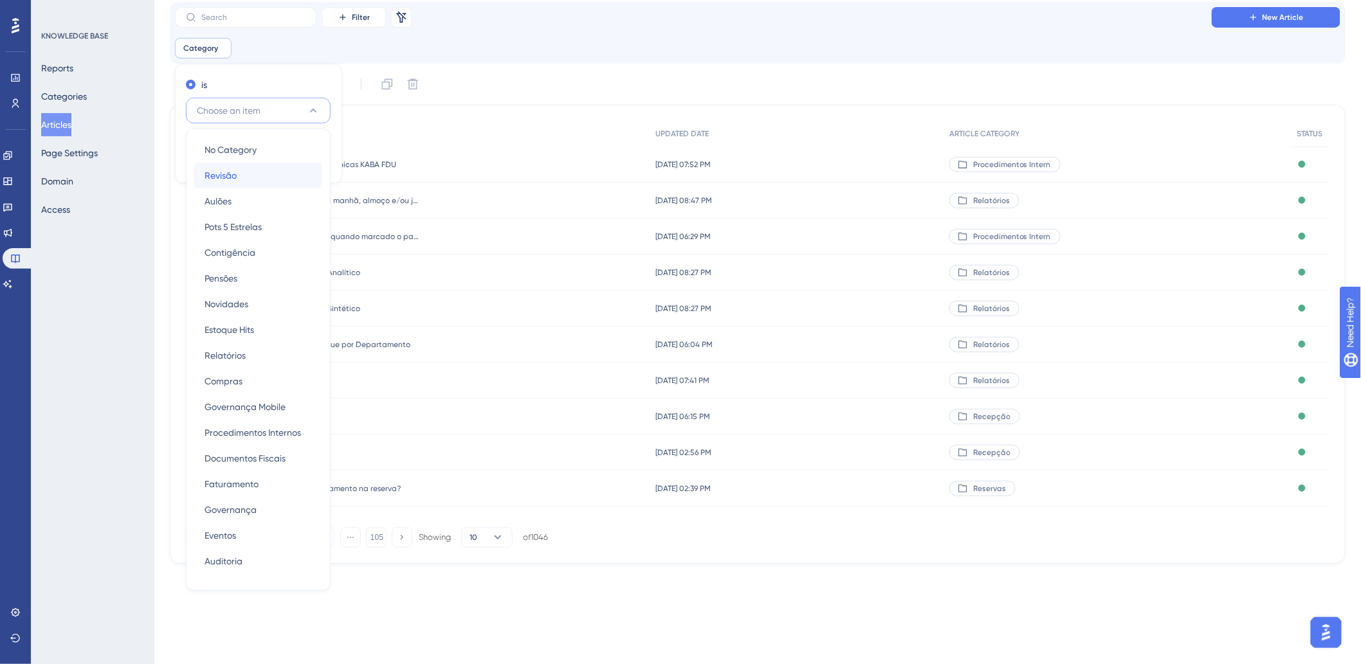
click at [240, 174] on div "Revisão Revisão" at bounding box center [258, 176] width 107 height 26
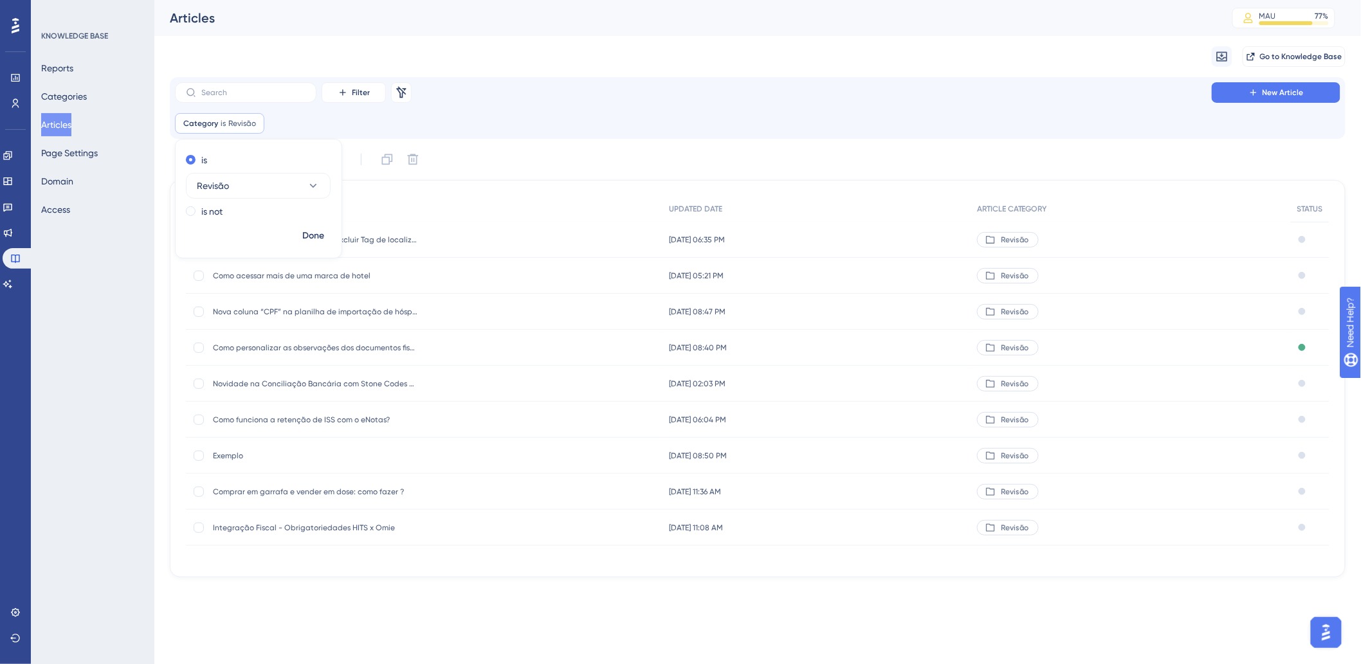
scroll to position [0, 0]
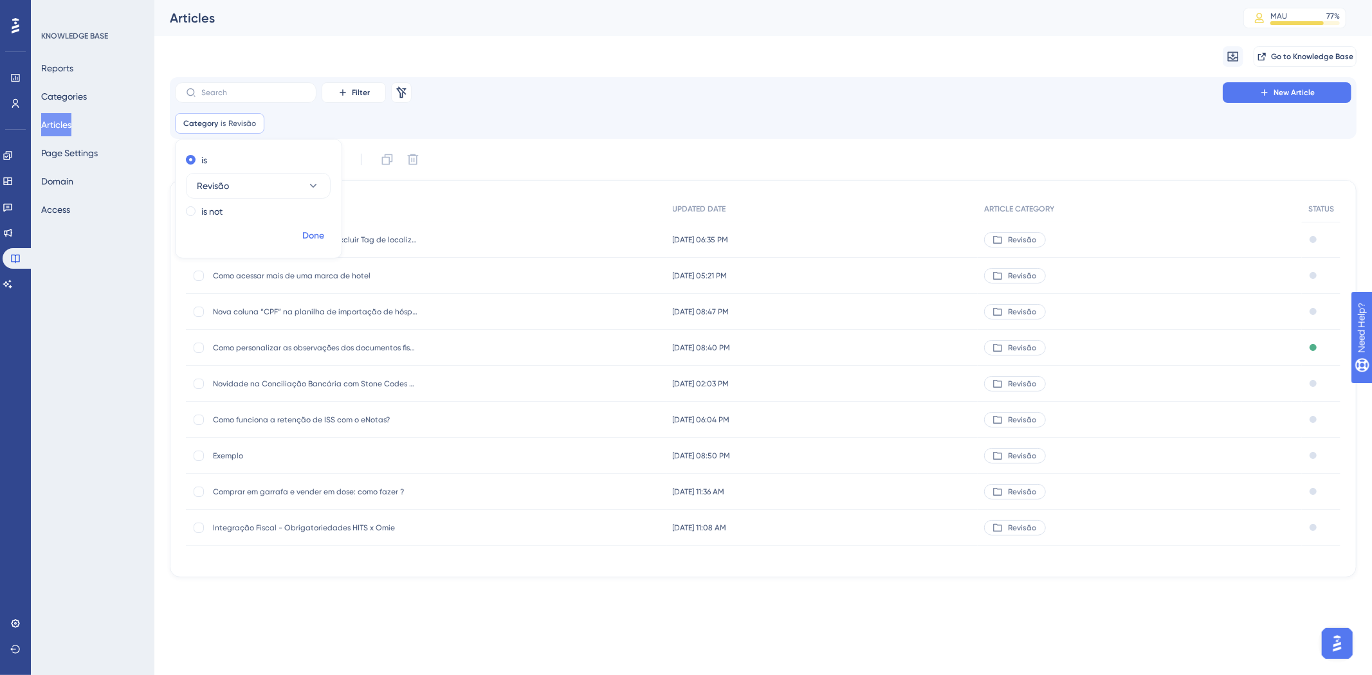
click at [305, 238] on span "Done" at bounding box center [313, 235] width 22 height 15
click at [13, 280] on icon at bounding box center [8, 284] width 10 height 10
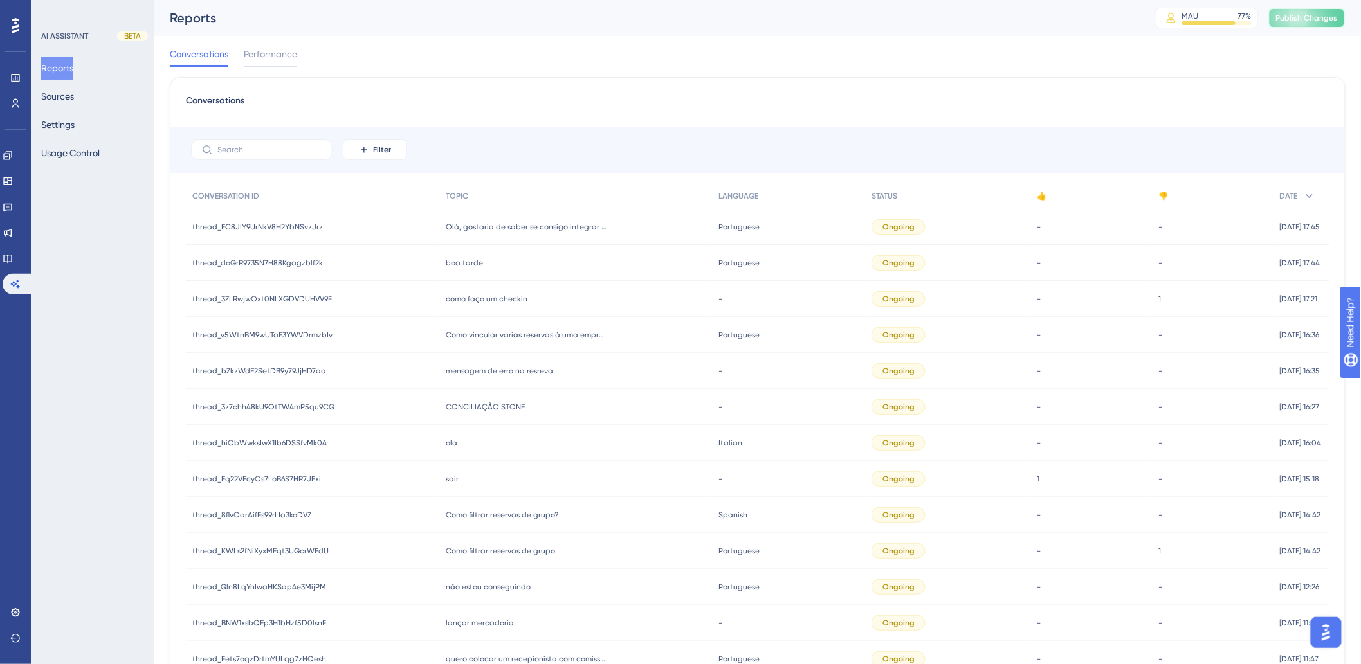
click at [1300, 24] on button "Publish Changes" at bounding box center [1306, 18] width 77 height 21
click at [9, 205] on link at bounding box center [8, 207] width 10 height 21
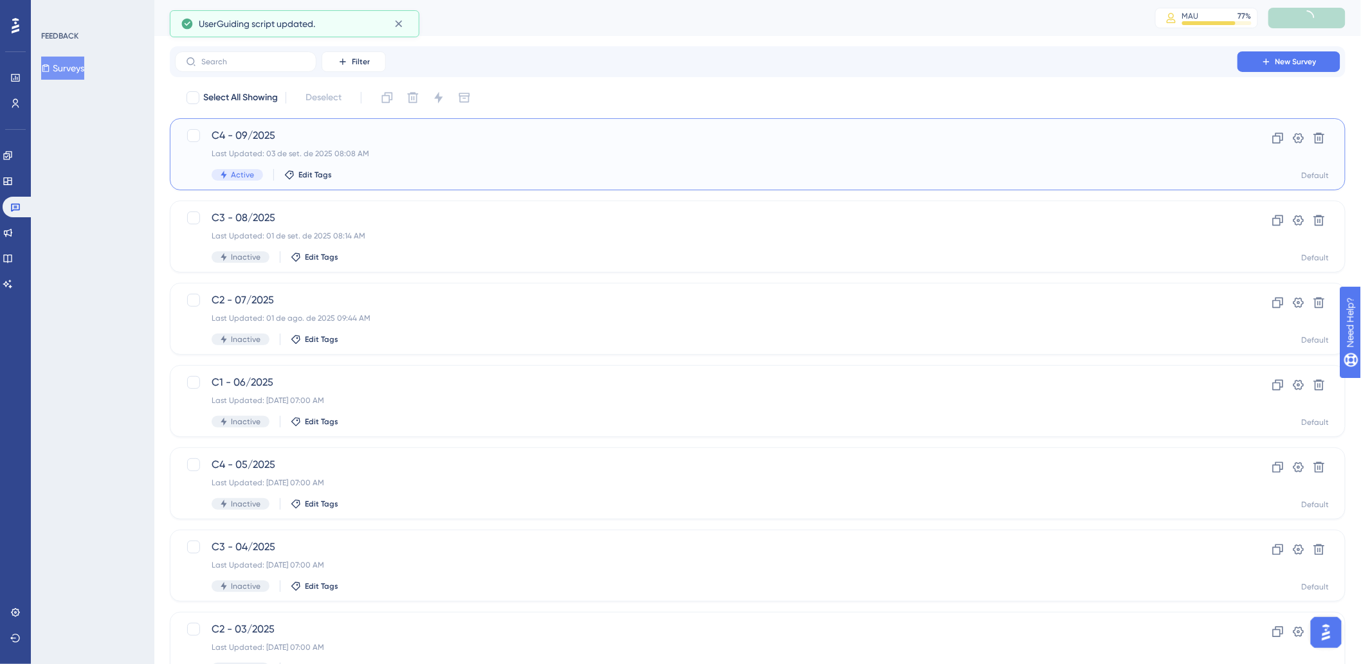
click at [255, 137] on span "C4 - 09/2025" at bounding box center [706, 135] width 989 height 15
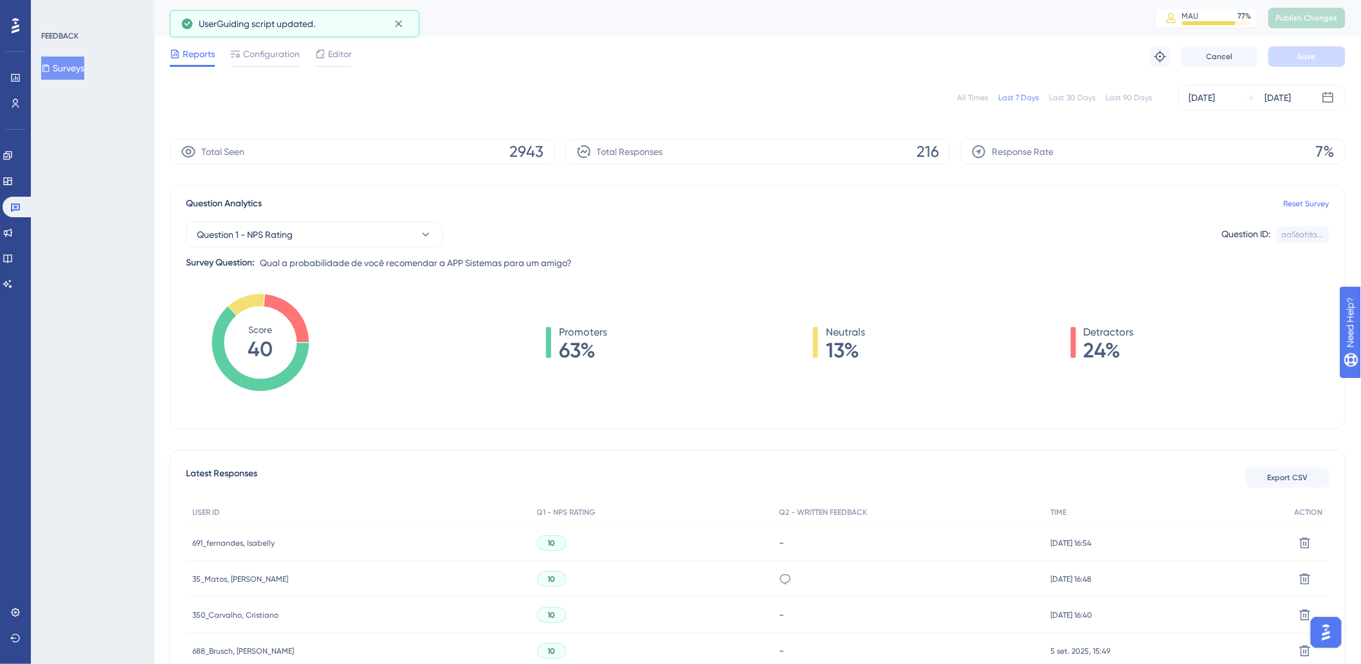
click at [982, 98] on div "All Times" at bounding box center [972, 98] width 31 height 10
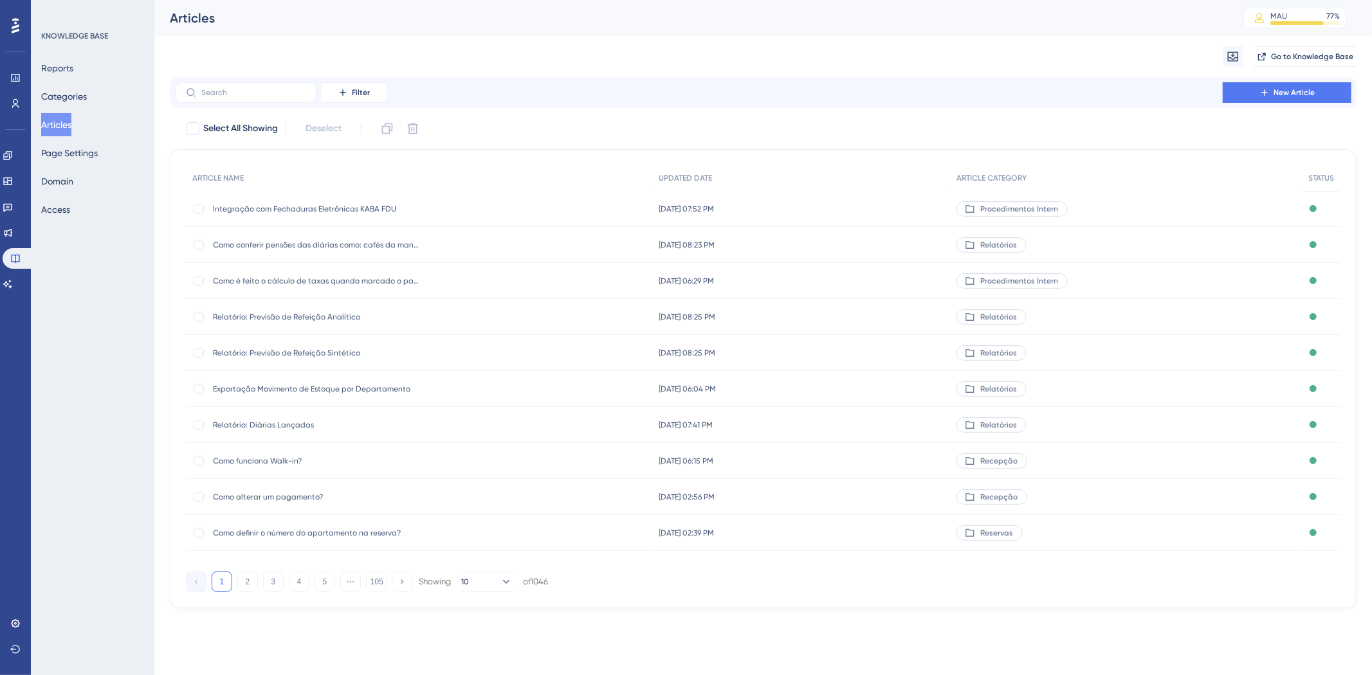
click at [62, 125] on button "Articles" at bounding box center [56, 124] width 30 height 23
click at [264, 88] on input "text" at bounding box center [253, 92] width 104 height 9
paste input "Relatório: Valores de Pensões (Refeições Realizadas)"
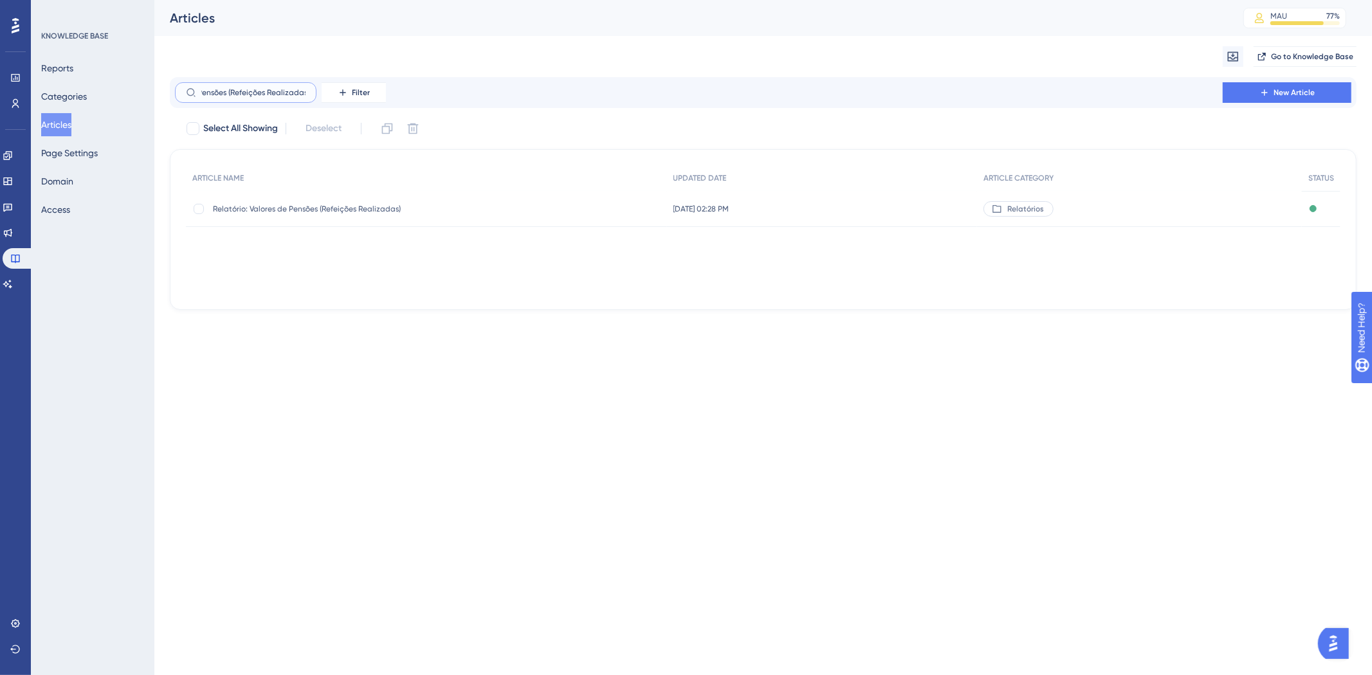
type input "Relatório: Valores de Pensões (Refeições Realizadas)"
click at [299, 210] on span "Relatório: Valores de Pensões (Refeições Realizadas)" at bounding box center [316, 209] width 206 height 10
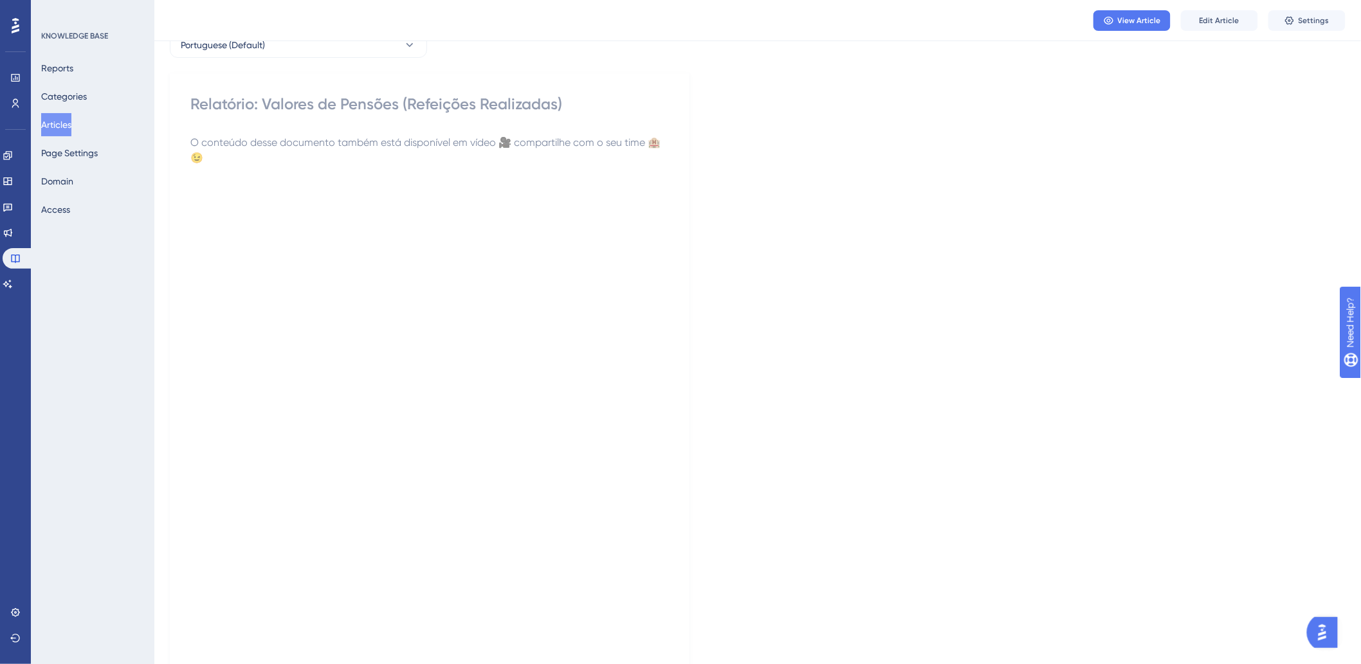
scroll to position [71, 0]
click at [1203, 15] on span "Edit Article" at bounding box center [1220, 20] width 40 height 10
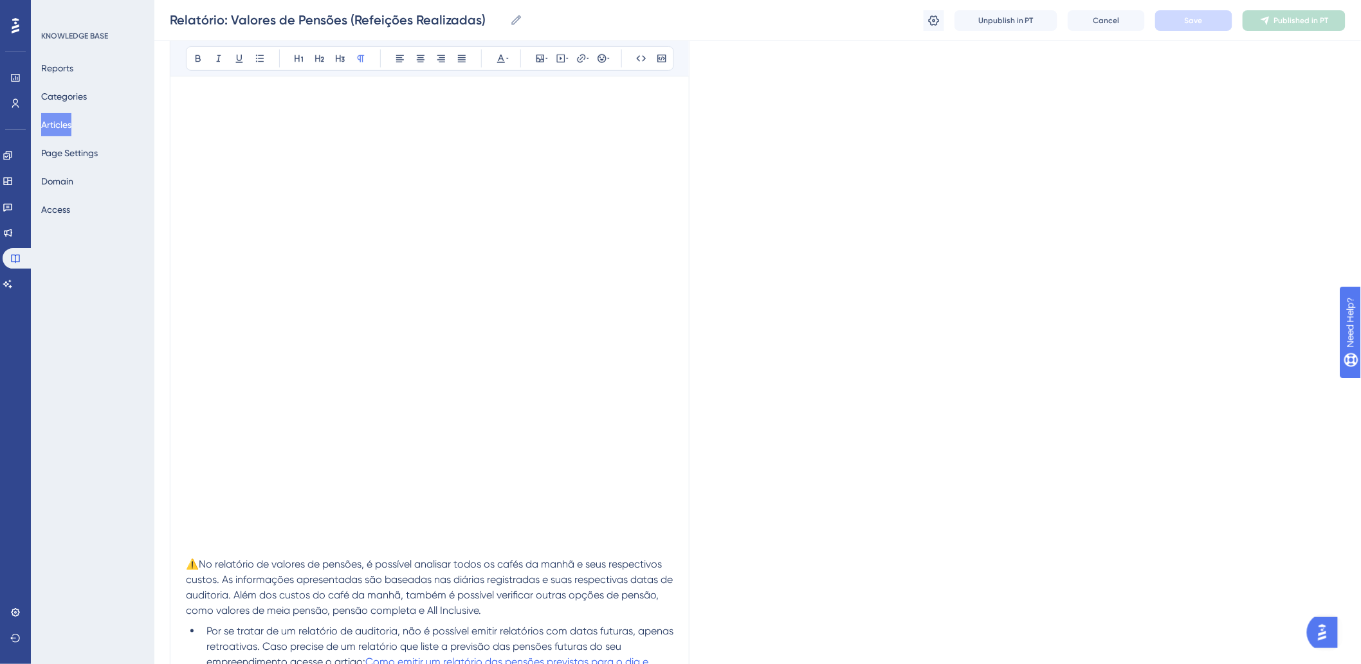
scroll to position [241, 0]
drag, startPoint x: 185, startPoint y: 260, endPoint x: 347, endPoint y: 266, distance: 162.2
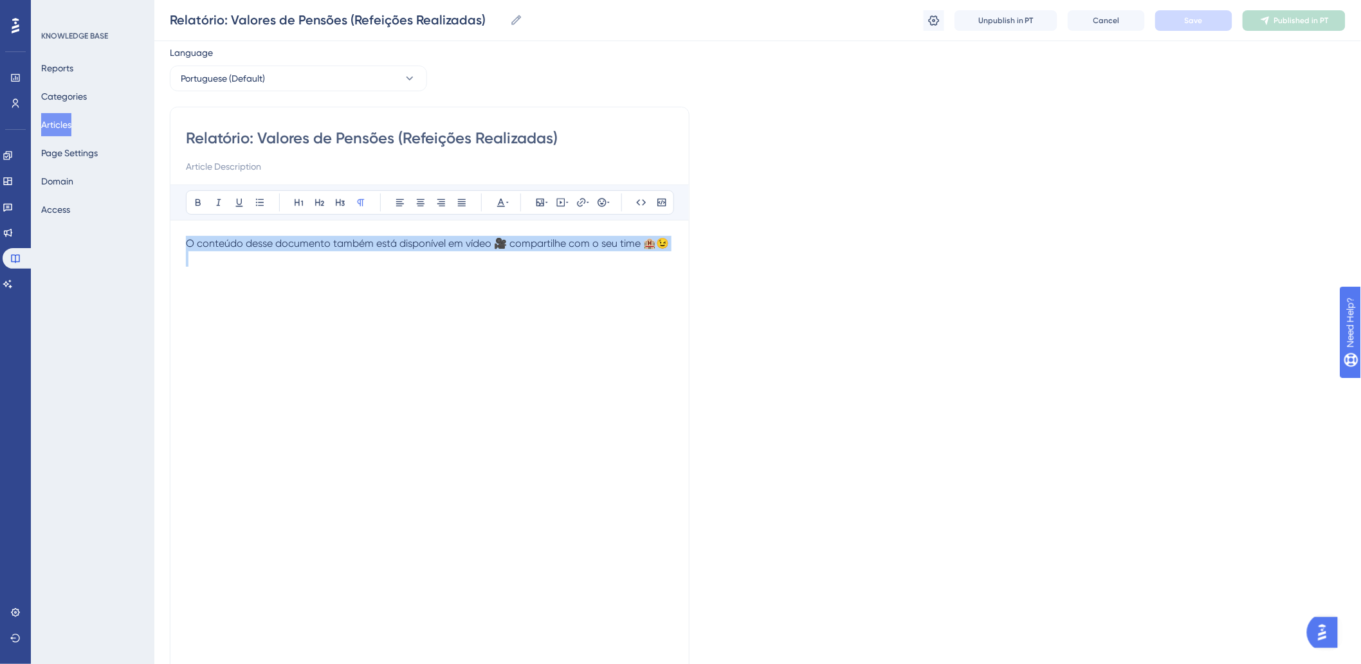
scroll to position [26, 0]
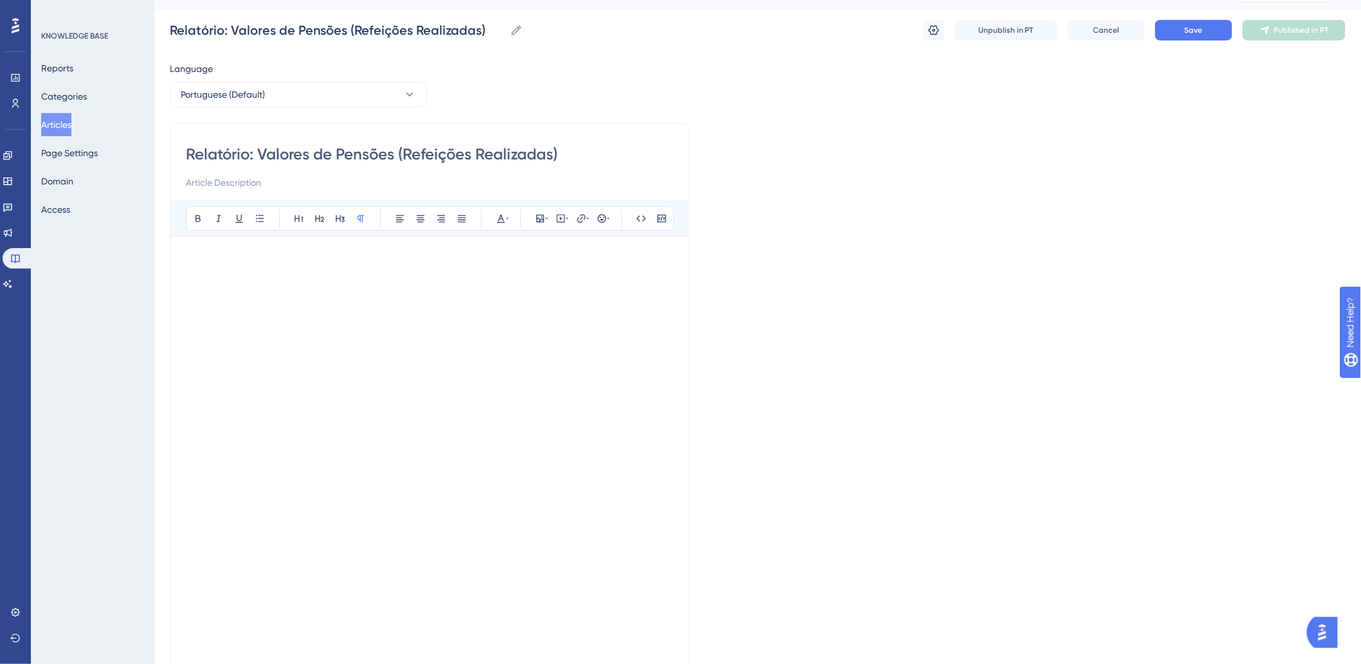
click at [470, 252] on p at bounding box center [430, 259] width 488 height 15
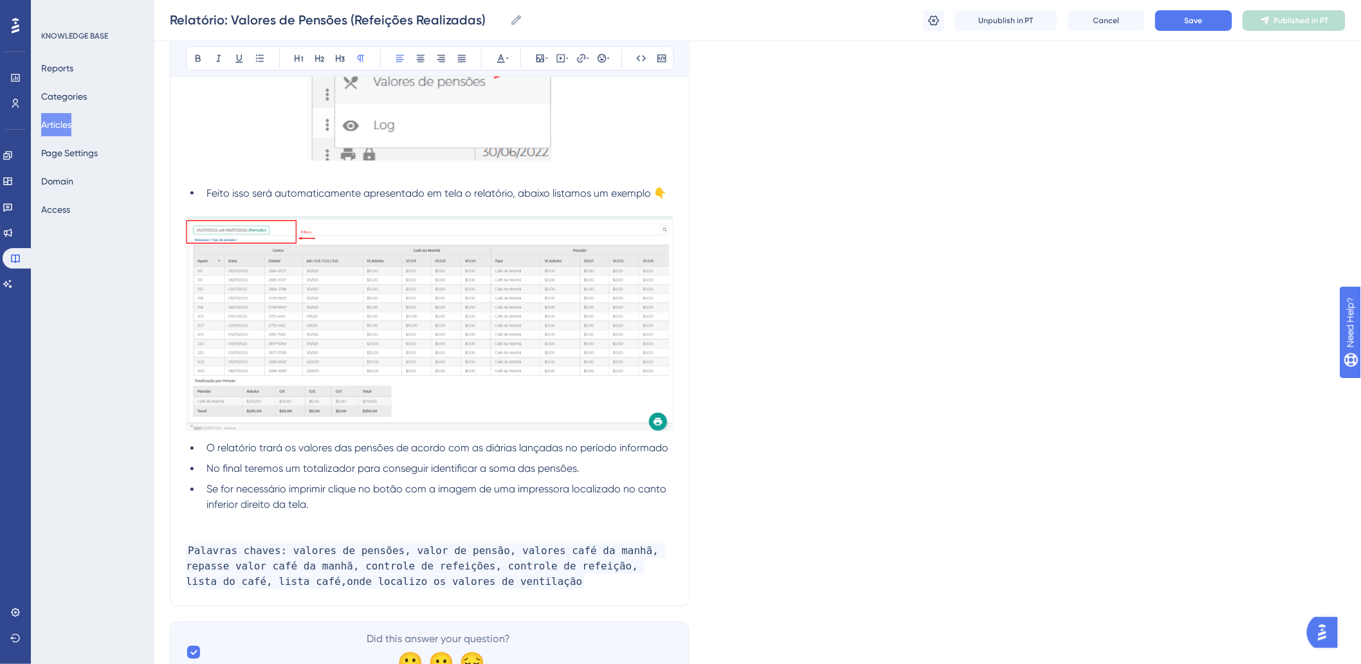
scroll to position [677, 0]
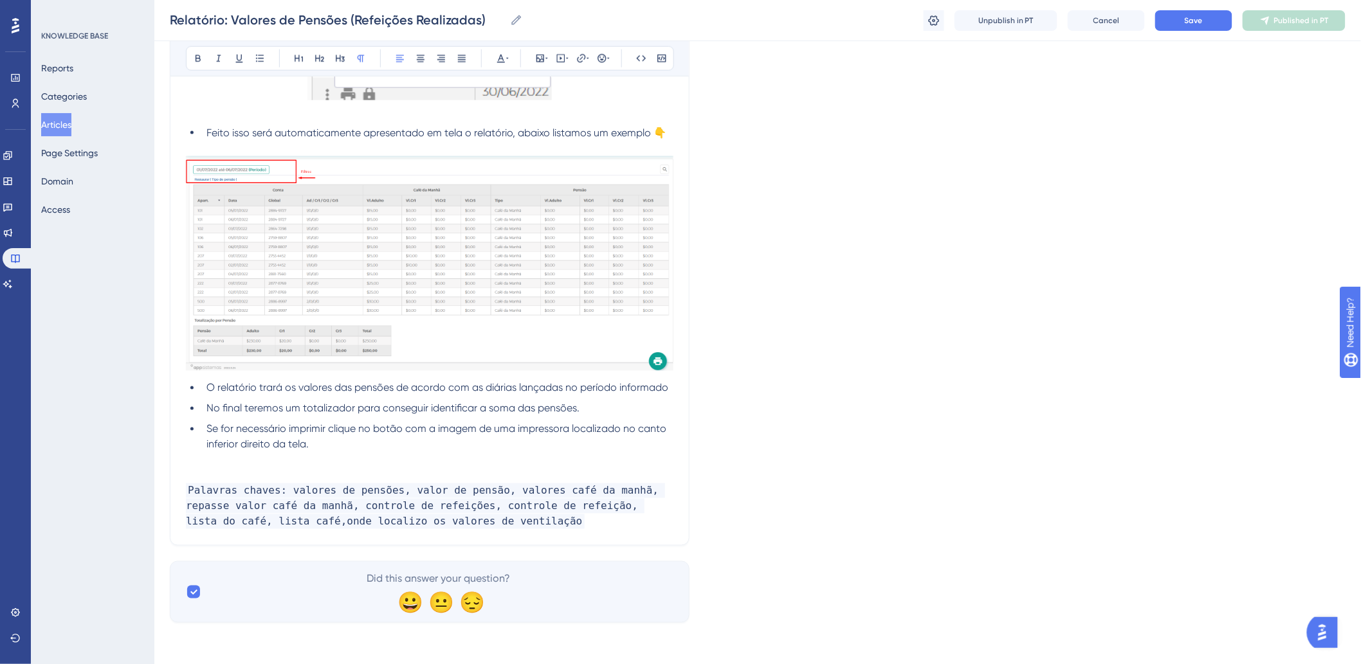
click at [513, 452] on li "Se for necessário imprimir clique no botão com a imagem de uma impressora local…" at bounding box center [437, 437] width 472 height 31
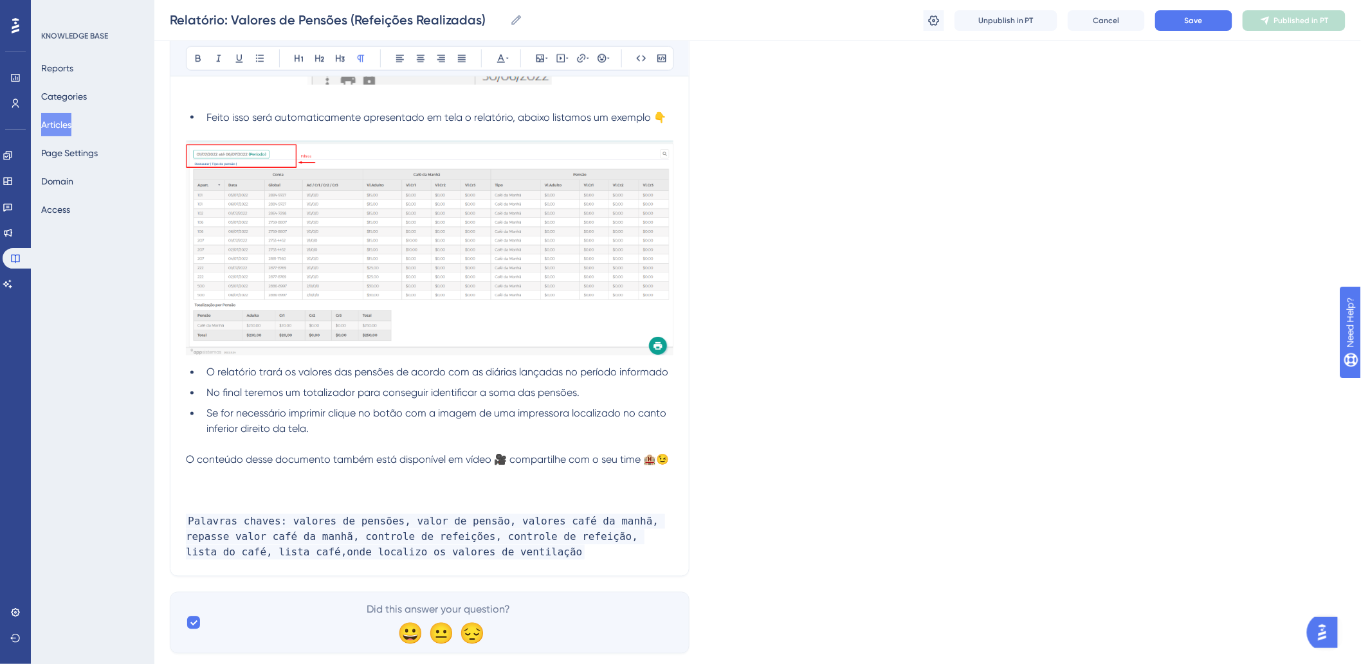
click at [354, 484] on p at bounding box center [430, 475] width 488 height 15
click at [560, 58] on icon at bounding box center [561, 58] width 2 height 3
click at [534, 136] on textarea at bounding box center [561, 138] width 196 height 58
paste textarea "https://youtu.be/1e93JcksvTU"
click at [516, 125] on textarea "https://youtu.be/1e93JcksvTU" at bounding box center [561, 138] width 196 height 58
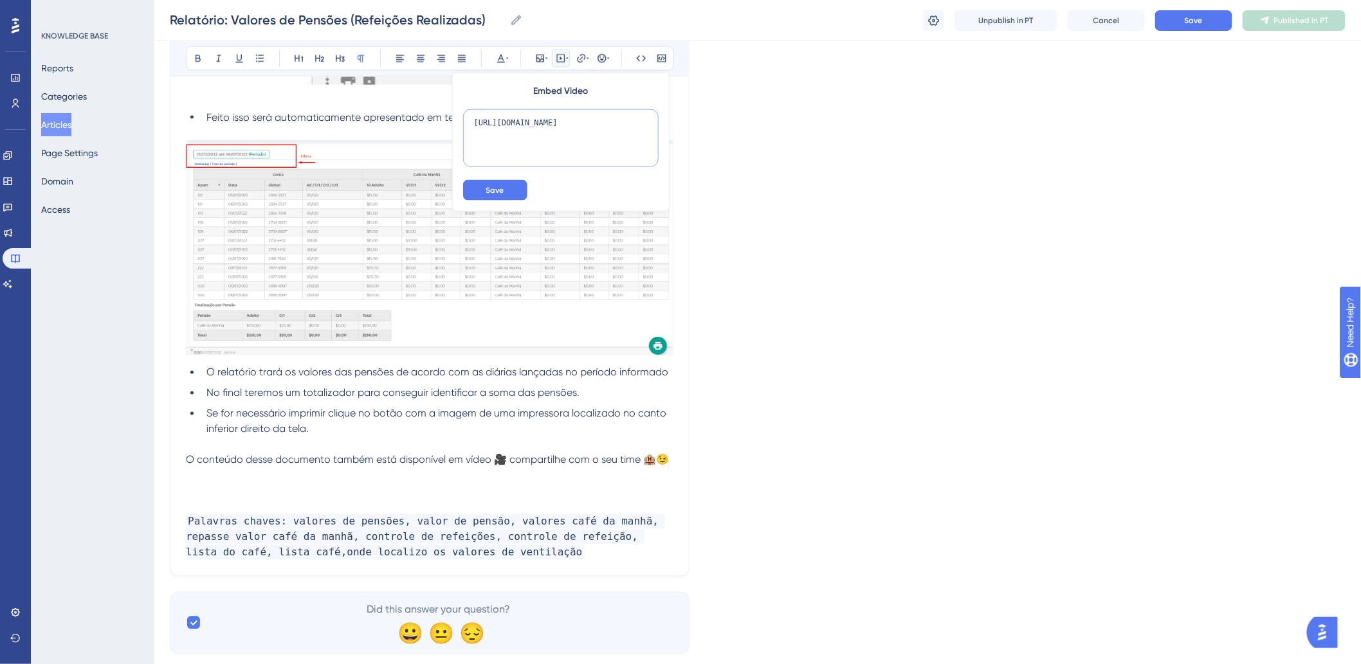
click at [516, 125] on textarea "https://youtu.be/1e93JcksvTU" at bounding box center [561, 138] width 196 height 58
paste textarea "?feature=shared"
click at [503, 136] on textarea "https://youtu.be/1e93JcksvTU?feature=shared" at bounding box center [561, 138] width 196 height 58
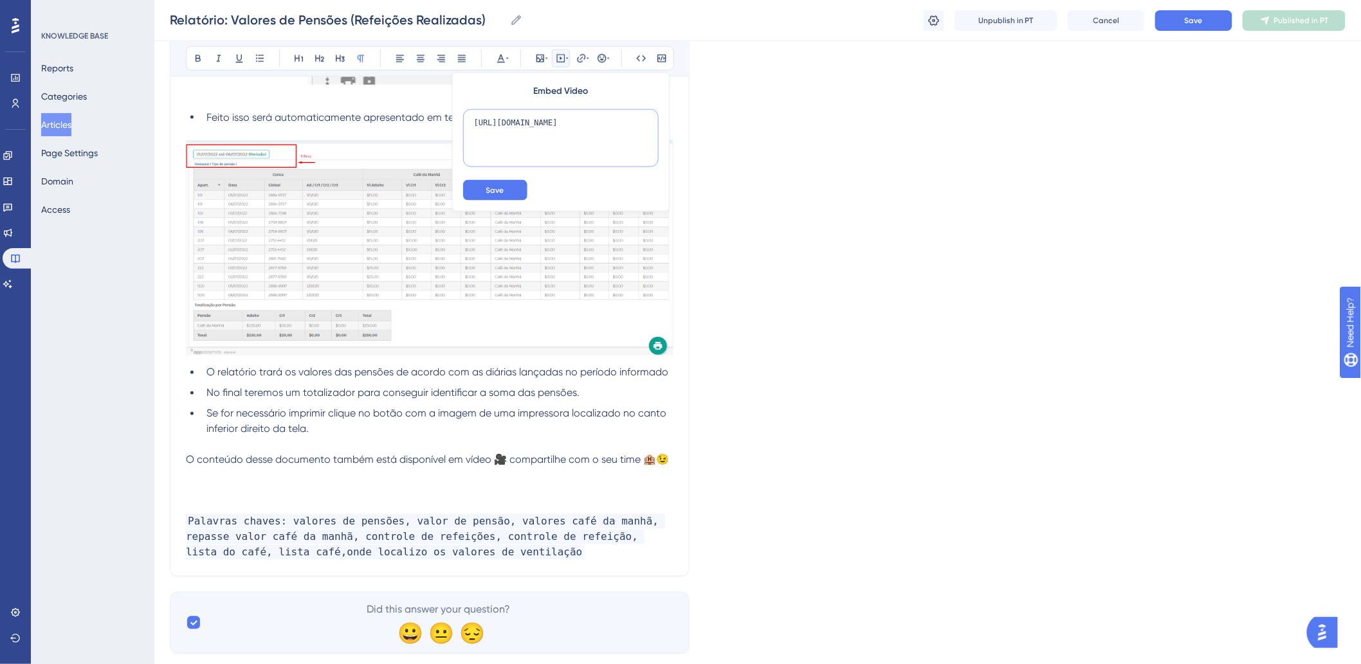
click at [503, 136] on textarea "https://youtu.be/1e93JcksvTU?feature=shared" at bounding box center [561, 138] width 196 height 58
paste textarea "<iframe width="560" height="315" src="https://www.youtube.com/embed/1e93JcksvTU…"
type textarea "<iframe width="560" height="315" src="https://www.youtube.com/embed/1e93JcksvTU…"
click at [506, 187] on button "Save" at bounding box center [495, 190] width 64 height 21
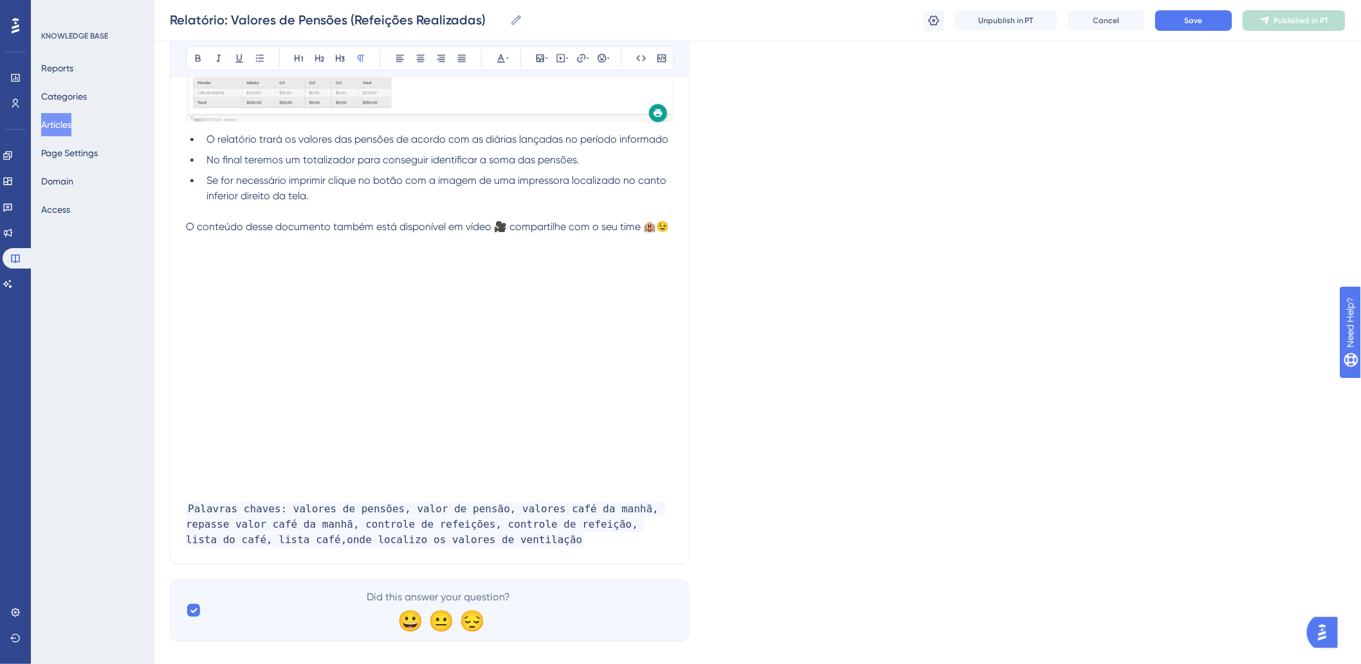
scroll to position [934, 0]
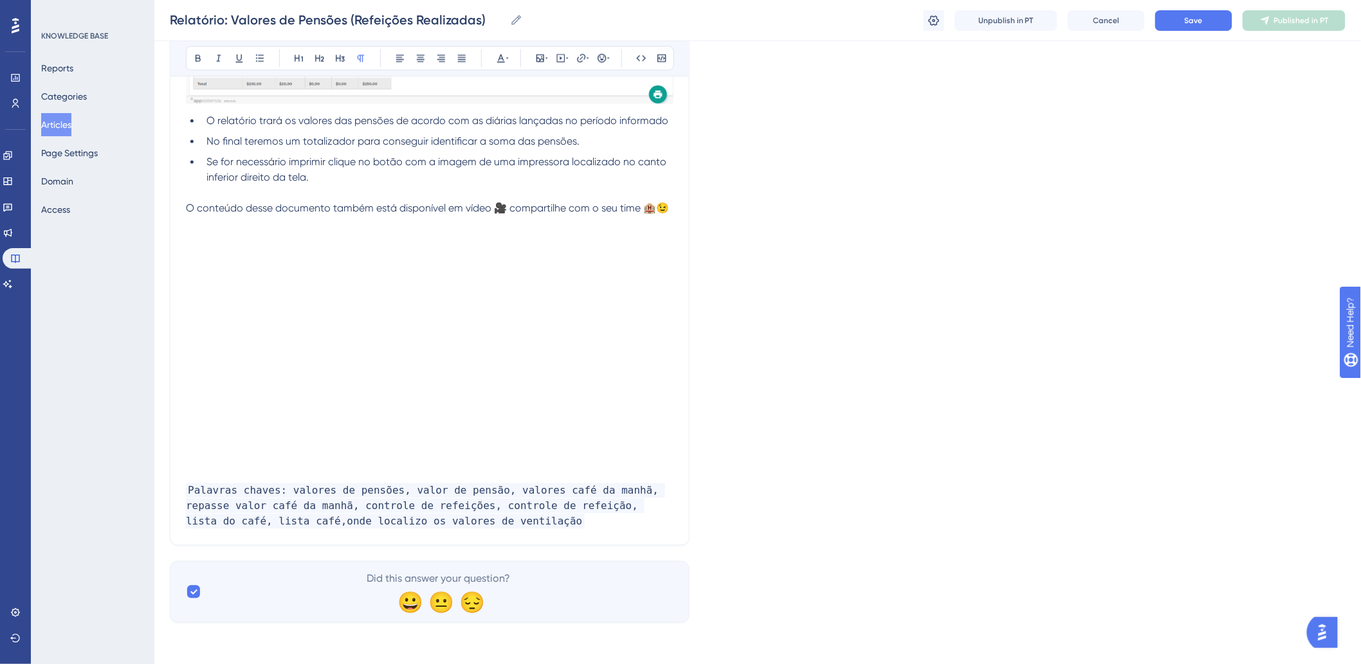
click at [370, 468] on p at bounding box center [430, 460] width 488 height 15
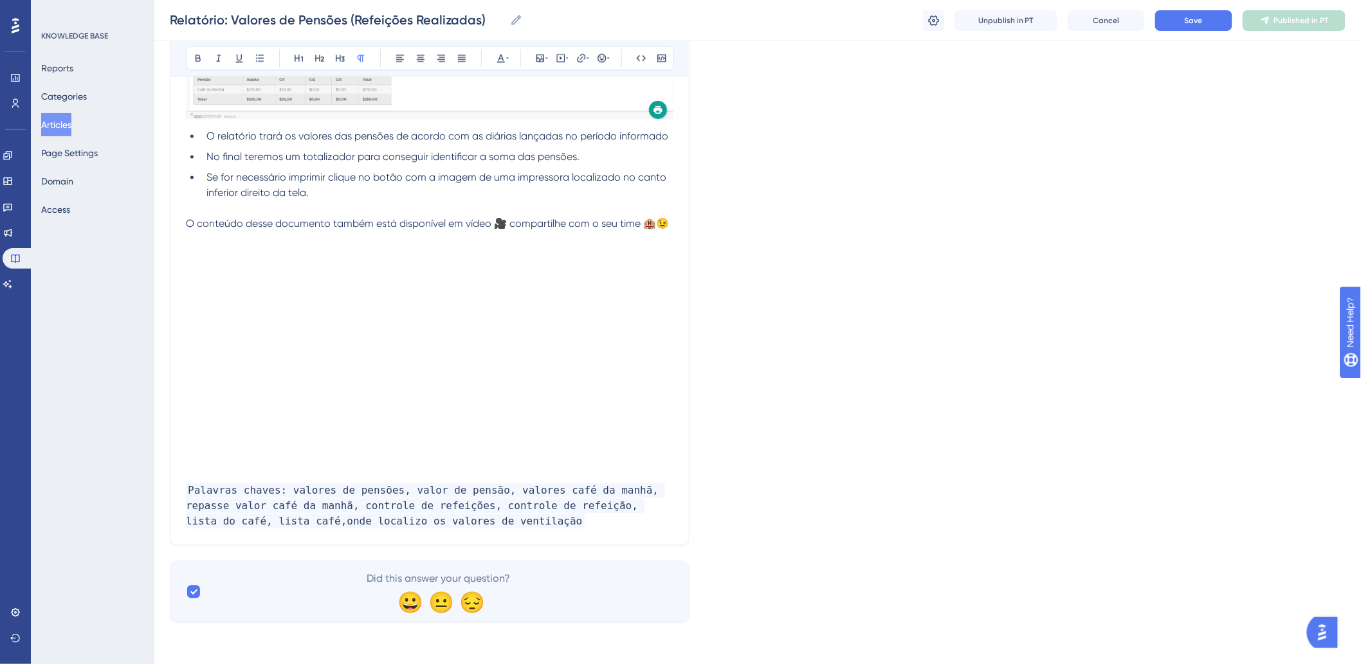
scroll to position [913, 0]
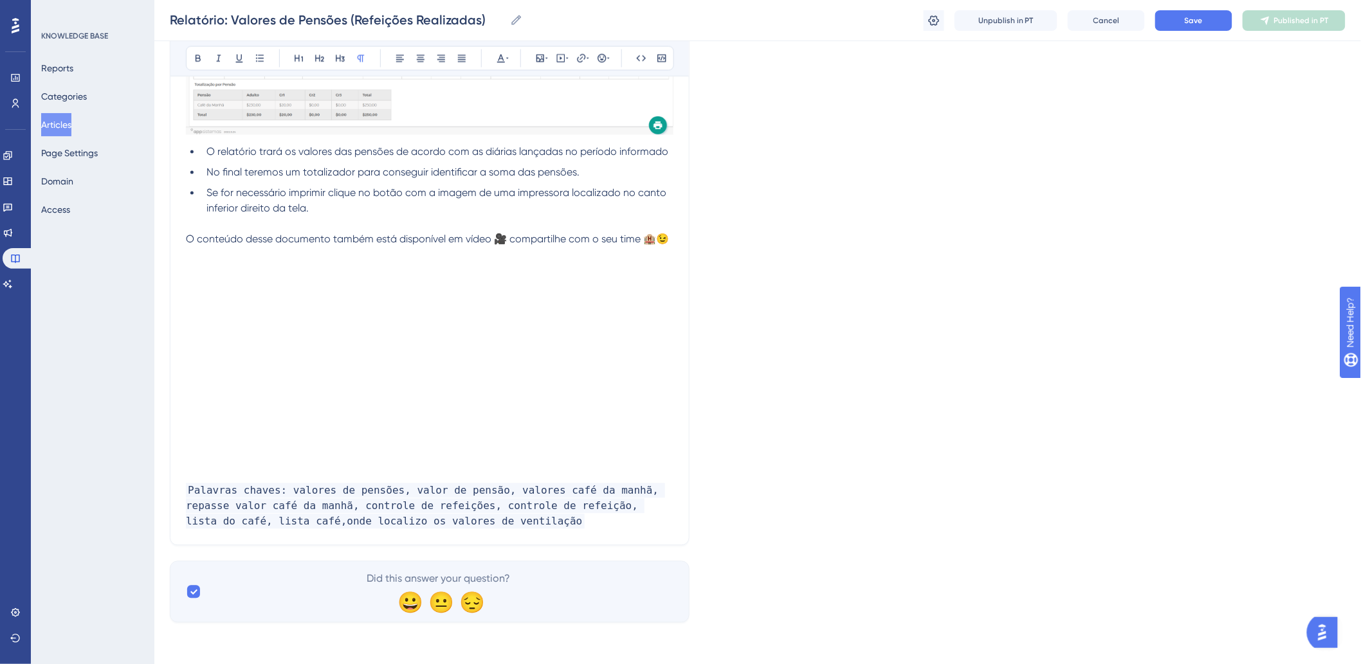
click at [359, 250] on p at bounding box center [430, 255] width 488 height 15
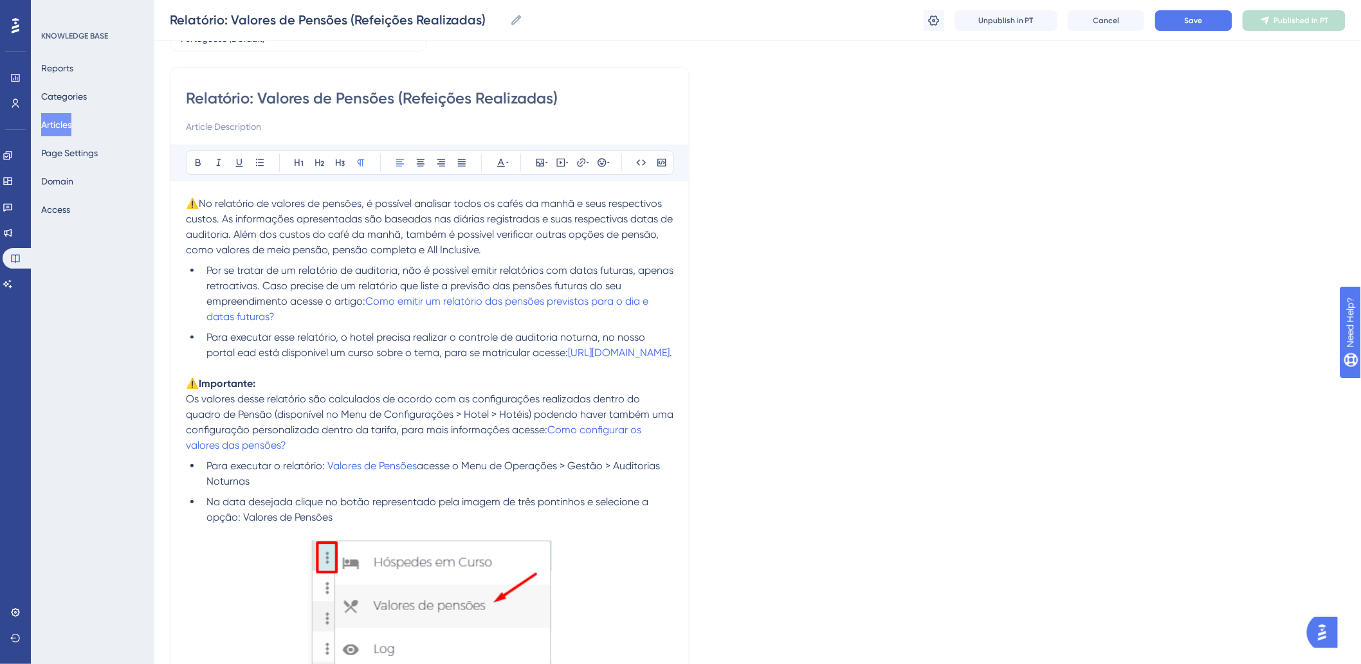
scroll to position [41, 0]
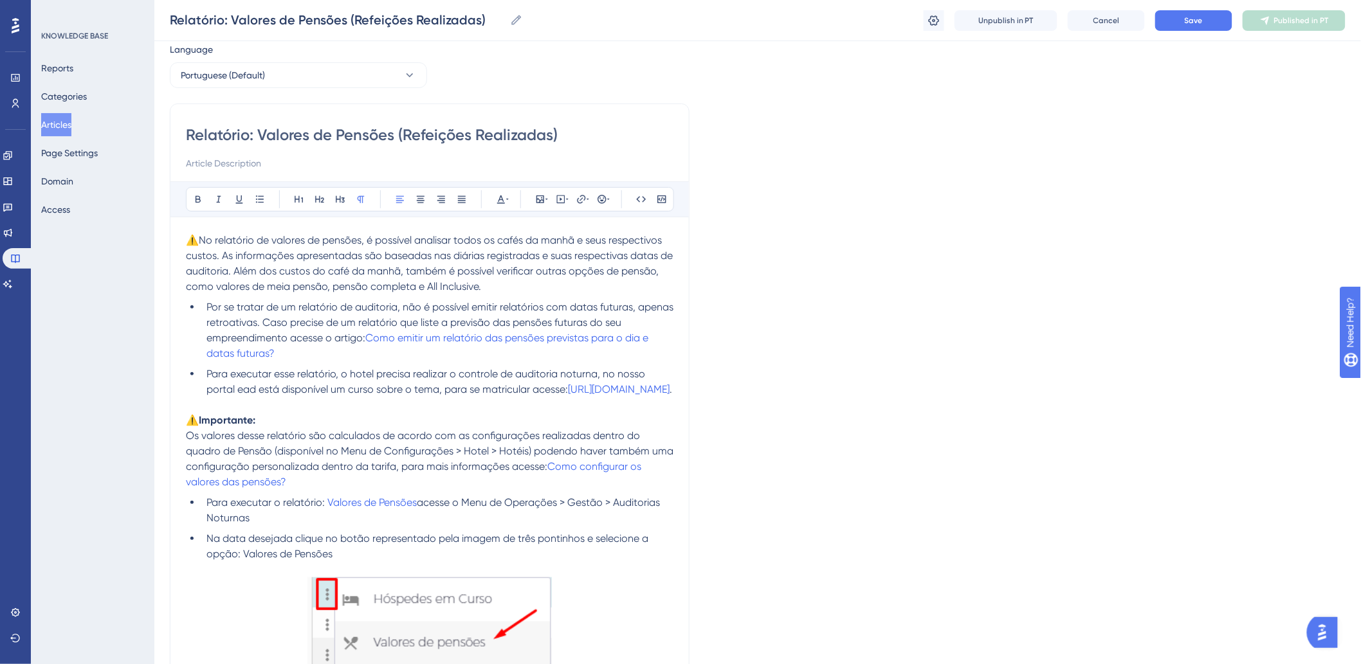
click at [282, 234] on span "⚠️No relatório de valores de pensões, é possível analisar todos os cafés da man…" at bounding box center [431, 263] width 490 height 59
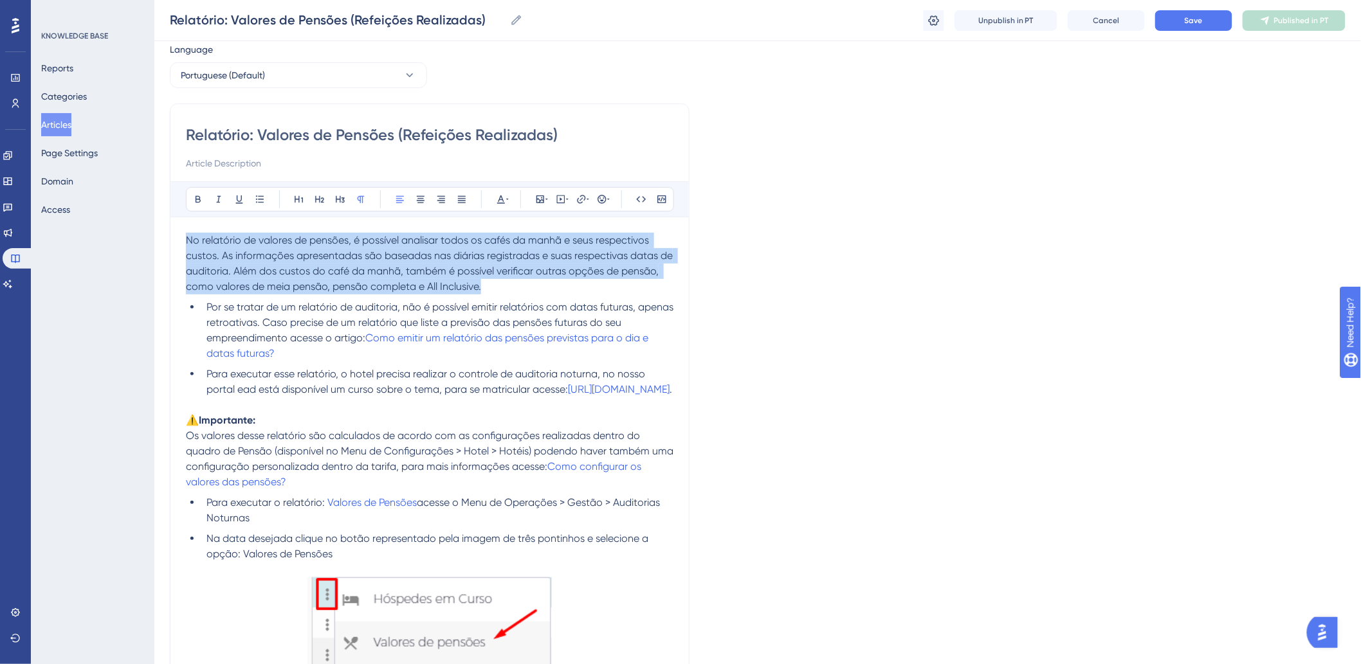
drag, startPoint x: 187, startPoint y: 238, endPoint x: 554, endPoint y: 286, distance: 371.1
click at [554, 286] on p "No relatório de valores de pensões, é possível analisar todos os cafés da manhã…" at bounding box center [430, 264] width 488 height 62
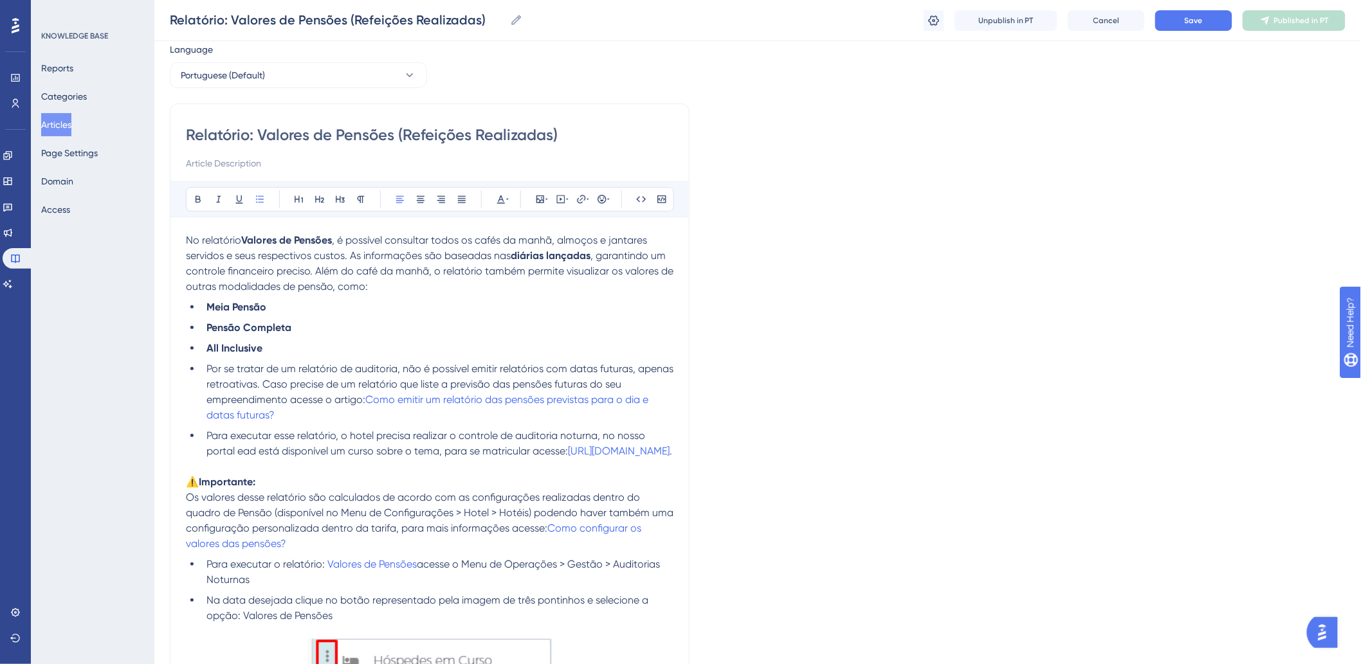
click at [206, 371] on span "Por se tratar de um relatório de auditoria, não é possível emitir relatórios co…" at bounding box center [441, 384] width 470 height 43
click at [188, 239] on span "No relatório" at bounding box center [213, 240] width 55 height 12
click at [259, 202] on icon at bounding box center [260, 199] width 8 height 7
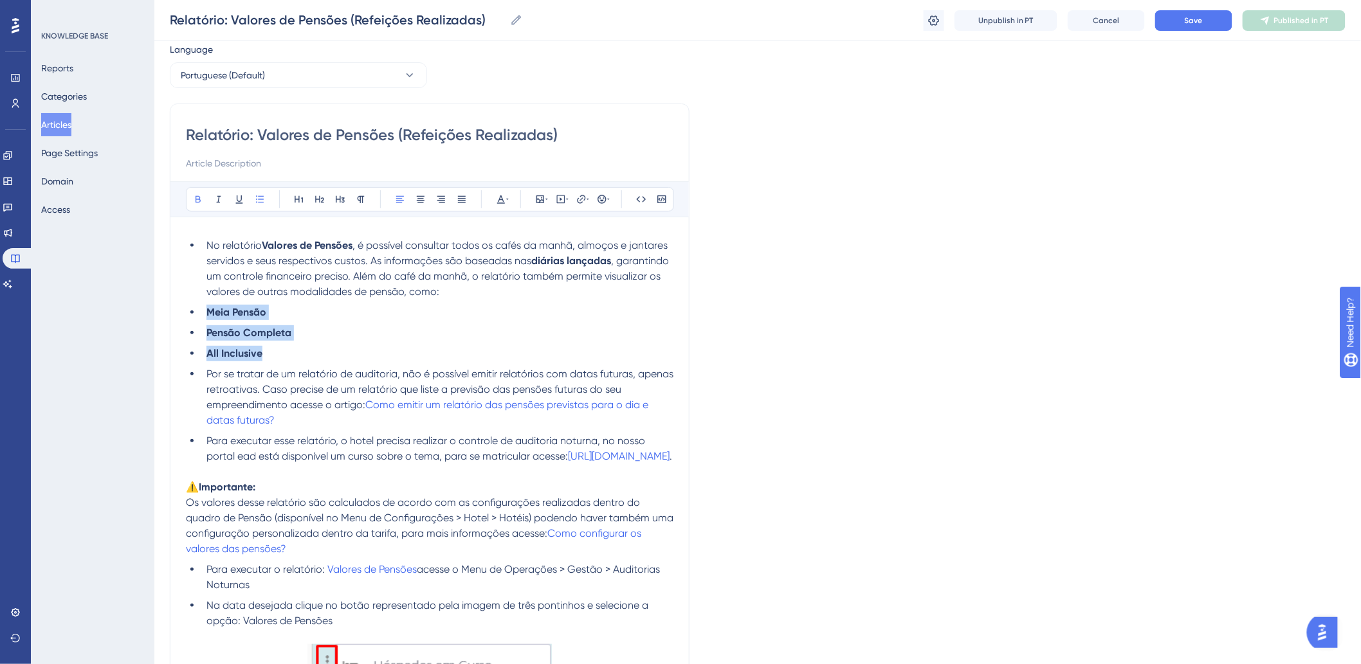
drag, startPoint x: 207, startPoint y: 310, endPoint x: 273, endPoint y: 356, distance: 80.8
click at [273, 356] on ul "No relatório Valores de Pensões , é possível consultar todos os cafés da manhã,…" at bounding box center [430, 351] width 488 height 226
click at [230, 374] on span "Por se tratar de um relatório de auditoria, não é possível emitir relatórios co…" at bounding box center [441, 389] width 470 height 43
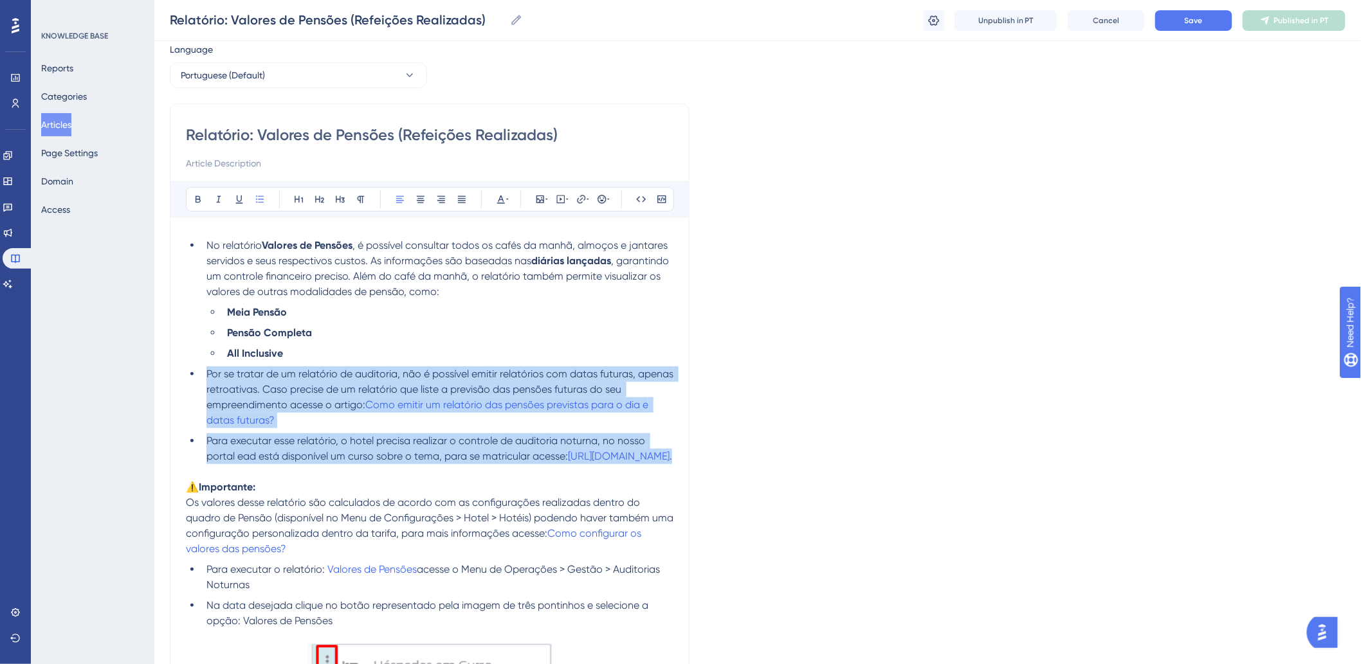
drag, startPoint x: 224, startPoint y: 376, endPoint x: 480, endPoint y: 472, distance: 273.4
click at [480, 464] on ul "No relatório Valores de Pensões , é possível consultar todos os cafés da manhã,…" at bounding box center [430, 351] width 488 height 226
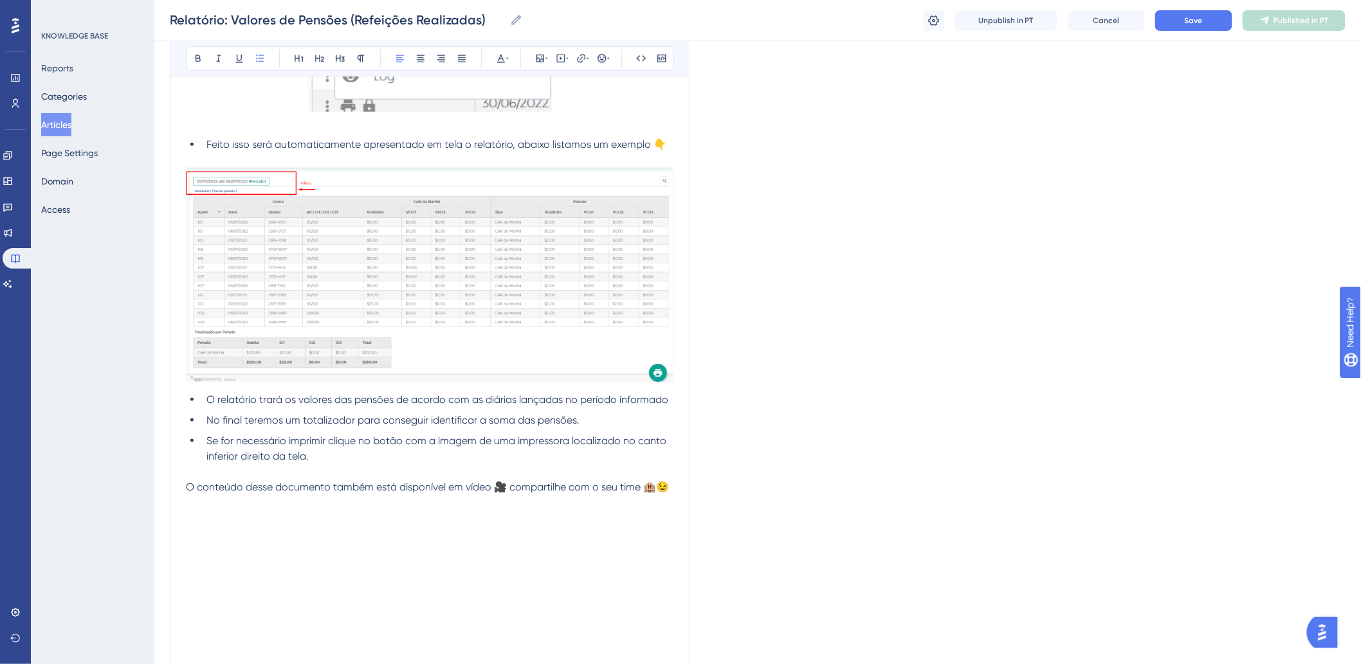
scroll to position [541, 0]
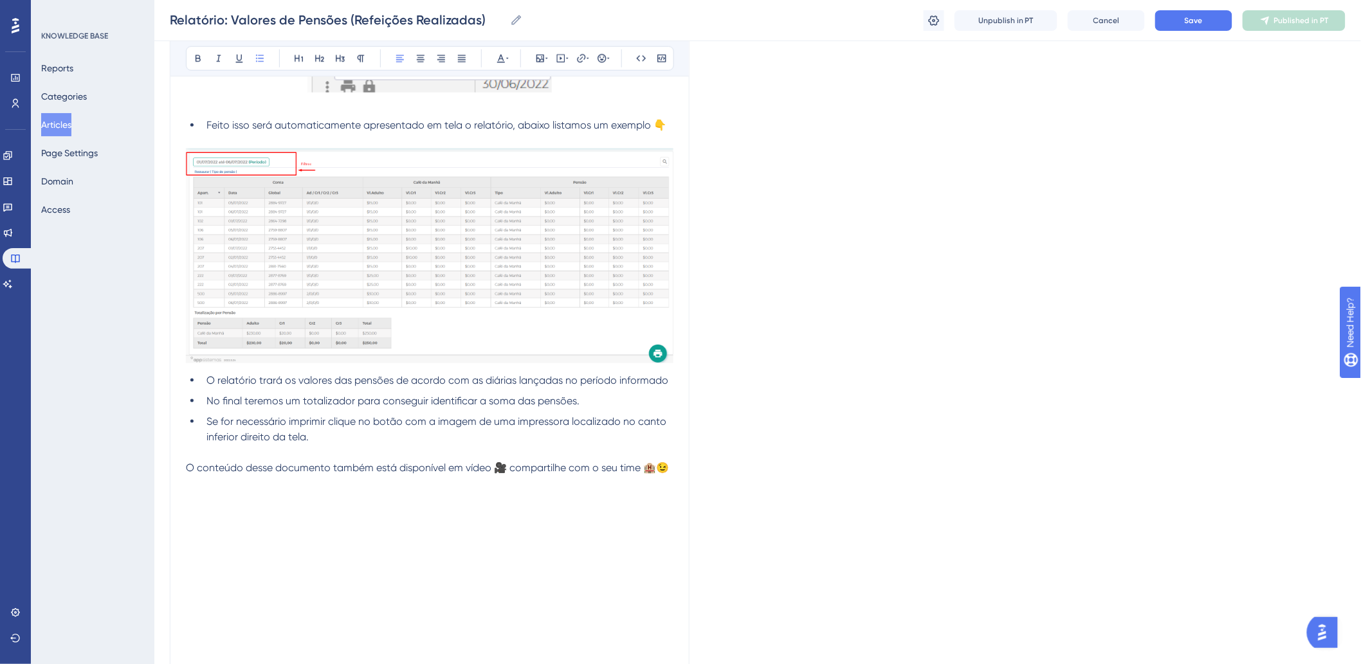
click at [329, 437] on li "Se for necessário imprimir clique no botão com a imagem de uma impressora local…" at bounding box center [437, 429] width 472 height 31
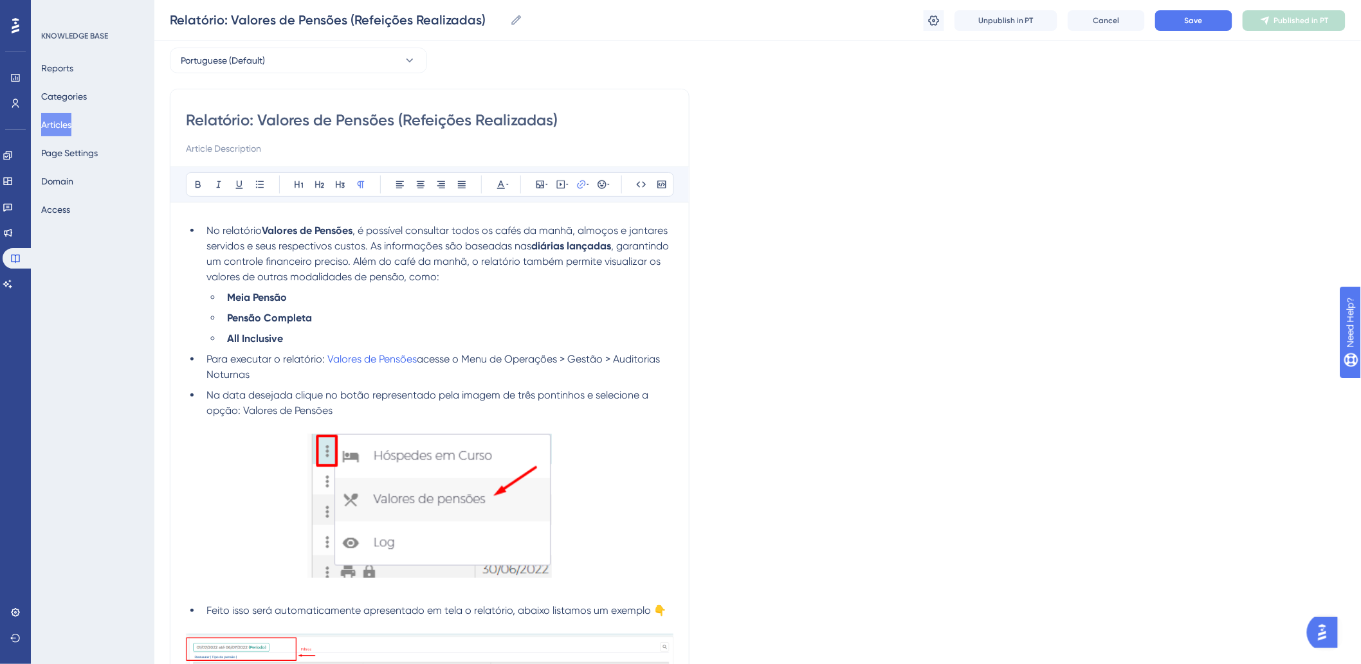
scroll to position [0, 0]
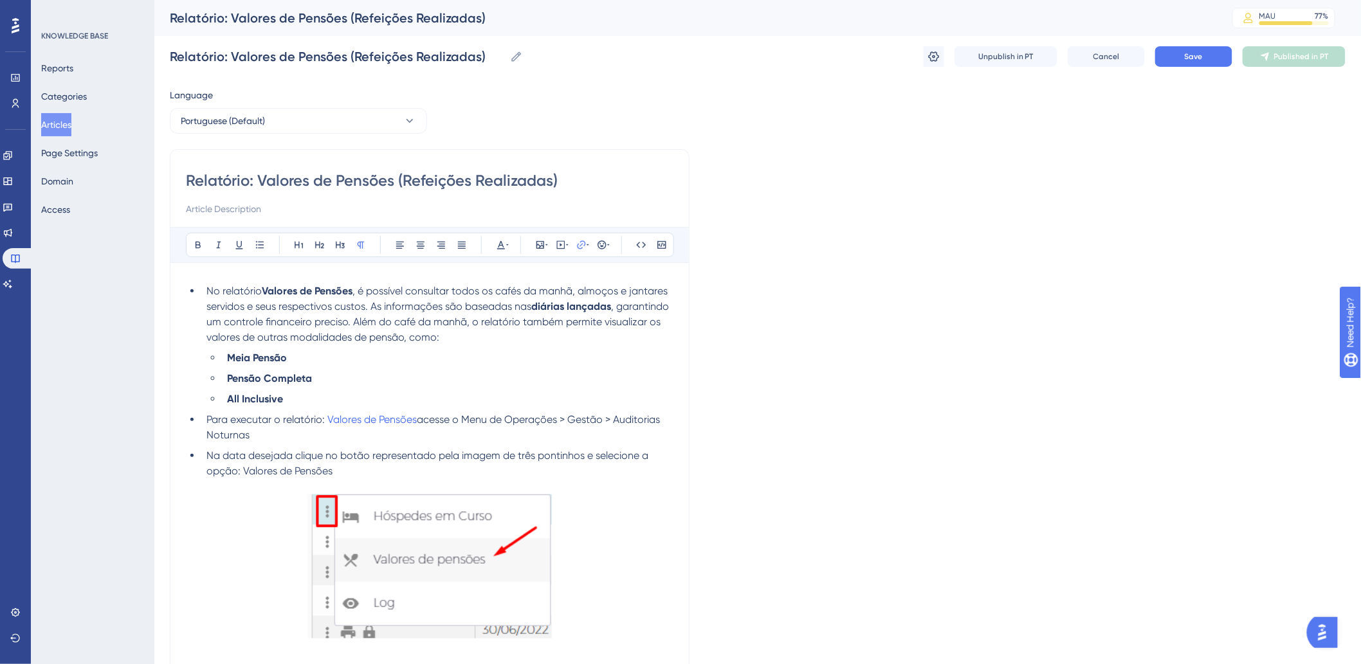
click at [238, 420] on span "Para executar o relatório:" at bounding box center [265, 420] width 118 height 12
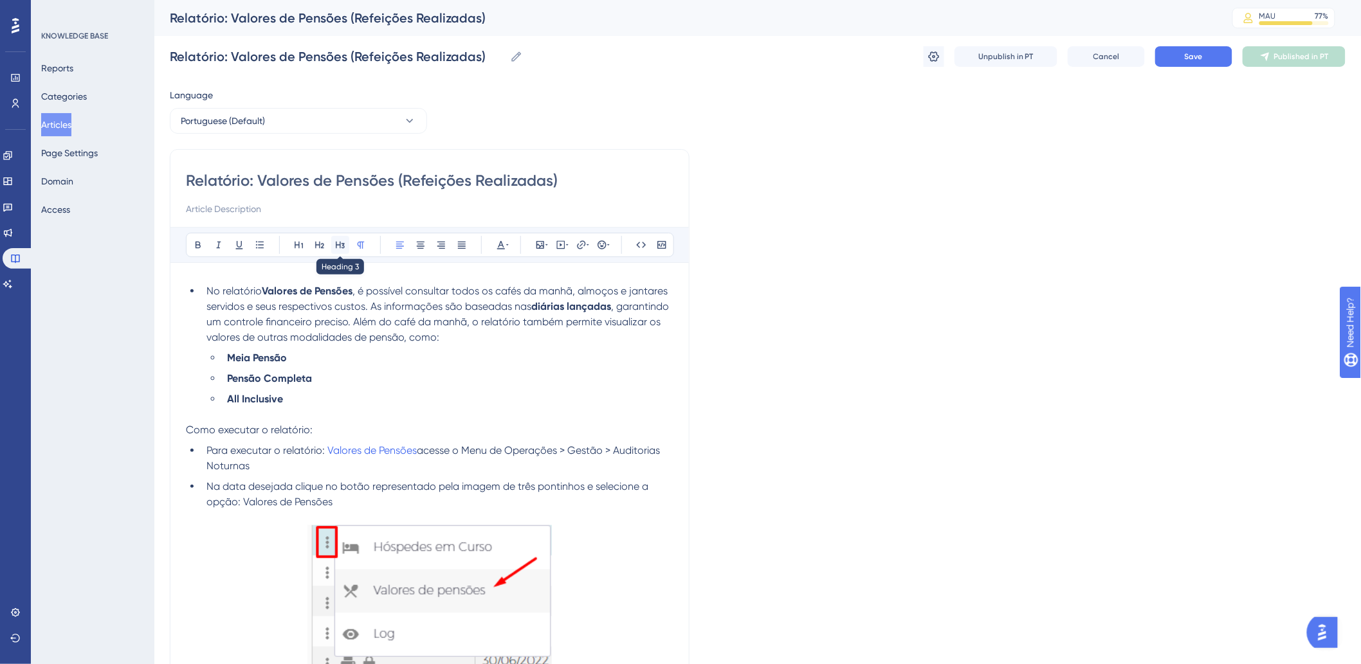
click at [335, 246] on icon at bounding box center [340, 245] width 10 height 10
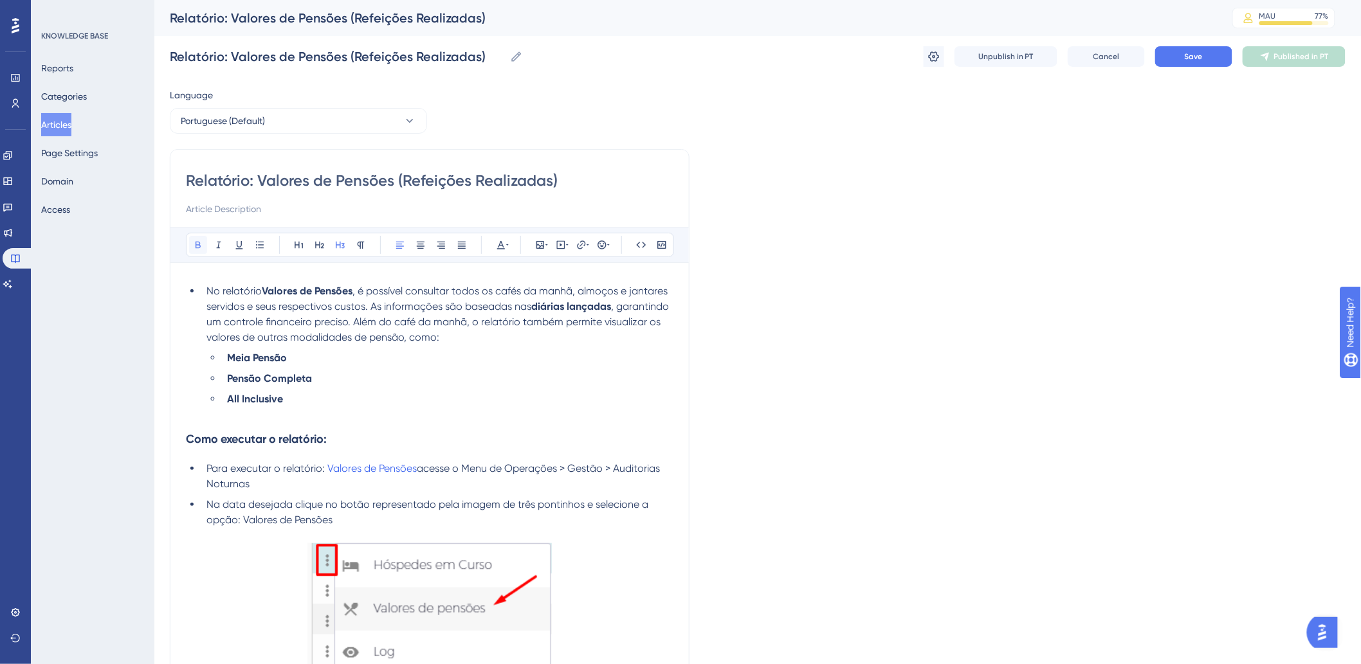
click at [195, 247] on icon at bounding box center [198, 245] width 10 height 10
drag, startPoint x: 417, startPoint y: 470, endPoint x: 326, endPoint y: 471, distance: 90.7
click at [326, 471] on li "Para executar o relatório: Valores de Pensões acesse o Menu de Operações > Gest…" at bounding box center [437, 476] width 472 height 31
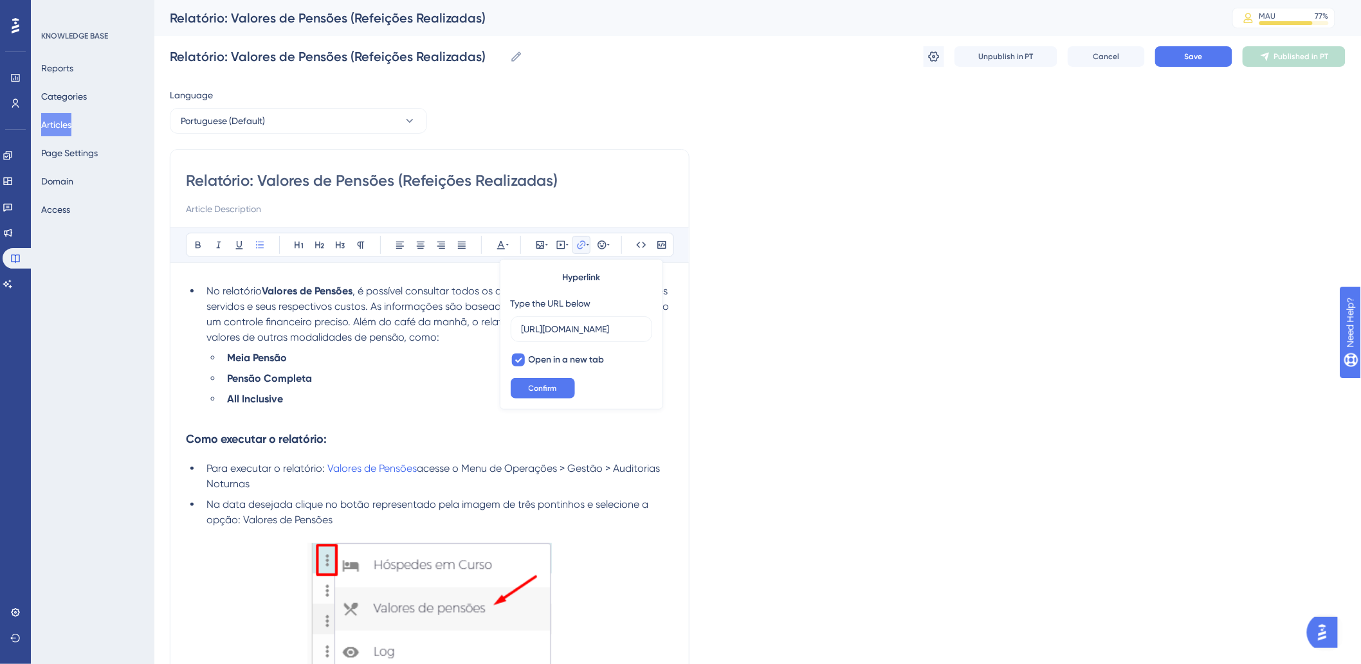
scroll to position [0, 325]
click at [323, 468] on span "Para executar o relatório:" at bounding box center [265, 468] width 118 height 12
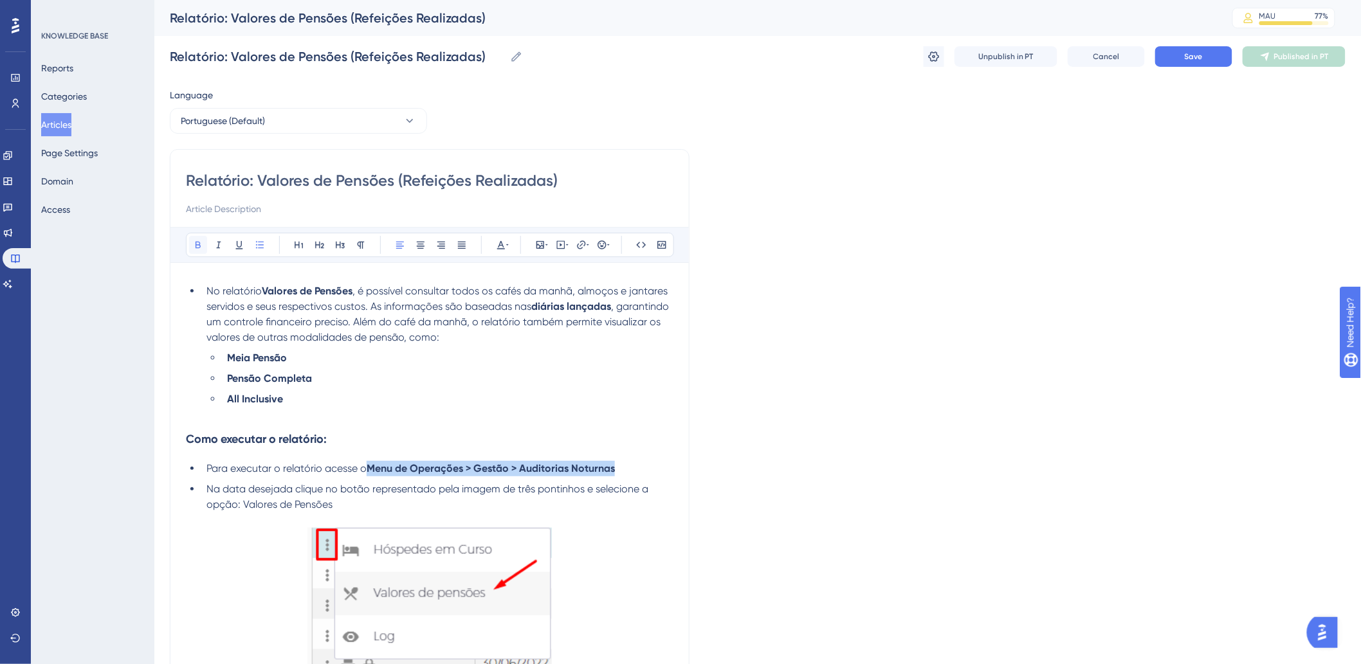
click at [201, 244] on icon at bounding box center [198, 245] width 10 height 10
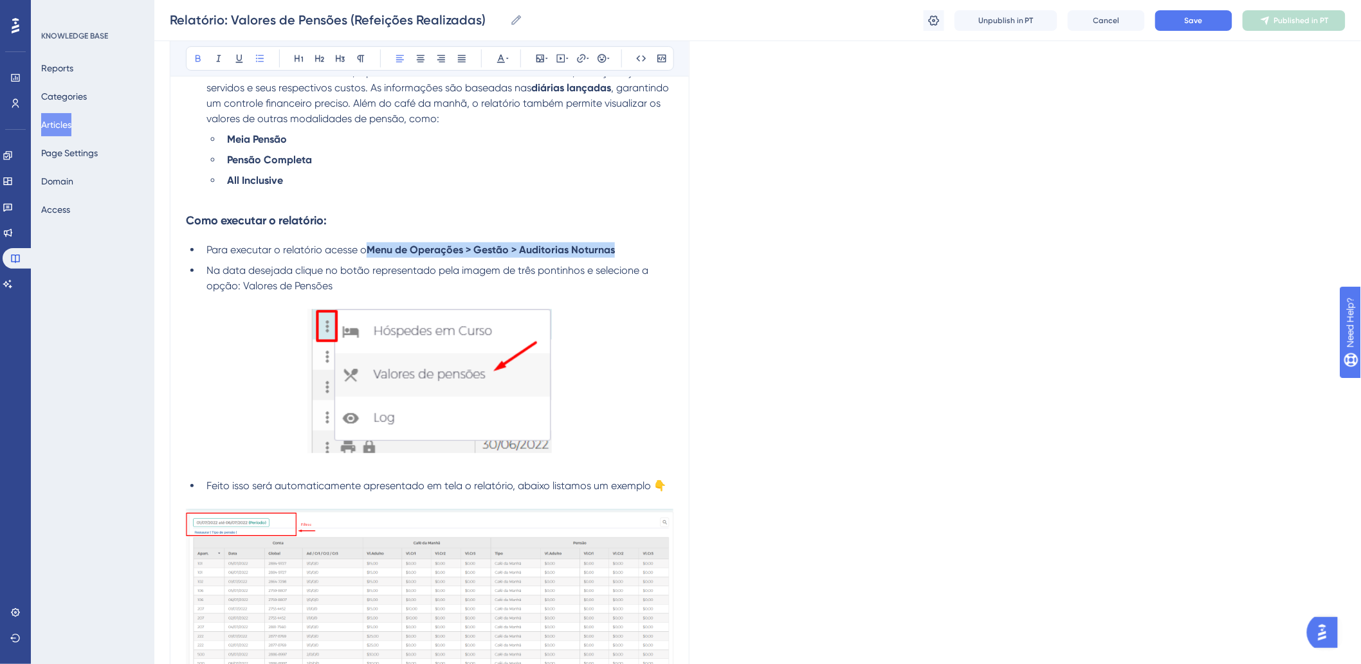
scroll to position [214, 0]
drag, startPoint x: 244, startPoint y: 283, endPoint x: 339, endPoint y: 284, distance: 94.6
click at [339, 284] on li "Na data desejada clique no botão representado pela imagem de três pontinhos e s…" at bounding box center [437, 277] width 472 height 31
click at [195, 60] on icon at bounding box center [198, 58] width 10 height 10
click at [300, 284] on strong "Valores de Pensões" at bounding box center [286, 285] width 91 height 12
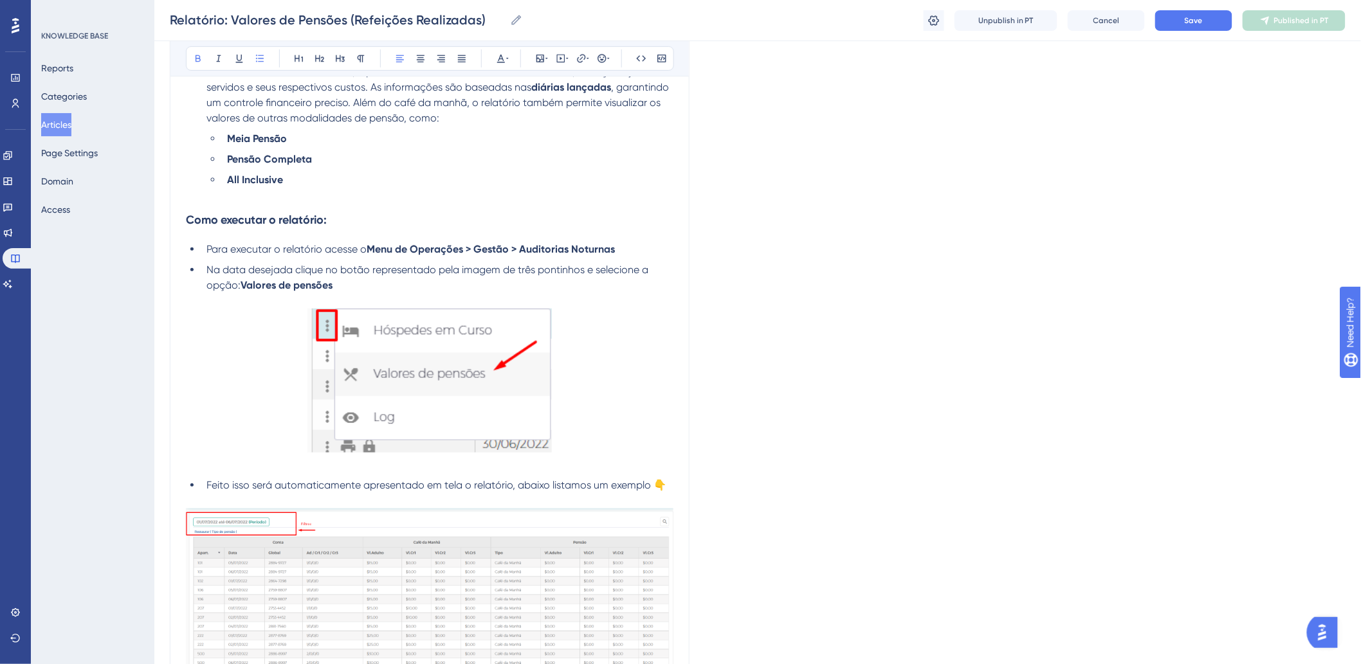
scroll to position [286, 0]
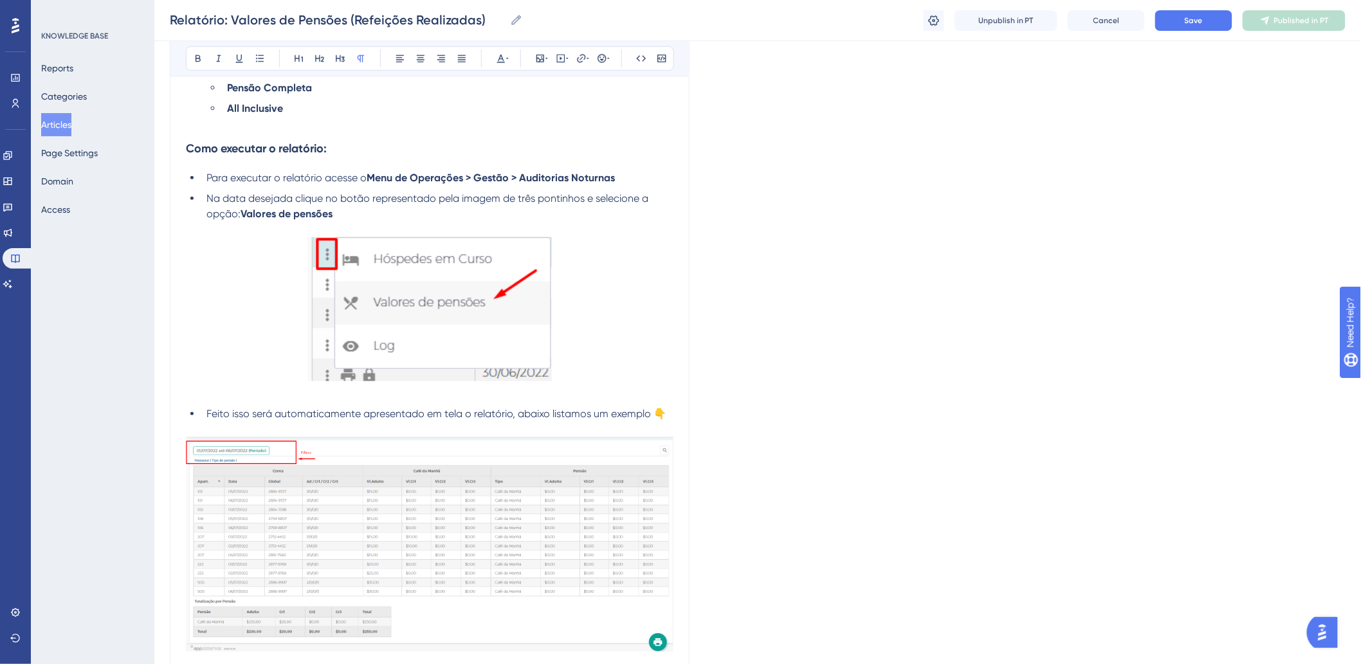
click at [264, 393] on p at bounding box center [430, 393] width 488 height 15
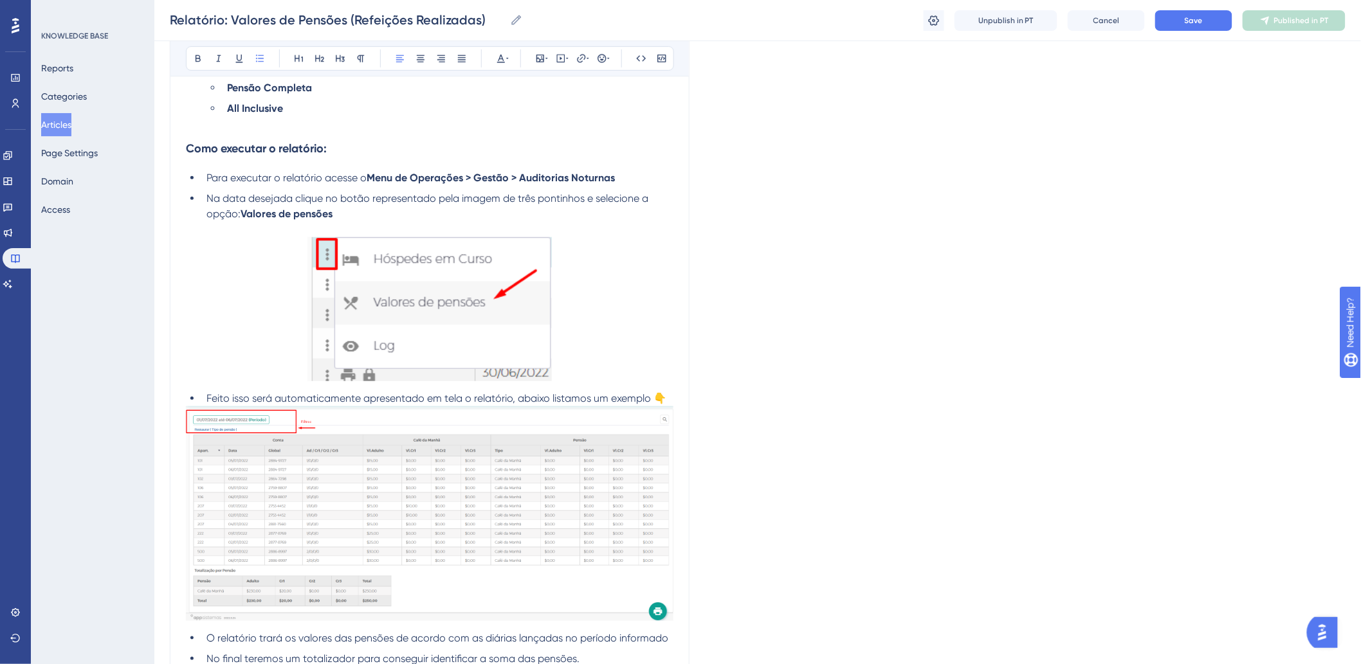
click at [223, 400] on span "Feito isso será automaticamente apresentado em tela o relatório, abaixo listamo…" at bounding box center [436, 398] width 460 height 12
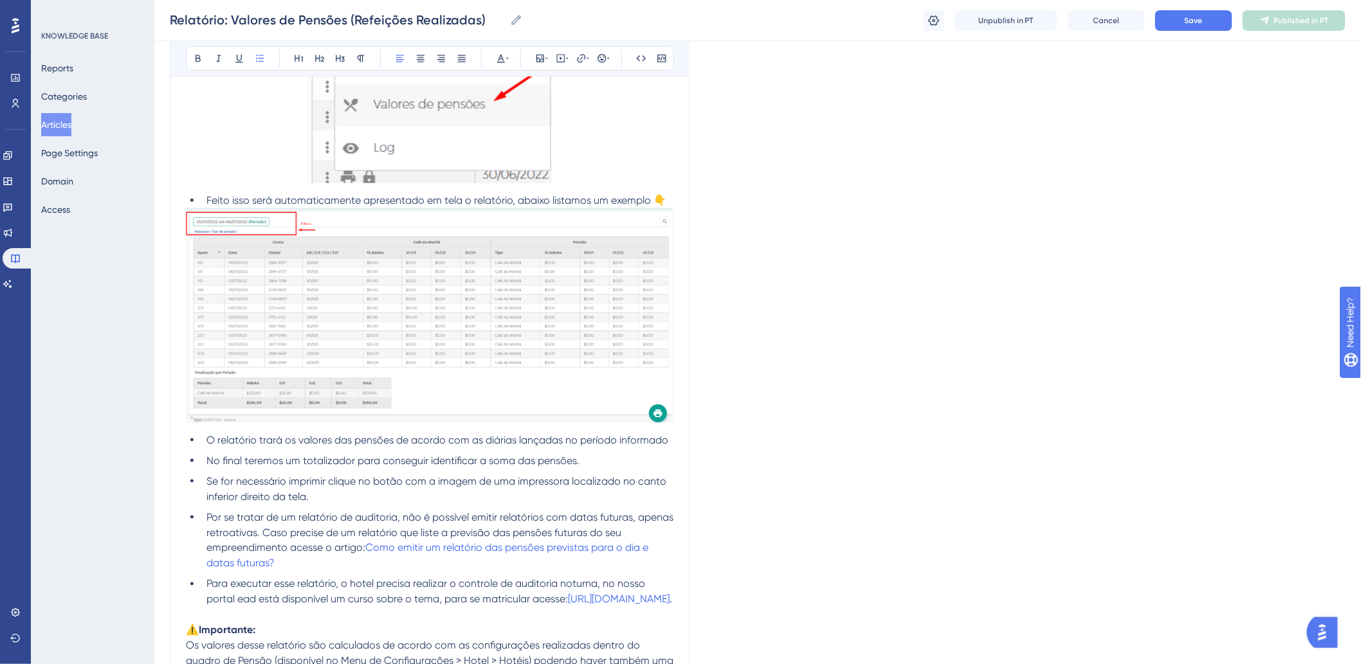
scroll to position [500, 0]
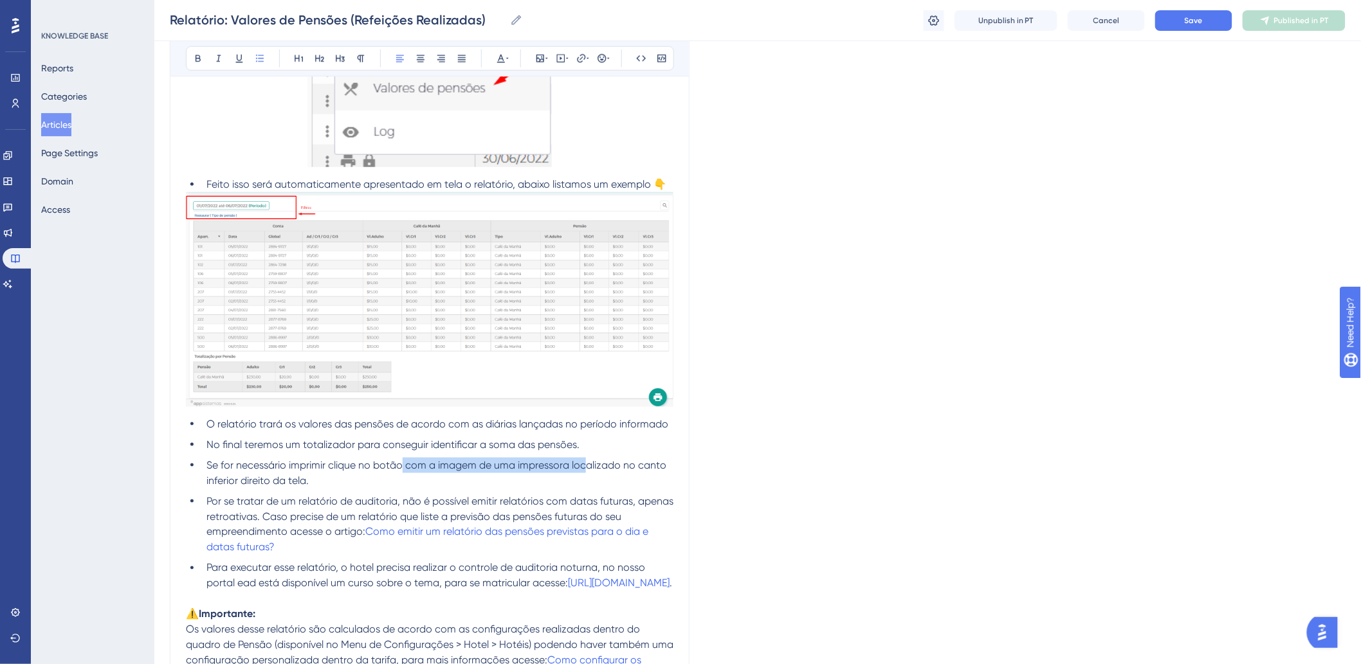
drag, startPoint x: 403, startPoint y: 467, endPoint x: 583, endPoint y: 468, distance: 179.5
click at [583, 468] on span "Se for necessário imprimir clique no botão com a imagem de uma impressora local…" at bounding box center [437, 473] width 462 height 28
click at [357, 480] on li "Se for necessário imprimir clique no botão com a imagem de uma impressora local…" at bounding box center [437, 473] width 472 height 31
drag, startPoint x: 278, startPoint y: 632, endPoint x: 185, endPoint y: 633, distance: 92.6
click at [186, 623] on p "⚠️Importante:" at bounding box center [430, 614] width 488 height 15
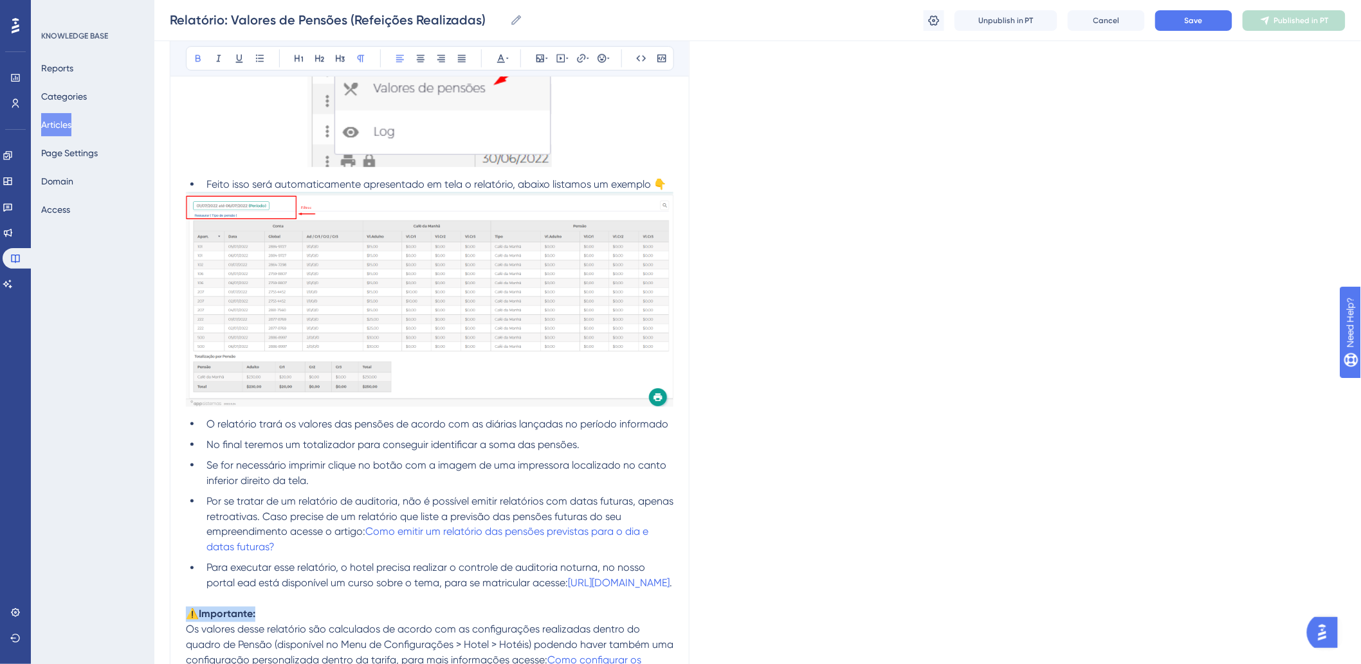
copy strong "⚠️Importante:"
click at [338, 486] on li "Se for necessário imprimir clique no botão com a imagem de uma impressora local…" at bounding box center [437, 473] width 472 height 31
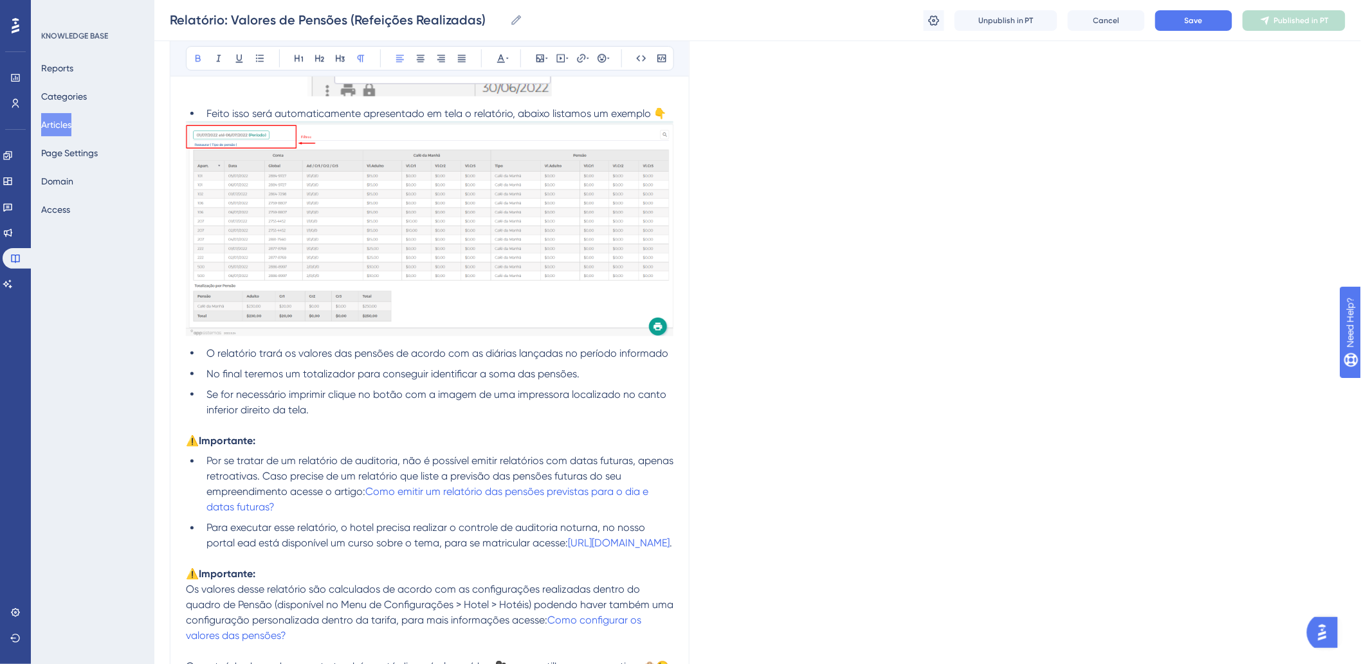
scroll to position [571, 0]
click at [447, 494] on span "Como emitir um relatório das pensões previstas para o dia e datas futuras?" at bounding box center [428, 500] width 444 height 28
drag, startPoint x: 436, startPoint y: 504, endPoint x: 365, endPoint y: 496, distance: 71.2
click at [365, 496] on li "Por se tratar de um relatório de auditoria, não é possível emitir relatórios co…" at bounding box center [437, 484] width 472 height 62
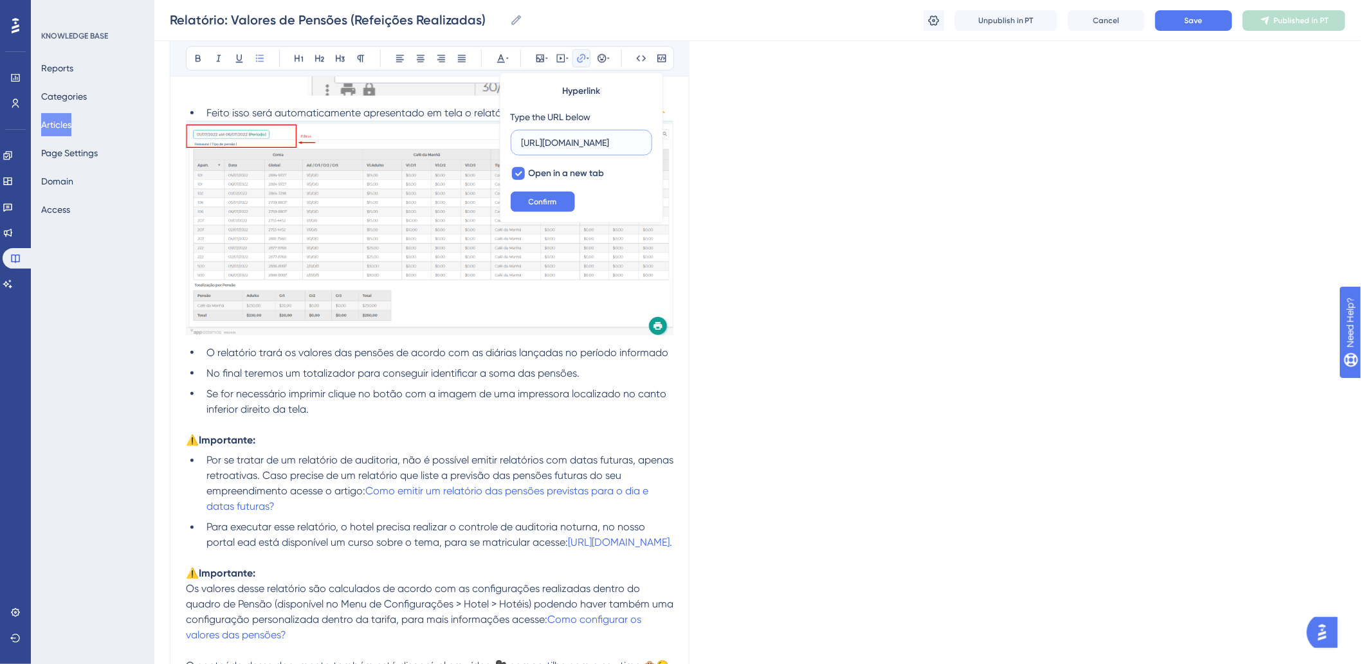
scroll to position [0, 0]
click at [552, 133] on label "https://appsistemas.help.userguiding.com/pt/articles/9364-relatrio-reservas-no-…" at bounding box center [582, 143] width 142 height 26
click at [552, 136] on input "https://appsistemas.help.userguiding.com/pt/articles/9364-relatrio-reservas-no-…" at bounding box center [582, 143] width 120 height 14
click at [552, 135] on label "https://appsistemas.help.userguiding.com/pt/articles/9364-relatrio-reservas-no-…" at bounding box center [582, 143] width 142 height 26
click at [552, 136] on input "https://appsistemas.help.userguiding.com/pt/articles/9364-relatrio-reservas-no-…" at bounding box center [582, 143] width 120 height 14
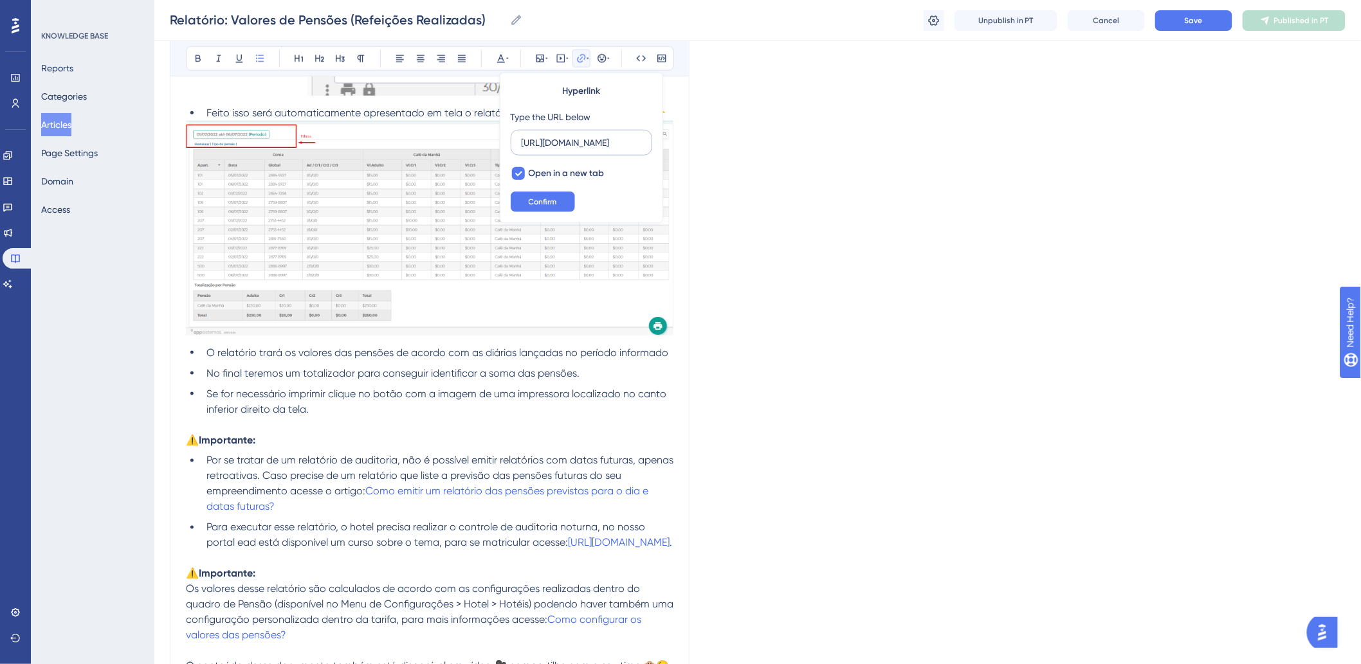
scroll to position [0, 286]
click at [552, 135] on label "https://appsistemas.help.userguiding.com/pt/articles/9364-relatrio-reservas-no-…" at bounding box center [582, 143] width 142 height 26
click at [552, 136] on input "https://appsistemas.help.userguiding.com/pt/articles/9364-relatrio-reservas-no-…" at bounding box center [582, 143] width 120 height 14
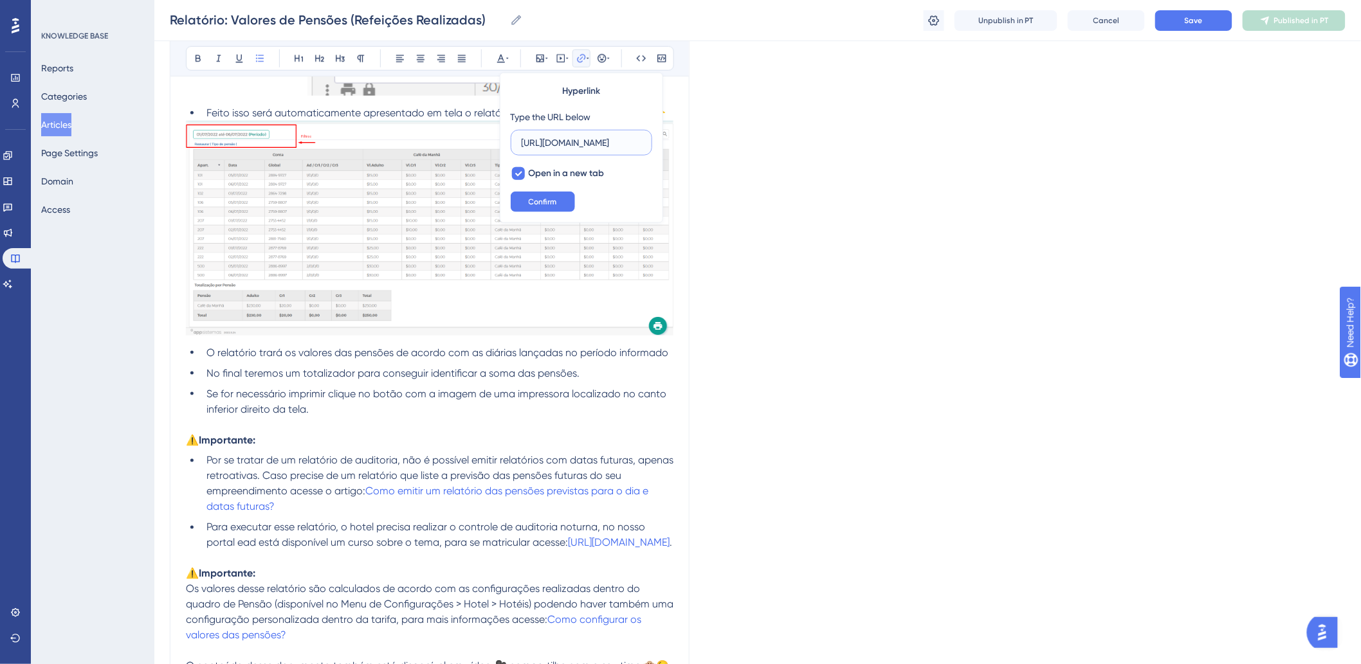
click at [552, 136] on input "https://appsistemas.help.userguiding.com/pt/articles/9364-relatrio-reservas-no-…" at bounding box center [582, 143] width 120 height 14
paste input "820-relatorio-previsao-de-refeicao-anali"
type input "[URL][DOMAIN_NAME]"
click at [547, 201] on span "Confirm" at bounding box center [543, 202] width 28 height 10
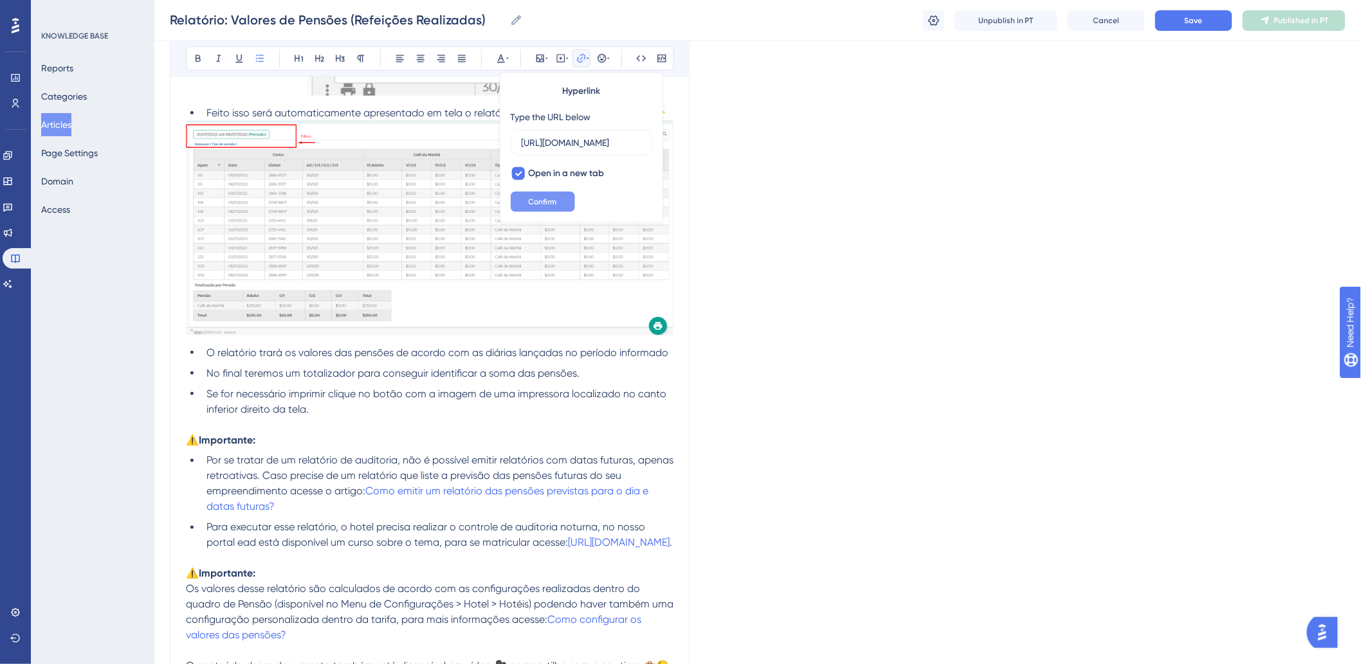
scroll to position [0, 0]
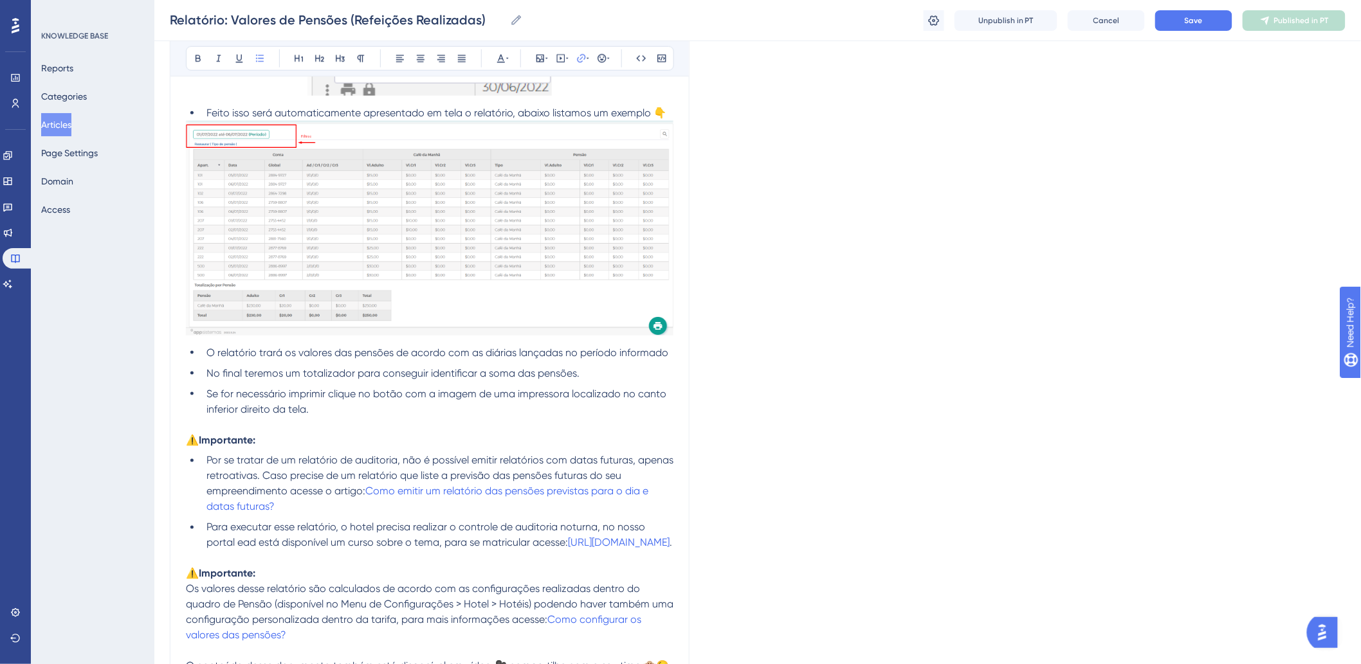
click at [305, 529] on span "Para executar esse relatório, o hotel precisa realizar o controle de auditoria …" at bounding box center [426, 536] width 441 height 28
drag, startPoint x: 531, startPoint y: 545, endPoint x: 586, endPoint y: 547, distance: 54.7
click at [586, 547] on li "Para executar esse relatório, o hotel precisa realizar o controle de auditoria …" at bounding box center [437, 535] width 472 height 31
click at [551, 551] on li "Para executar esse relatório, o hotel precisa realizar o controle de auditoria …" at bounding box center [437, 535] width 472 height 31
copy span "https://www.appensina.com.br/courses/auditoria"
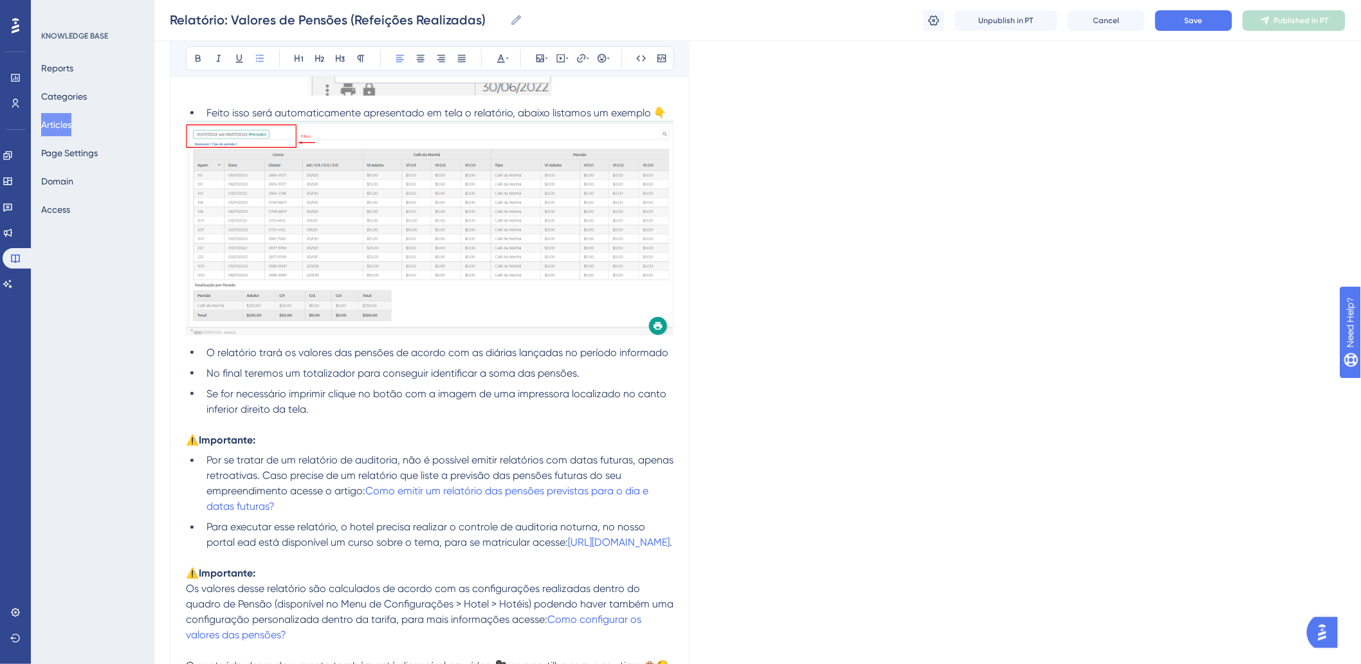
drag, startPoint x: 538, startPoint y: 547, endPoint x: 572, endPoint y: 547, distance: 34.1
click at [572, 547] on li "Para executar esse relatório, o hotel precisa realizar o controle de auditoria …" at bounding box center [437, 535] width 472 height 31
click at [583, 55] on icon at bounding box center [581, 58] width 8 height 8
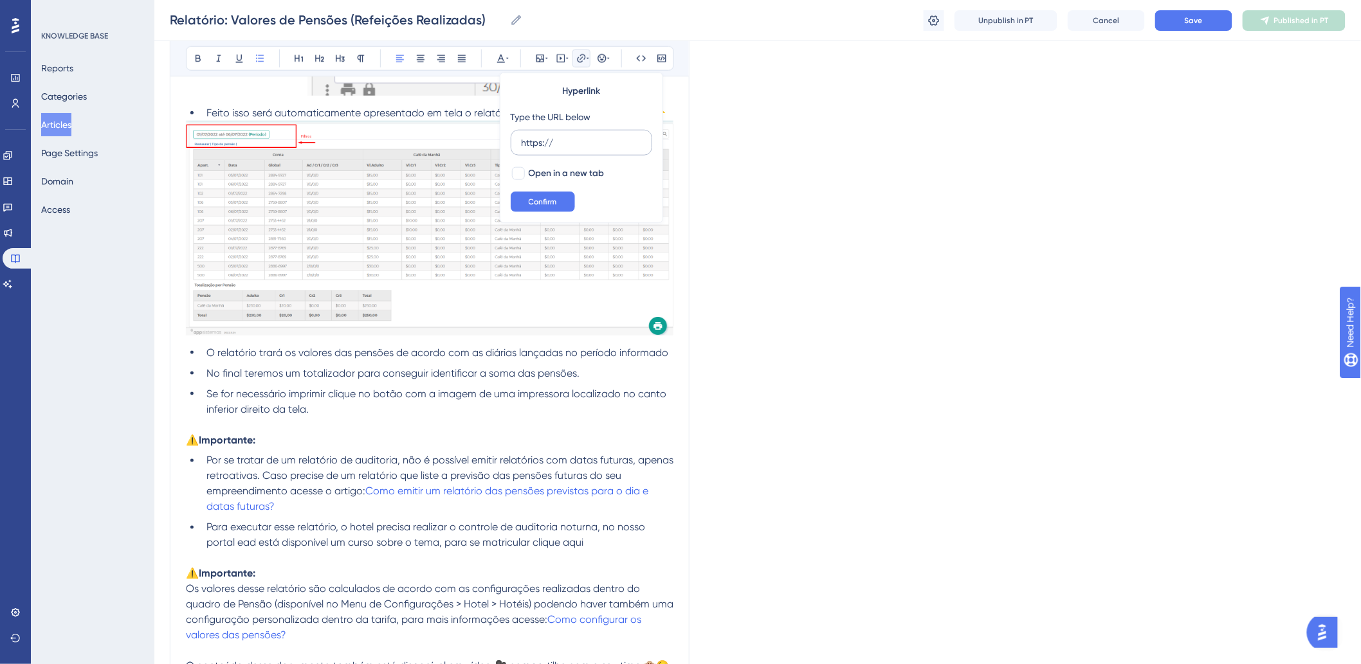
drag, startPoint x: 580, startPoint y: 145, endPoint x: 528, endPoint y: 143, distance: 52.1
click at [528, 143] on input "https://" at bounding box center [582, 143] width 120 height 14
type input "https://www.appensina.com.br/courses/auditoria"
click at [534, 174] on span "Open in a new tab" at bounding box center [567, 173] width 76 height 15
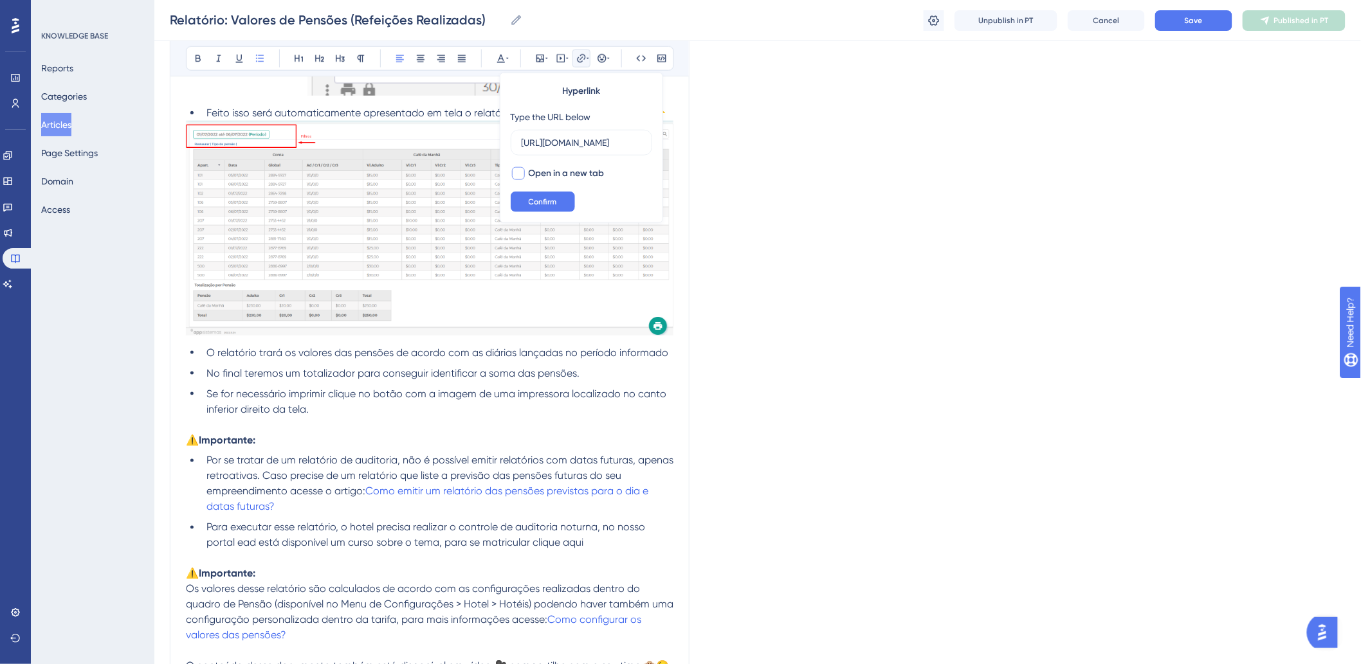
checkbox input "true"
click at [532, 206] on span "Confirm" at bounding box center [543, 202] width 28 height 10
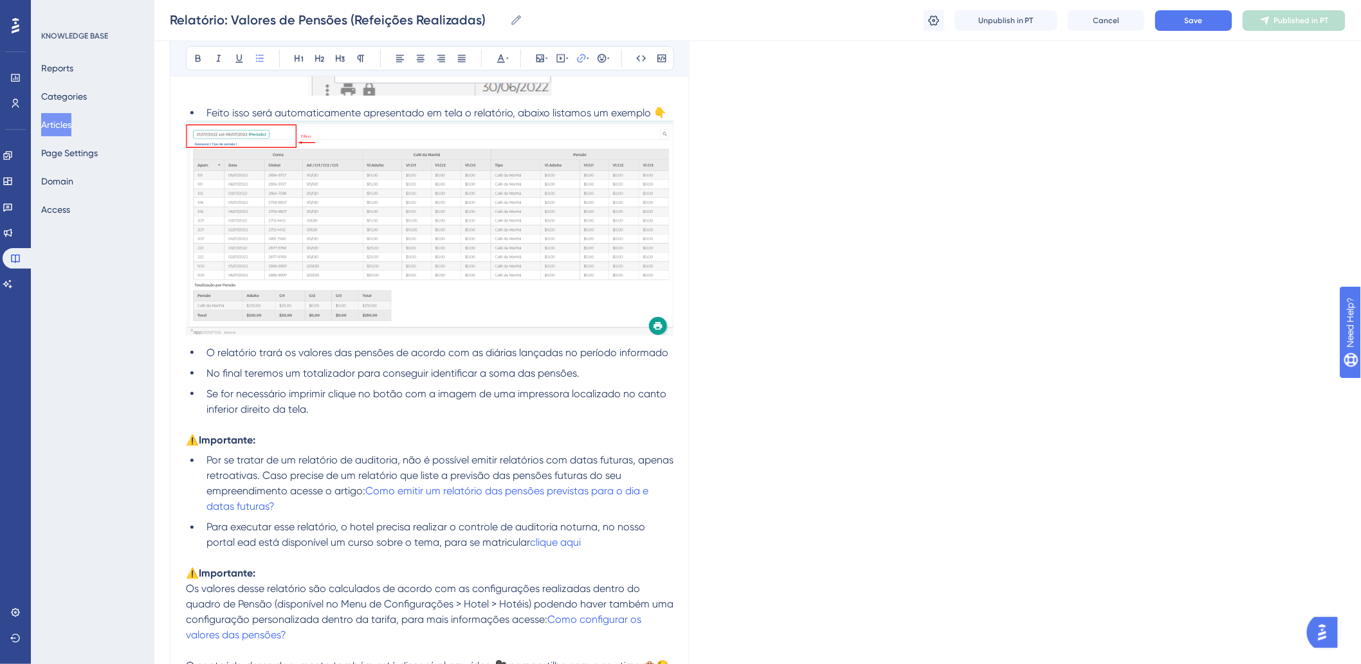
click at [610, 562] on p at bounding box center [430, 558] width 488 height 15
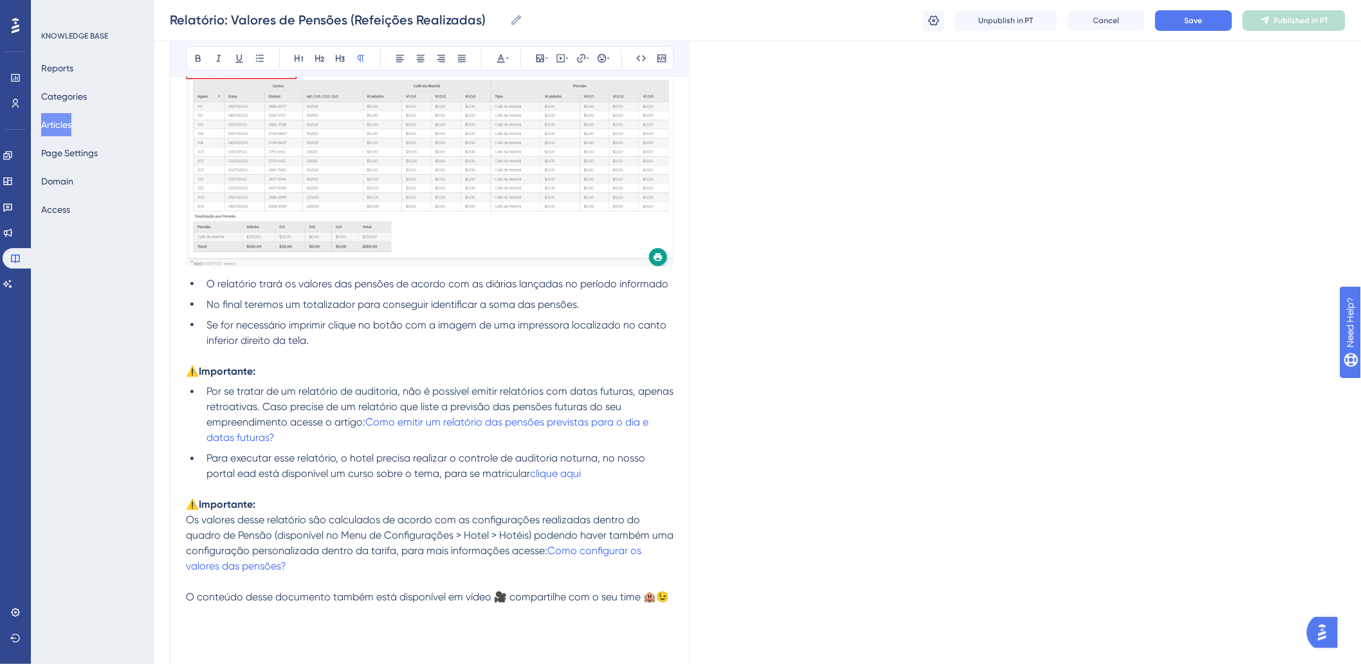
scroll to position [643, 0]
click at [275, 503] on p "⚠️Importante:" at bounding box center [430, 502] width 488 height 15
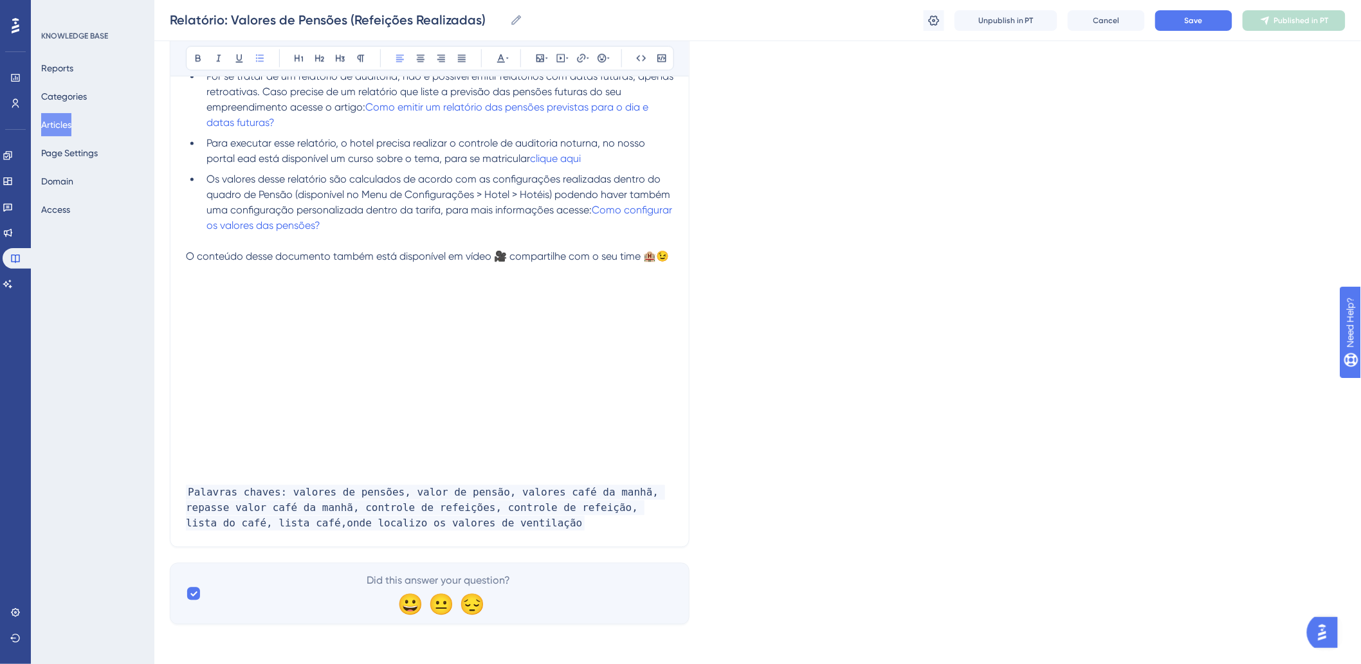
scroll to position [956, 0]
click at [1213, 26] on button "Save" at bounding box center [1193, 20] width 77 height 21
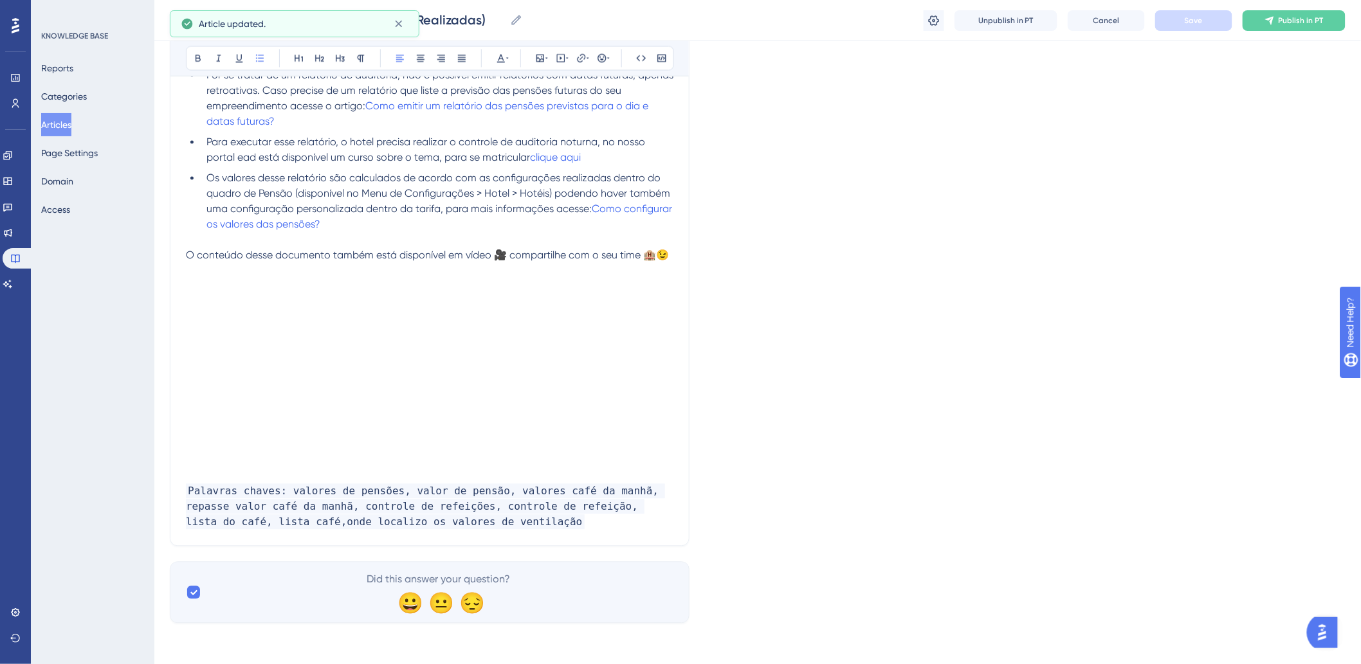
click at [1292, 24] on span "Publish in PT" at bounding box center [1301, 20] width 45 height 10
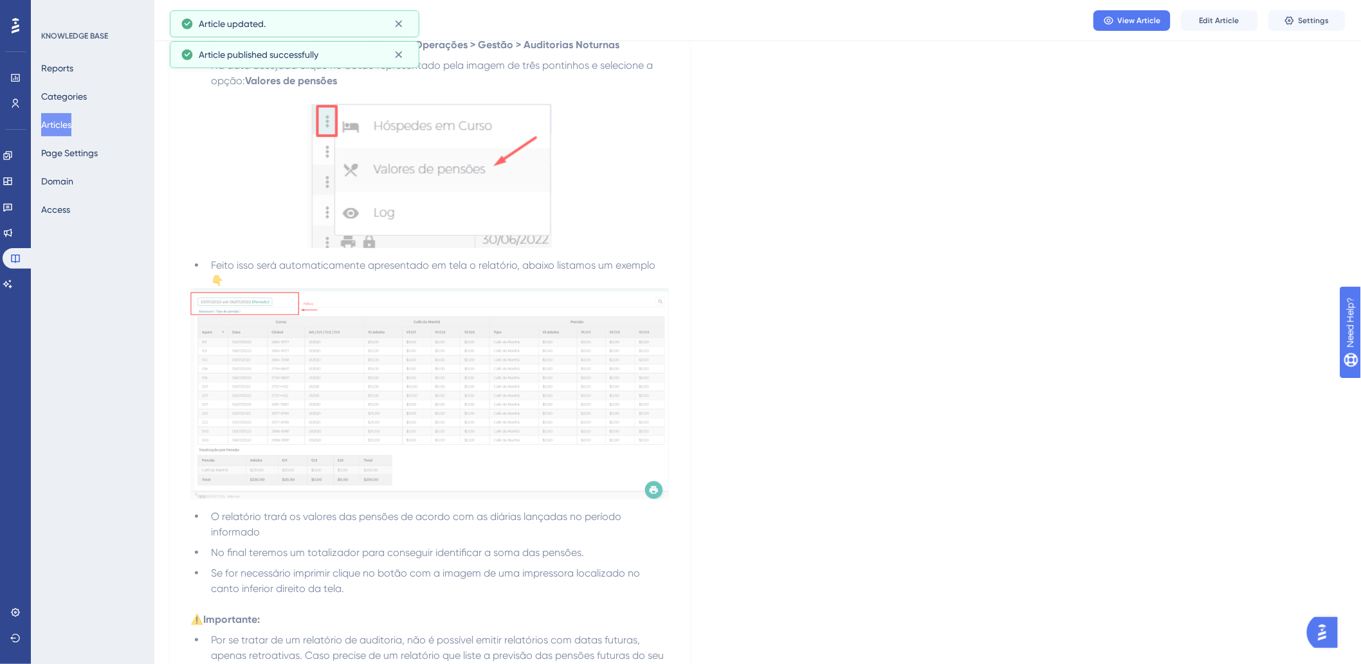
scroll to position [0, 0]
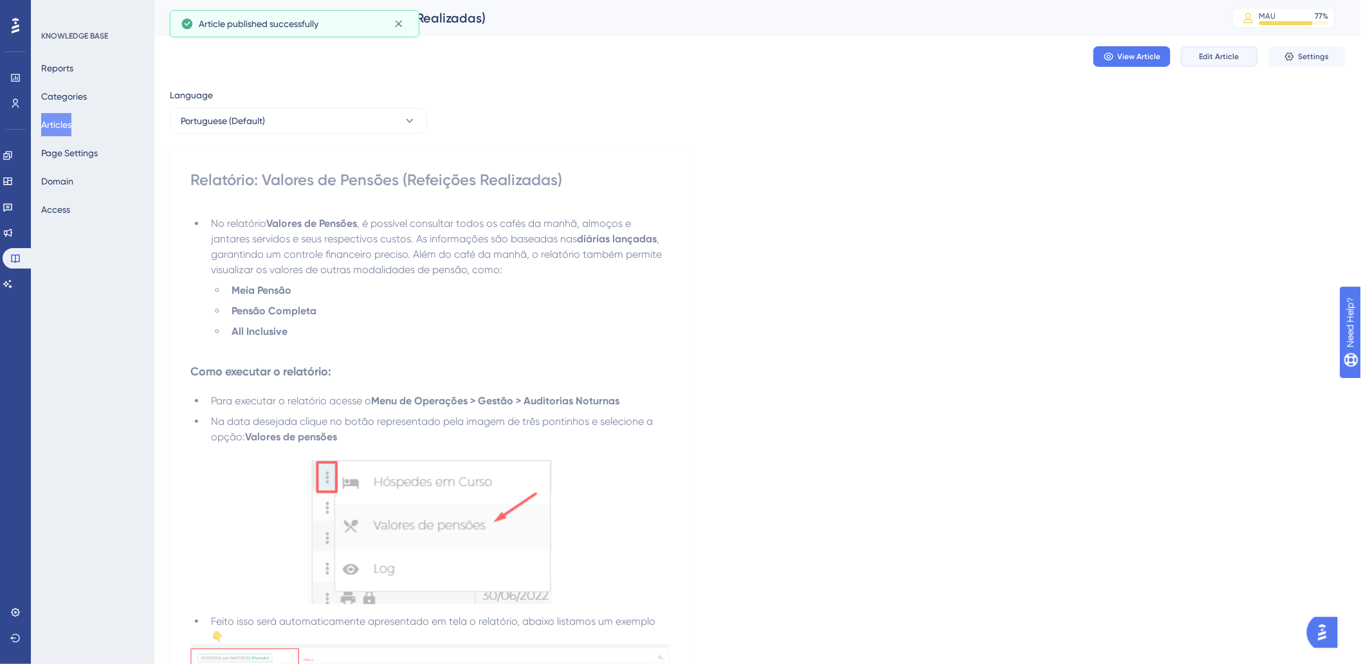
drag, startPoint x: 1232, startPoint y: 50, endPoint x: 1053, endPoint y: 84, distance: 182.6
click at [1231, 51] on span "Edit Article" at bounding box center [1220, 56] width 40 height 10
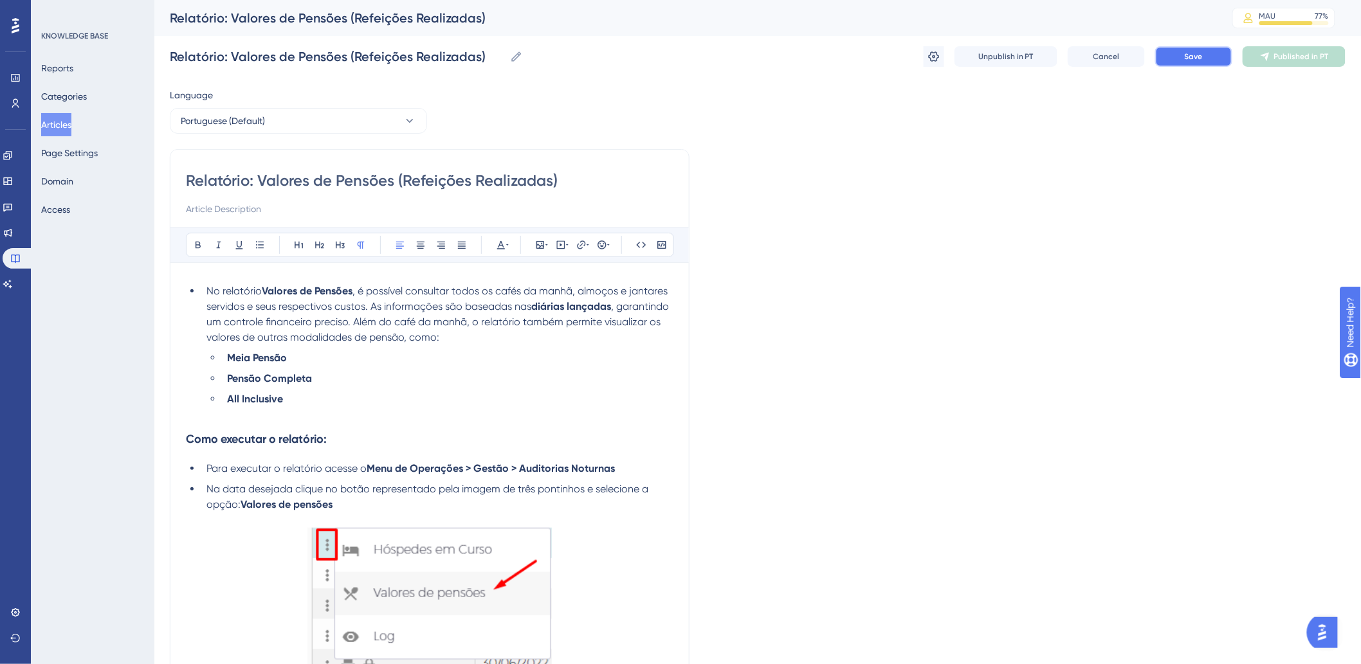
click at [1197, 53] on span "Save" at bounding box center [1194, 56] width 18 height 10
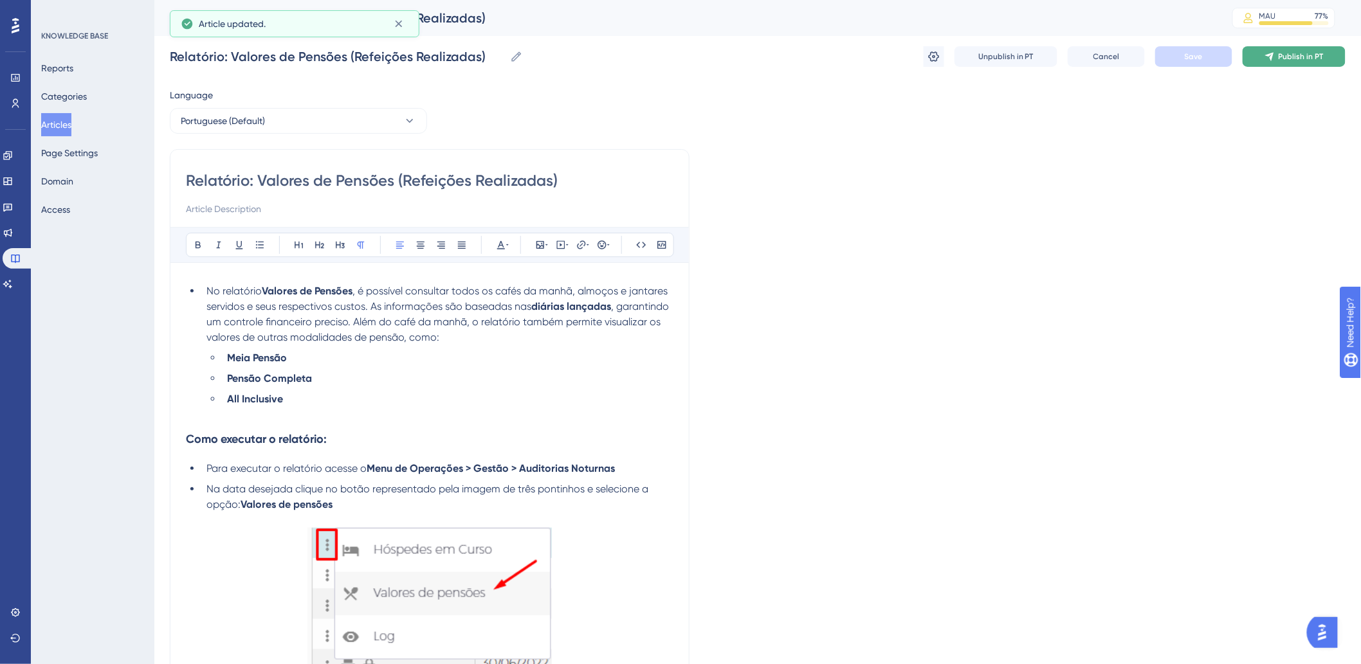
click at [1276, 59] on button "Publish in PT" at bounding box center [1294, 56] width 103 height 21
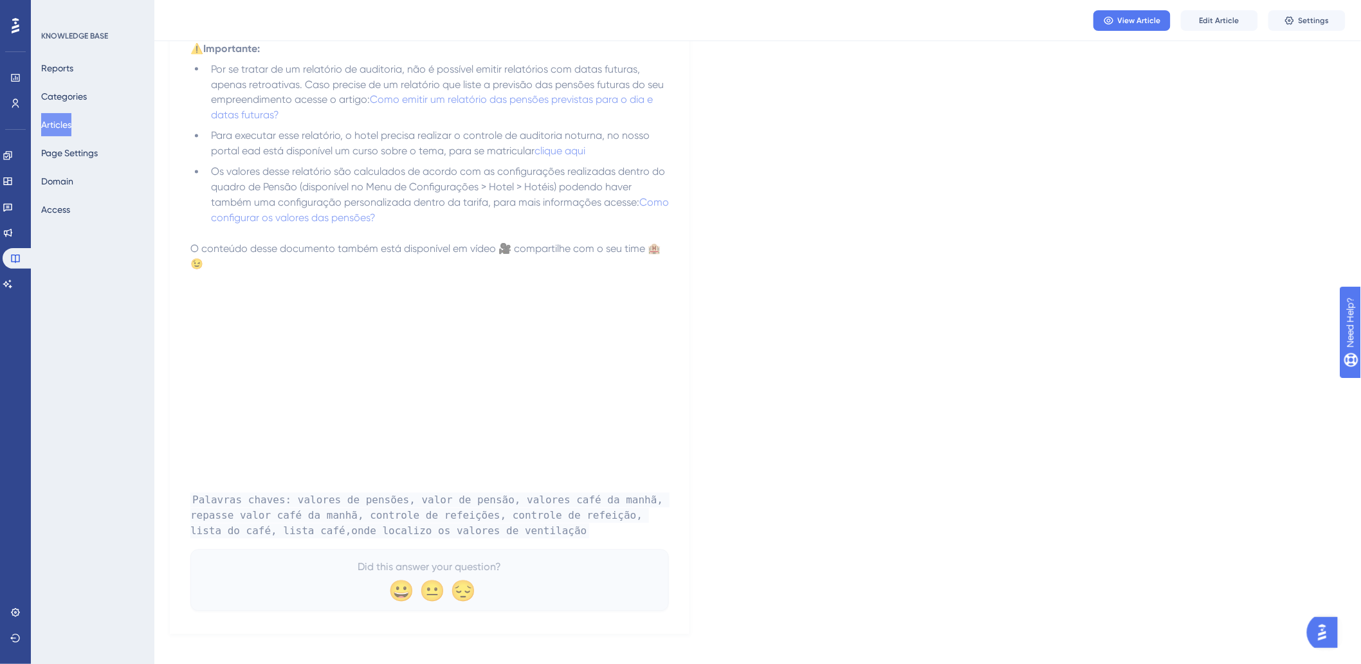
scroll to position [933, 0]
